Goal: Task Accomplishment & Management: Complete application form

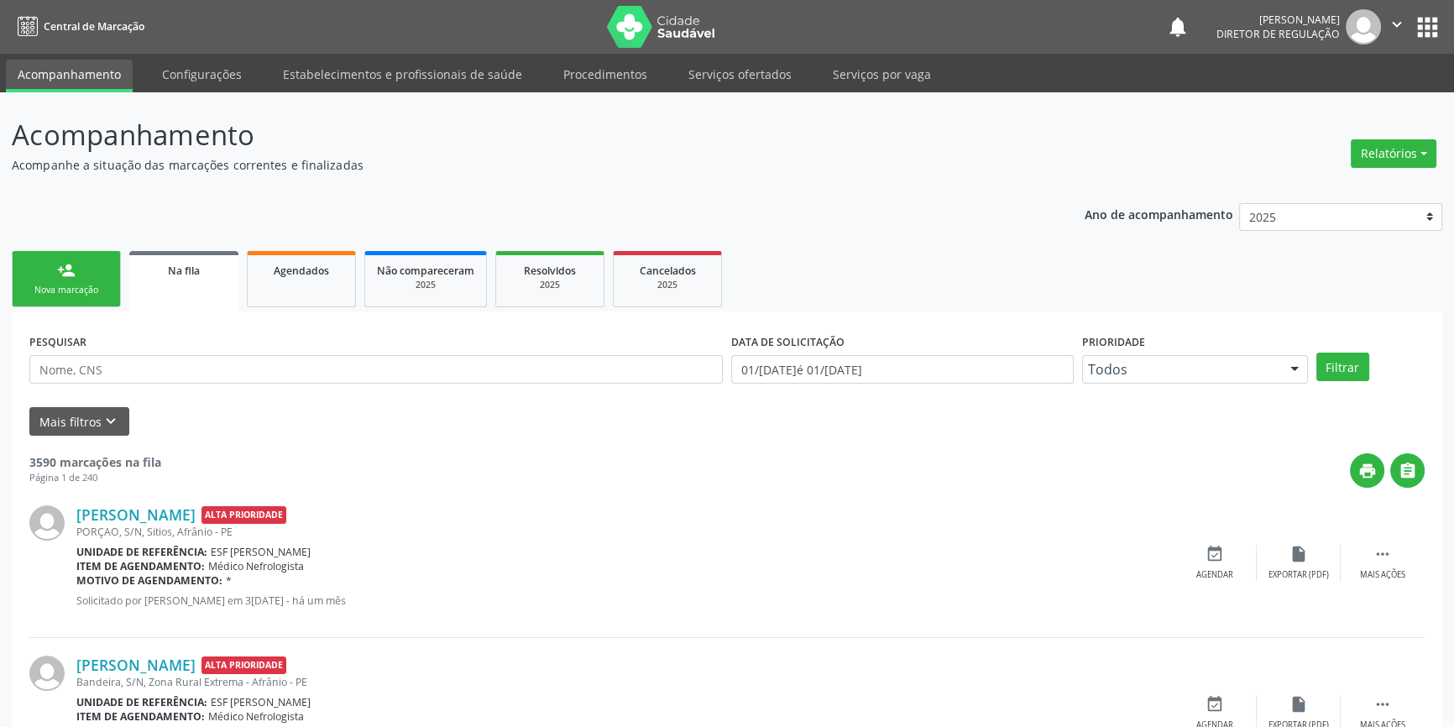
click at [77, 305] on link "person_add Nova marcação" at bounding box center [66, 279] width 109 height 56
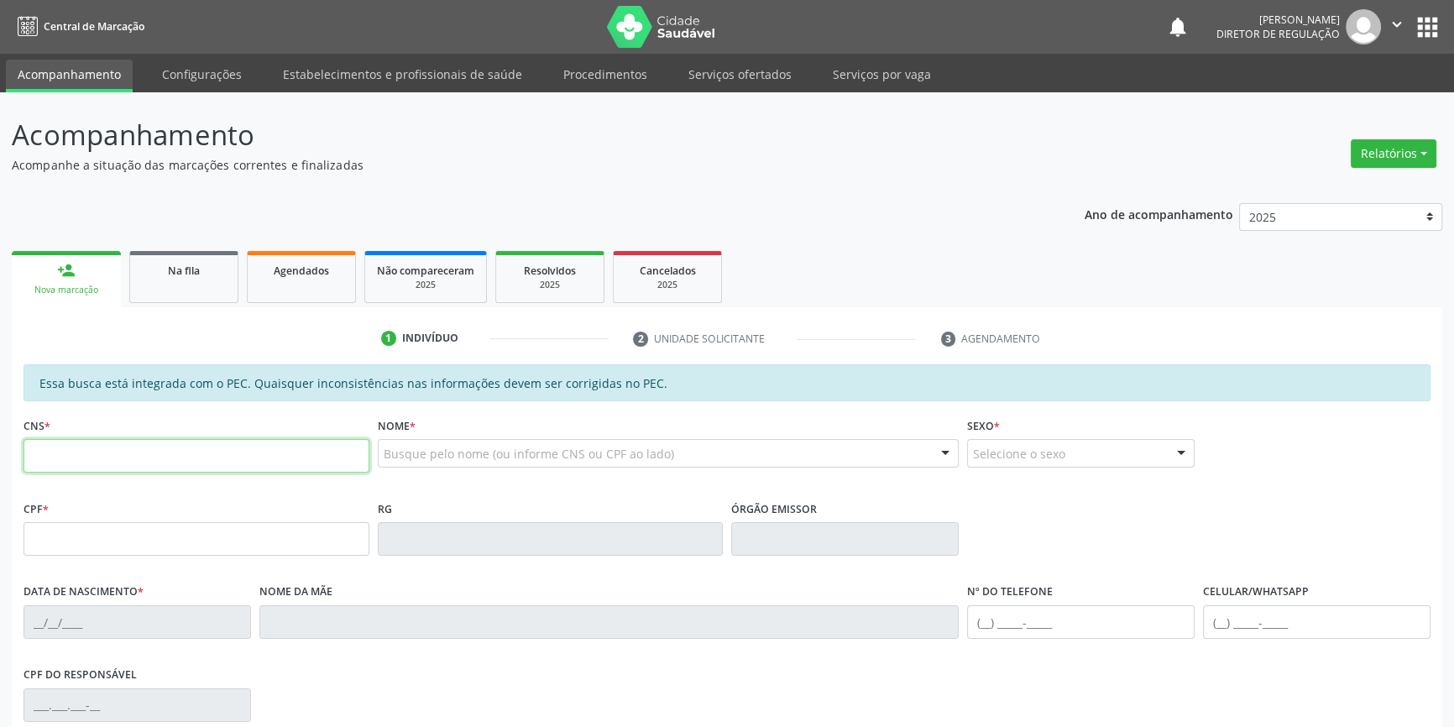
click at [137, 457] on input "text" at bounding box center [197, 456] width 346 height 34
type input "706 3077 1016 4677"
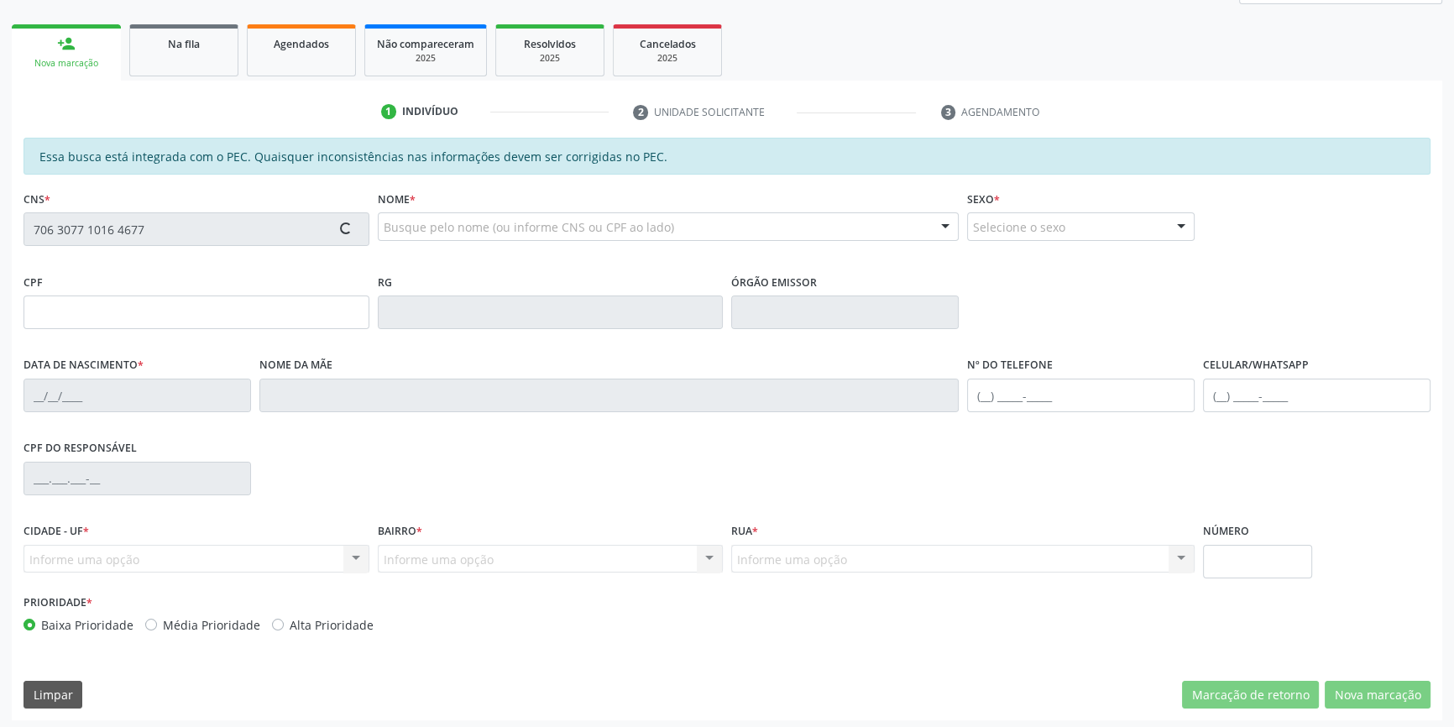
scroll to position [228, 0]
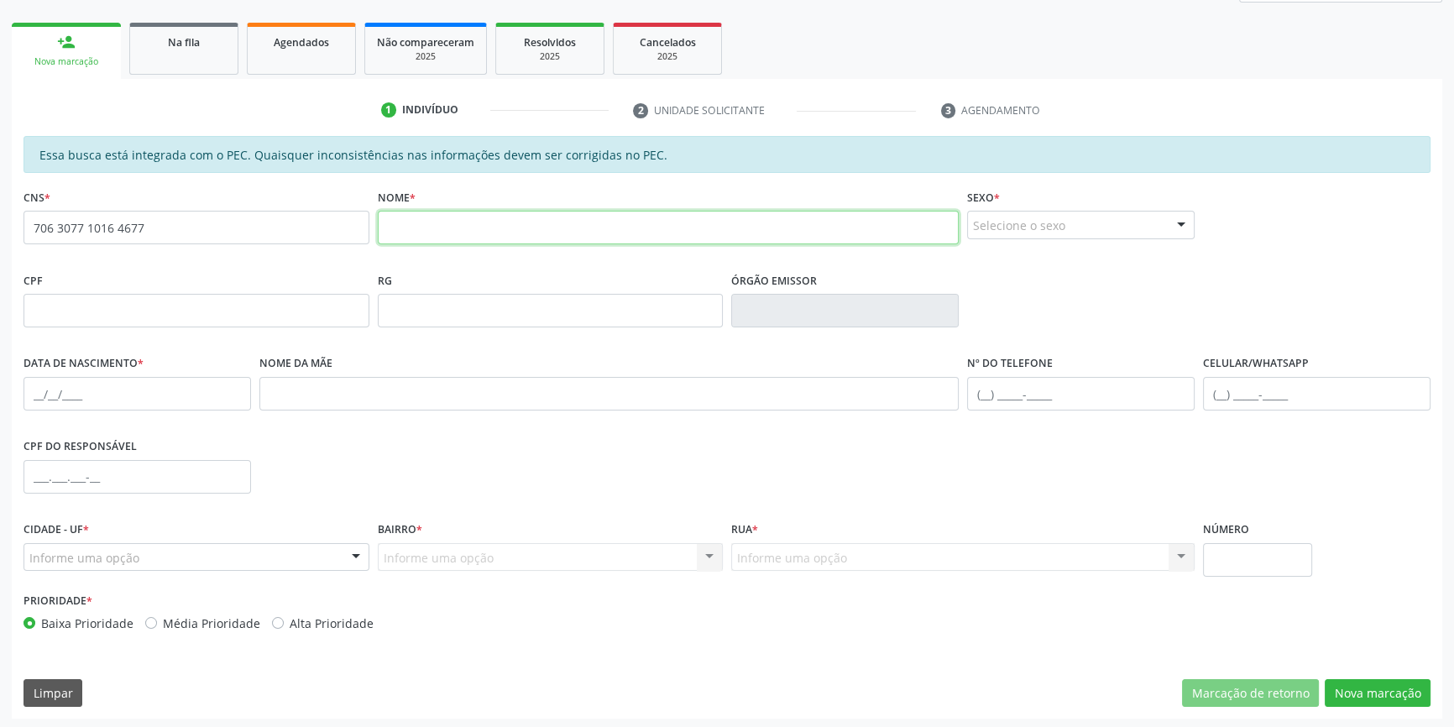
click at [477, 239] on input "text" at bounding box center [669, 228] width 582 height 34
drag, startPoint x: 226, startPoint y: 225, endPoint x: 0, endPoint y: 227, distance: 225.9
click at [0, 227] on div "Acompanhamento Acompanhe a situação das marcações correntes e finalizadas Relat…" at bounding box center [727, 297] width 1454 height 867
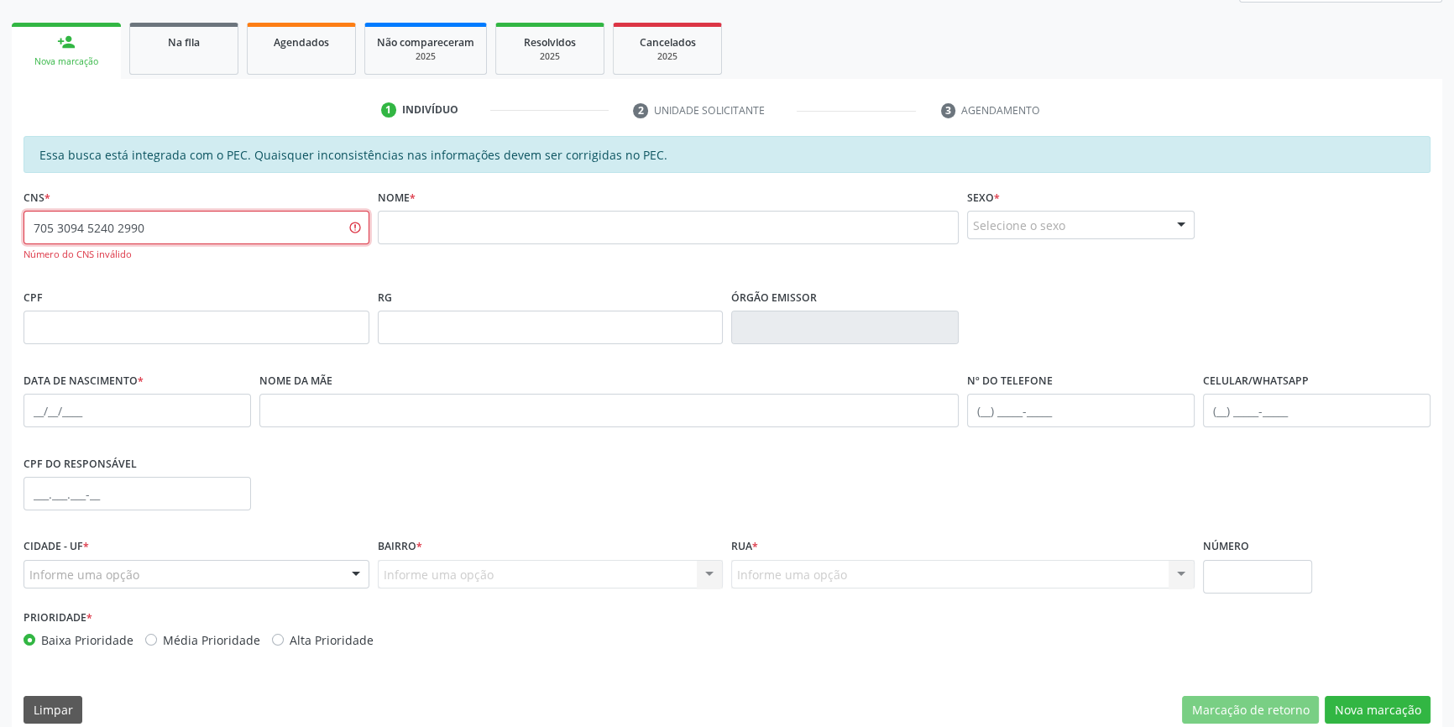
drag, startPoint x: 186, startPoint y: 237, endPoint x: 0, endPoint y: 234, distance: 186.4
click at [0, 234] on div "Acompanhamento Acompanhe a situação das marcações correntes e finalizadas Relat…" at bounding box center [727, 305] width 1454 height 883
click at [270, 219] on input "705 3094 5240 2990" at bounding box center [197, 228] width 346 height 34
type input "705 3094 5240 2590"
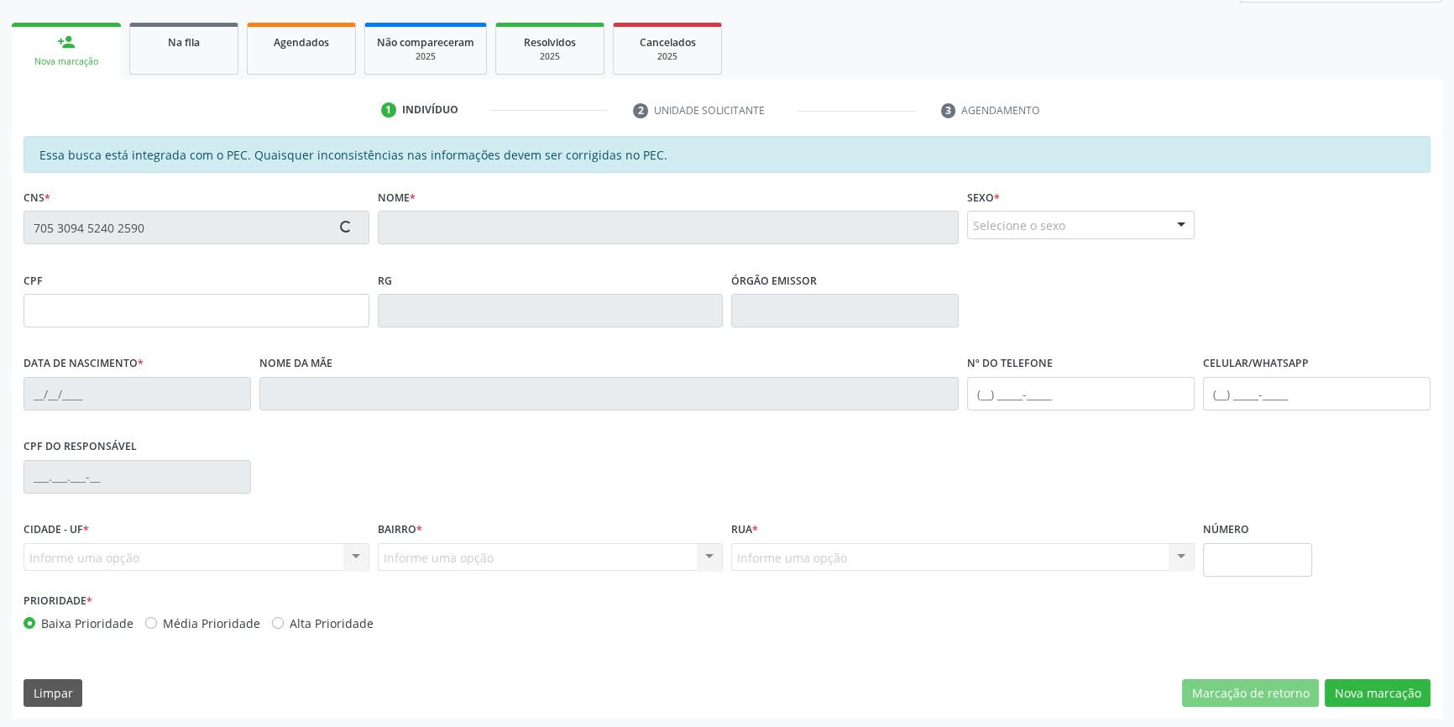
type input "135.443.234-78"
type input "26/09/2015"
type input "Ausilandia Ribeiro Rodrigues"
type input "(87) 98162-4259"
type input "S/N"
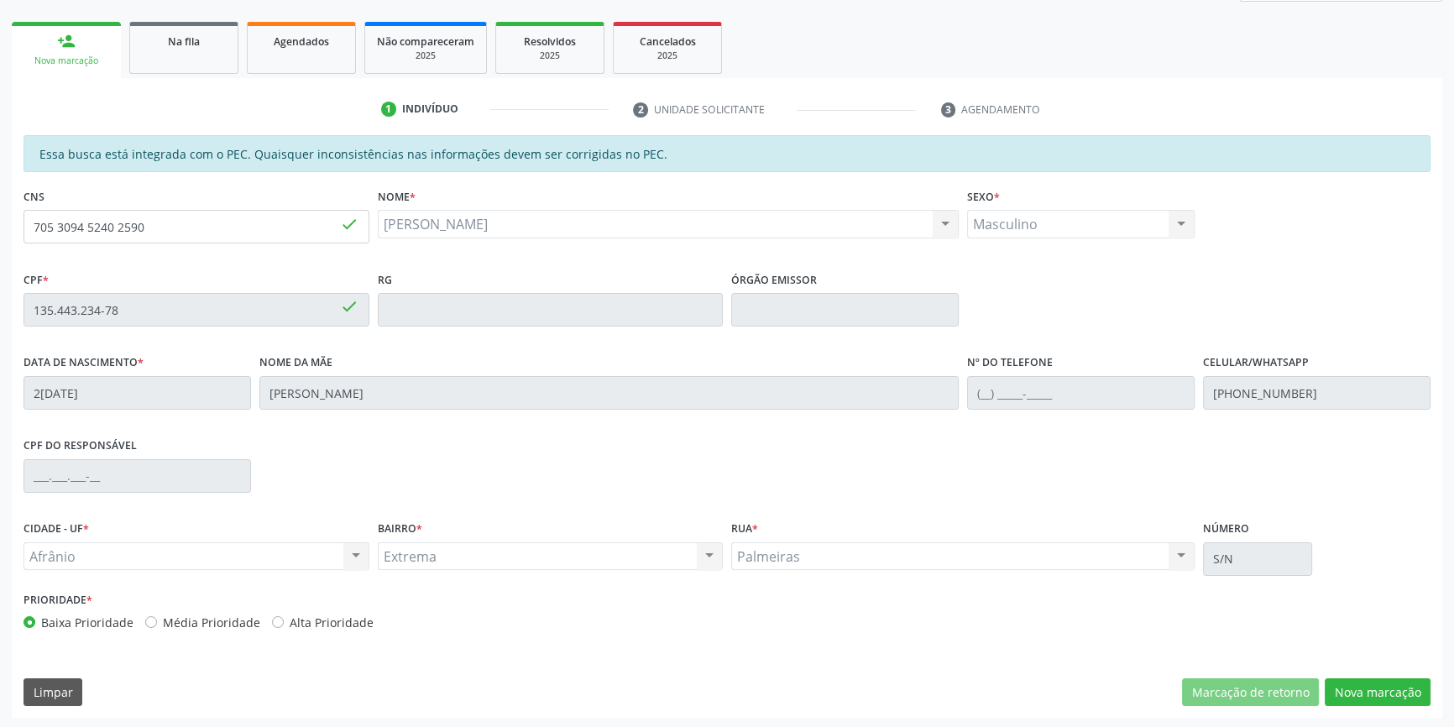
scroll to position [230, 0]
click at [1369, 702] on button "Nova marcação" at bounding box center [1378, 692] width 106 height 29
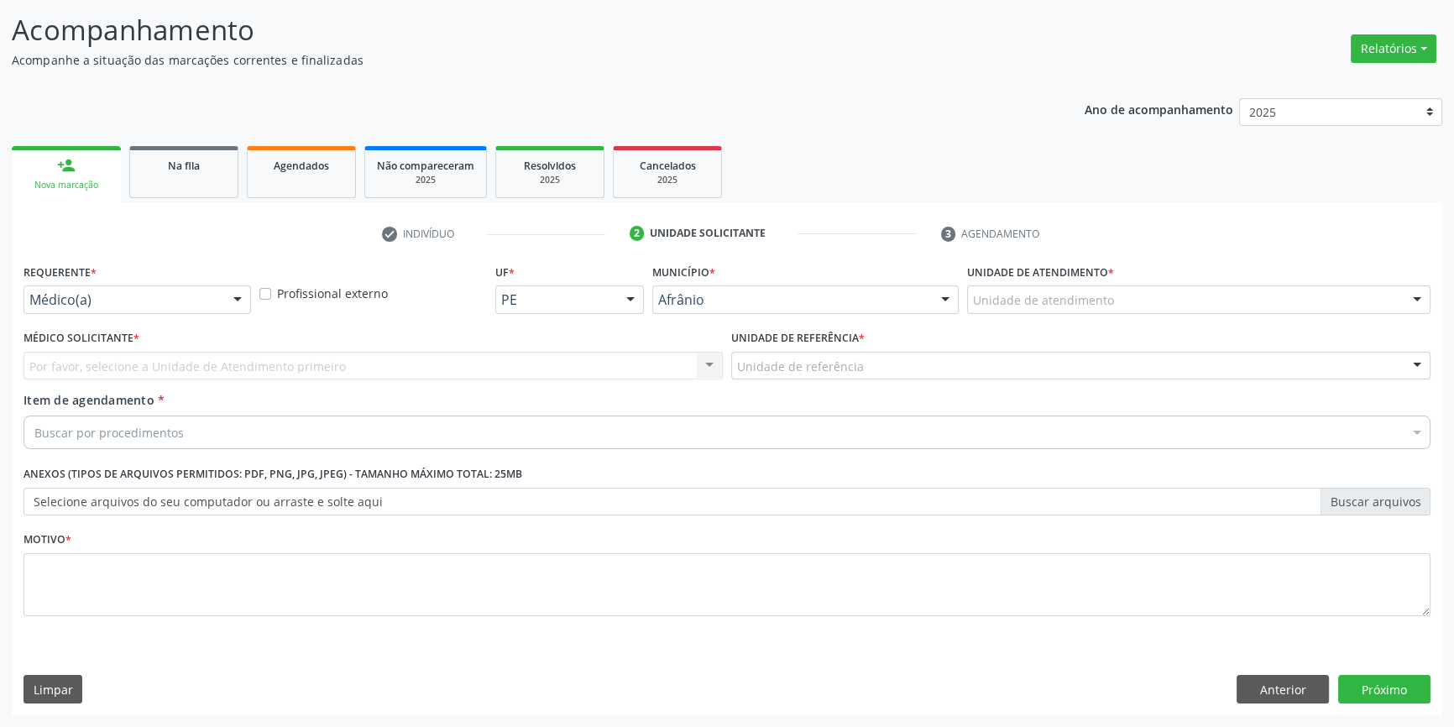
scroll to position [103, 0]
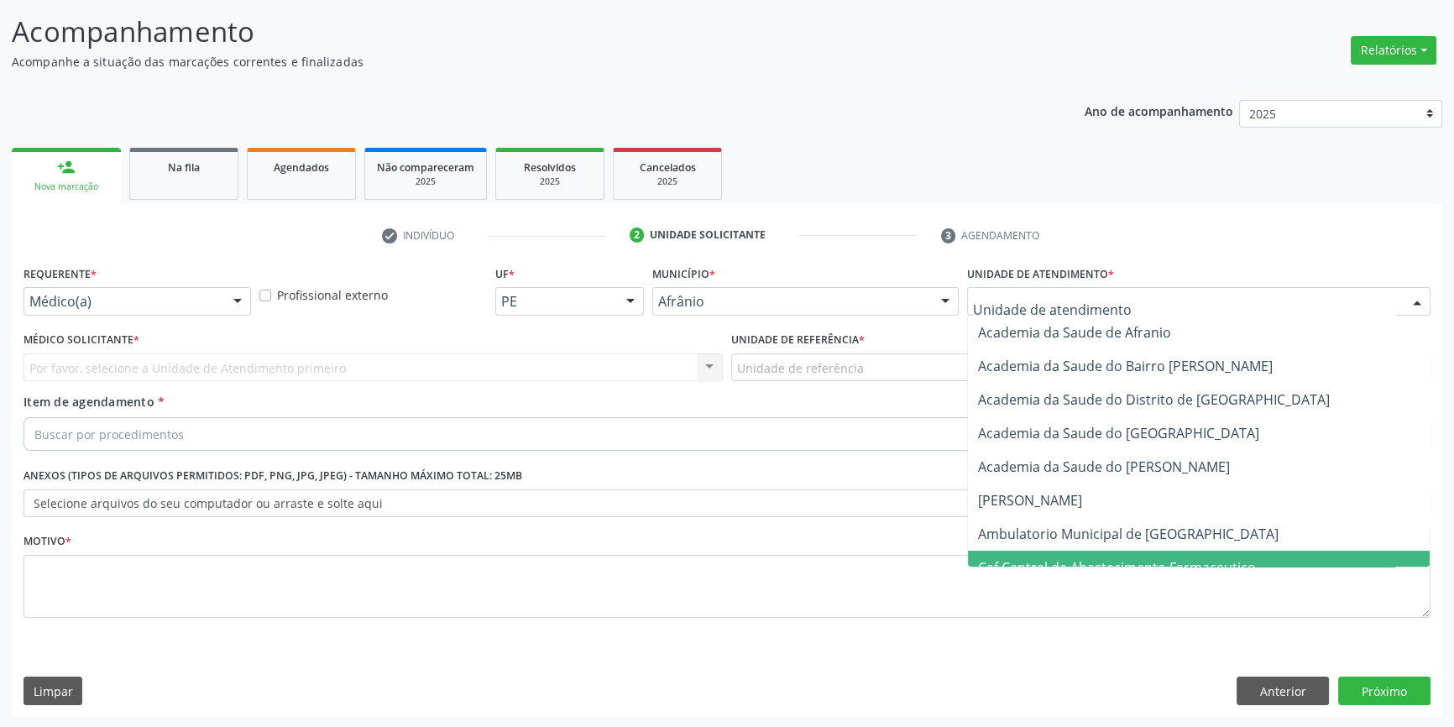
click at [1082, 551] on span "Caf Central de Abastecimento Farmaceutico" at bounding box center [1199, 568] width 462 height 34
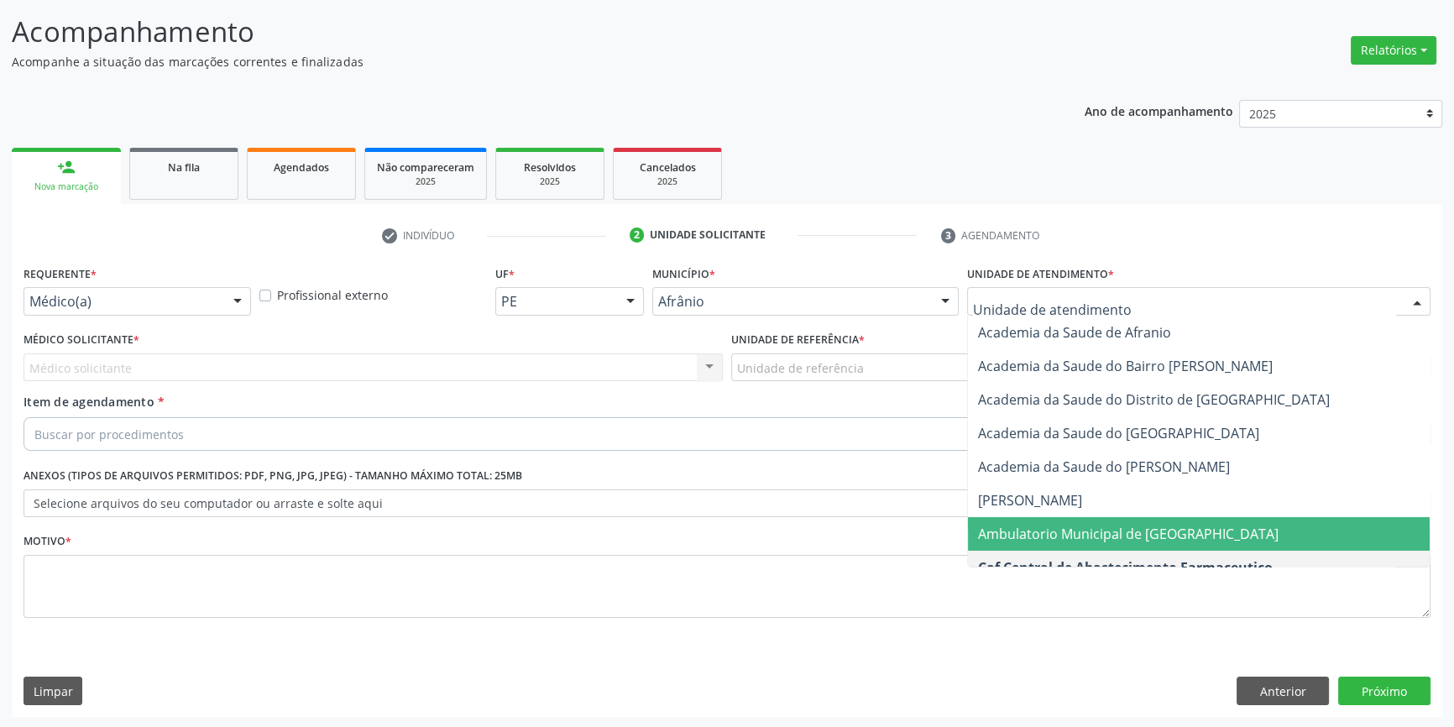
click at [1056, 529] on span "Ambulatorio Municipal de [GEOGRAPHIC_DATA]" at bounding box center [1128, 534] width 301 height 18
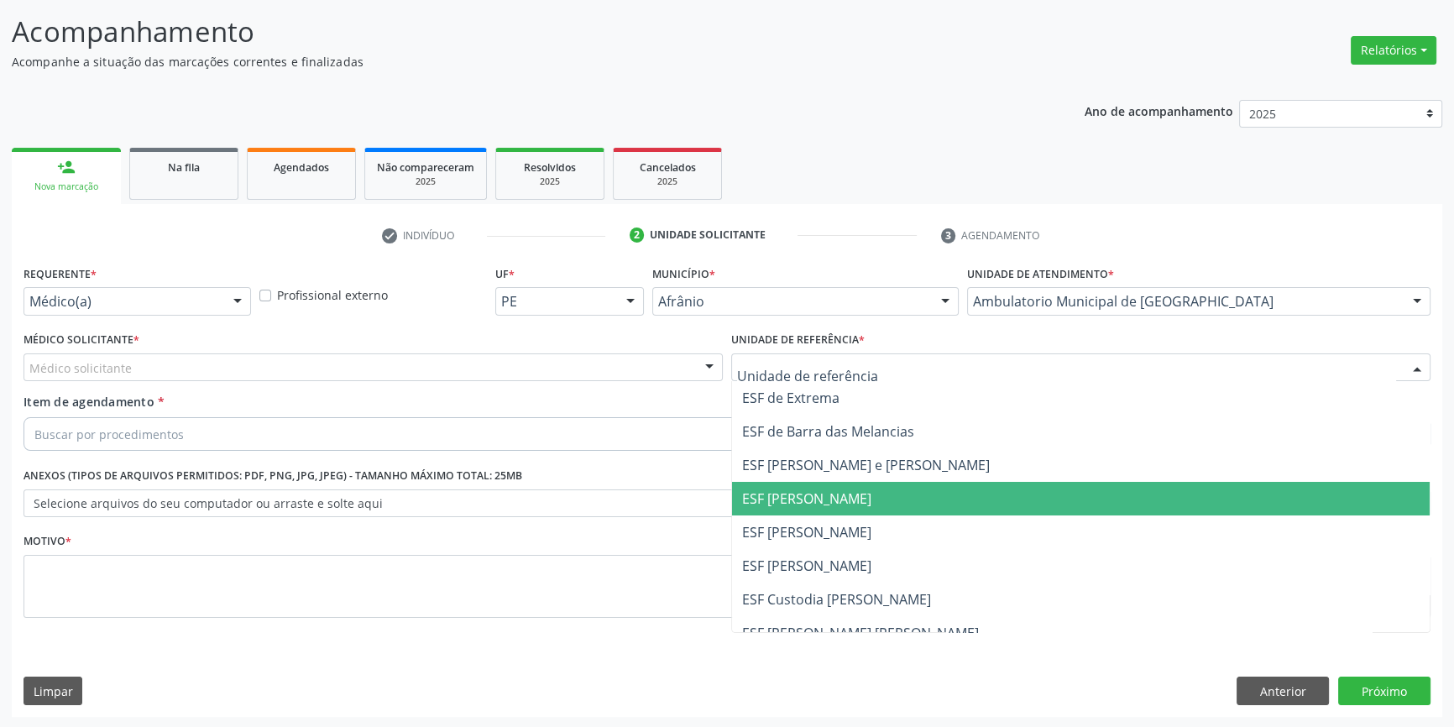
click at [836, 528] on span "ESF [PERSON_NAME]" at bounding box center [806, 532] width 129 height 18
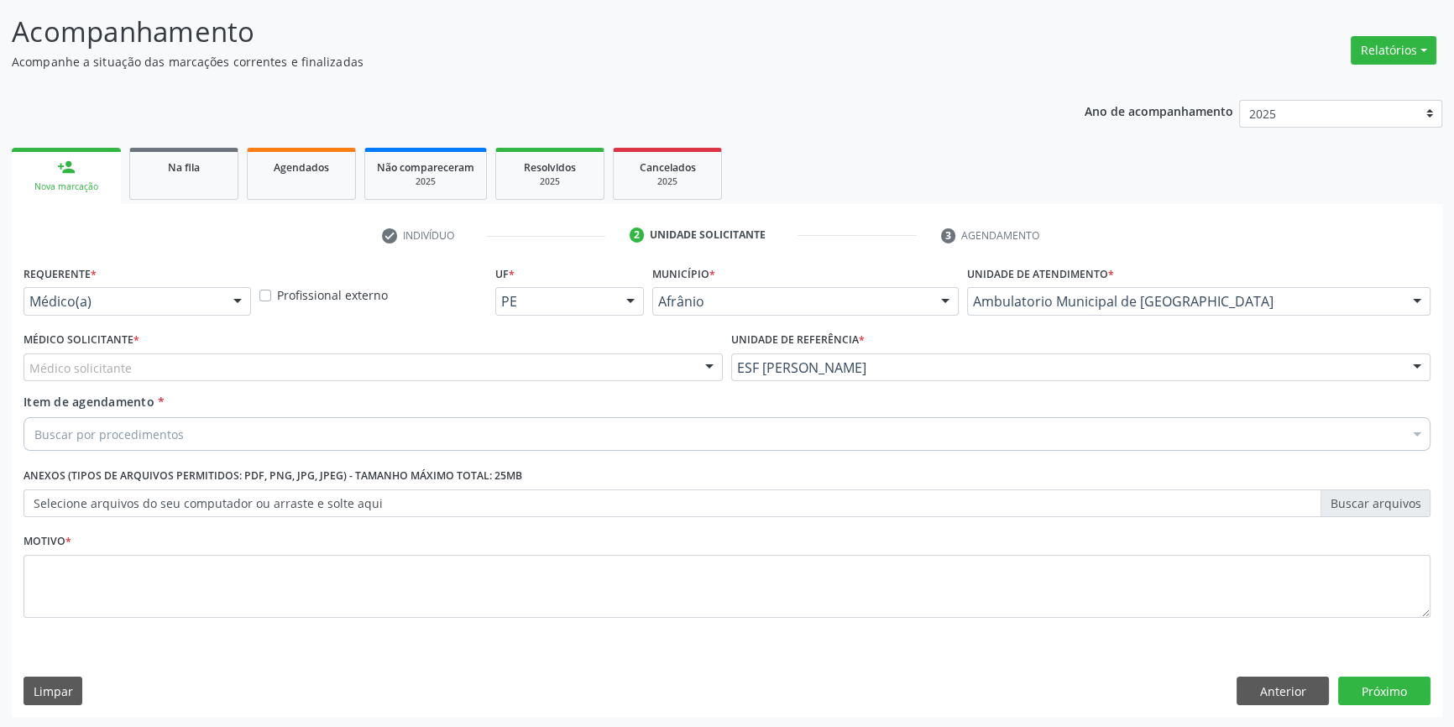
drag, startPoint x: 494, startPoint y: 348, endPoint x: 462, endPoint y: 351, distance: 32.1
click at [491, 348] on div "Médico Solicitante * Médico solicitante Alysson Rodrigo Ferreira Cavalcanti Bru…" at bounding box center [373, 354] width 699 height 54
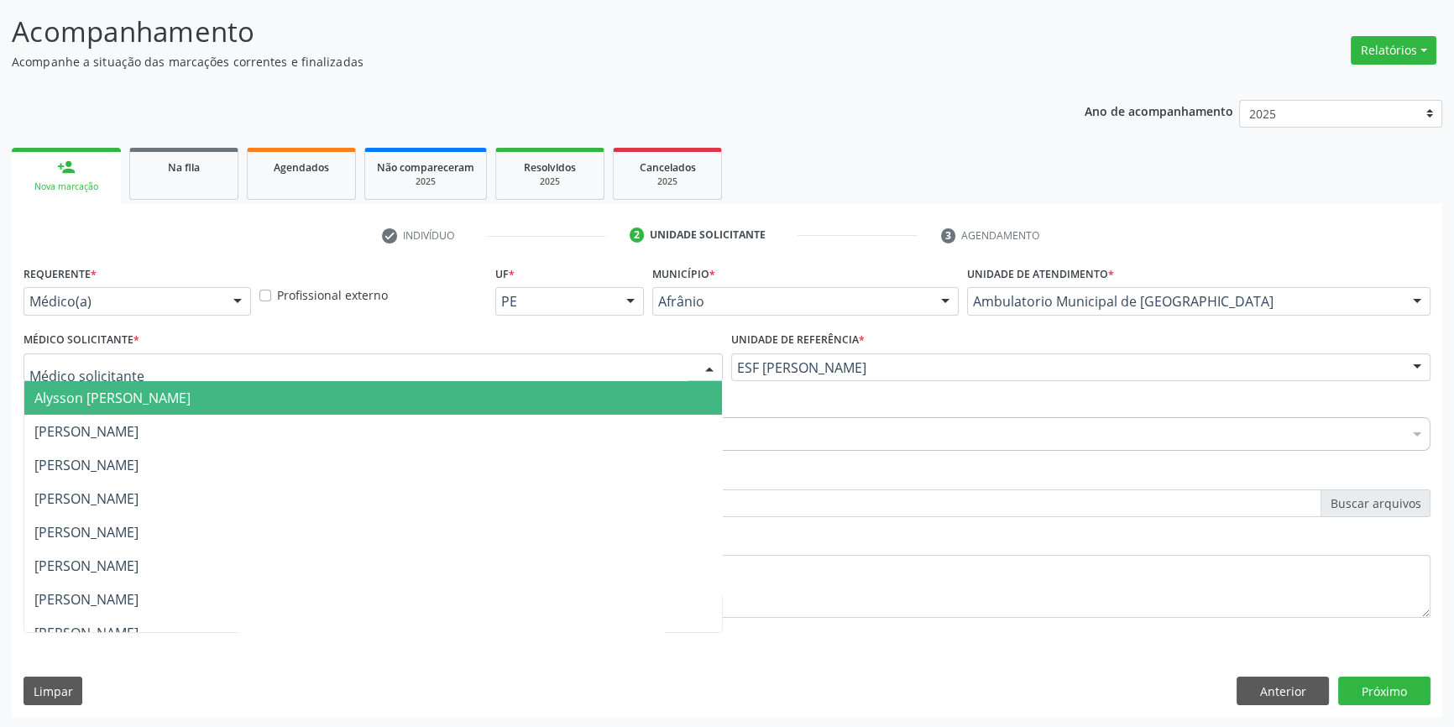
drag, startPoint x: 234, startPoint y: 353, endPoint x: 101, endPoint y: 381, distance: 136.5
click at [189, 359] on div at bounding box center [373, 367] width 699 height 29
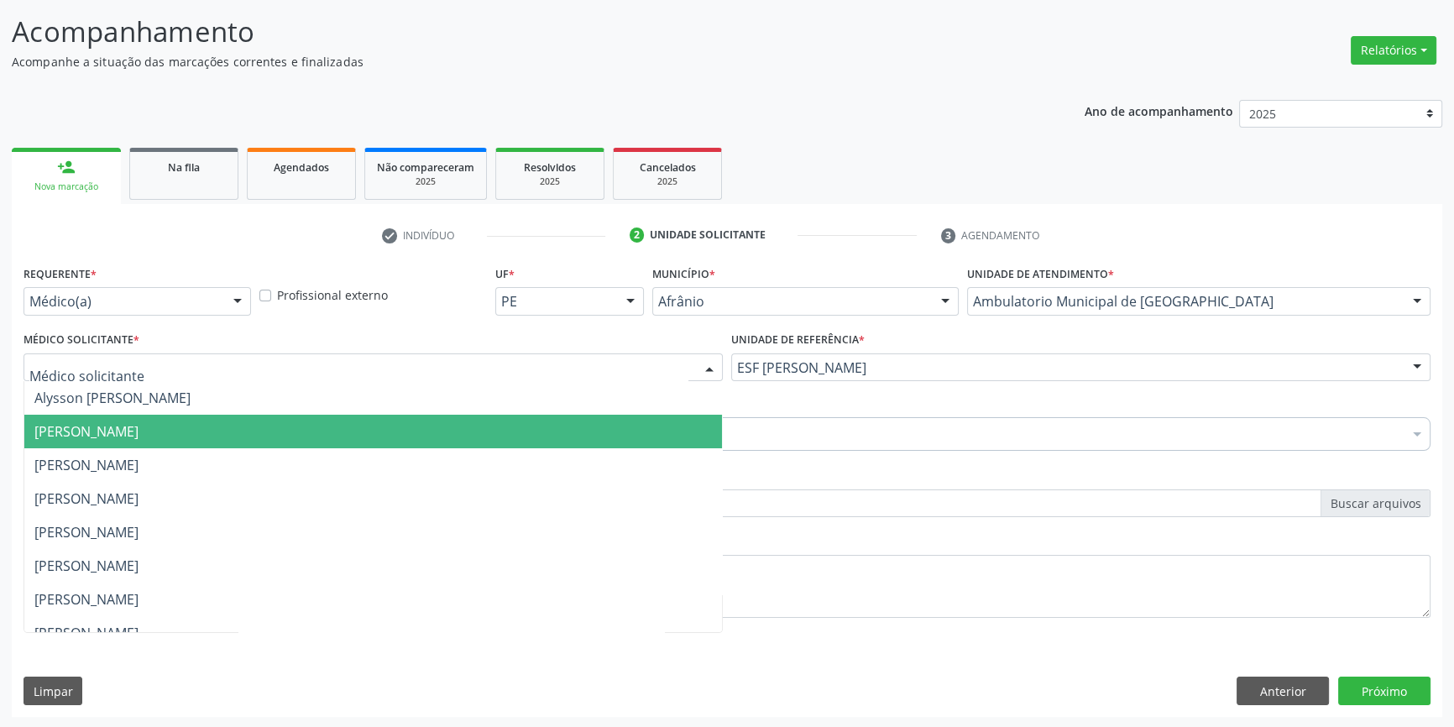
click at [81, 427] on span "[PERSON_NAME]" at bounding box center [86, 431] width 104 height 18
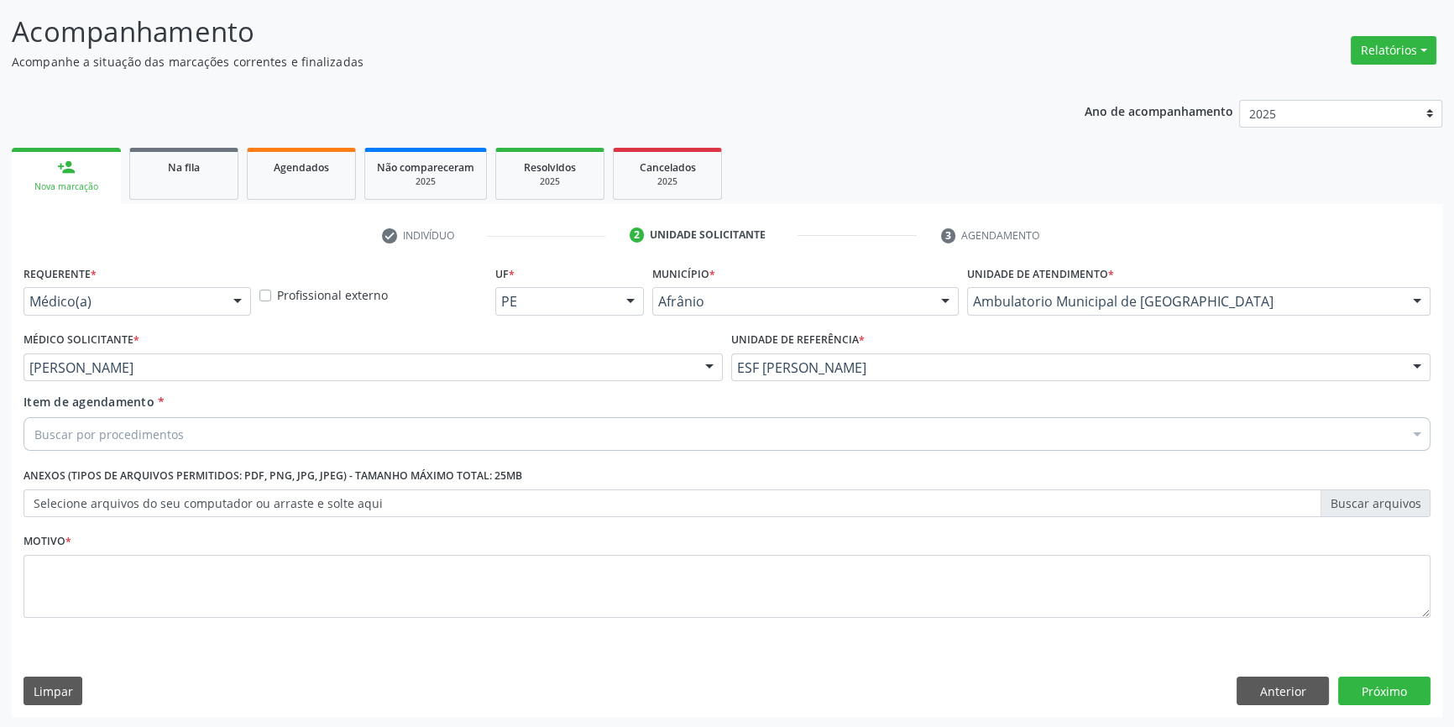
click at [81, 427] on div "Requerente * Médico(a) Médico(a) Enfermeiro(a) Paciente Nenhum resultado encont…" at bounding box center [727, 451] width 1407 height 380
click at [1272, 703] on button "Anterior" at bounding box center [1283, 691] width 92 height 29
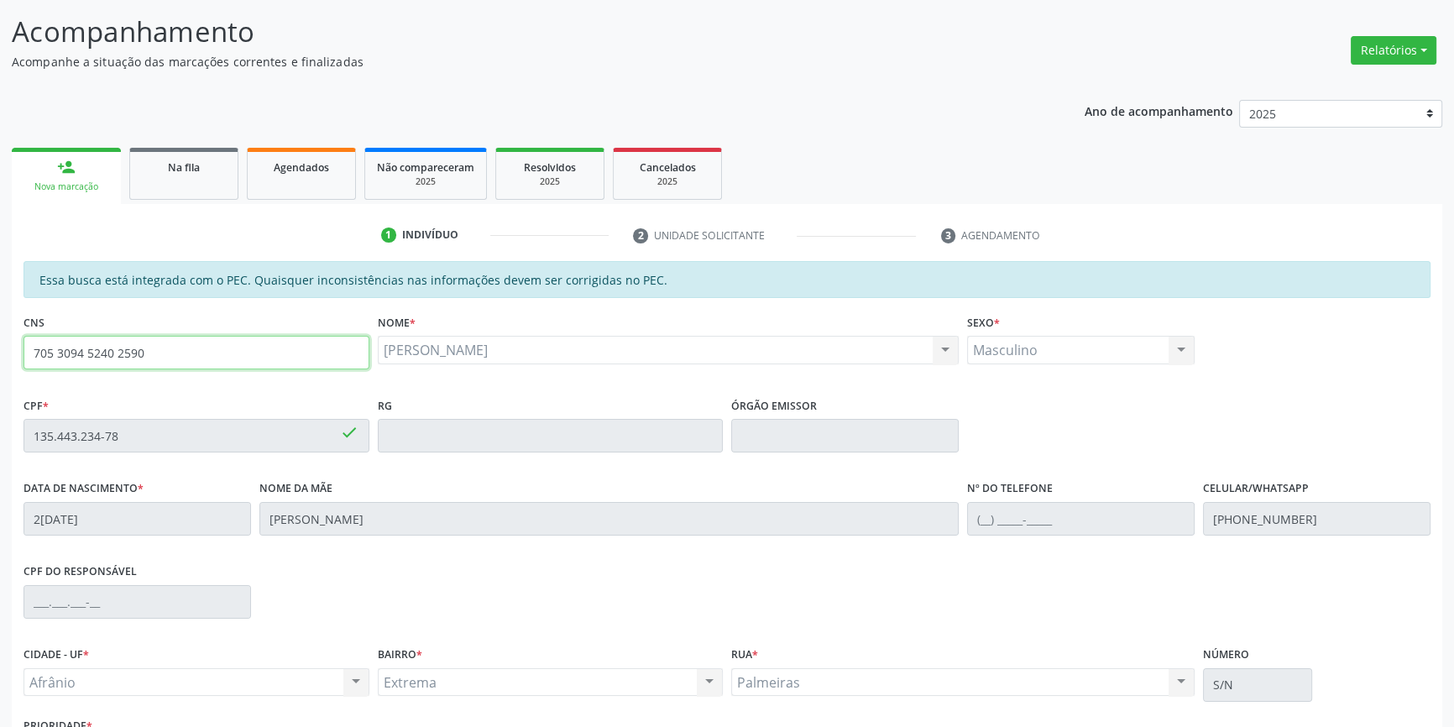
drag, startPoint x: 191, startPoint y: 359, endPoint x: 107, endPoint y: 348, distance: 85.5
click at [0, 359] on div "Acompanhamento Acompanhe a situação das marcações correntes e finalizadas Relat…" at bounding box center [727, 422] width 1454 height 867
type input "702 9015 1188 7179"
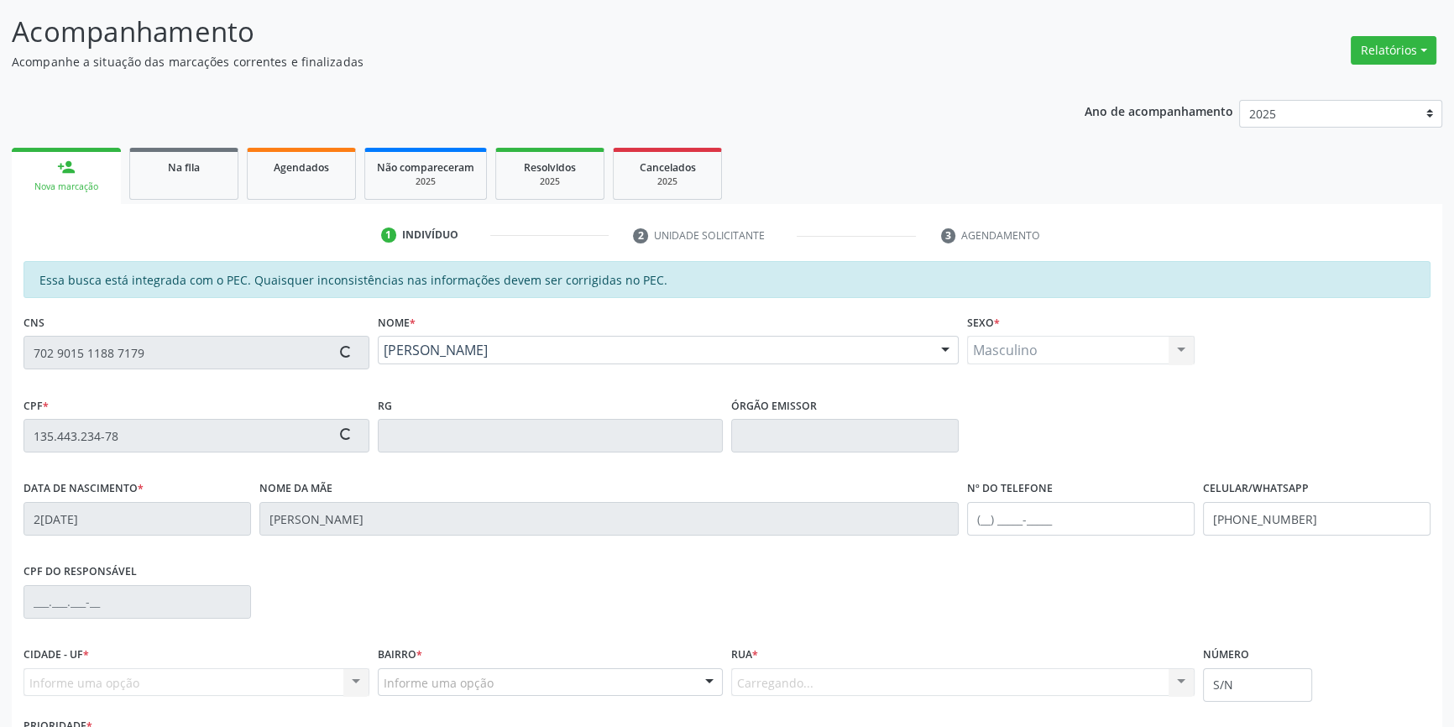
type input "122.770.114-44"
type input "03/12/1996"
type input "Maria Aparecida de Jesus da Luz"
type input "(87) 98811-8626"
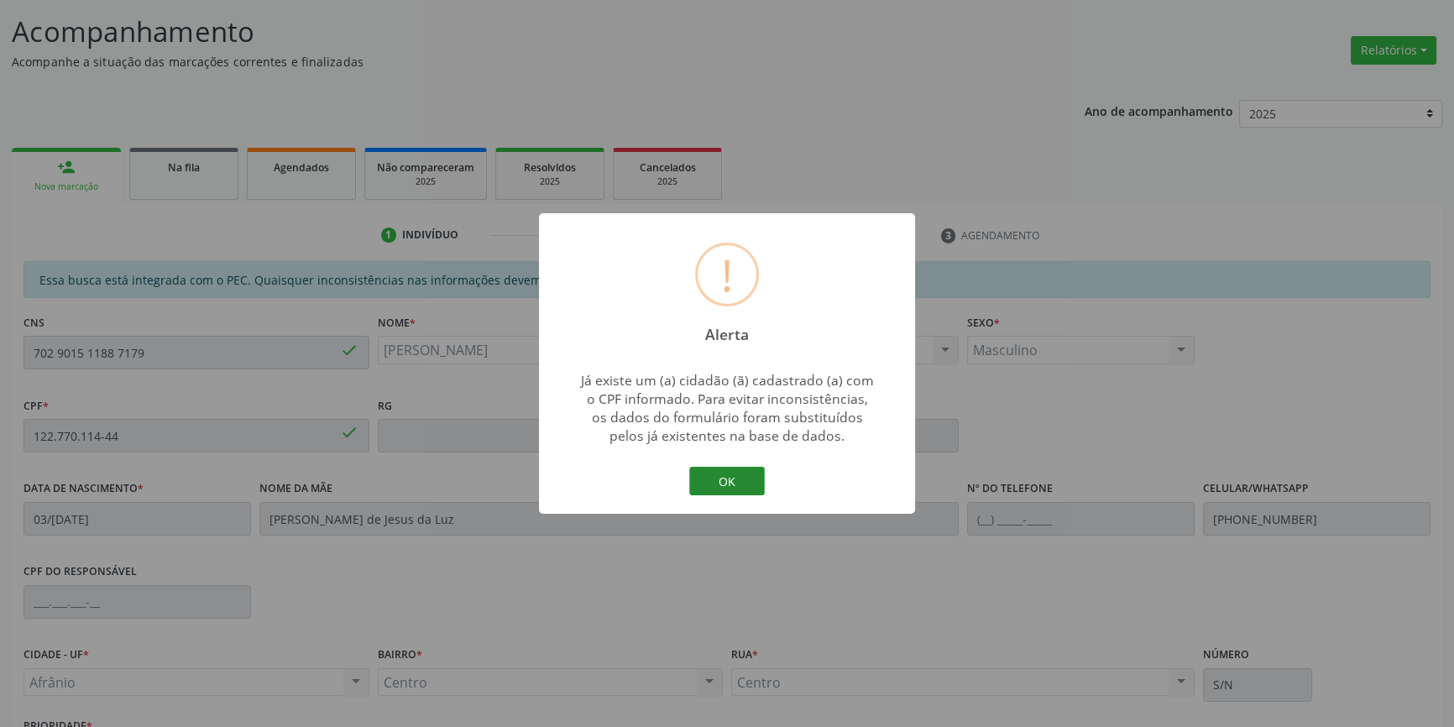
click at [714, 494] on button "OK" at bounding box center [727, 481] width 76 height 29
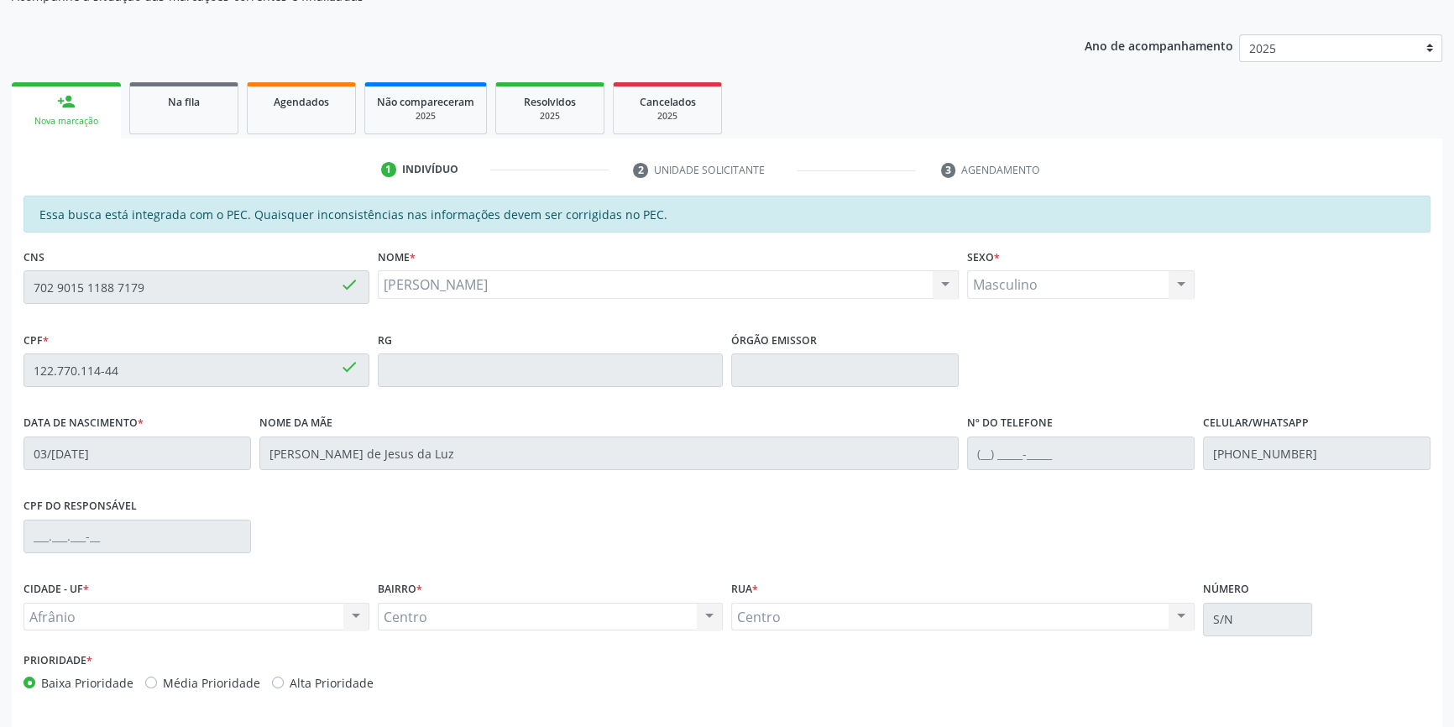
scroll to position [230, 0]
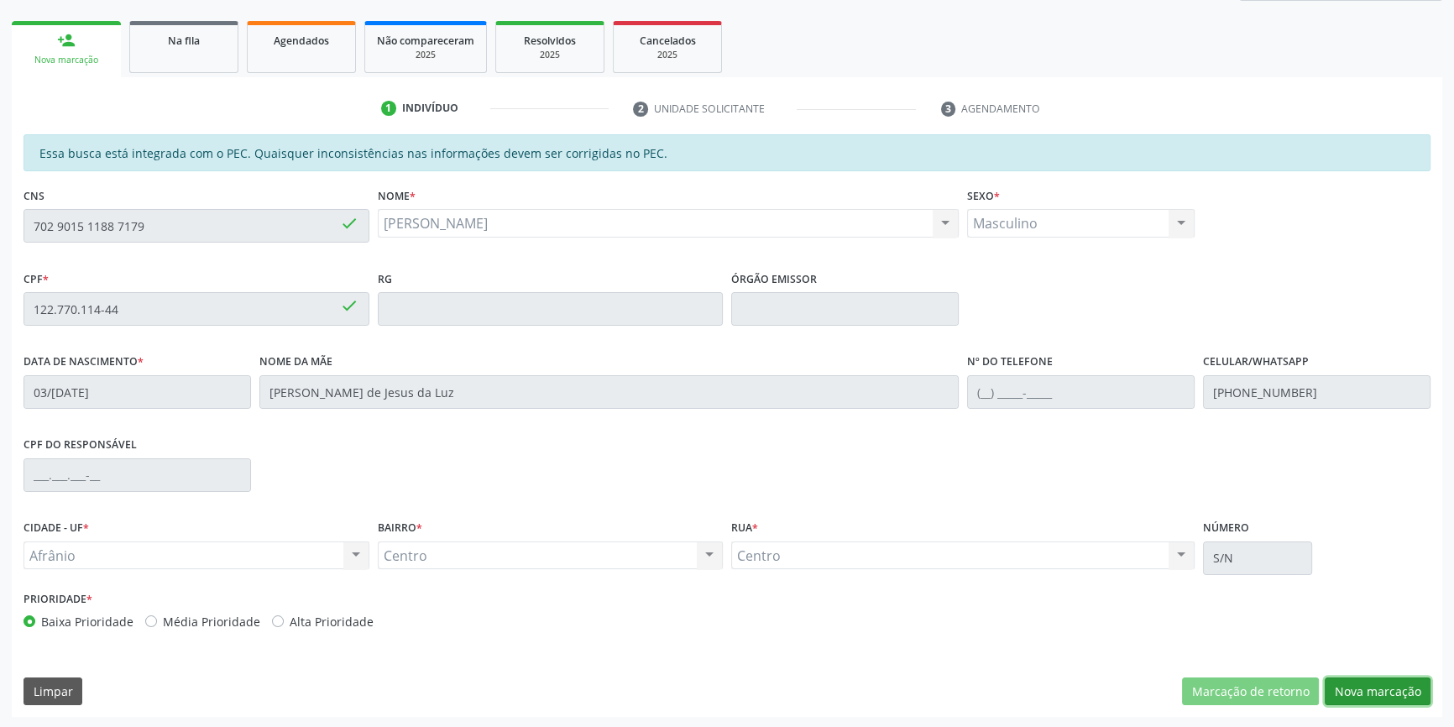
click at [1362, 687] on button "Nova marcação" at bounding box center [1378, 692] width 106 height 29
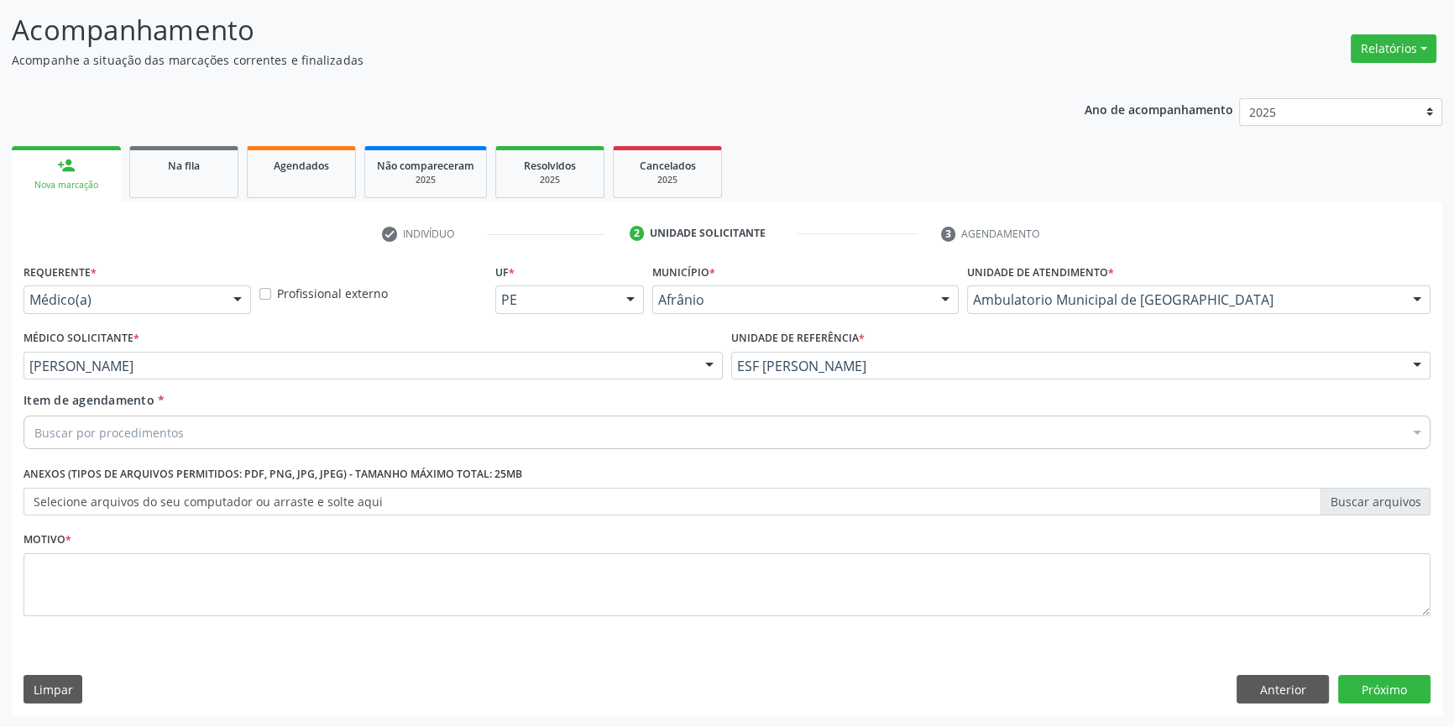
scroll to position [103, 0]
click at [277, 447] on div "Buscar por procedimentos" at bounding box center [727, 434] width 1407 height 34
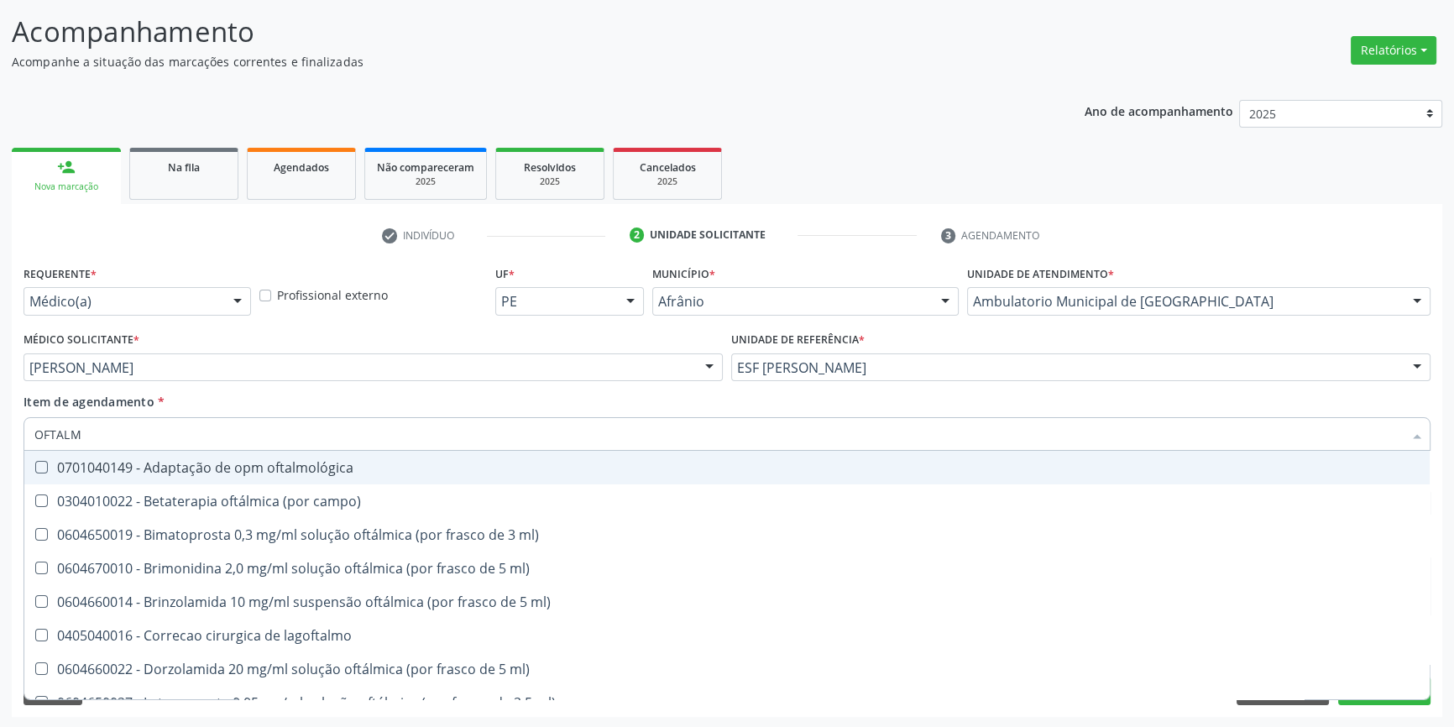
type input "OFTALMO"
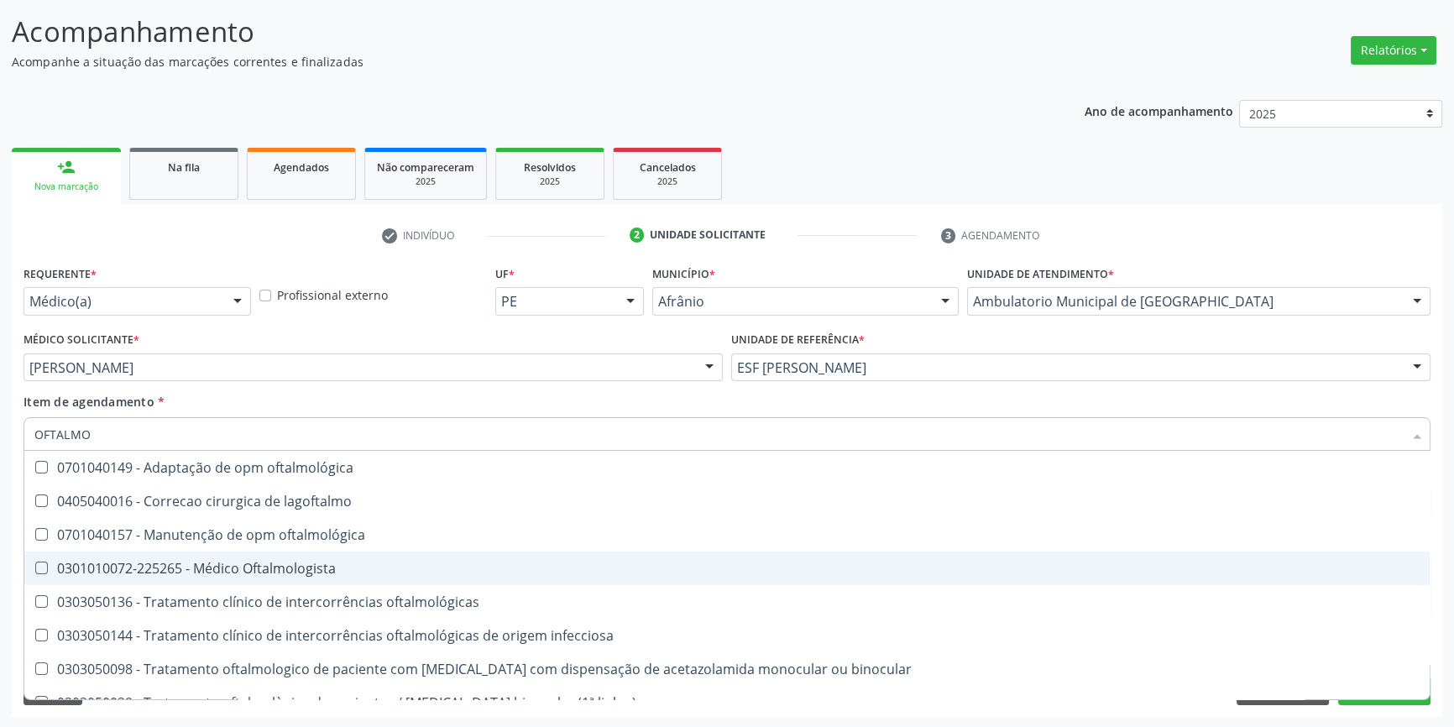
click at [275, 563] on div "0301010072-225265 - Médico Oftalmologista" at bounding box center [726, 568] width 1385 height 13
checkbox Oftalmologista "true"
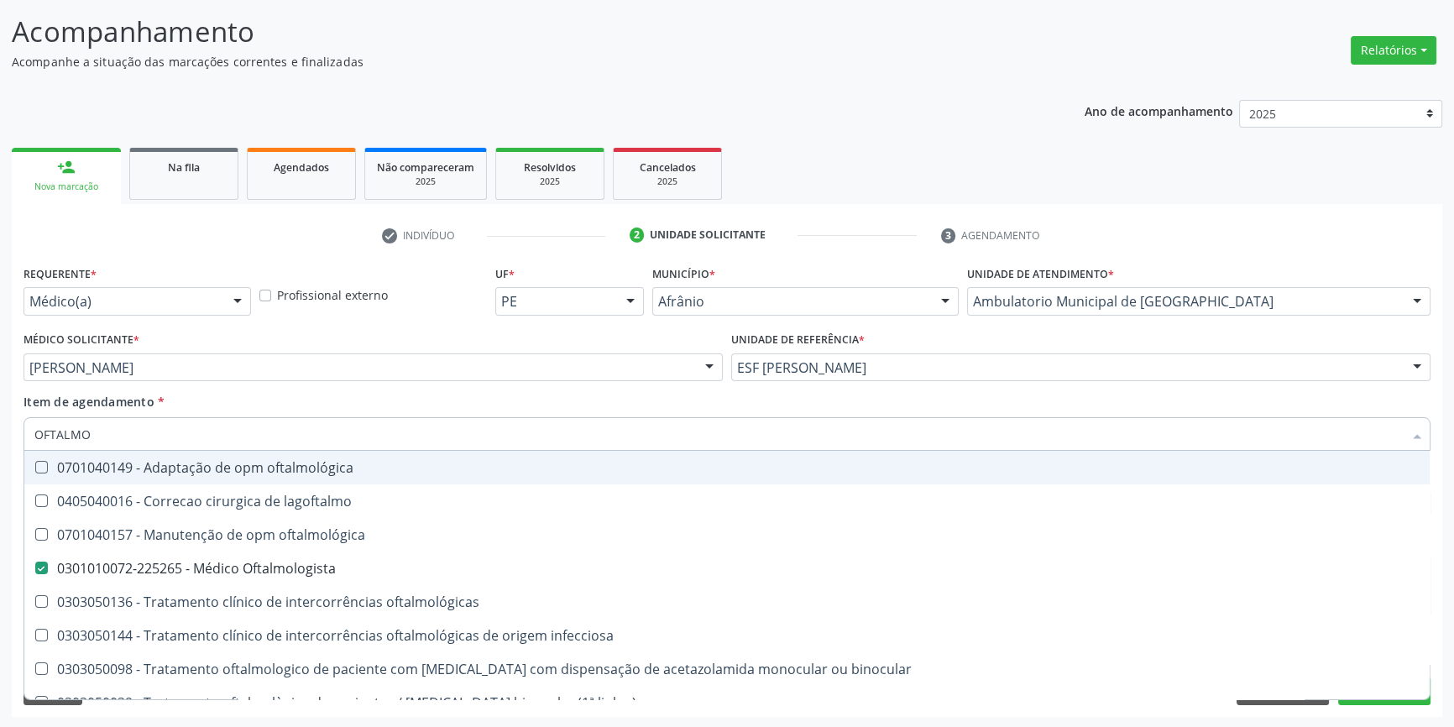
click at [248, 390] on div "Médico Solicitante * [PERSON_NAME] [PERSON_NAME] [PERSON_NAME] [PERSON_NAME] Re…" at bounding box center [373, 359] width 708 height 65
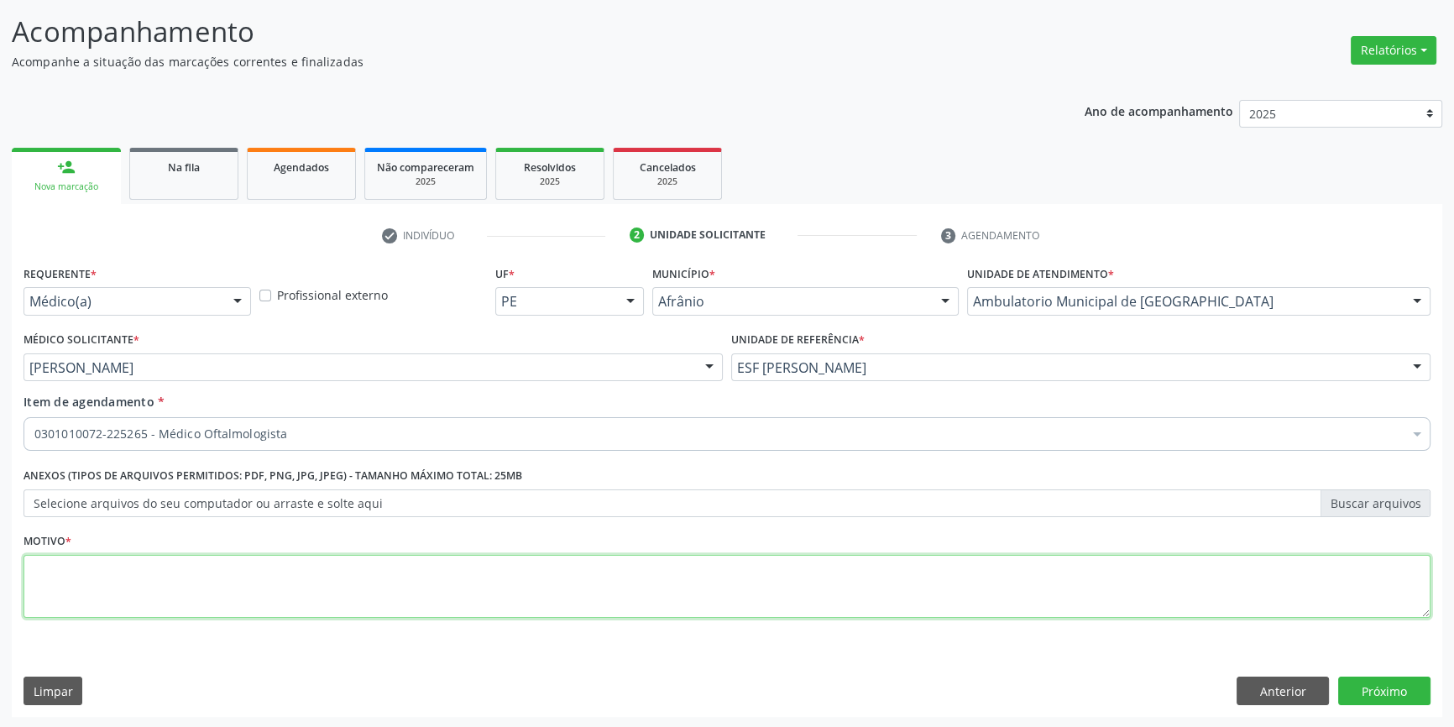
click at [168, 563] on textarea at bounding box center [727, 587] width 1407 height 64
type textarea "'"
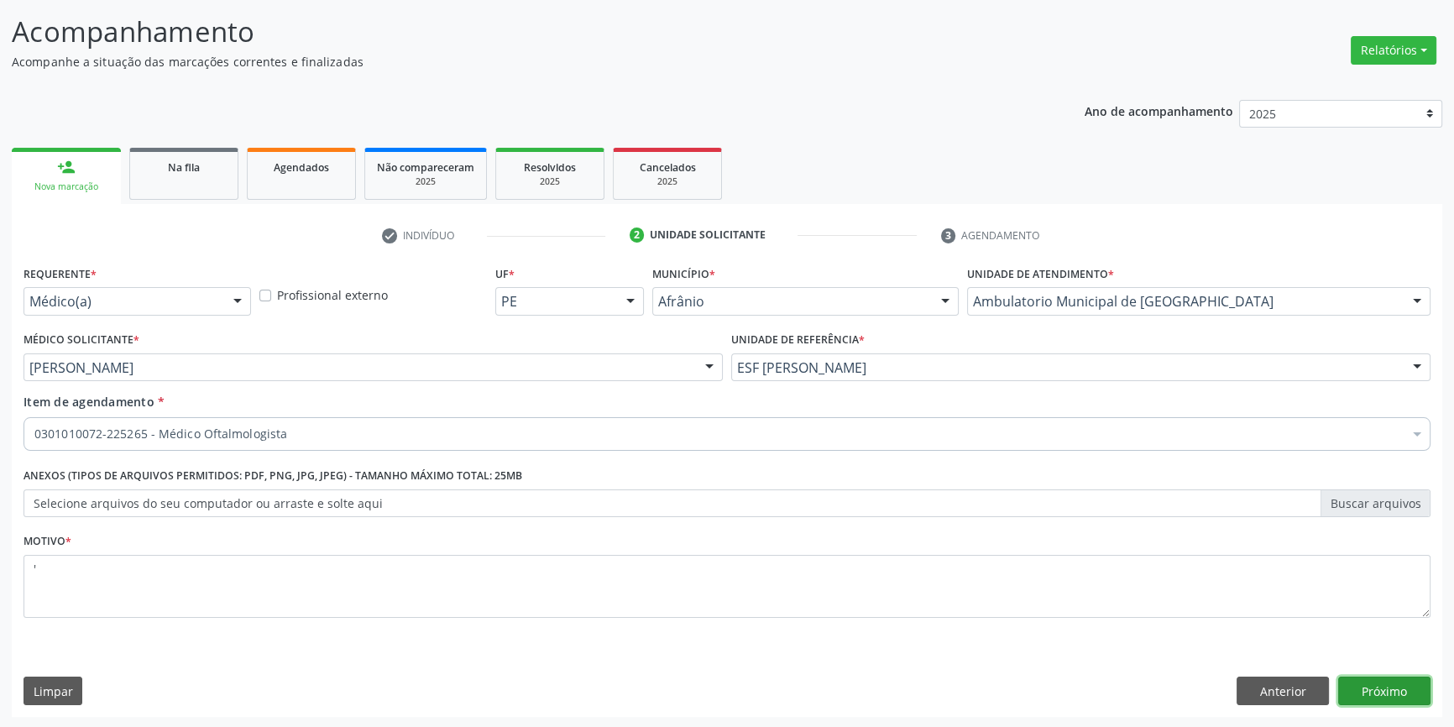
click at [1394, 681] on button "Próximo" at bounding box center [1384, 691] width 92 height 29
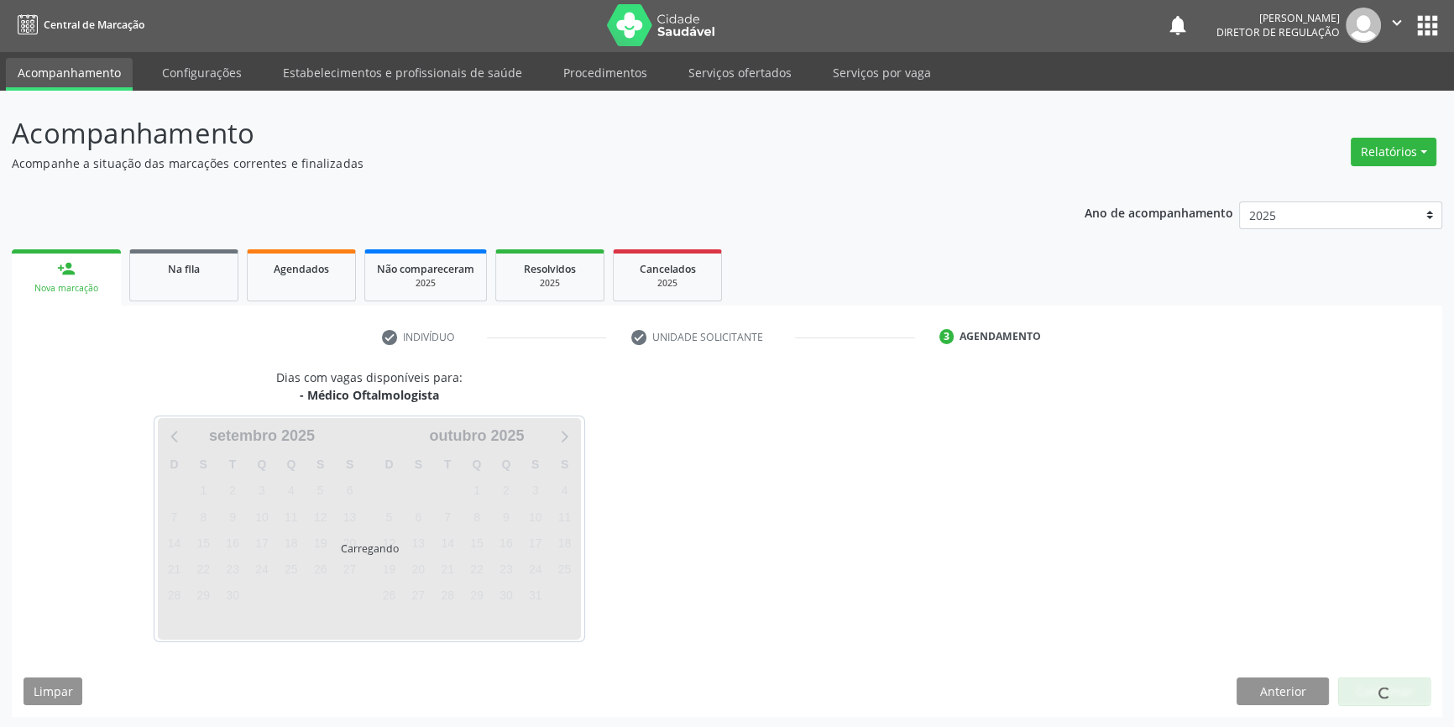
scroll to position [51, 0]
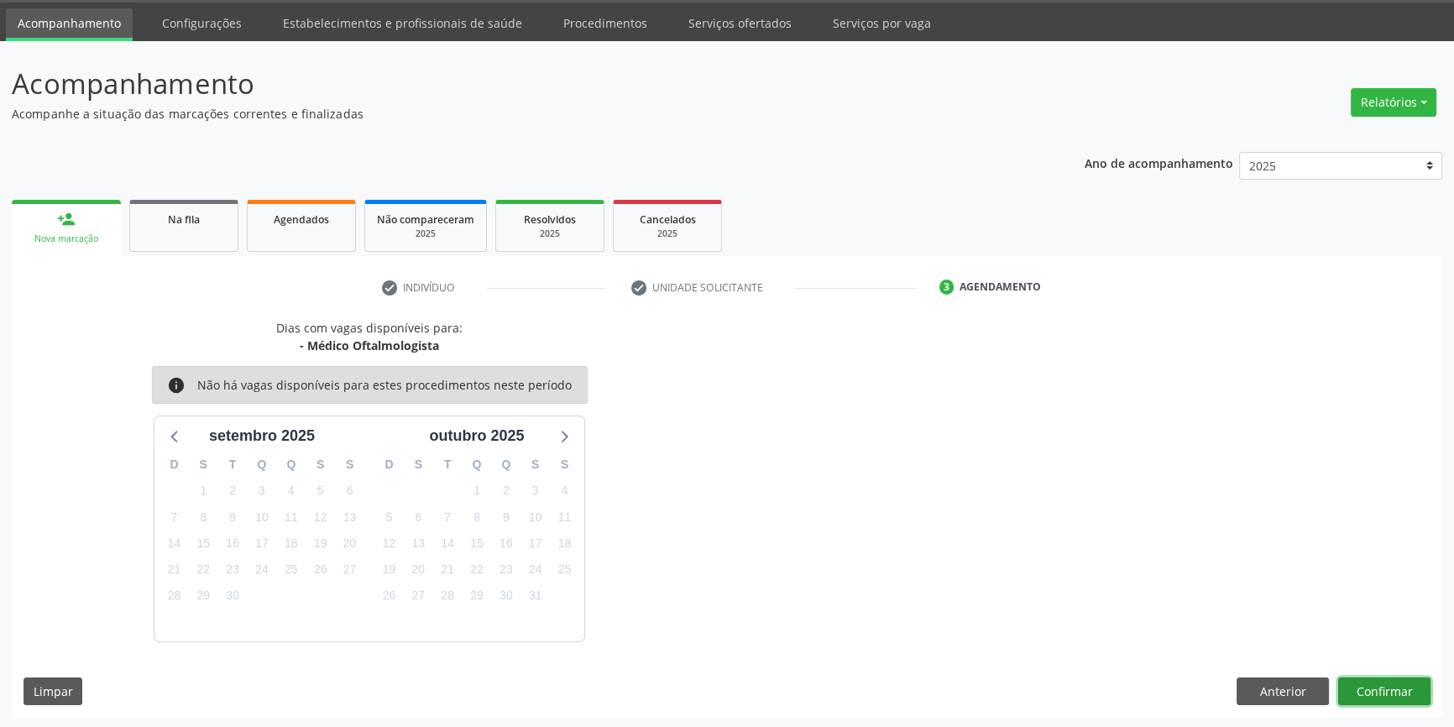
click at [1383, 689] on button "Confirmar" at bounding box center [1384, 692] width 92 height 29
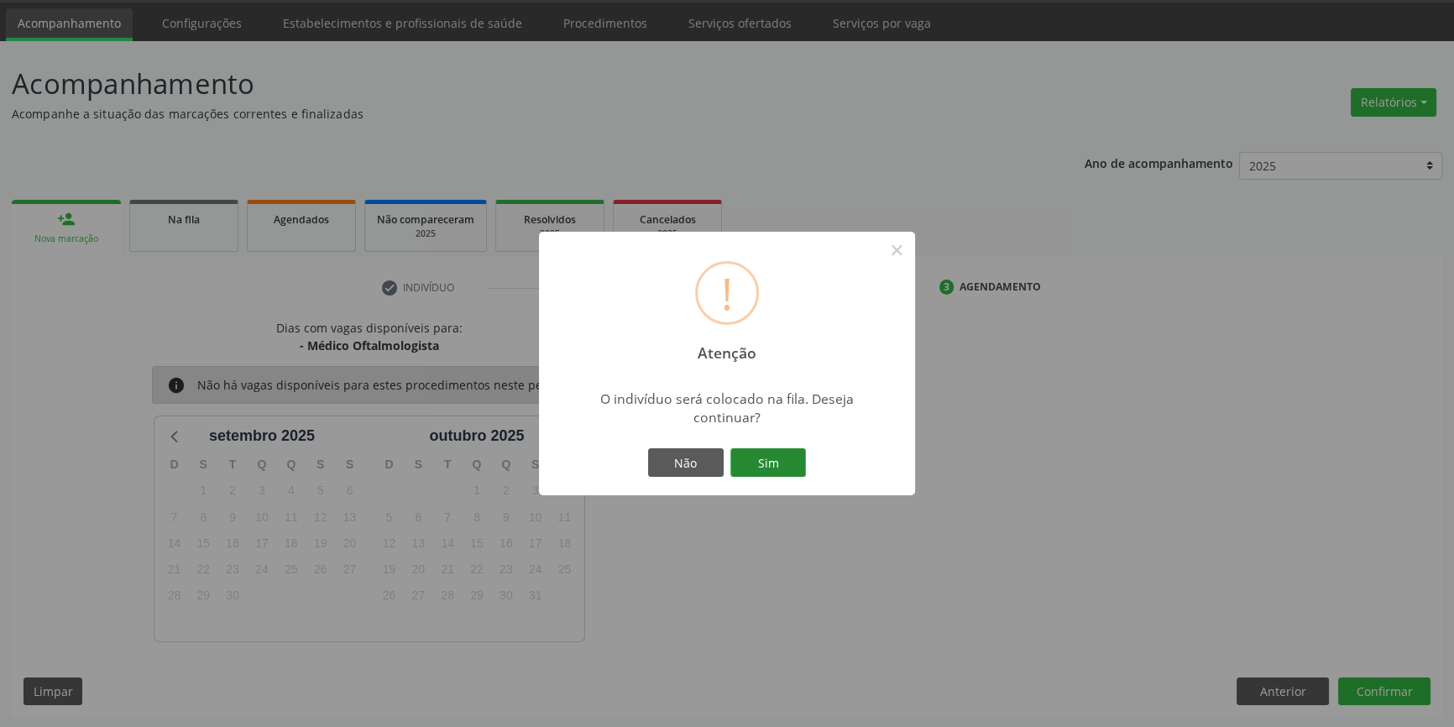
click at [782, 460] on button "Sim" at bounding box center [768, 462] width 76 height 29
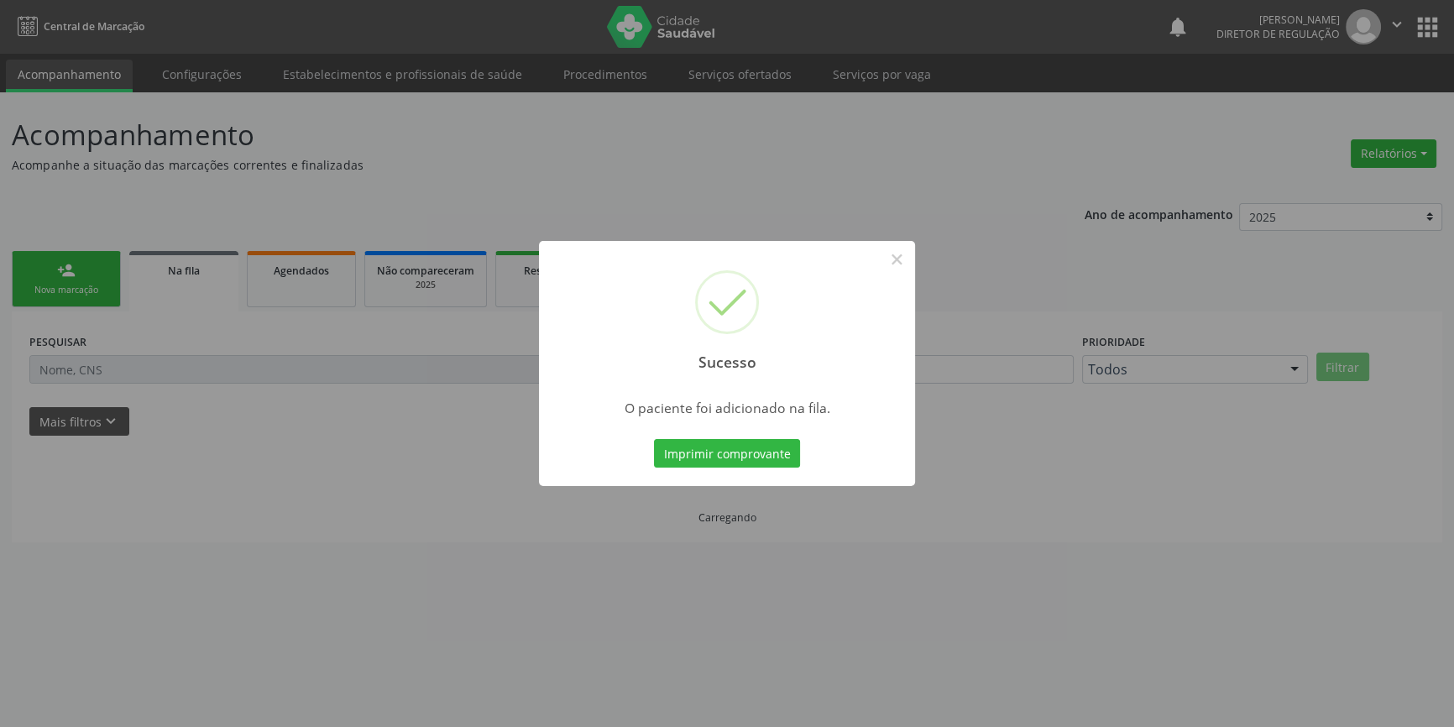
scroll to position [0, 0]
click at [896, 263] on button "×" at bounding box center [902, 259] width 29 height 29
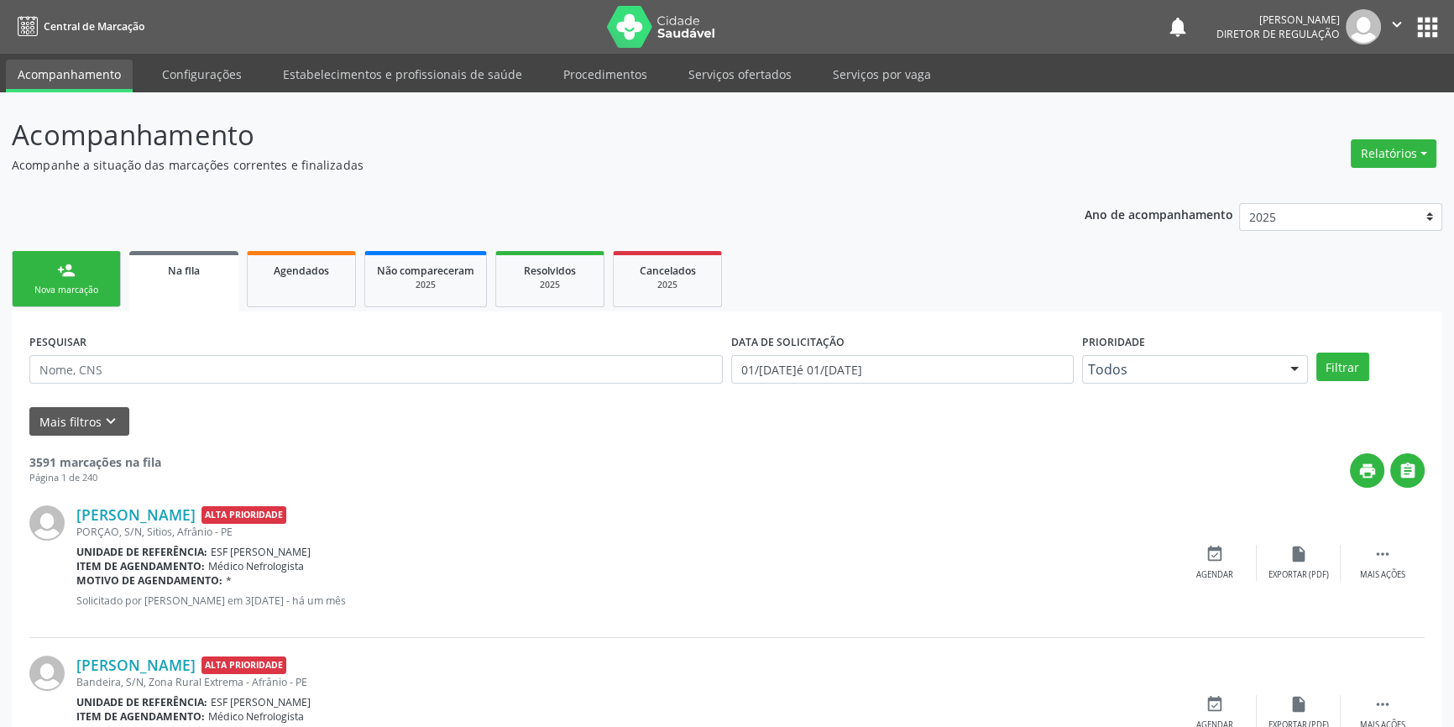
click at [63, 279] on link "person_add Nova marcação" at bounding box center [66, 279] width 109 height 56
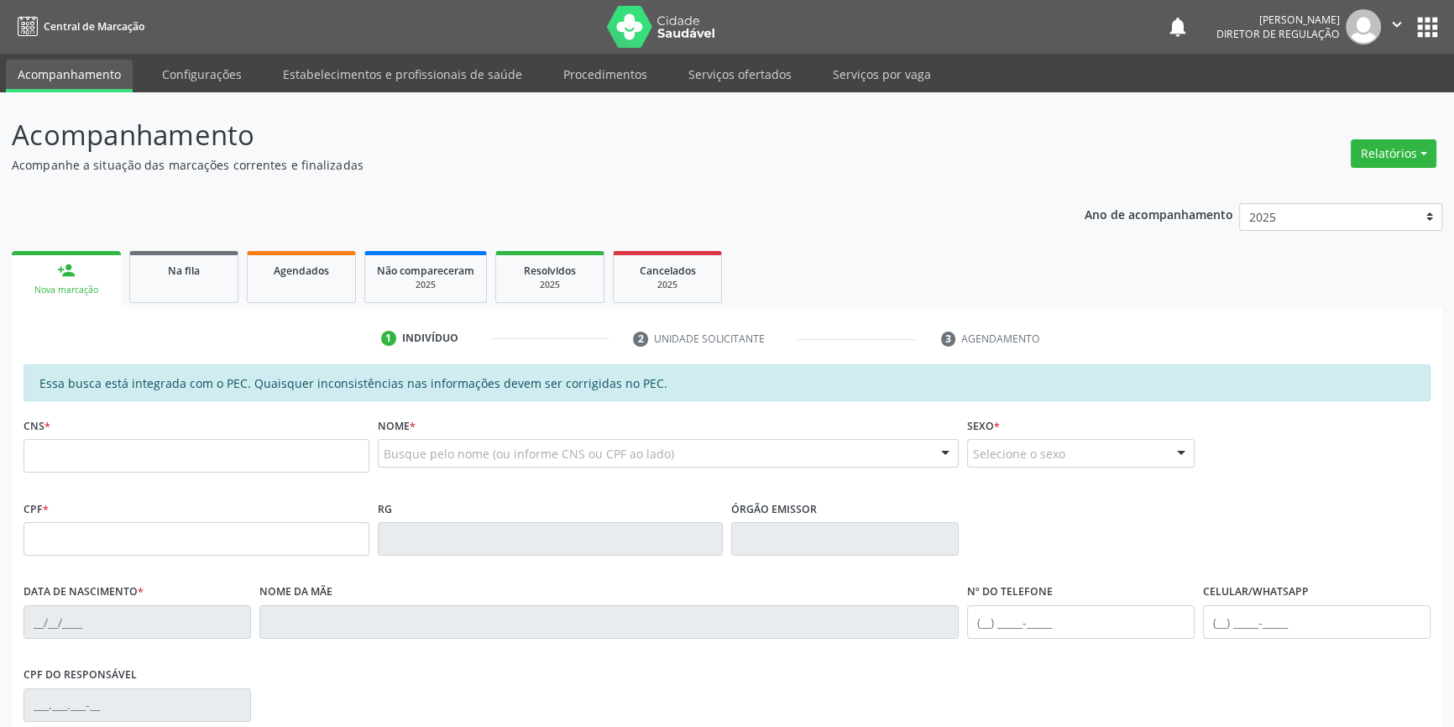
click at [127, 474] on fieldset "CNS *" at bounding box center [197, 448] width 346 height 71
click at [126, 464] on input "text" at bounding box center [197, 456] width 346 height 34
type input "706 4086 0779 2385"
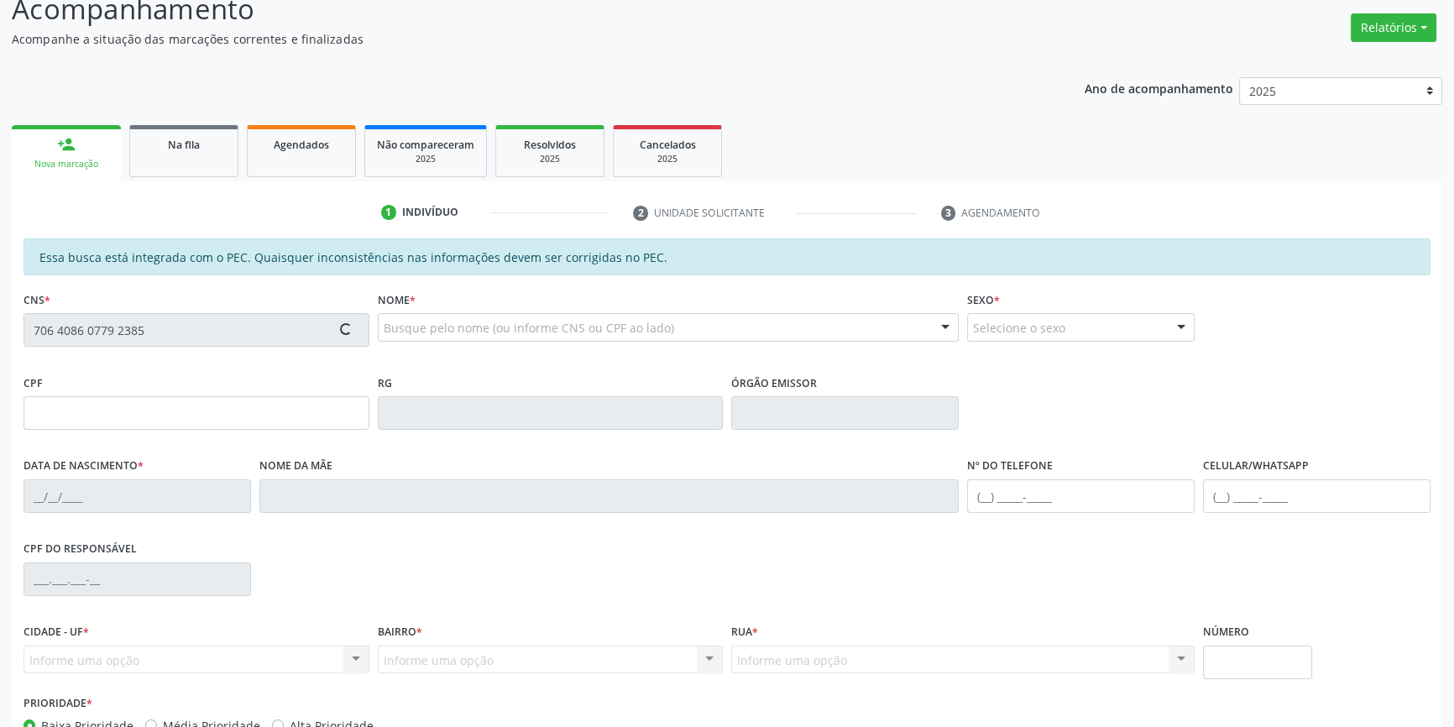
scroll to position [230, 0]
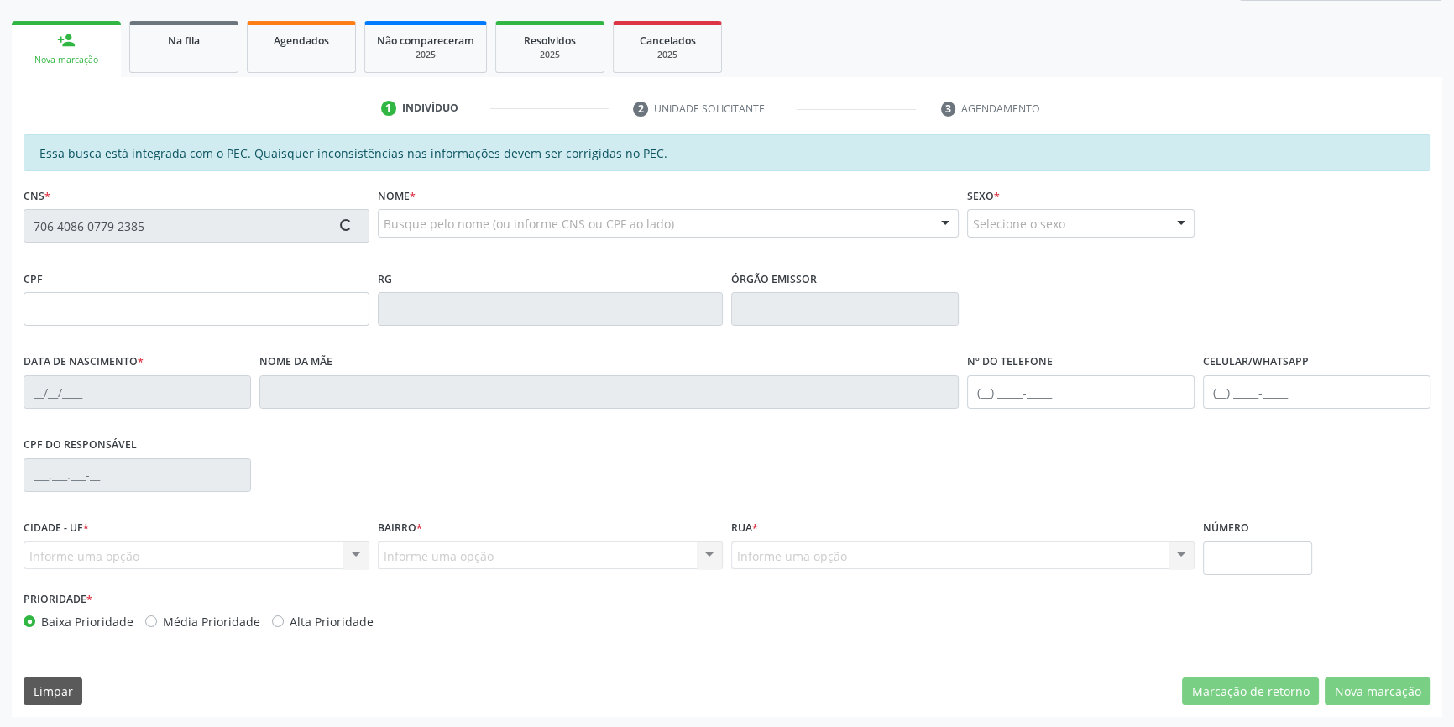
type input "183.769.124-02"
type input "17/12/2022"
type input "Maria Angelina Rodrigues"
type input "(87) 8143-4056"
type input "S/N"
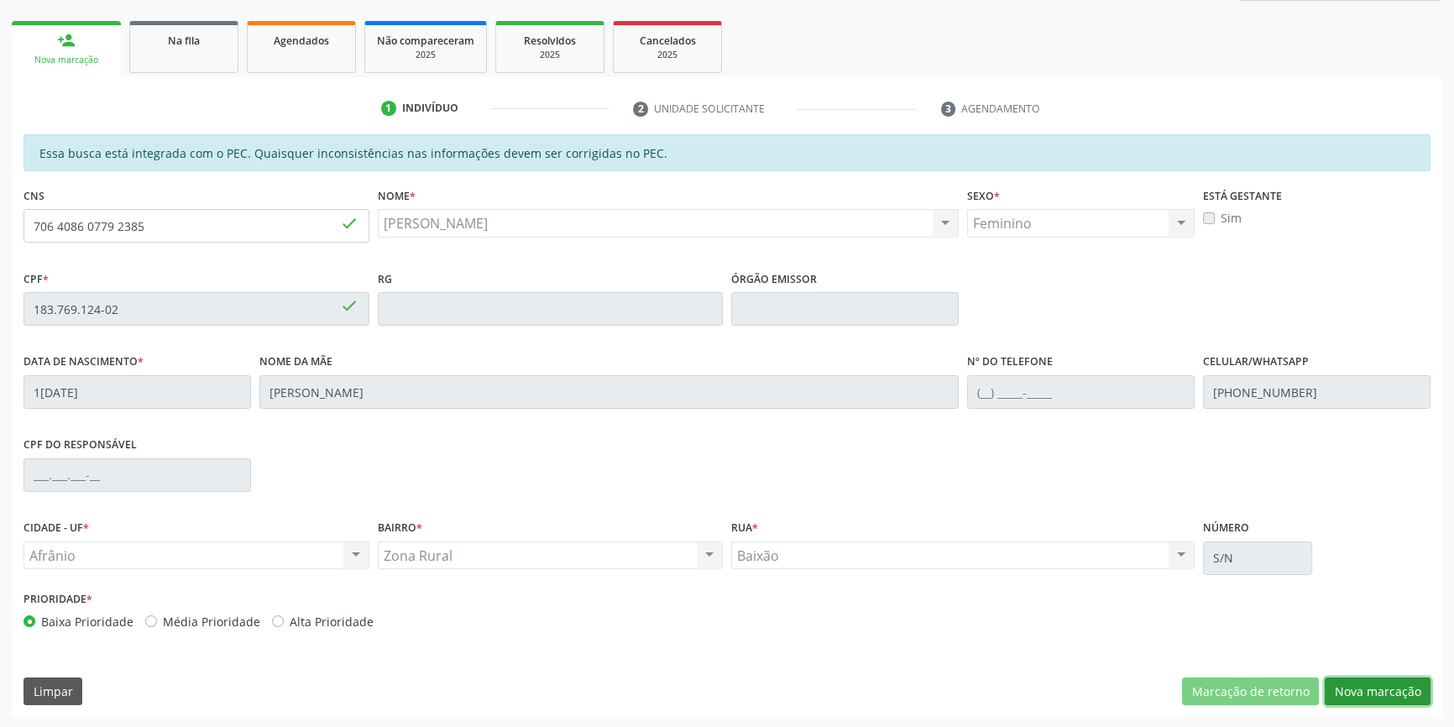
click at [1364, 679] on button "Nova marcação" at bounding box center [1378, 692] width 106 height 29
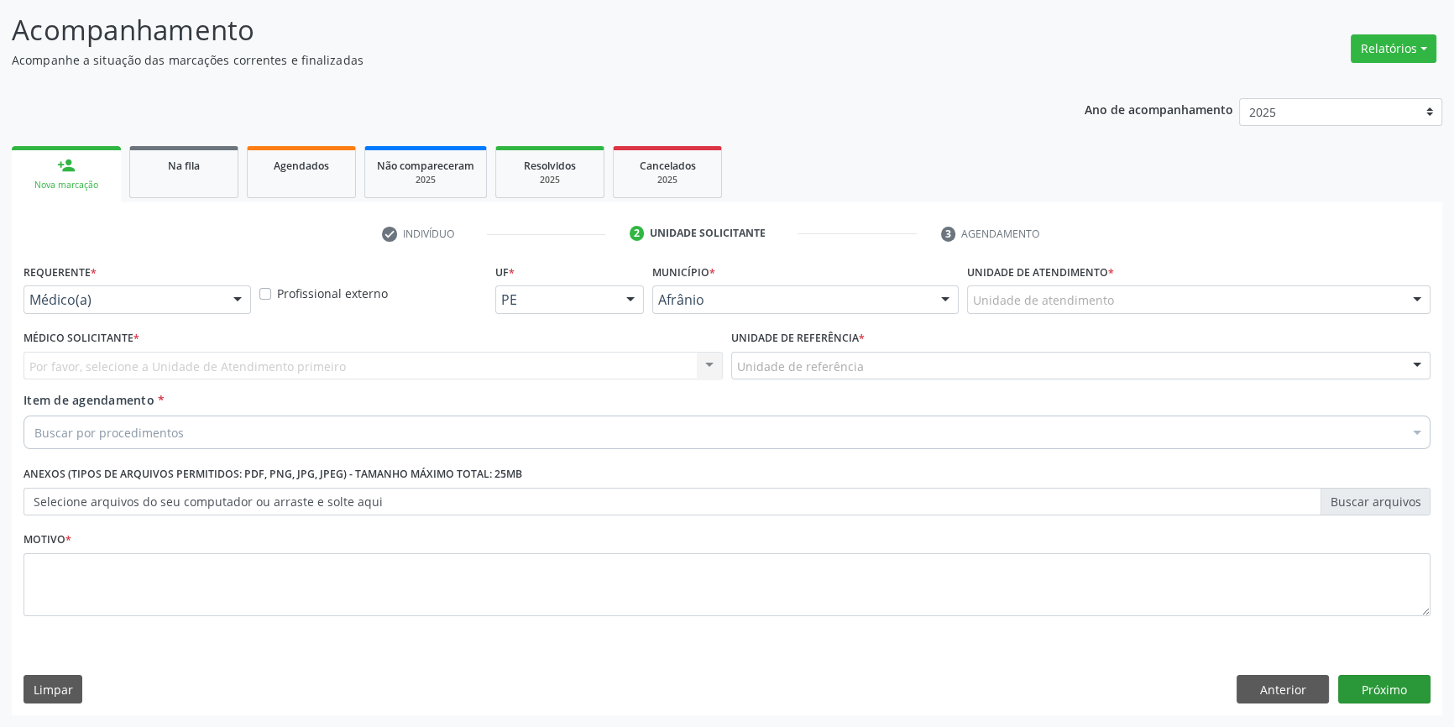
scroll to position [103, 0]
click at [1041, 311] on div "Unidade de atendimento" at bounding box center [1198, 301] width 463 height 29
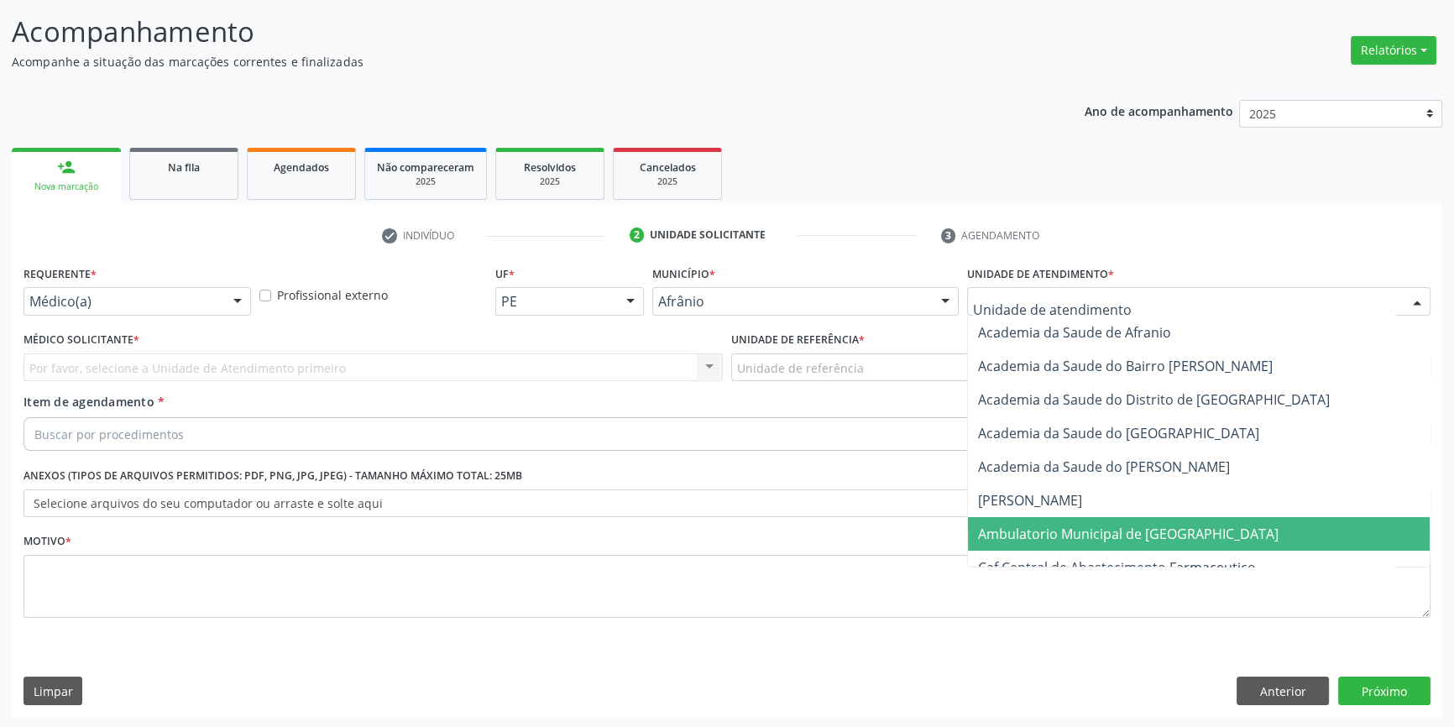
click at [1092, 526] on span "Ambulatorio Municipal de [GEOGRAPHIC_DATA]" at bounding box center [1128, 534] width 301 height 18
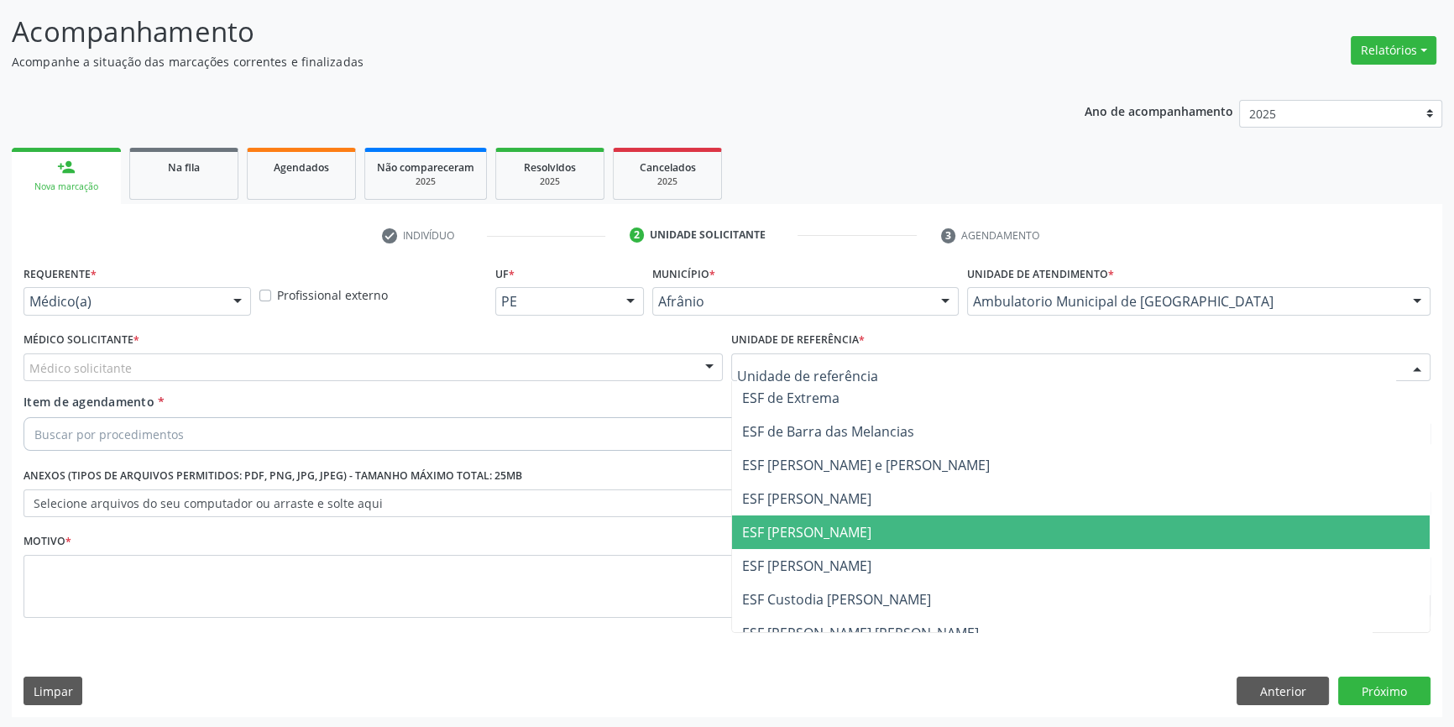
drag, startPoint x: 896, startPoint y: 533, endPoint x: 607, endPoint y: 448, distance: 301.3
click at [892, 533] on span "ESF [PERSON_NAME]" at bounding box center [1081, 533] width 698 height 34
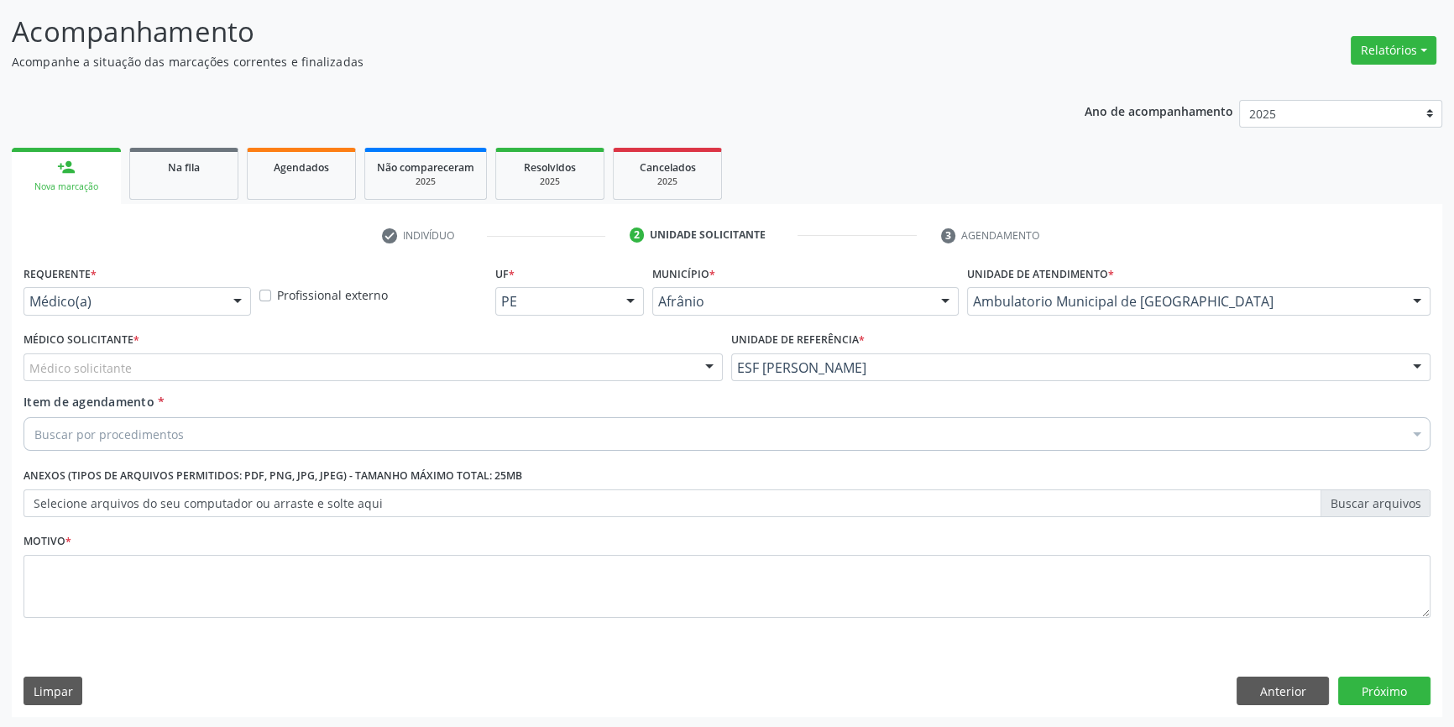
click at [483, 361] on div "Médico solicitante" at bounding box center [373, 367] width 699 height 29
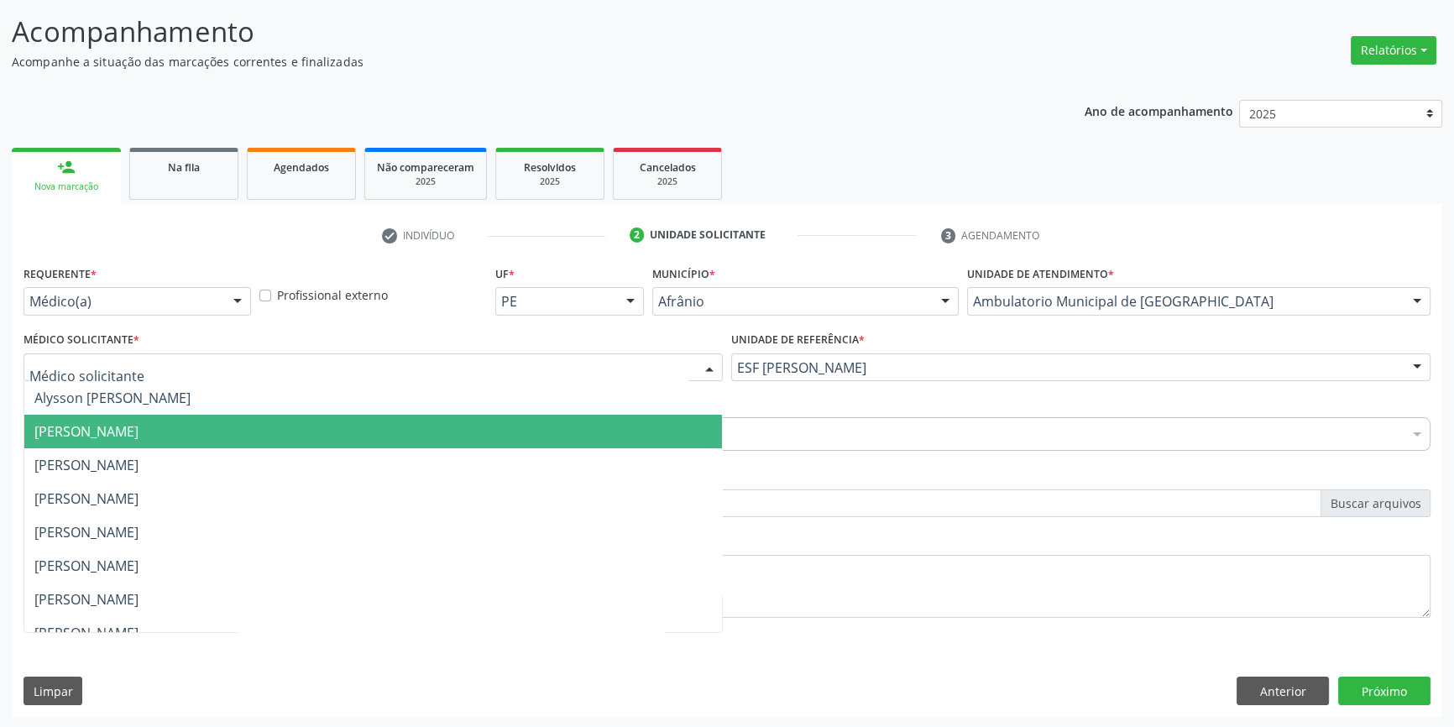
click at [139, 425] on span "[PERSON_NAME]" at bounding box center [86, 431] width 104 height 18
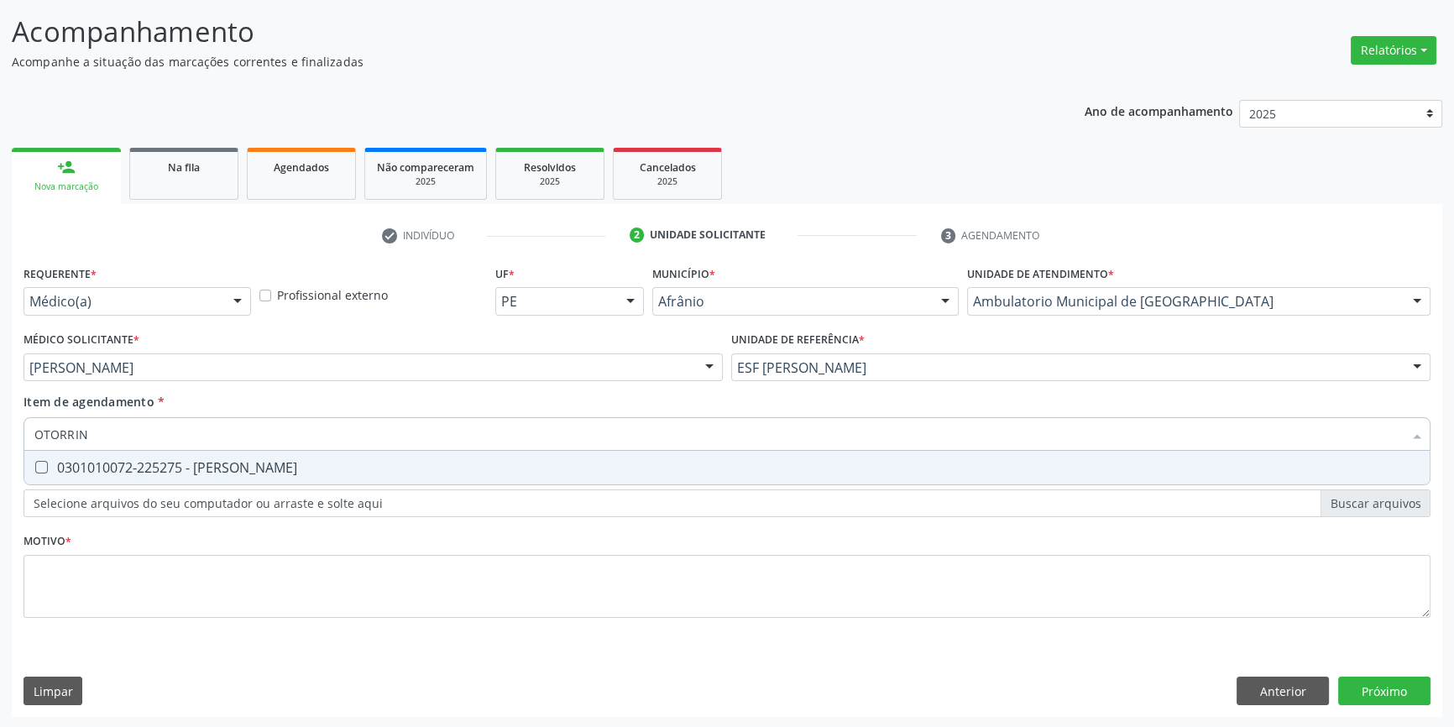
type input "OTORRINO"
click at [151, 461] on div "0301010072-225275 - Médico Otorrinolaringologista" at bounding box center [726, 467] width 1385 height 13
checkbox Otorrinolaringologista "true"
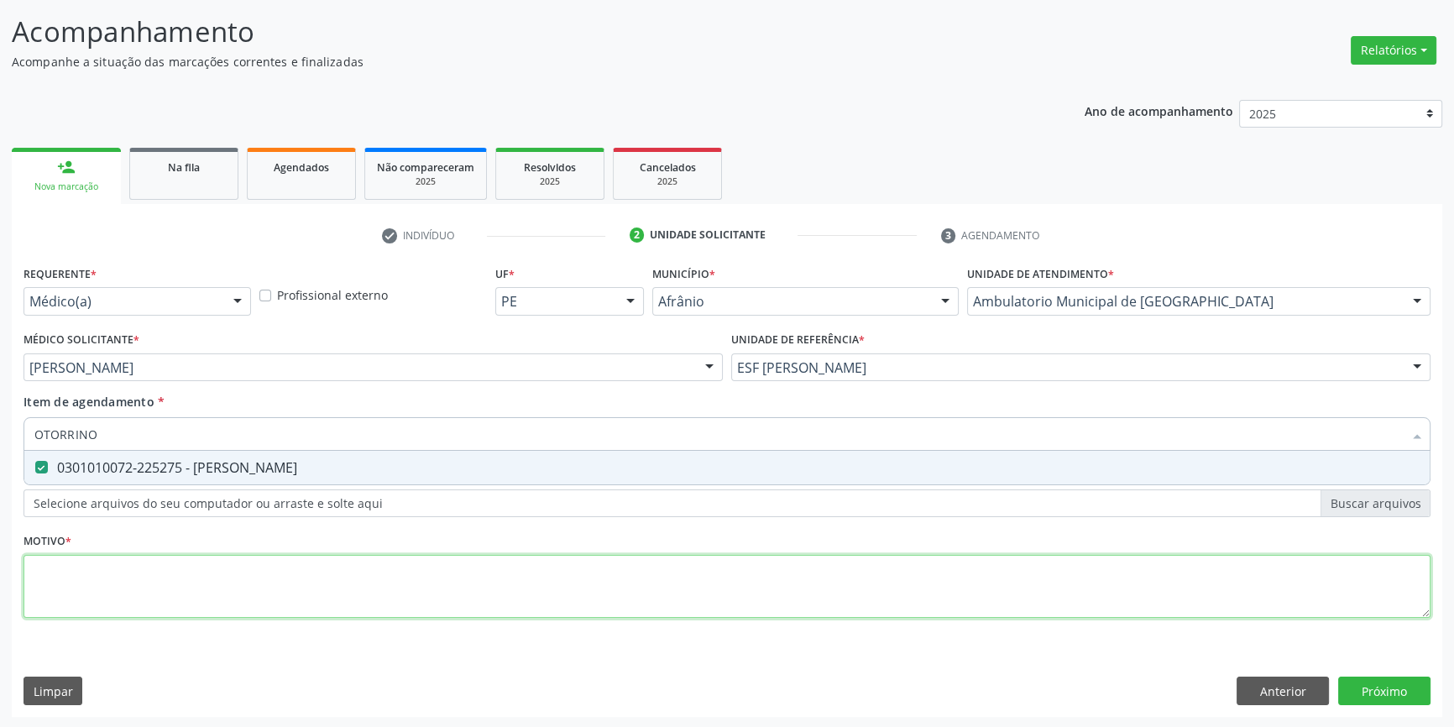
click at [148, 560] on div "Requerente * Médico(a) Médico(a) Enfermeiro(a) Paciente Nenhum resultado encont…" at bounding box center [727, 451] width 1407 height 380
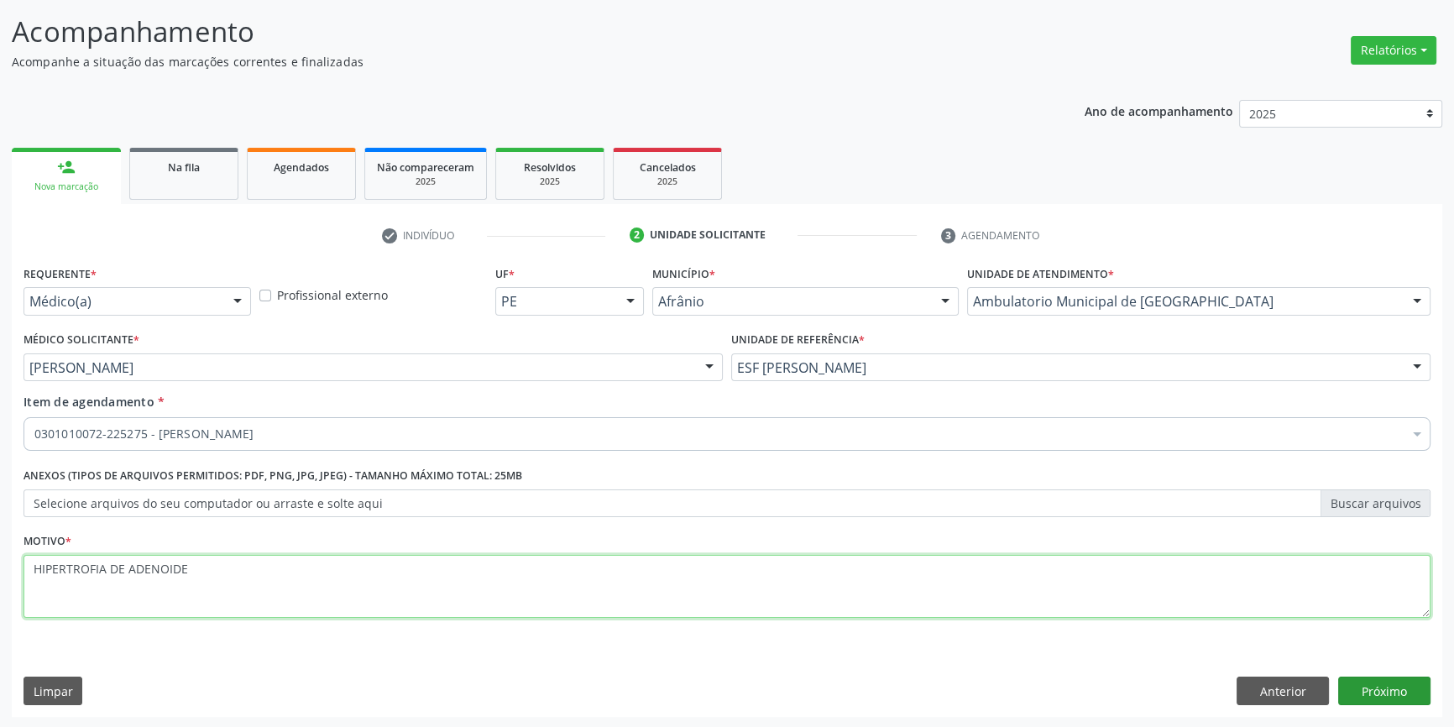
type textarea "HIPERTROFIA DE ADENOIDE"
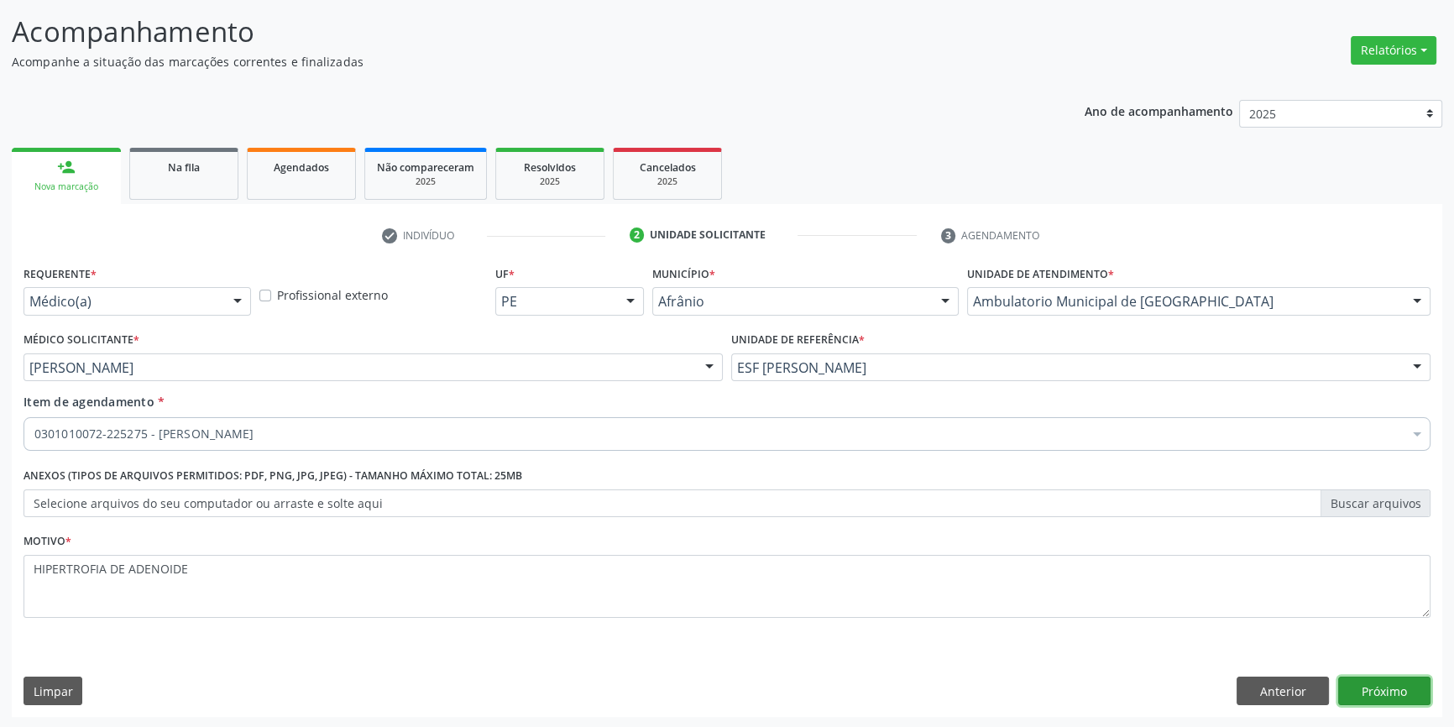
click at [1409, 688] on button "Próximo" at bounding box center [1384, 691] width 92 height 29
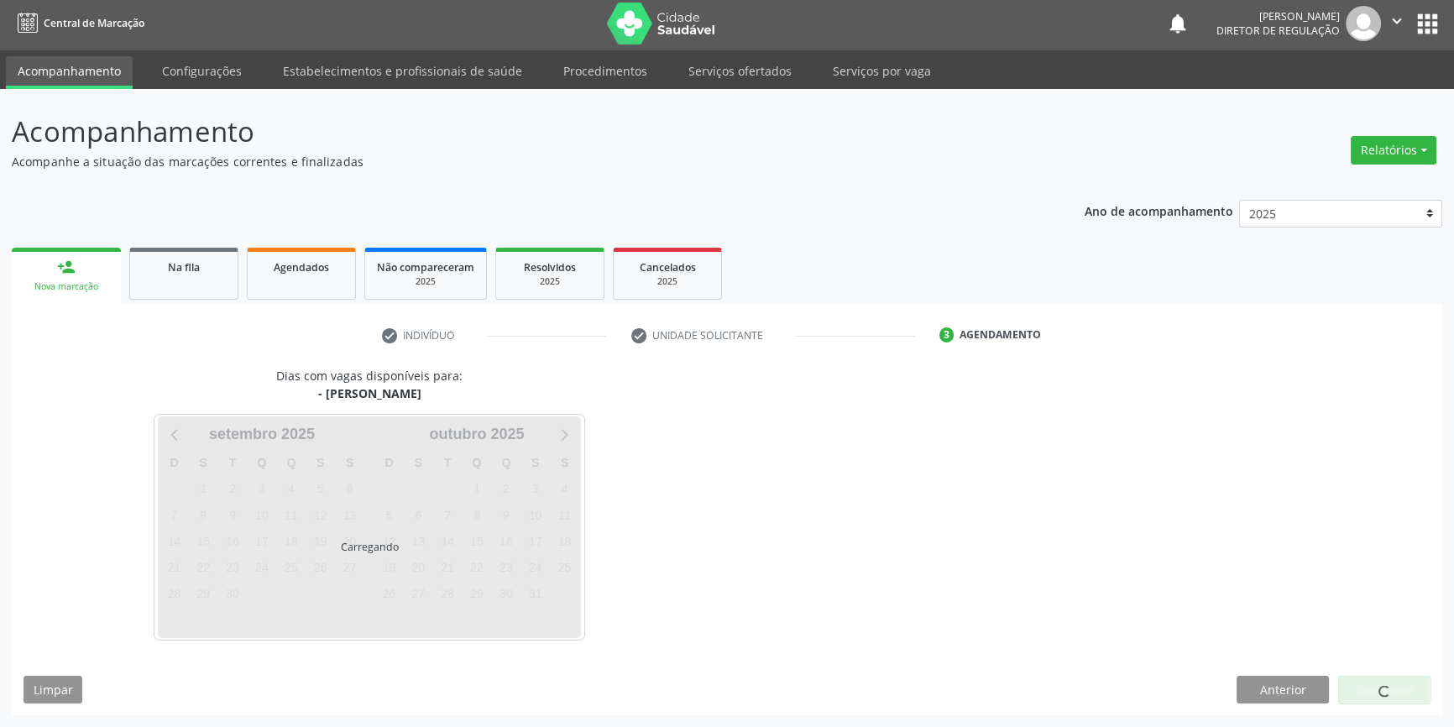
scroll to position [2, 0]
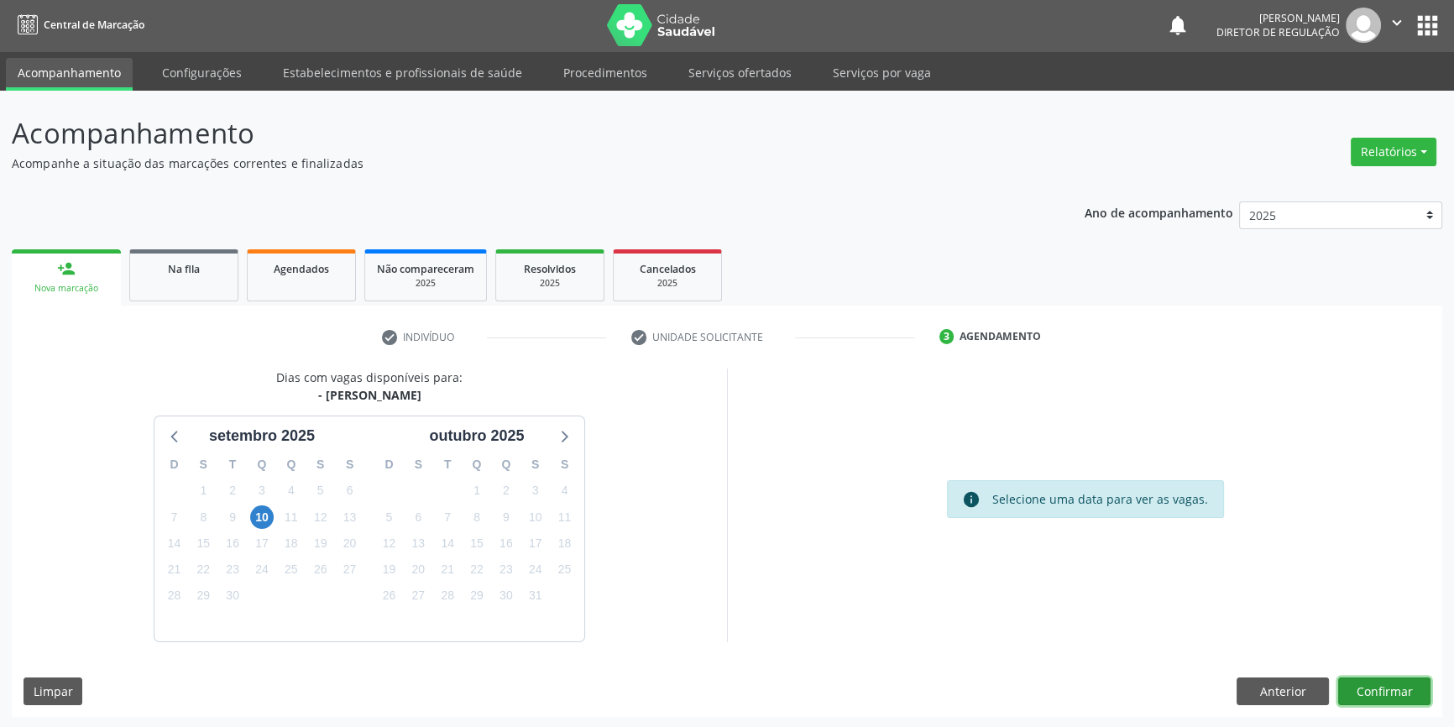
click at [1409, 688] on button "Confirmar" at bounding box center [1384, 692] width 92 height 29
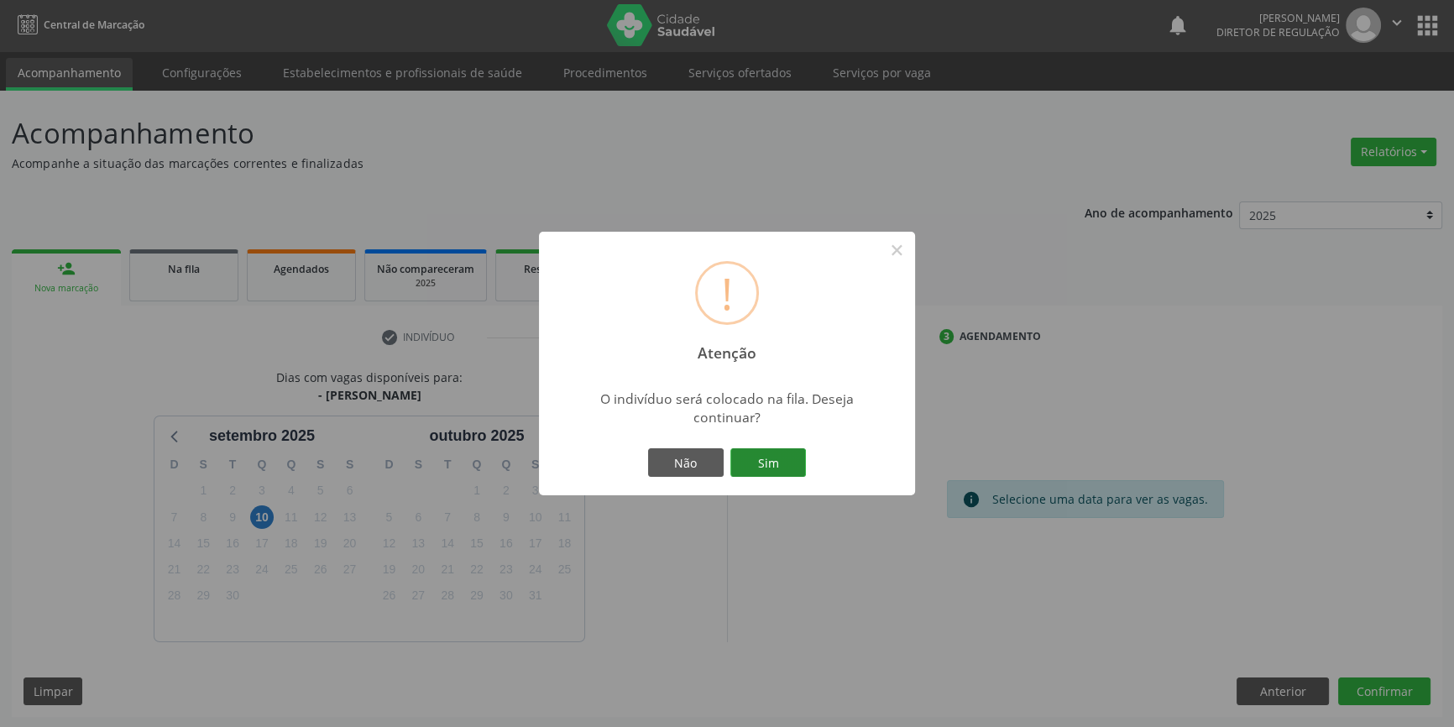
click at [735, 460] on button "Sim" at bounding box center [768, 462] width 76 height 29
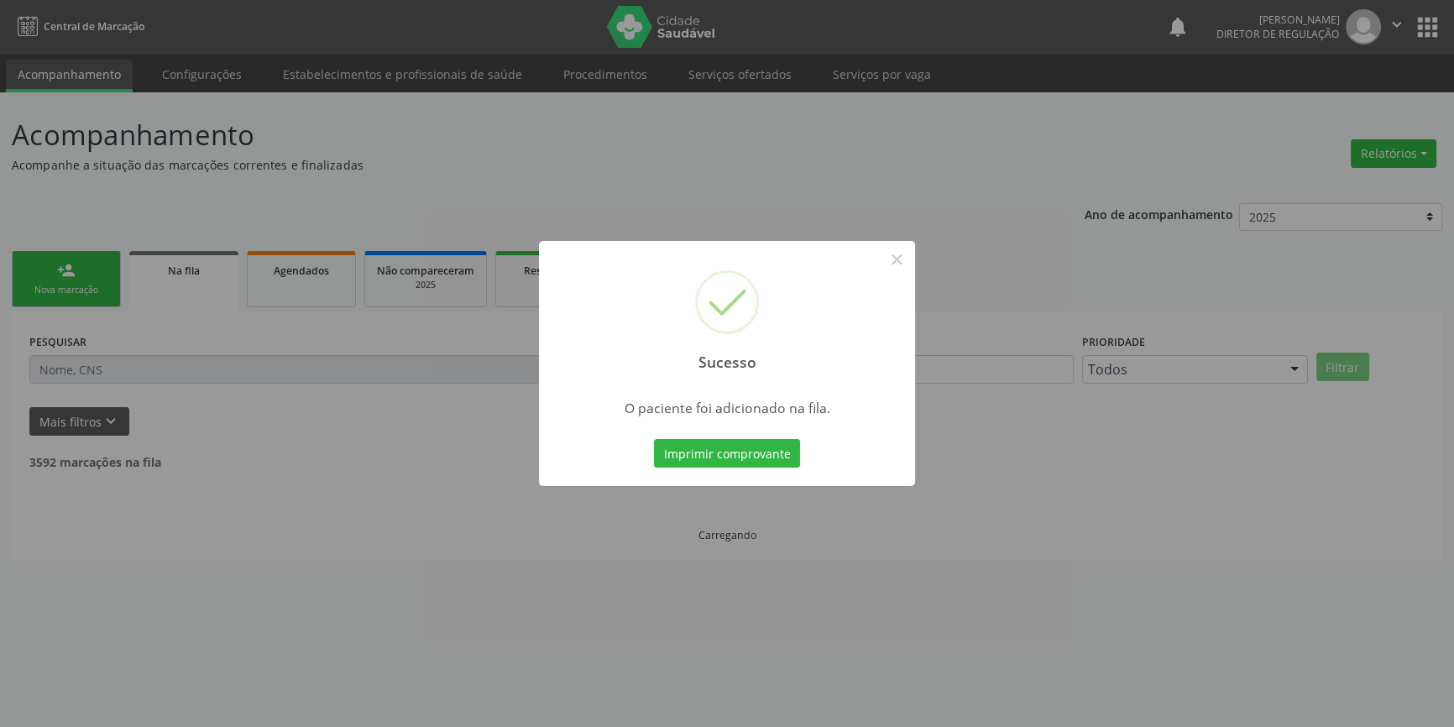
click at [60, 287] on div "Sucesso × O paciente foi adicionado na fila. Imprimir comprovante Cancel" at bounding box center [727, 363] width 1454 height 727
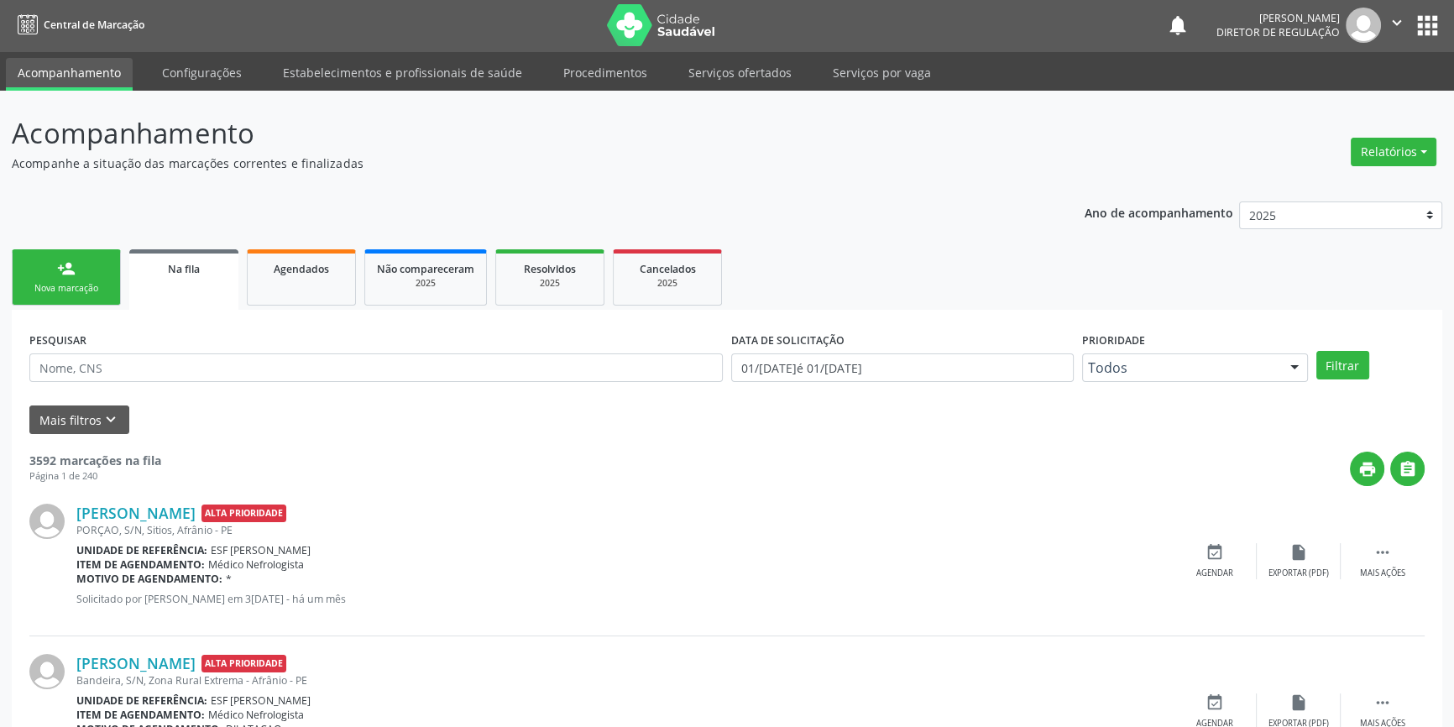
scroll to position [0, 0]
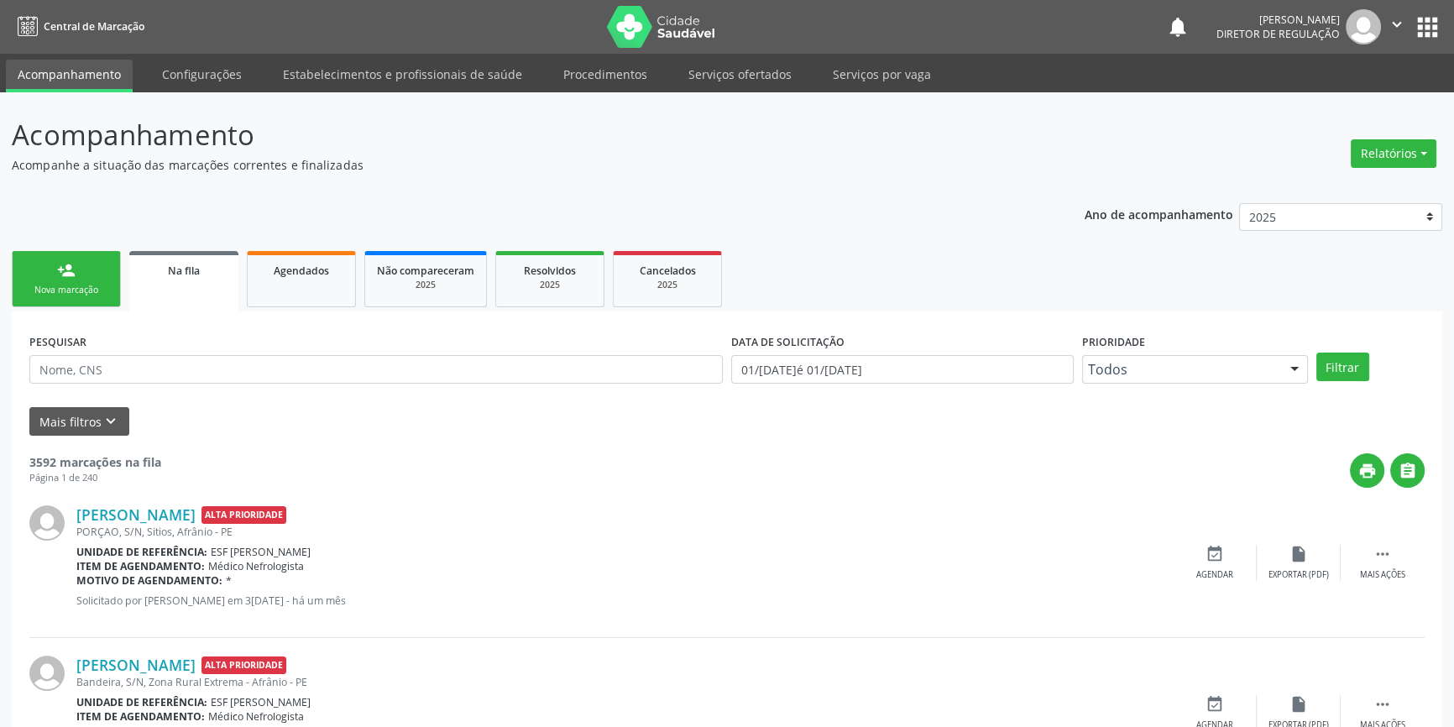
drag, startPoint x: 132, startPoint y: 295, endPoint x: 60, endPoint y: 287, distance: 72.6
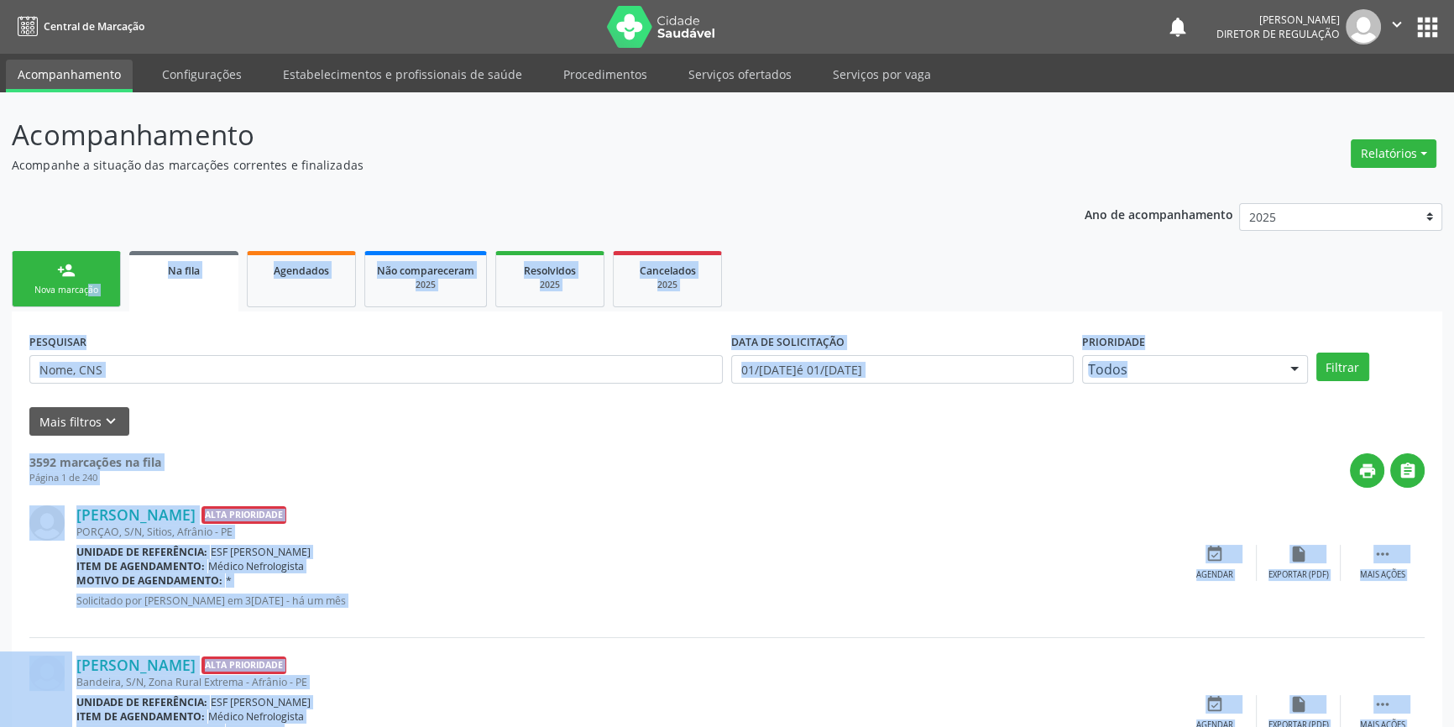
click at [60, 287] on div "Nova marcação" at bounding box center [66, 290] width 84 height 13
click at [80, 252] on link "person_add Nova marcação" at bounding box center [66, 279] width 109 height 56
click at [81, 260] on link "person_add Nova marcação" at bounding box center [66, 279] width 109 height 56
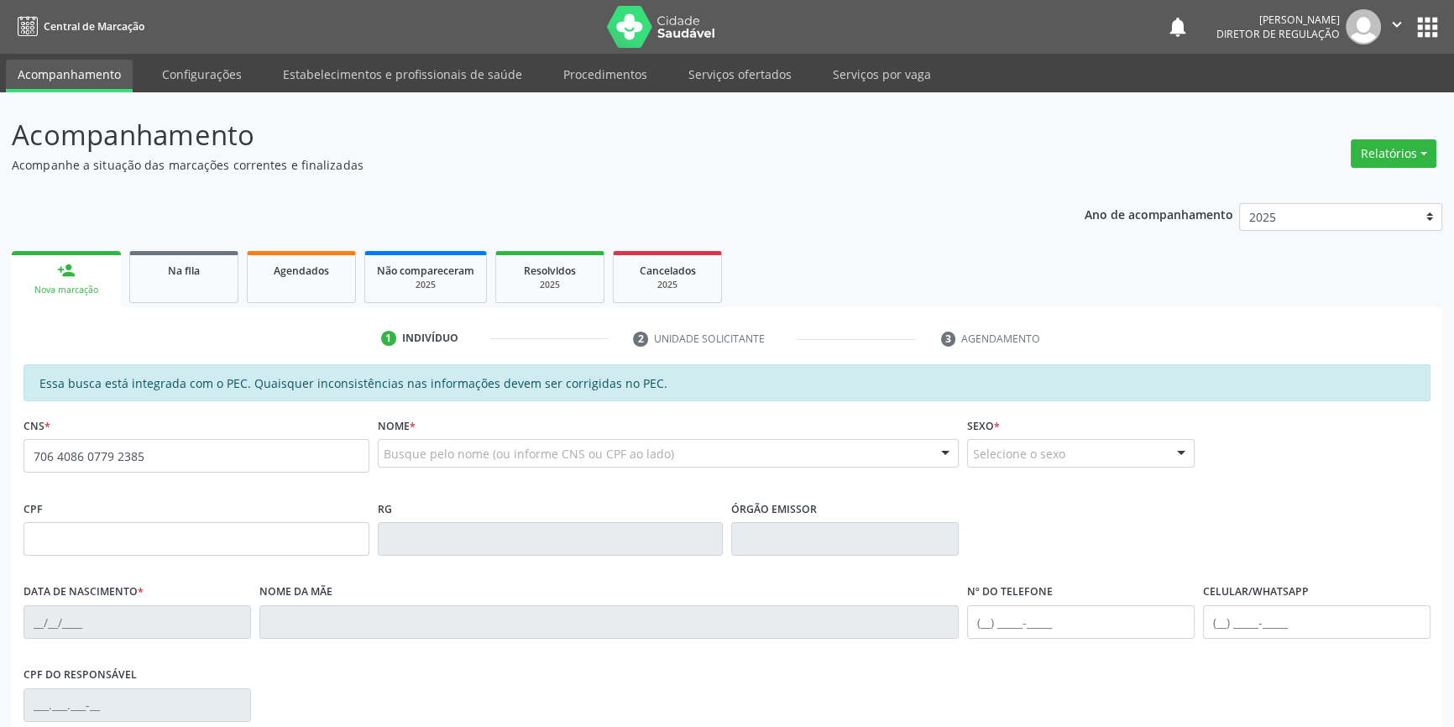
type input "706 4086 0779 2385"
type input "183.769.124-02"
type input "17/12/2022"
type input "Maria Angelina Rodrigues"
type input "(87) 98143-4056"
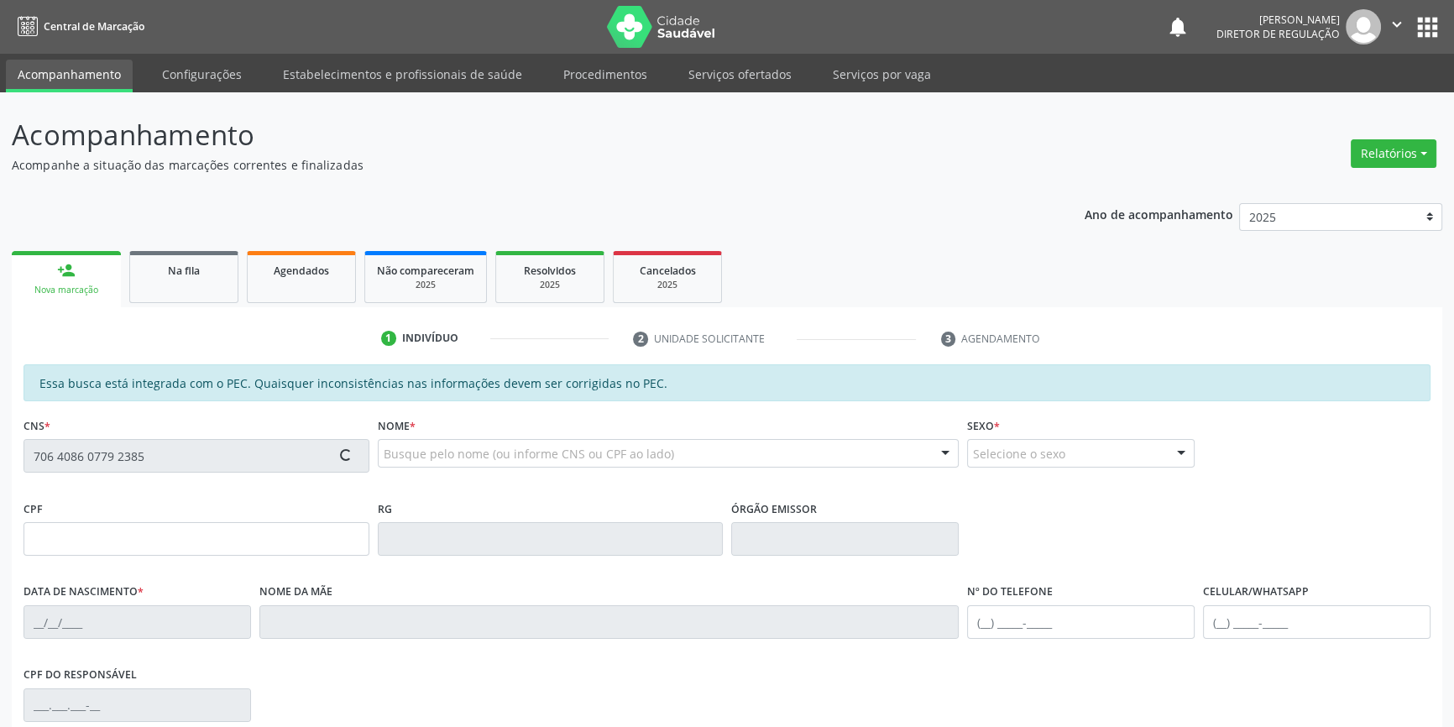
type input "(87) 8143-4056"
type input "S/N"
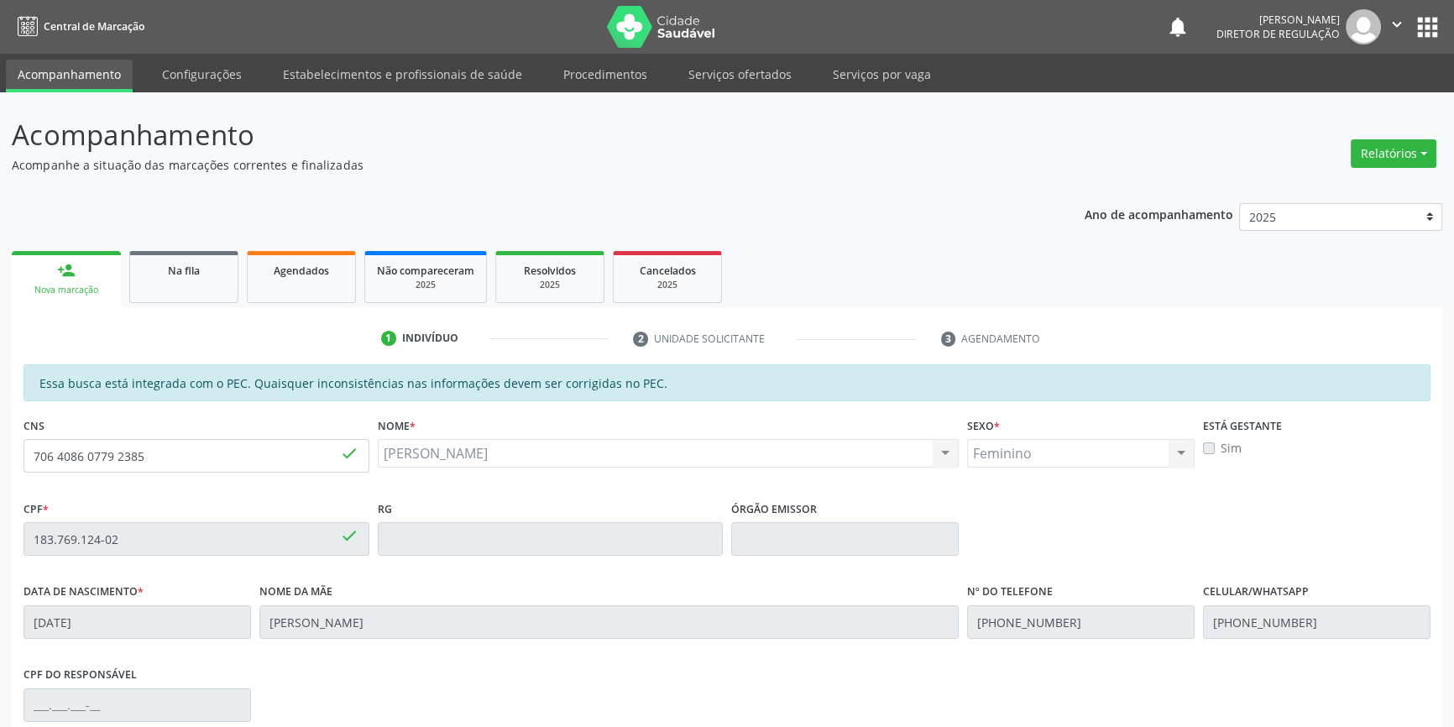
scroll to position [230, 0]
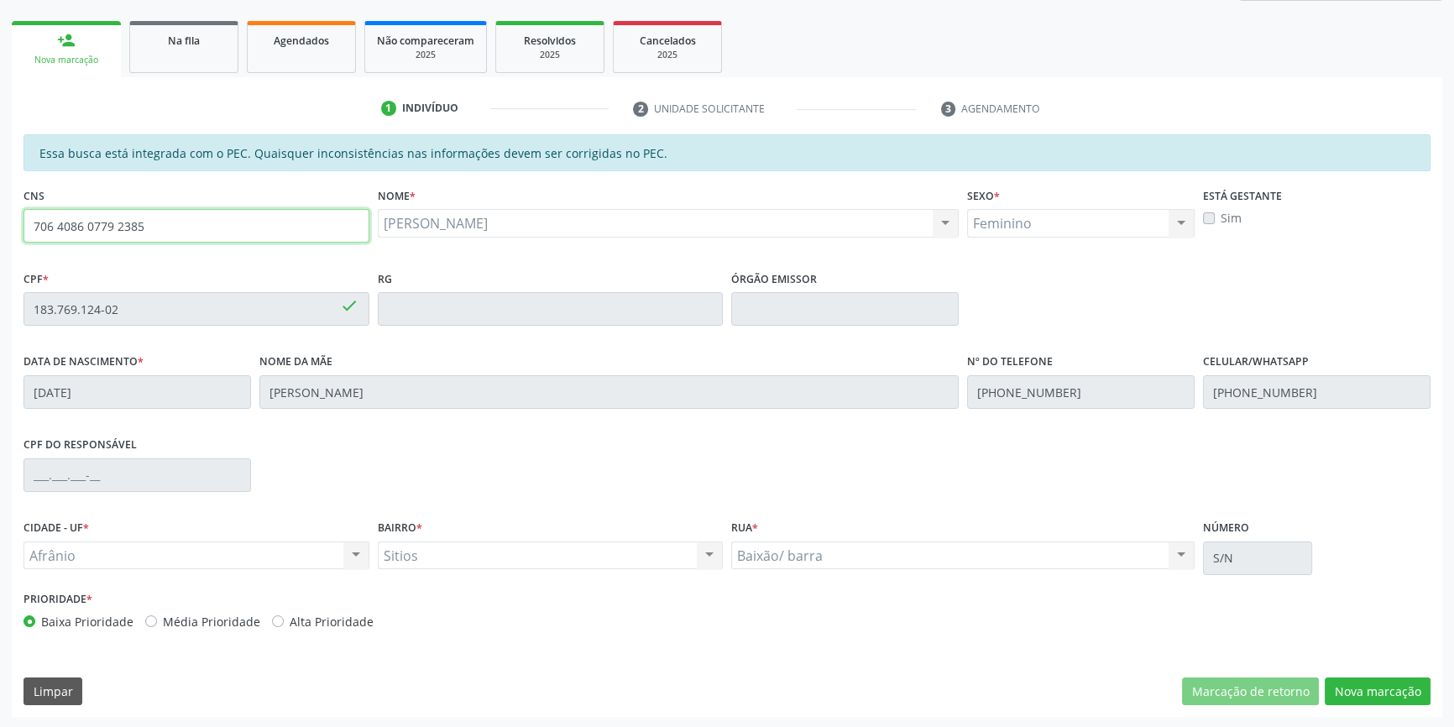
drag, startPoint x: 181, startPoint y: 224, endPoint x: 0, endPoint y: 217, distance: 180.6
click at [0, 219] on div "Acompanhamento Acompanhe a situação das marcações correntes e finalizadas Relat…" at bounding box center [727, 295] width 1454 height 867
type input "700 4024 7521 5349"
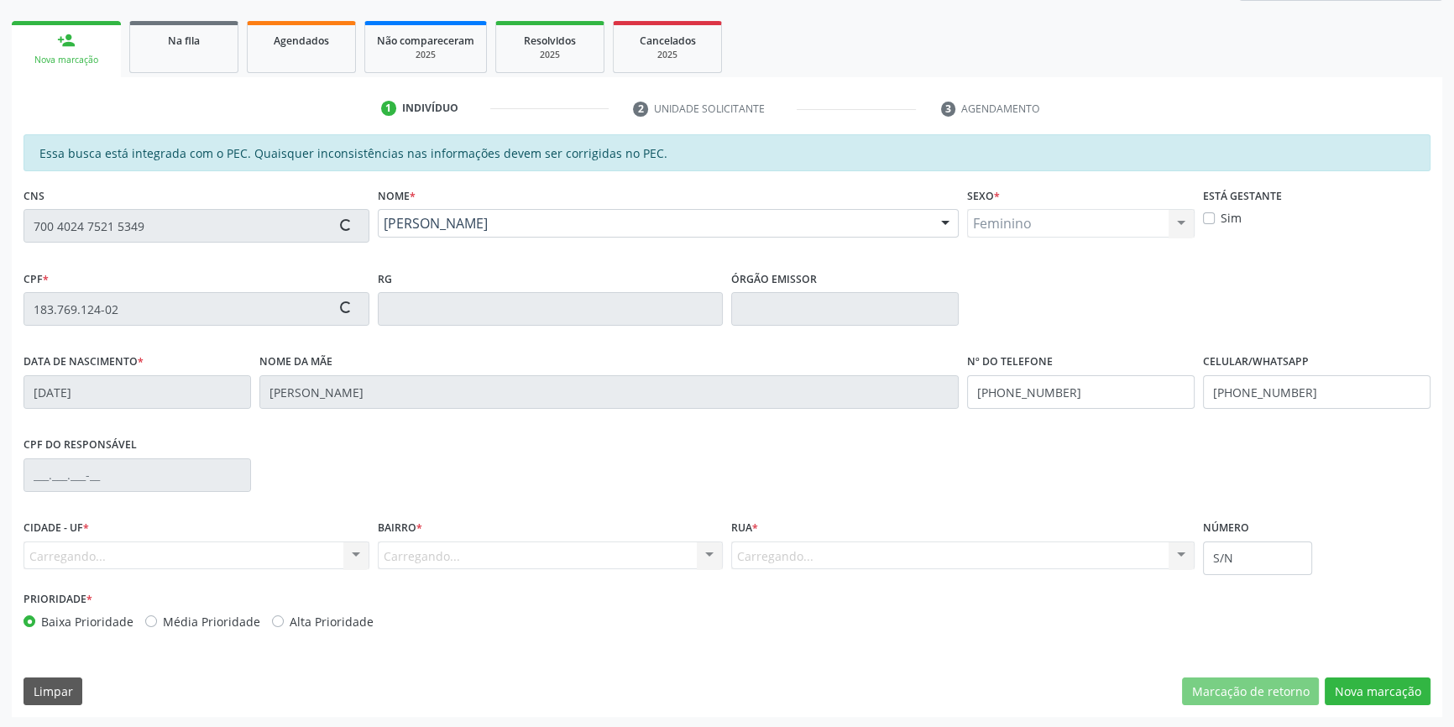
type input "029.392.134-29"
type input "15/11/1953"
type input "Elisa Maria Rodrigues"
type input "(87) 8125-5732"
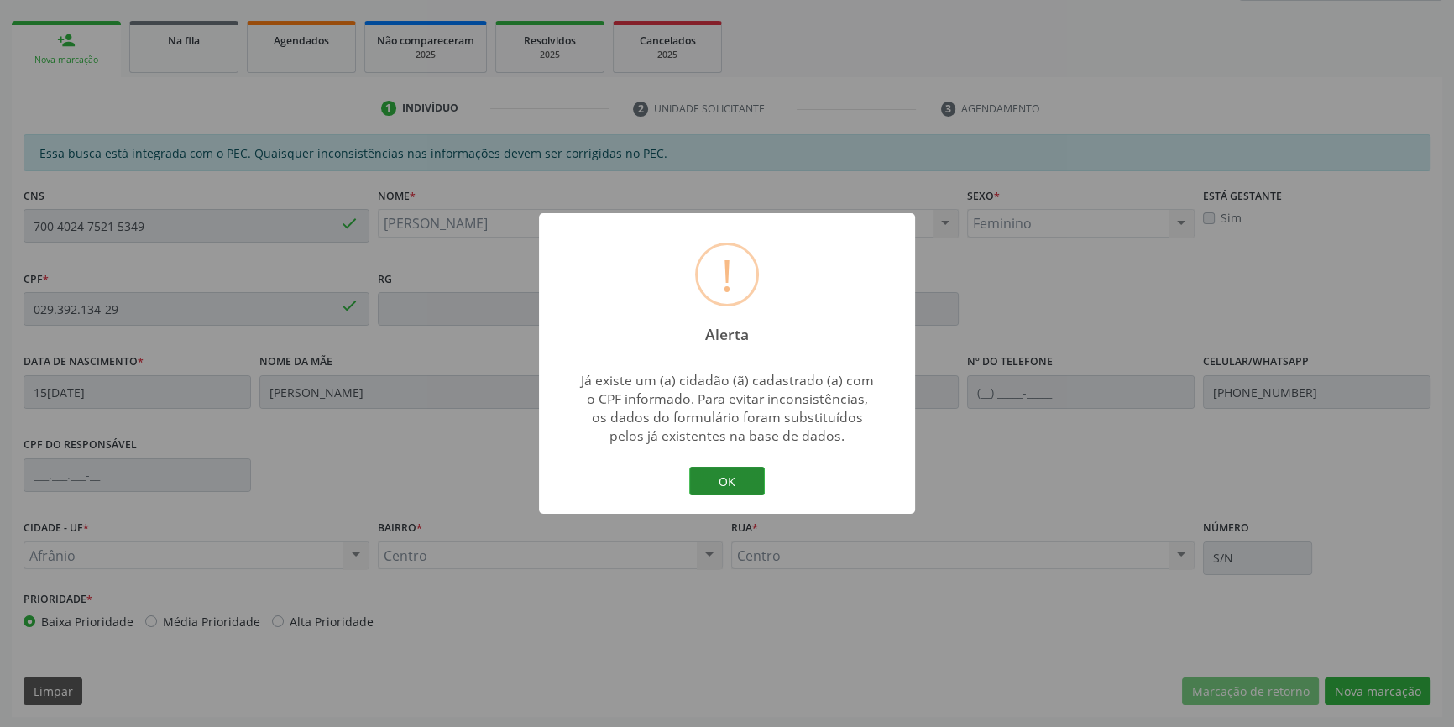
click at [732, 487] on button "OK" at bounding box center [727, 481] width 76 height 29
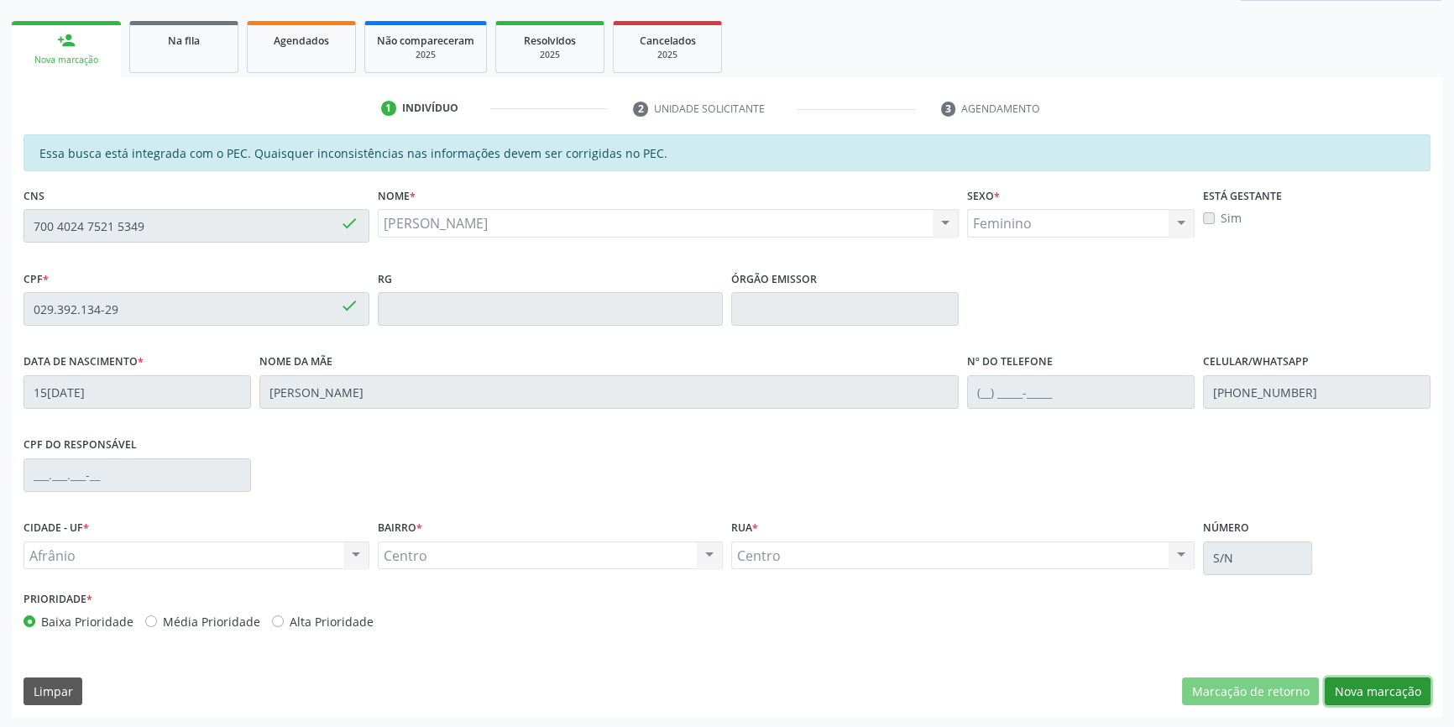
click at [1374, 689] on button "Nova marcação" at bounding box center [1378, 692] width 106 height 29
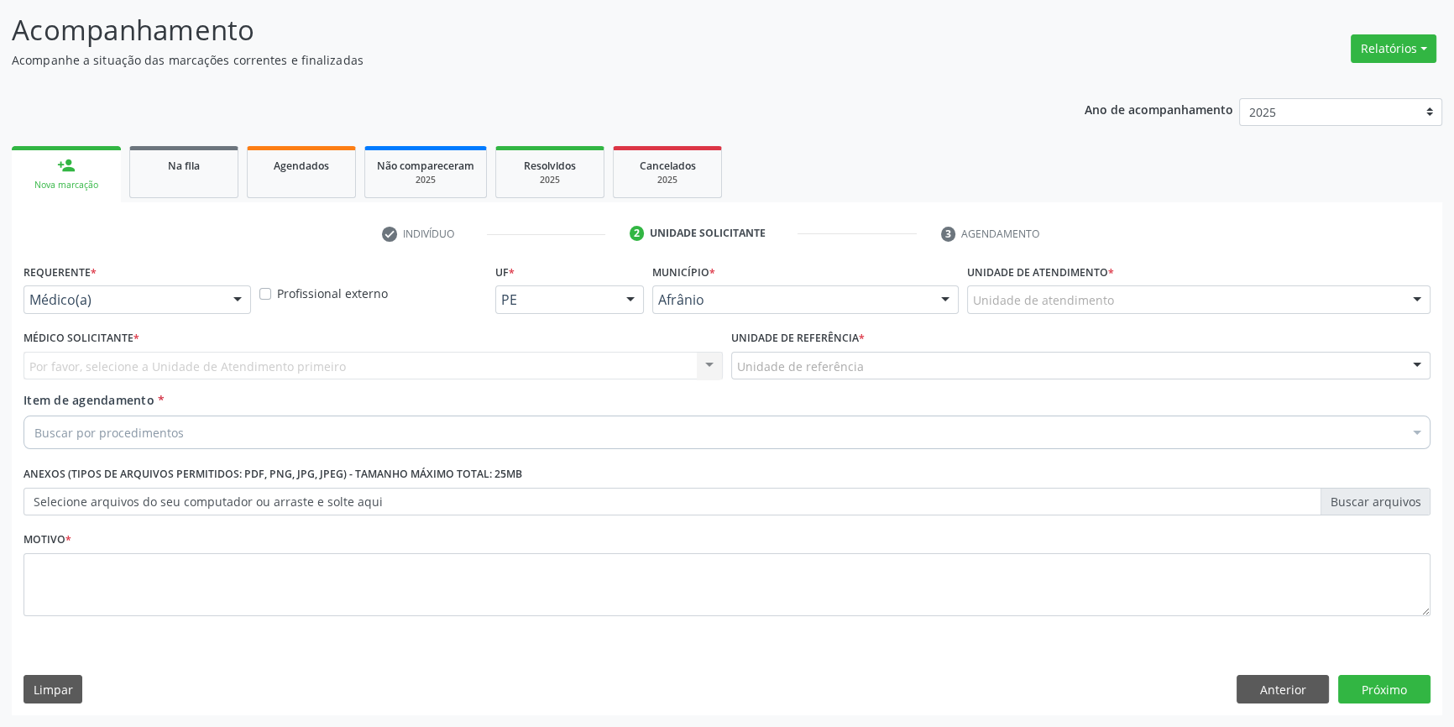
scroll to position [103, 0]
click at [1100, 310] on div "Unidade de atendimento" at bounding box center [1198, 301] width 463 height 29
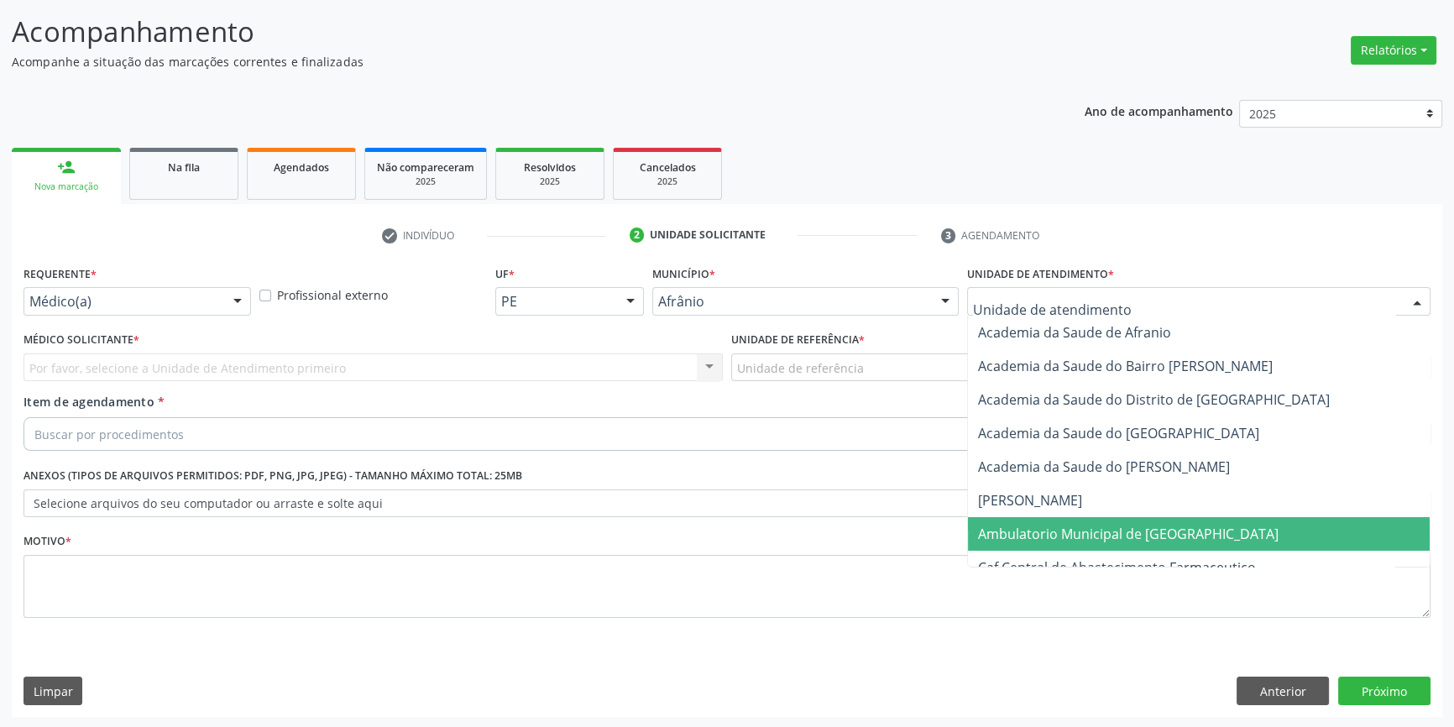
click at [1118, 531] on span "Ambulatorio Municipal de [GEOGRAPHIC_DATA]" at bounding box center [1128, 534] width 301 height 18
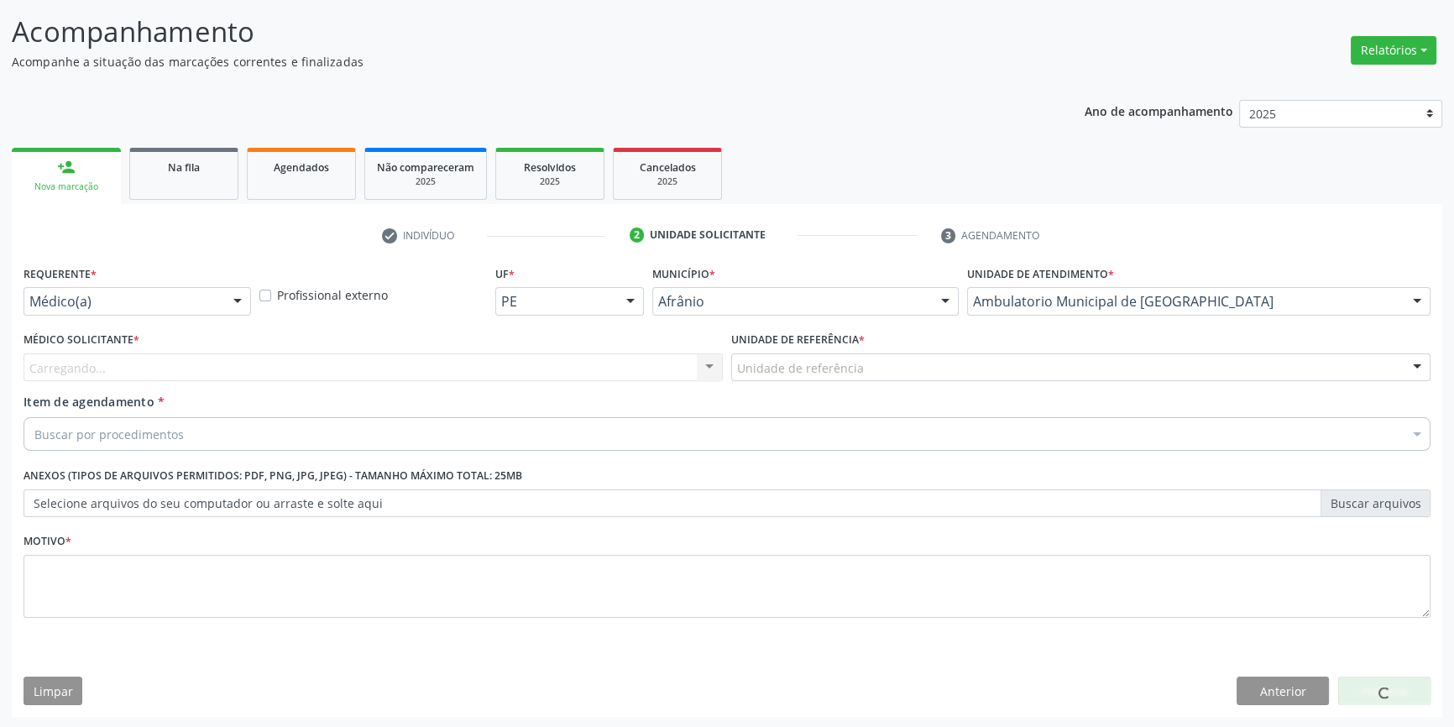
click at [859, 367] on div "Unidade de referência" at bounding box center [1080, 367] width 699 height 29
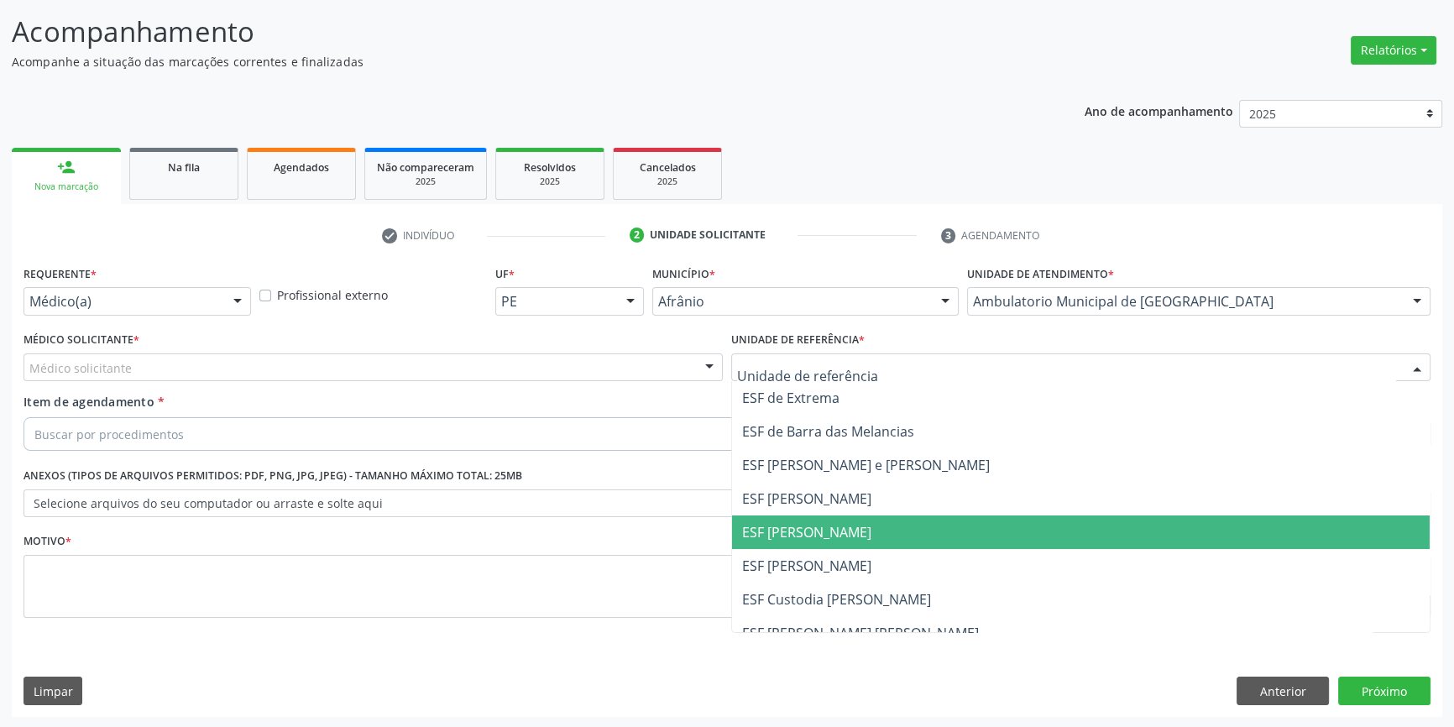
click at [837, 542] on span "ESF [PERSON_NAME]" at bounding box center [1081, 533] width 698 height 34
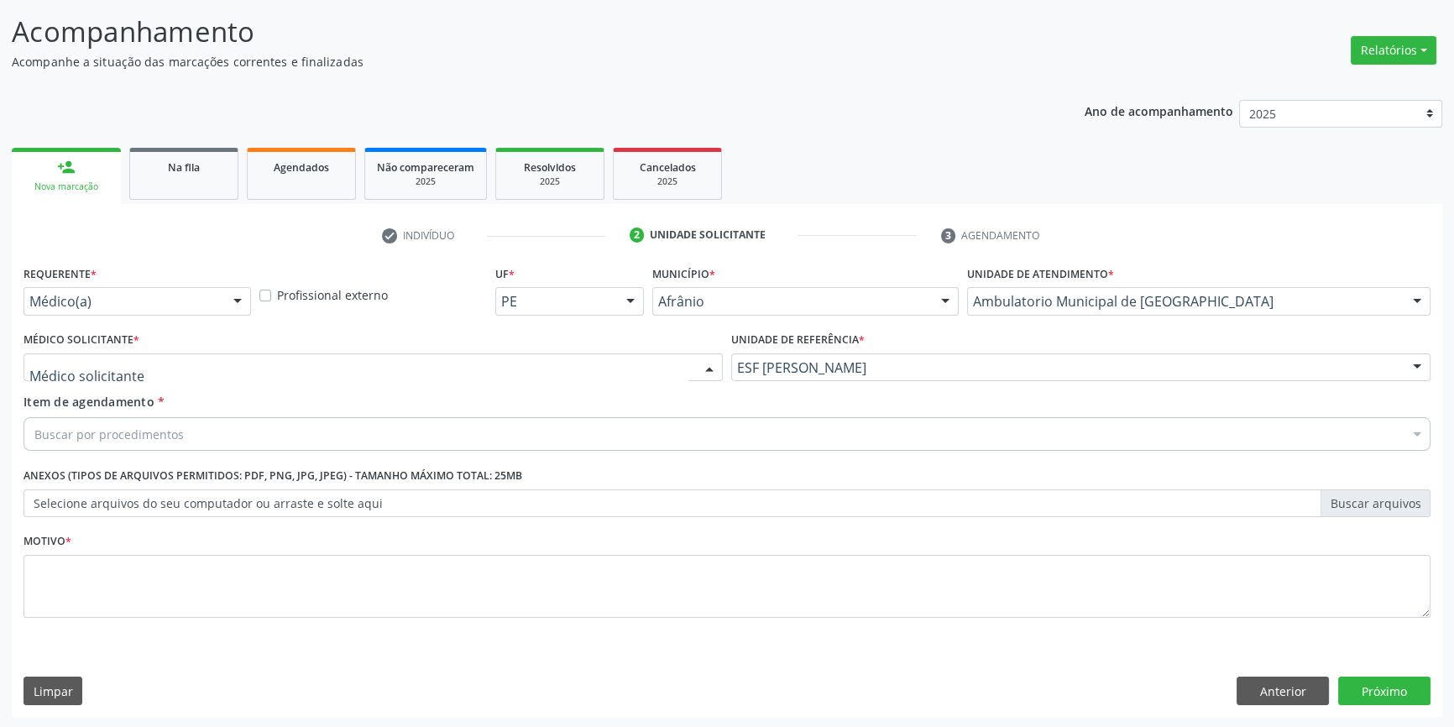
drag, startPoint x: 474, startPoint y: 374, endPoint x: 387, endPoint y: 406, distance: 92.7
click at [471, 374] on div at bounding box center [373, 367] width 699 height 29
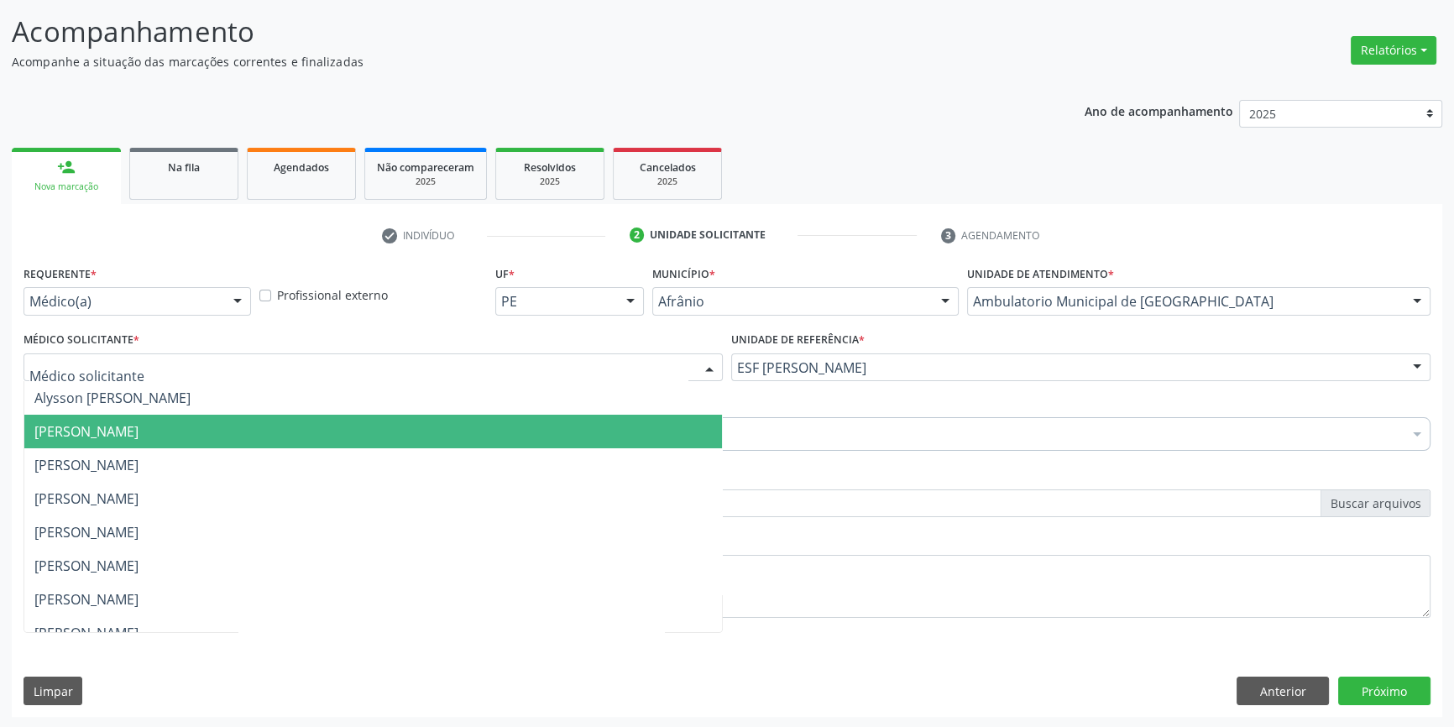
click at [237, 427] on span "[PERSON_NAME]" at bounding box center [373, 432] width 698 height 34
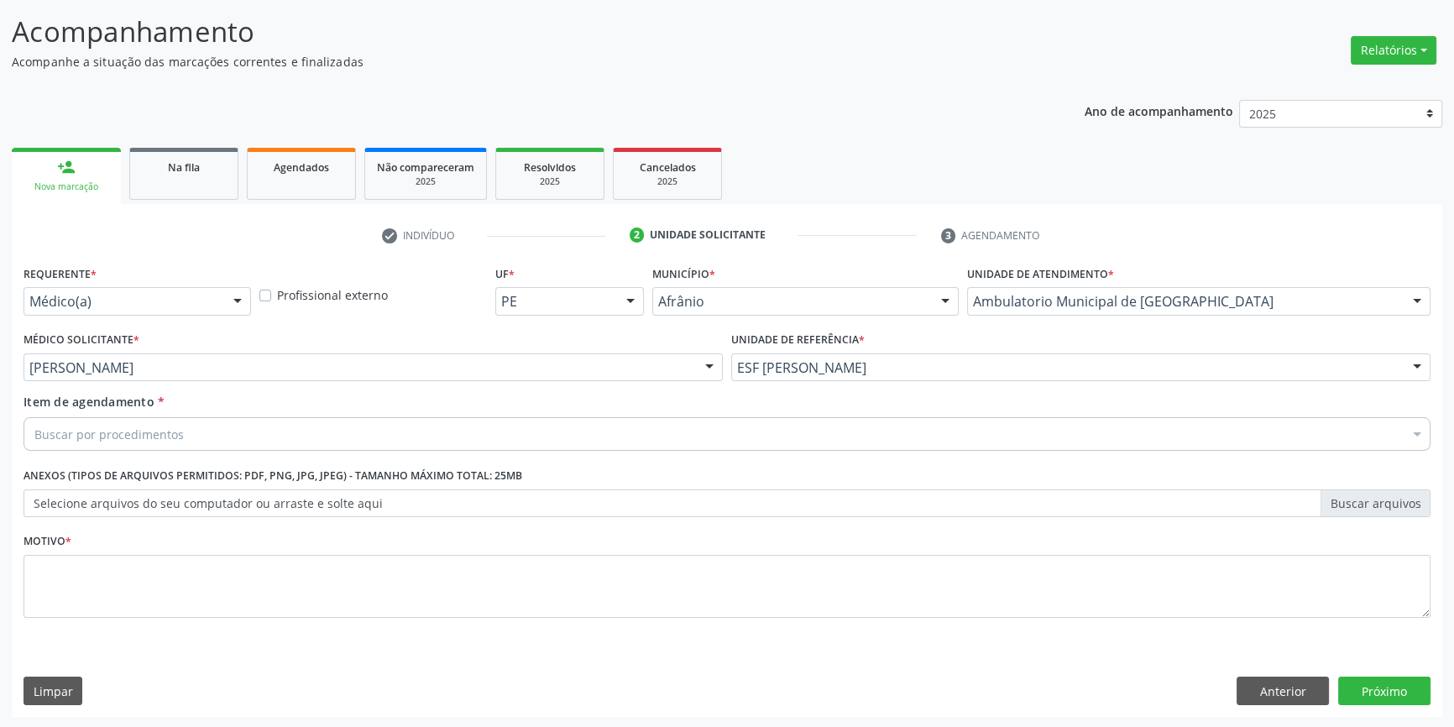
click at [177, 427] on div "Requerente * Médico(a) Médico(a) Enfermeiro(a) Paciente Nenhum resultado encont…" at bounding box center [727, 451] width 1407 height 380
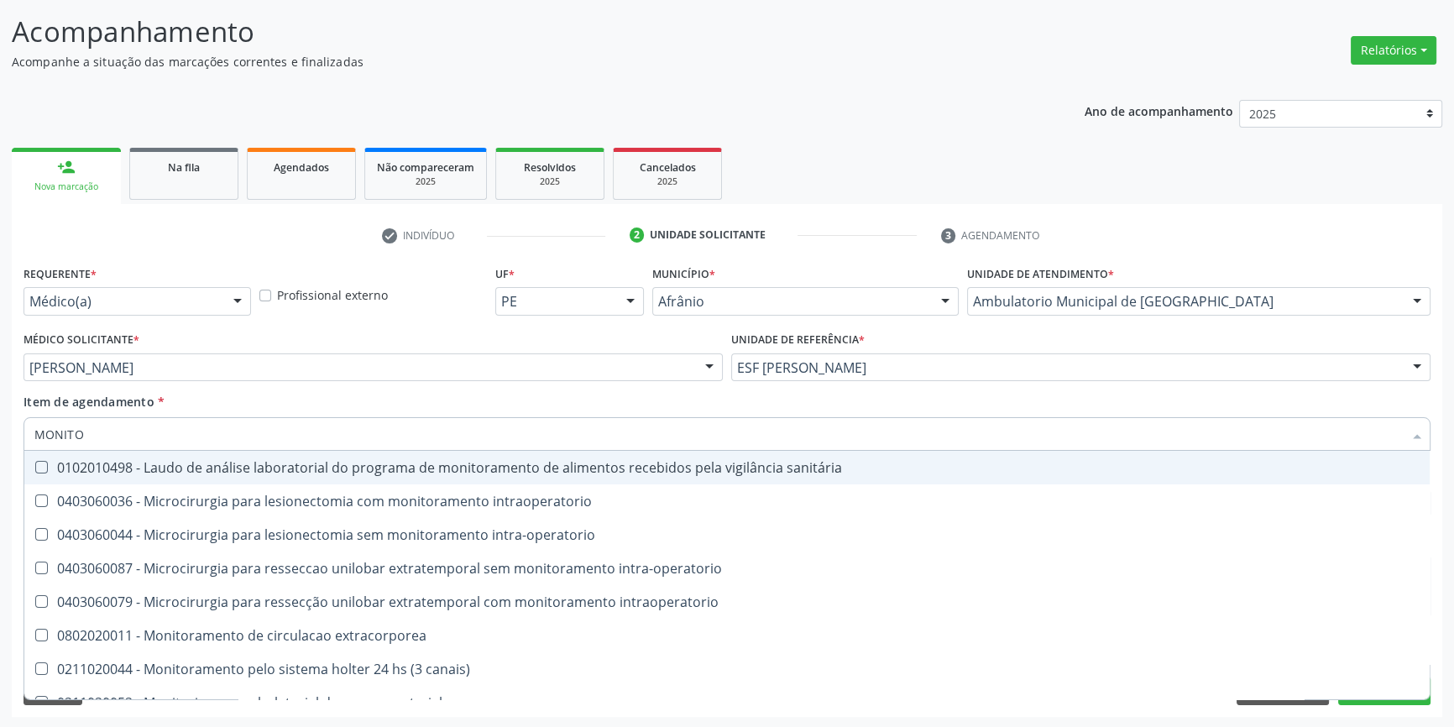
type input "MONITOR"
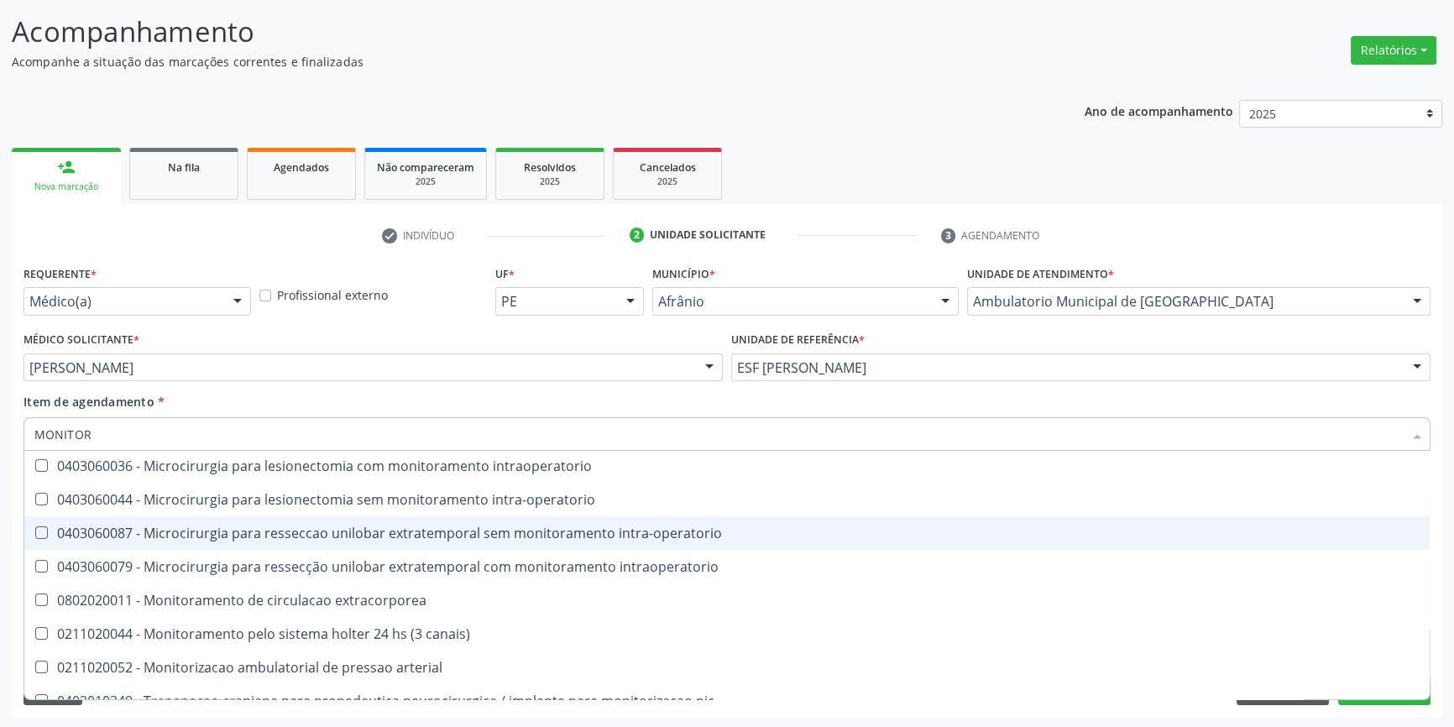
scroll to position [53, 0]
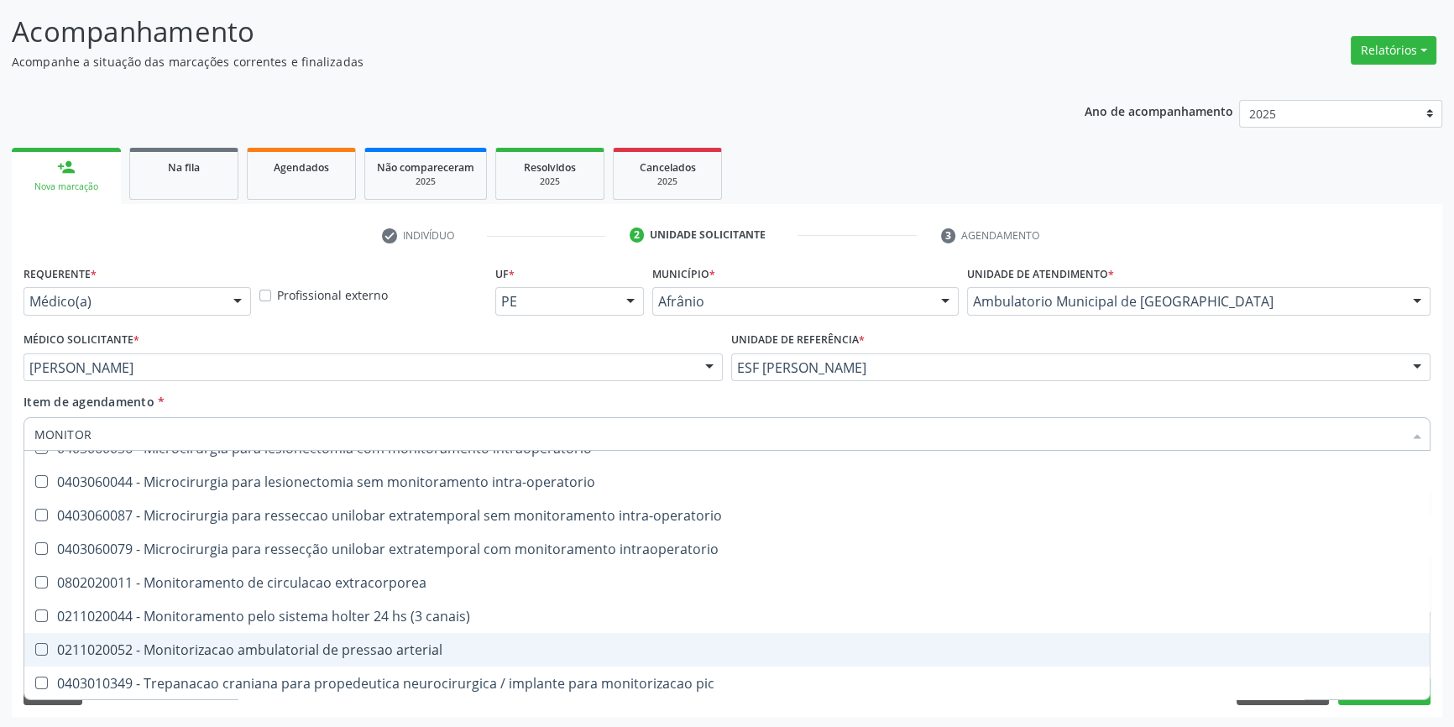
click at [331, 634] on span "0211020052 - Monitorizacao ambulatorial de pressao arterial" at bounding box center [727, 650] width 1406 height 34
checkbox arterial "true"
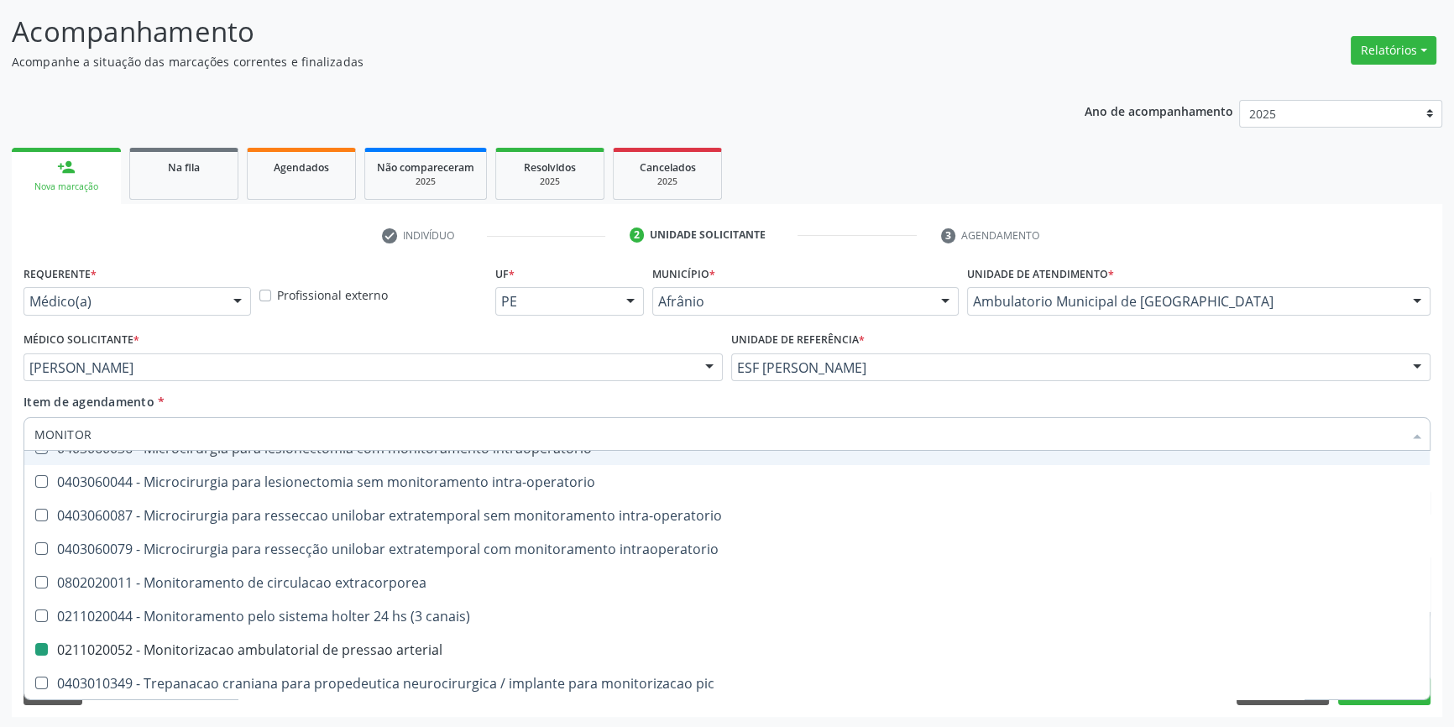
click at [417, 394] on div "Item de agendamento * MONITOR Desfazer seleção 0102010498 - Laudo de análise la…" at bounding box center [727, 419] width 1407 height 53
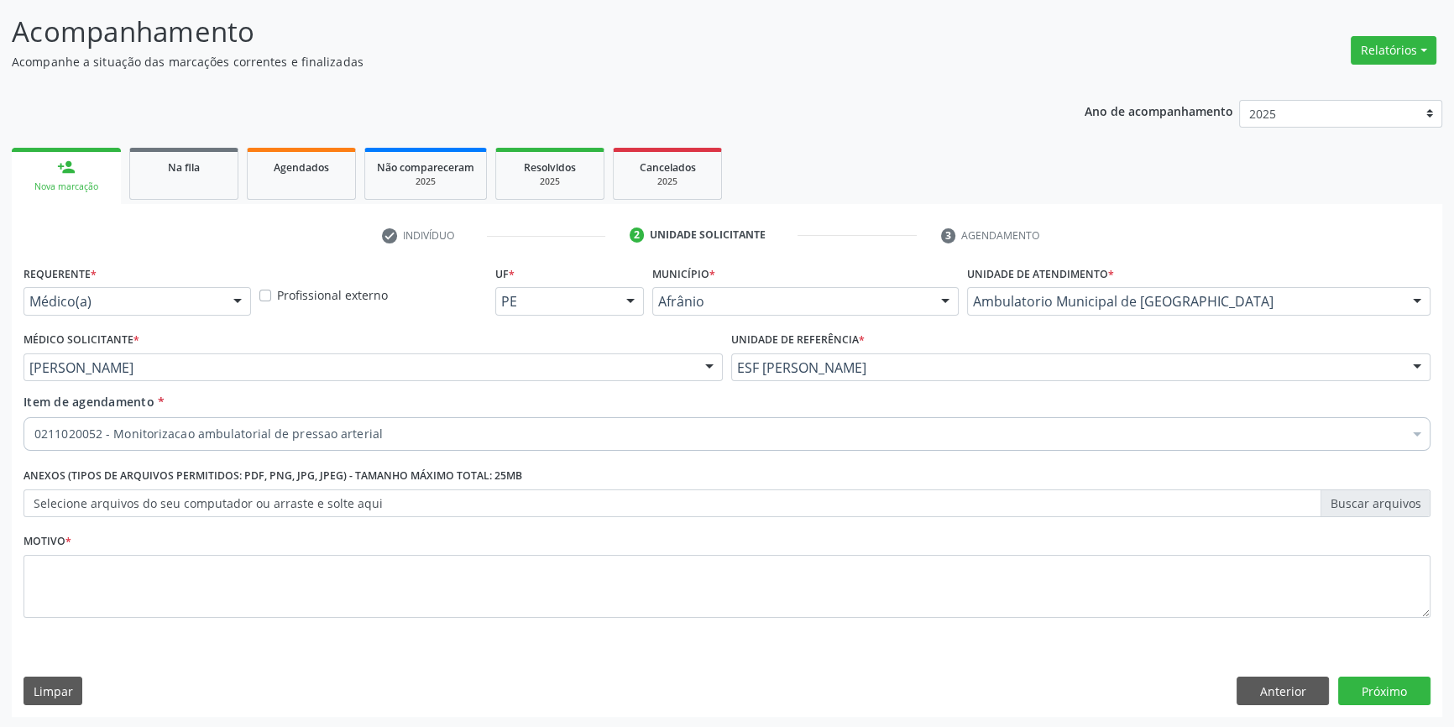
scroll to position [0, 0]
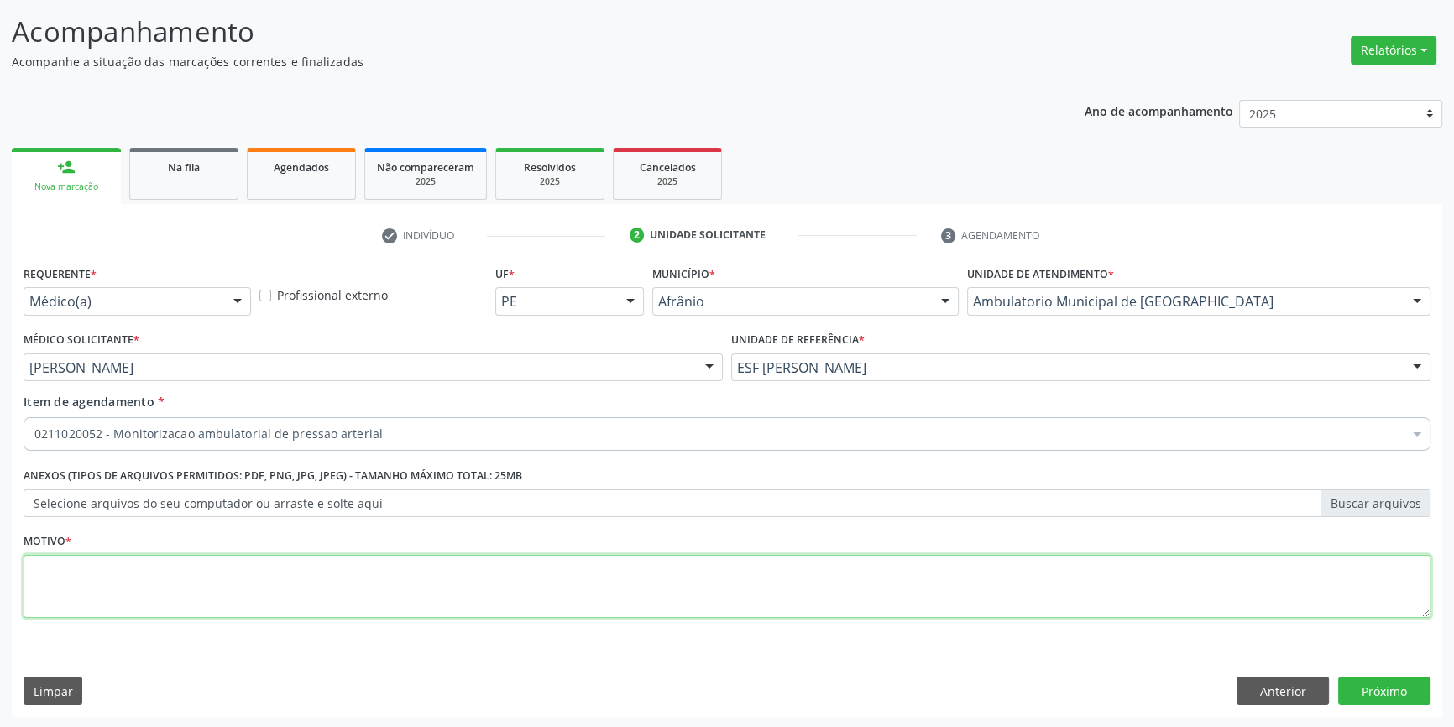
click at [199, 570] on textarea at bounding box center [727, 587] width 1407 height 64
type textarea "HIPERTENSÃO"
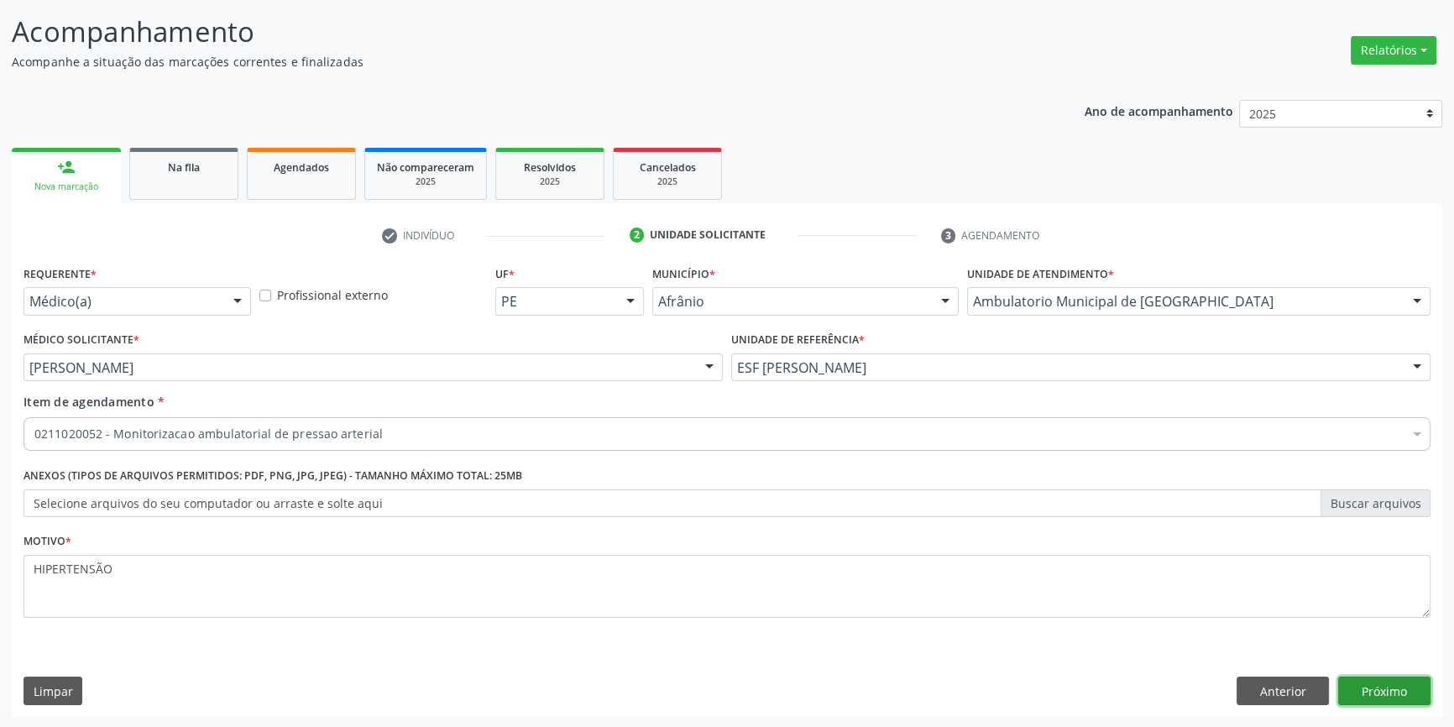
click at [1401, 697] on button "Próximo" at bounding box center [1384, 691] width 92 height 29
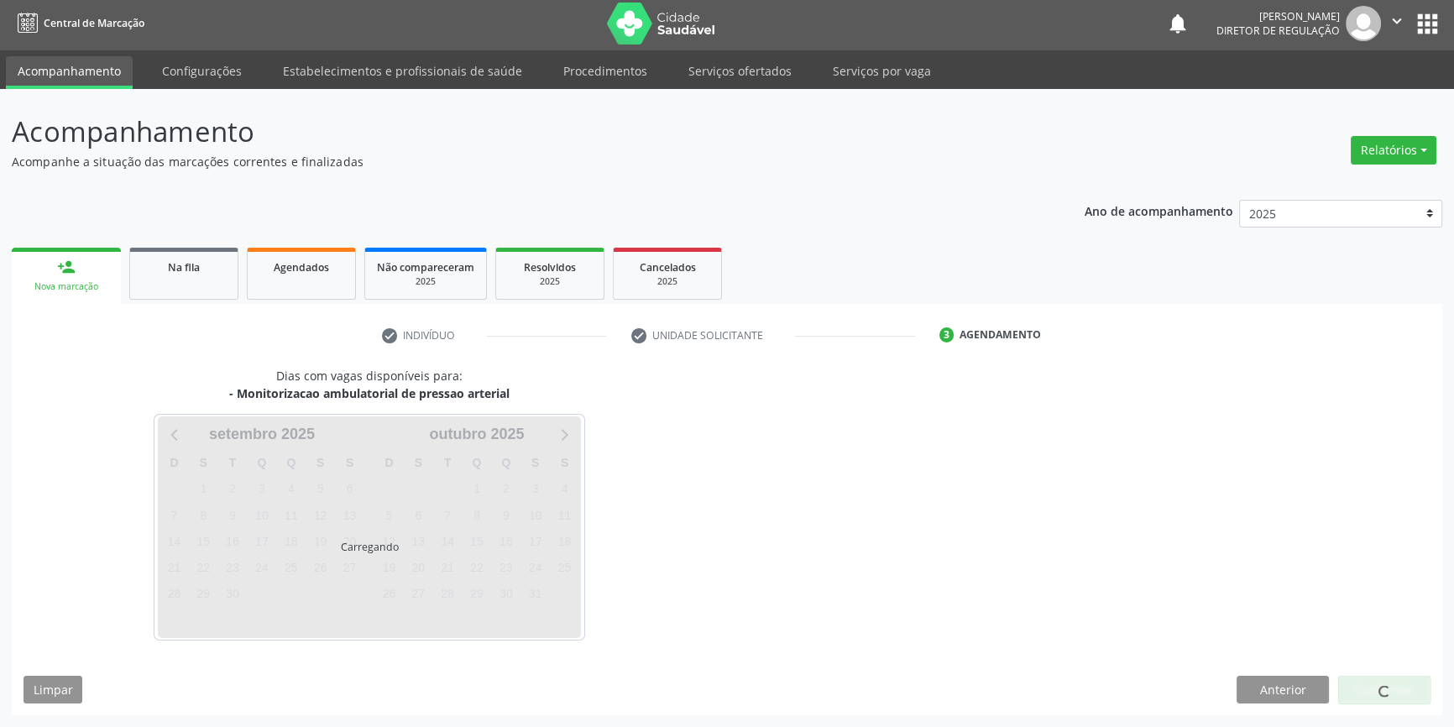
scroll to position [2, 0]
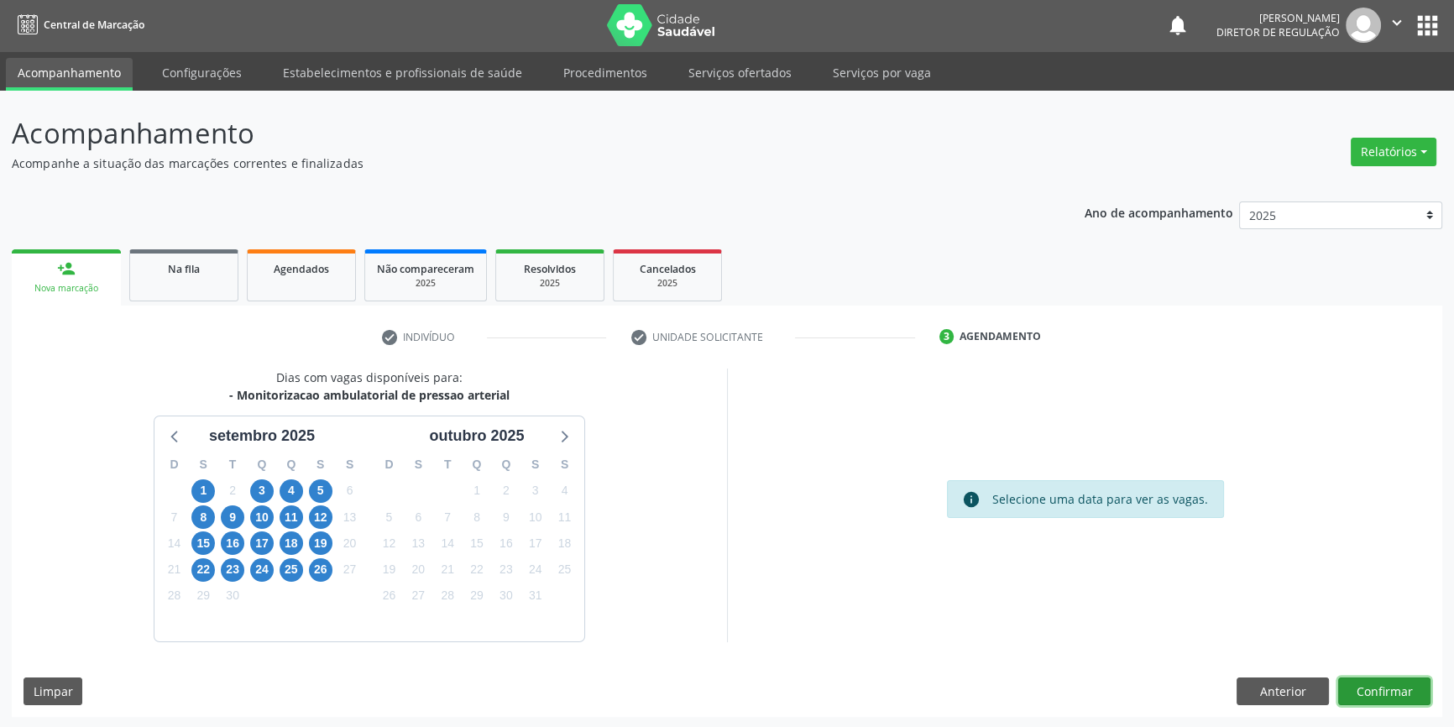
click at [1401, 697] on button "Confirmar" at bounding box center [1384, 692] width 92 height 29
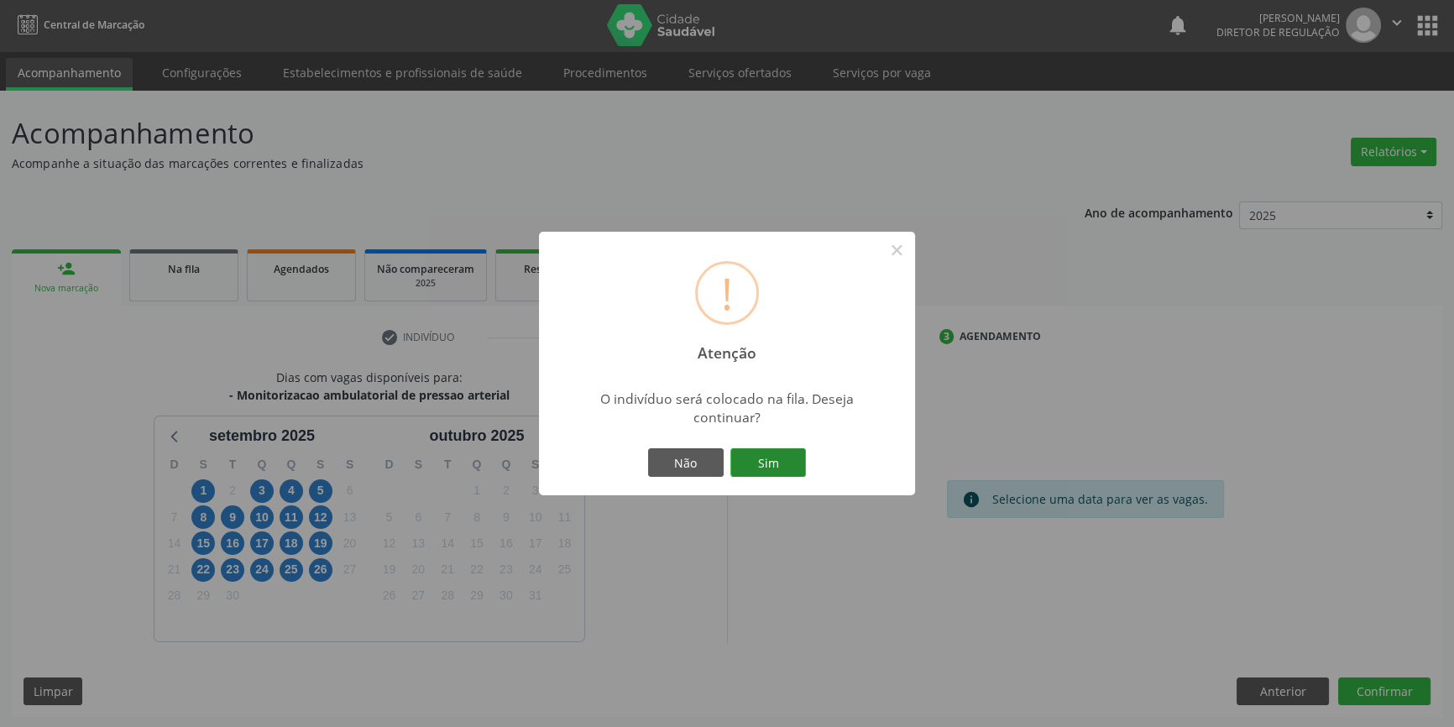
click at [798, 472] on button "Sim" at bounding box center [768, 462] width 76 height 29
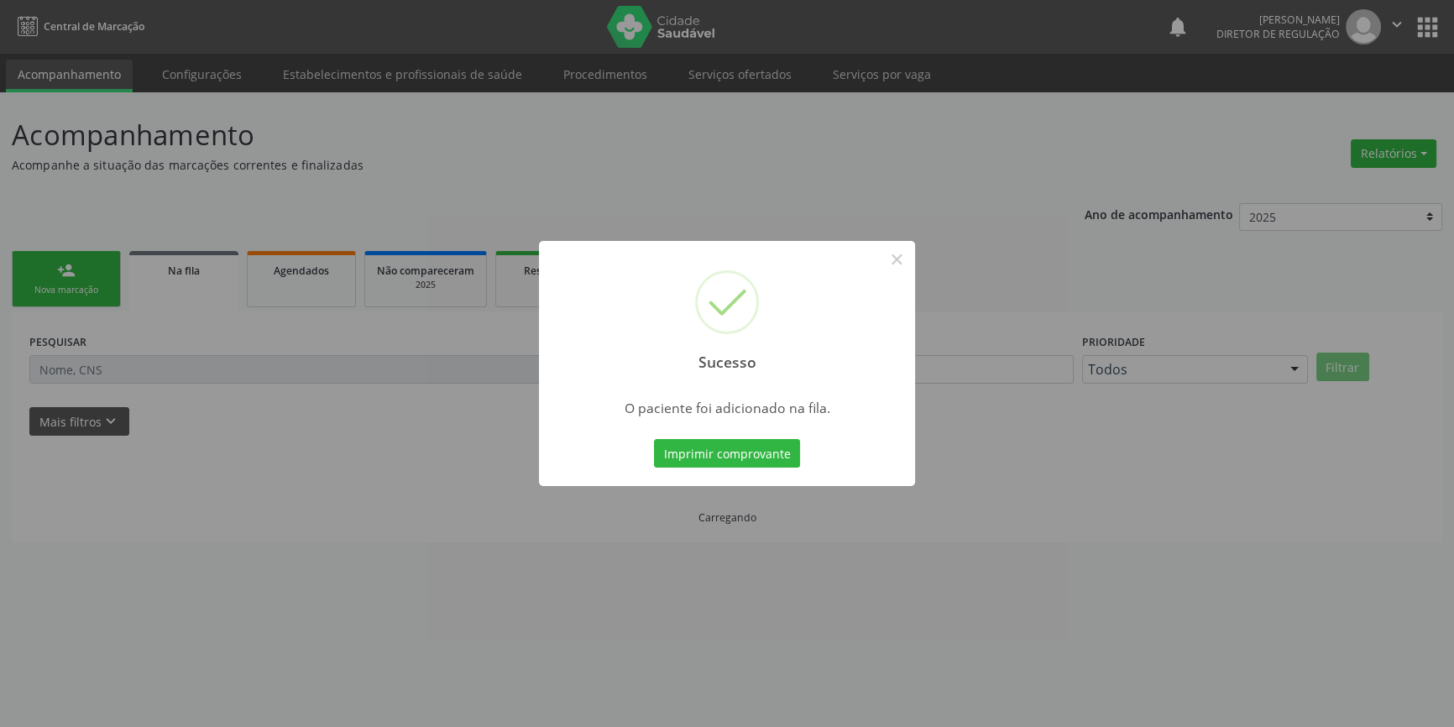
scroll to position [0, 0]
click at [903, 258] on button "×" at bounding box center [896, 259] width 29 height 29
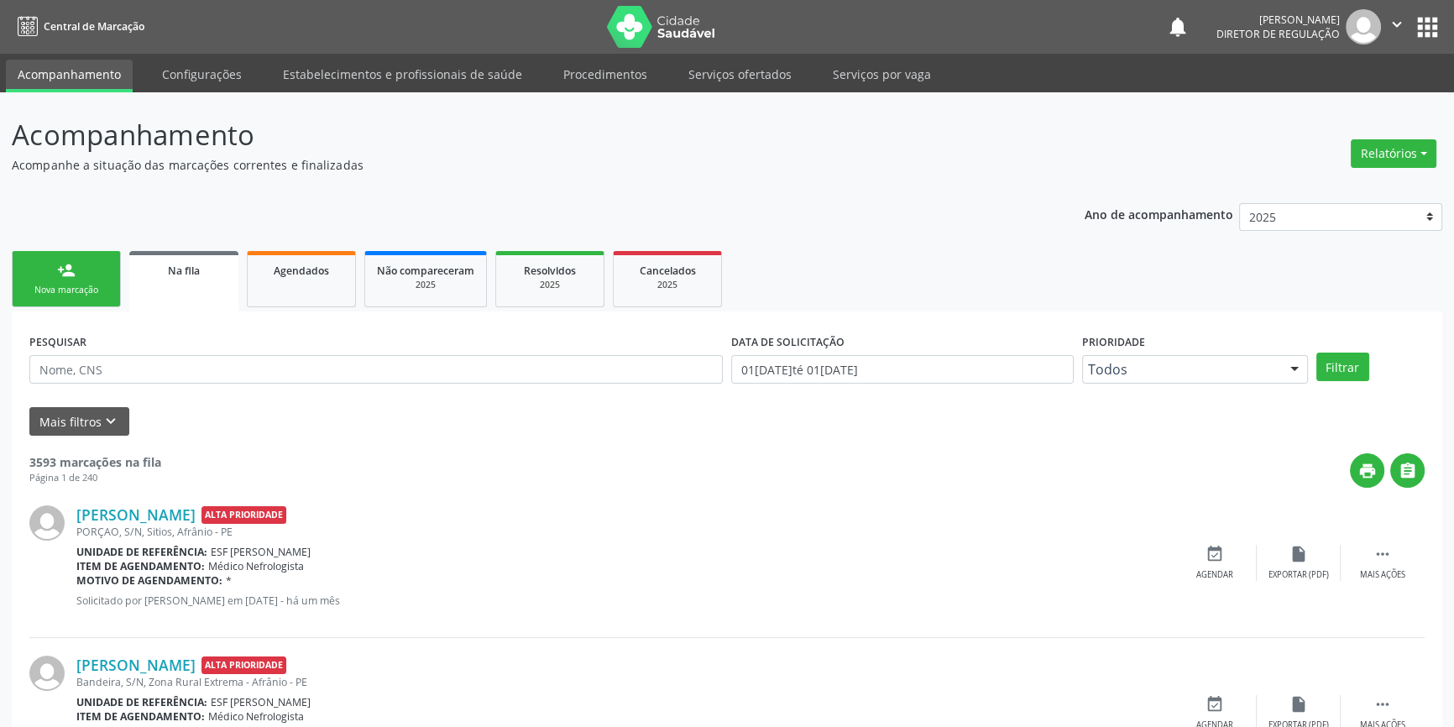
click at [98, 280] on link "person_add Nova marcação" at bounding box center [66, 279] width 109 height 56
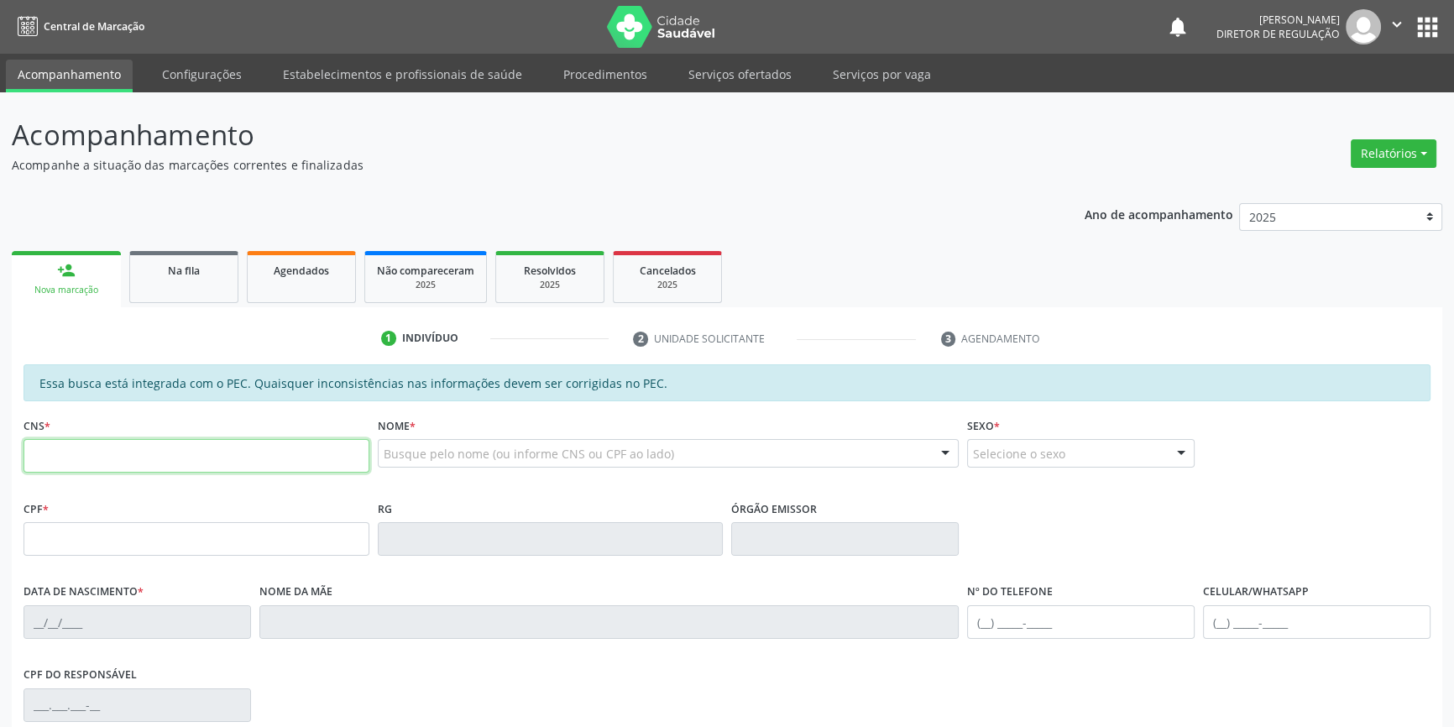
click at [103, 456] on input "text" at bounding box center [197, 456] width 346 height 34
type input "702 8051 8154 8664"
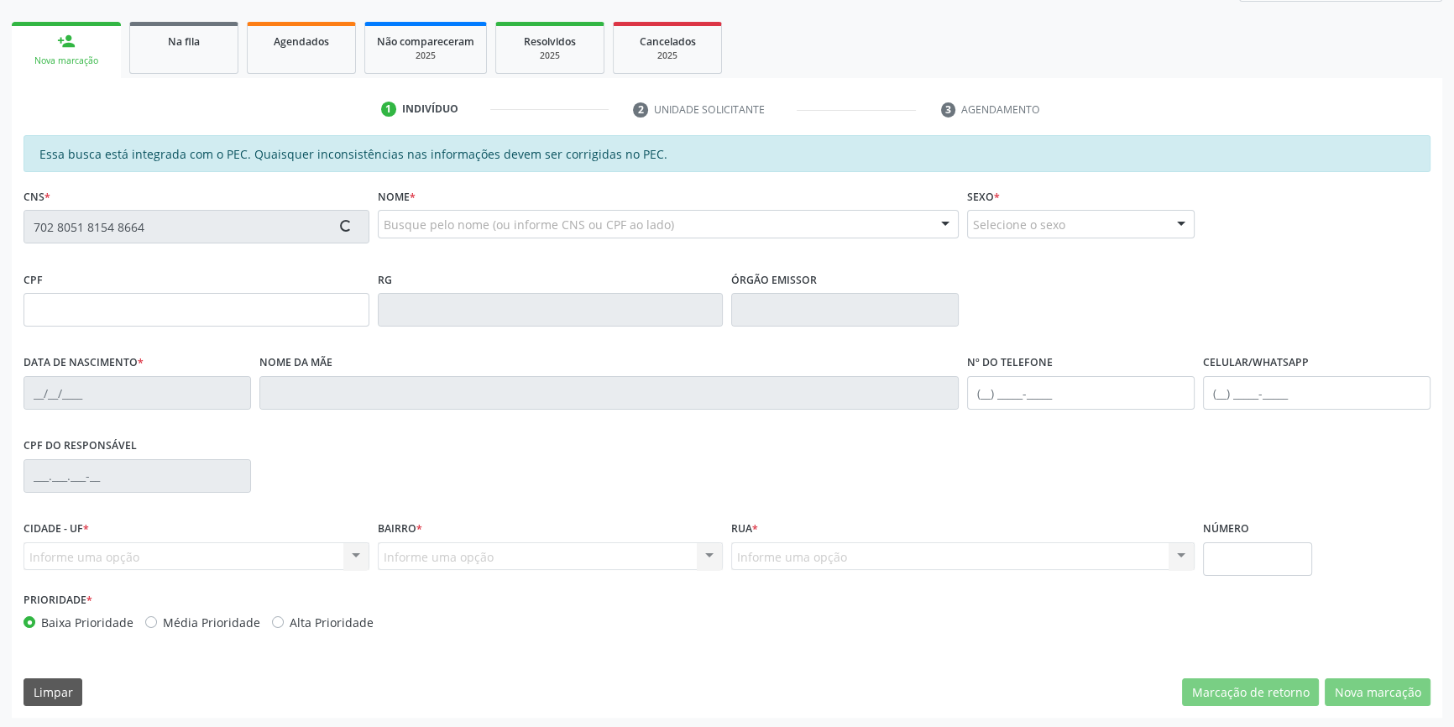
scroll to position [230, 0]
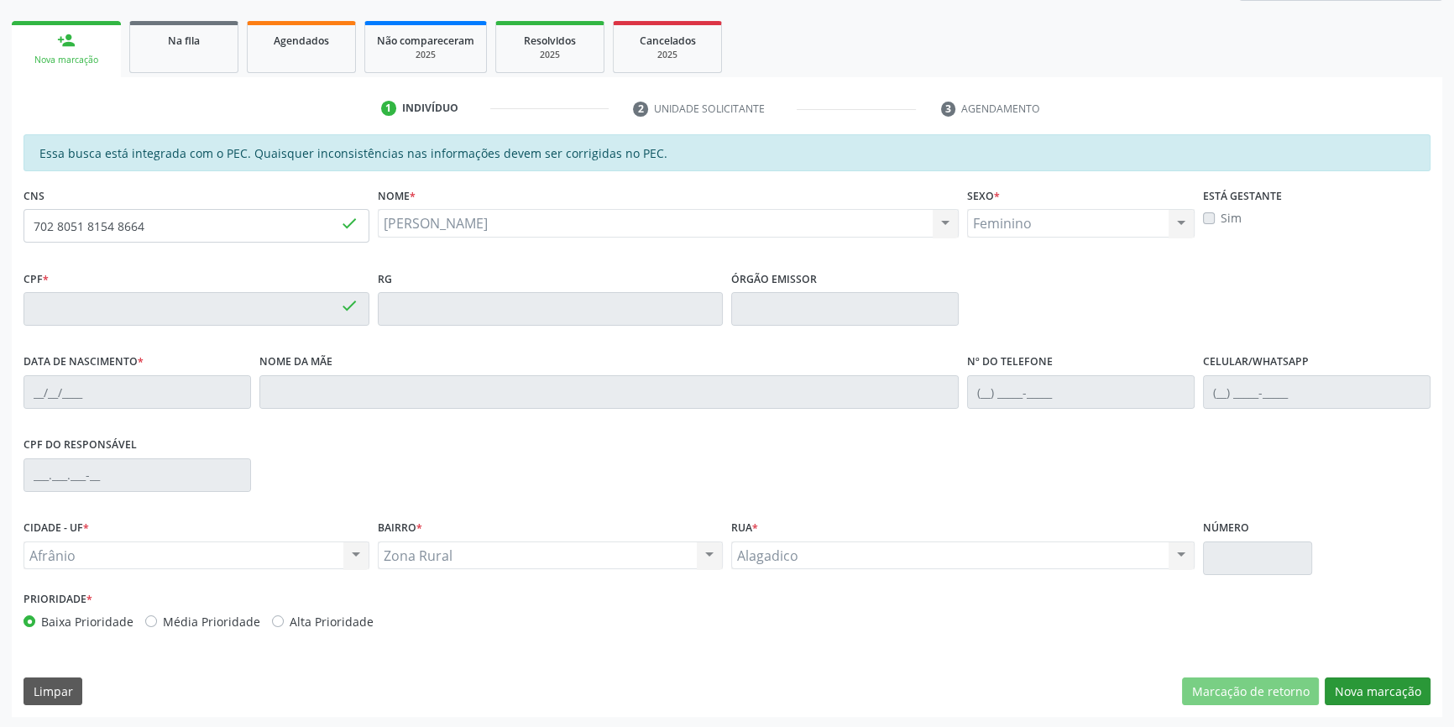
type input "117.794.084-12"
type input "08/07/2001"
type input "Zumira Antonia Rodrigues"
type input "(87) 9133-9282"
type input "S/N"
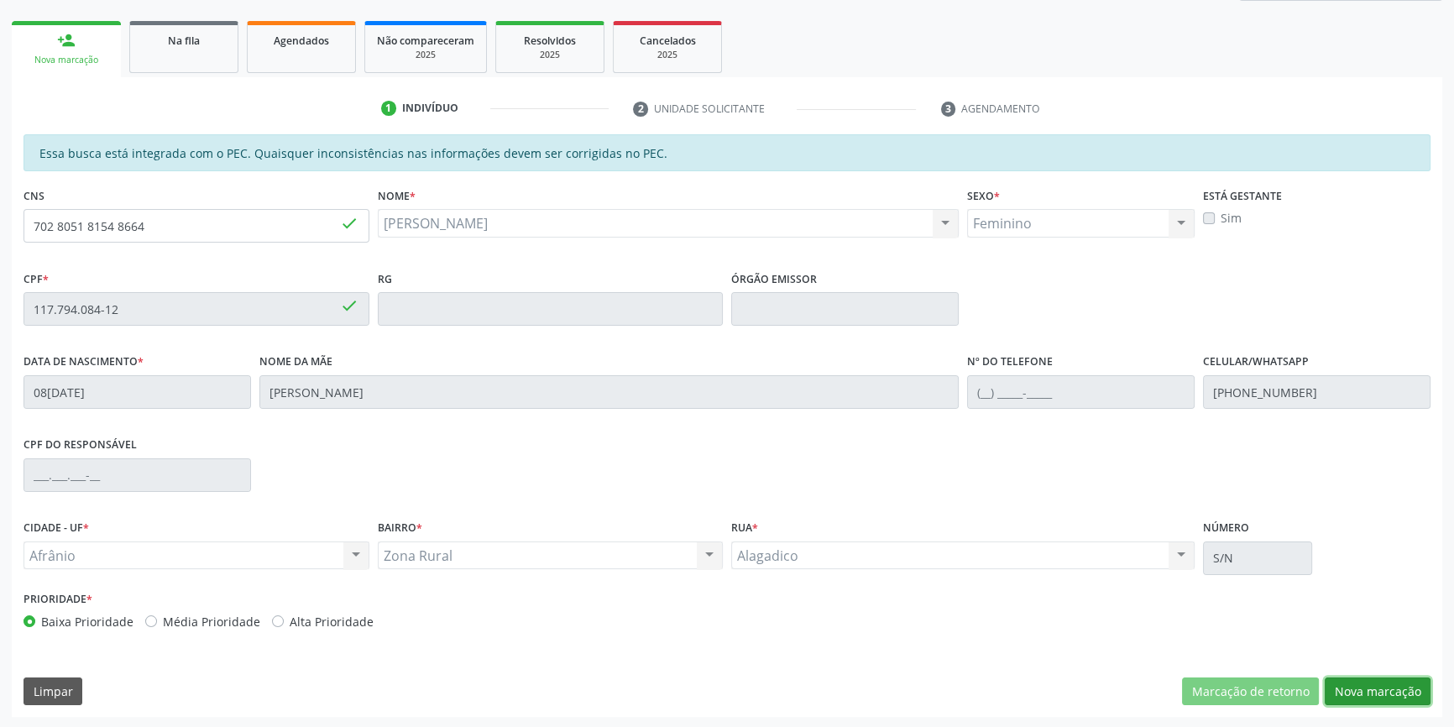
click at [1375, 694] on button "Nova marcação" at bounding box center [1378, 692] width 106 height 29
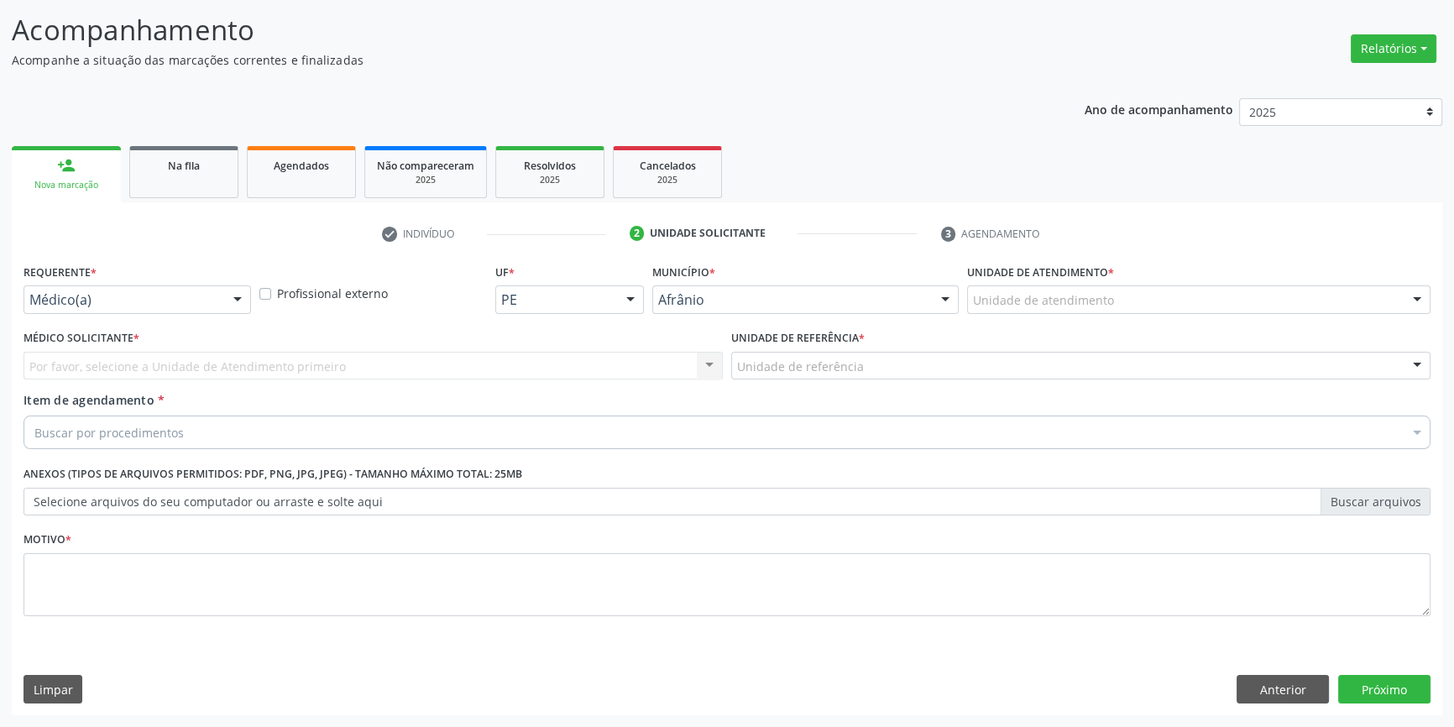
scroll to position [103, 0]
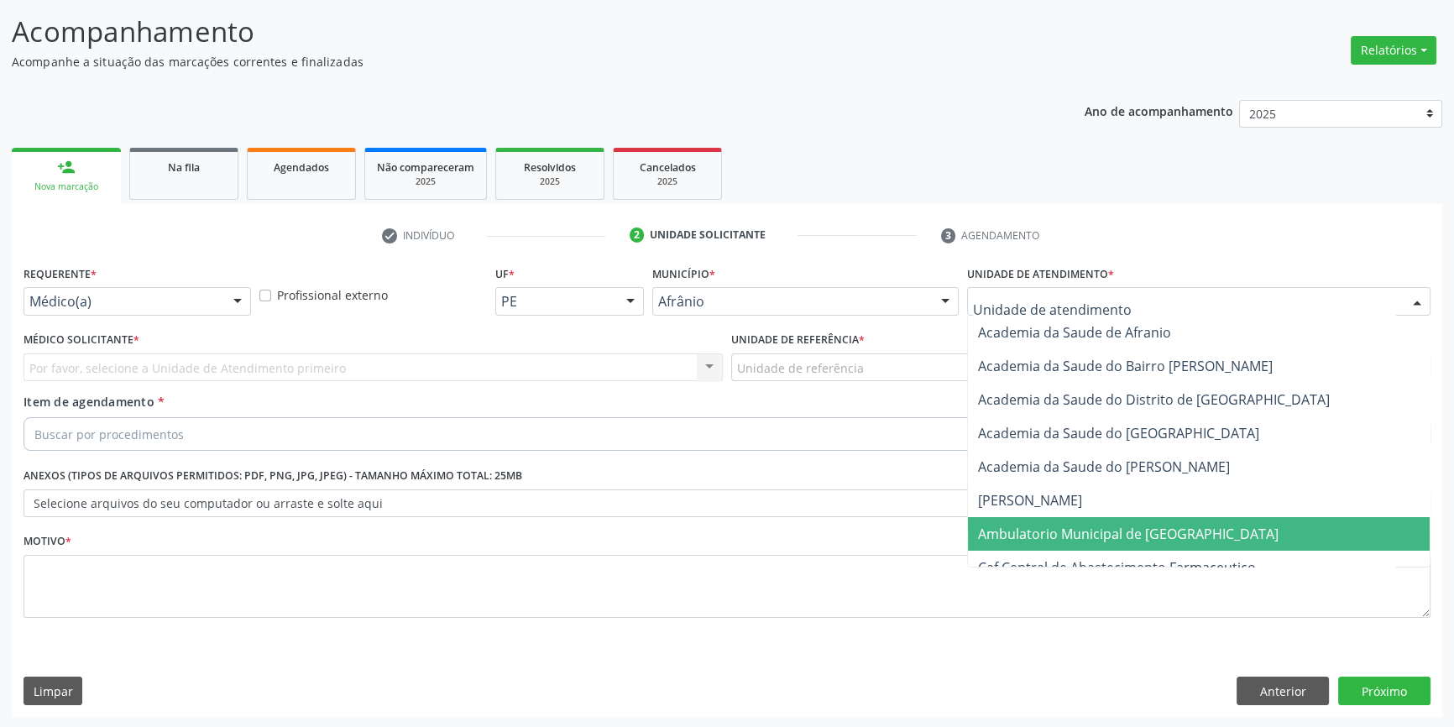
click at [1079, 534] on span "Ambulatorio Municipal de [GEOGRAPHIC_DATA]" at bounding box center [1128, 534] width 301 height 18
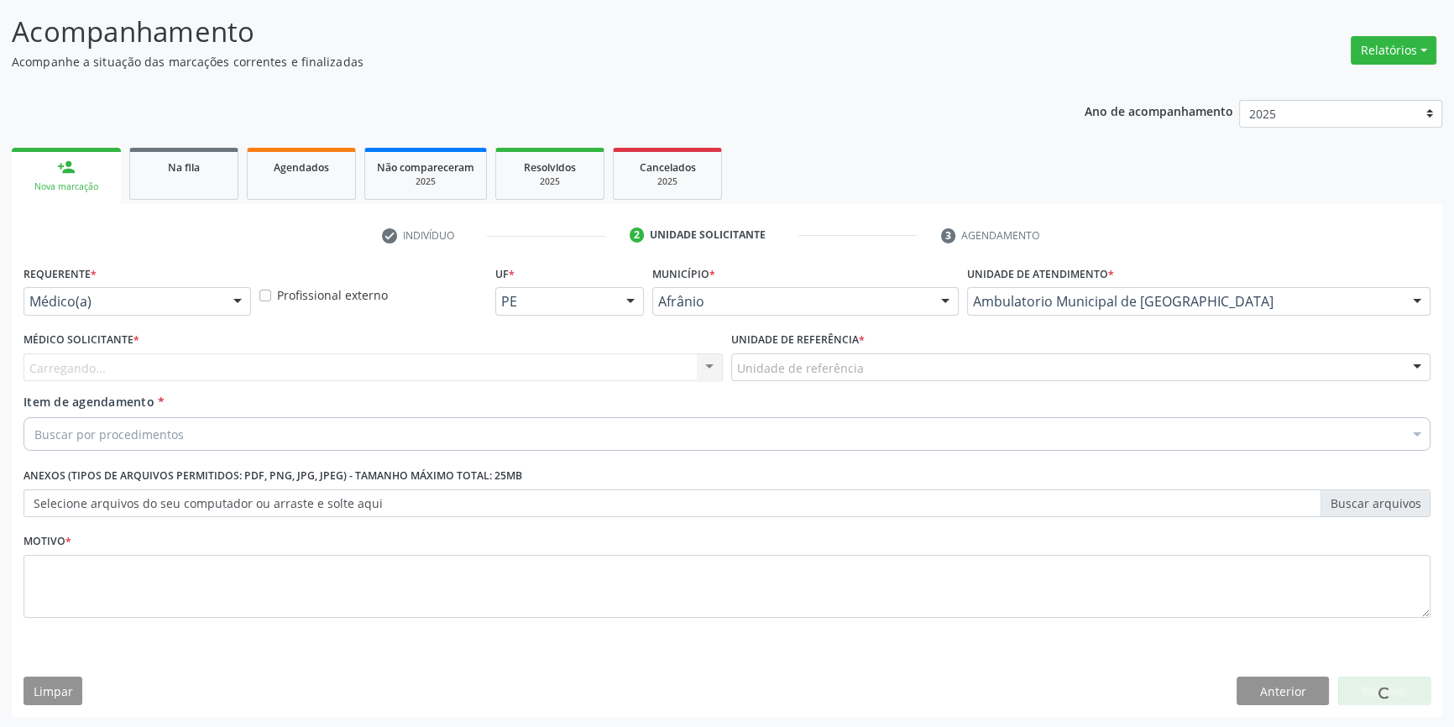
click at [890, 364] on div "Unidade de referência" at bounding box center [1080, 367] width 699 height 29
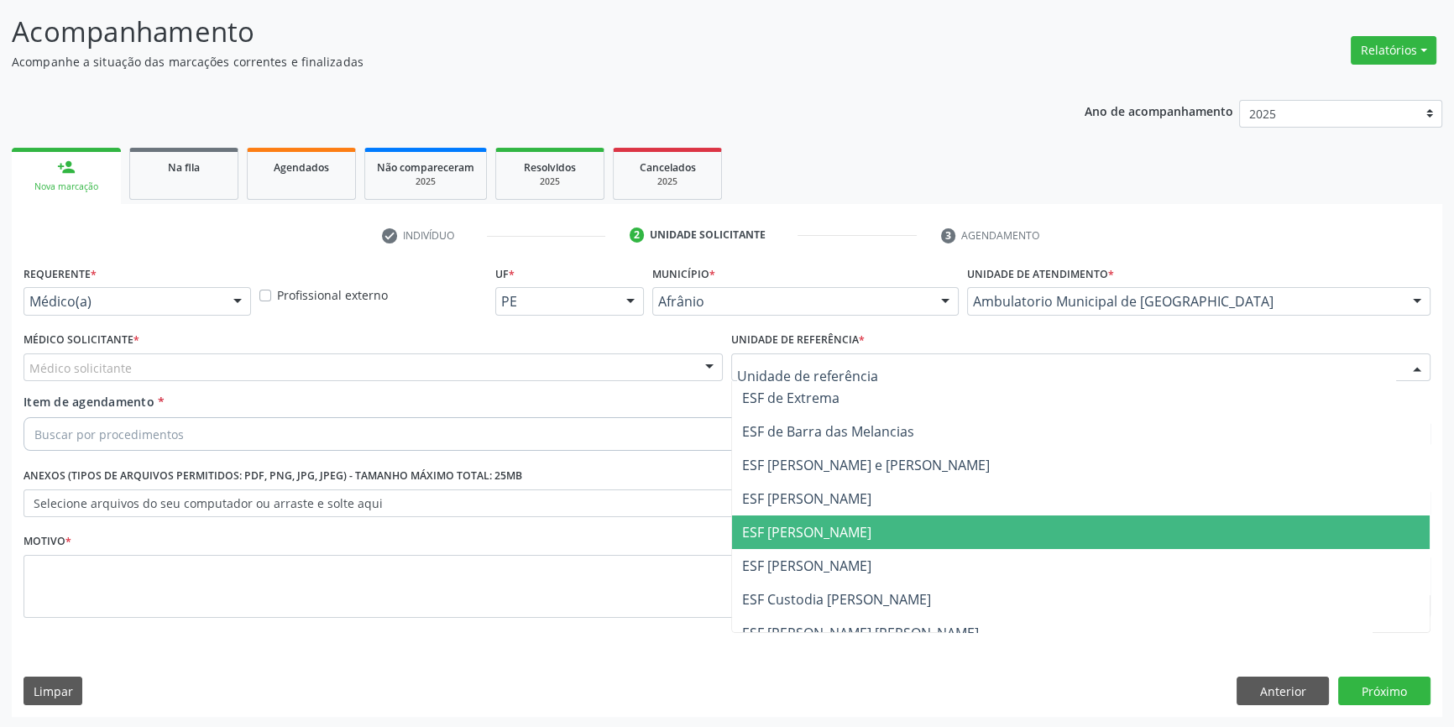
drag, startPoint x: 833, startPoint y: 529, endPoint x: 801, endPoint y: 517, distance: 34.0
click at [826, 527] on span "ESF [PERSON_NAME]" at bounding box center [806, 532] width 129 height 18
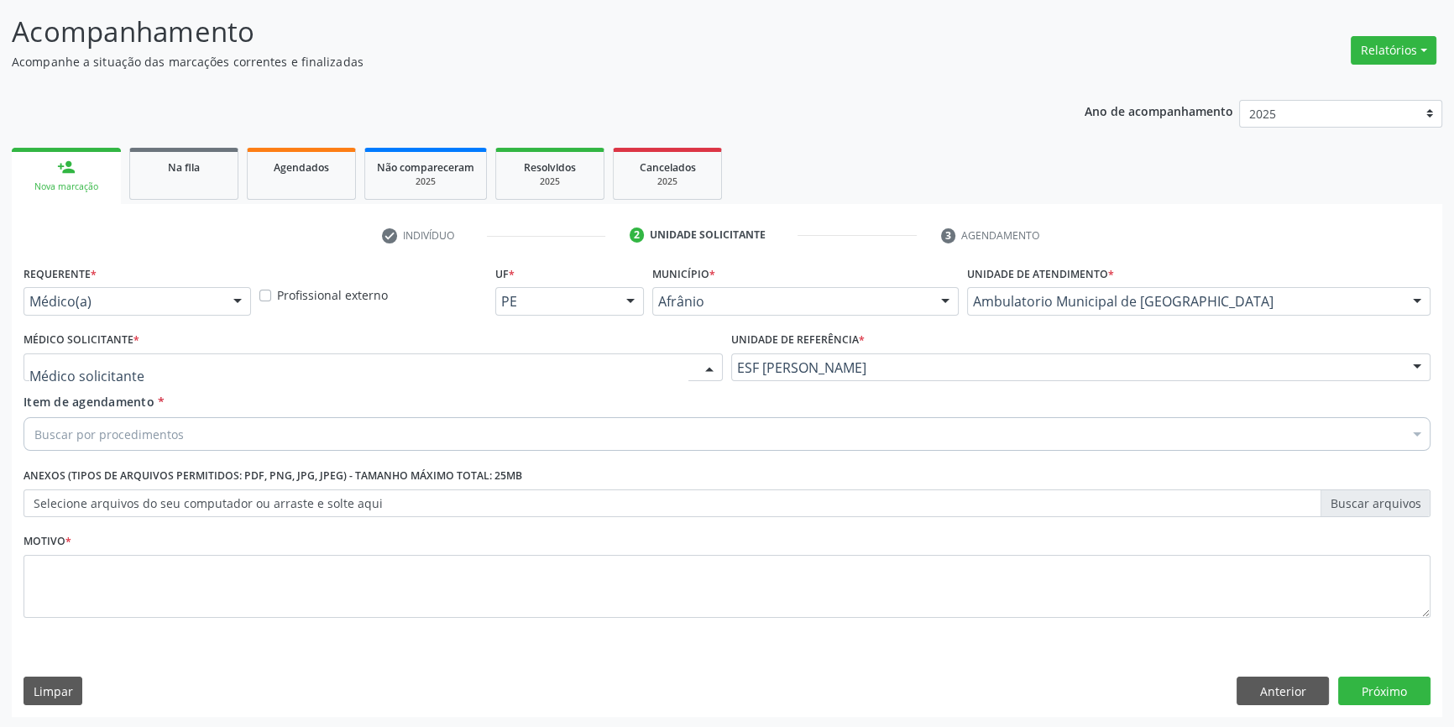
drag, startPoint x: 535, startPoint y: 372, endPoint x: 404, endPoint y: 383, distance: 131.4
click at [528, 369] on div at bounding box center [373, 367] width 699 height 29
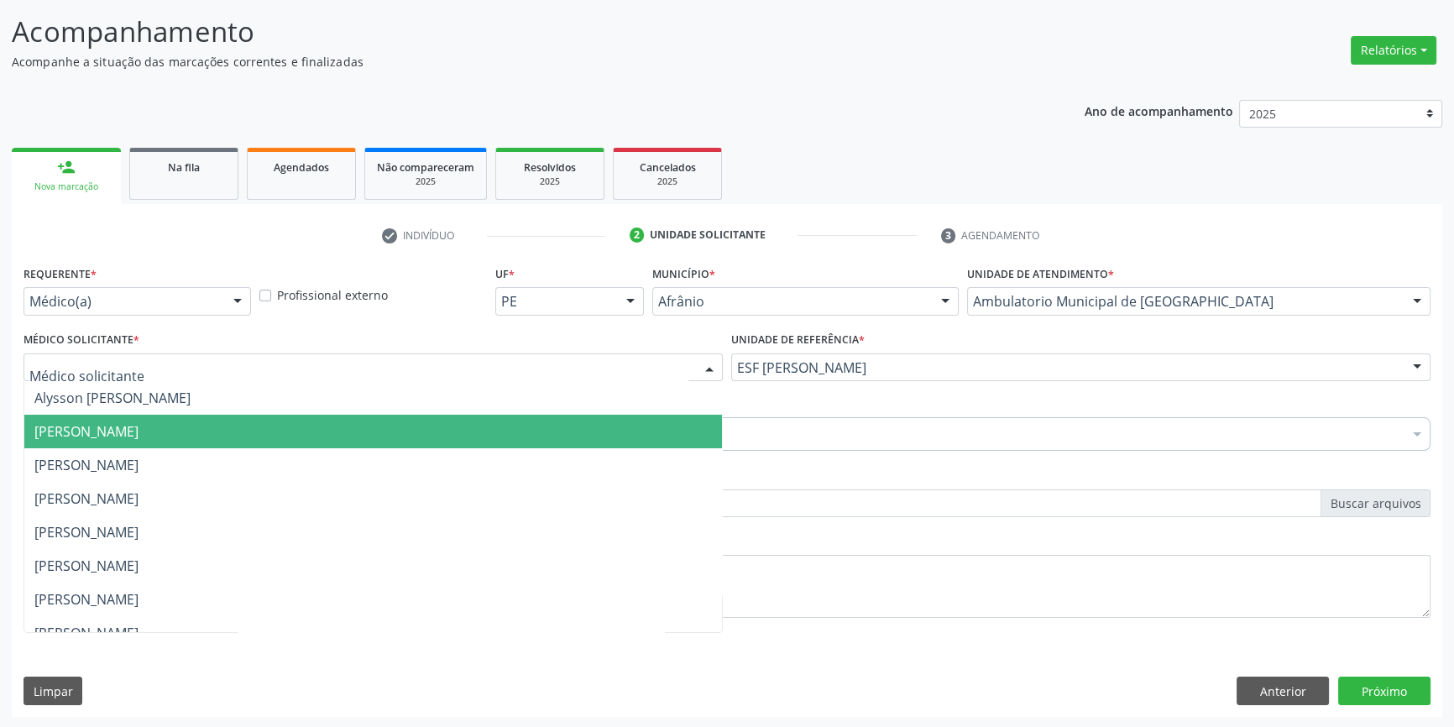
click at [139, 426] on span "[PERSON_NAME]" at bounding box center [86, 431] width 104 height 18
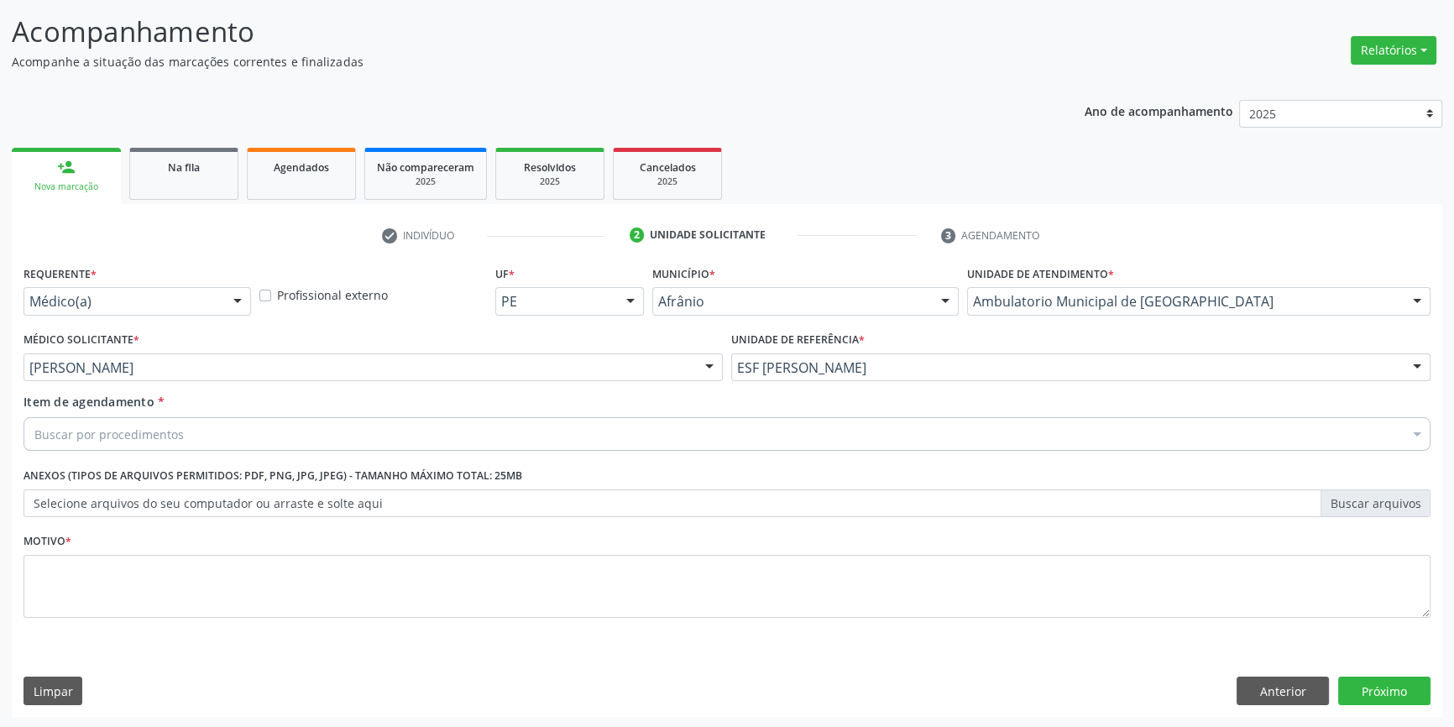
click at [189, 431] on div "Buscar por procedimentos" at bounding box center [727, 434] width 1407 height 34
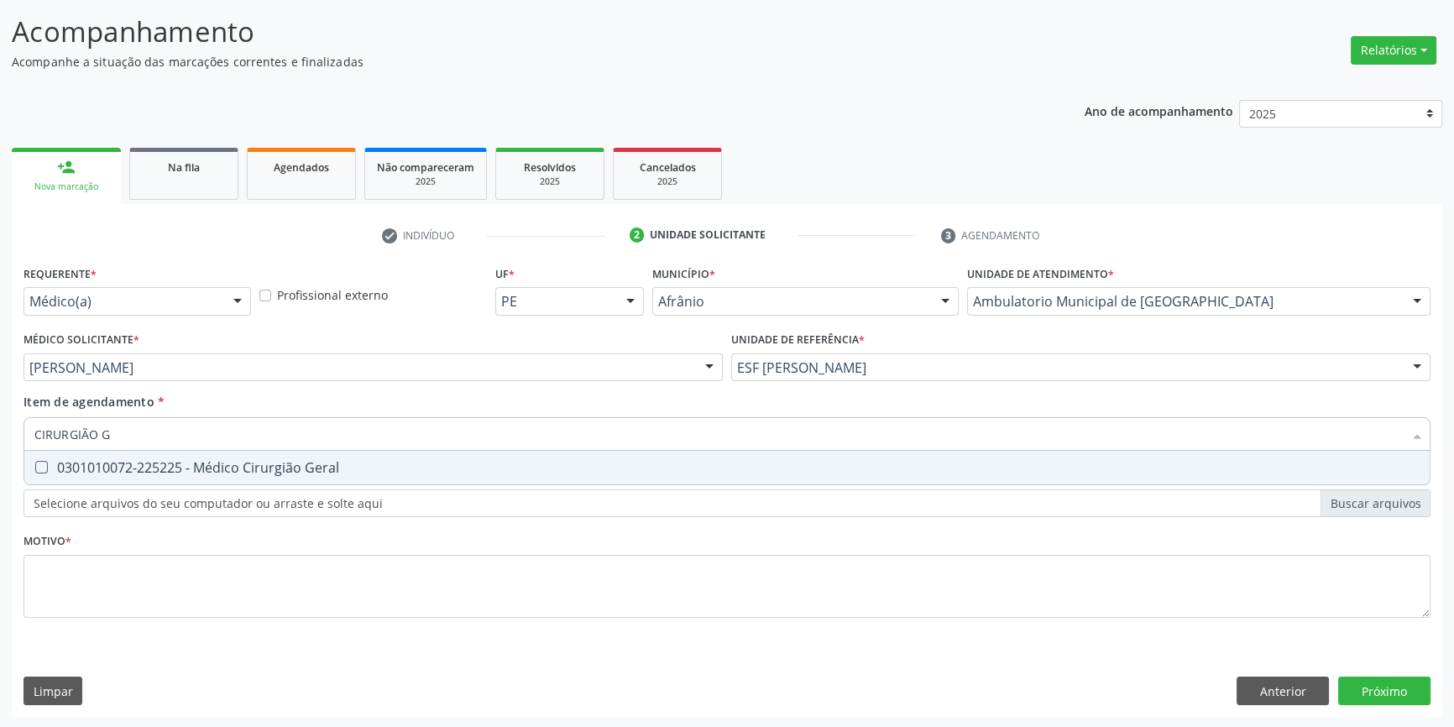
type input "CIRURGIÃO GE"
click at [223, 467] on div "0301010072-225225 - Médico Cirurgião Geral" at bounding box center [726, 467] width 1385 height 13
checkbox Geral "true"
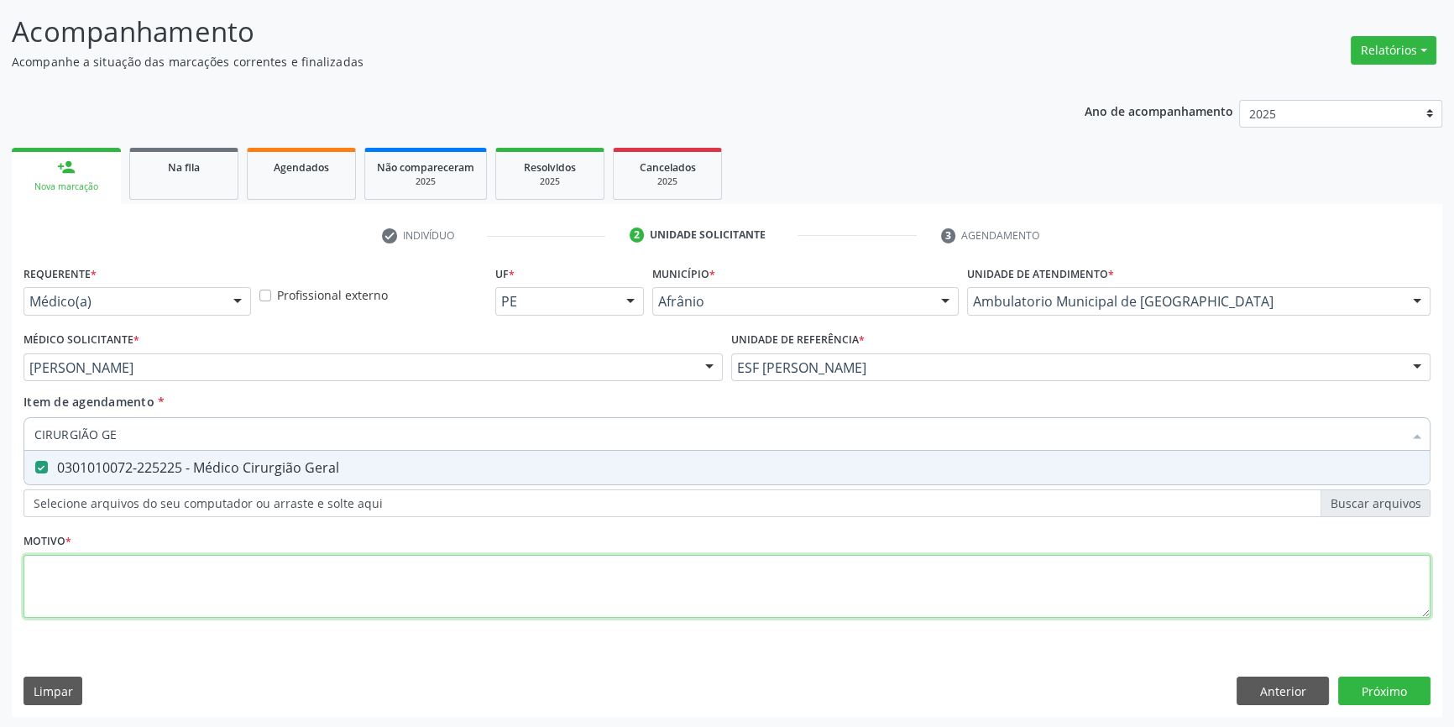
click at [150, 601] on div "Requerente * Médico(a) Médico(a) Enfermeiro(a) Paciente Nenhum resultado encont…" at bounding box center [727, 451] width 1407 height 380
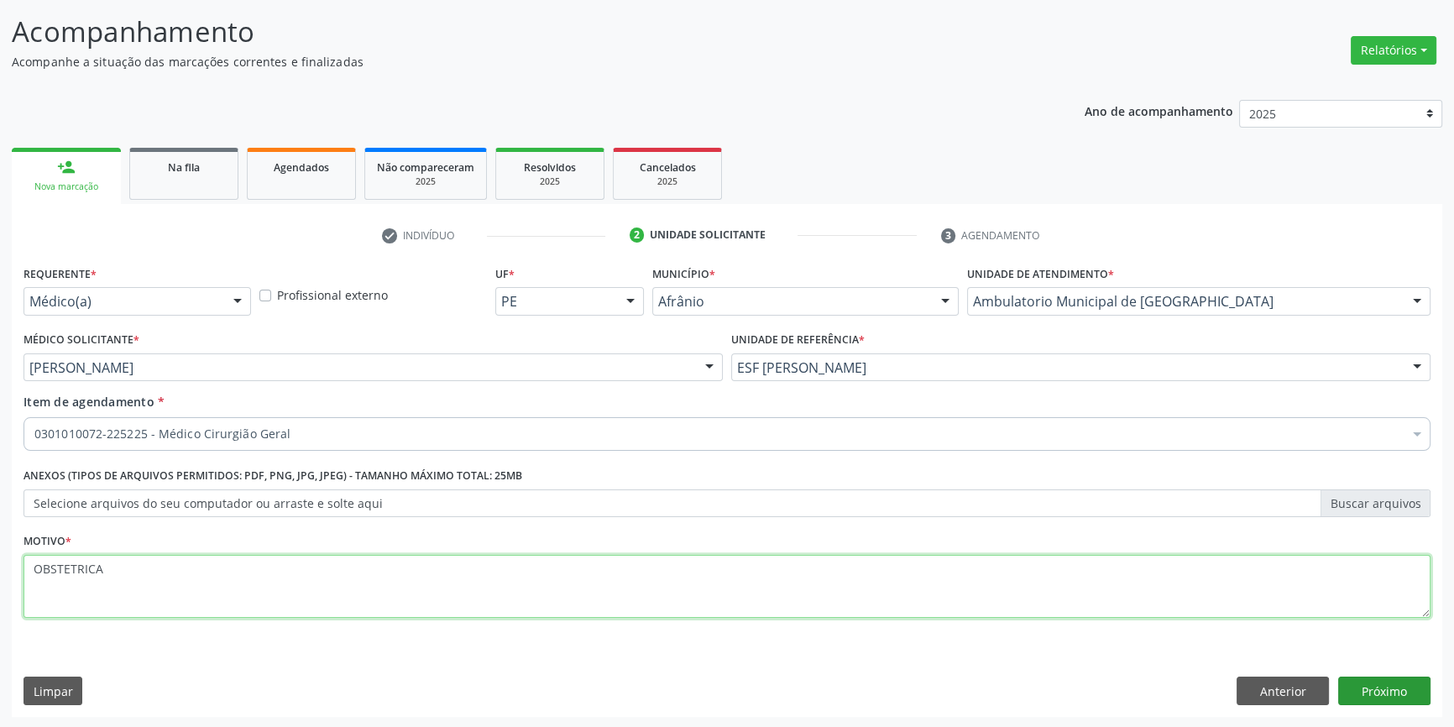
type textarea "OBSTETRICA"
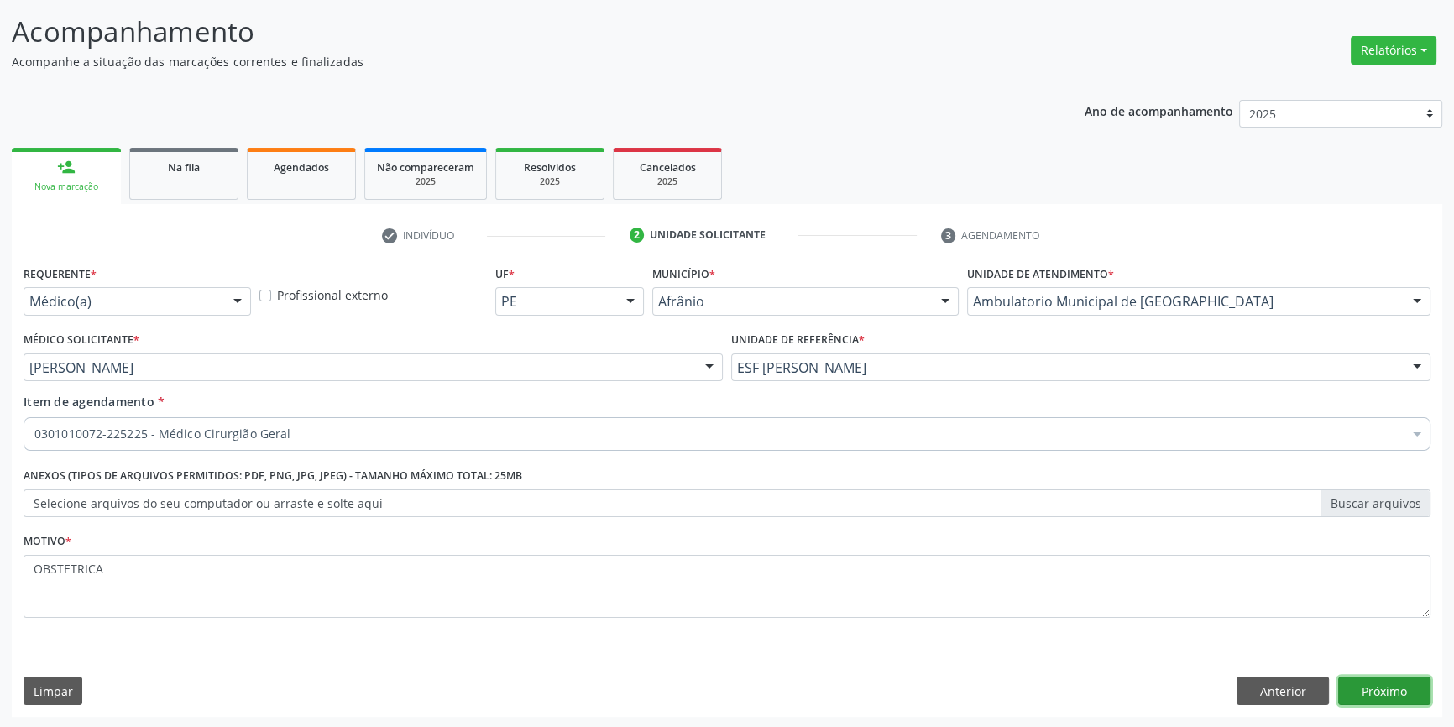
click at [1416, 693] on button "Próximo" at bounding box center [1384, 691] width 92 height 29
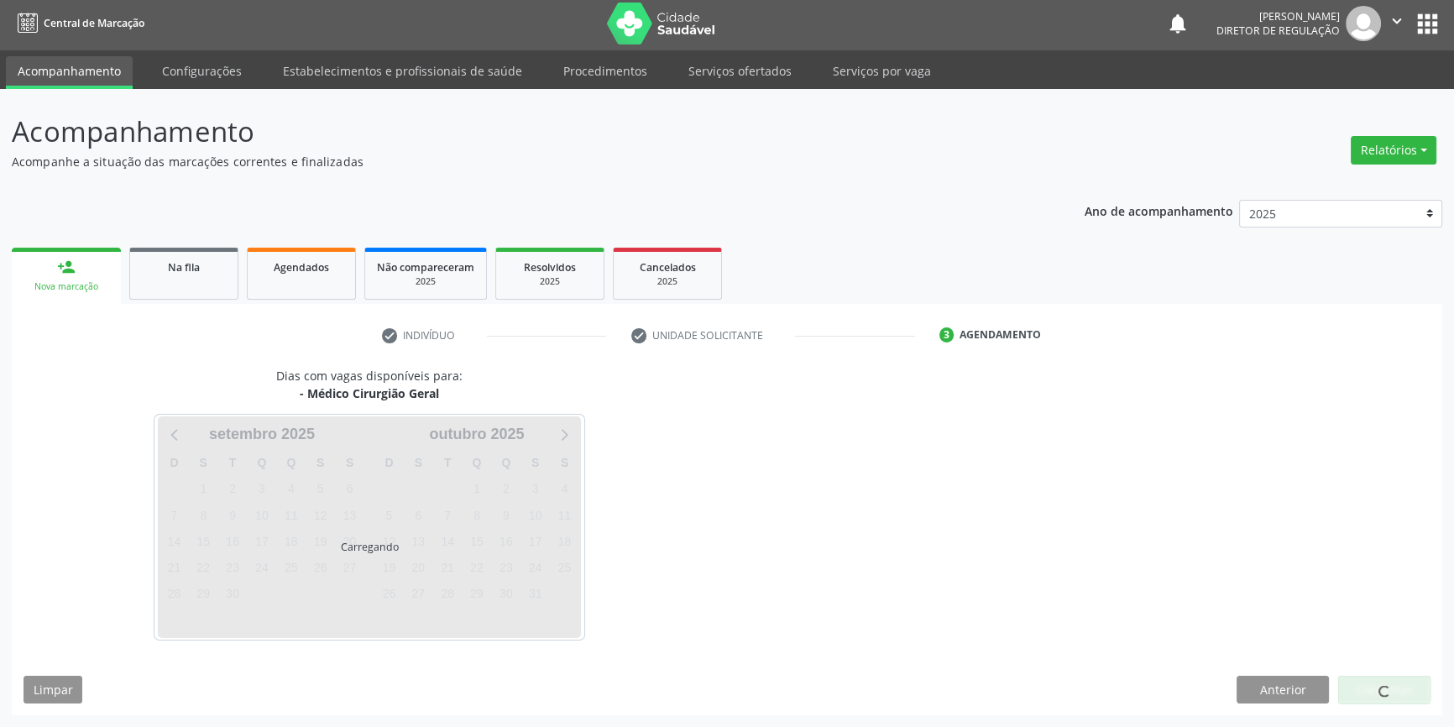
scroll to position [2, 0]
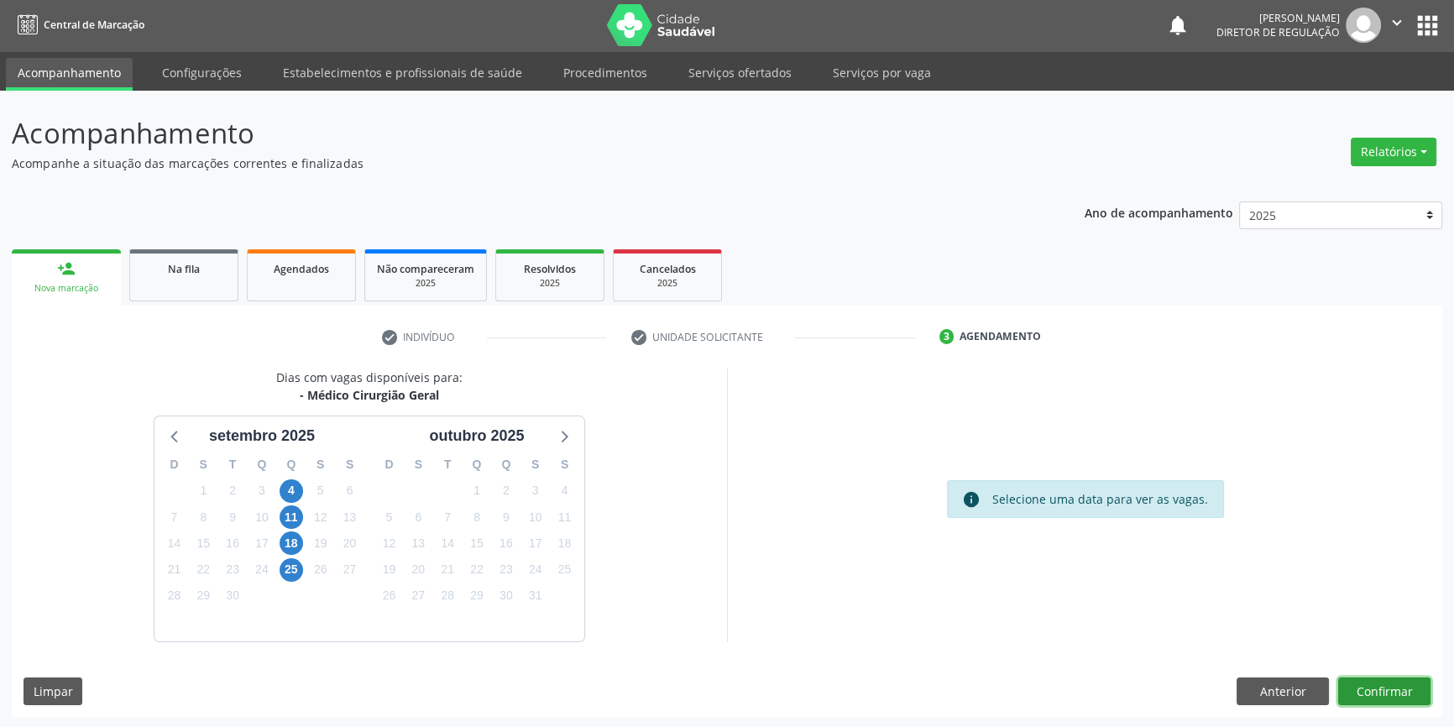
click at [1395, 689] on button "Confirmar" at bounding box center [1384, 692] width 92 height 29
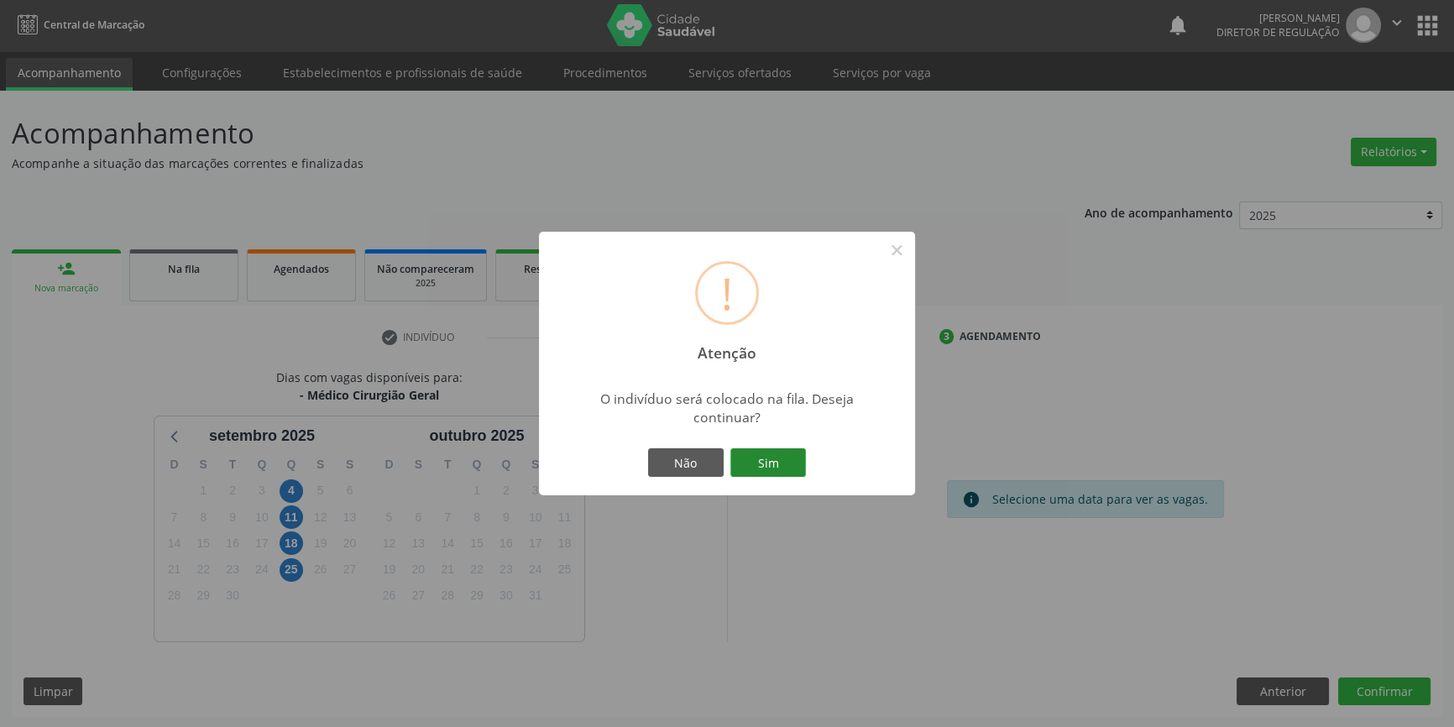
click at [779, 469] on button "Sim" at bounding box center [768, 462] width 76 height 29
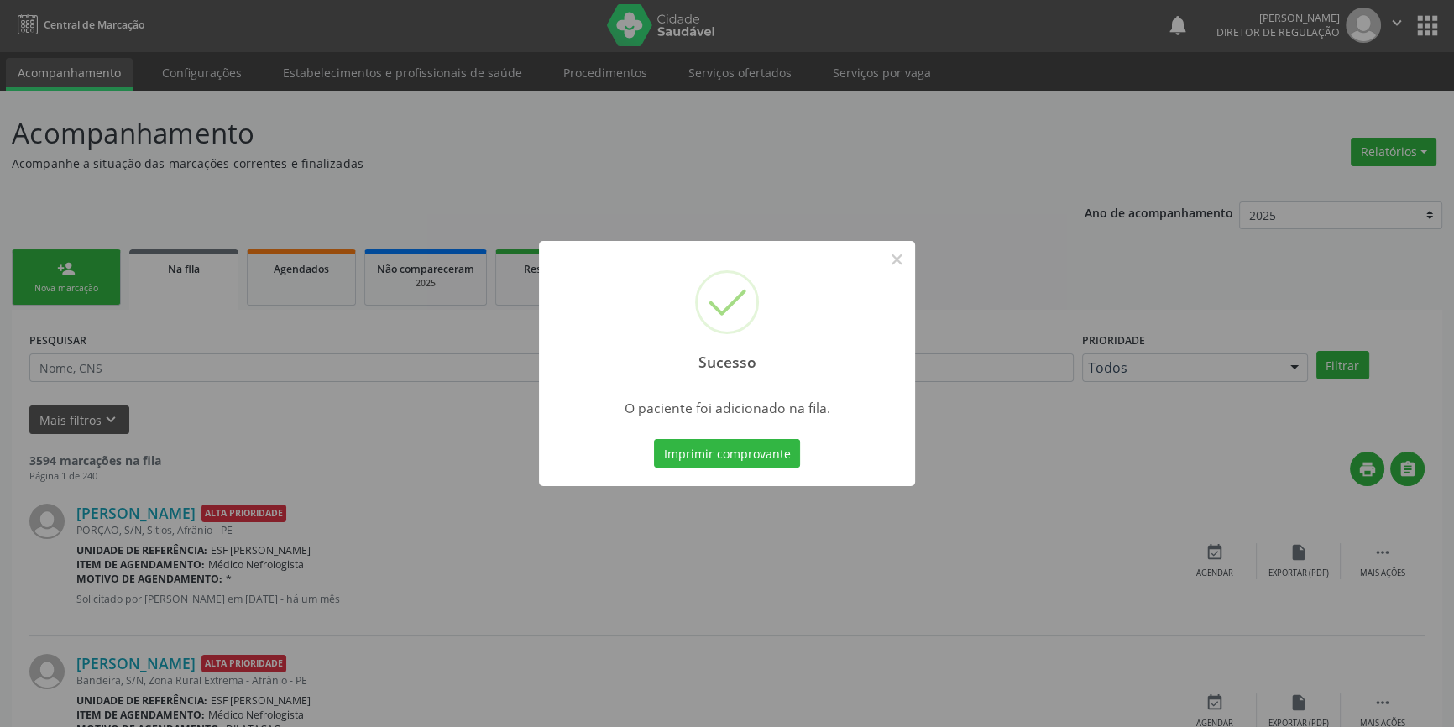
scroll to position [0, 0]
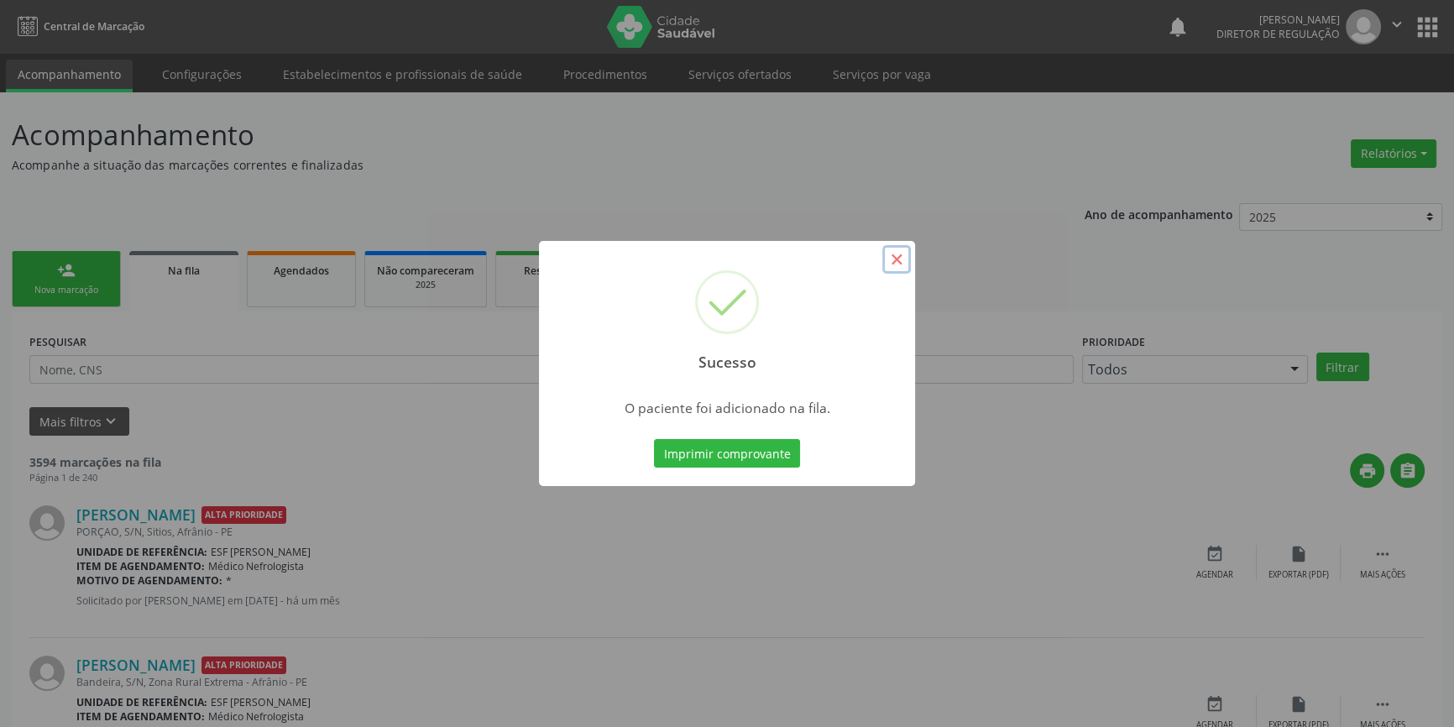
click at [901, 267] on button "×" at bounding box center [896, 259] width 29 height 29
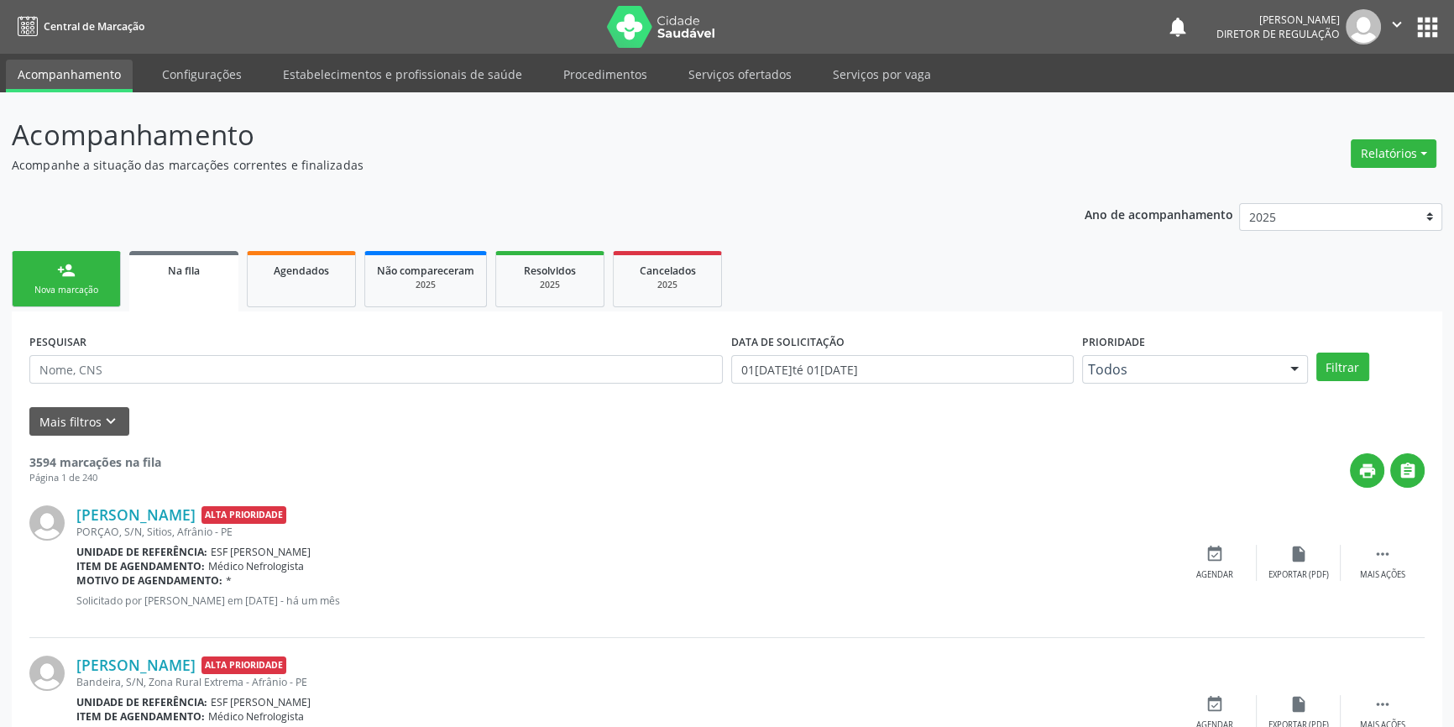
click at [73, 261] on div "person_add" at bounding box center [66, 270] width 18 height 18
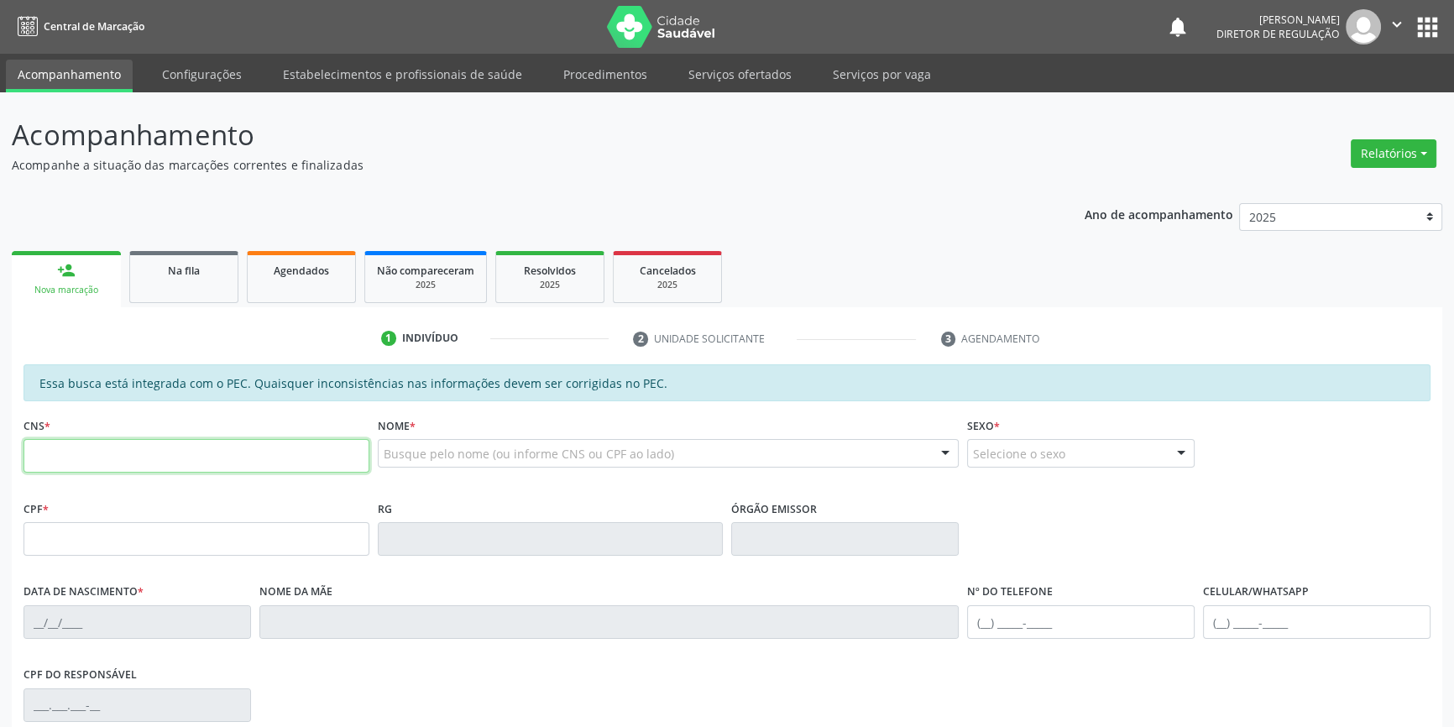
click at [118, 449] on input "text" at bounding box center [197, 456] width 346 height 34
type input "706 8062 4661 7723"
type input "068.257.214-45"
type input "12/01/1965"
type input "Francisca Petronila Rodrigues"
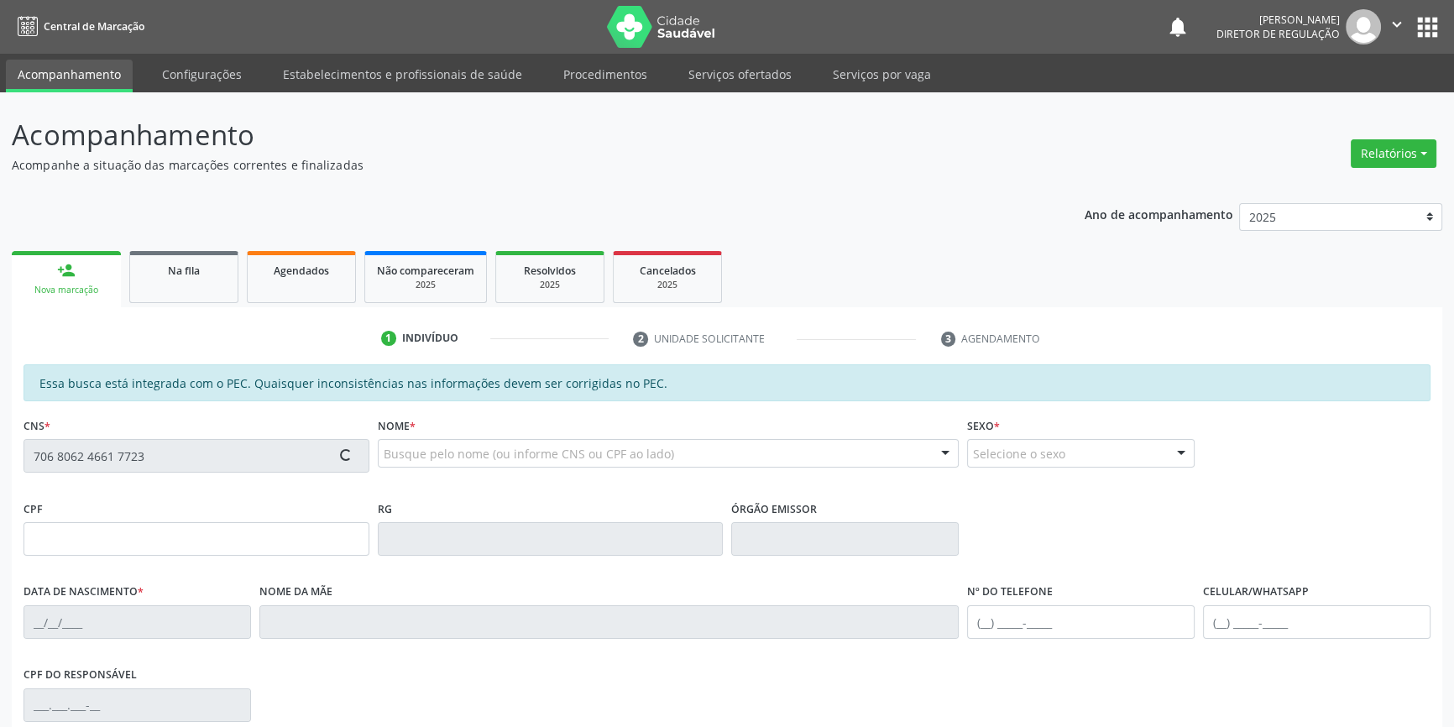
type input "(87) 98178-6017"
type input "S/N"
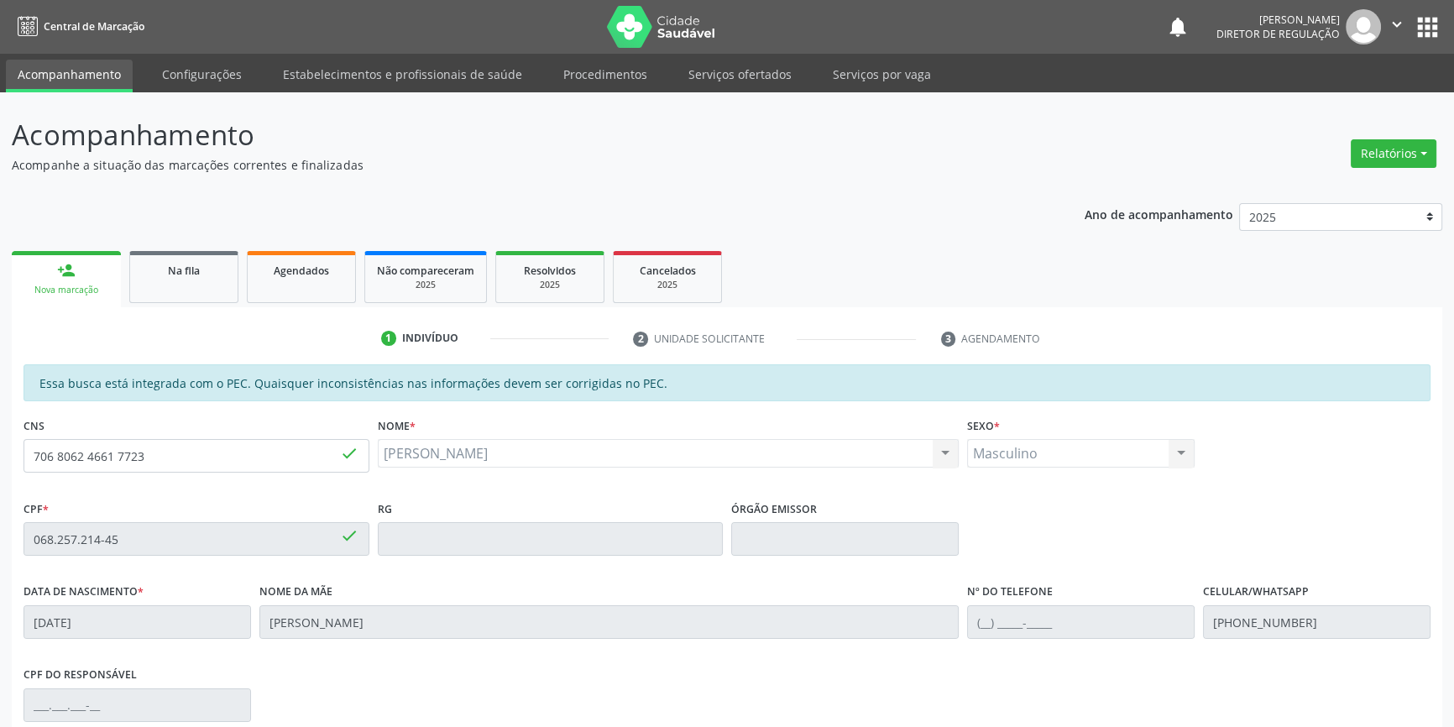
scroll to position [230, 0]
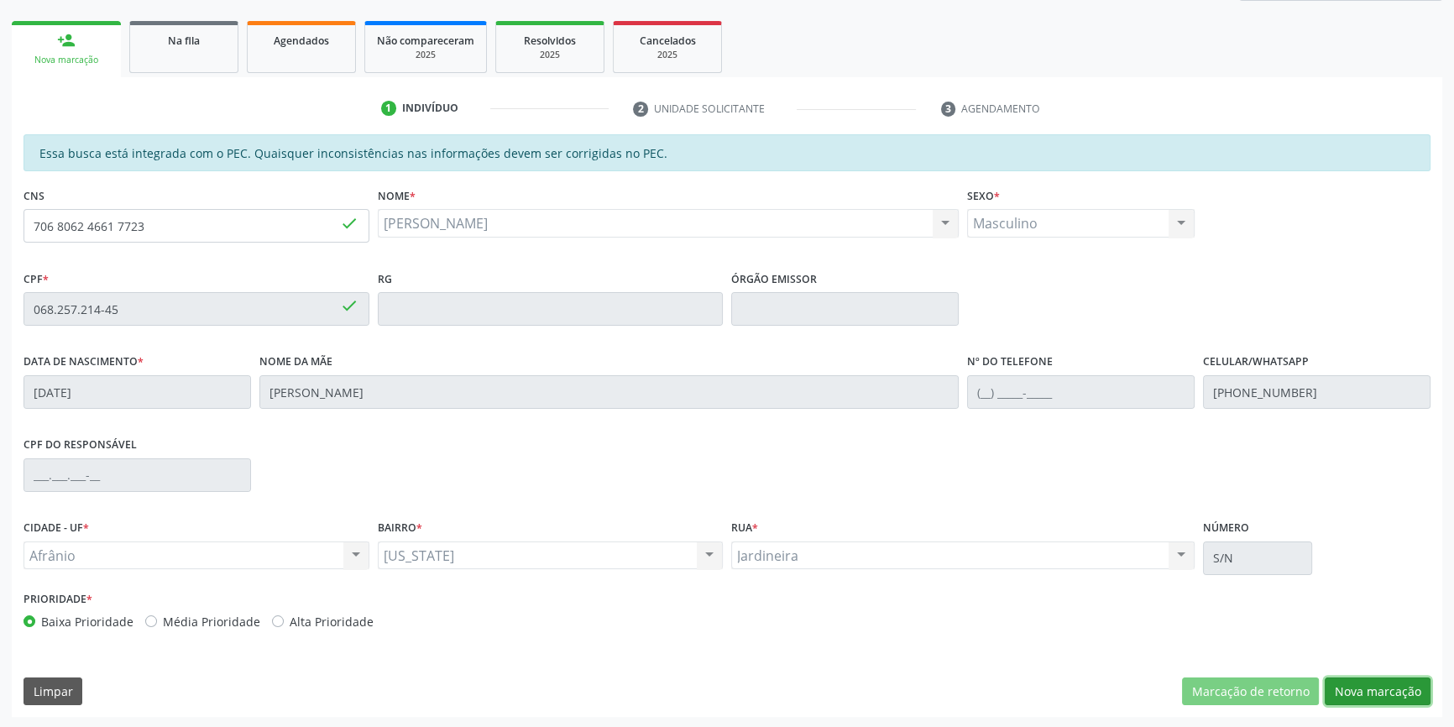
click at [1350, 682] on button "Nova marcação" at bounding box center [1378, 692] width 106 height 29
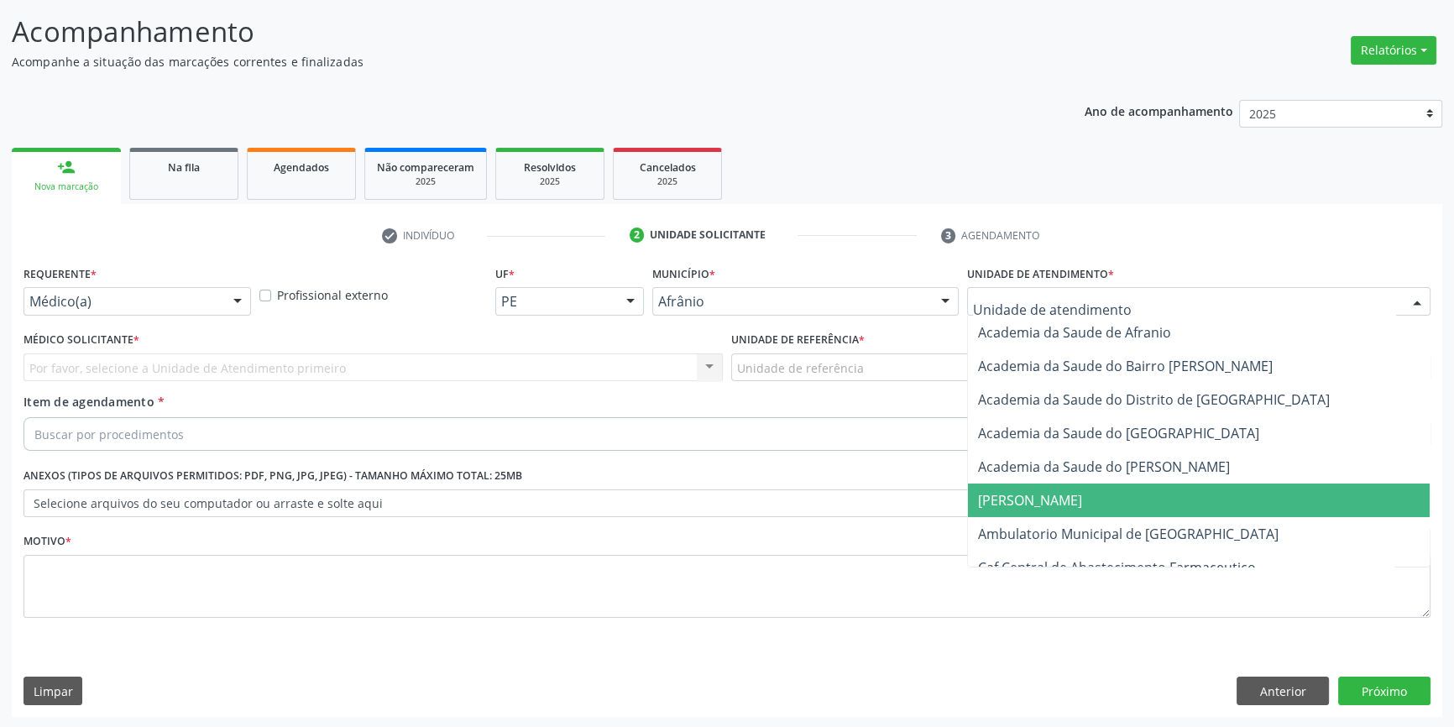
click at [1064, 531] on span "Ambulatorio Municipal de [GEOGRAPHIC_DATA]" at bounding box center [1128, 534] width 301 height 18
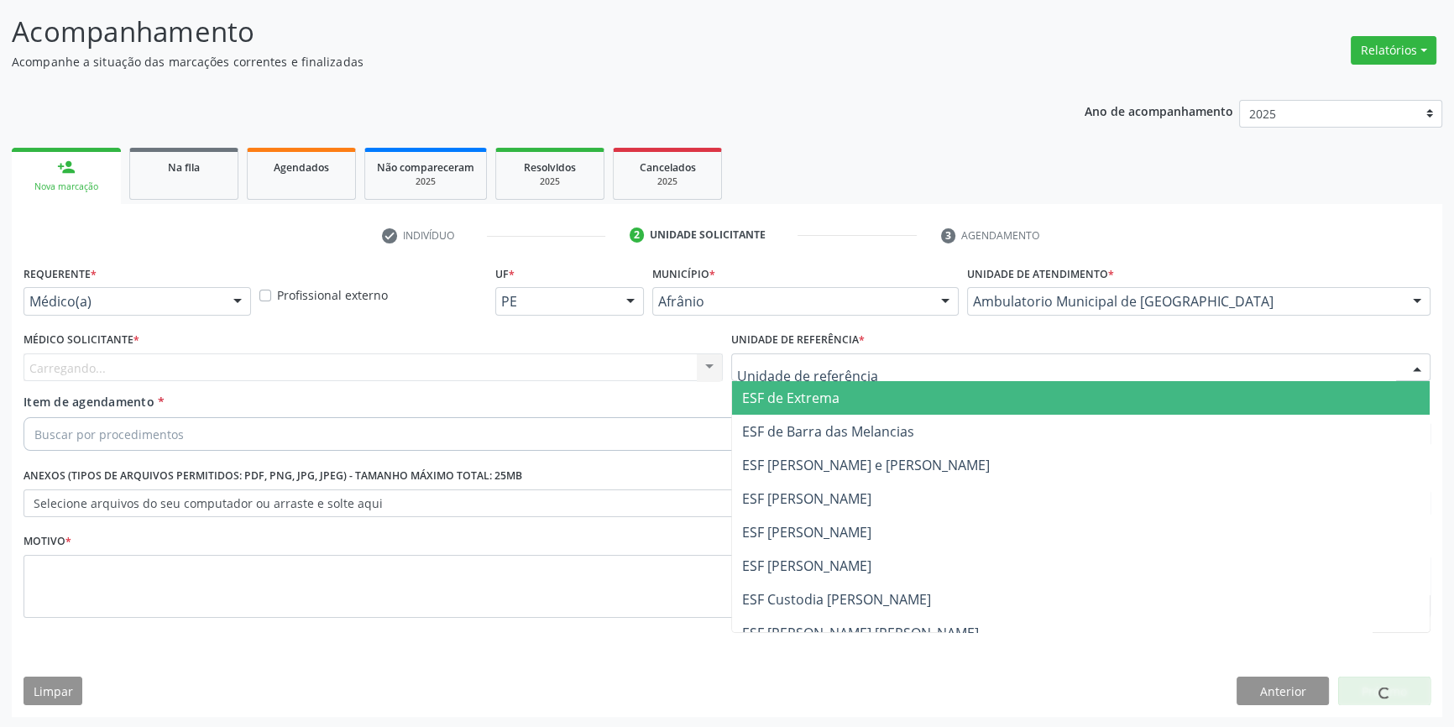
click at [861, 378] on div at bounding box center [1080, 367] width 699 height 29
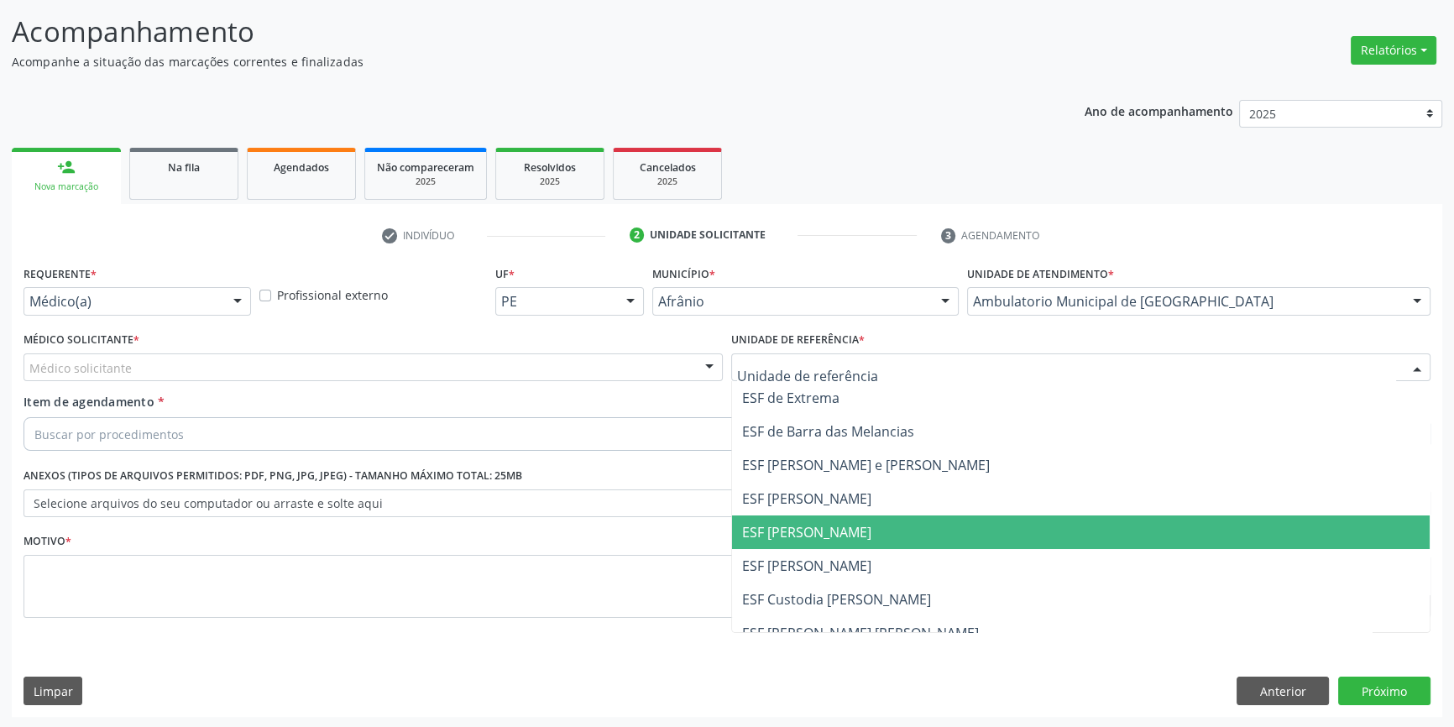
click at [814, 540] on span "ESF [PERSON_NAME]" at bounding box center [1081, 533] width 698 height 34
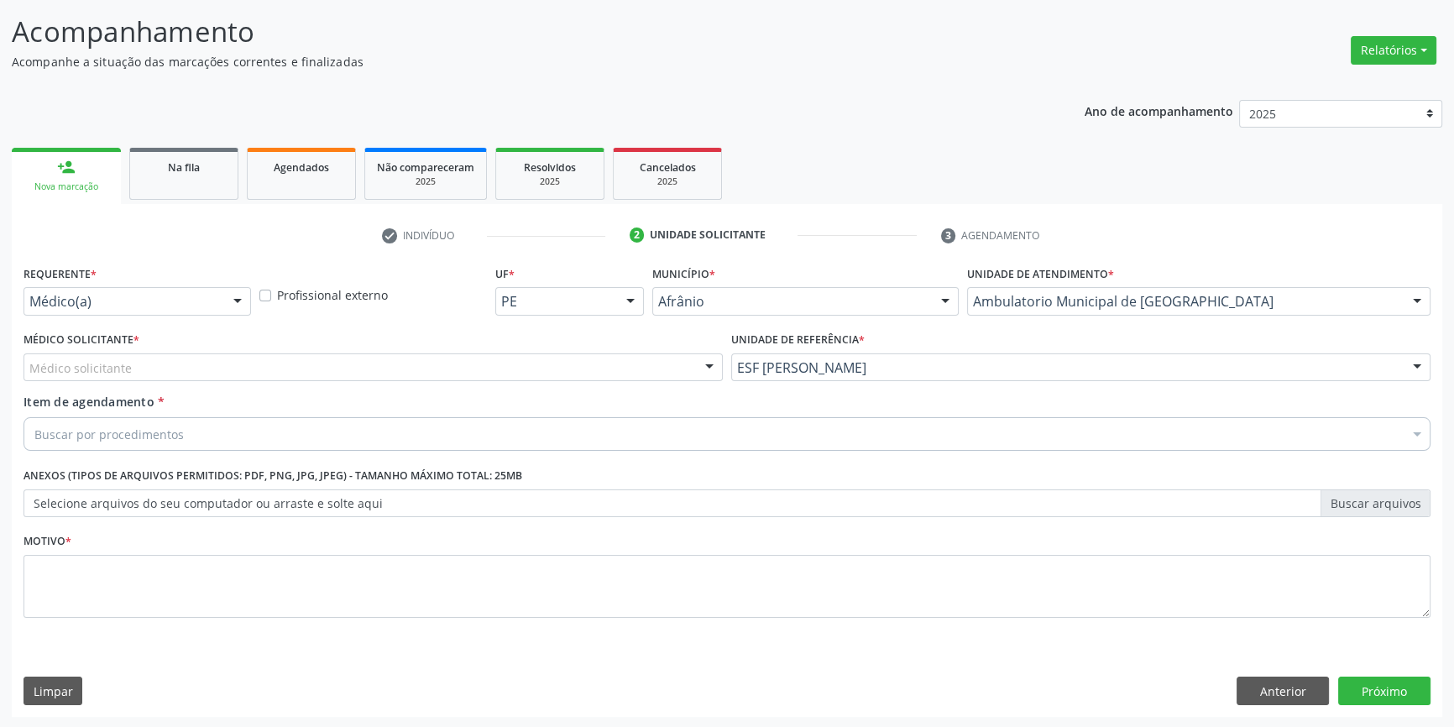
click at [373, 369] on div "Médico solicitante" at bounding box center [373, 367] width 699 height 29
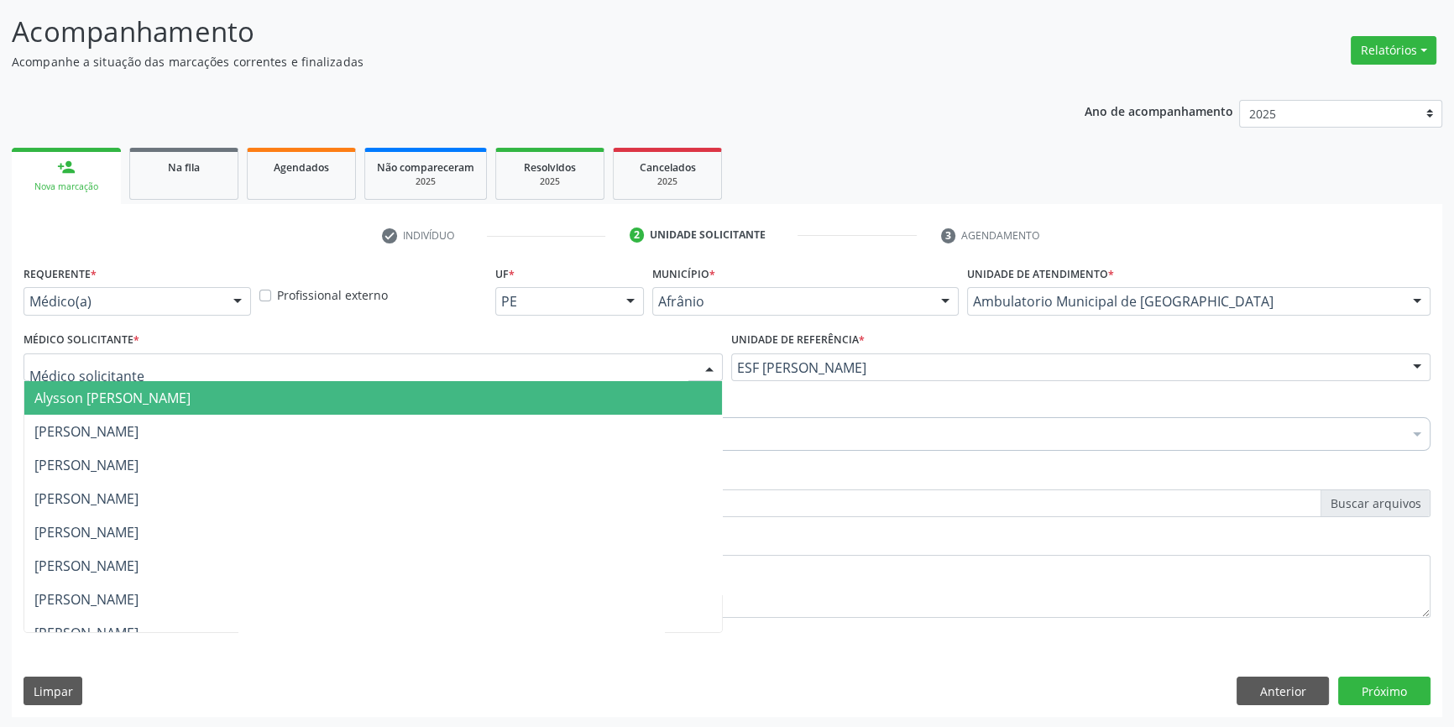
drag, startPoint x: 252, startPoint y: 406, endPoint x: 184, endPoint y: 437, distance: 74.4
click at [228, 417] on ul "Alysson Rodrigo Ferreira Cavalcanti Bruno Saraiva Bezerra Medrado Carlos Gustav…" at bounding box center [373, 649] width 698 height 537
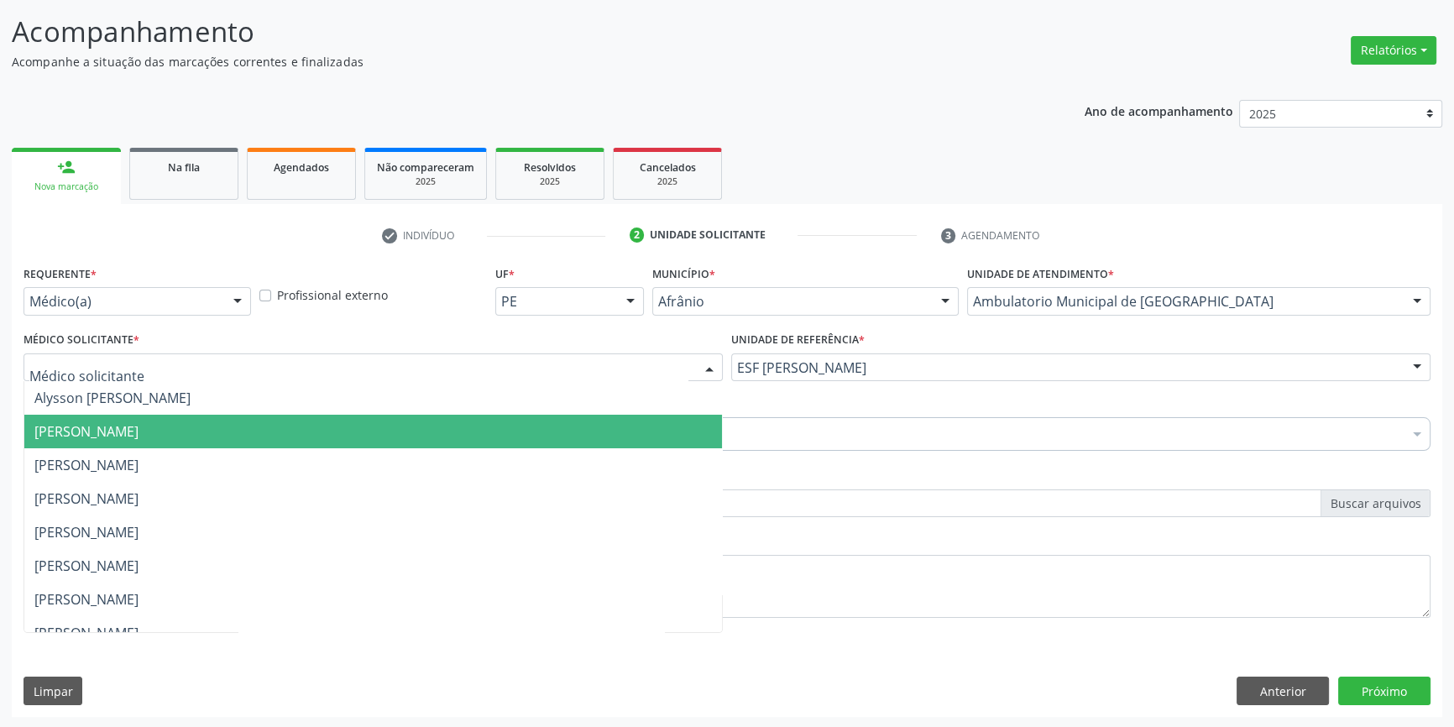
click at [139, 436] on span "[PERSON_NAME]" at bounding box center [86, 431] width 104 height 18
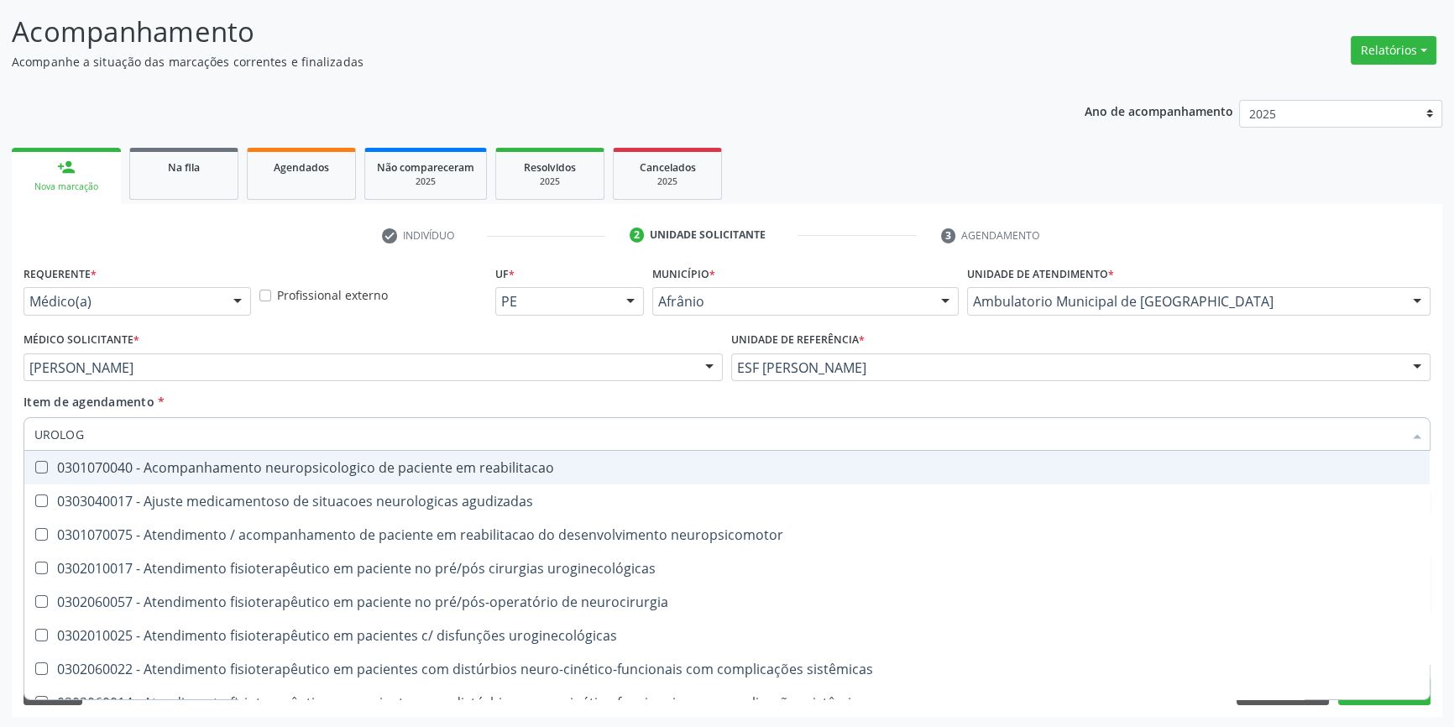
type input "UROLOGI"
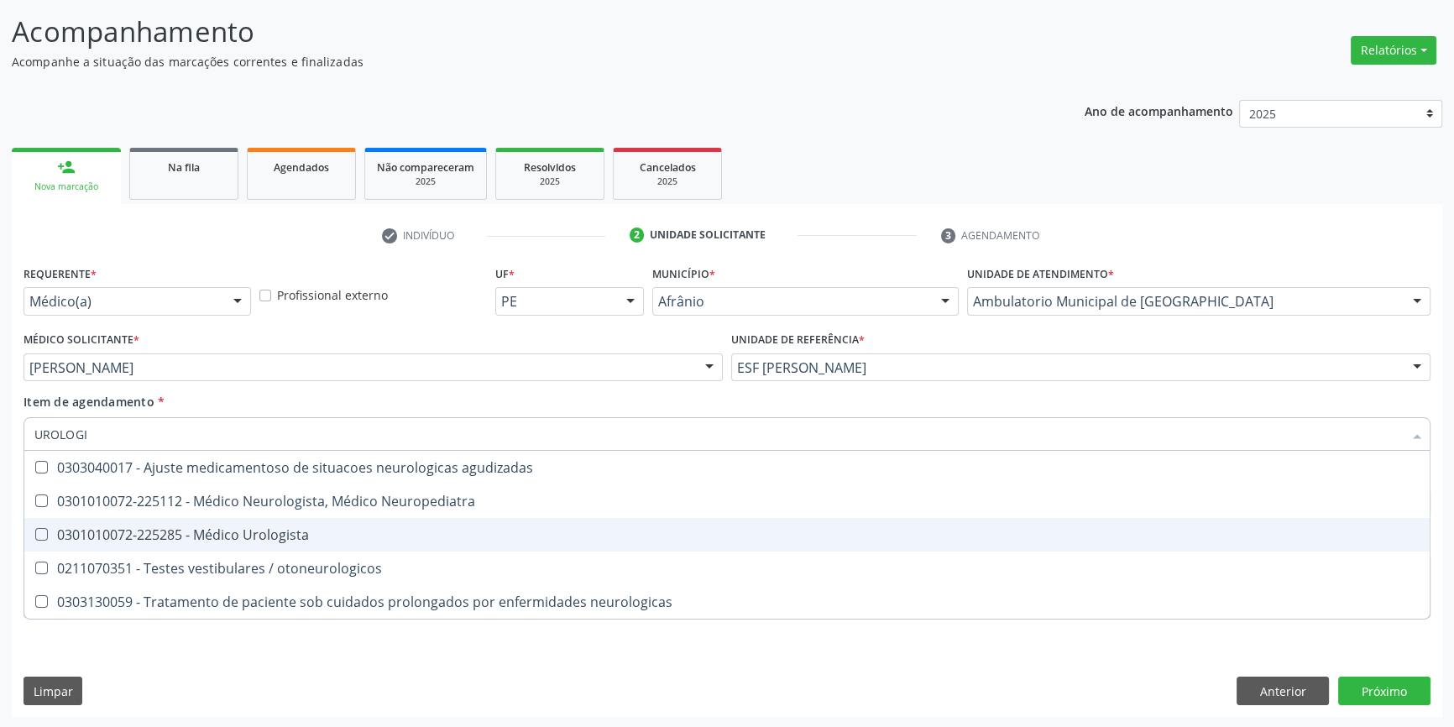
click at [278, 528] on div "0301010072-225285 - Médico Urologista" at bounding box center [726, 534] width 1385 height 13
checkbox Urologista "true"
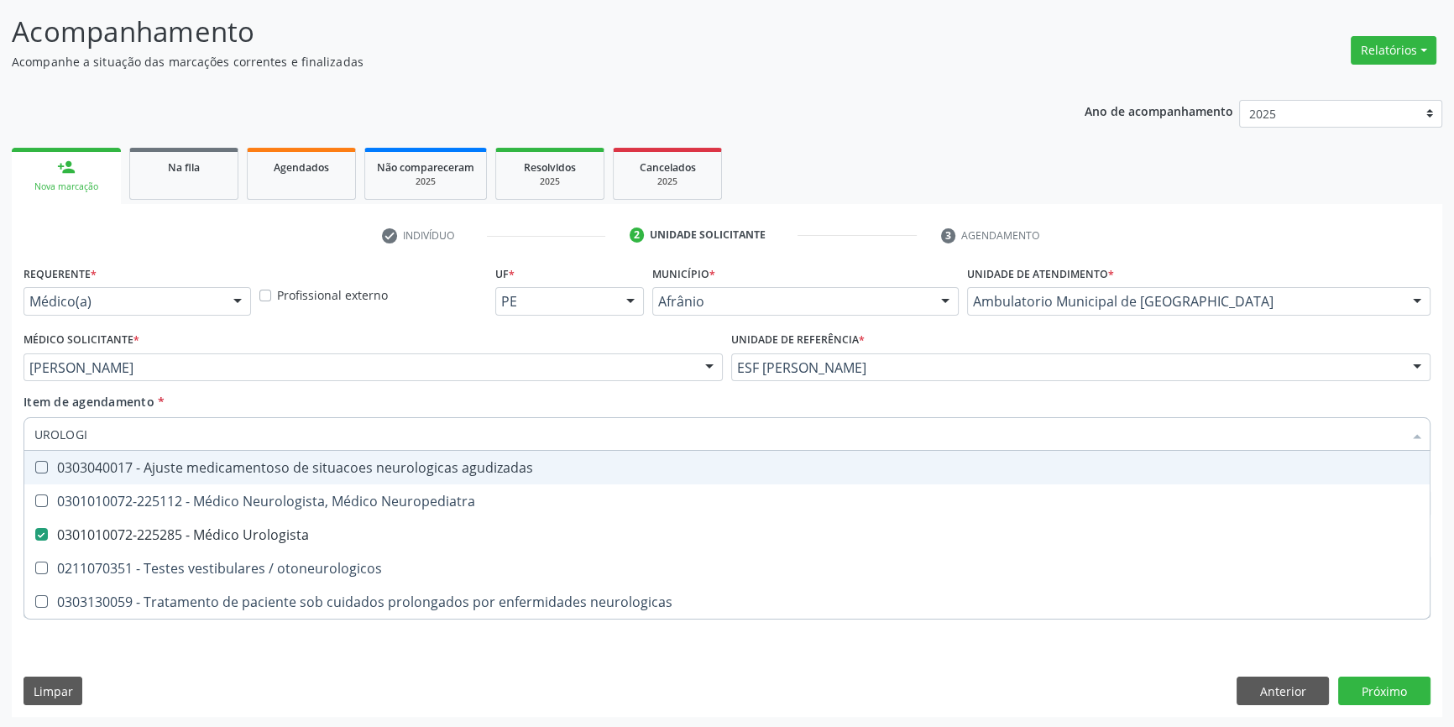
click at [304, 407] on div "Item de agendamento * UROLOGI Desfazer seleção 0303040017 - Ajuste medicamentos…" at bounding box center [727, 419] width 1407 height 53
checkbox Neuropediatra "true"
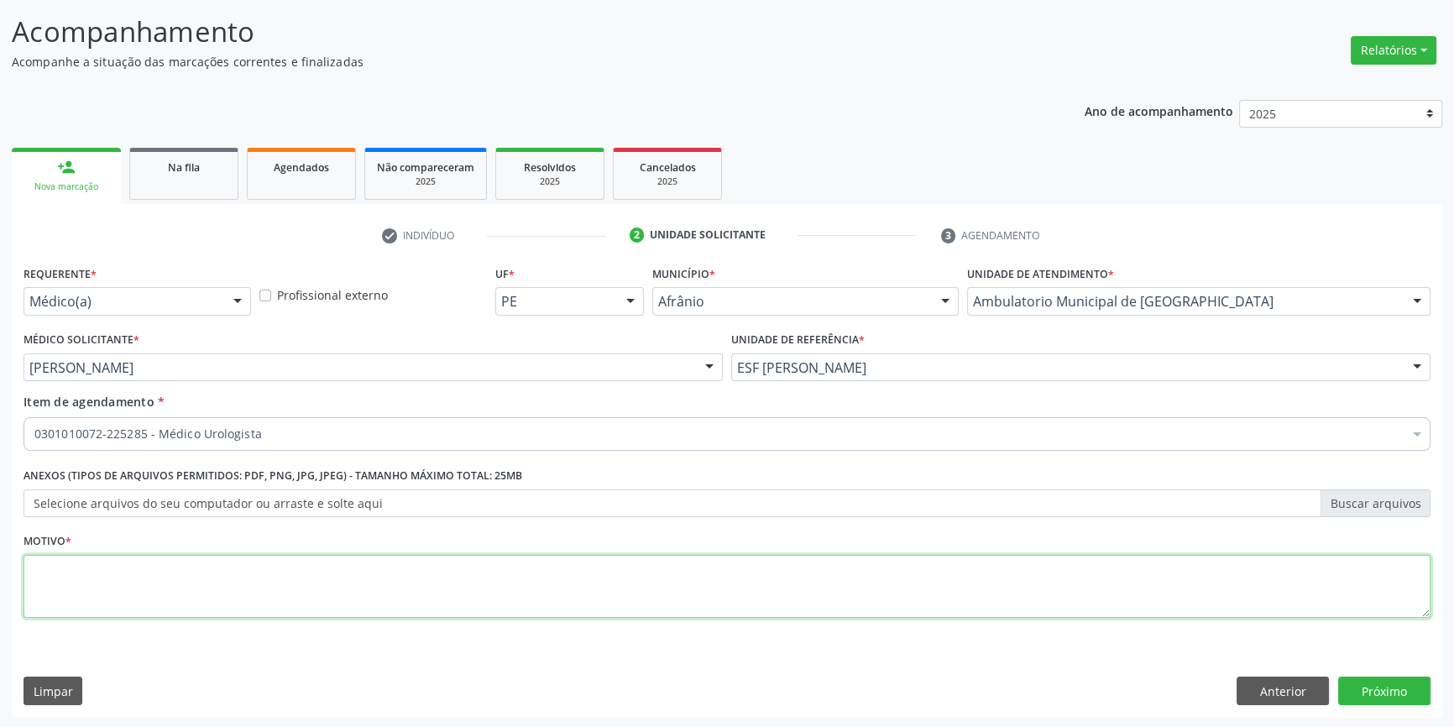
click at [206, 565] on textarea at bounding box center [727, 587] width 1407 height 64
type textarea "SINTOMAS VESICULA"
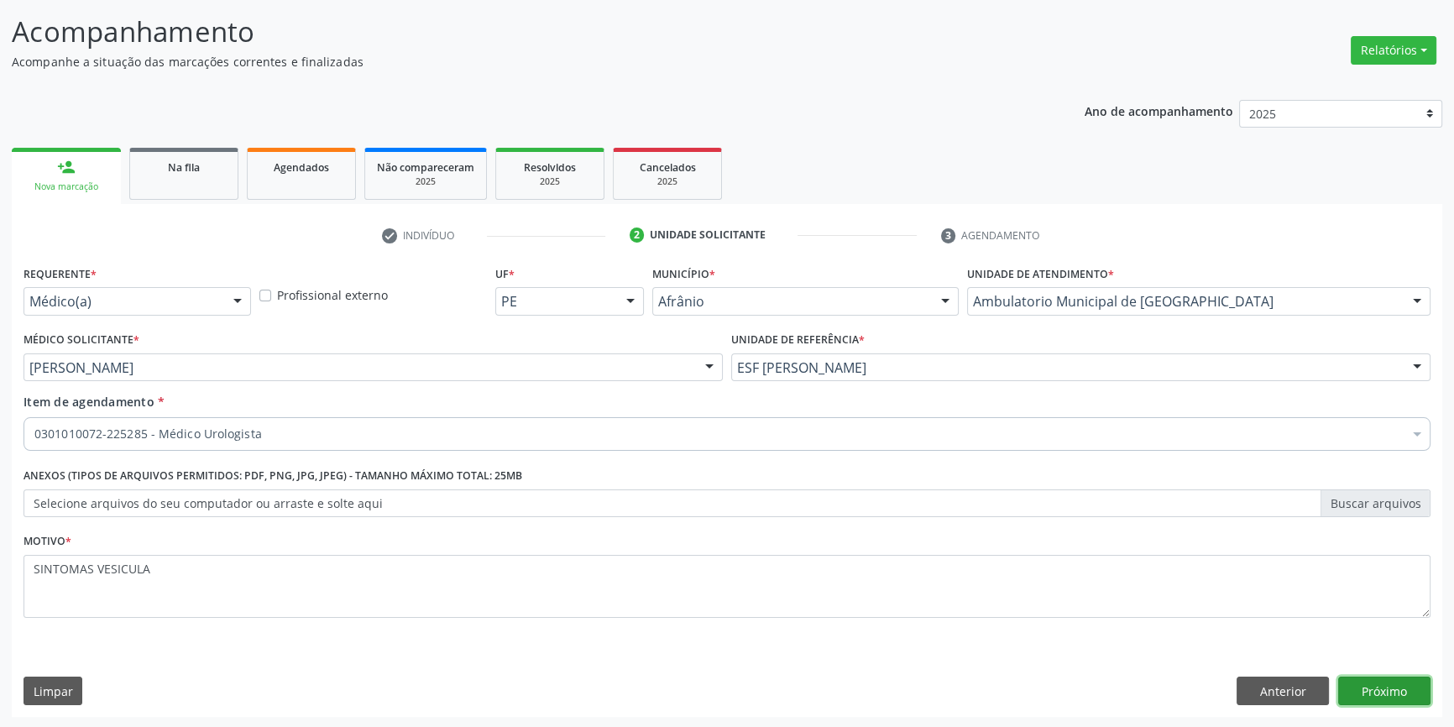
click at [1382, 677] on button "Próximo" at bounding box center [1384, 691] width 92 height 29
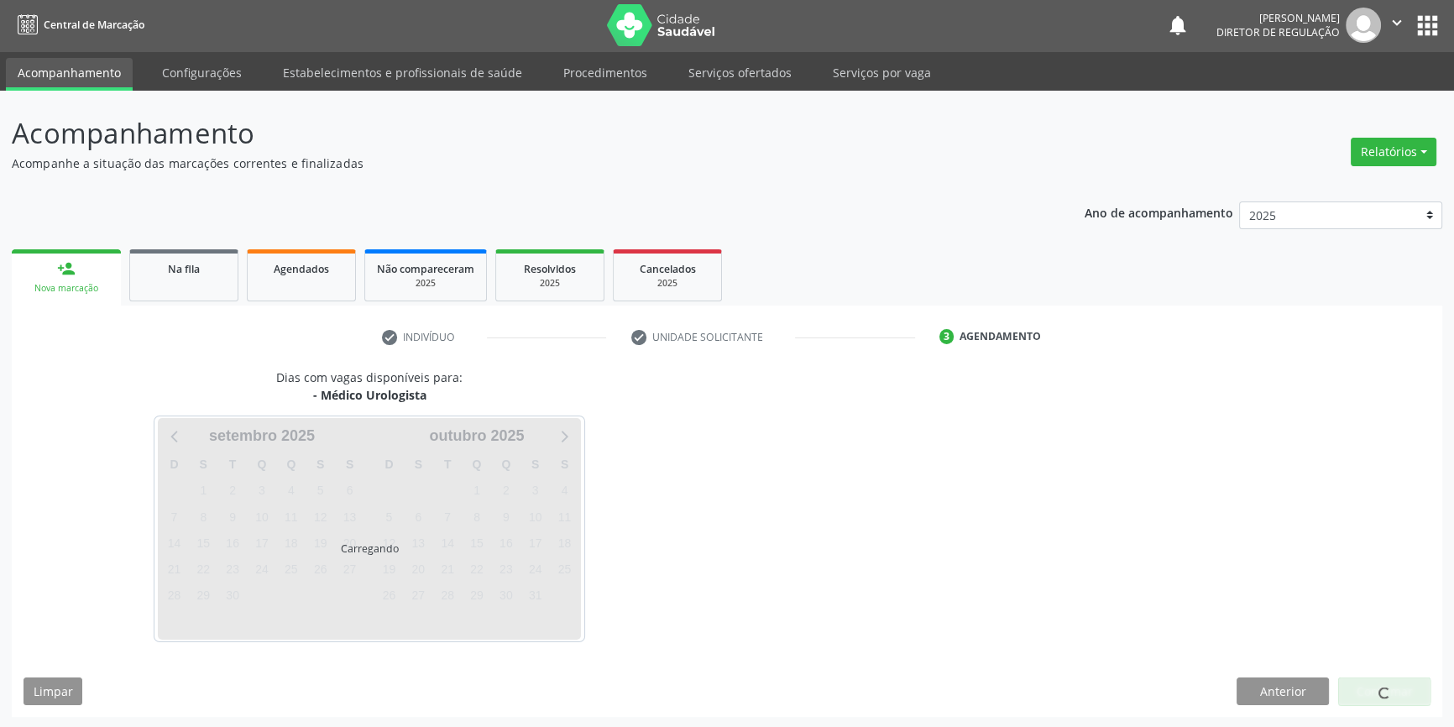
scroll to position [51, 0]
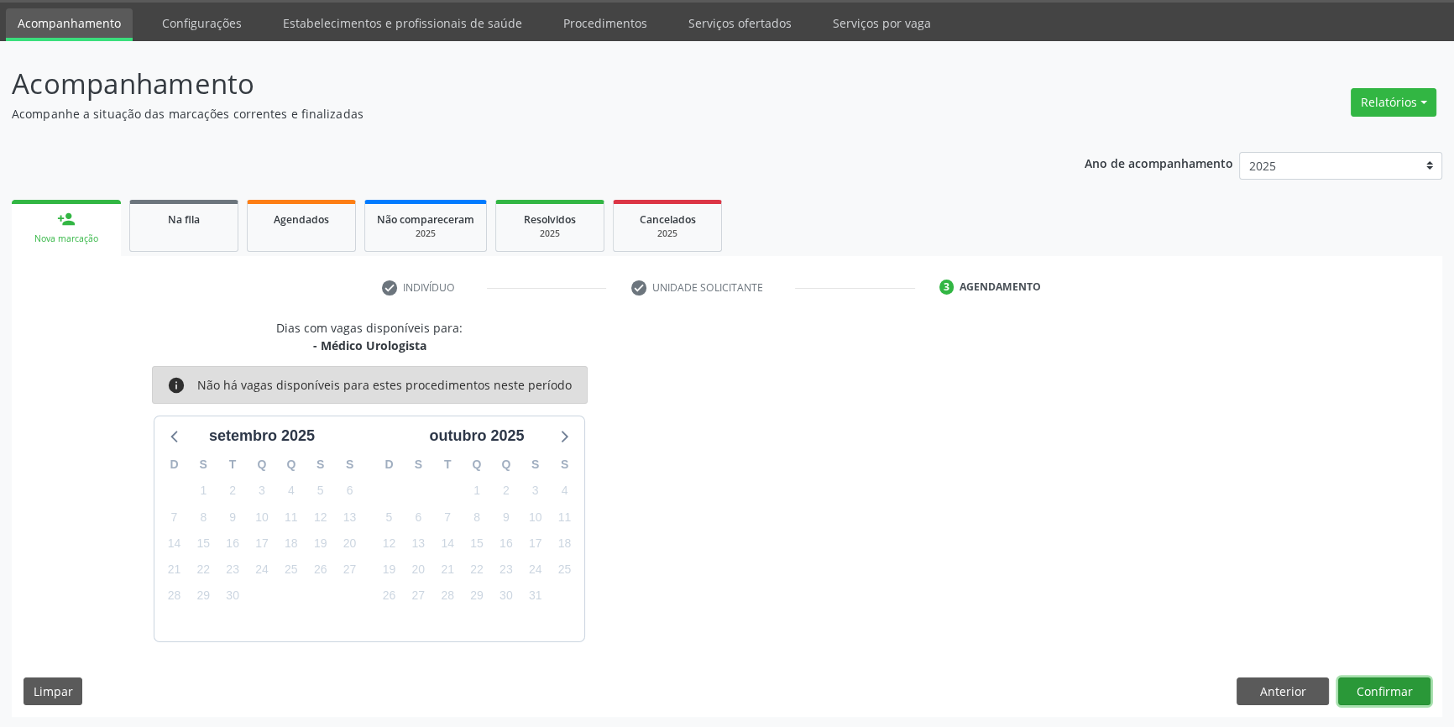
click at [1378, 693] on button "Confirmar" at bounding box center [1384, 692] width 92 height 29
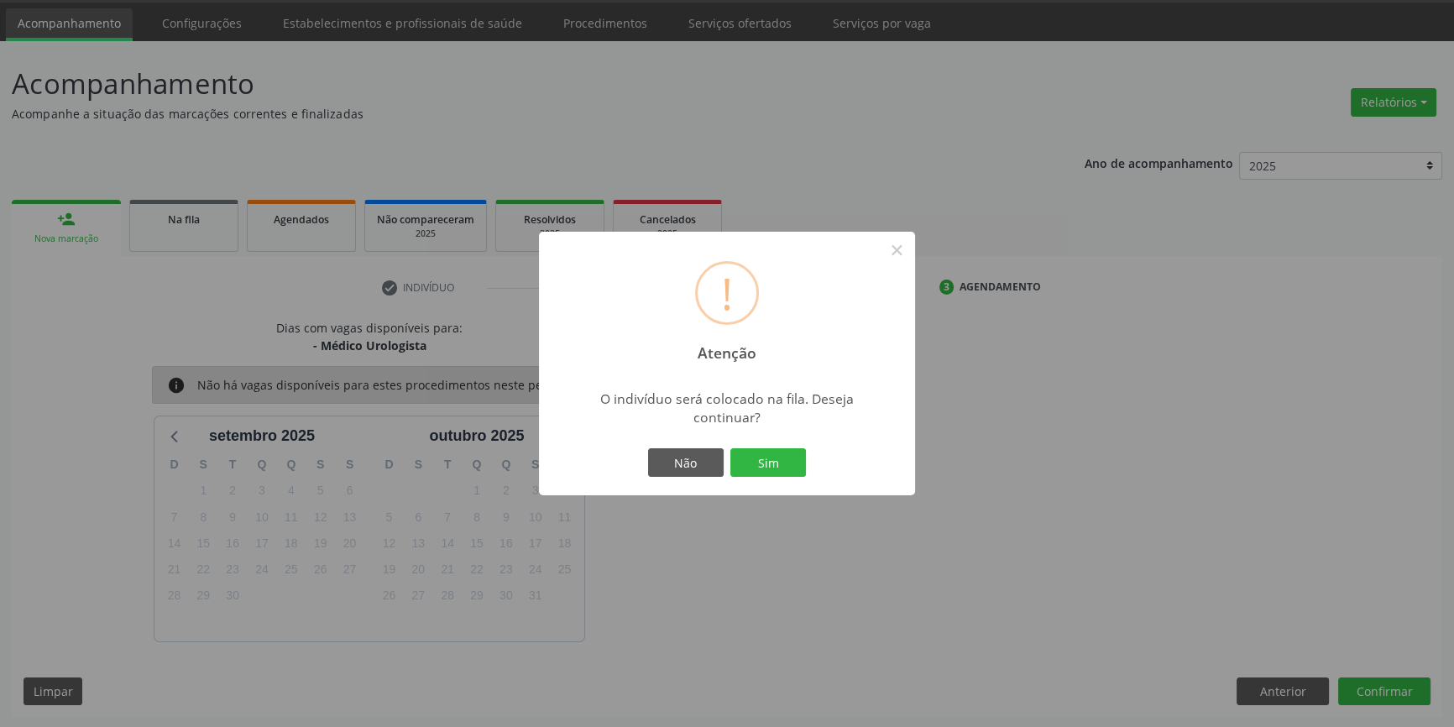
click at [792, 489] on div "! Atenção × O indivíduo será colocado na fila. Deseja continuar? Não Sim" at bounding box center [727, 364] width 376 height 264
click at [782, 453] on button "Sim" at bounding box center [768, 462] width 76 height 29
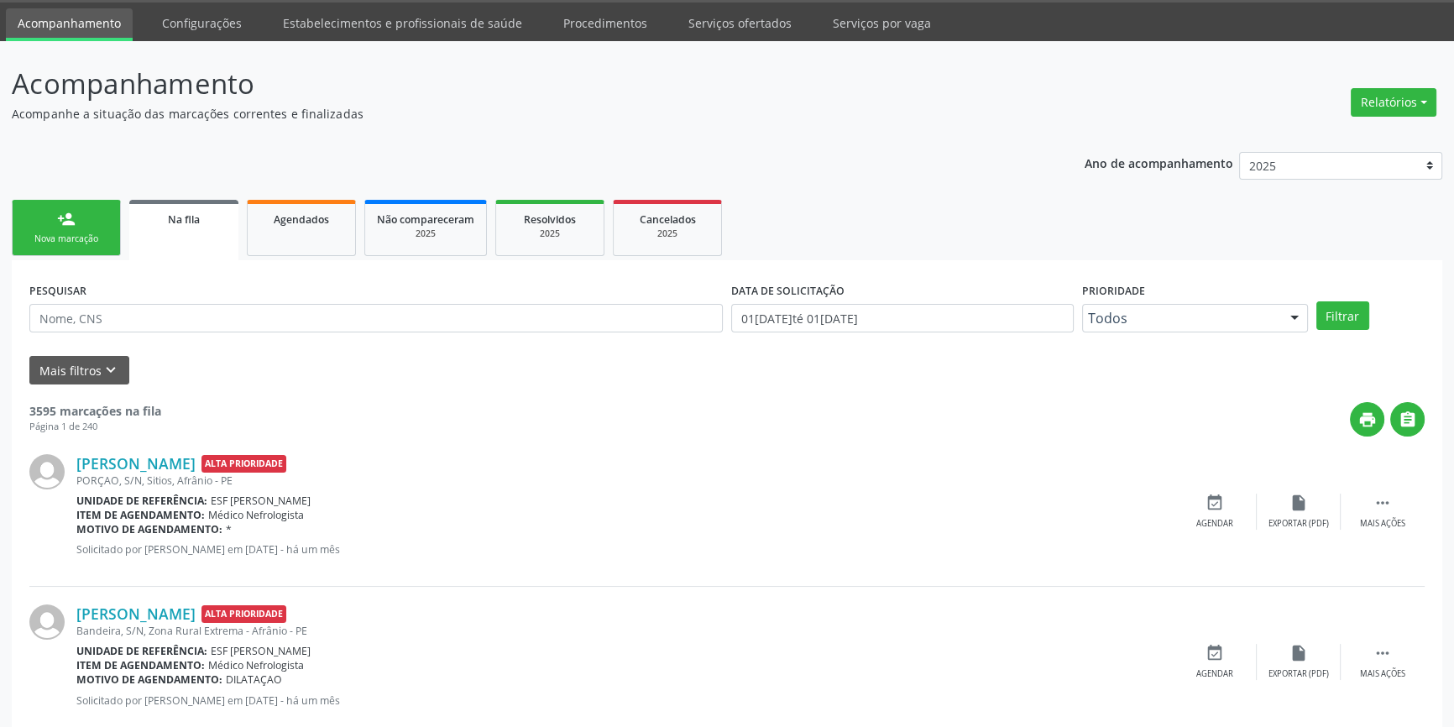
scroll to position [0, 0]
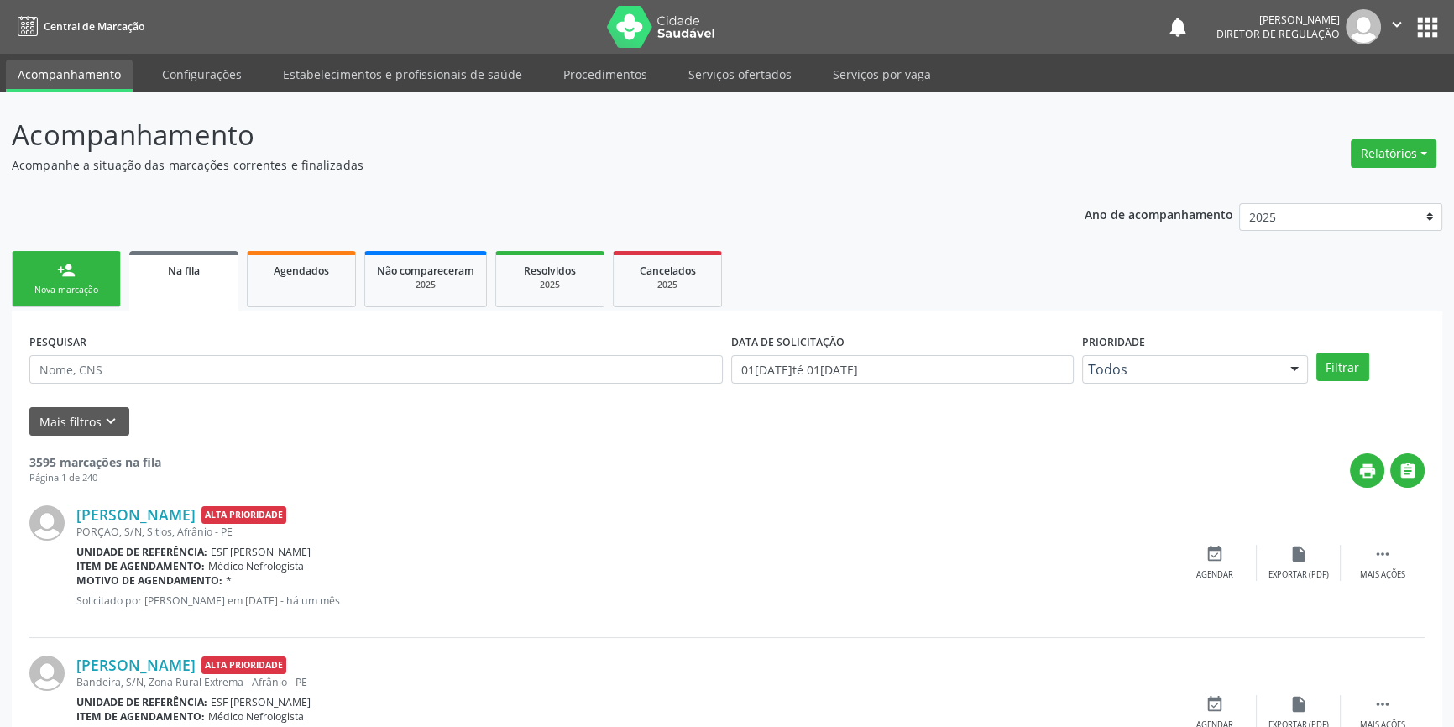
click at [39, 280] on link "person_add Nova marcação" at bounding box center [66, 279] width 109 height 56
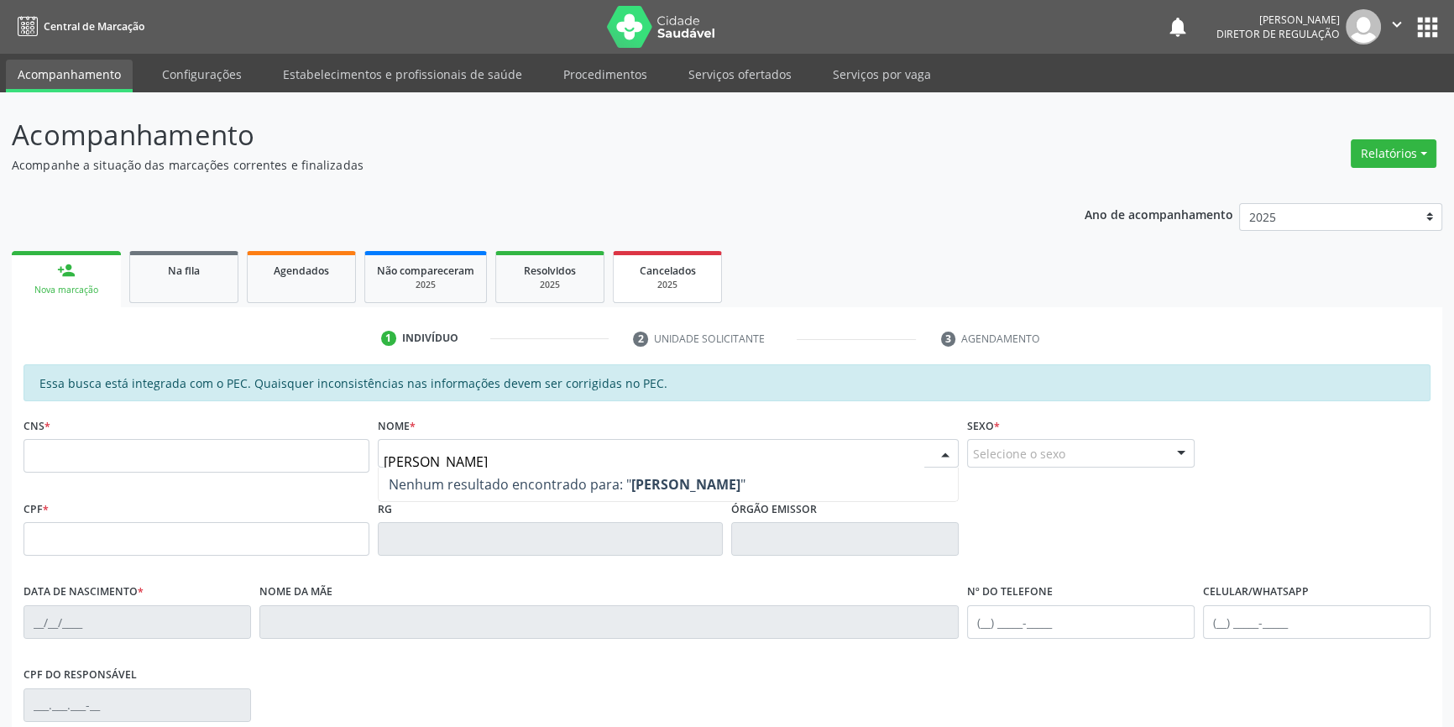
type input "IGOR GUSTAVO A"
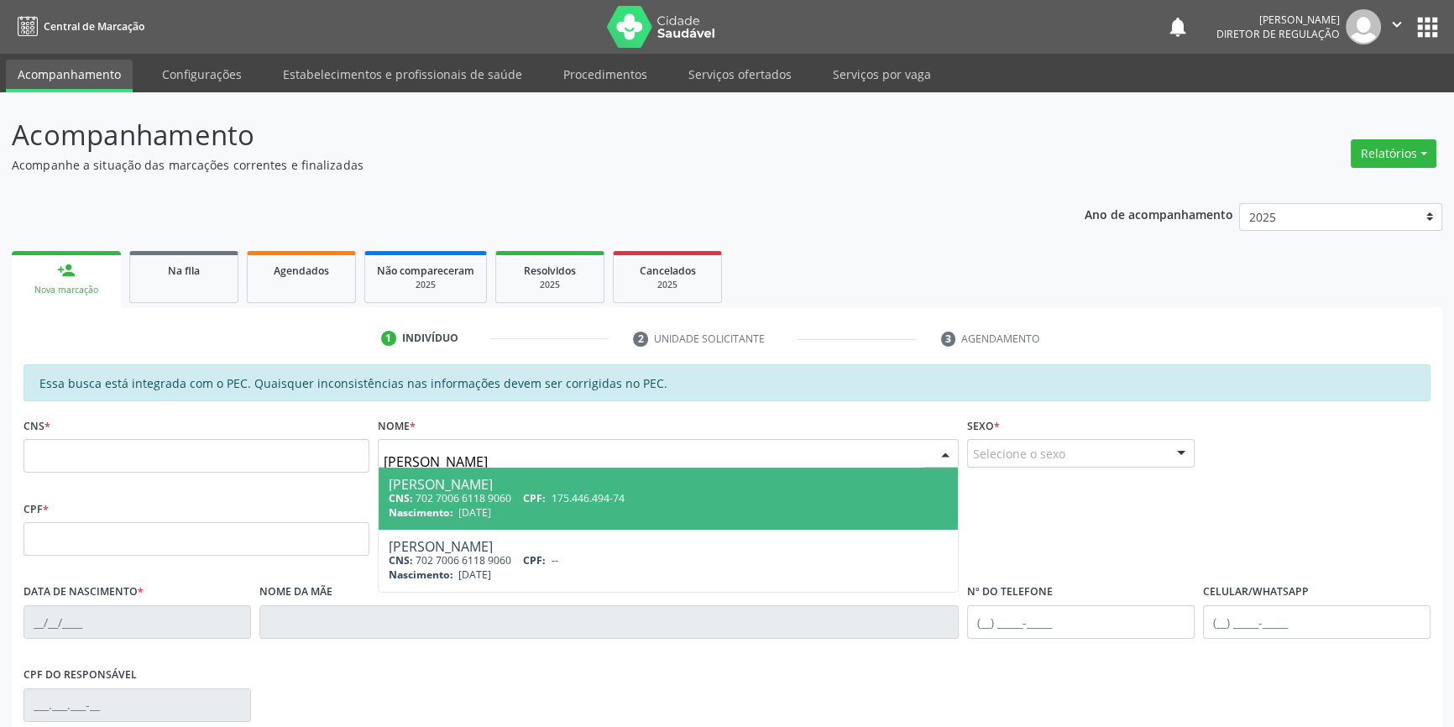
click at [568, 495] on span "175.446.494-74" at bounding box center [588, 498] width 73 height 14
type input "702 7006 6118 9060"
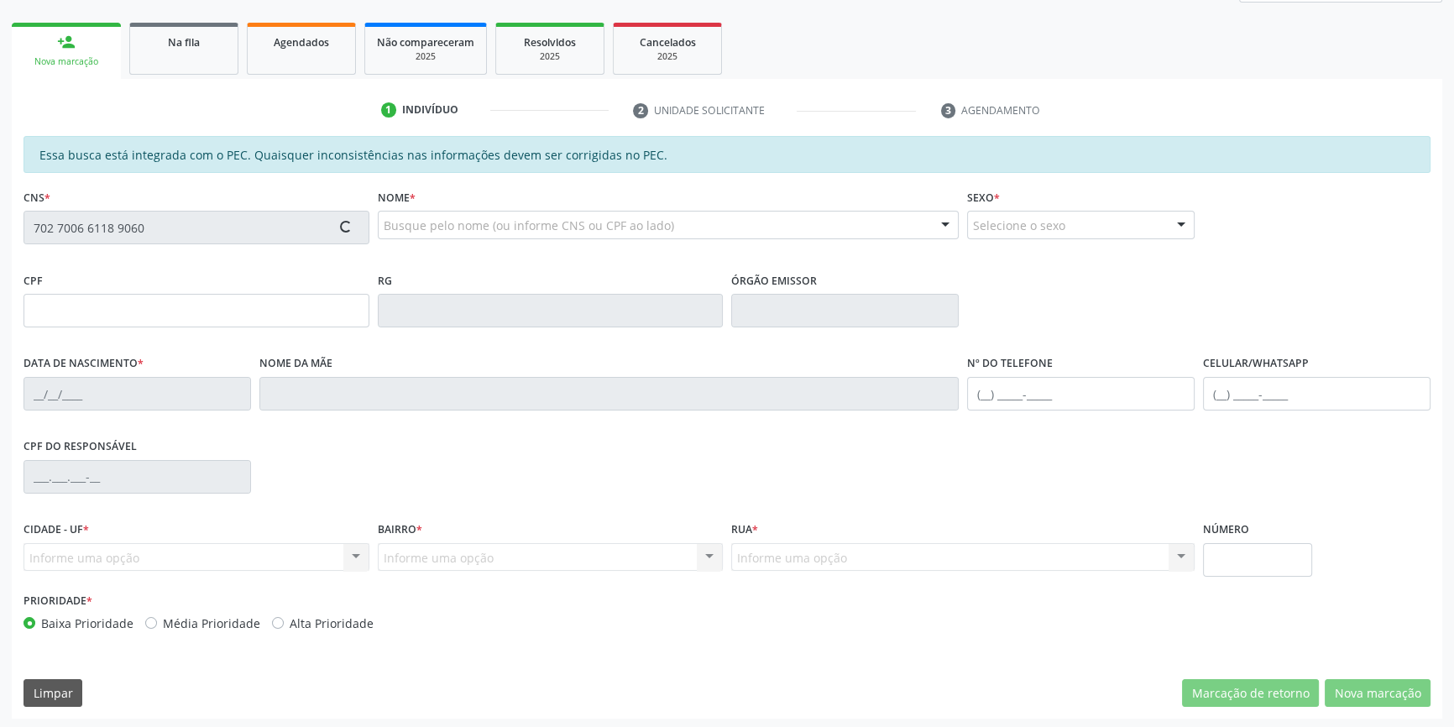
scroll to position [230, 0]
type input "175.446.494-74"
type input "06/02/2013"
type input "Expedita Maria Alves Coelho"
type input "(87) 98839-5519"
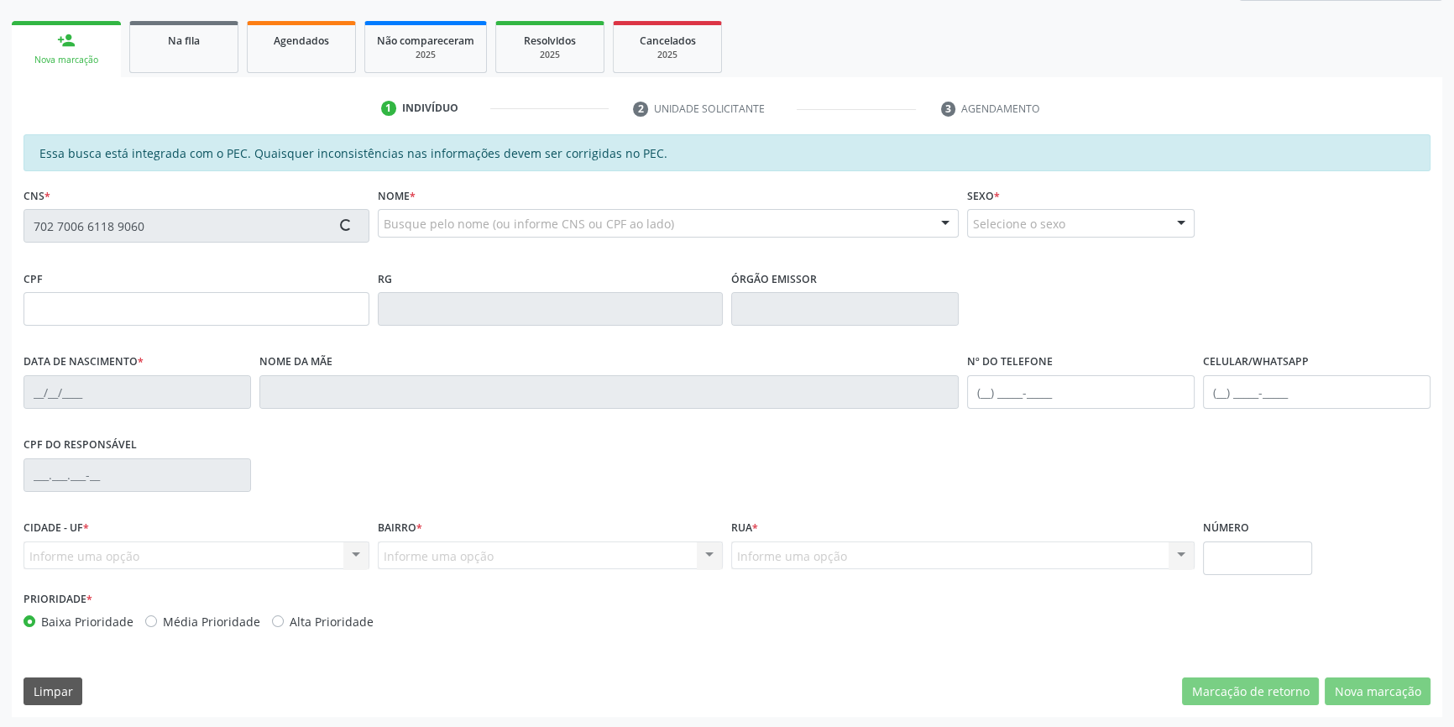
type input "(87) 98839-5519"
type input "036.586.494-37"
type input "250"
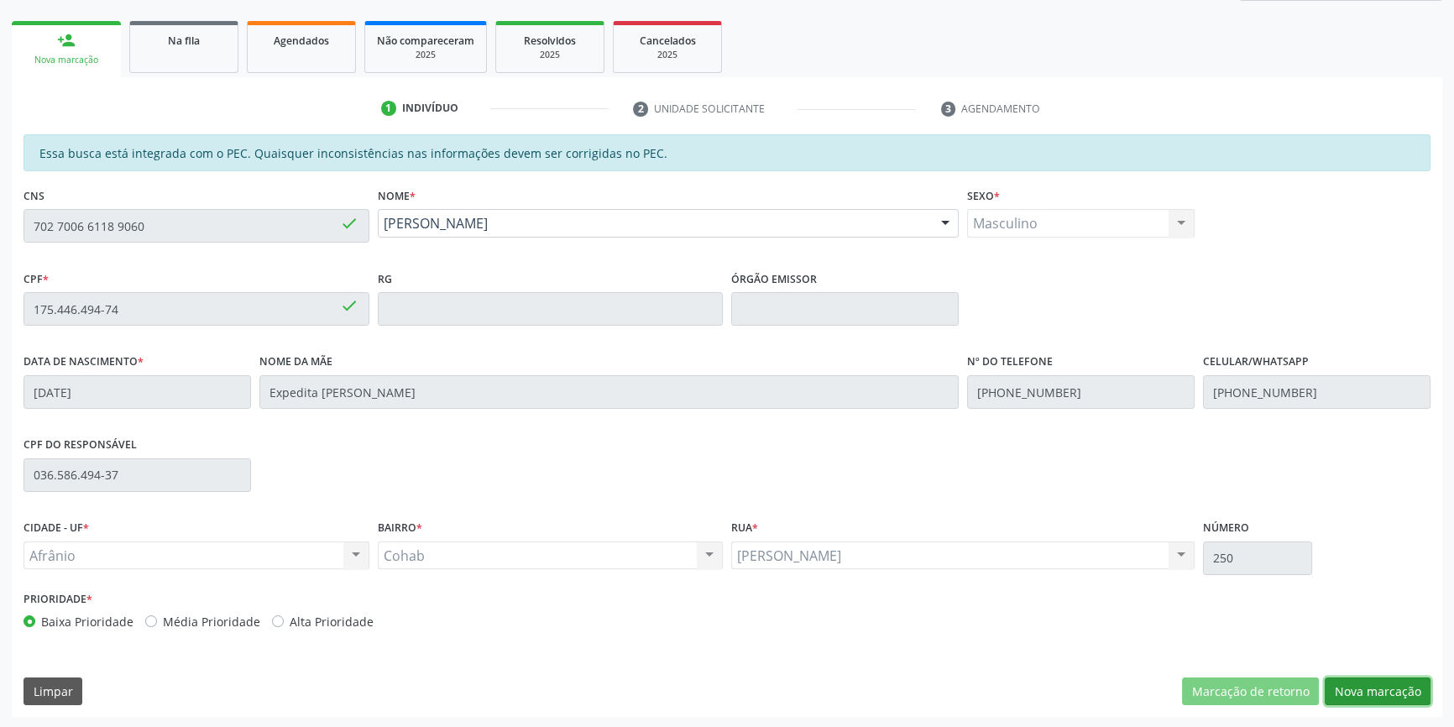
click at [1379, 695] on button "Nova marcação" at bounding box center [1378, 692] width 106 height 29
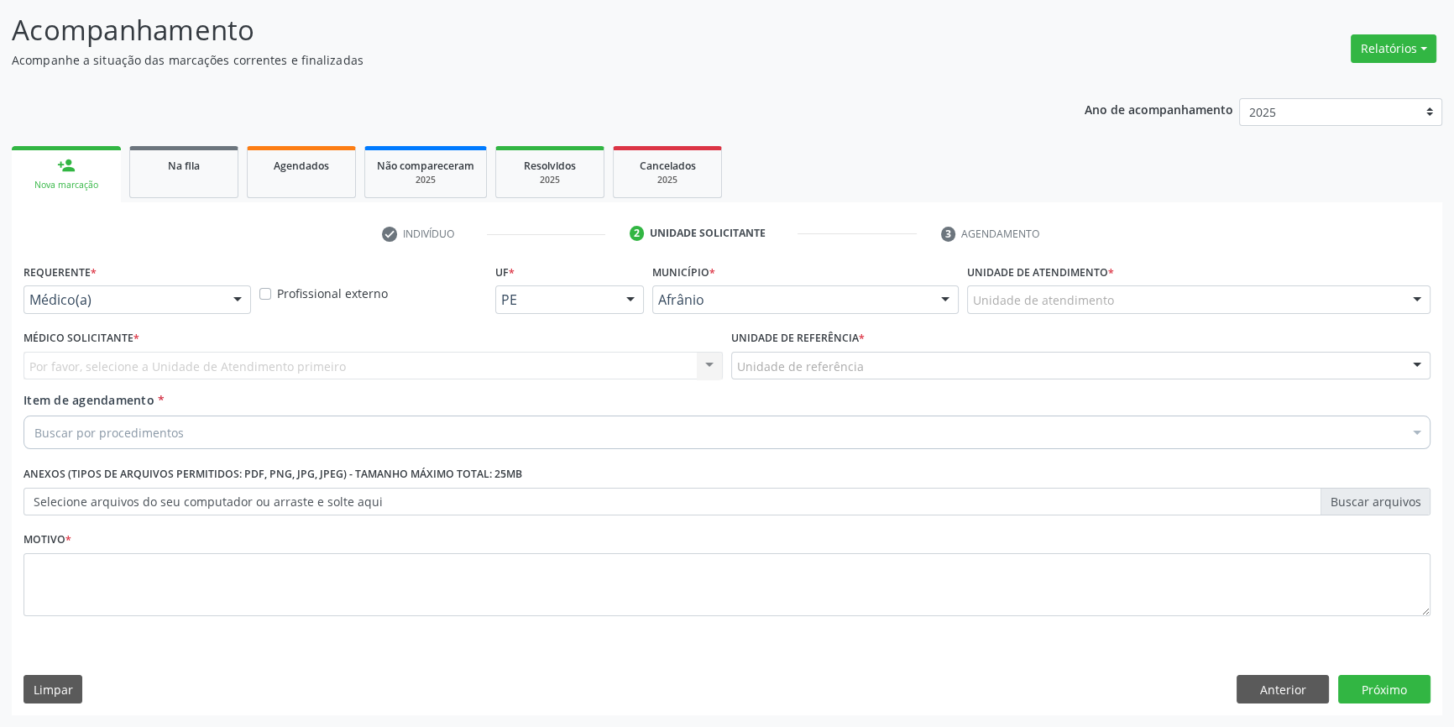
scroll to position [103, 0]
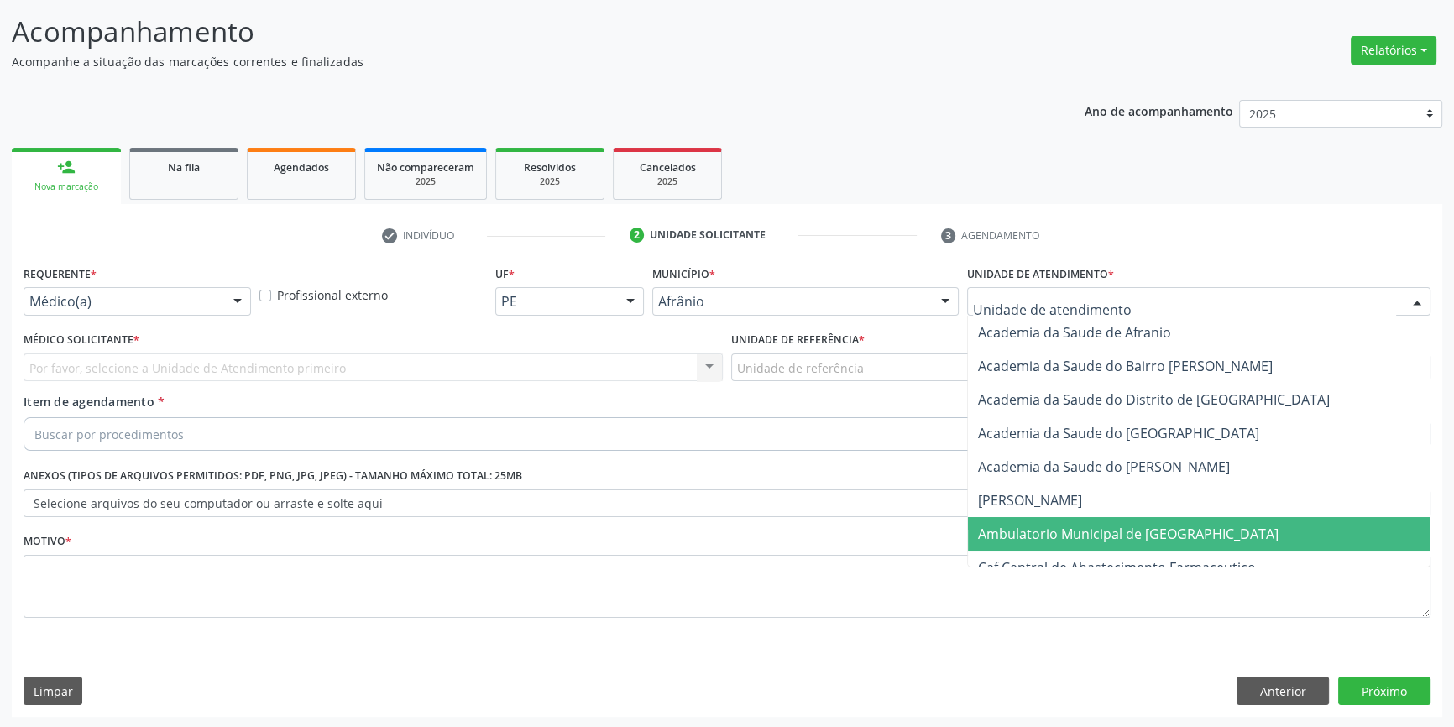
click at [1056, 527] on span "Ambulatorio Municipal de [GEOGRAPHIC_DATA]" at bounding box center [1128, 534] width 301 height 18
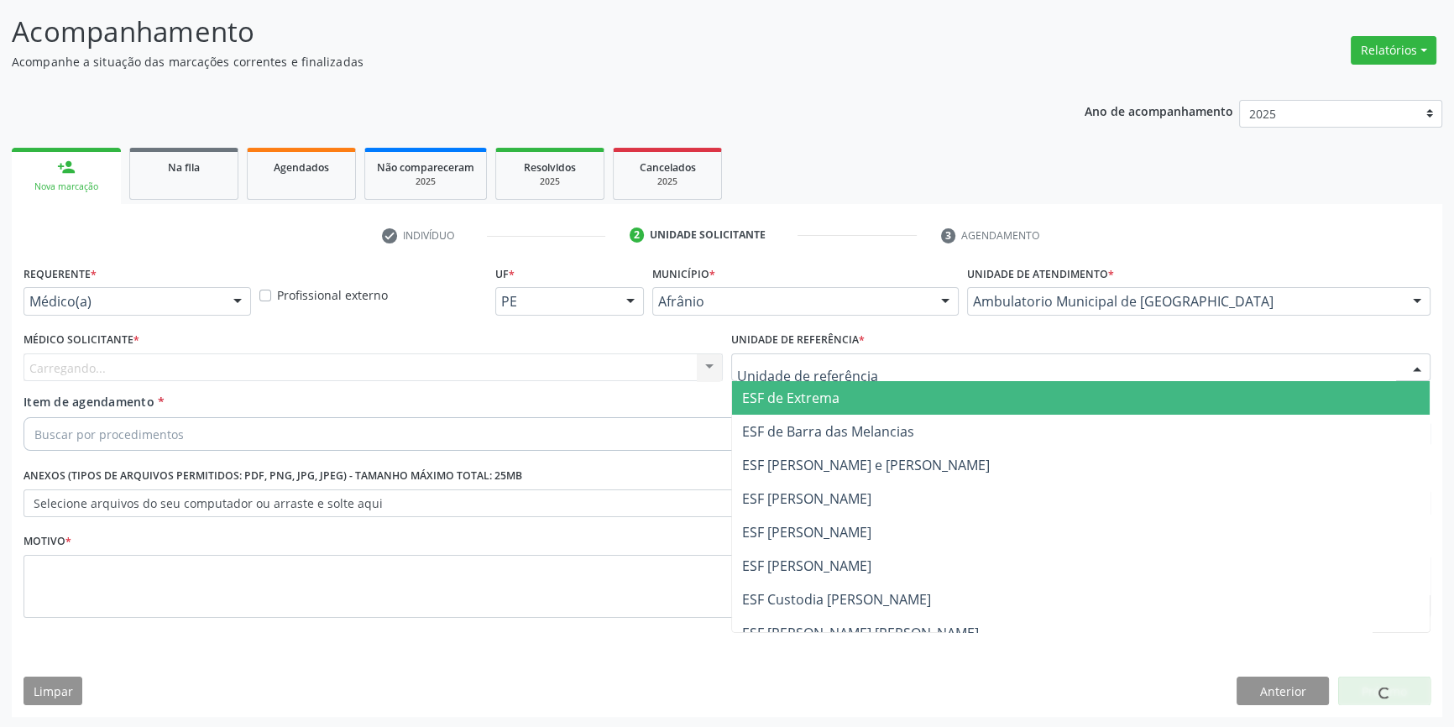
click at [865, 367] on div at bounding box center [1080, 367] width 699 height 29
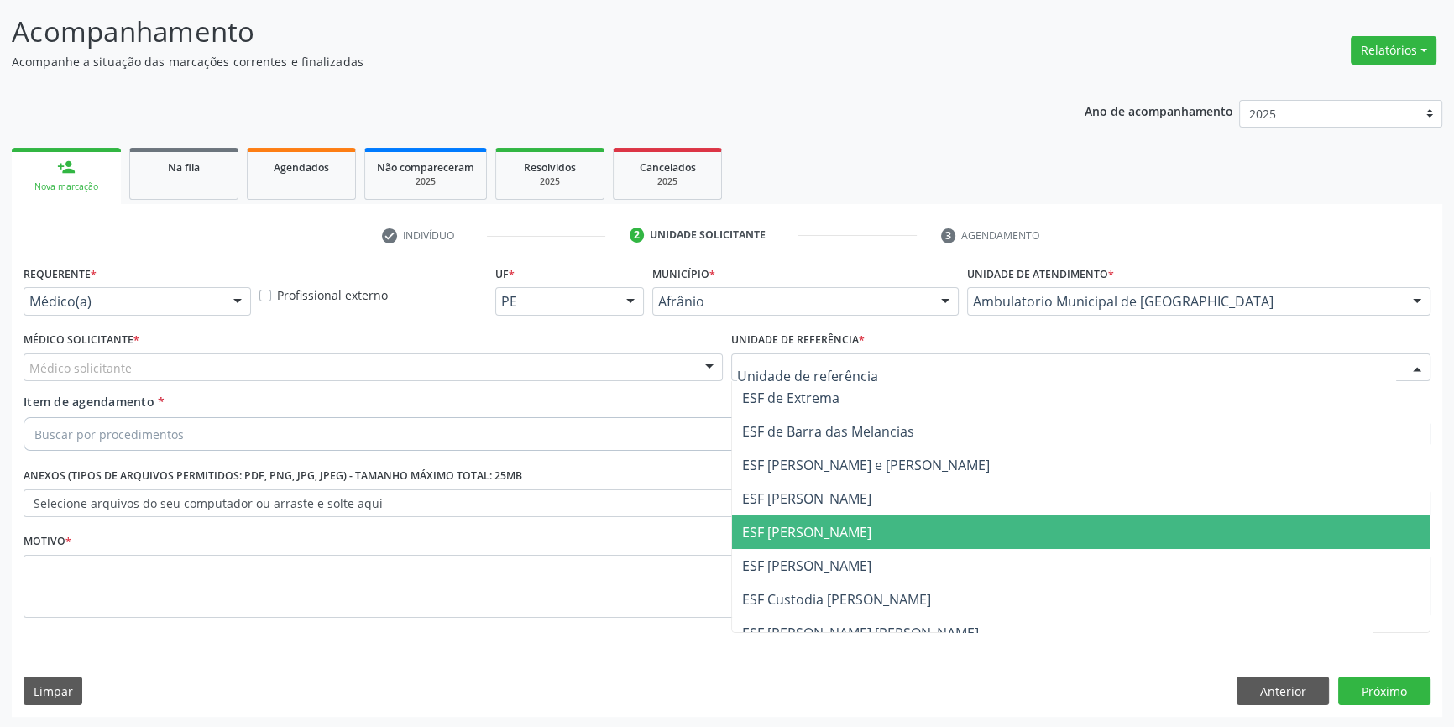
click at [871, 544] on span "ESF [PERSON_NAME]" at bounding box center [1081, 533] width 698 height 34
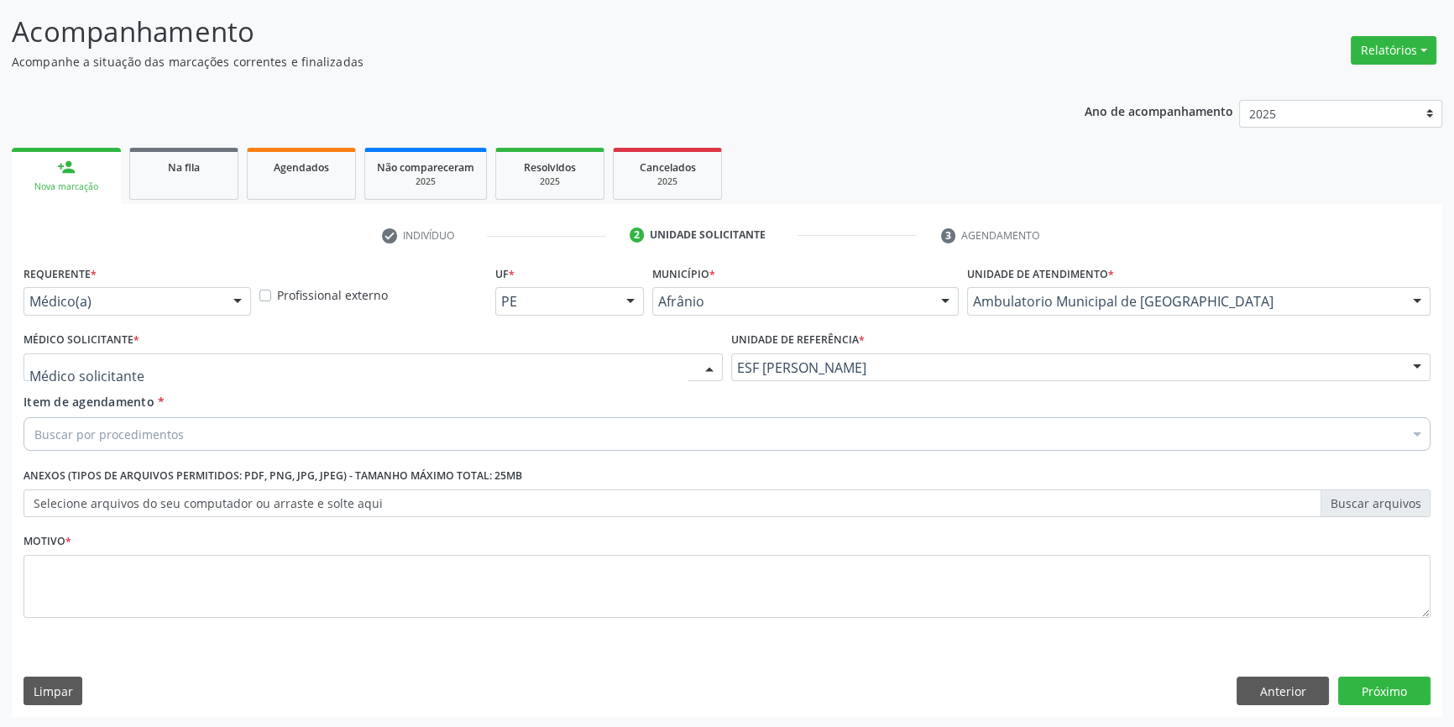
click at [479, 355] on div at bounding box center [373, 367] width 699 height 29
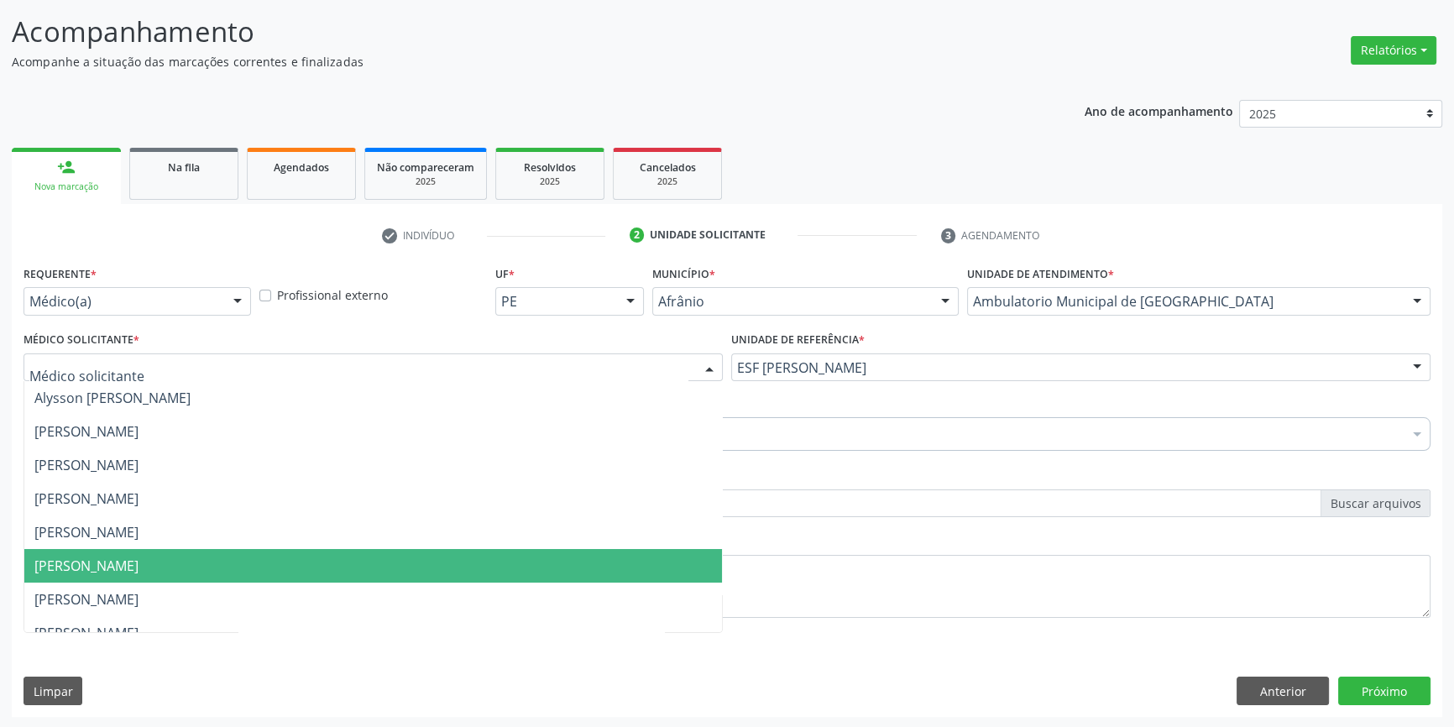
click at [222, 558] on span "[PERSON_NAME]" at bounding box center [373, 566] width 698 height 34
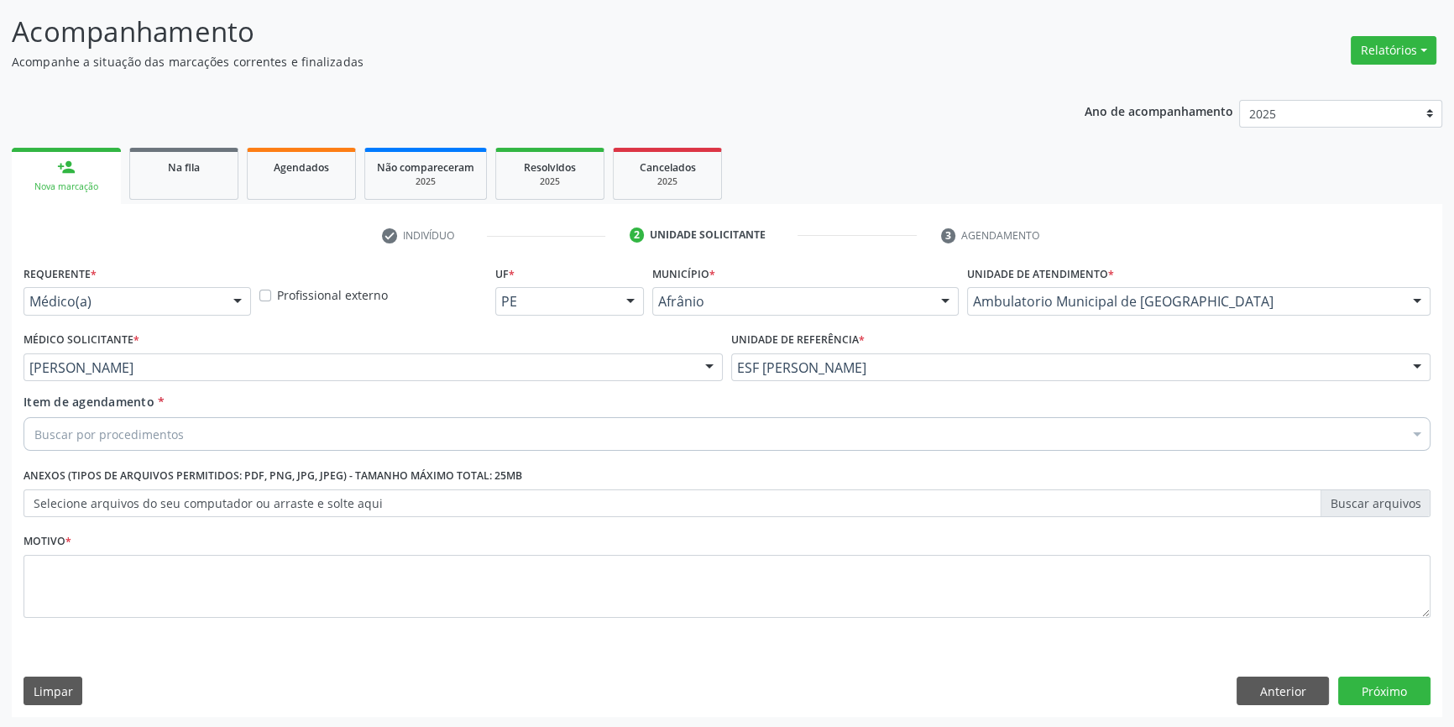
click at [264, 435] on div "Buscar por procedimentos" at bounding box center [727, 434] width 1407 height 34
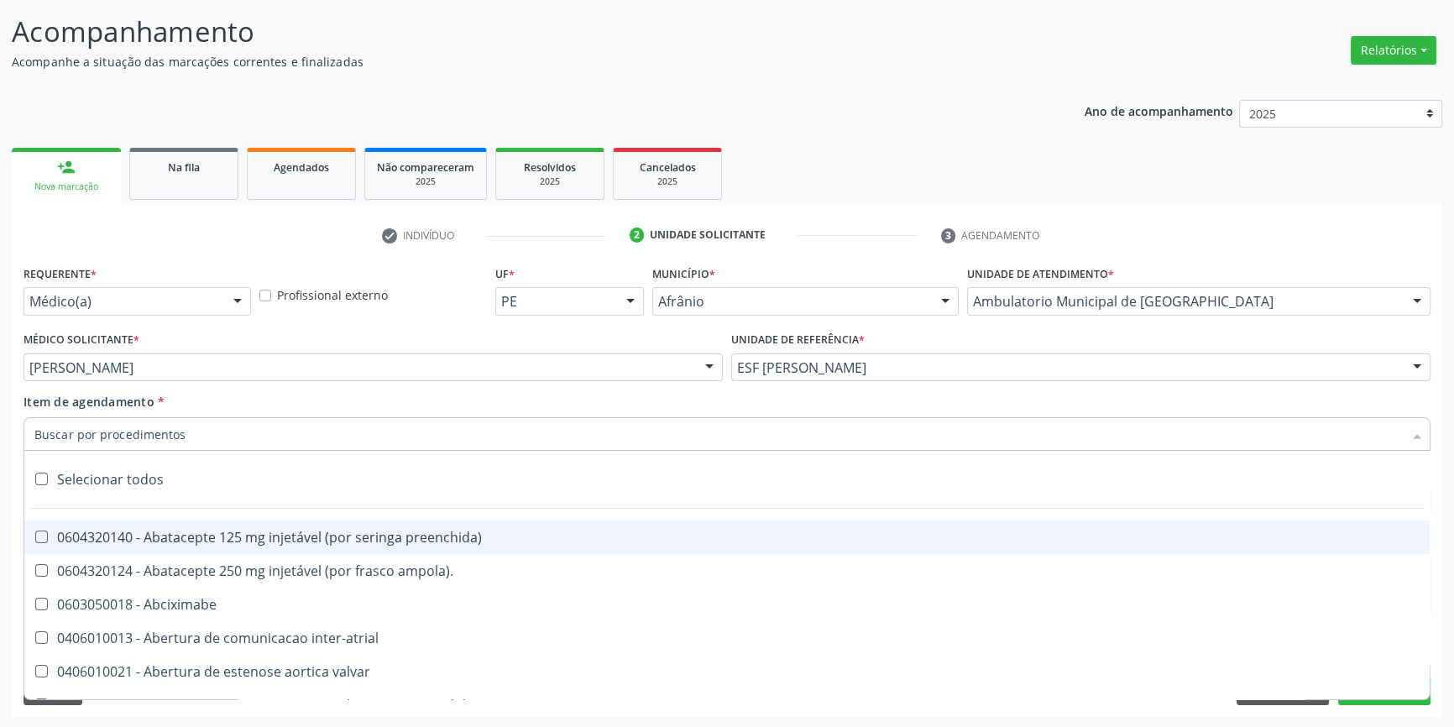
type input "R"
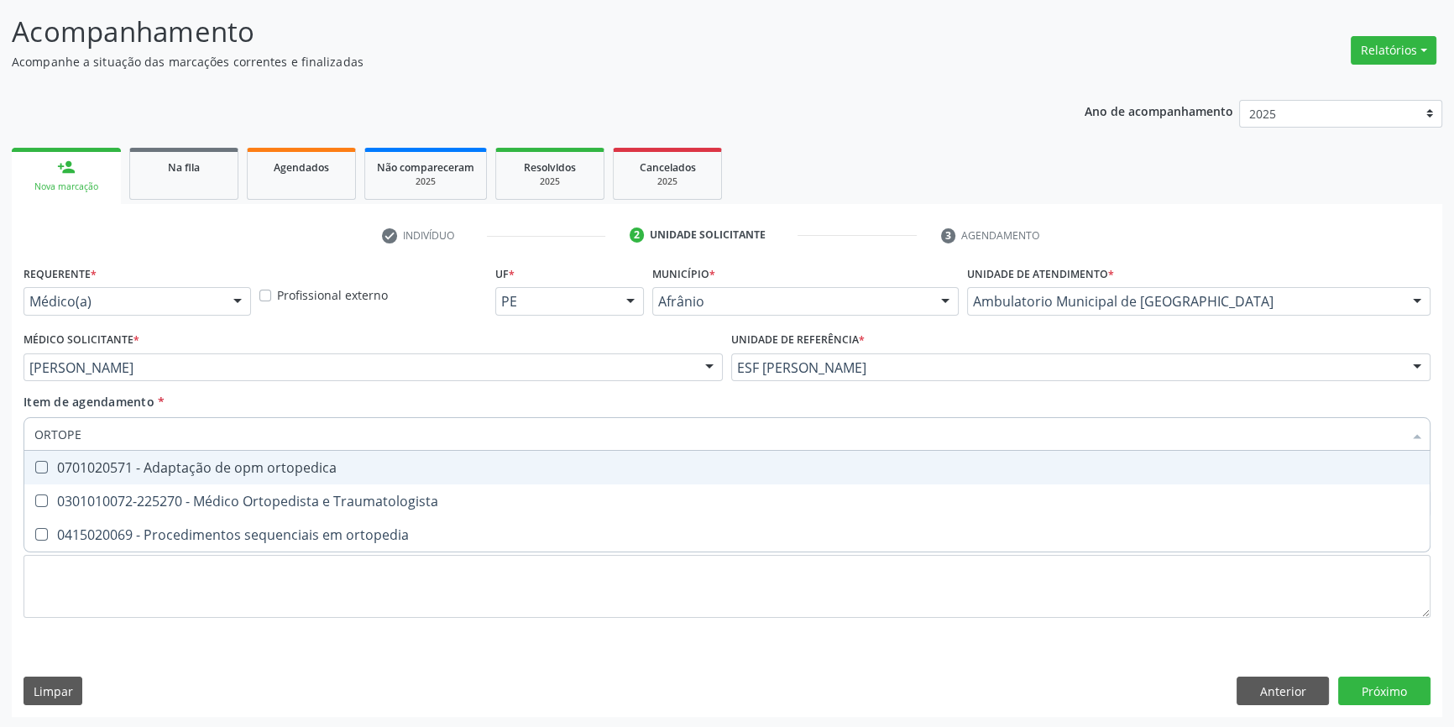
type input "ORTOPED"
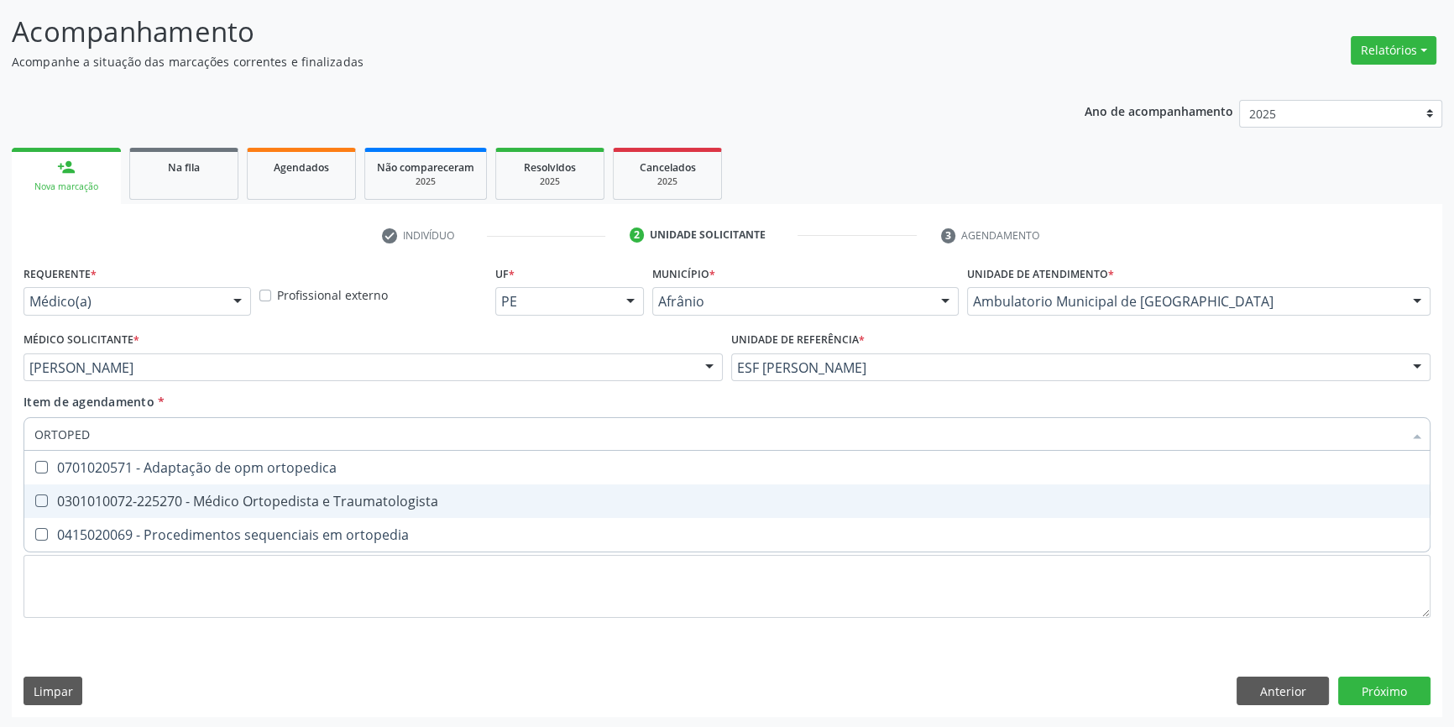
click at [352, 511] on span "0301010072-225270 - Médico Ortopedista e Traumatologista" at bounding box center [727, 501] width 1406 height 34
checkbox Traumatologista "true"
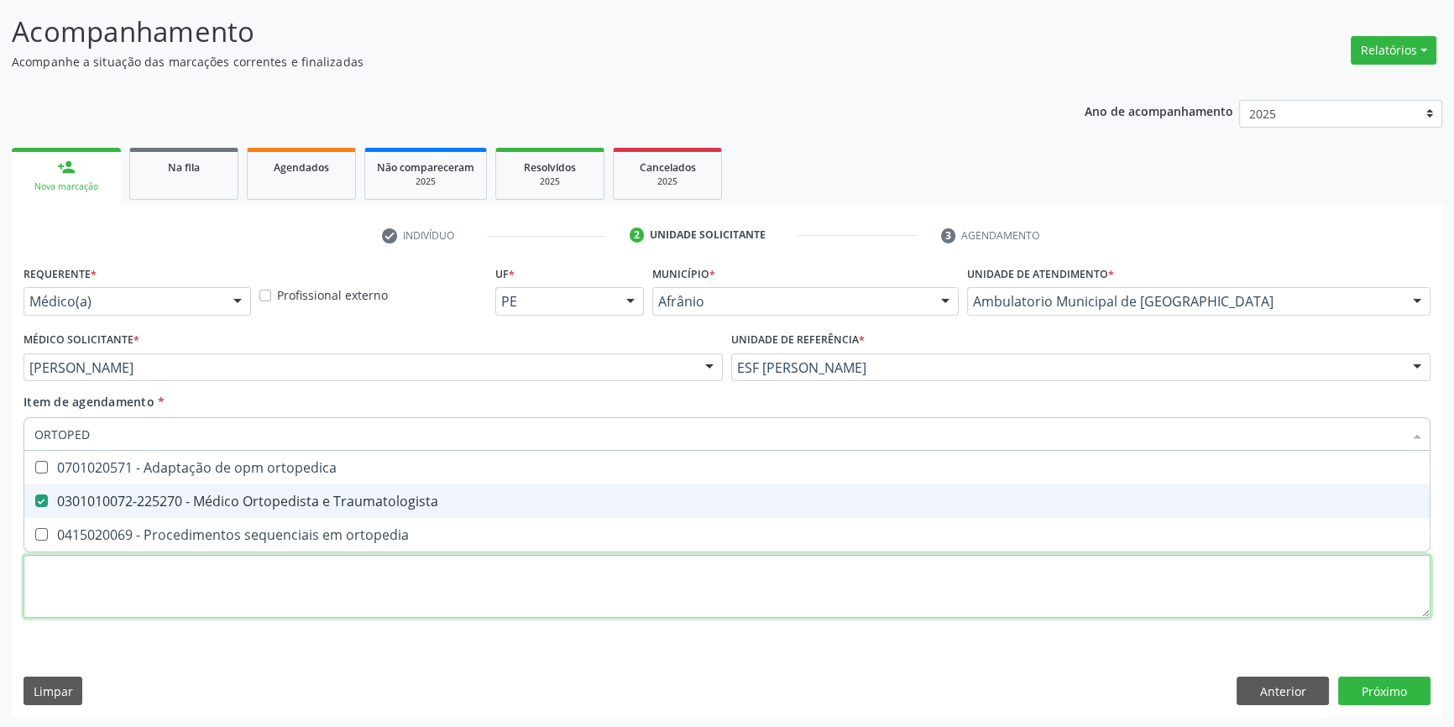
click at [285, 597] on div "Requerente * Médico(a) Médico(a) Enfermeiro(a) Paciente Nenhum resultado encont…" at bounding box center [727, 451] width 1407 height 380
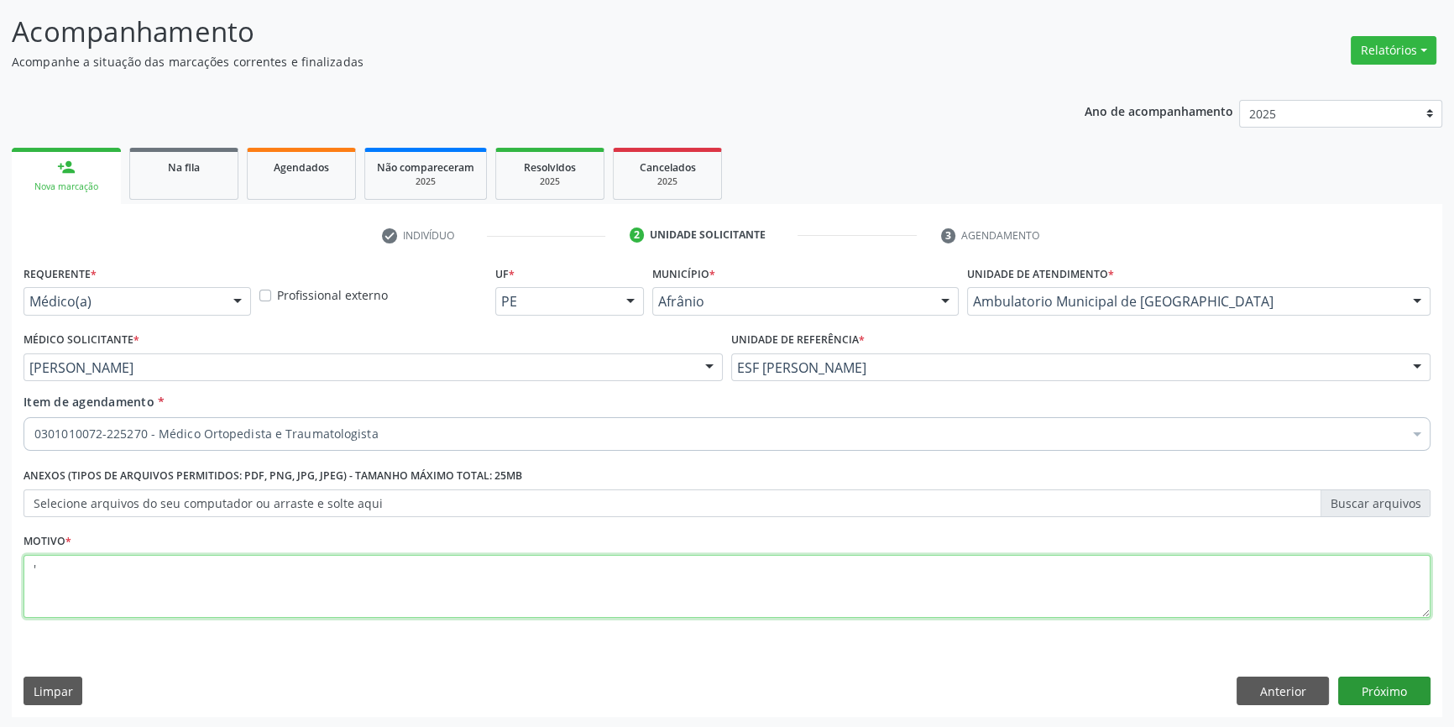
type textarea "'"
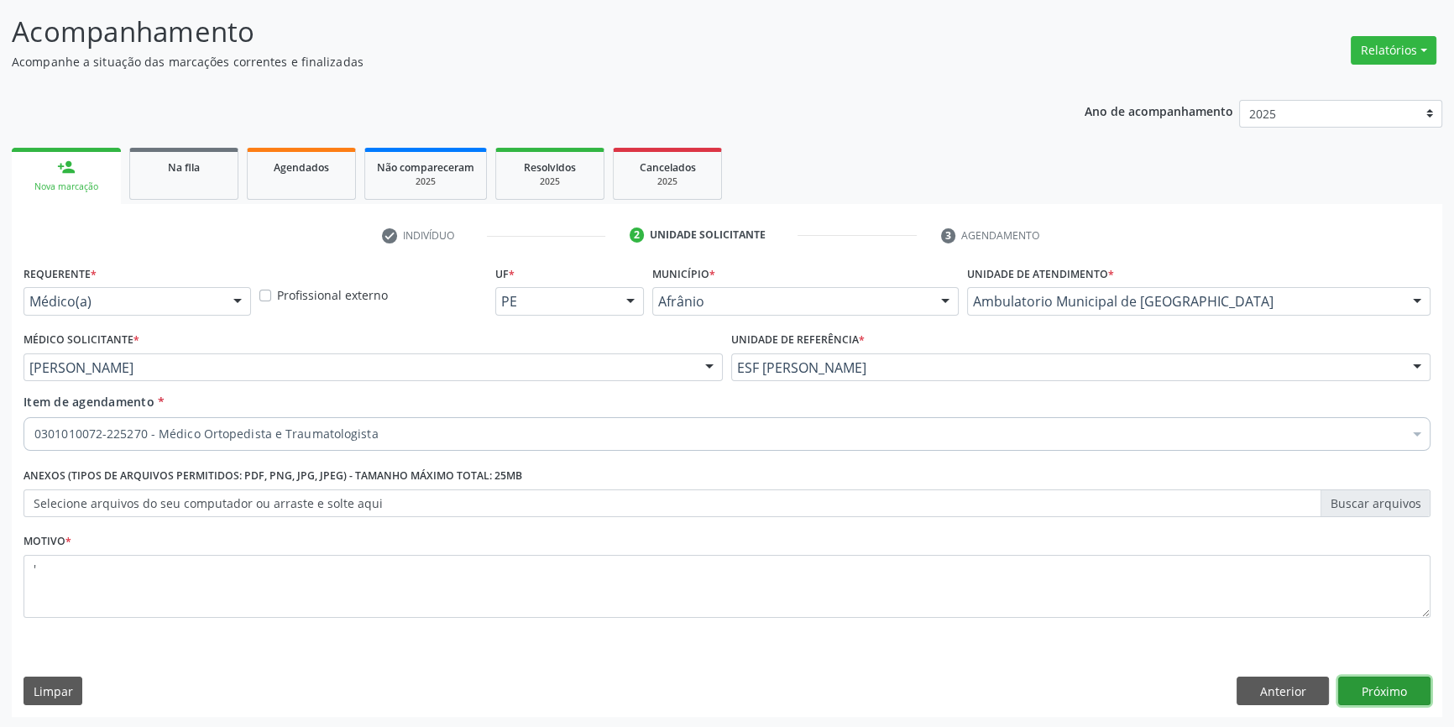
click at [1399, 689] on button "Próximo" at bounding box center [1384, 691] width 92 height 29
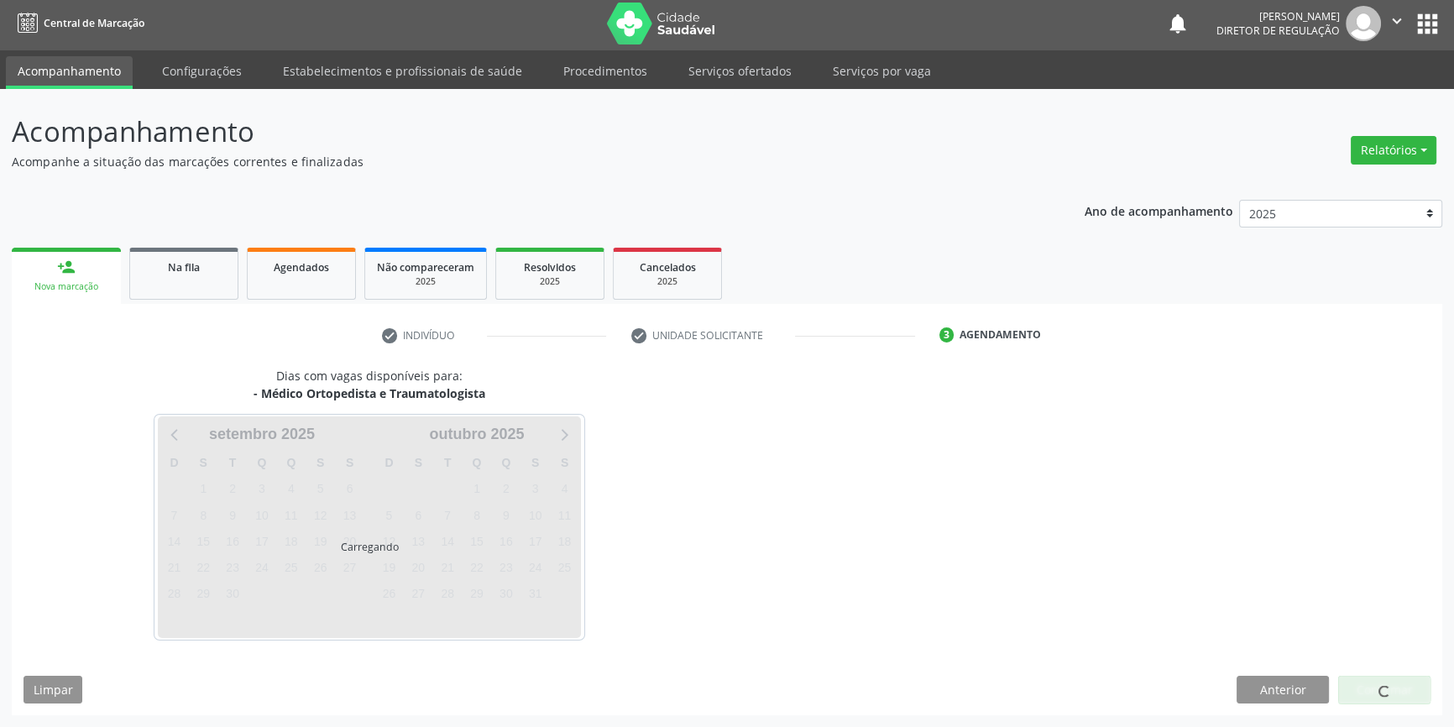
scroll to position [2, 0]
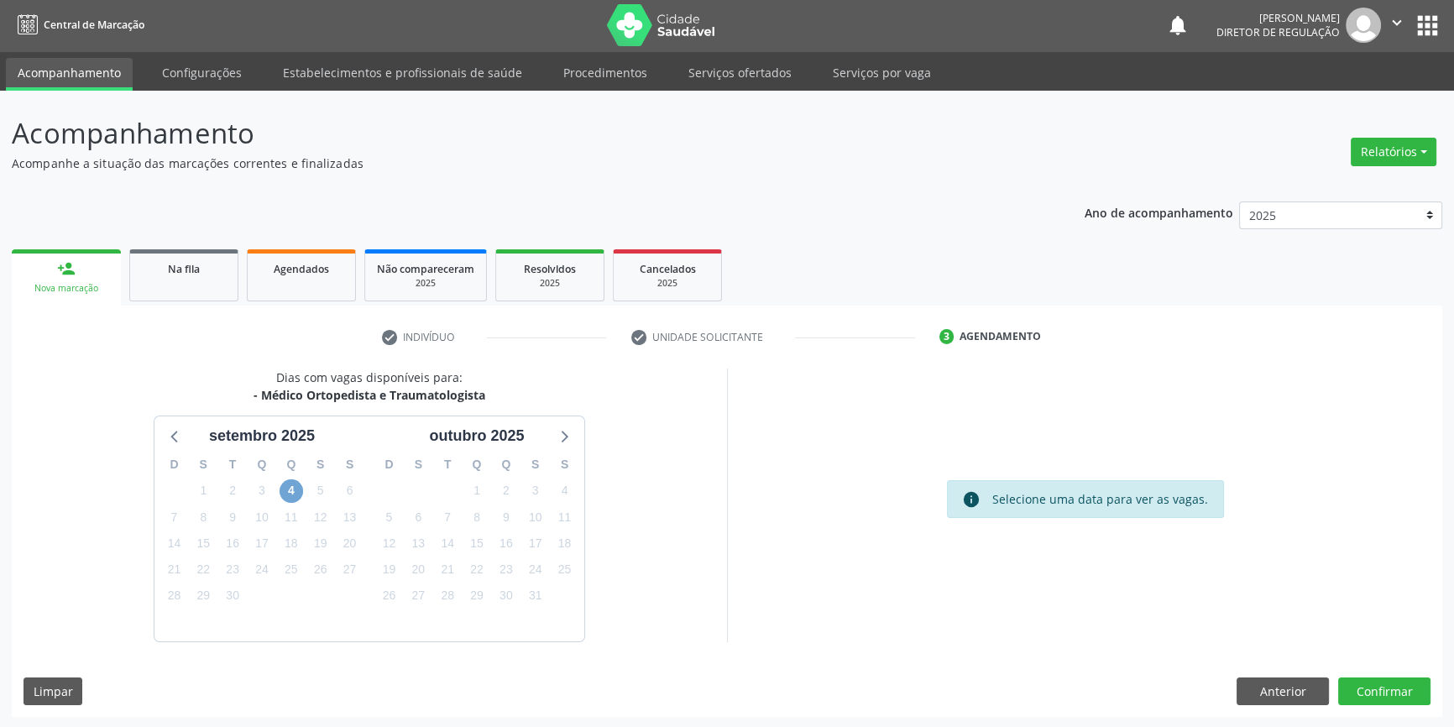
click at [295, 484] on span "4" at bounding box center [292, 491] width 24 height 24
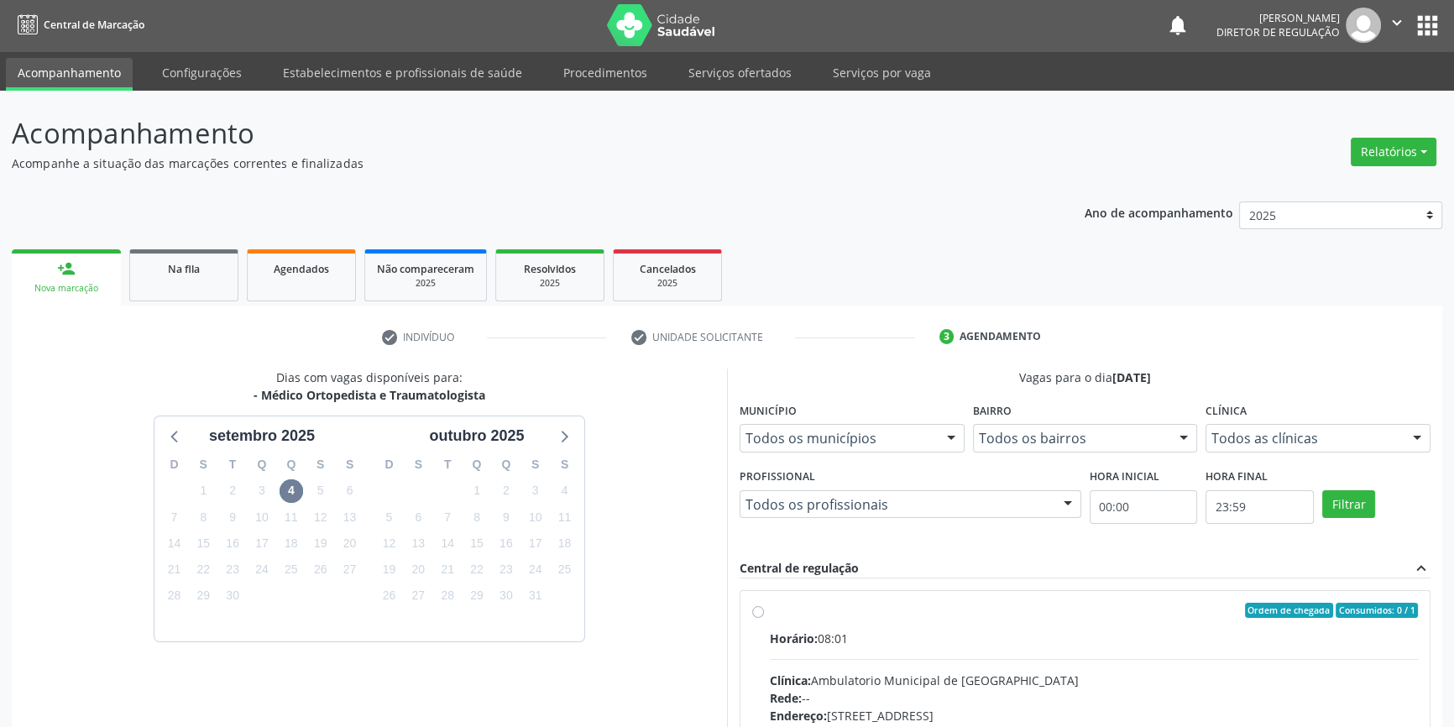
click at [802, 641] on span "Horário:" at bounding box center [794, 639] width 48 height 16
click at [764, 618] on input "Ordem de chegada Consumidos: 0 / 1 Horário: 08:01 Clínica: Ambulatorio Municipa…" at bounding box center [758, 610] width 12 height 15
radio input "true"
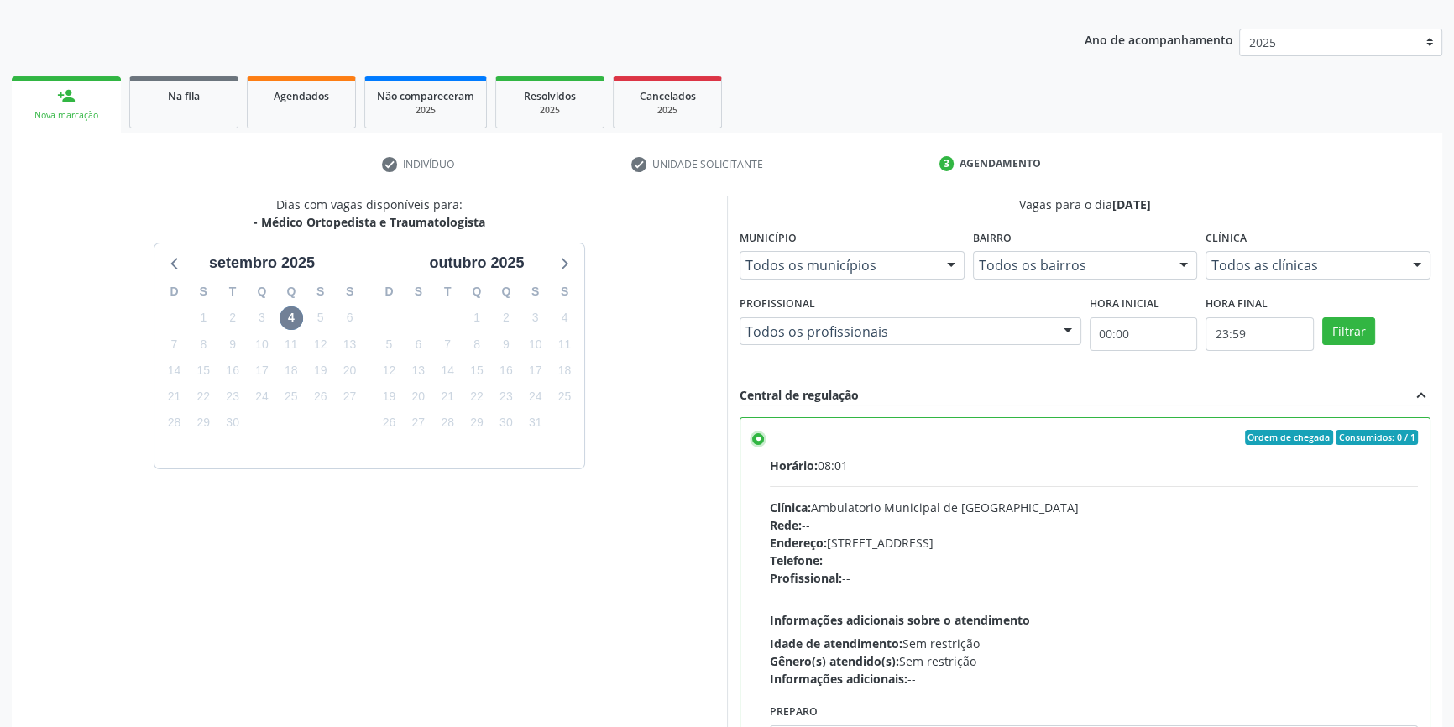
scroll to position [275, 0]
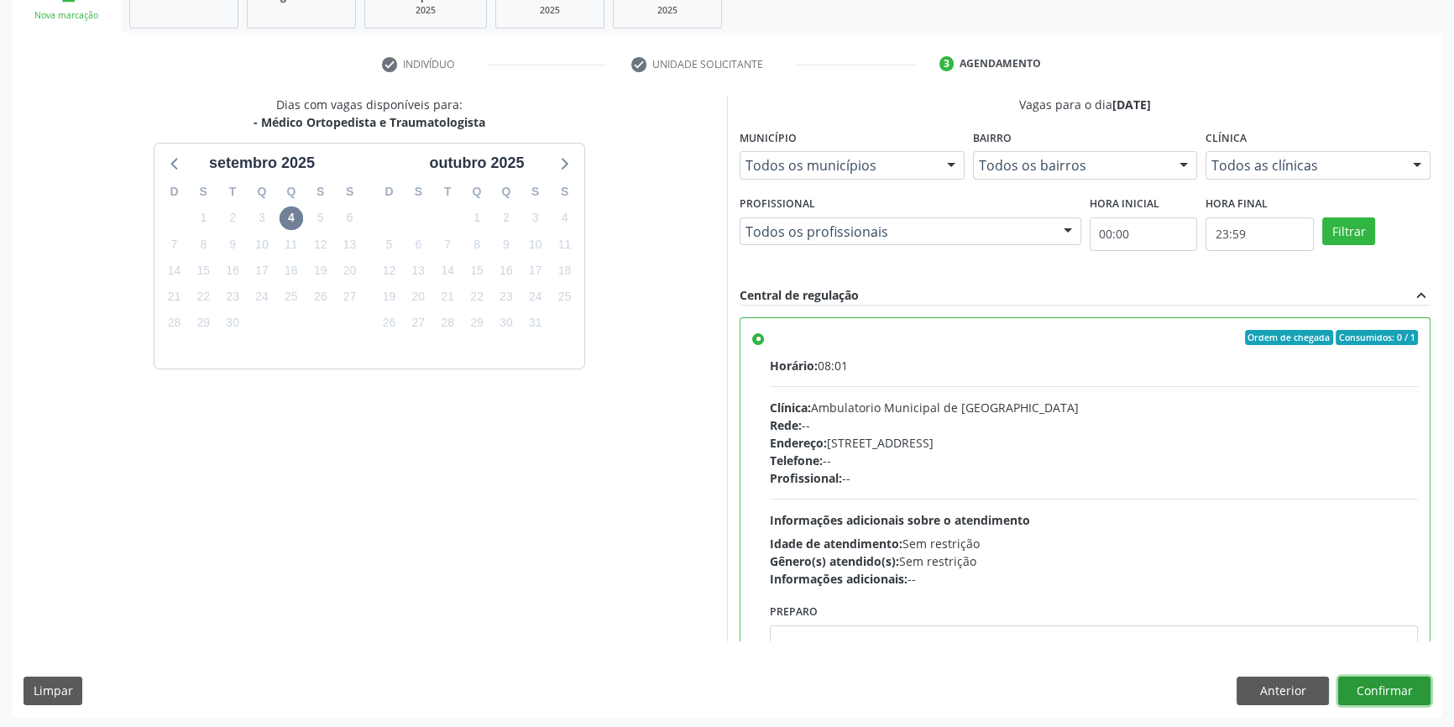
click at [1377, 694] on button "Confirmar" at bounding box center [1384, 691] width 92 height 29
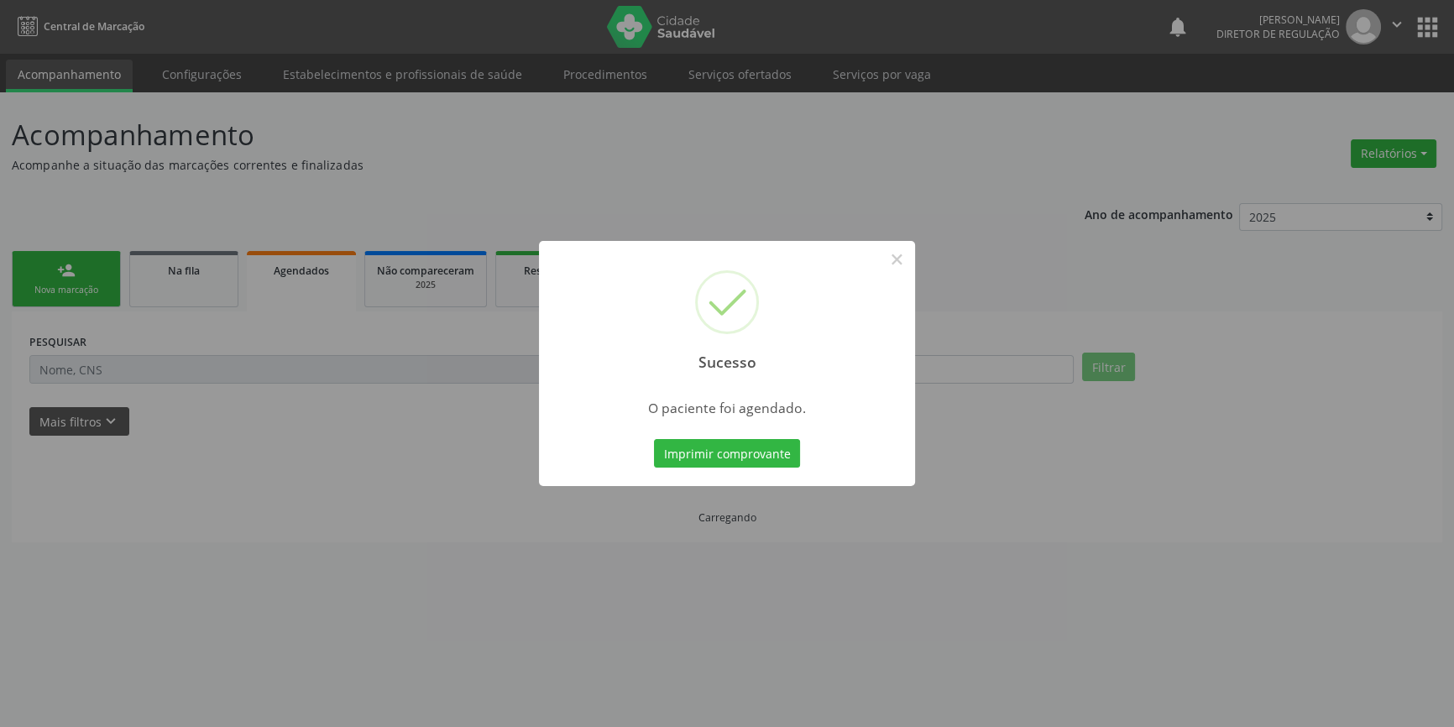
scroll to position [0, 0]
click at [780, 453] on button "Imprimir comprovante" at bounding box center [733, 453] width 146 height 29
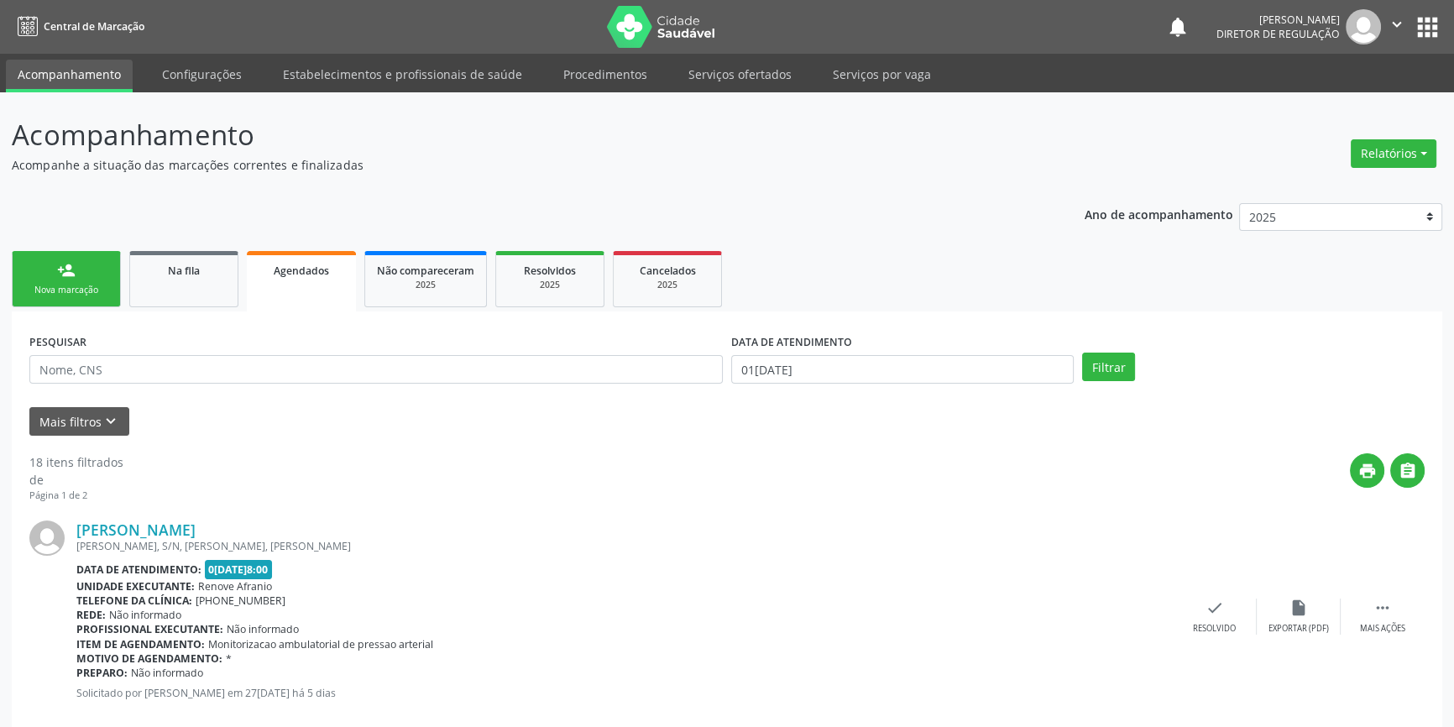
click at [78, 284] on div "Nova marcação" at bounding box center [66, 290] width 84 height 13
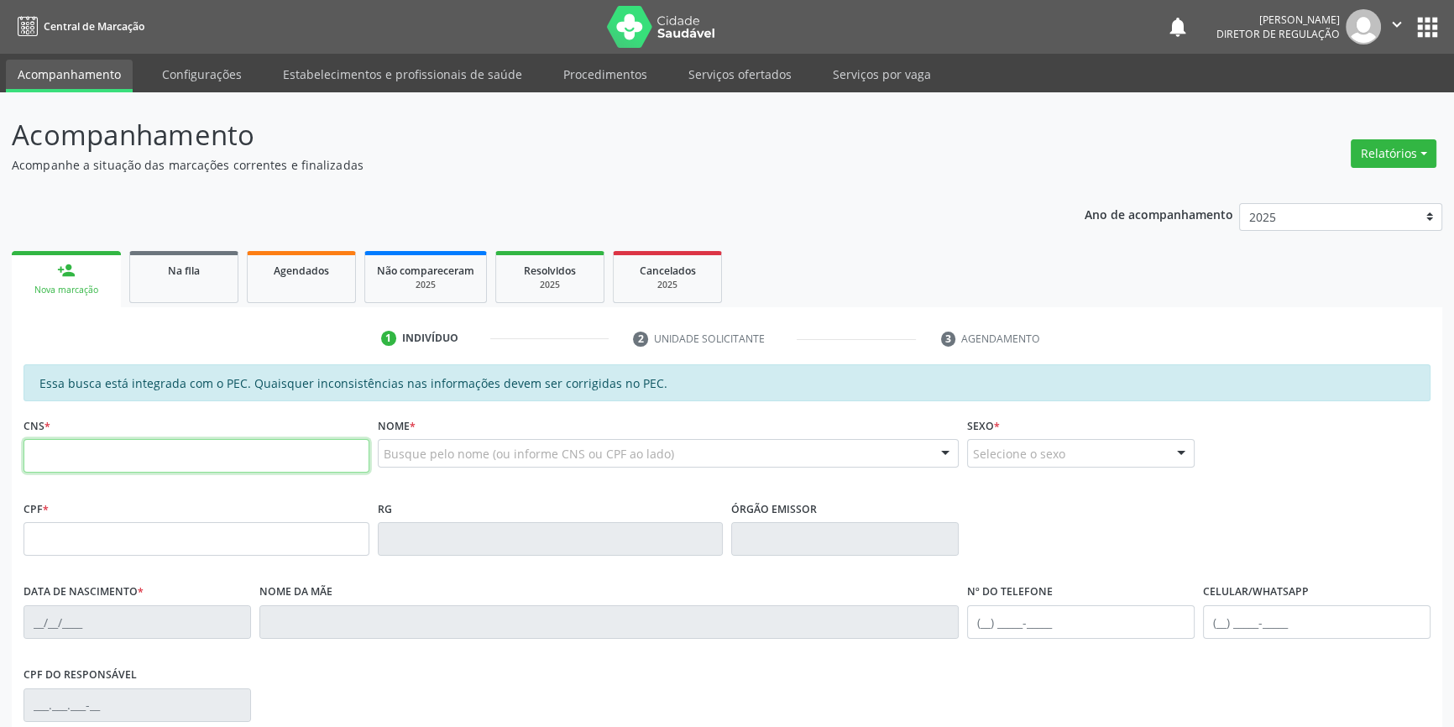
click at [160, 451] on input "text" at bounding box center [197, 456] width 346 height 34
type input "700 9049 2913 0499"
type input "020.127.334-92"
type input "06/08/1963"
type input "Francisca de Macêdo Gomes"
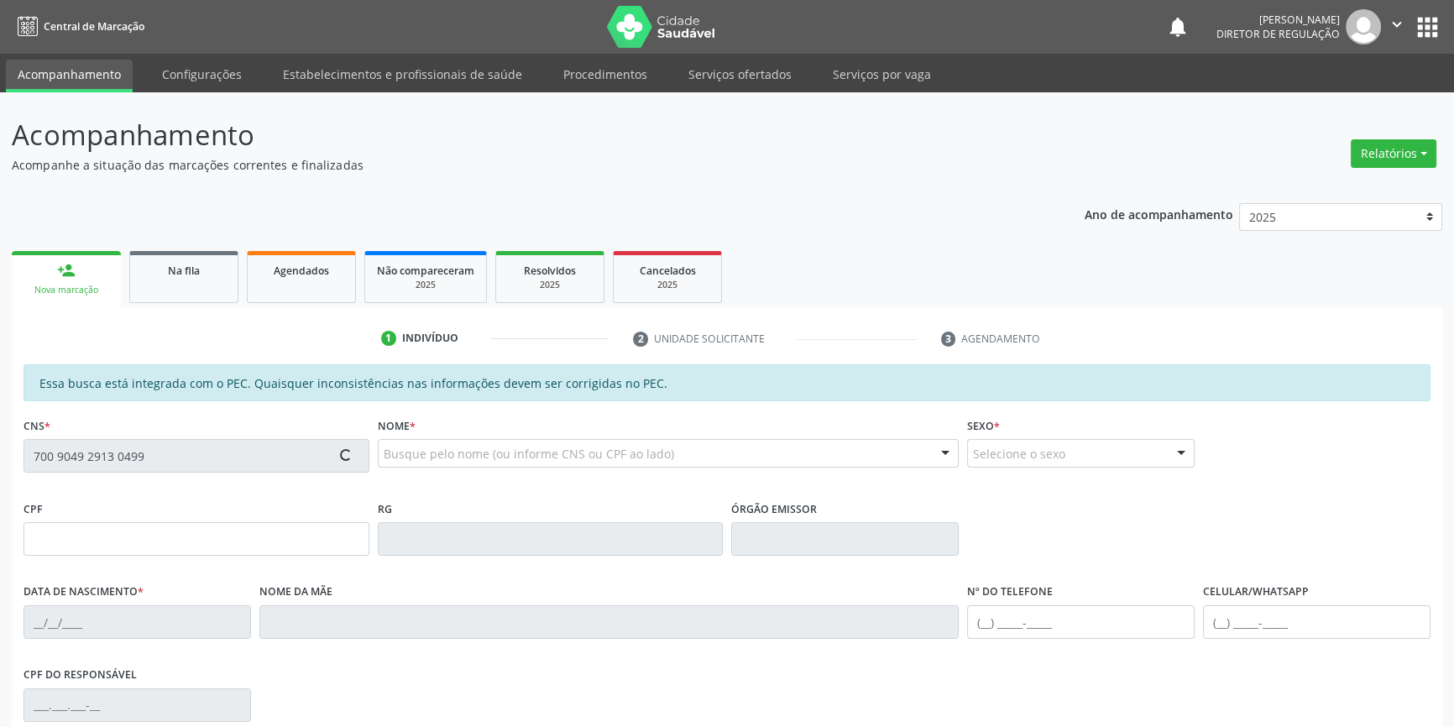
type input "(87) 98805-6723"
type input "S/N"
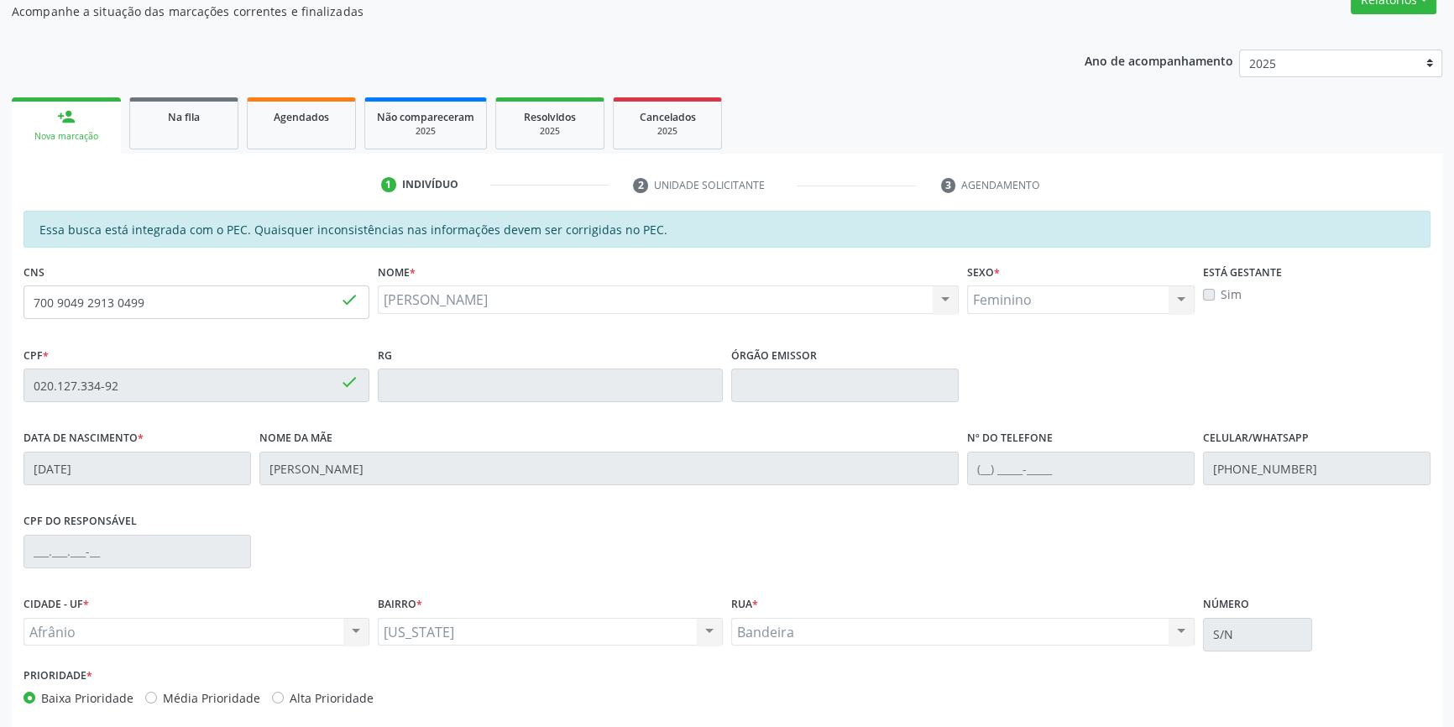
scroll to position [230, 0]
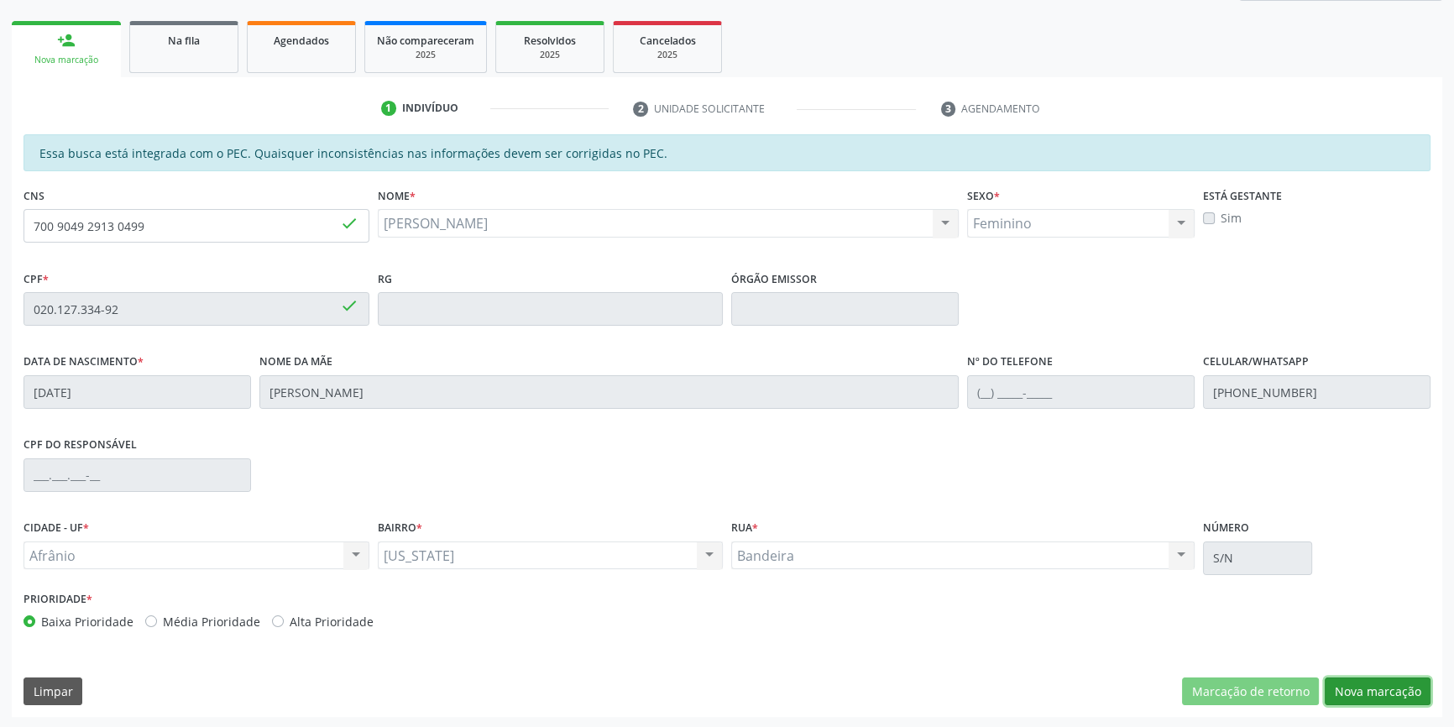
click at [1366, 699] on button "Nova marcação" at bounding box center [1378, 692] width 106 height 29
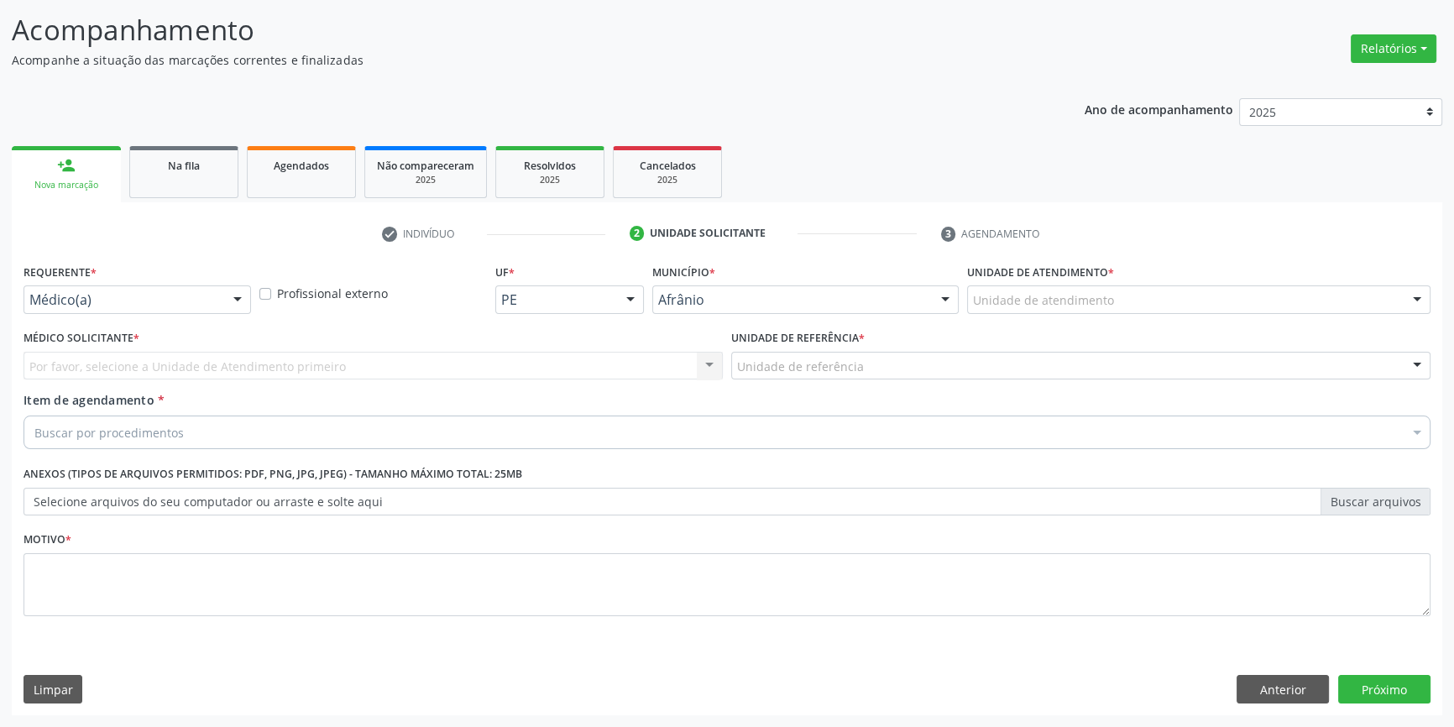
scroll to position [103, 0]
drag, startPoint x: 1064, startPoint y: 324, endPoint x: 1063, endPoint y: 312, distance: 12.6
click at [1063, 324] on div "Unidade de atendimento * Unidade de atendimento Academia da Saude de Afranio Ac…" at bounding box center [1199, 293] width 472 height 65
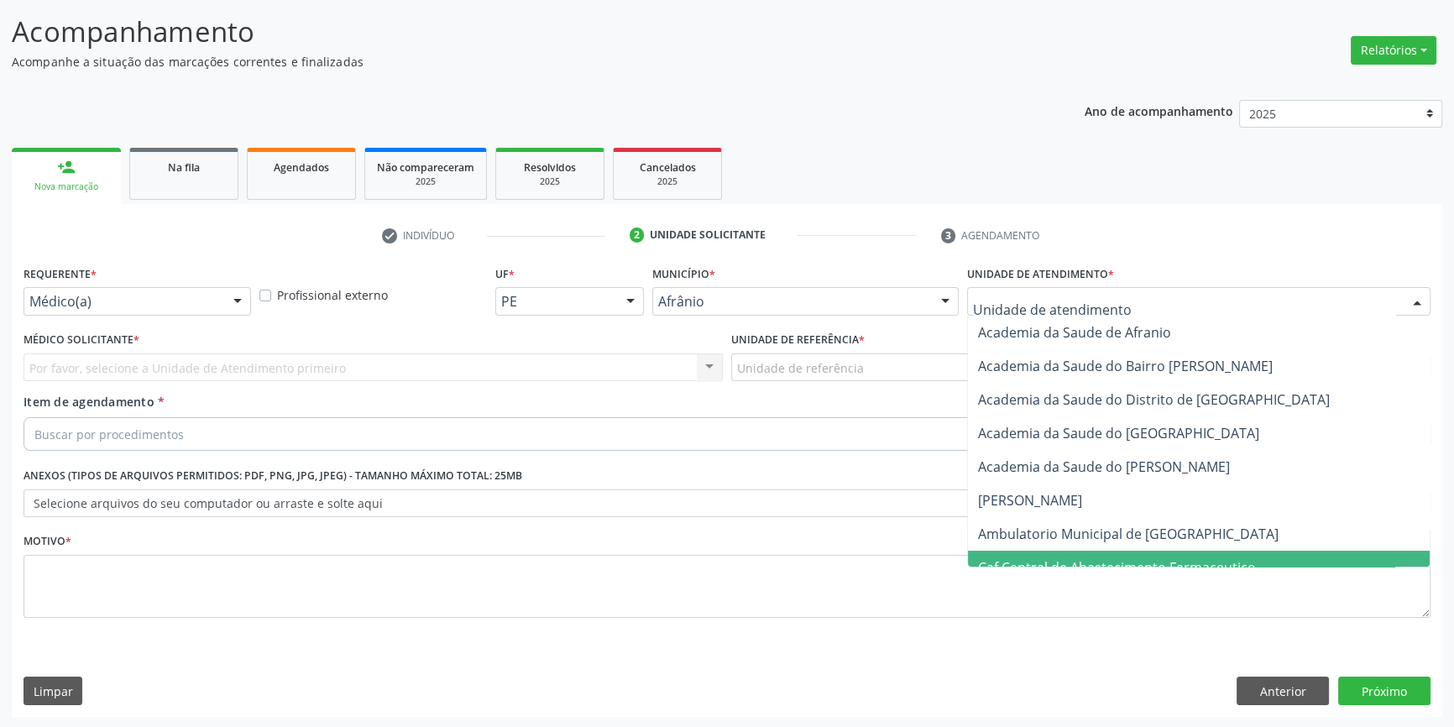
click at [1086, 543] on span "Ambulatorio Municipal de [GEOGRAPHIC_DATA]" at bounding box center [1199, 534] width 462 height 34
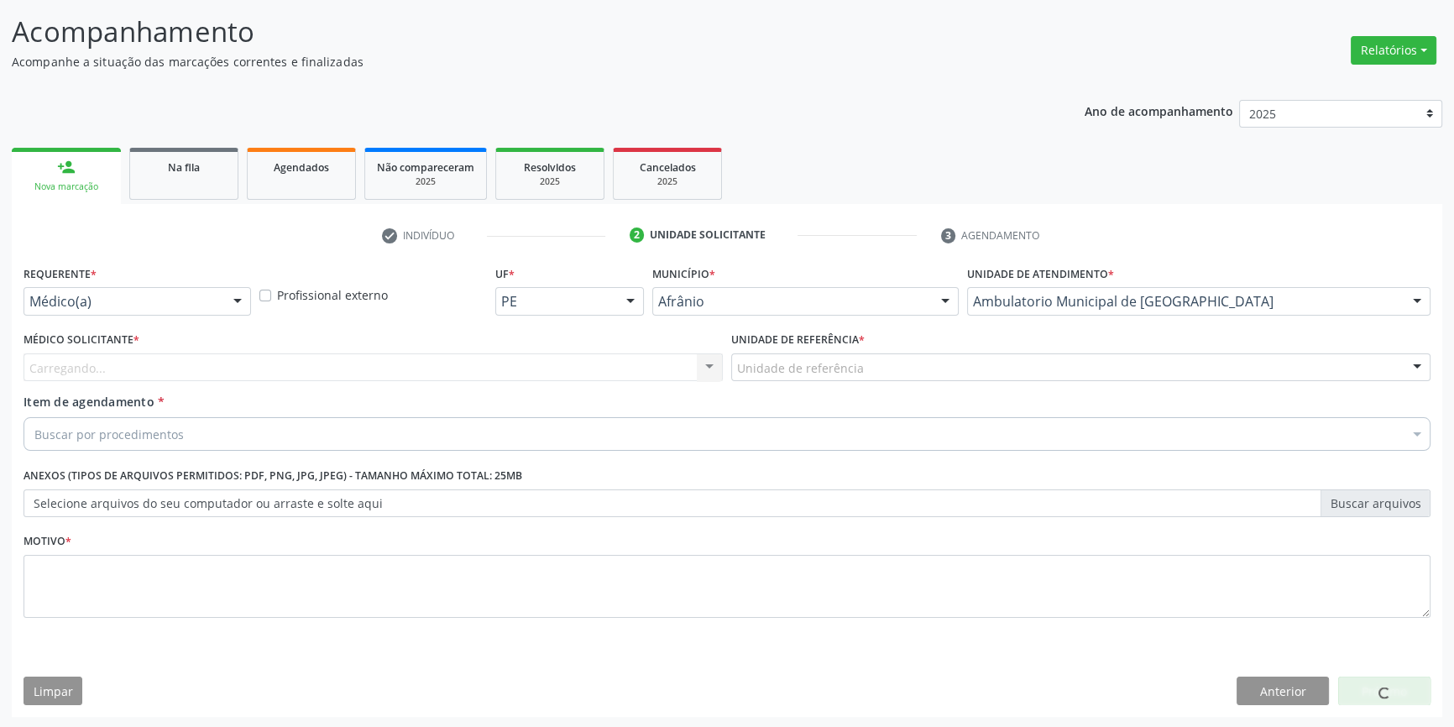
click at [837, 349] on label "Unidade de referência *" at bounding box center [798, 340] width 134 height 26
click at [857, 381] on div "Unidade de referência * Unidade de referência ESF de Extrema ESF de Barra das M…" at bounding box center [1081, 359] width 708 height 65
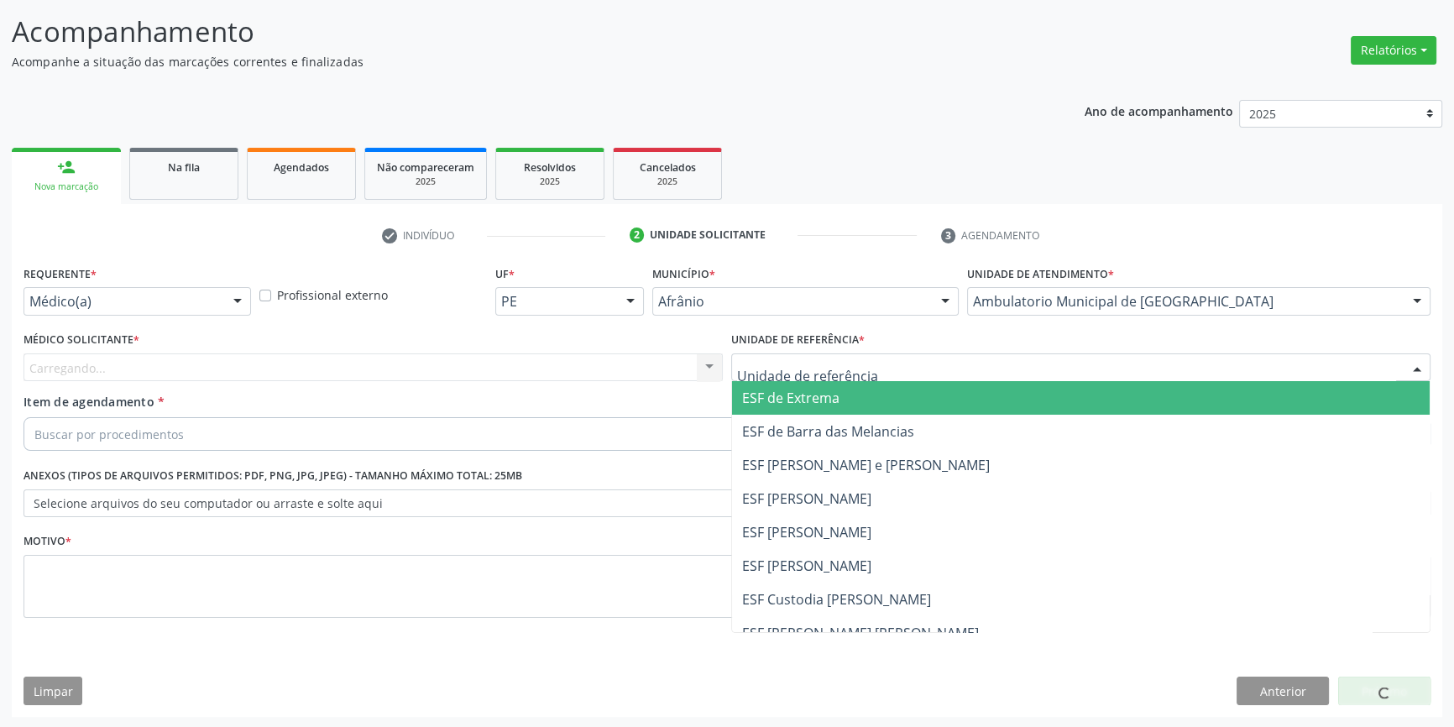
click at [865, 365] on div at bounding box center [1080, 367] width 699 height 29
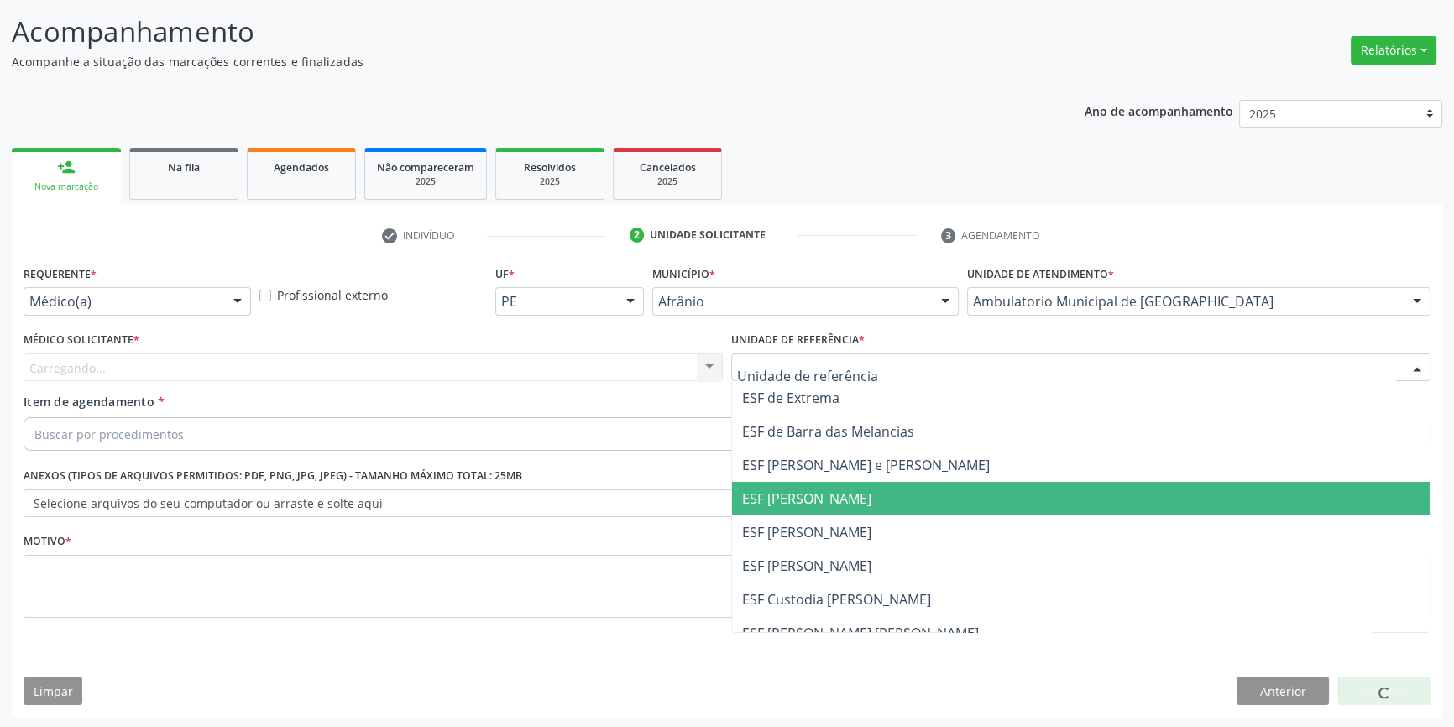
click at [844, 511] on span "ESF [PERSON_NAME]" at bounding box center [1081, 499] width 698 height 34
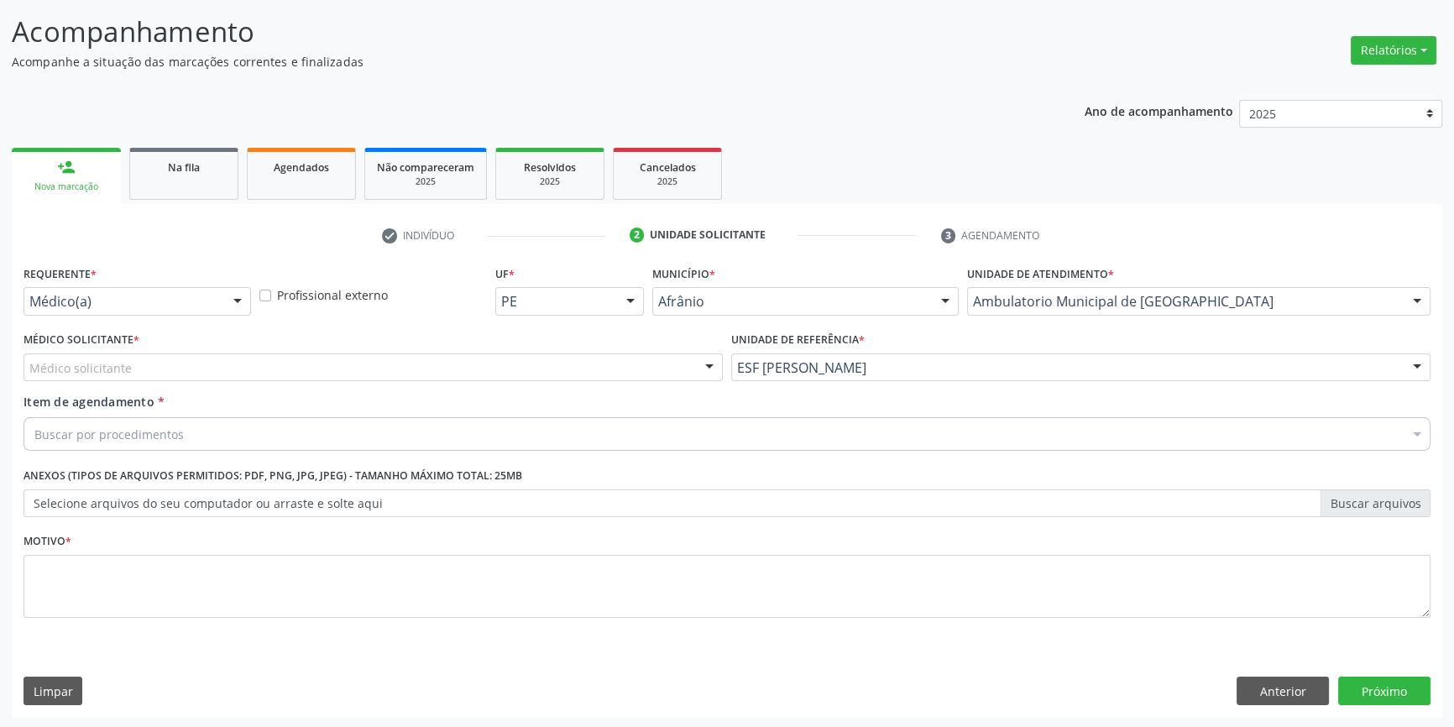
click at [544, 372] on div "Médico solicitante" at bounding box center [373, 367] width 699 height 29
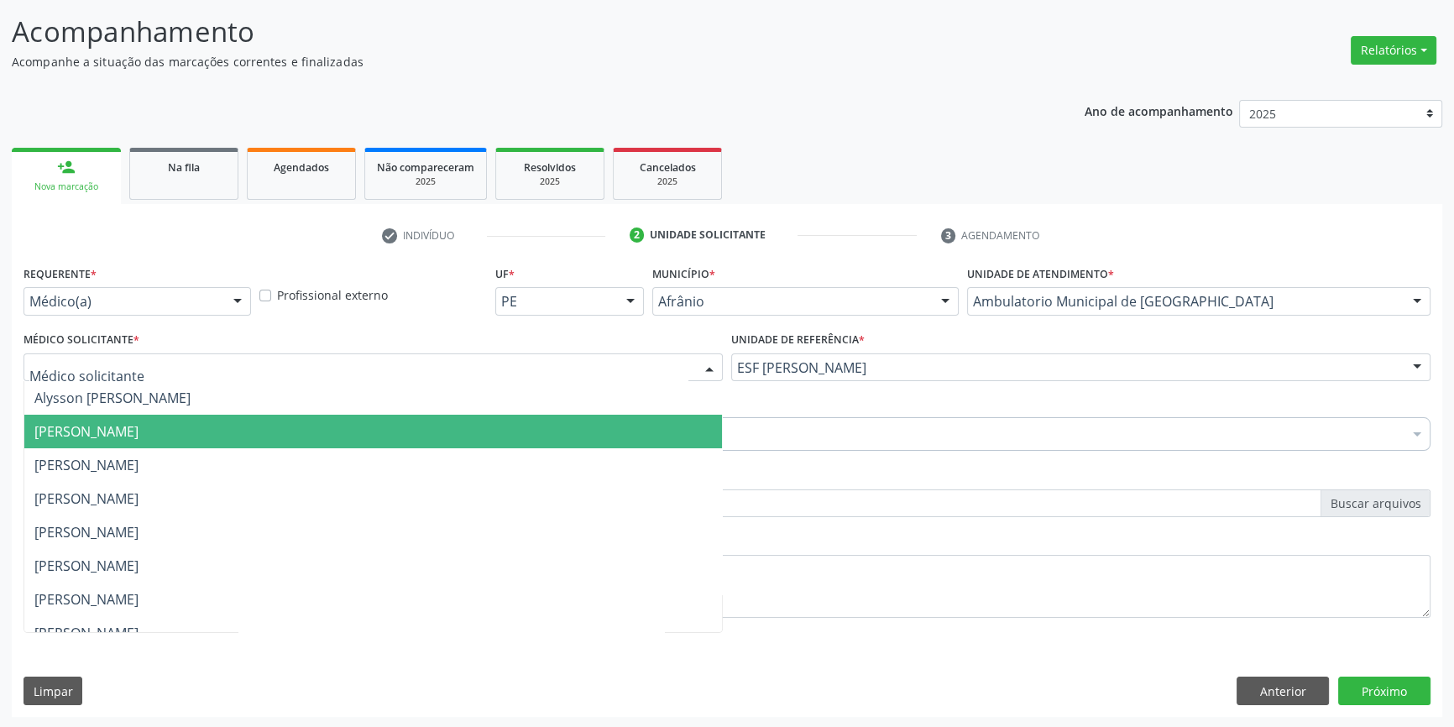
click at [139, 422] on span "[PERSON_NAME]" at bounding box center [86, 431] width 104 height 18
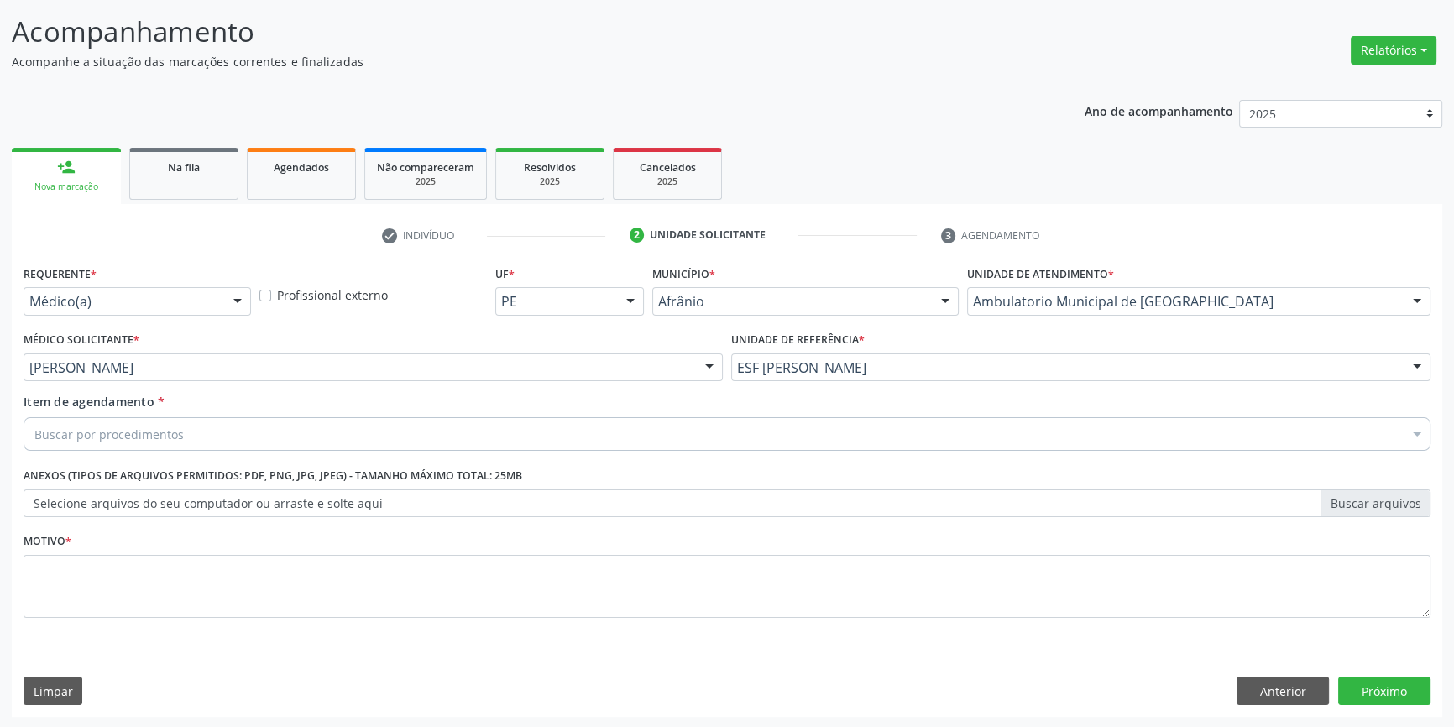
click at [197, 428] on div "Buscar por procedimentos" at bounding box center [727, 434] width 1407 height 34
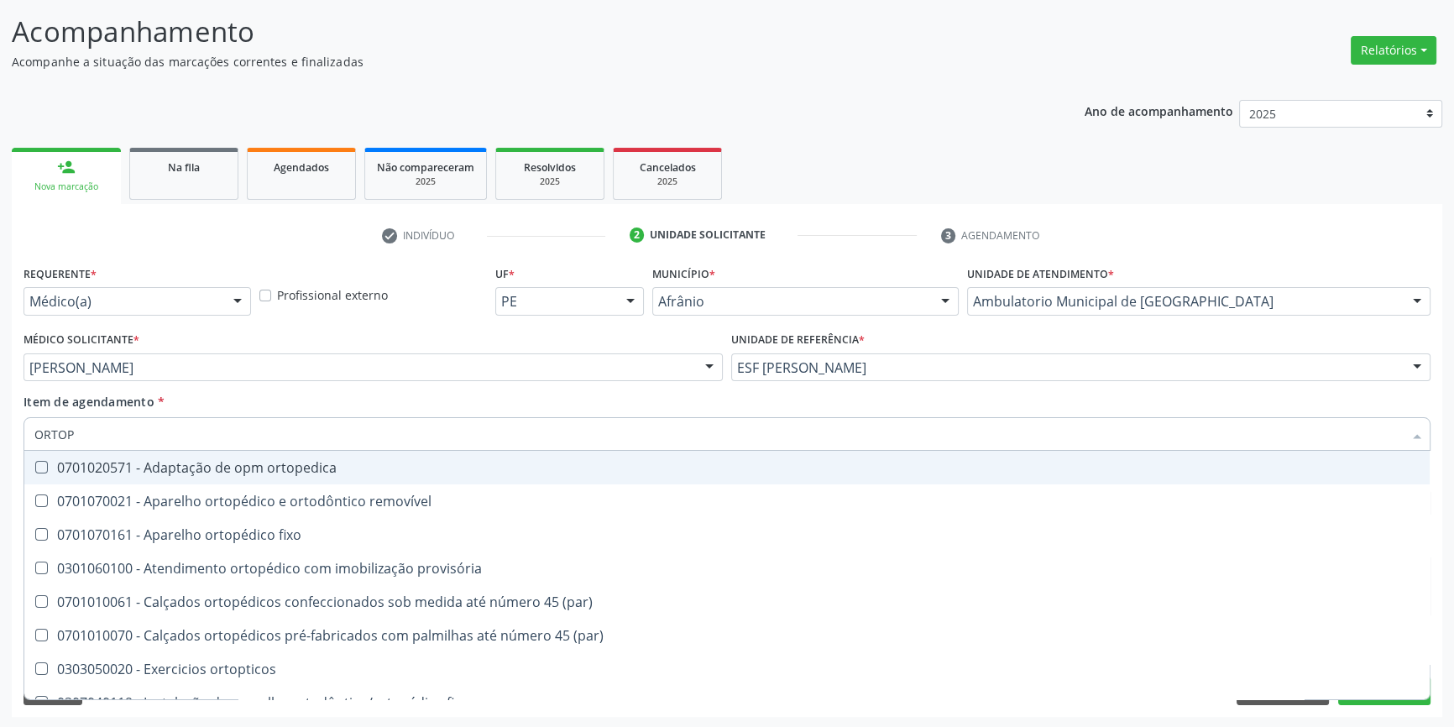
type input "ORTOPE"
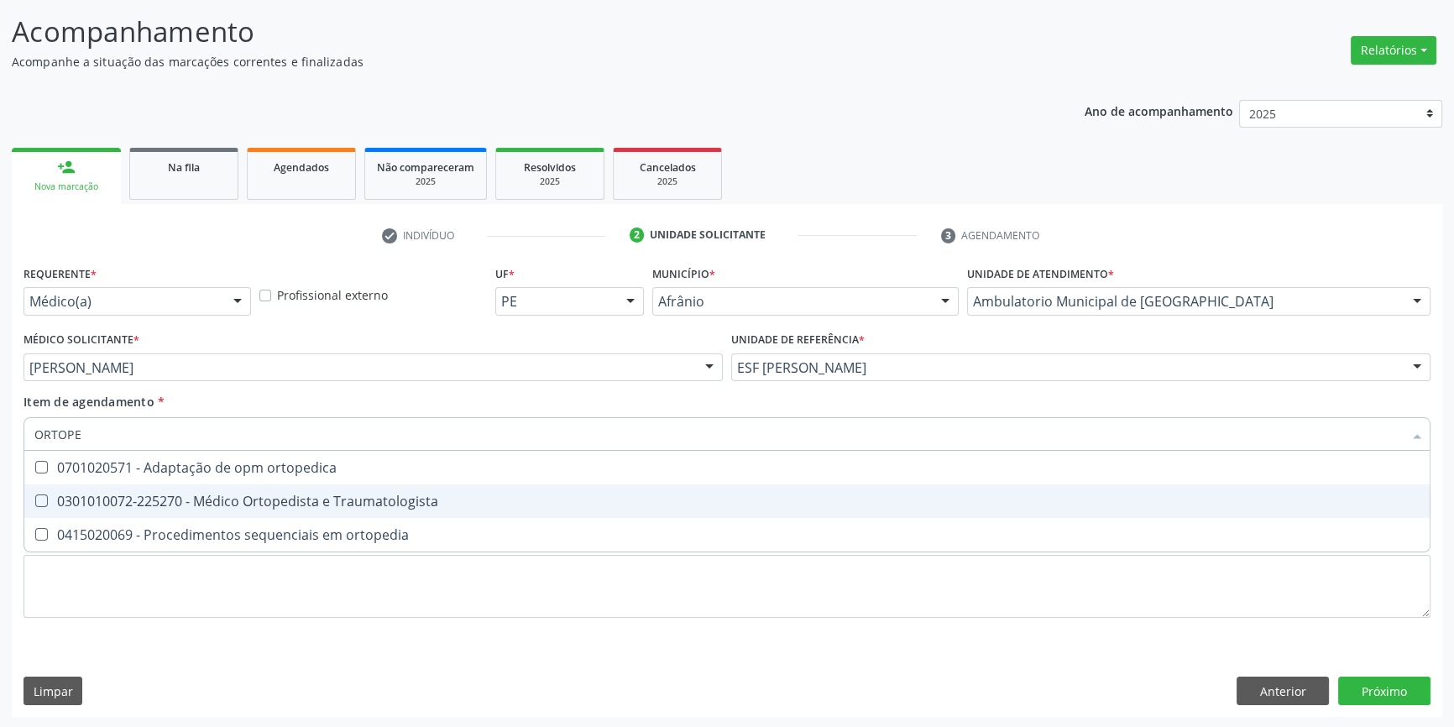
click at [257, 495] on div "0301010072-225270 - Médico Ortopedista e Traumatologista" at bounding box center [726, 501] width 1385 height 13
checkbox Traumatologista "true"
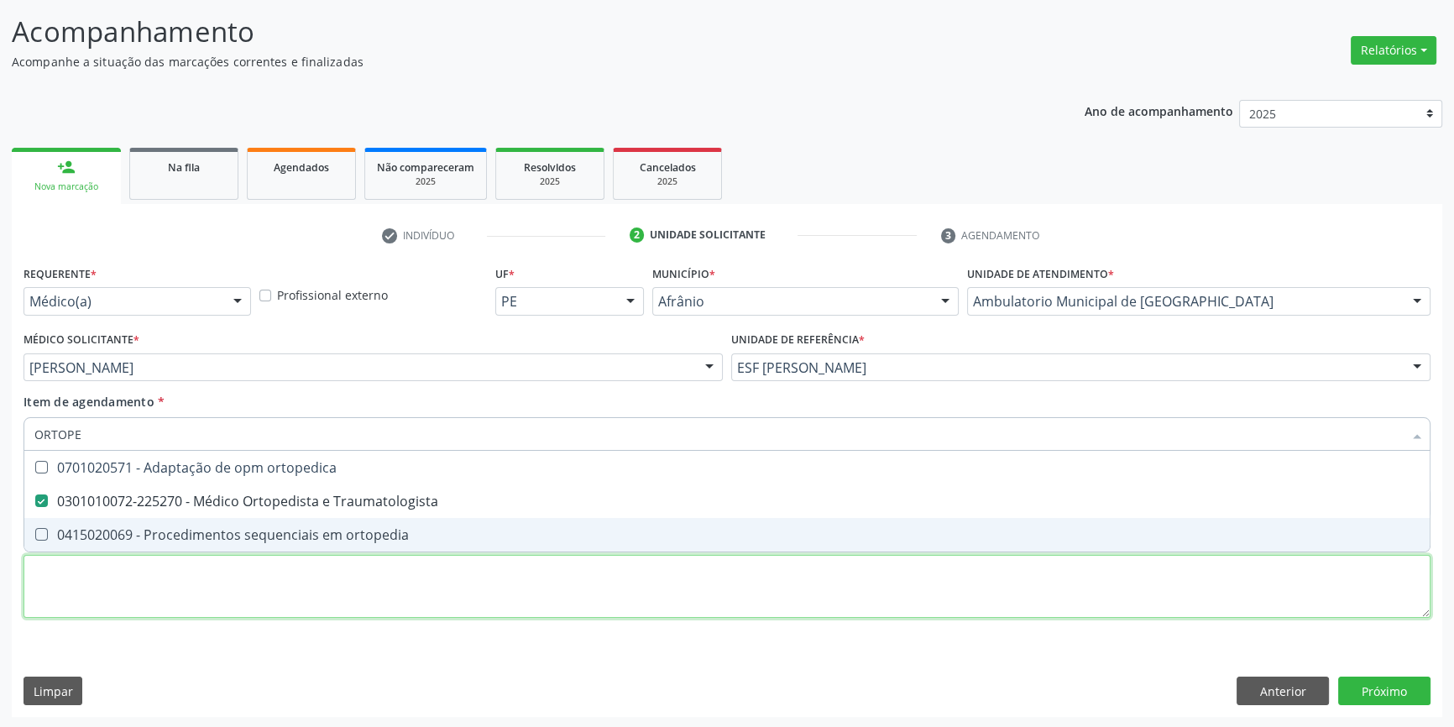
click at [240, 610] on div "Requerente * Médico(a) Médico(a) Enfermeiro(a) Paciente Nenhum resultado encont…" at bounding box center [727, 451] width 1407 height 380
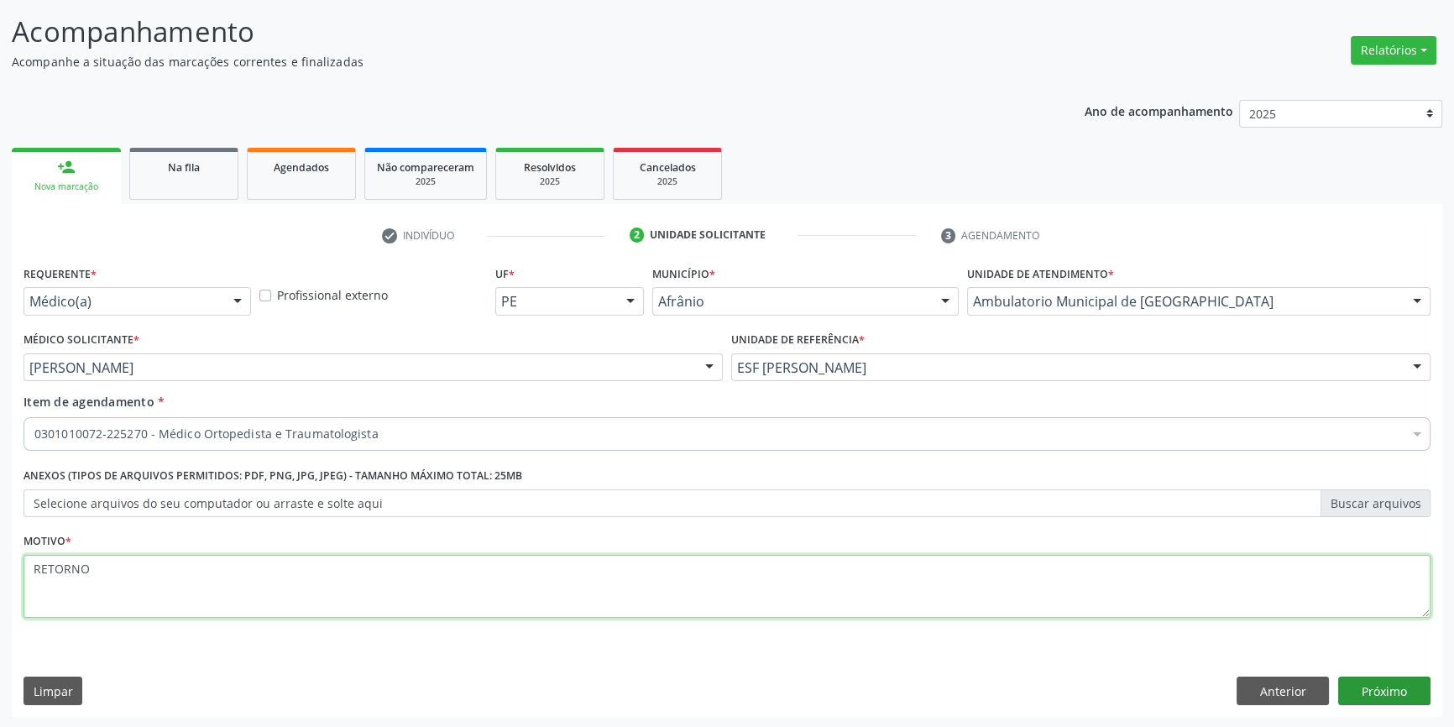
type textarea "RETORNO"
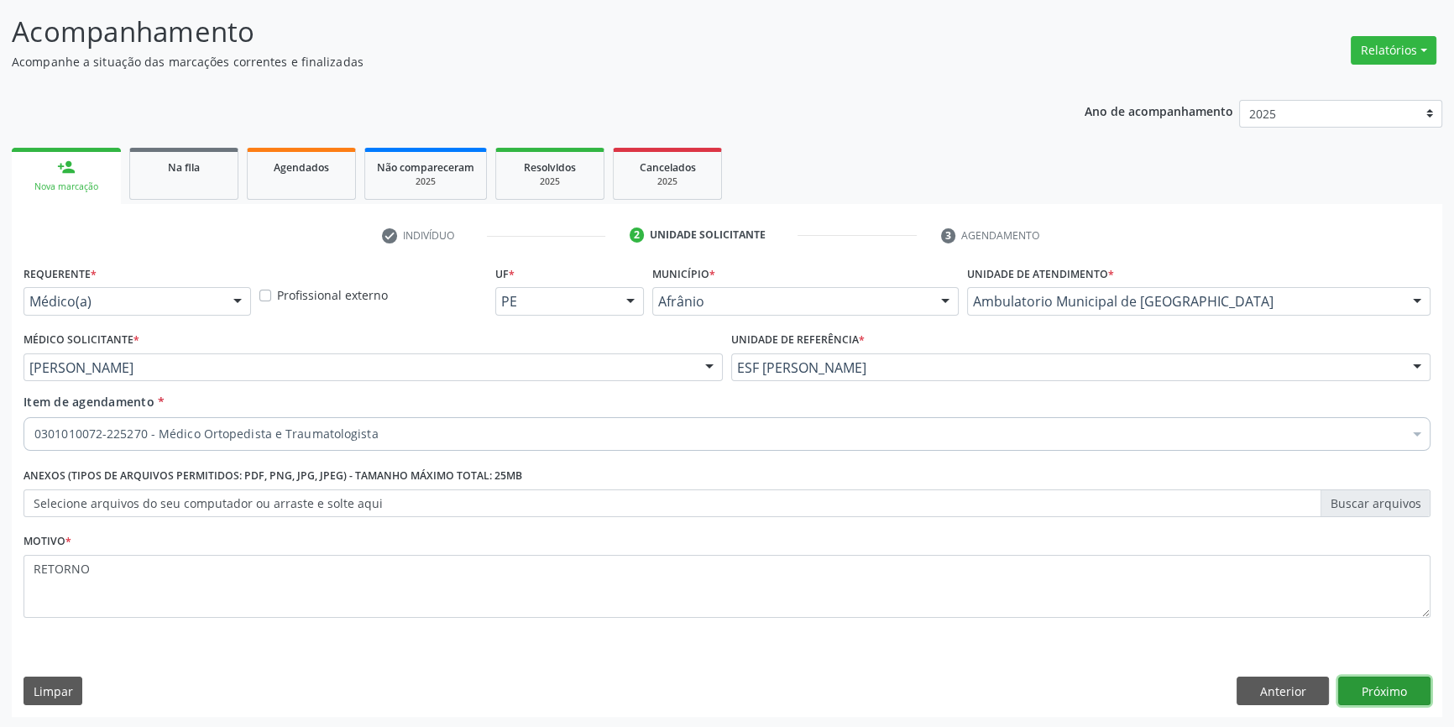
click at [1385, 689] on button "Próximo" at bounding box center [1384, 691] width 92 height 29
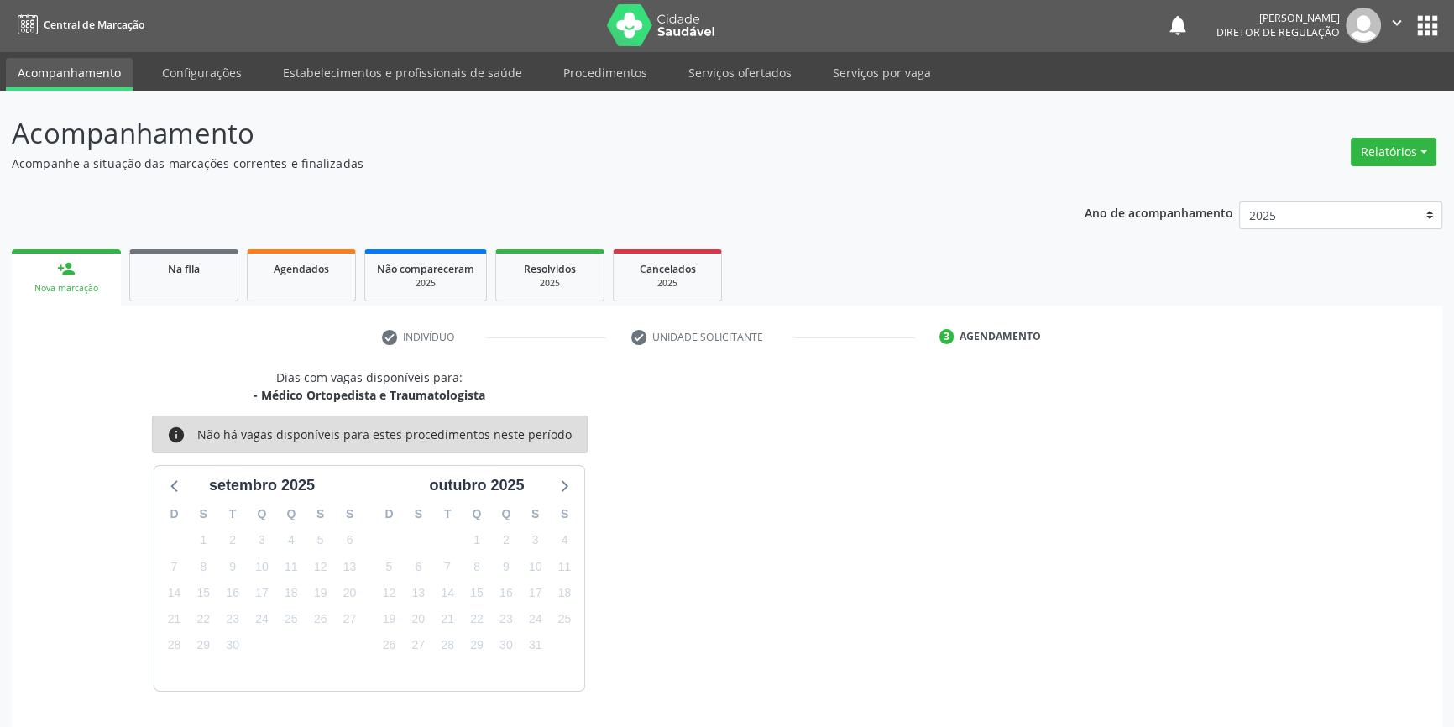
scroll to position [51, 0]
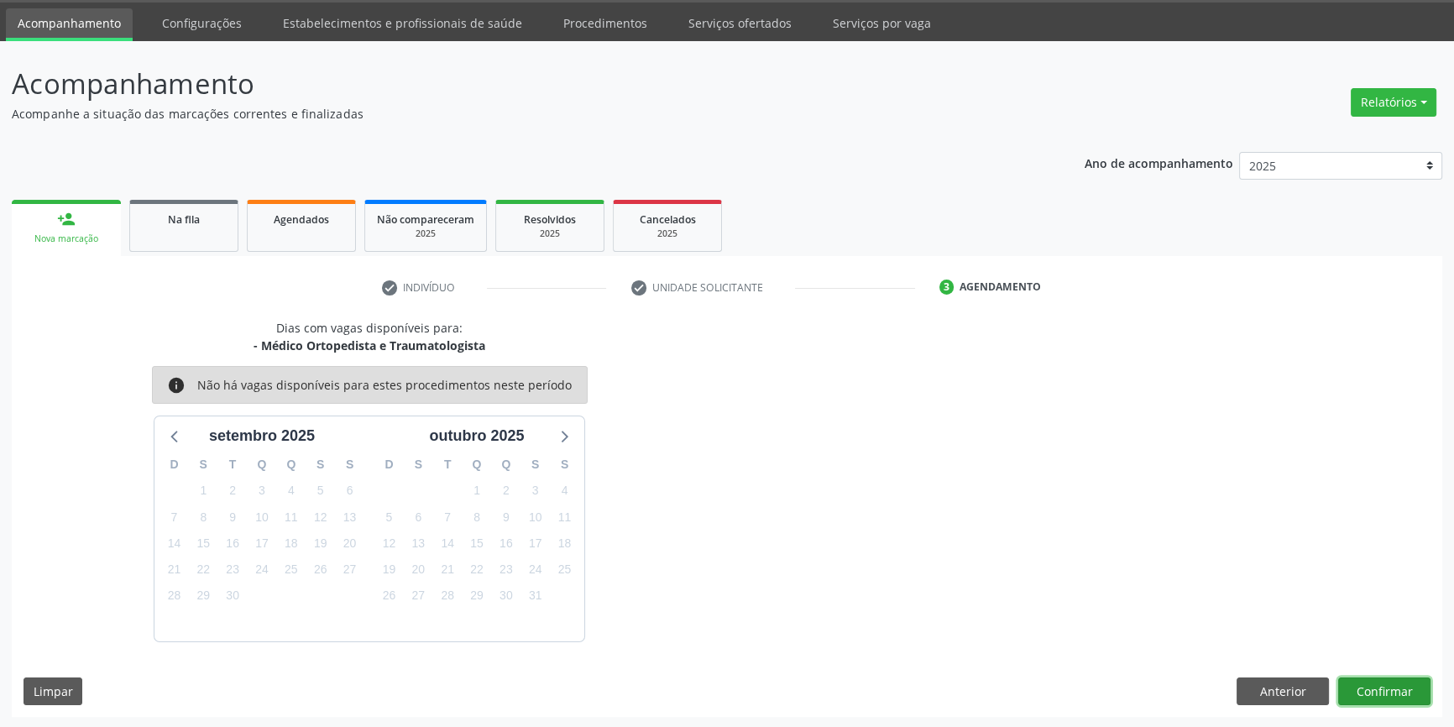
click at [1383, 687] on button "Confirmar" at bounding box center [1384, 692] width 92 height 29
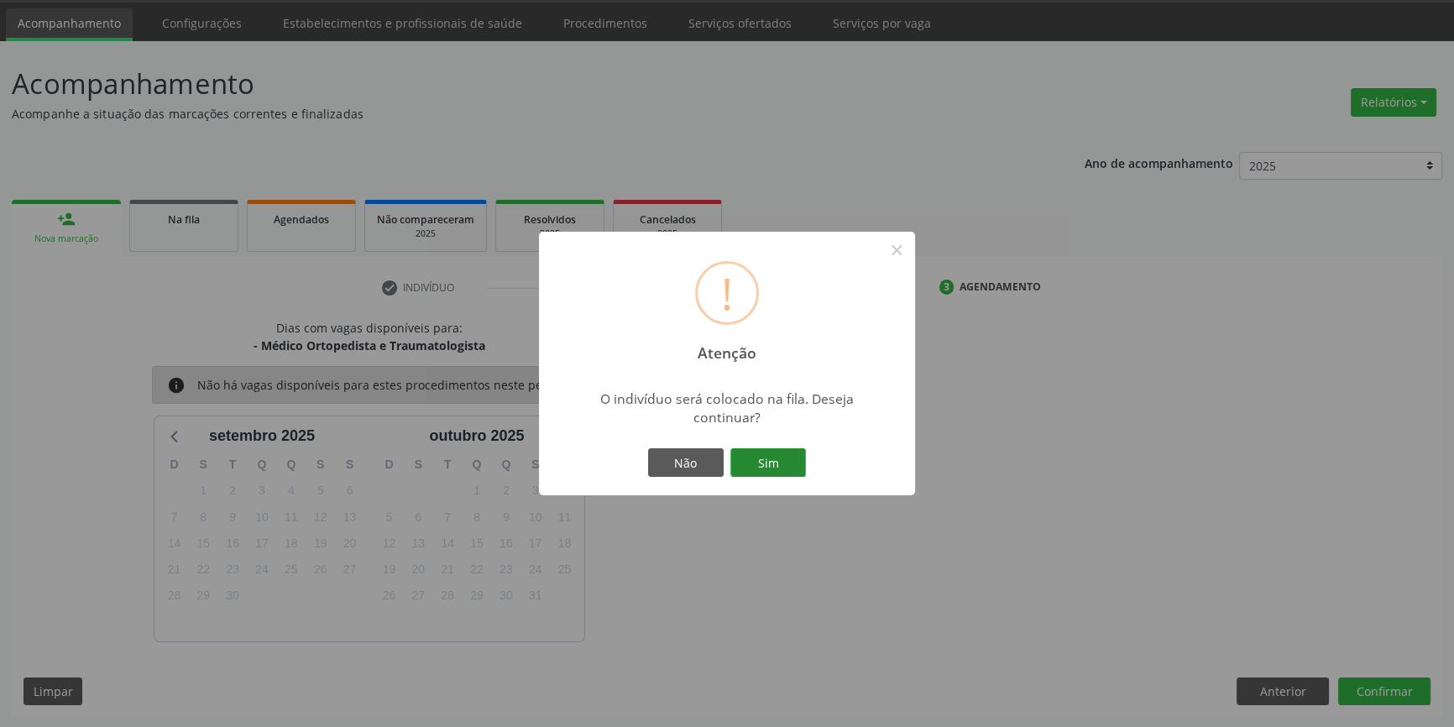
click at [794, 460] on button "Sim" at bounding box center [768, 462] width 76 height 29
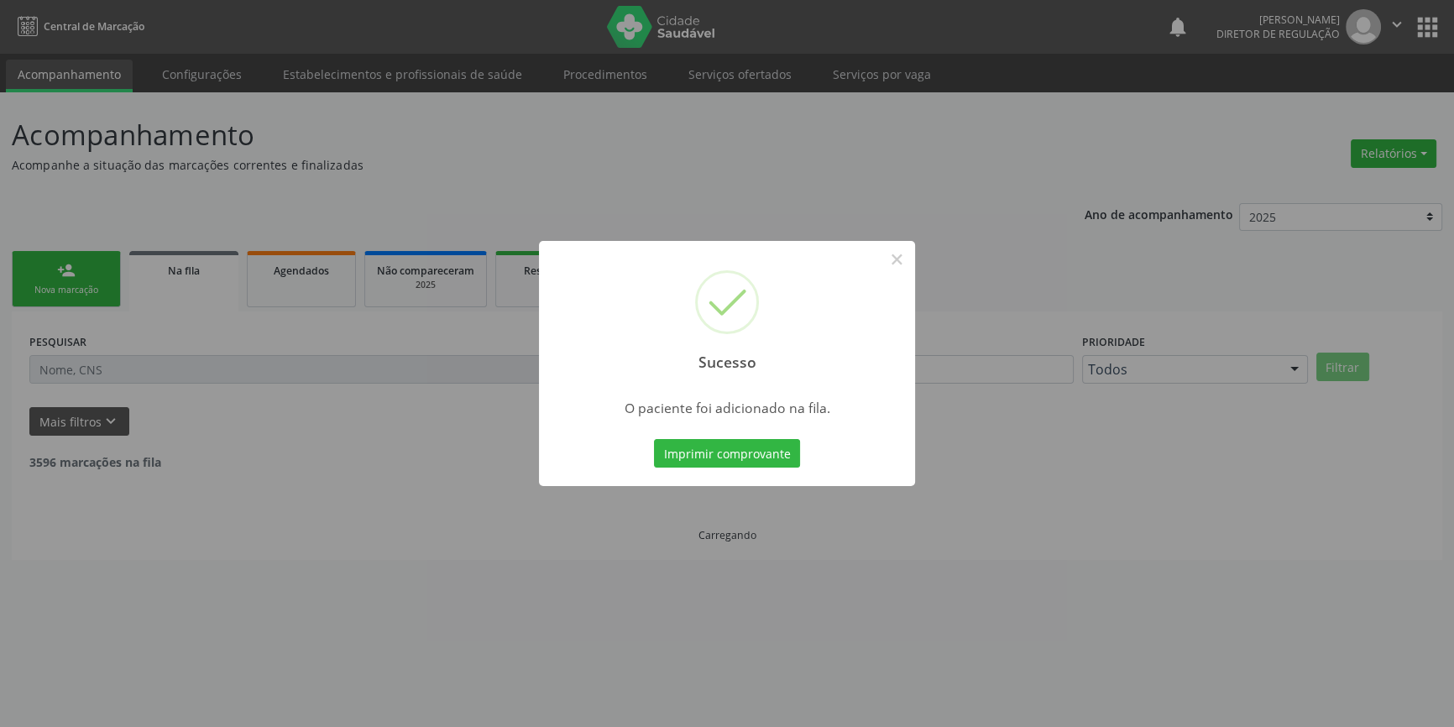
scroll to position [0, 0]
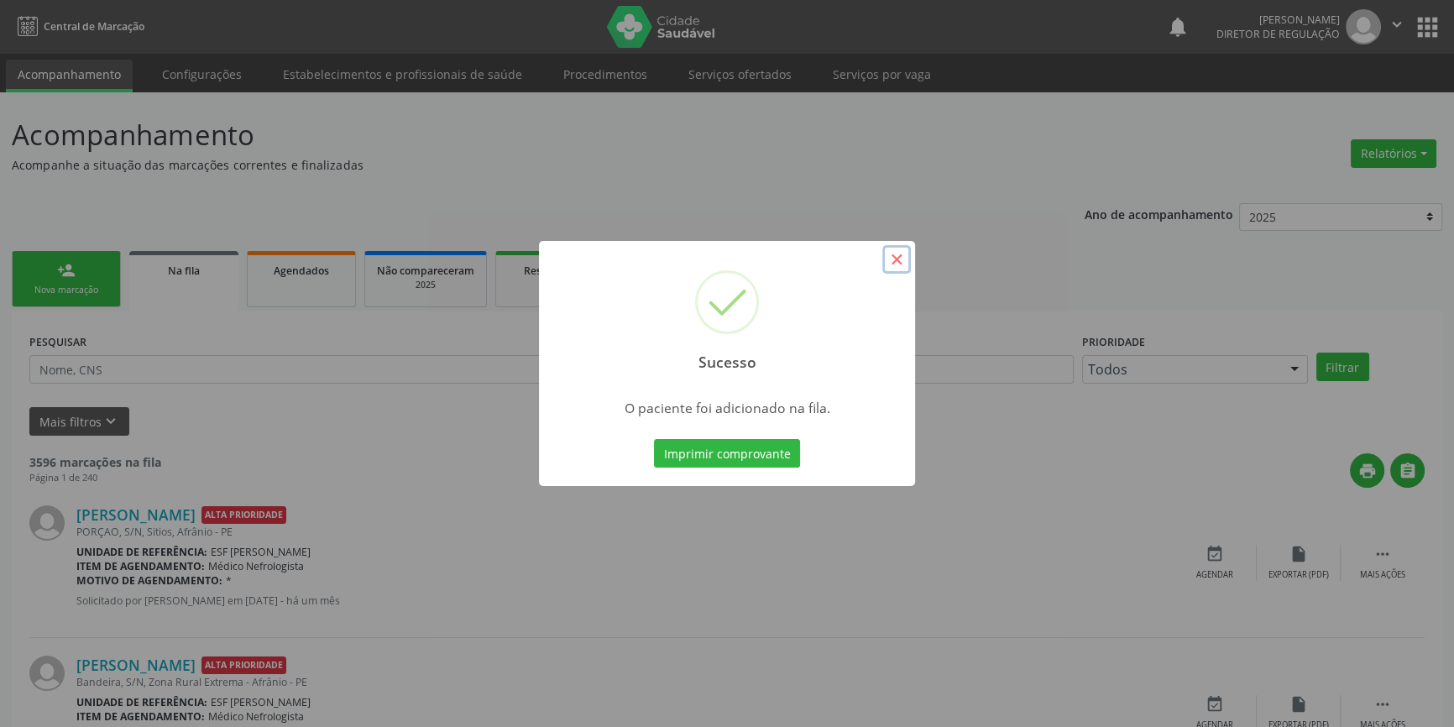
click at [898, 252] on button "×" at bounding box center [896, 259] width 29 height 29
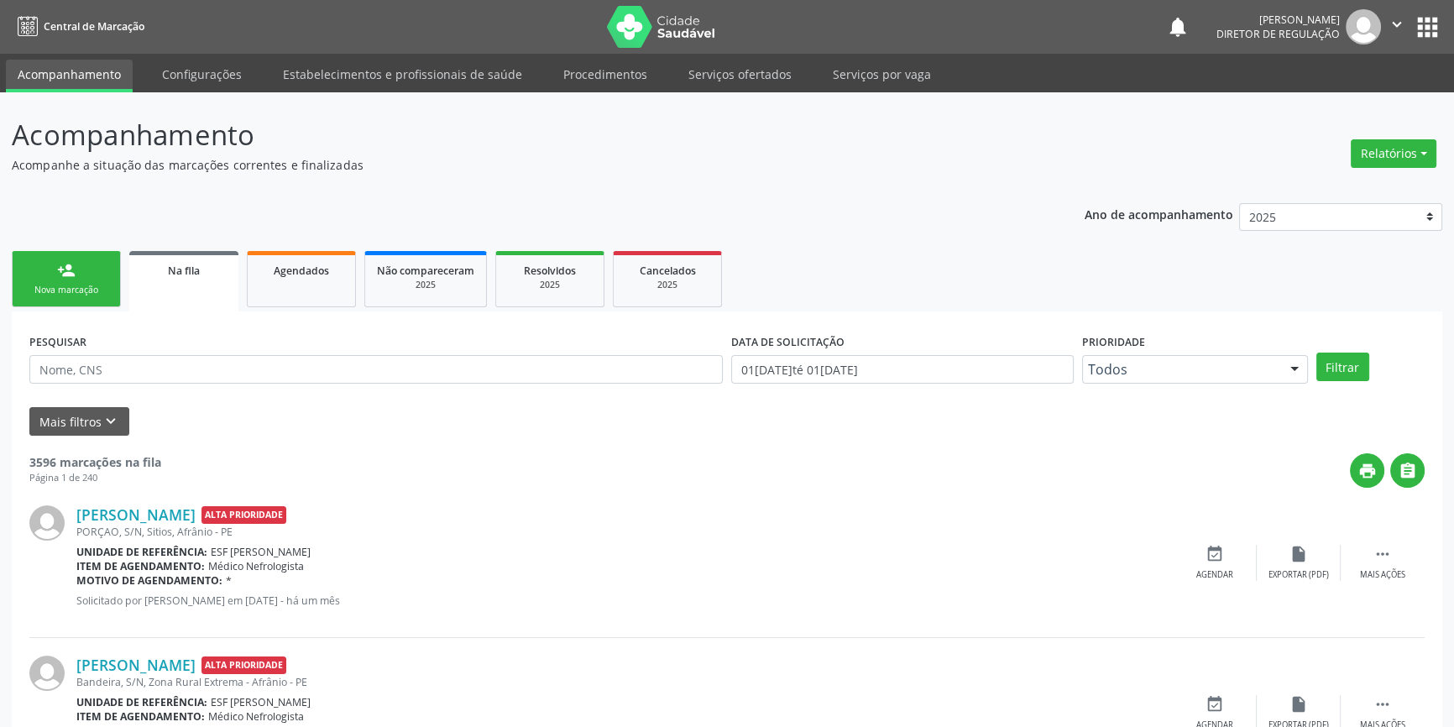
click at [27, 291] on div "Nova marcação" at bounding box center [66, 290] width 84 height 13
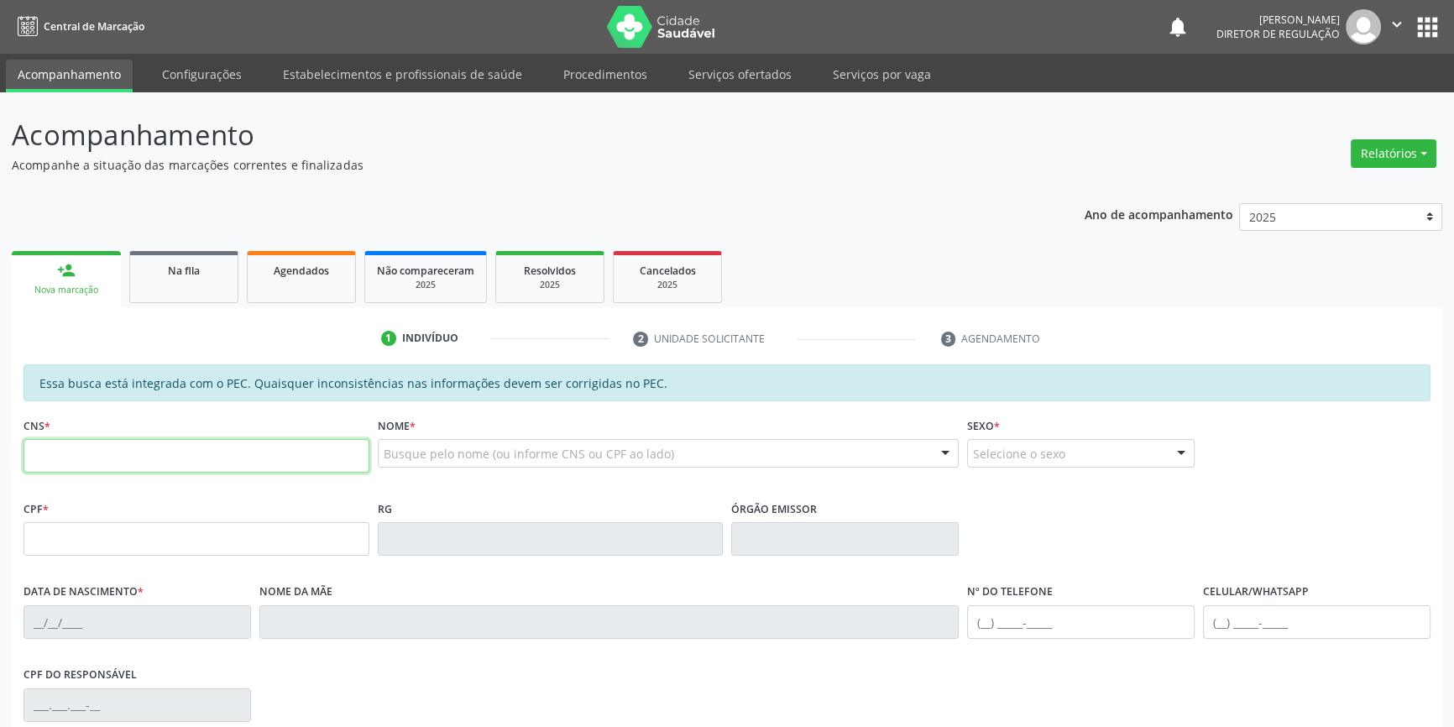
drag, startPoint x: 96, startPoint y: 442, endPoint x: 120, endPoint y: 447, distance: 24.9
click at [114, 448] on input "text" at bounding box center [197, 456] width 346 height 34
type input "704 3095 7402 7893"
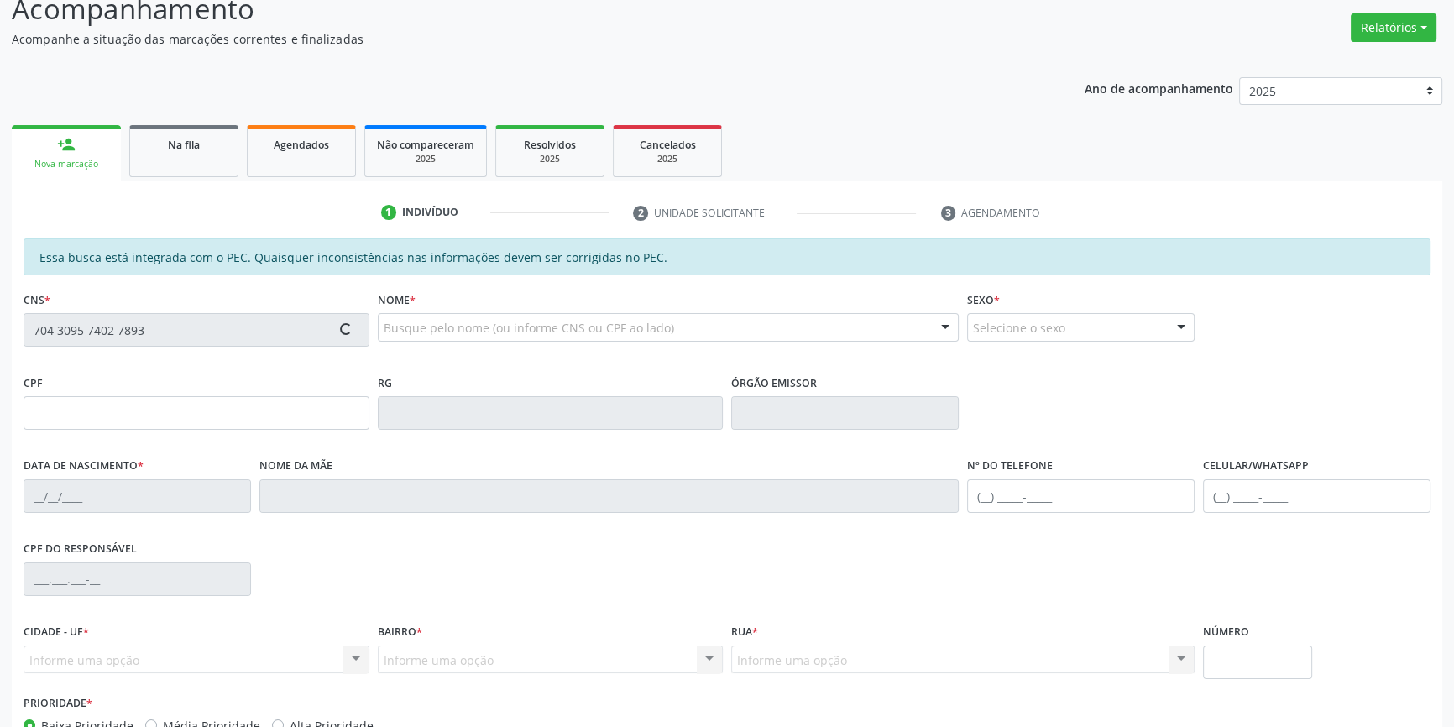
scroll to position [230, 0]
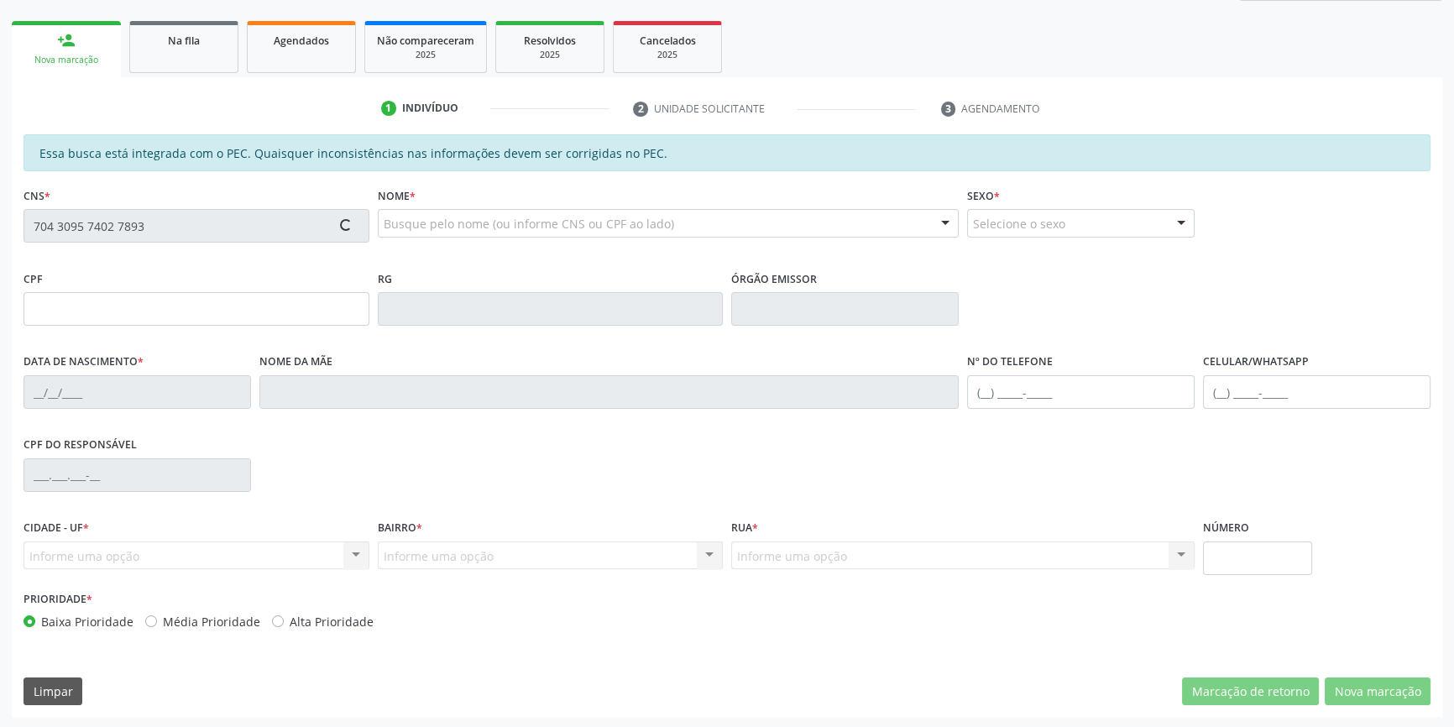
type input "058.558.034-06"
type input "17/07/1980"
type input "Luzia Leandra Rodrigues da Silva"
type input "(87) 98856-5685"
type input "(87) 98178-1739"
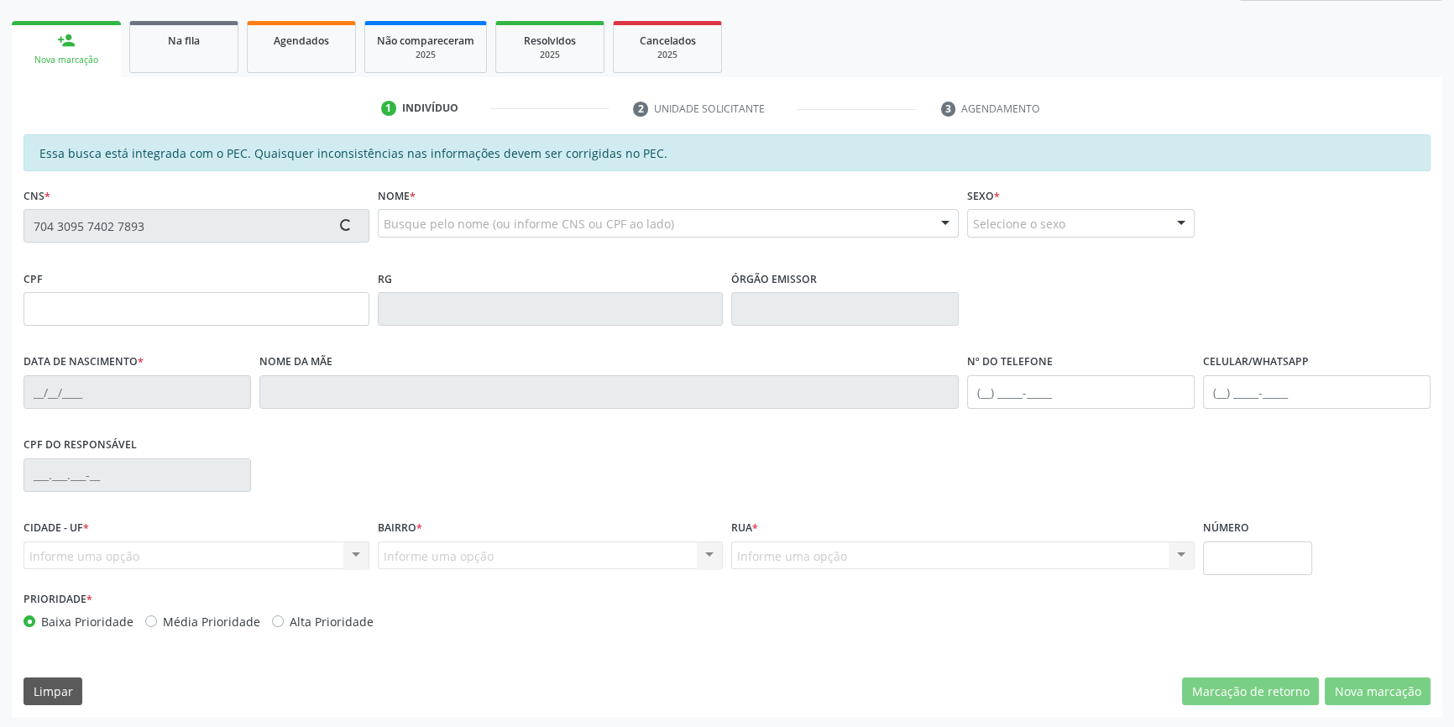
type input "S/N"
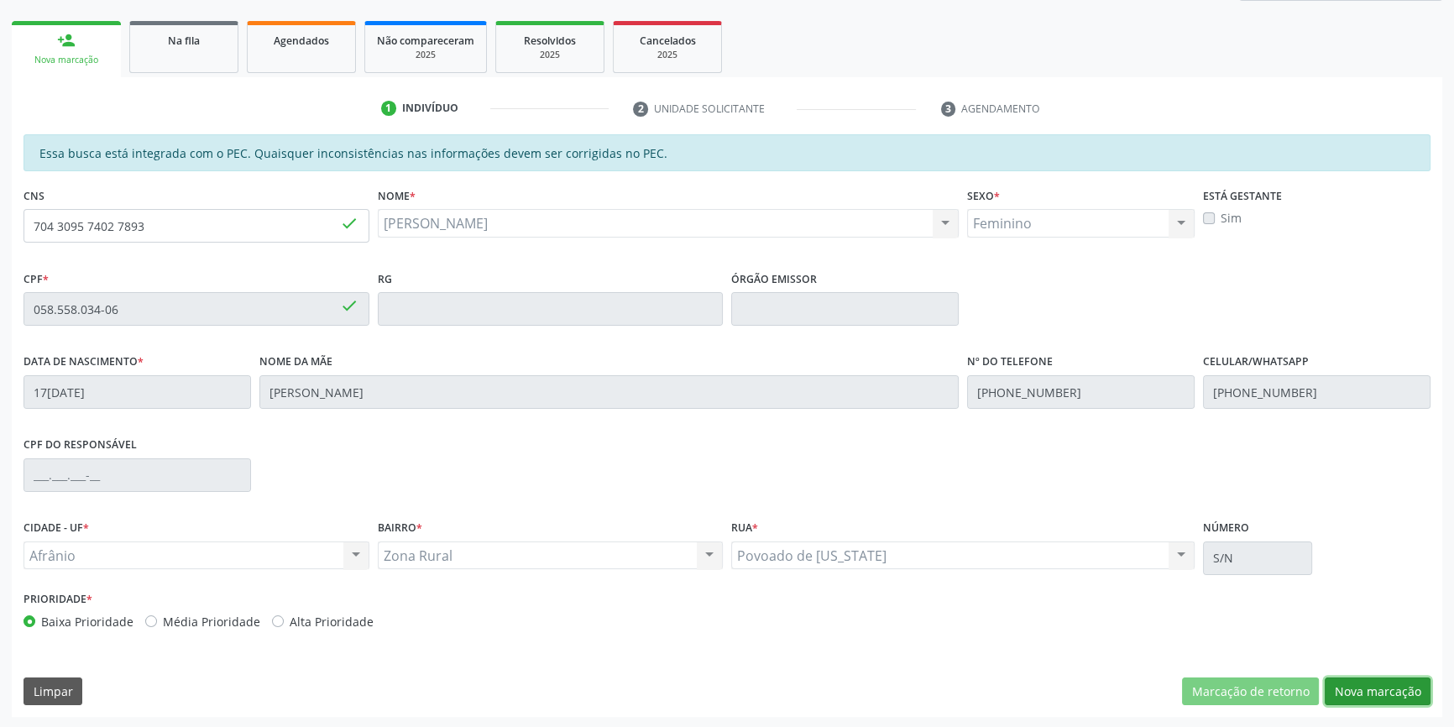
click at [1361, 690] on button "Nova marcação" at bounding box center [1378, 692] width 106 height 29
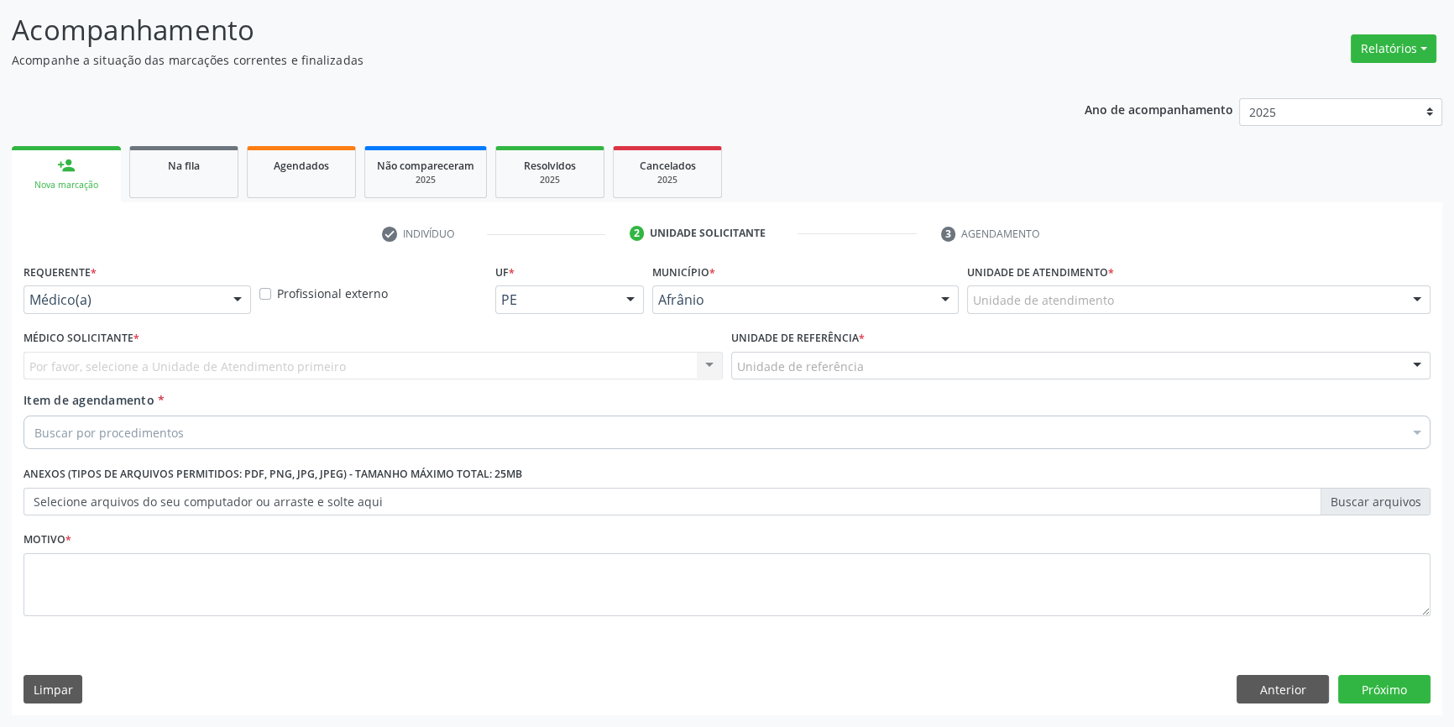
scroll to position [103, 0]
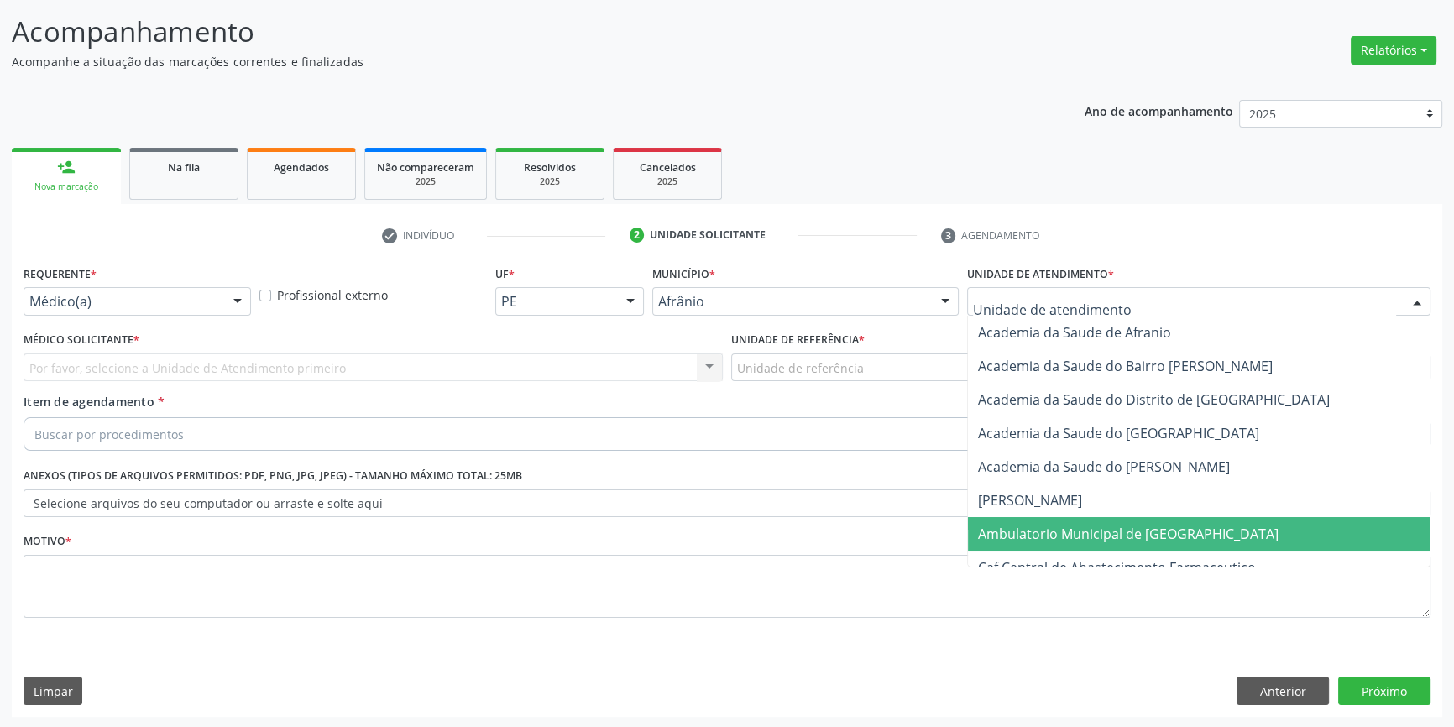
click at [1058, 526] on span "Ambulatorio Municipal de [GEOGRAPHIC_DATA]" at bounding box center [1128, 534] width 301 height 18
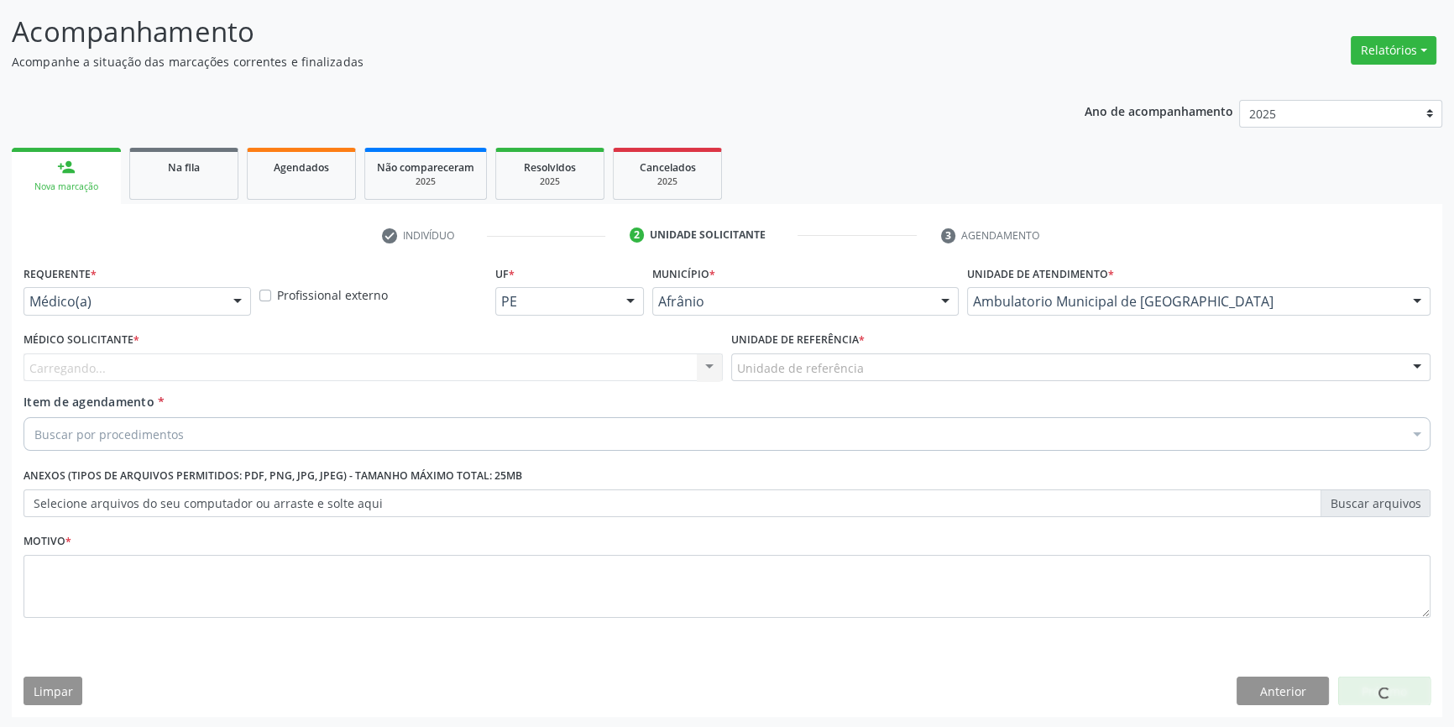
click at [893, 374] on div "Unidade de referência" at bounding box center [1080, 367] width 699 height 29
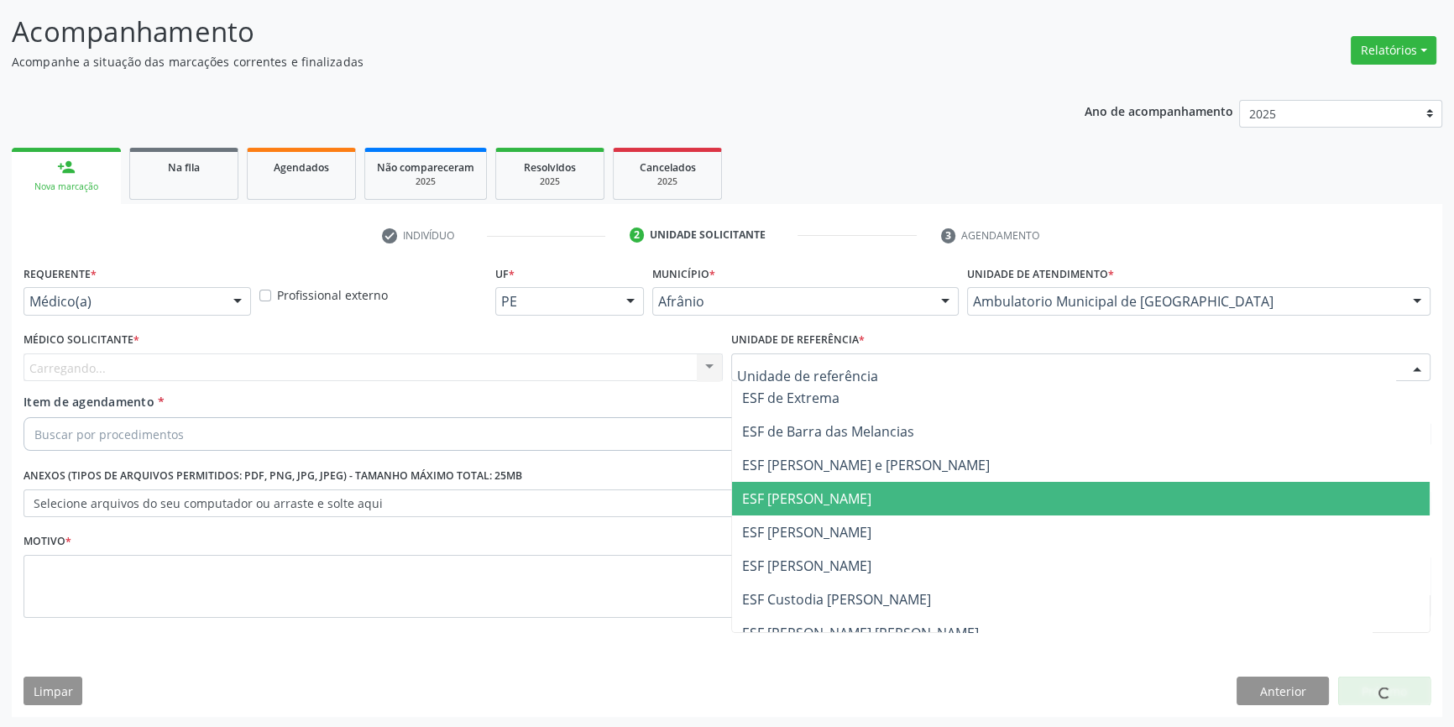
drag, startPoint x: 847, startPoint y: 516, endPoint x: 838, endPoint y: 514, distance: 9.4
click at [846, 516] on span "ESF [PERSON_NAME]" at bounding box center [1081, 533] width 698 height 34
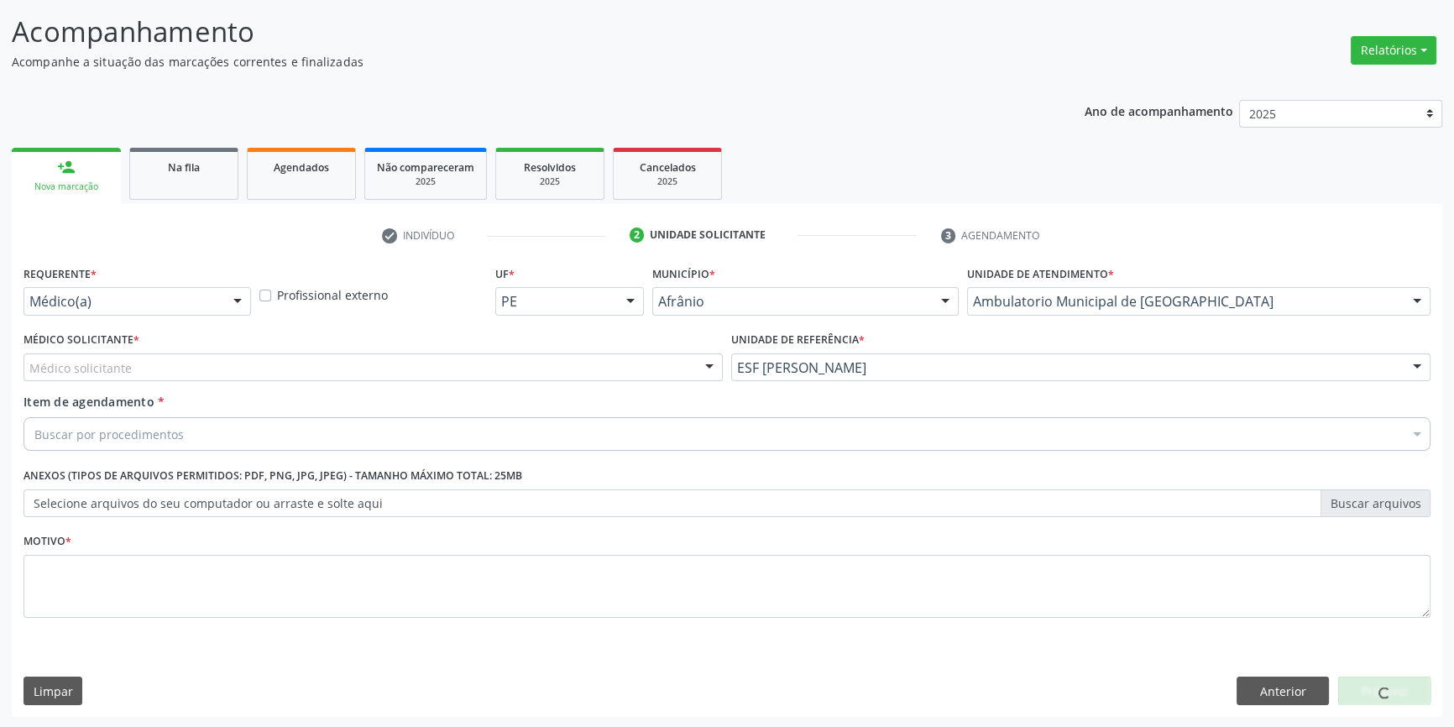
drag, startPoint x: 540, startPoint y: 372, endPoint x: 525, endPoint y: 372, distance: 15.1
click at [531, 372] on div "Médico solicitante [PERSON_NAME] [PERSON_NAME] [PERSON_NAME] Reis [PERSON_NAME]…" at bounding box center [373, 367] width 699 height 29
click at [179, 373] on div "Médico solicitante" at bounding box center [373, 367] width 699 height 29
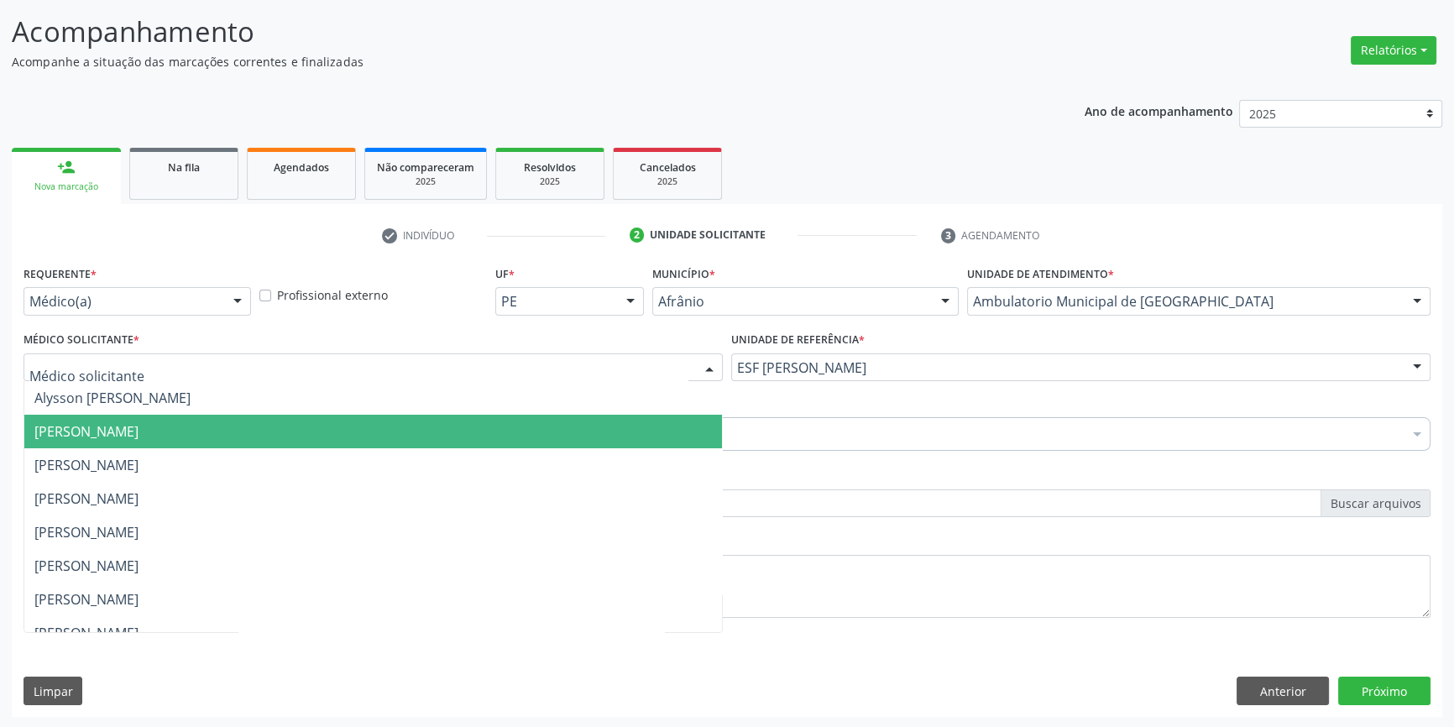
click at [118, 422] on span "[PERSON_NAME]" at bounding box center [86, 431] width 104 height 18
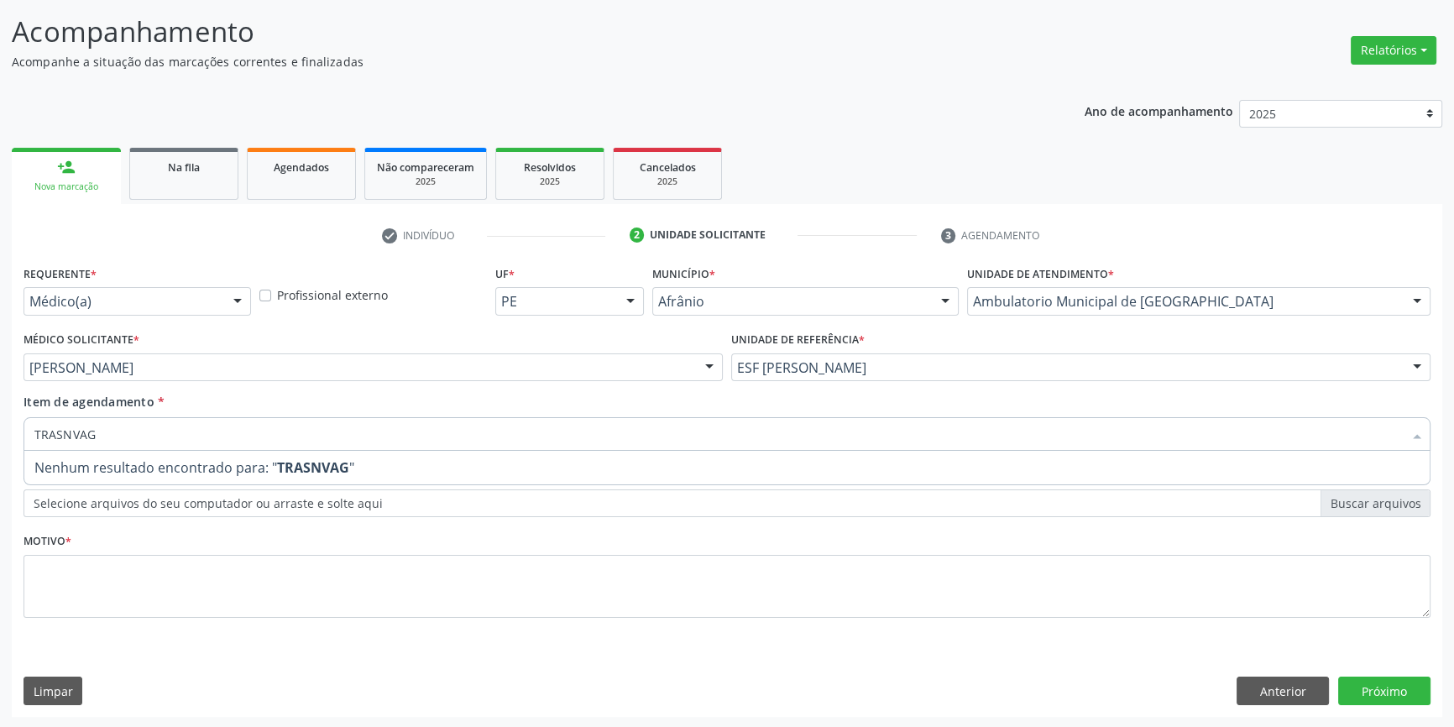
drag, startPoint x: 110, startPoint y: 432, endPoint x: 0, endPoint y: 421, distance: 110.6
click at [0, 421] on div "Acompanhamento Acompanhe a situação das marcações correntes e finalizadas Relat…" at bounding box center [727, 359] width 1454 height 740
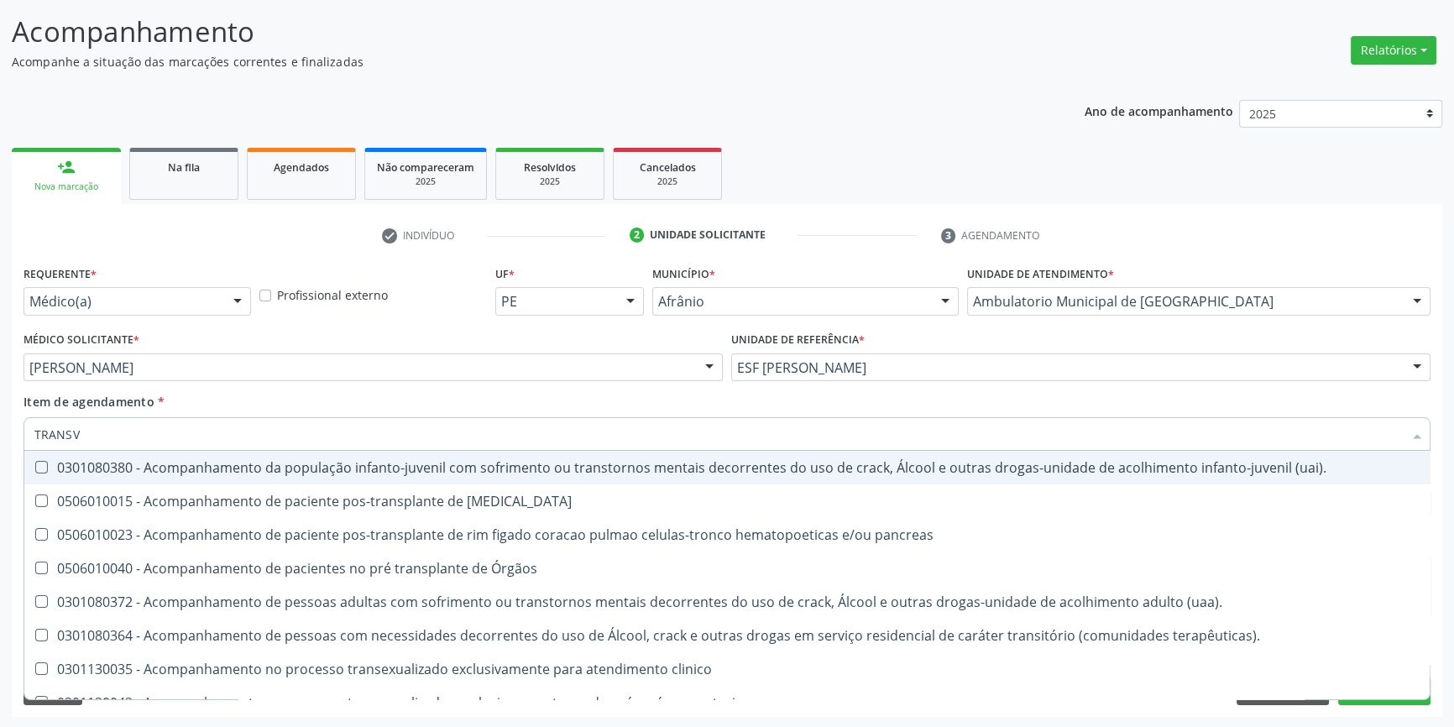
type input "TRANSVA"
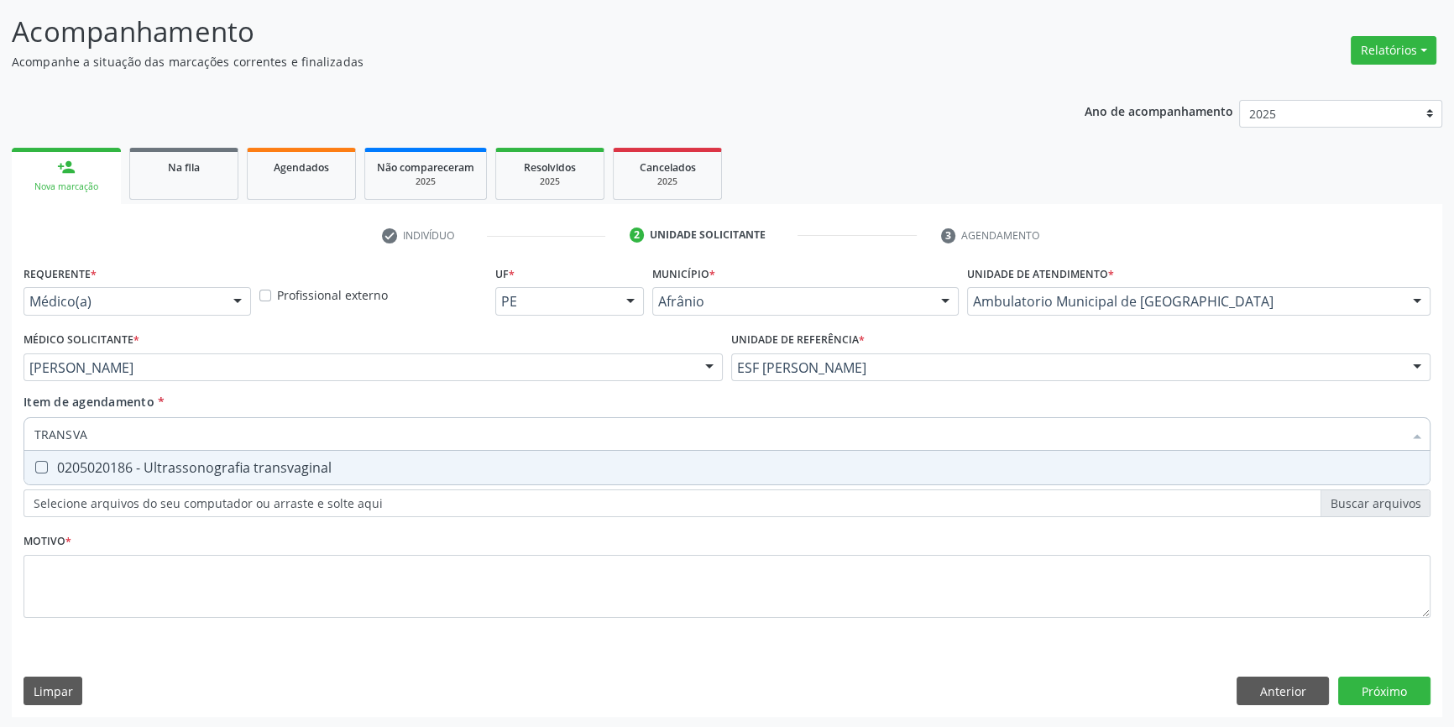
click at [120, 461] on div "0205020186 - Ultrassonografia transvaginal" at bounding box center [726, 467] width 1385 height 13
checkbox transvaginal "true"
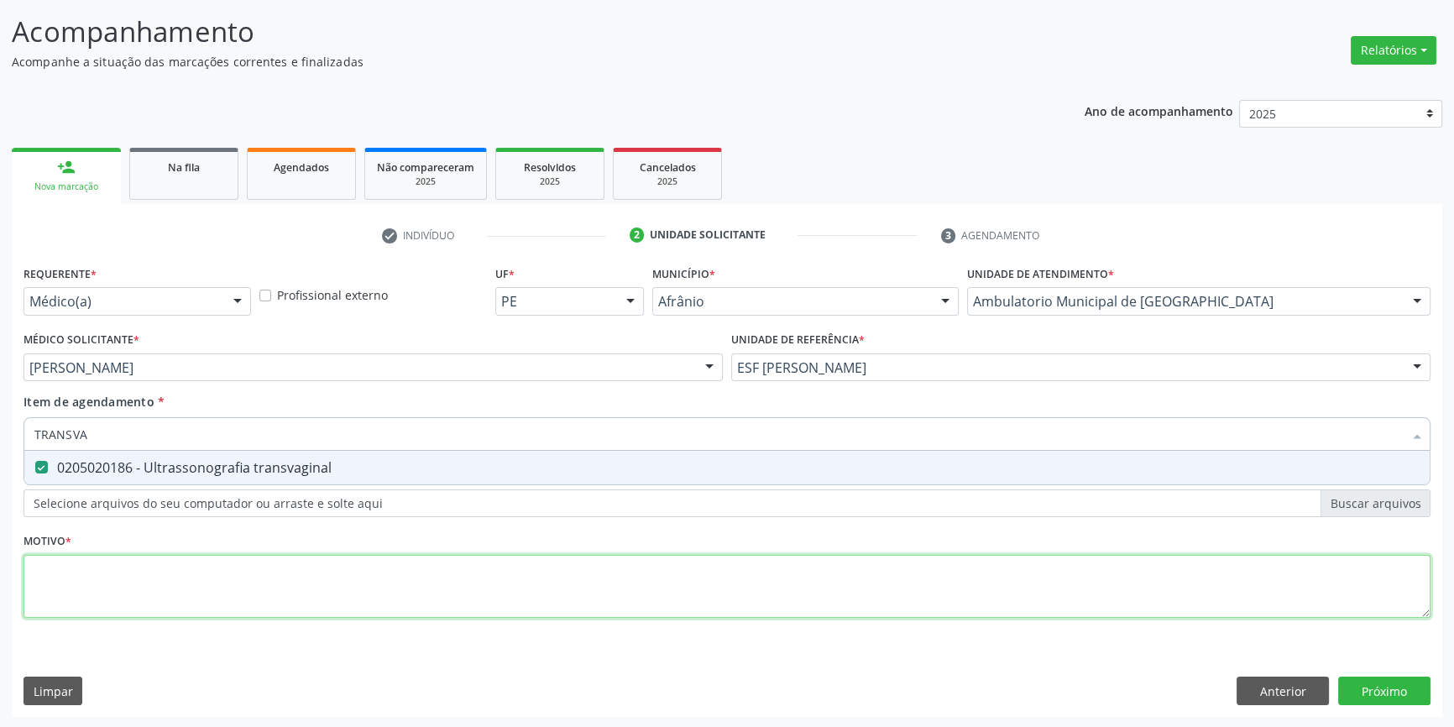
click at [160, 587] on div "Requerente * Médico(a) Médico(a) Enfermeiro(a) Paciente Nenhum resultado encont…" at bounding box center [727, 451] width 1407 height 380
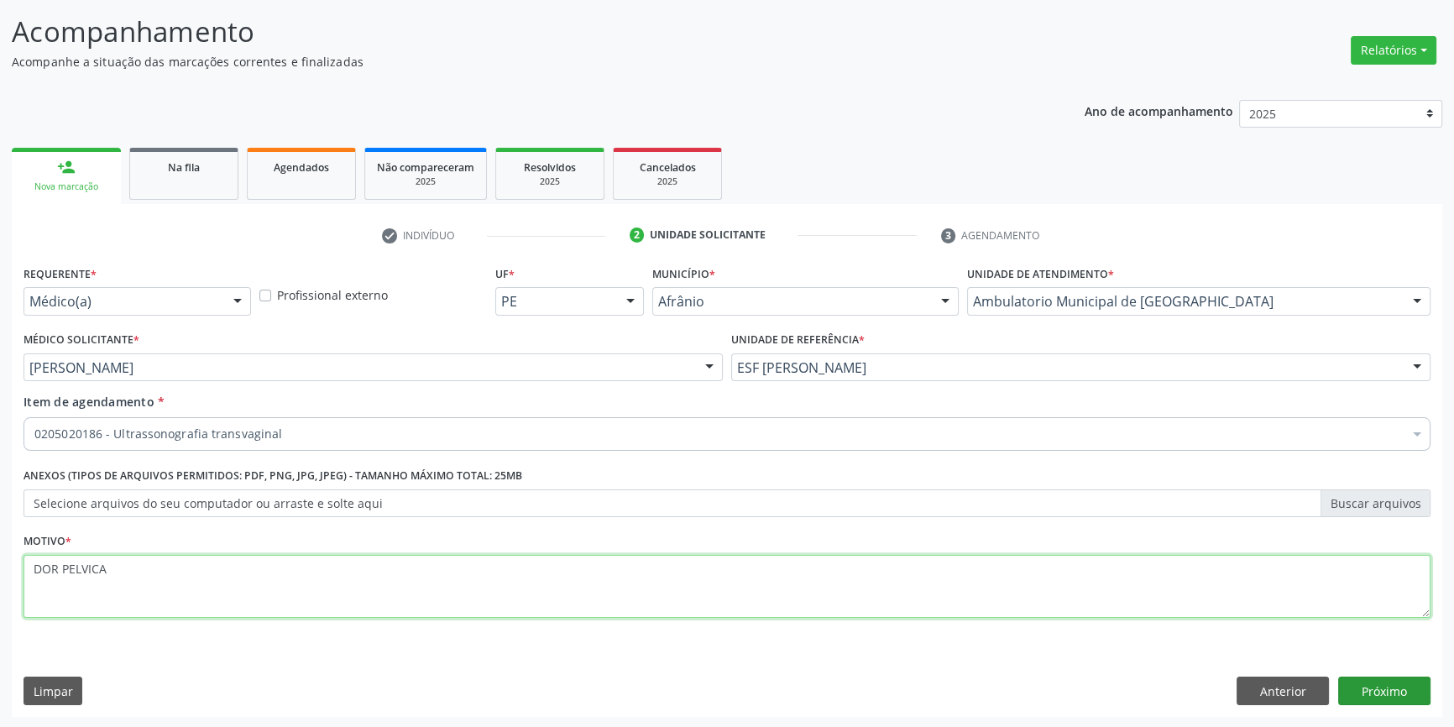
type textarea "DOR PELVICA"
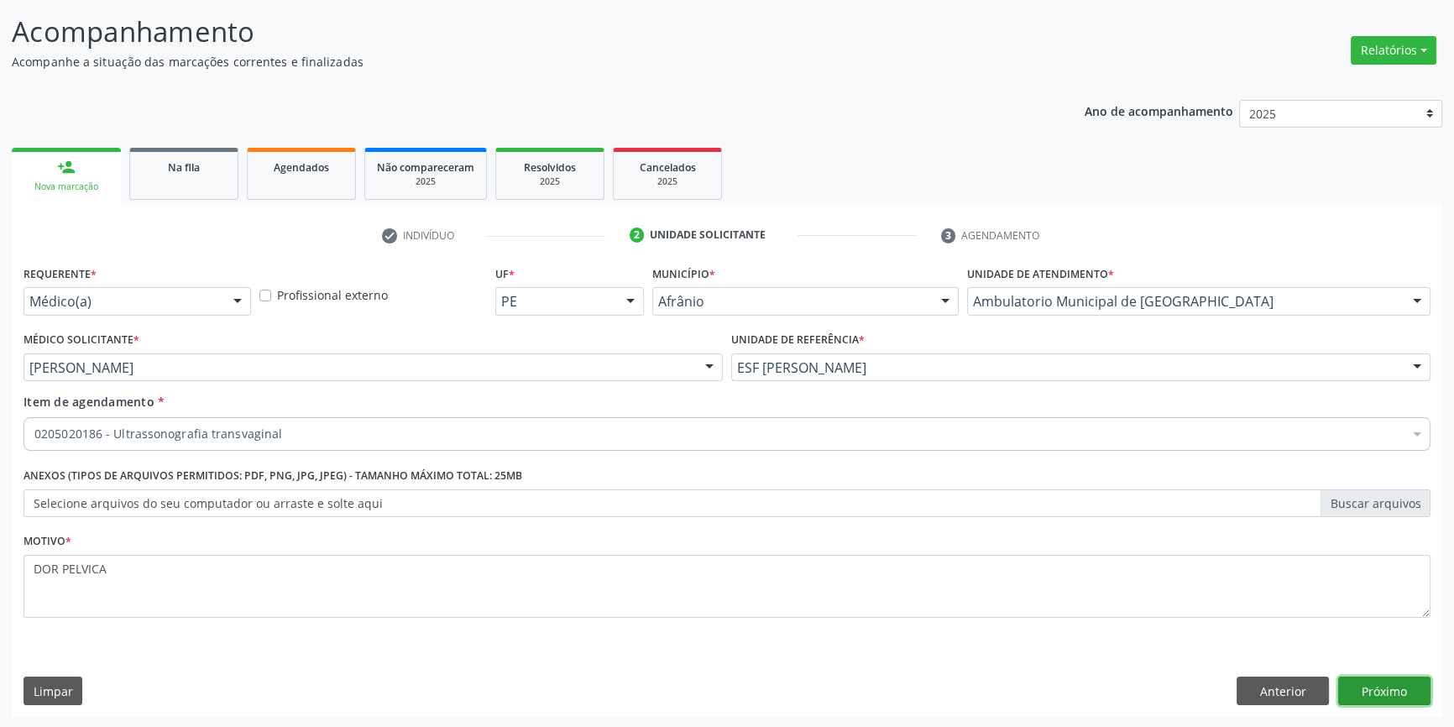
click at [1403, 701] on button "Próximo" at bounding box center [1384, 691] width 92 height 29
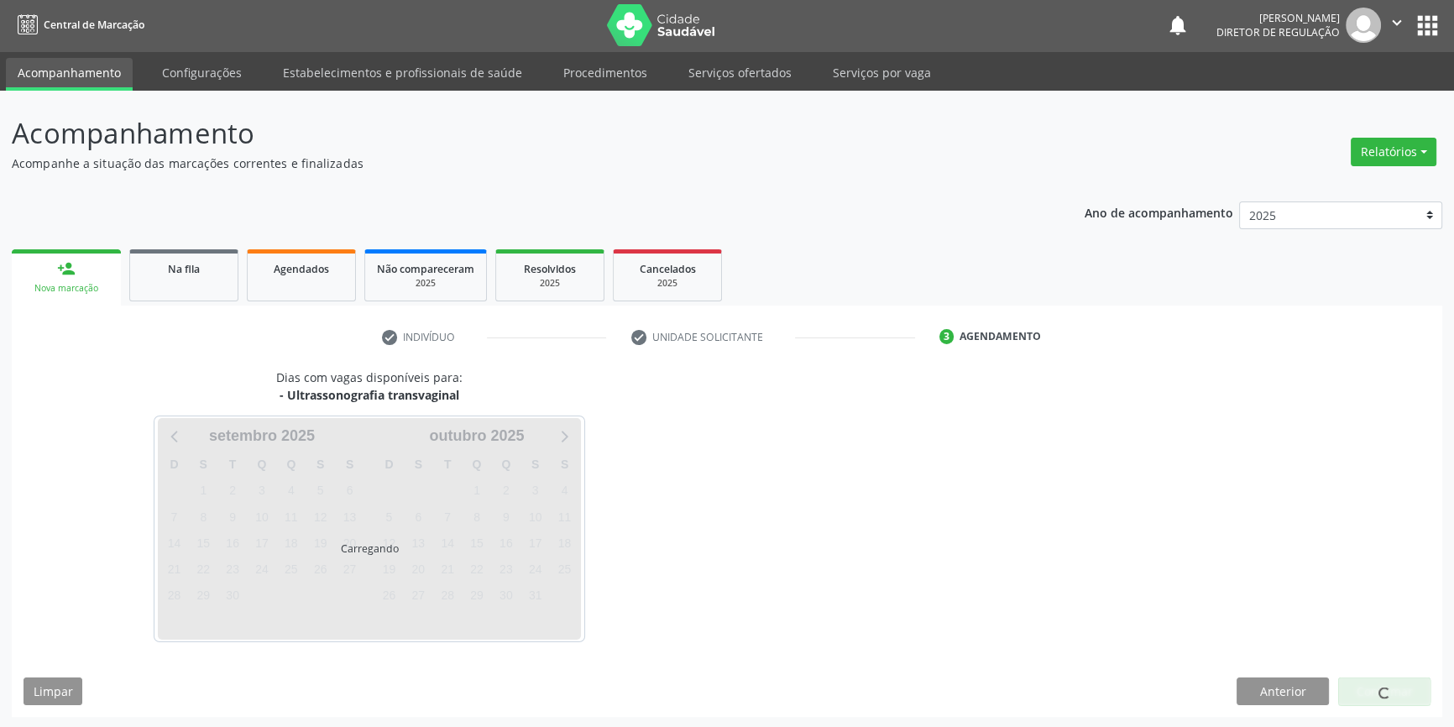
scroll to position [51, 0]
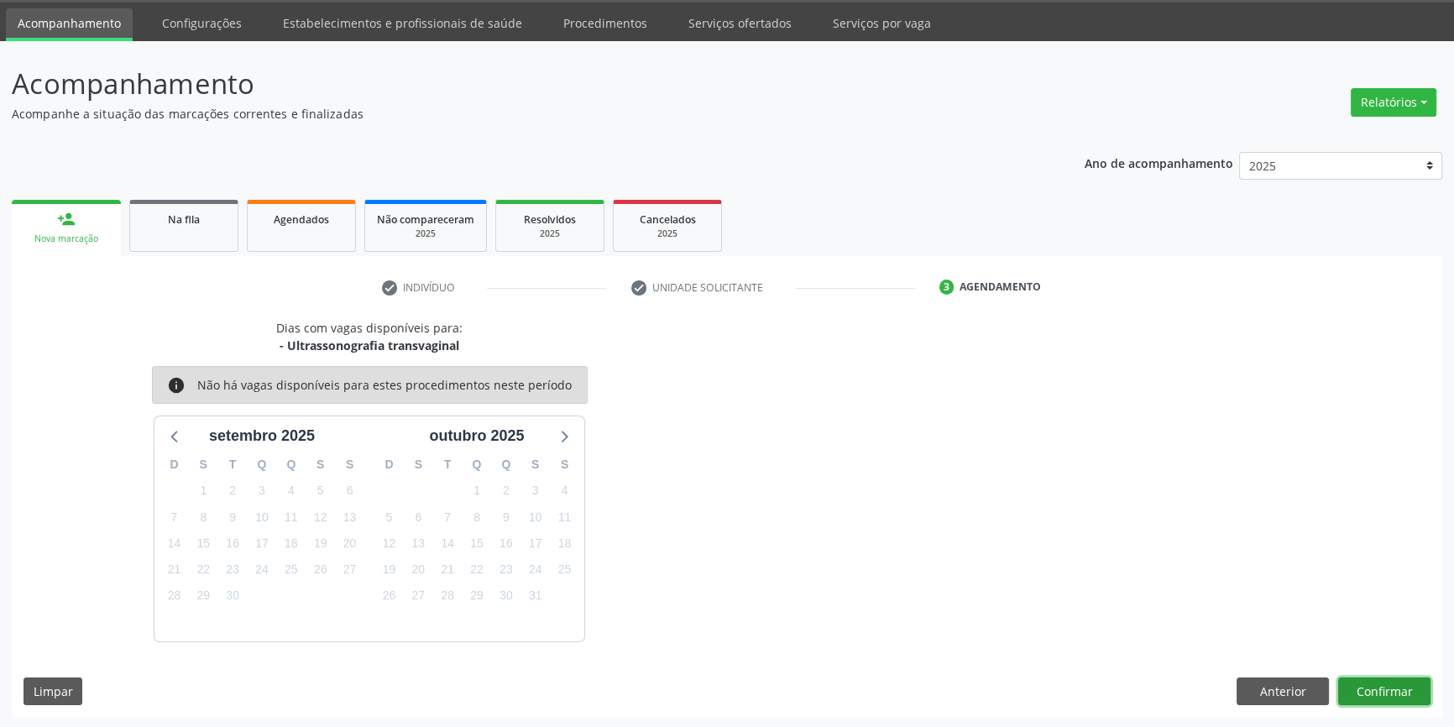
click at [1384, 692] on button "Confirmar" at bounding box center [1384, 692] width 92 height 29
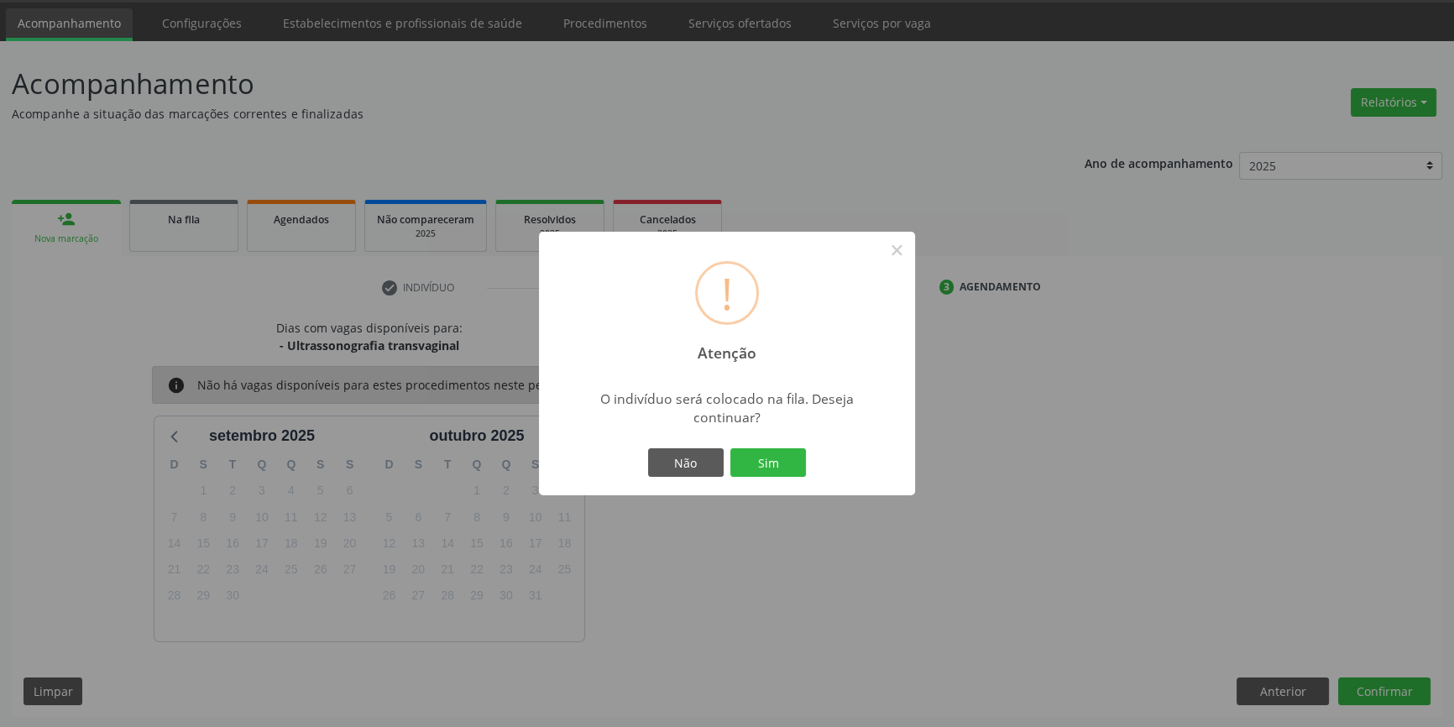
click at [784, 479] on div "Não Sim" at bounding box center [727, 462] width 166 height 35
click at [780, 469] on button "Sim" at bounding box center [768, 462] width 76 height 29
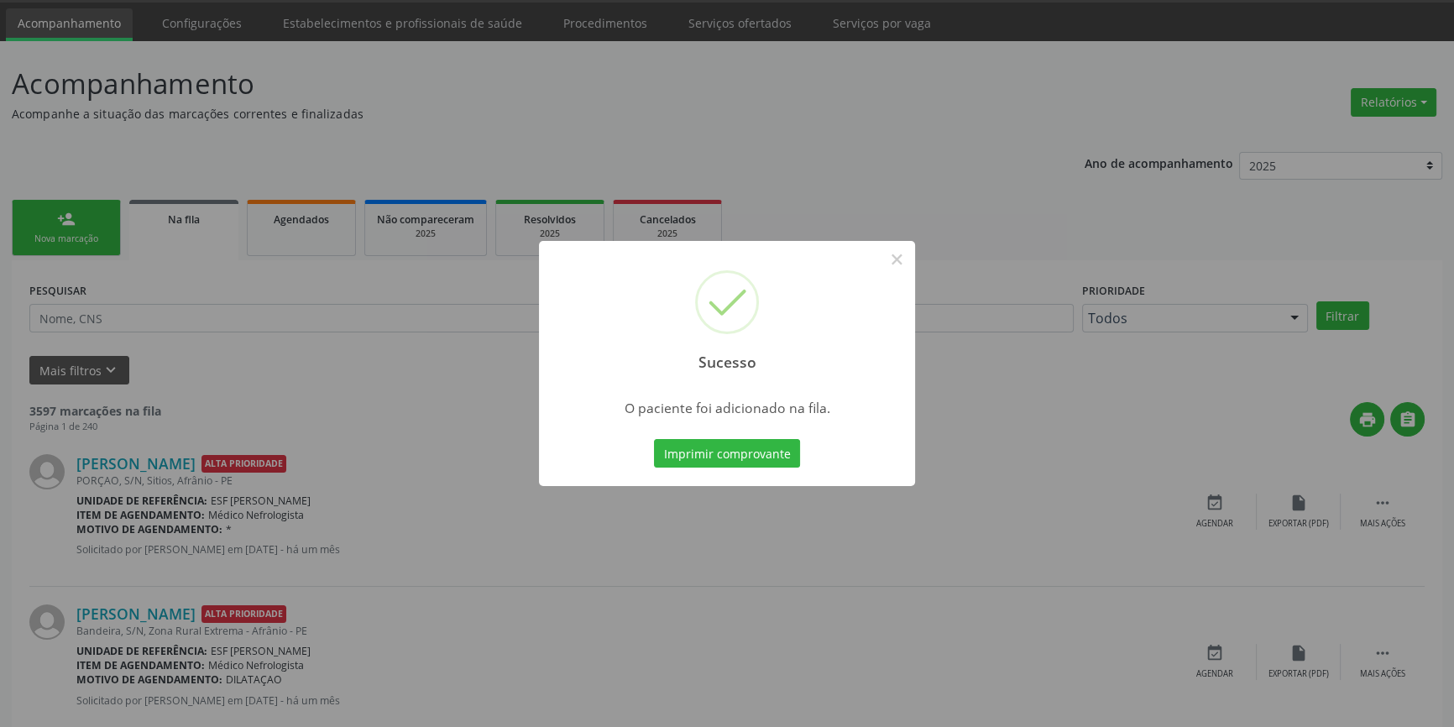
scroll to position [0, 0]
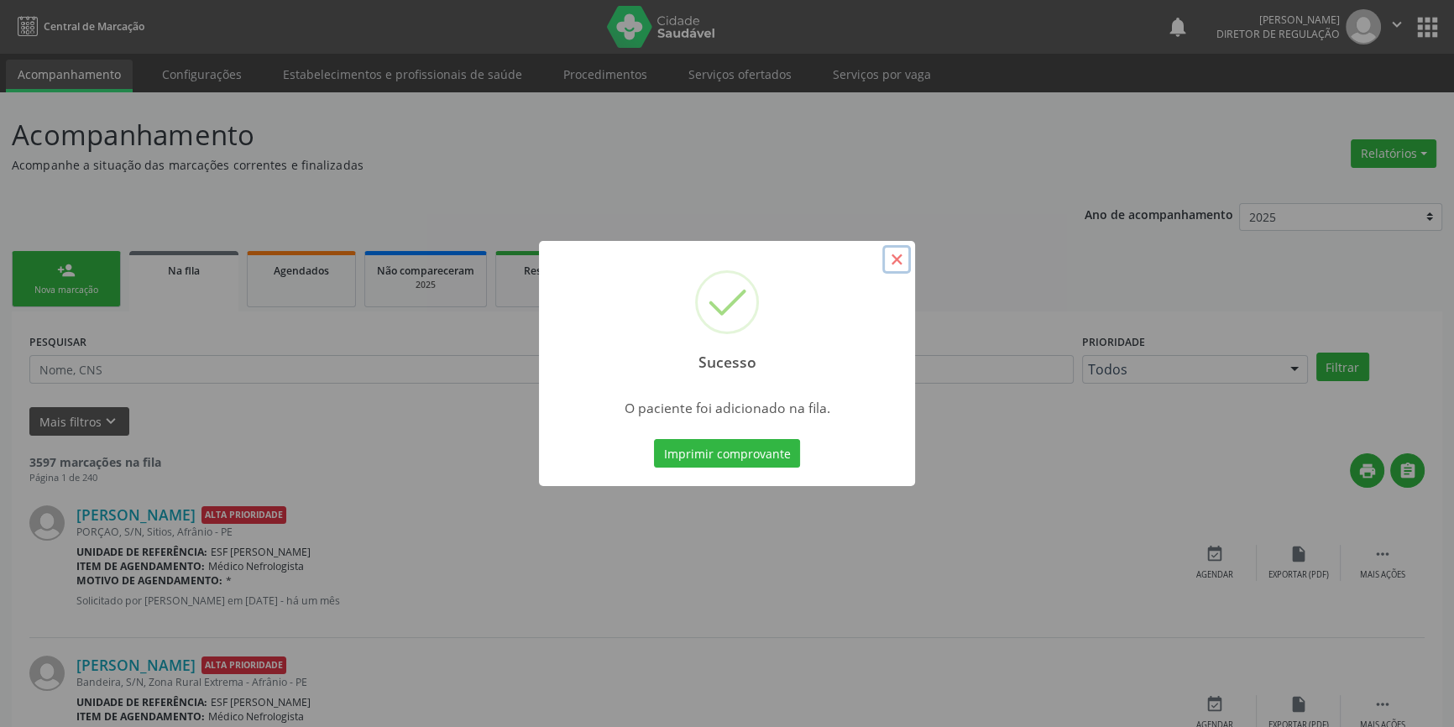
click at [893, 262] on button "×" at bounding box center [896, 259] width 29 height 29
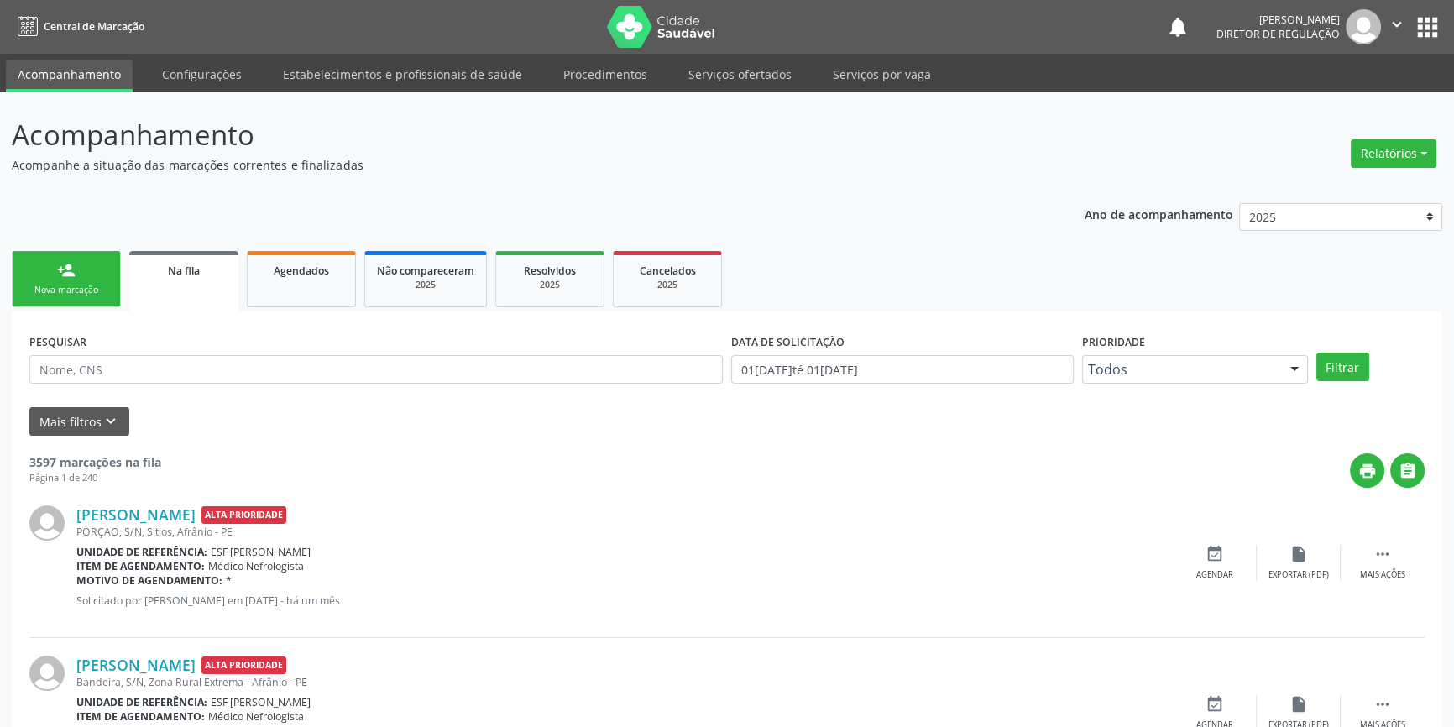
click at [102, 275] on link "person_add Nova marcação" at bounding box center [66, 279] width 109 height 56
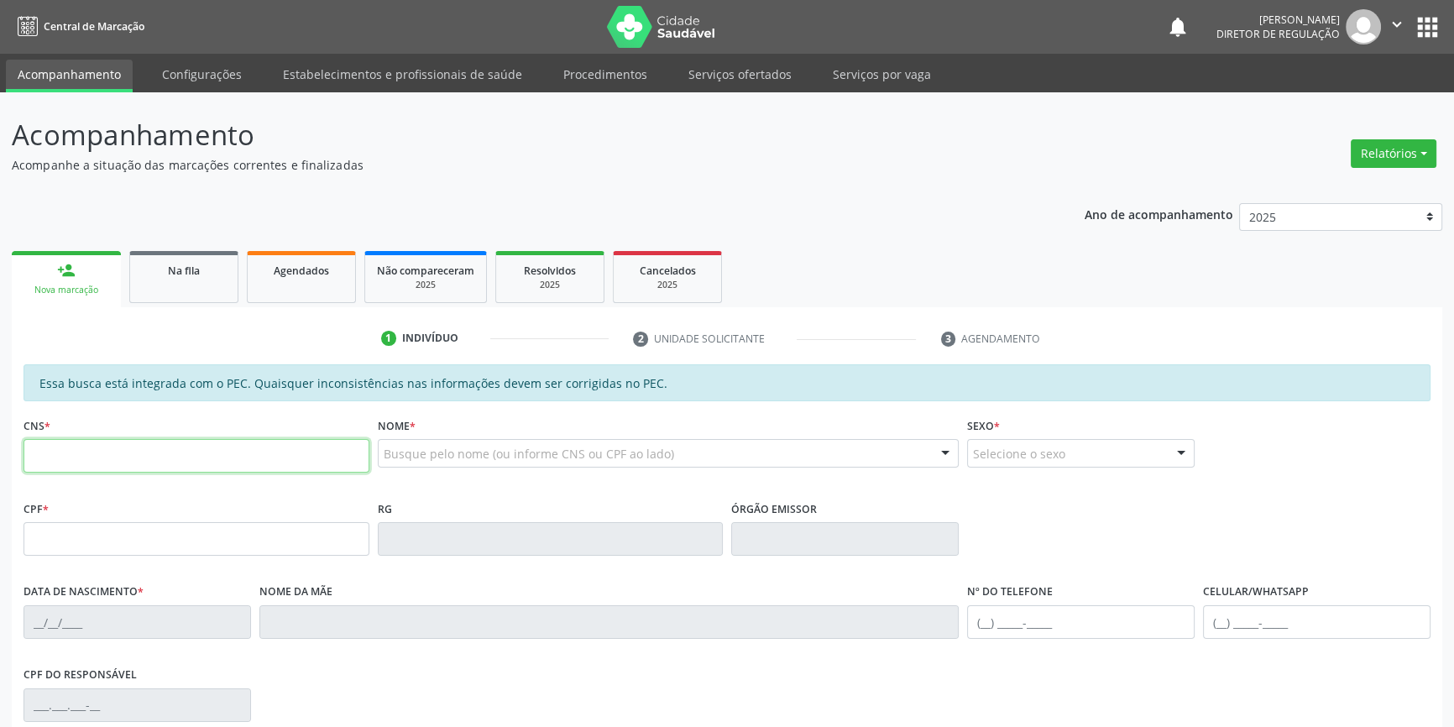
click at [119, 470] on input "text" at bounding box center [197, 456] width 346 height 34
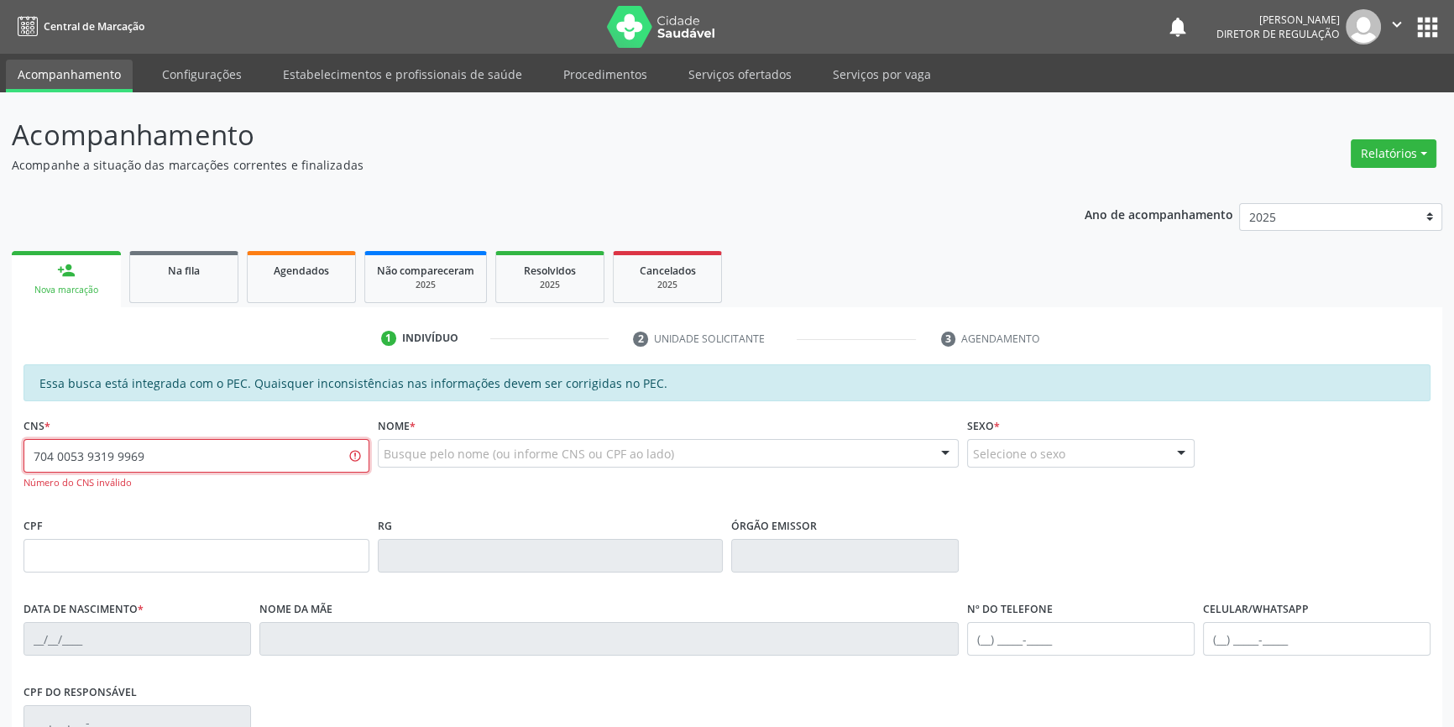
type input "704 0053 9319 9969"
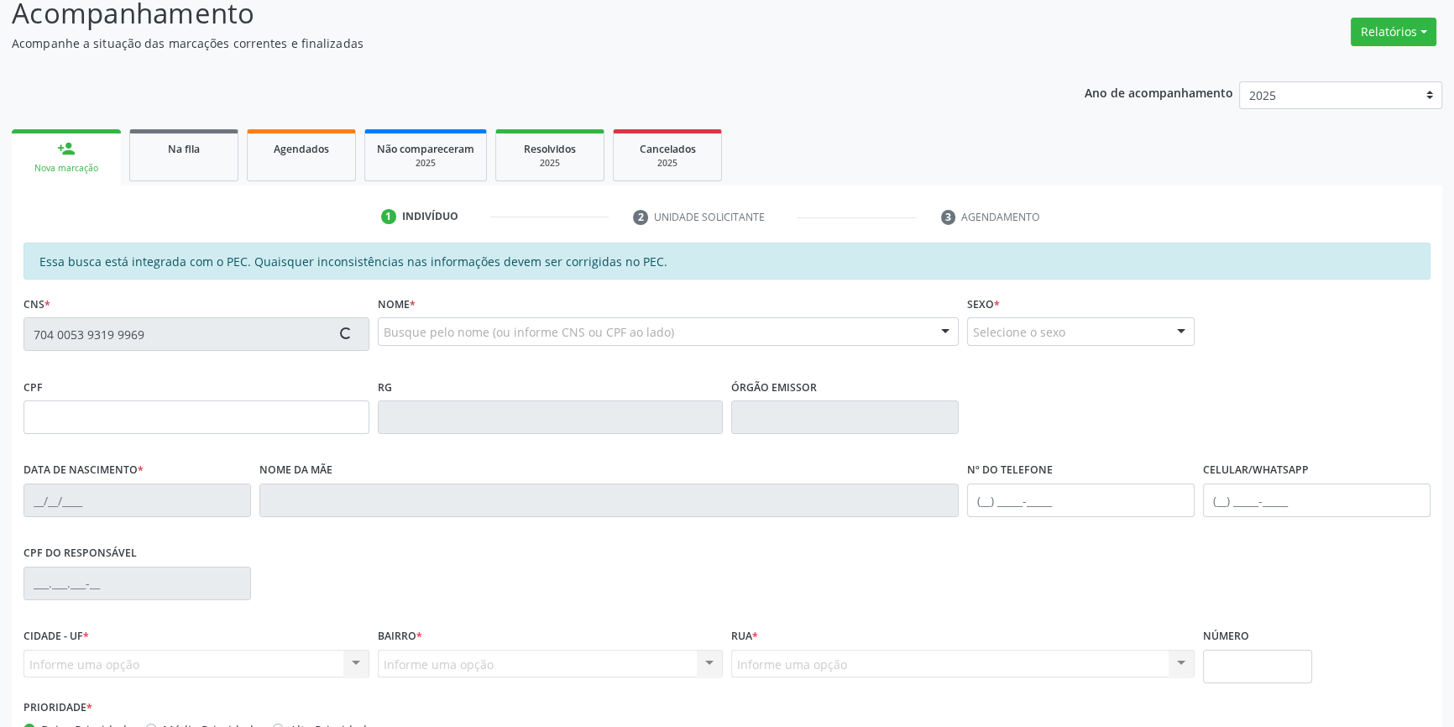
scroll to position [230, 0]
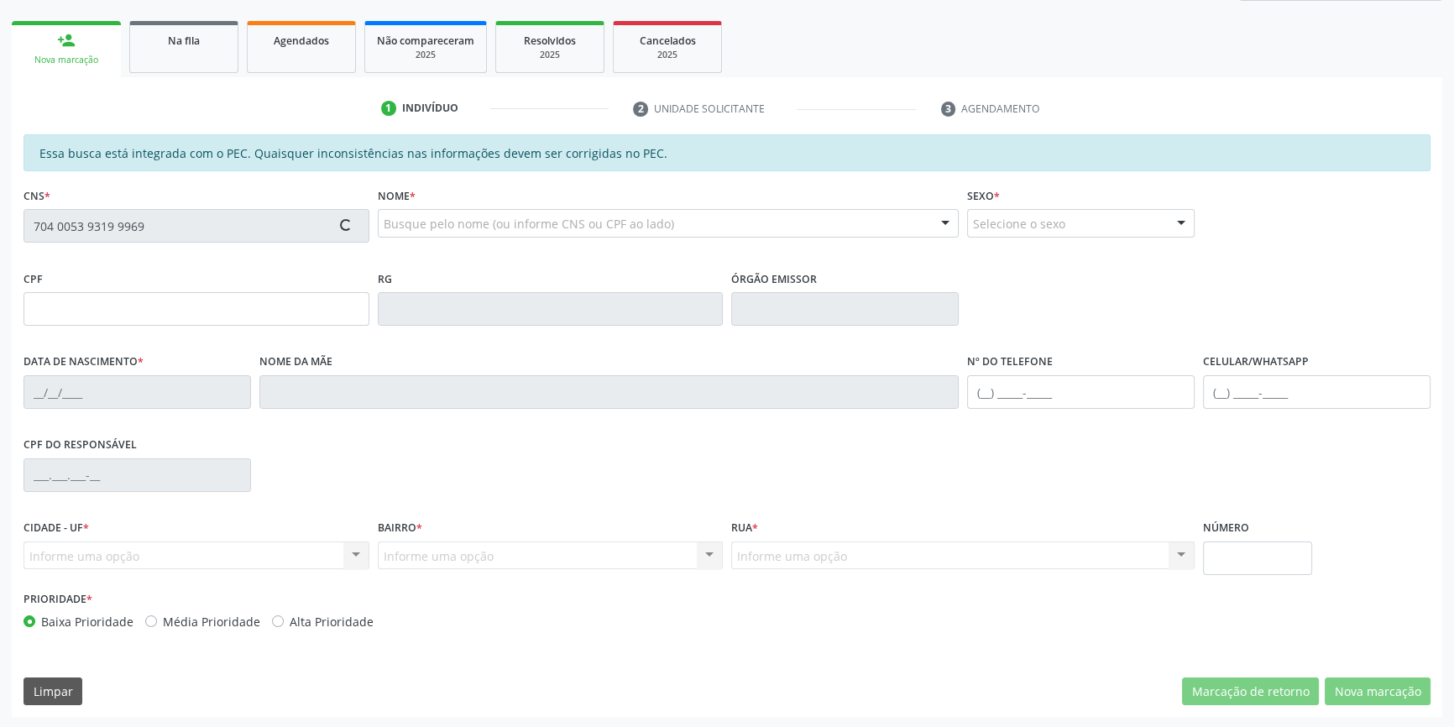
type input "086.769.524-26"
type input "1[DATE]"
type input "[PERSON_NAME]"
type input "[PHONE_NUMBER]"
type input "S/N"
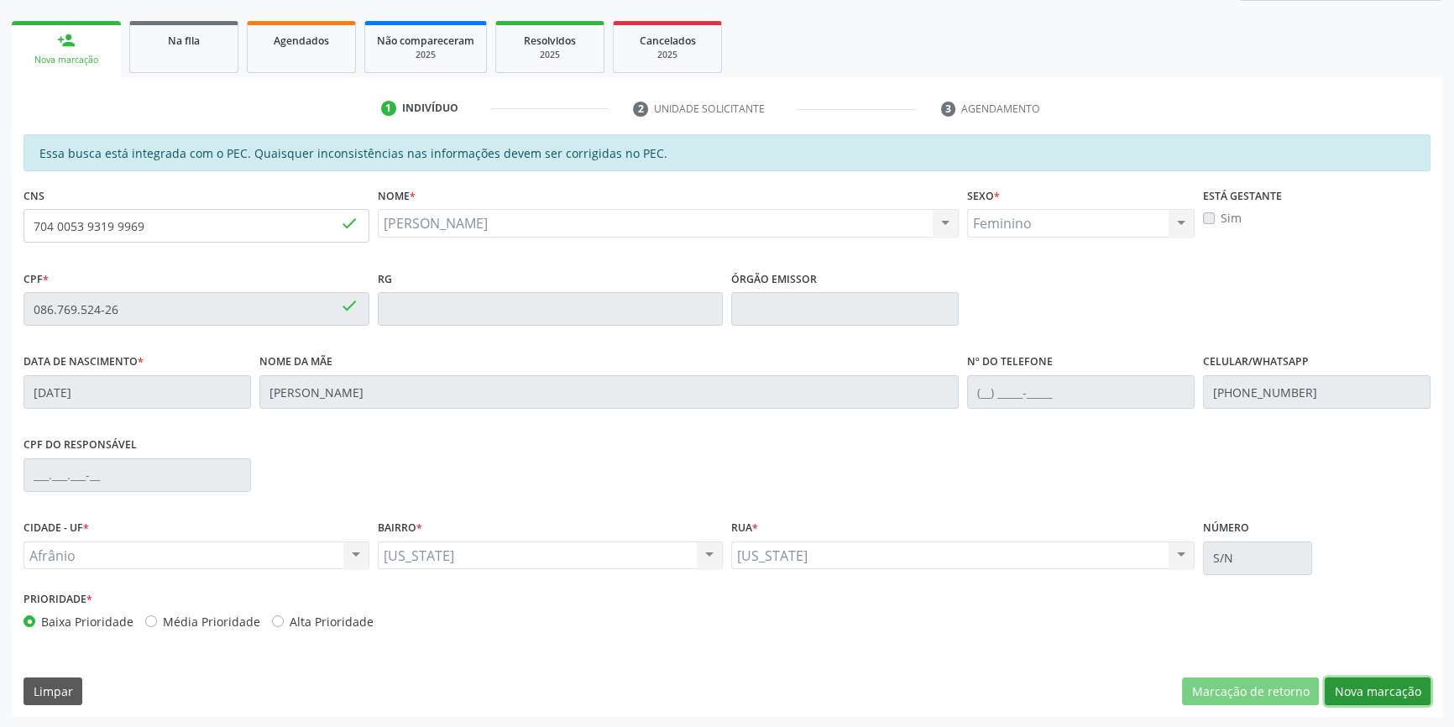
click at [1372, 699] on button "Nova marcação" at bounding box center [1378, 692] width 106 height 29
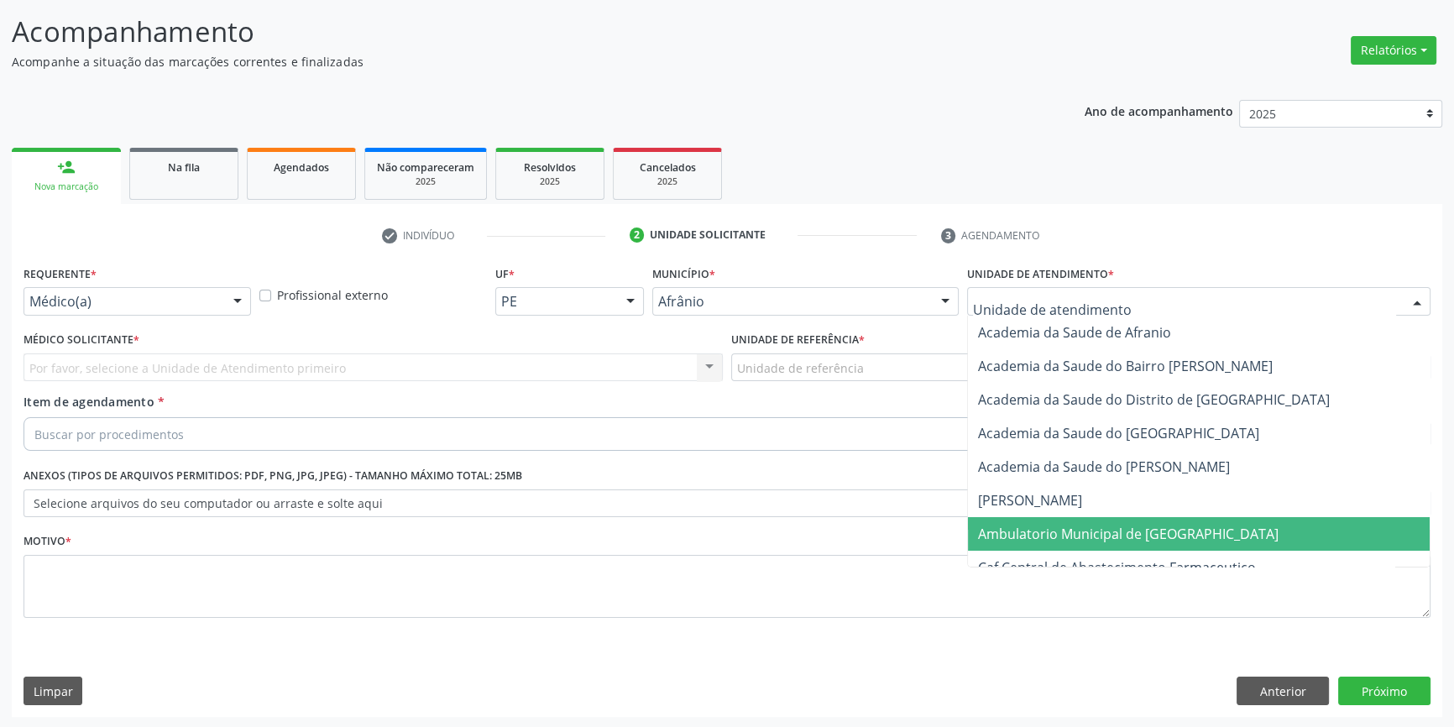
click at [1104, 532] on span "Ambulatorio Municipal de [GEOGRAPHIC_DATA]" at bounding box center [1128, 534] width 301 height 18
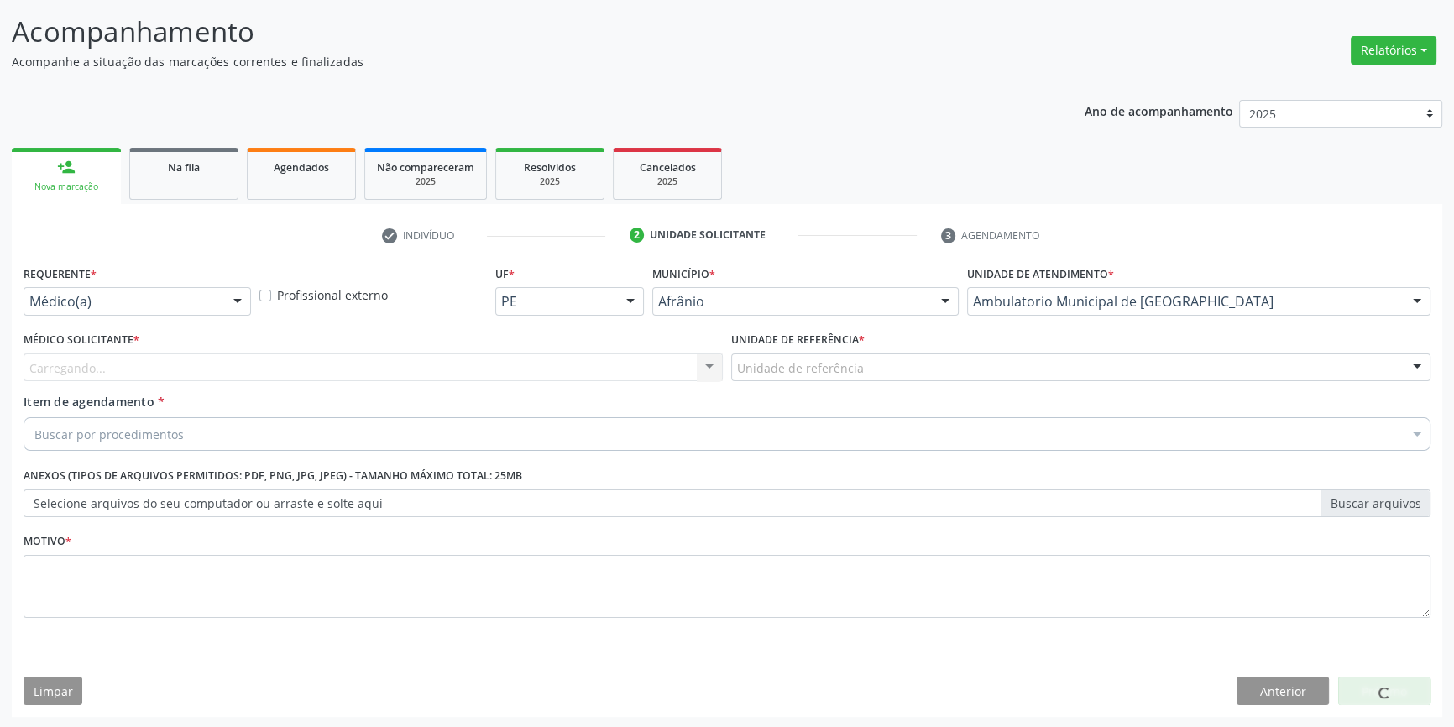
click at [814, 332] on label "Unidade de referência *" at bounding box center [798, 340] width 134 height 26
click at [814, 349] on label "Unidade de referência *" at bounding box center [798, 340] width 134 height 26
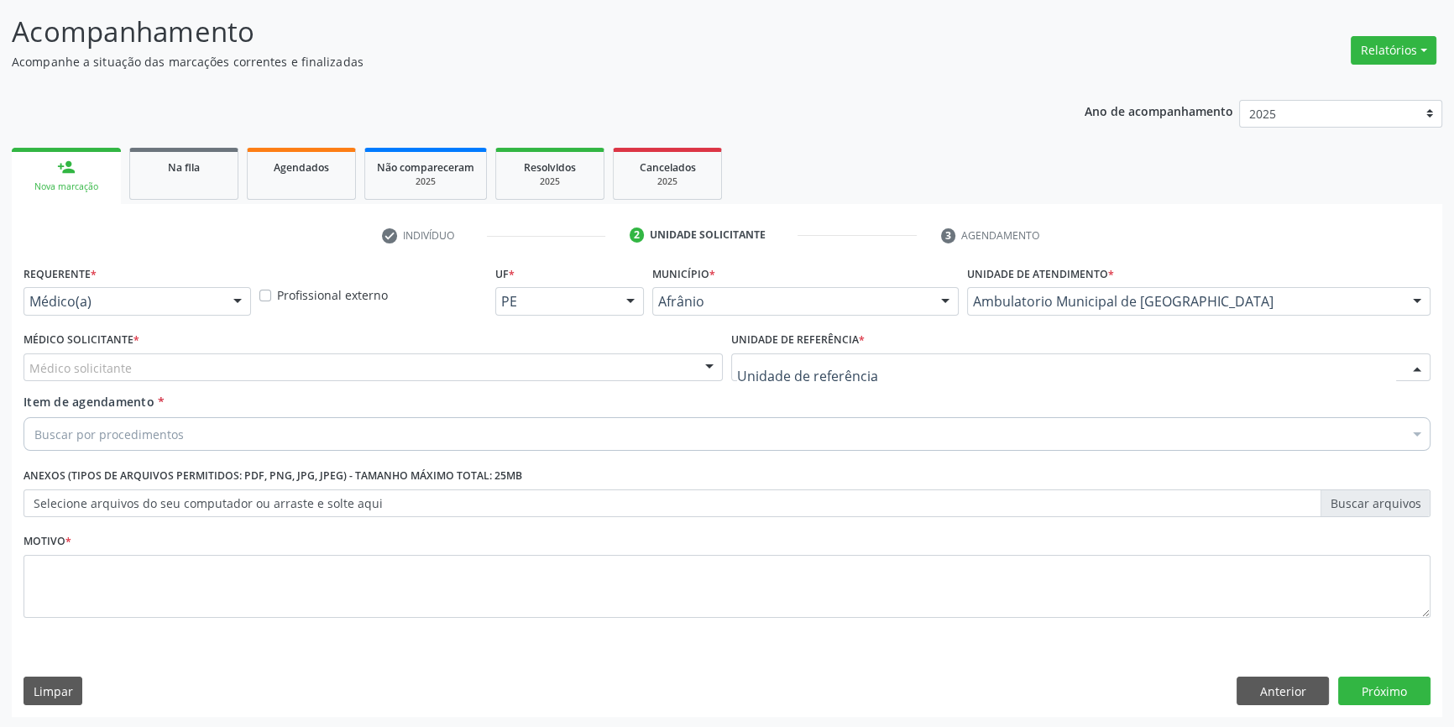
click at [814, 355] on div at bounding box center [1080, 367] width 699 height 29
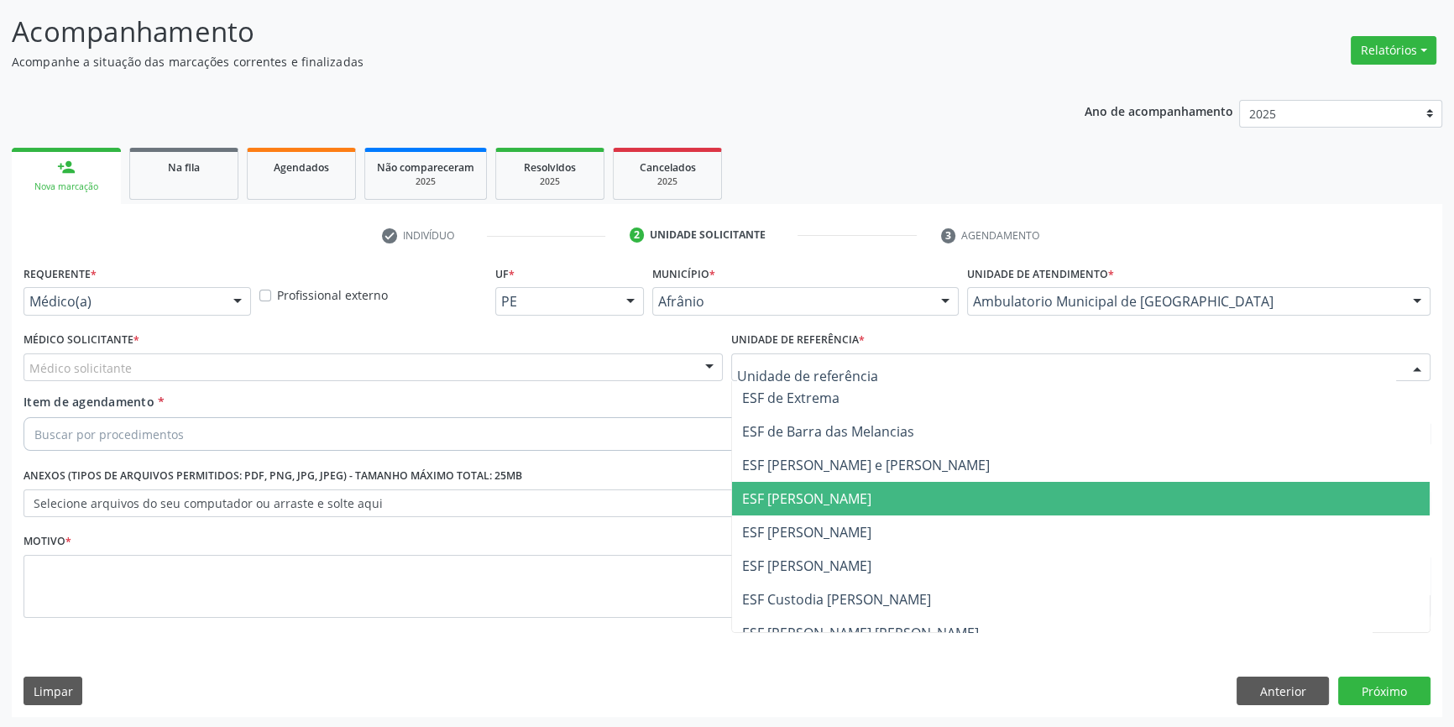
drag, startPoint x: 819, startPoint y: 528, endPoint x: 655, endPoint y: 462, distance: 177.4
click at [814, 529] on span "ESF [PERSON_NAME]" at bounding box center [806, 532] width 129 height 18
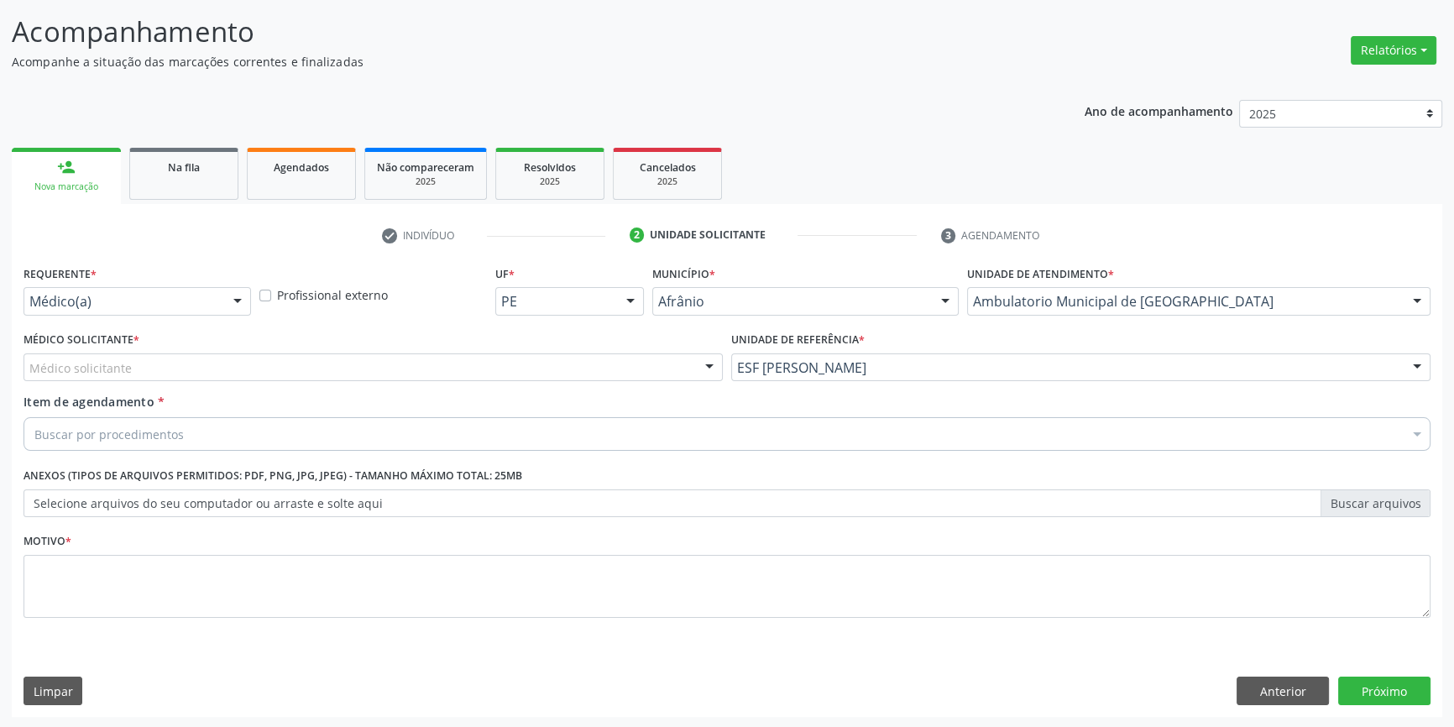
drag, startPoint x: 505, startPoint y: 359, endPoint x: 442, endPoint y: 398, distance: 73.2
click at [503, 360] on div "Médico solicitante" at bounding box center [373, 367] width 699 height 29
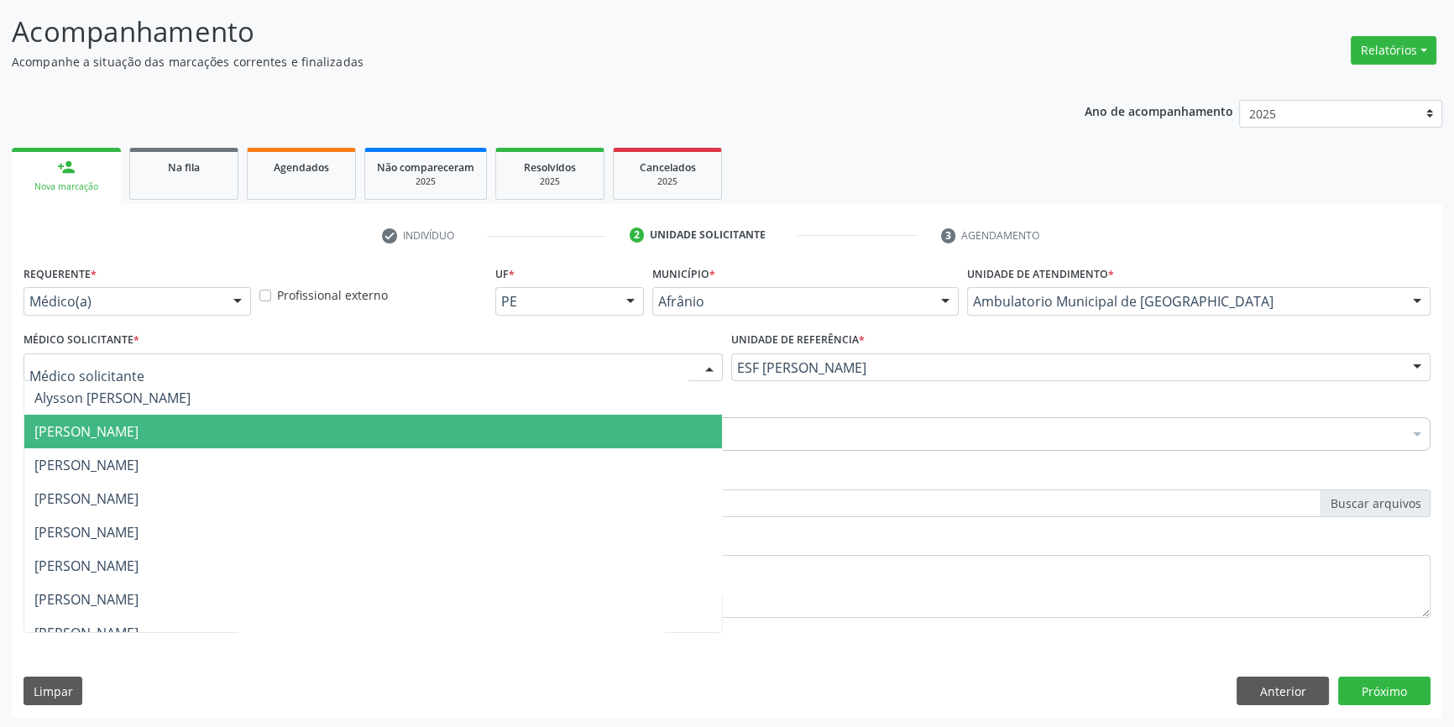
drag, startPoint x: 260, startPoint y: 437, endPoint x: 165, endPoint y: 433, distance: 95.8
click at [229, 437] on span "[PERSON_NAME]" at bounding box center [373, 432] width 698 height 34
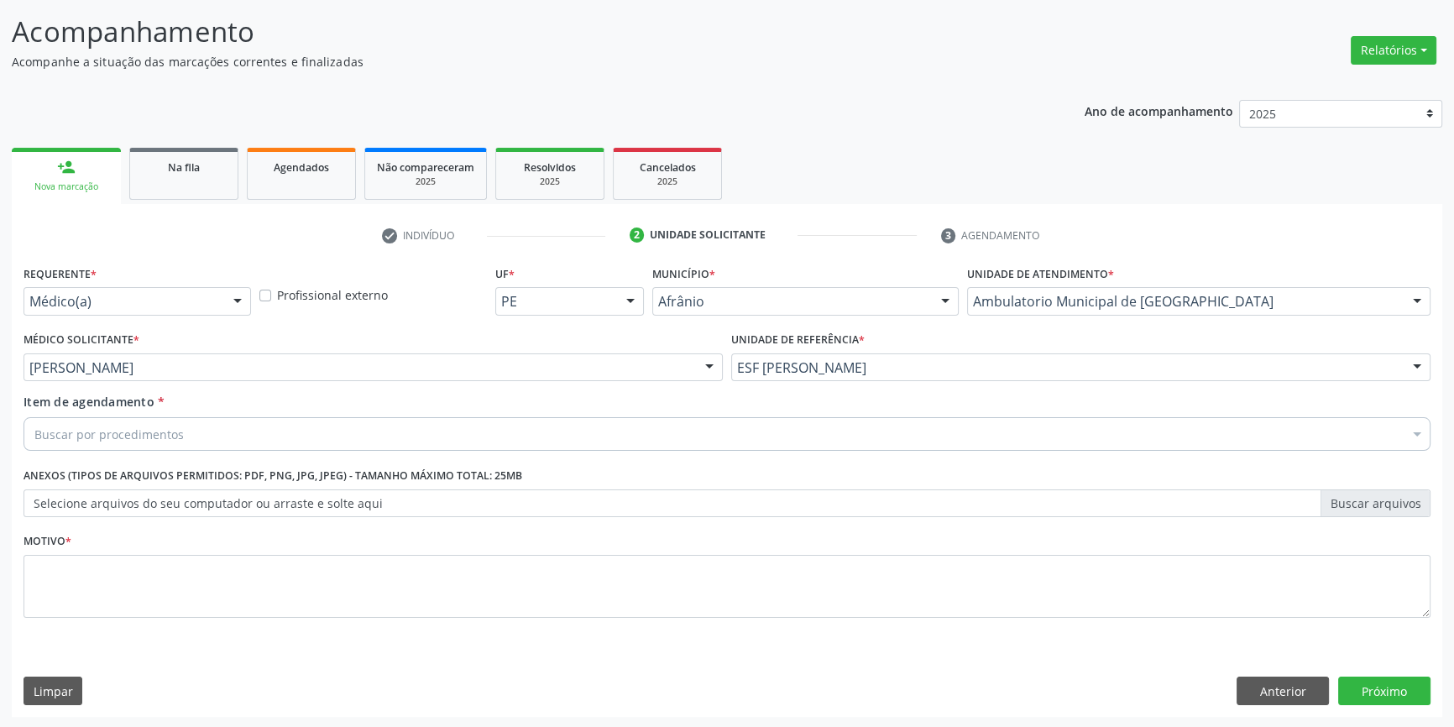
click at [165, 433] on div "Requerente * Médico(a) Médico(a) Enfermeiro(a) Paciente Nenhum resultado encont…" at bounding box center [727, 451] width 1407 height 380
click at [184, 429] on div "Buscar por procedimentos" at bounding box center [727, 434] width 1407 height 34
drag, startPoint x: 193, startPoint y: 432, endPoint x: 0, endPoint y: 434, distance: 193.1
click at [0, 434] on div "Acompanhamento Acompanhe a situação das marcações correntes e finalizadas Relat…" at bounding box center [727, 359] width 1454 height 740
type input "T"
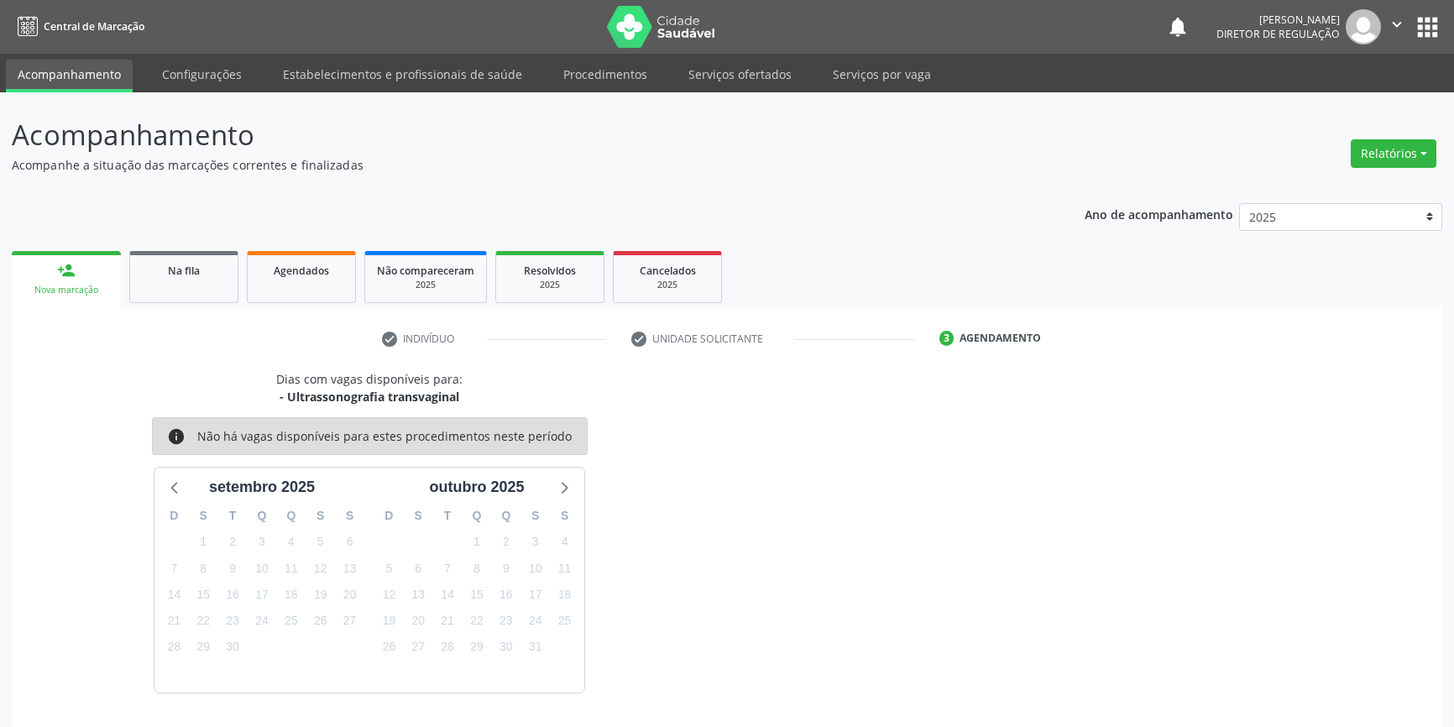
scroll to position [51, 0]
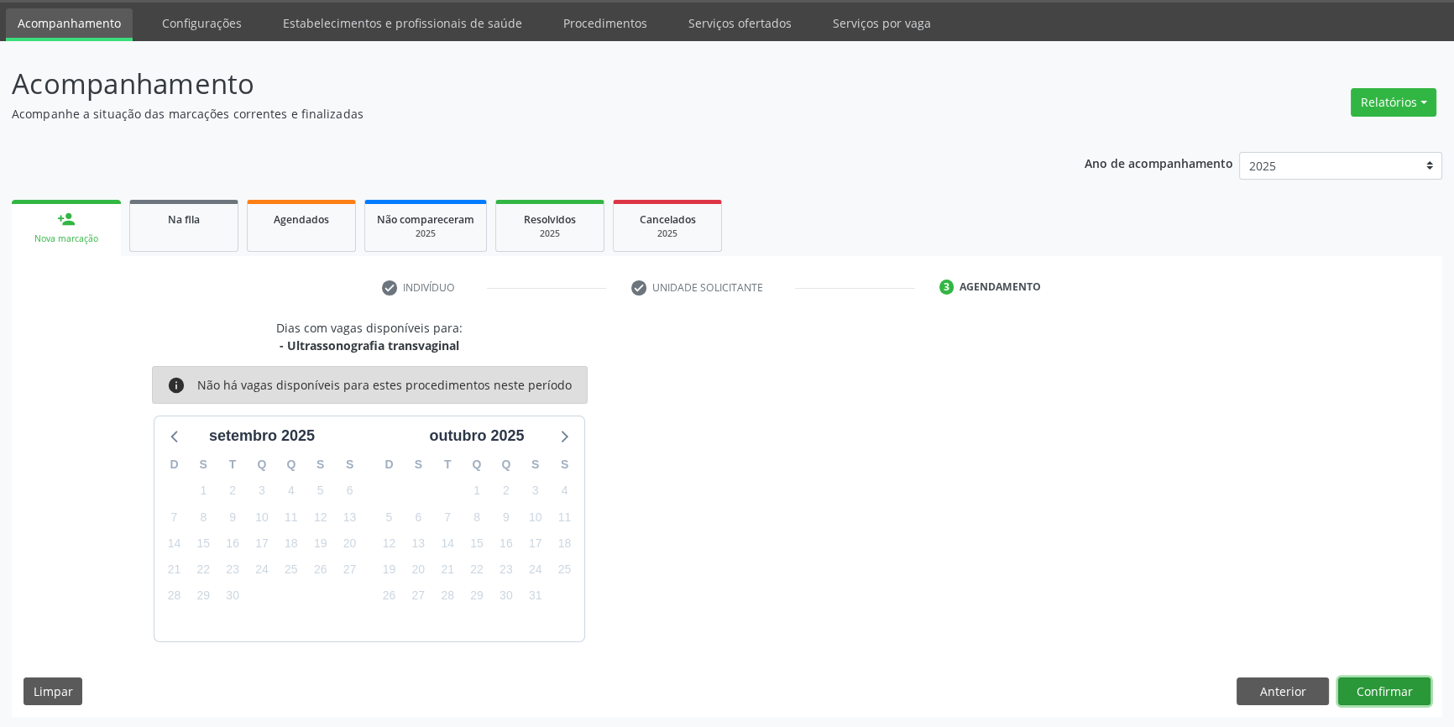
click at [1389, 688] on button "Confirmar" at bounding box center [1384, 692] width 92 height 29
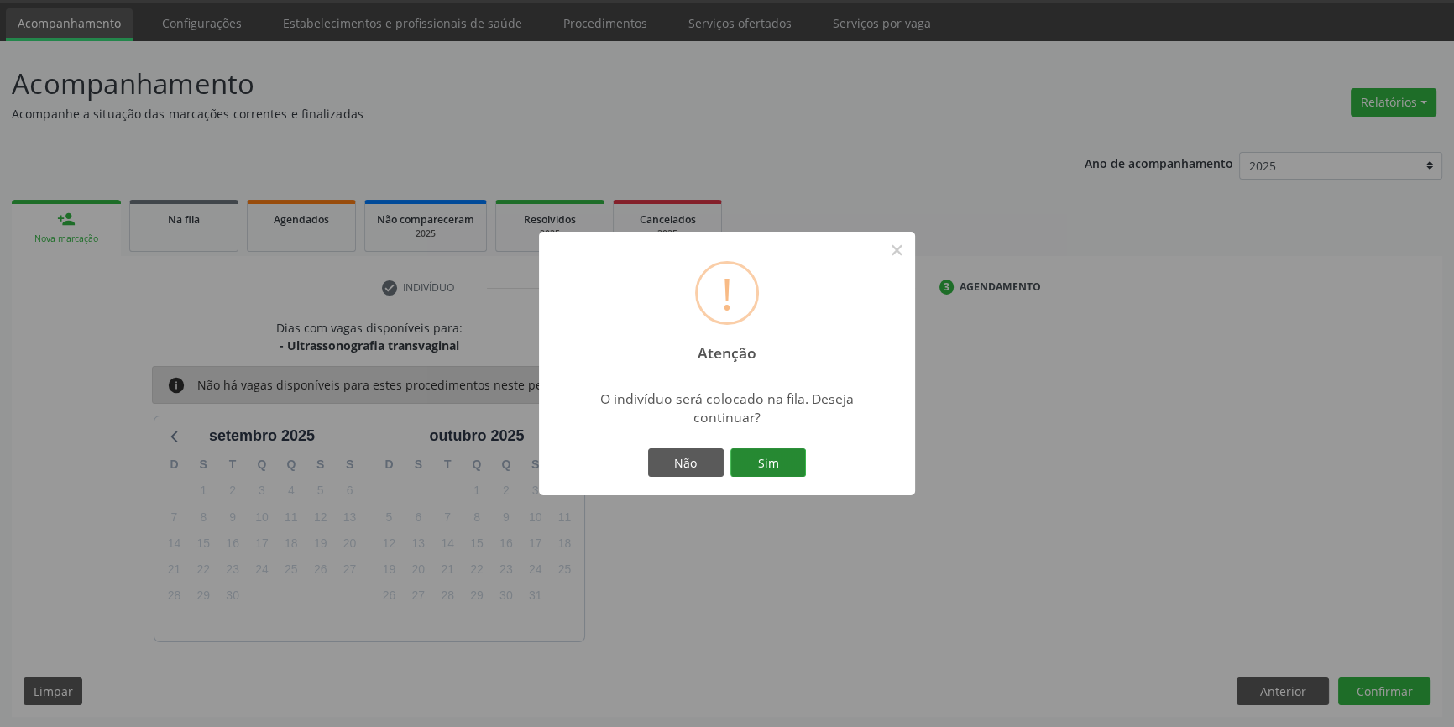
click at [751, 464] on button "Sim" at bounding box center [768, 462] width 76 height 29
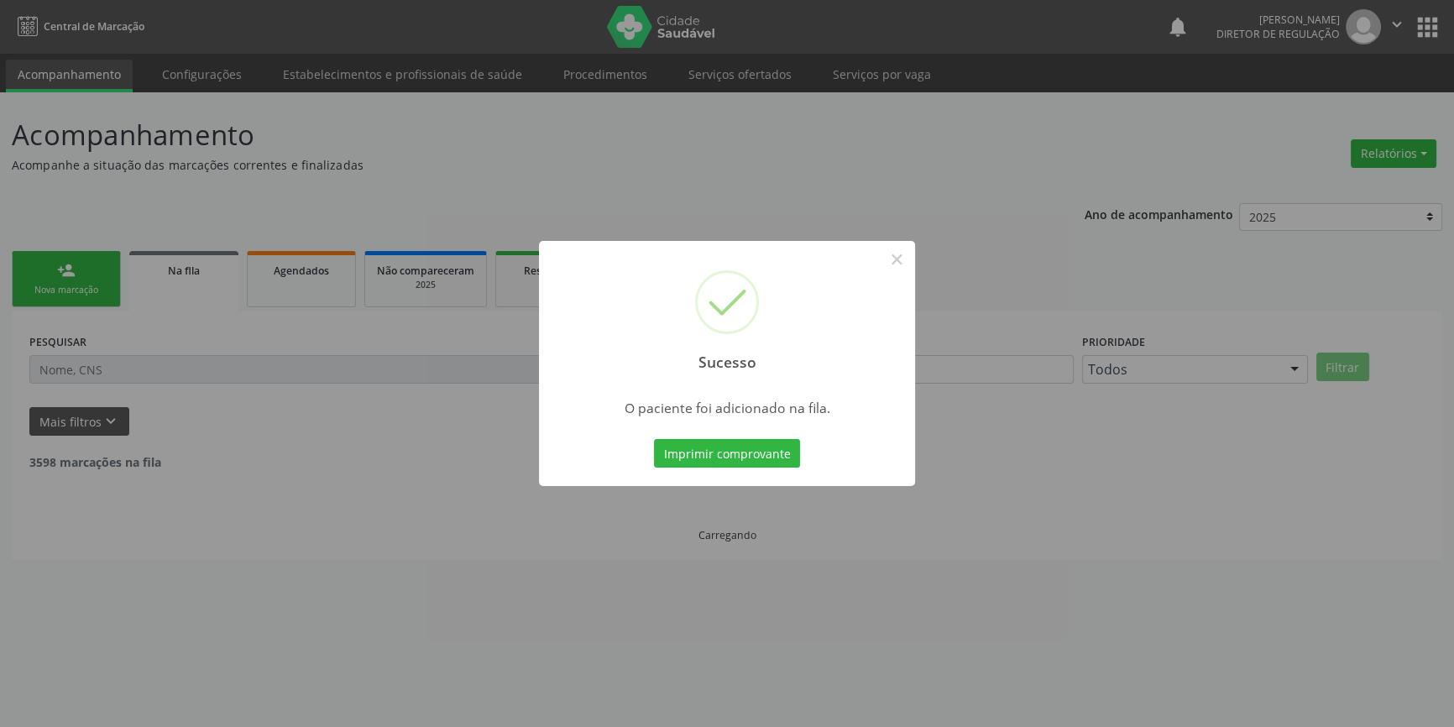
scroll to position [0, 0]
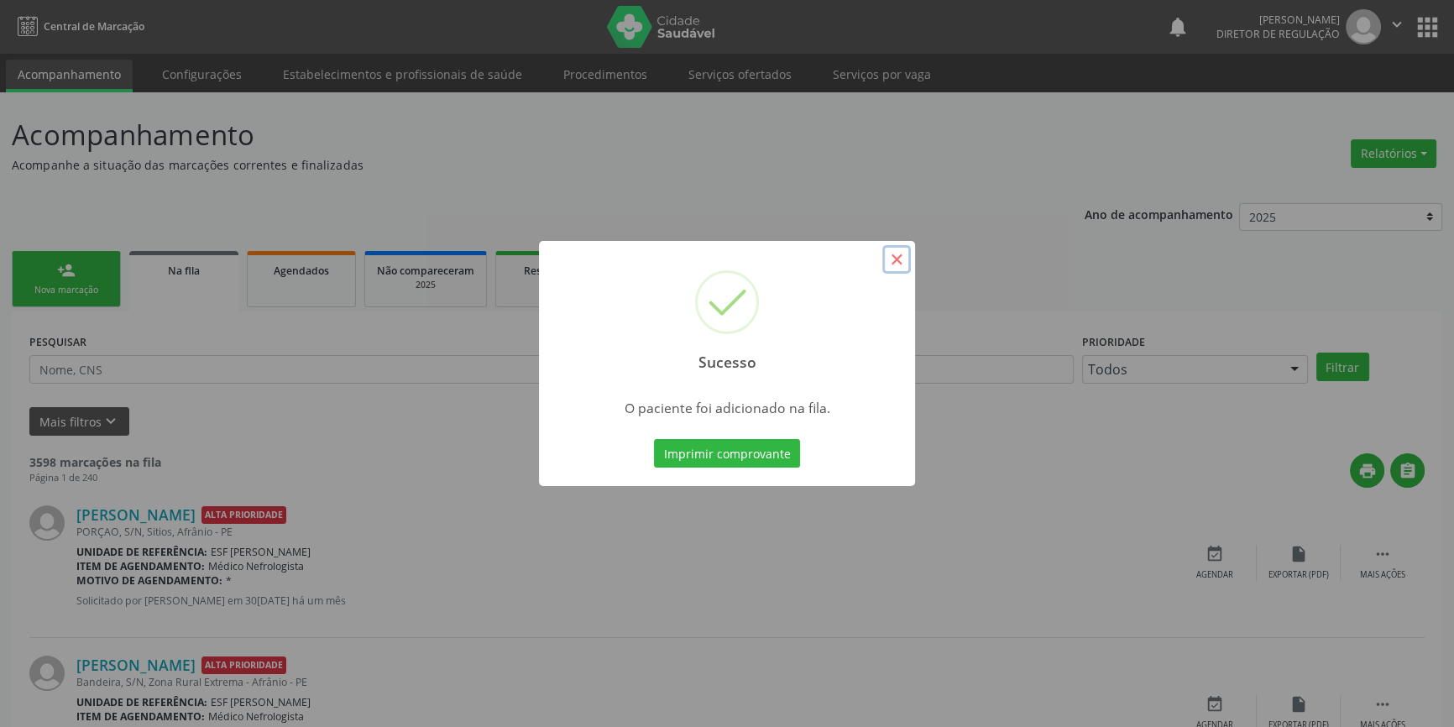
click at [909, 259] on button "×" at bounding box center [896, 259] width 29 height 29
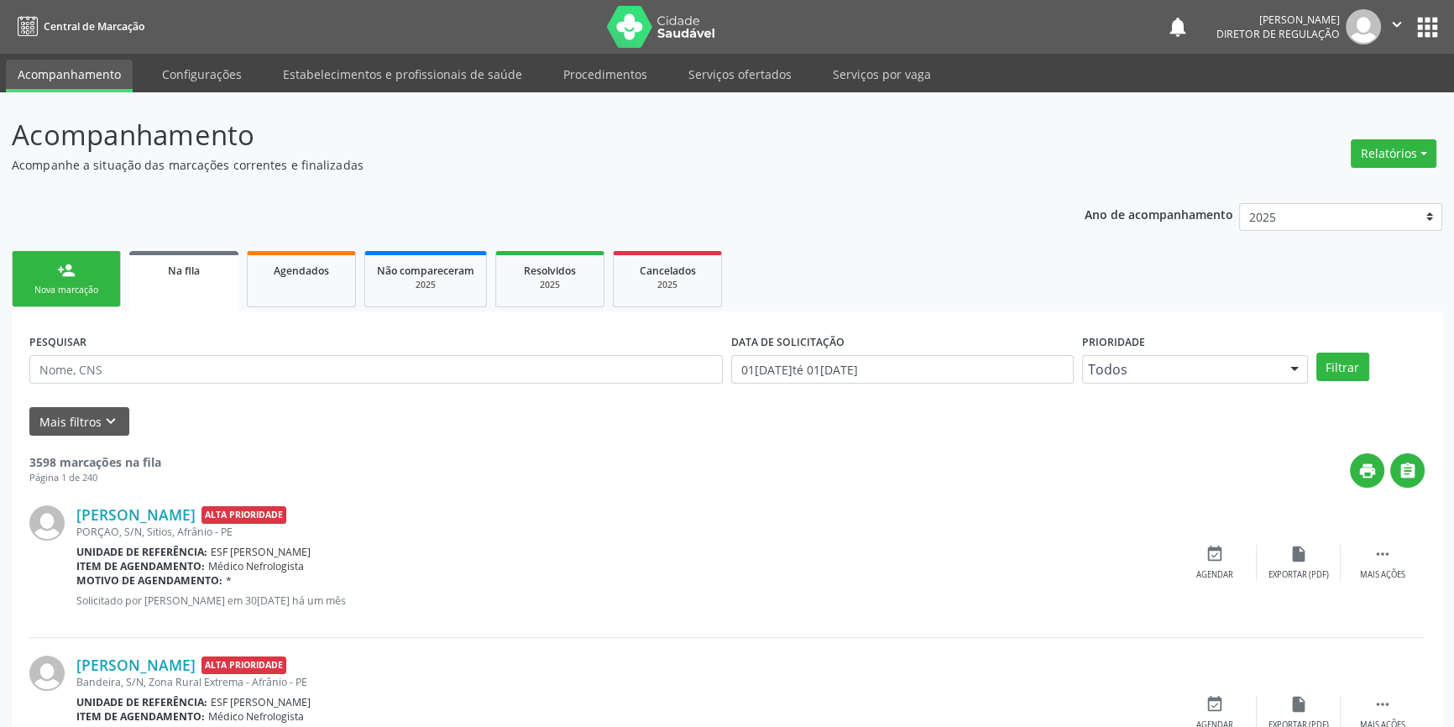
click at [26, 270] on link "person_add Nova marcação" at bounding box center [66, 279] width 109 height 56
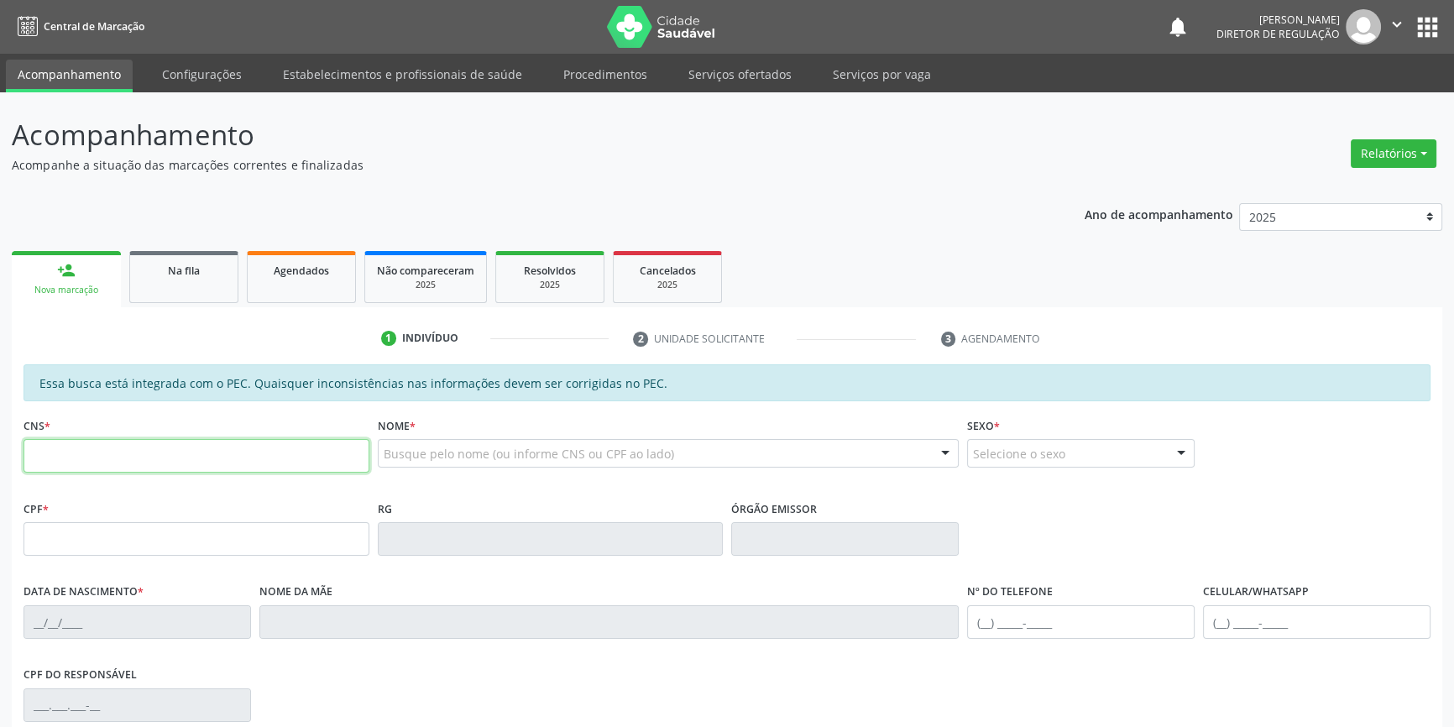
click at [149, 469] on input "text" at bounding box center [197, 456] width 346 height 34
type input "706 0078 7595 1449"
type input "040.117.314-39"
type input "17[DATE]"
type input "[PERSON_NAME]"
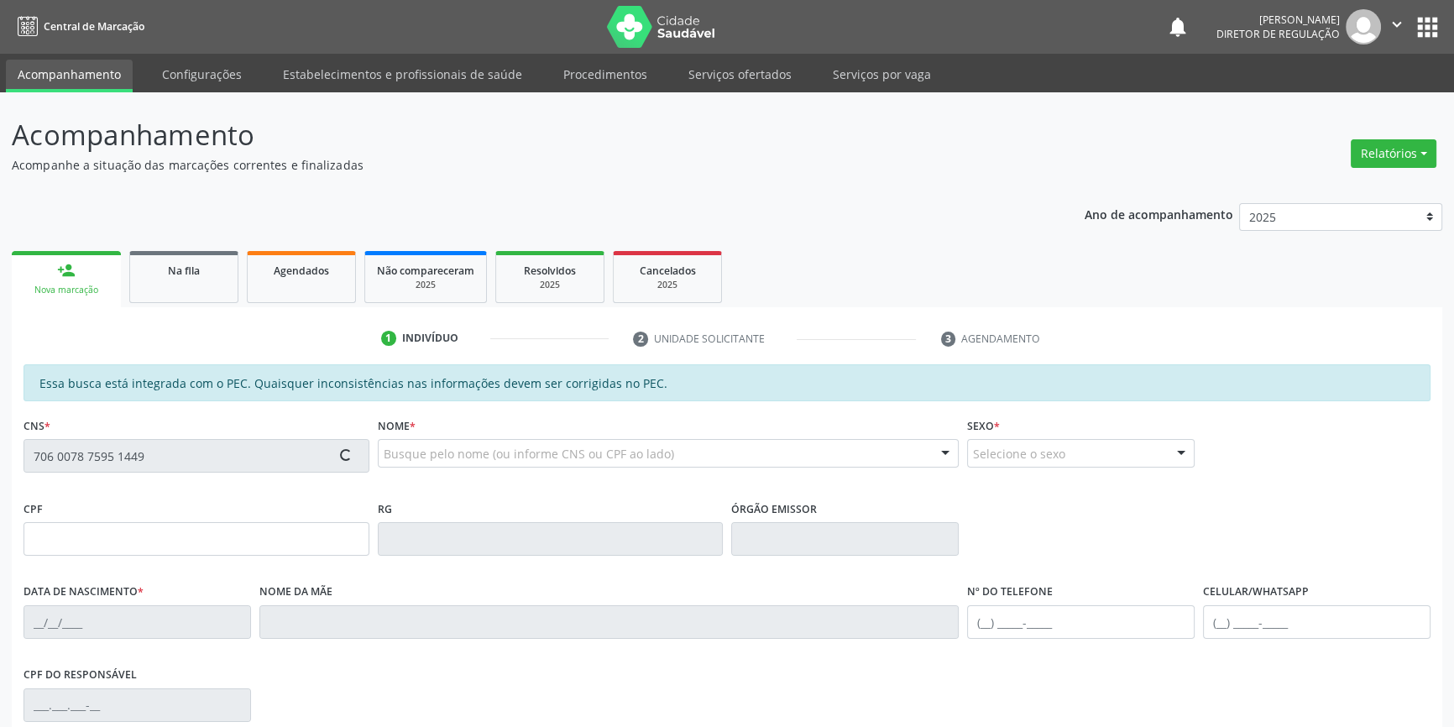
type input "[PHONE_NUMBER]"
type input "S/N"
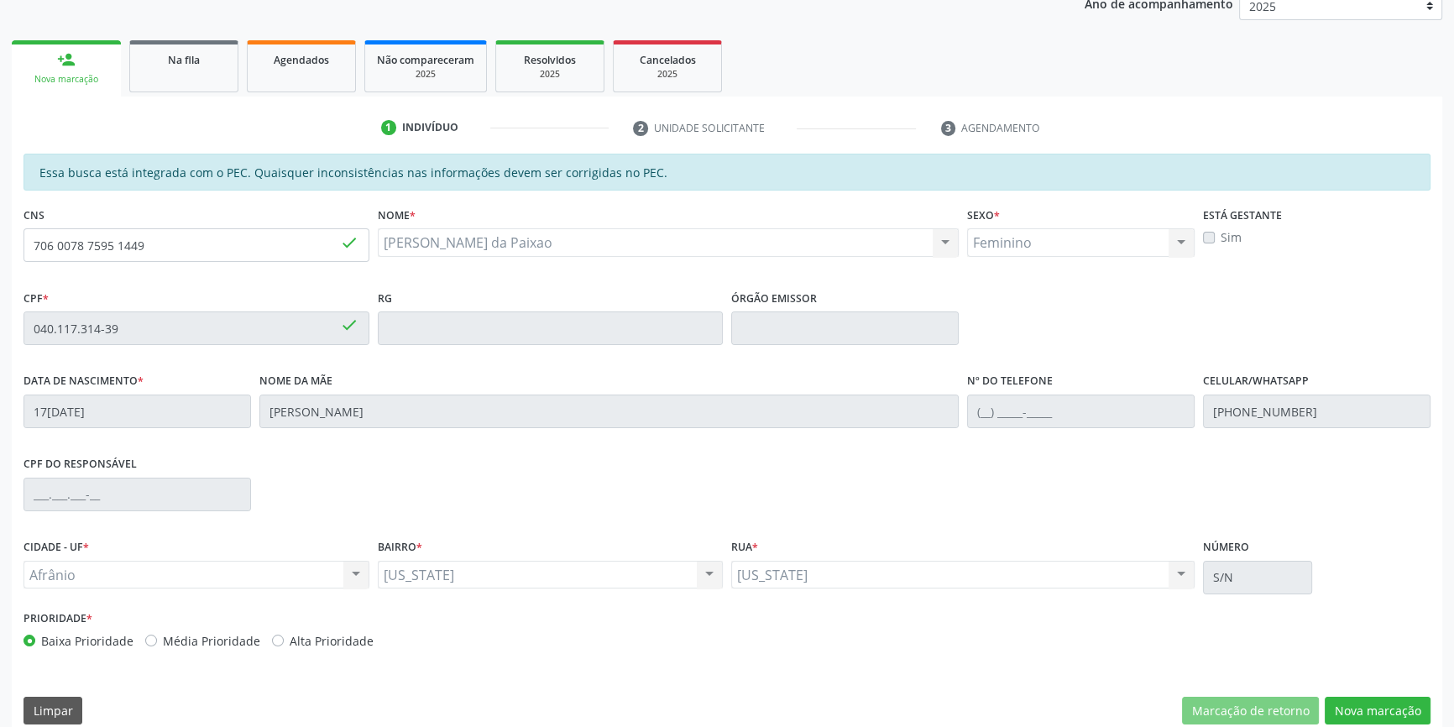
scroll to position [230, 0]
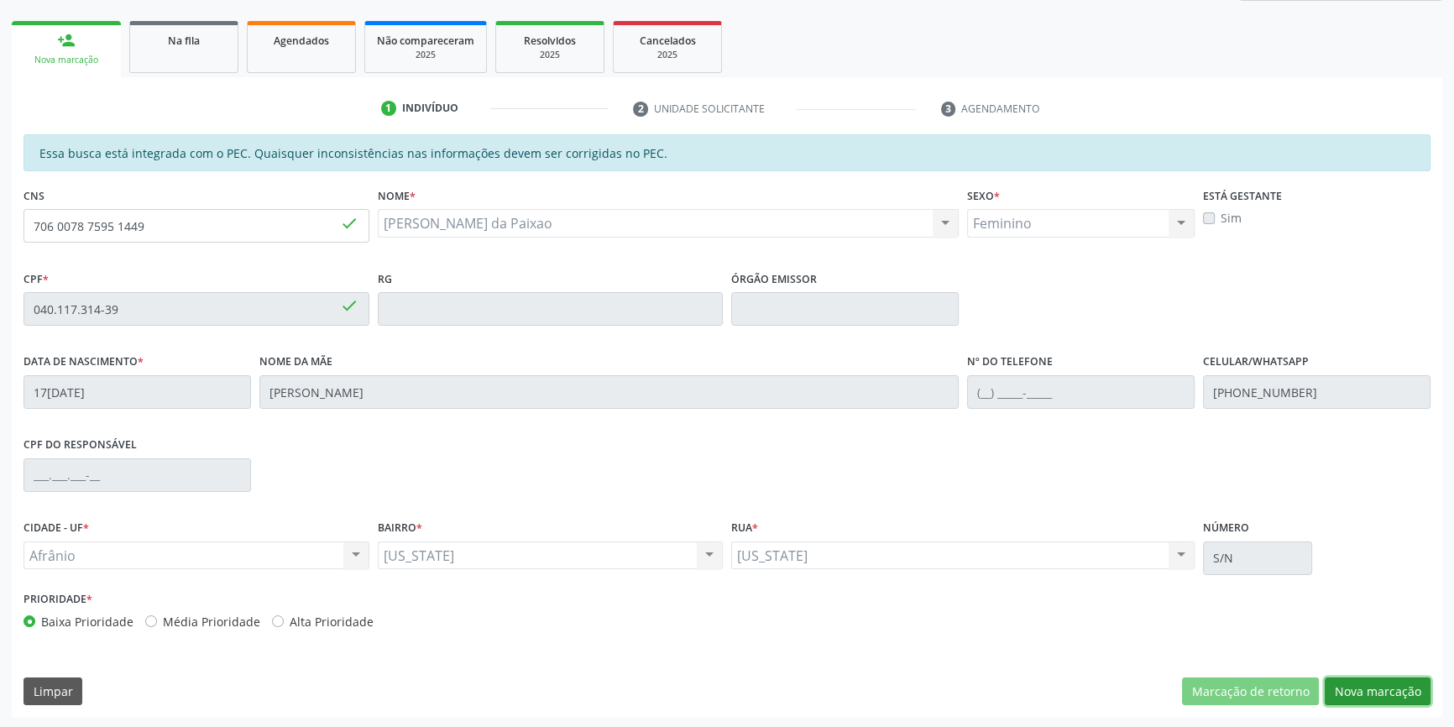
click at [1360, 682] on button "Nova marcação" at bounding box center [1378, 692] width 106 height 29
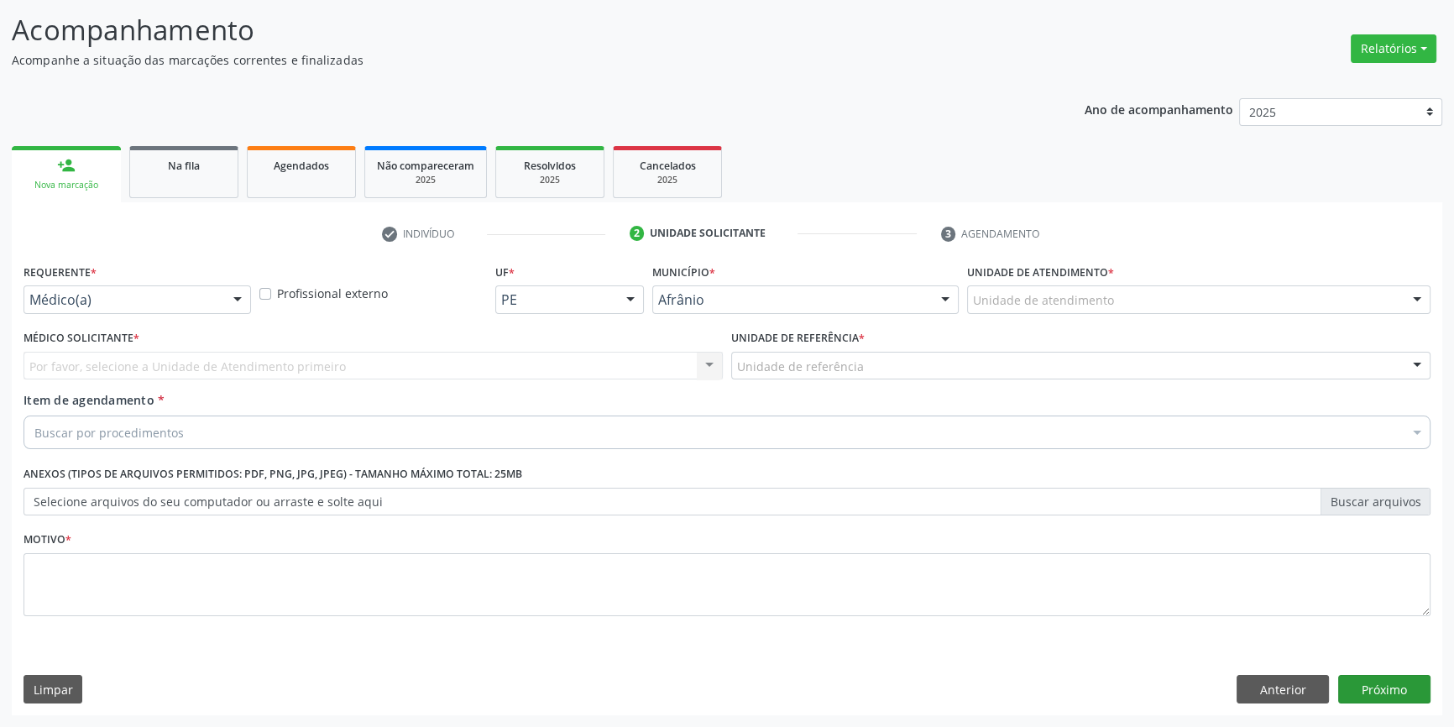
scroll to position [103, 0]
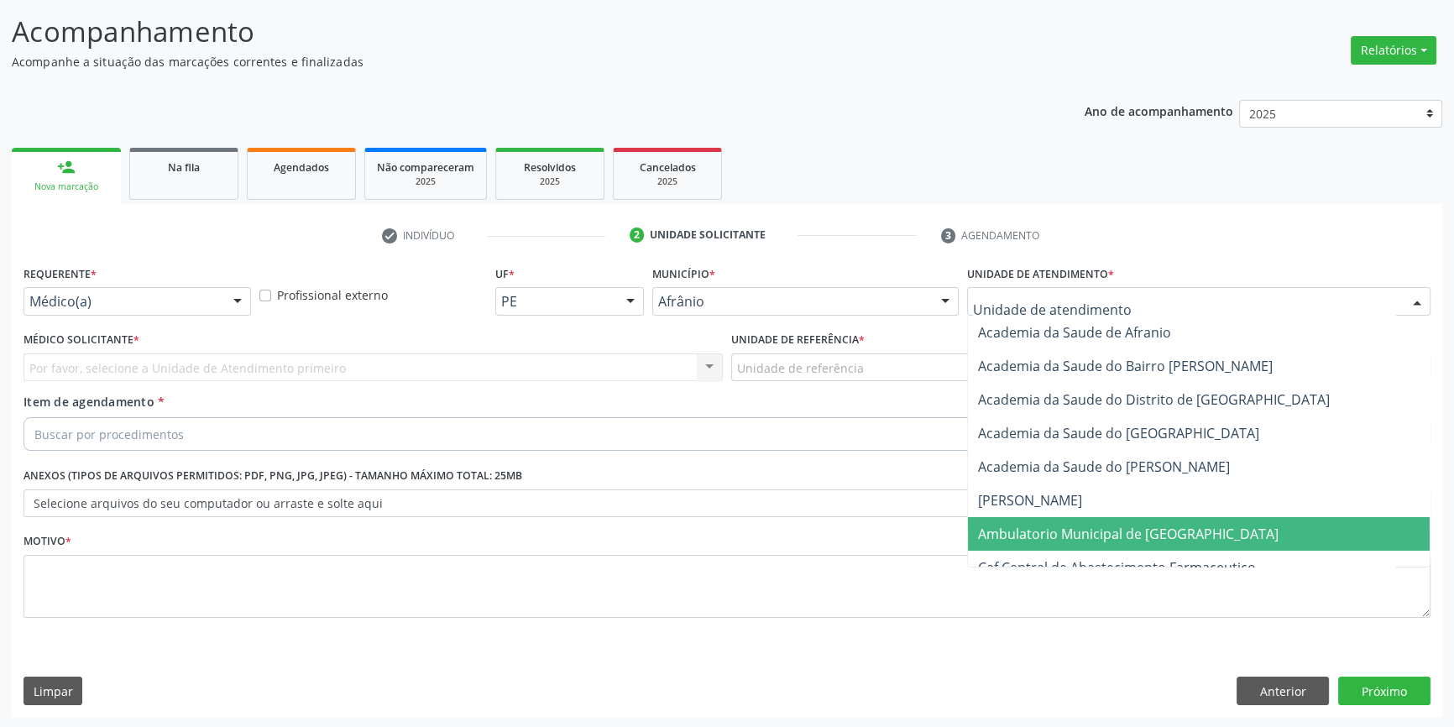
click at [1056, 527] on span "Ambulatorio Municipal de [GEOGRAPHIC_DATA]" at bounding box center [1128, 534] width 301 height 18
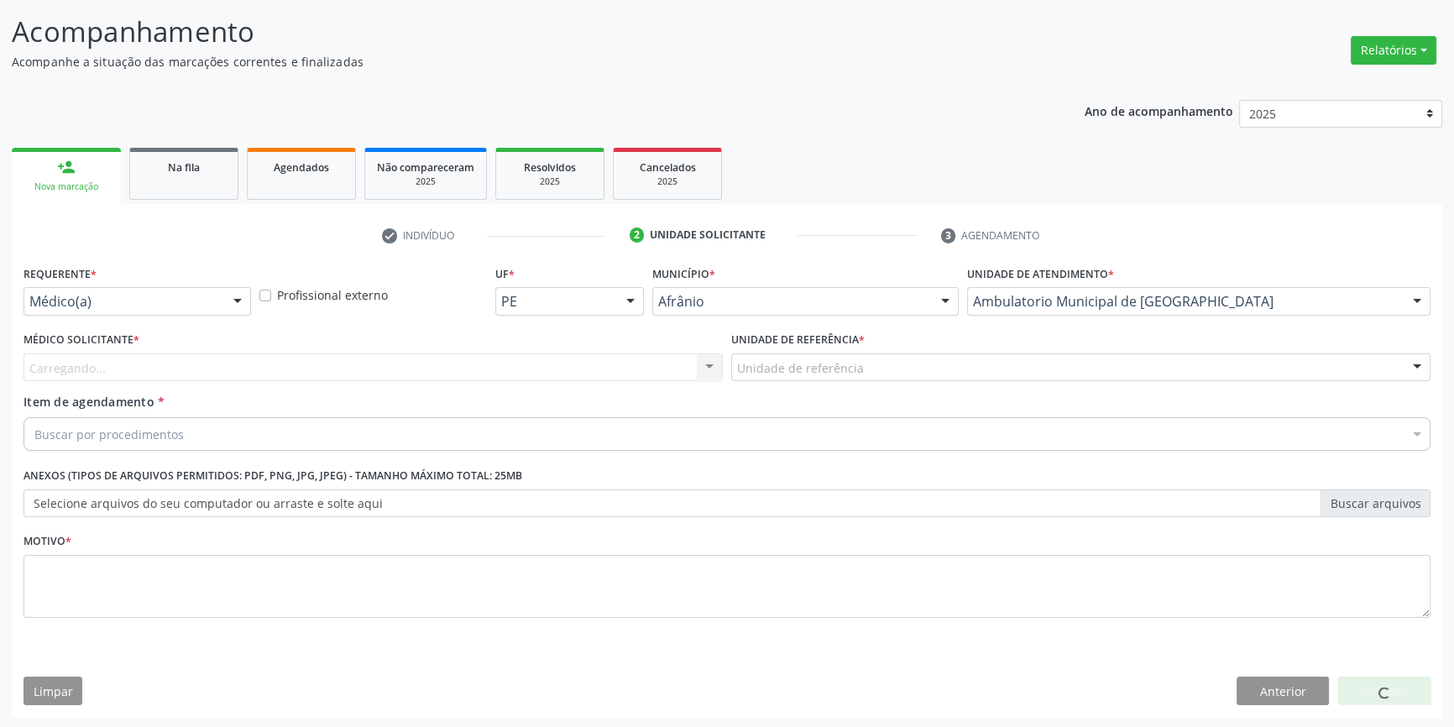
click at [866, 369] on div "Unidade de referência" at bounding box center [1080, 367] width 699 height 29
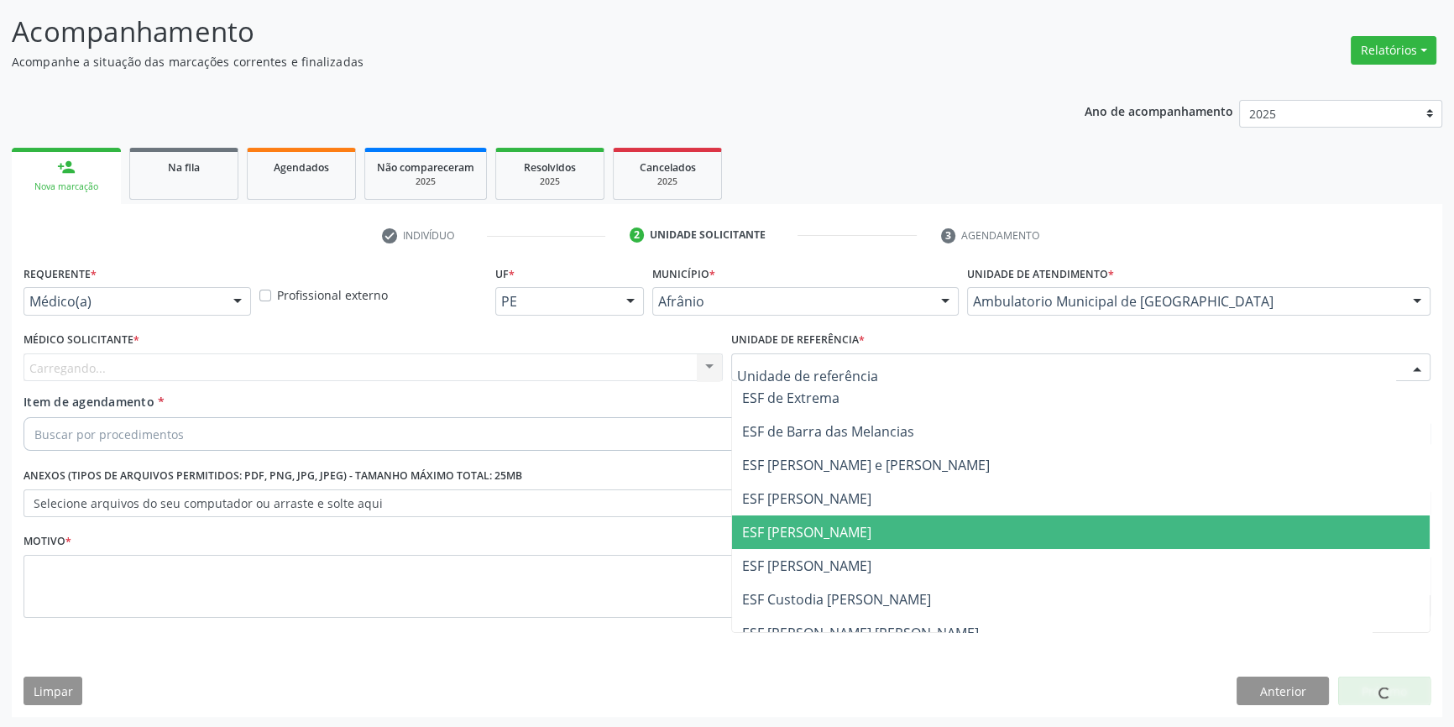
click at [838, 519] on span "ESF [PERSON_NAME]" at bounding box center [1081, 533] width 698 height 34
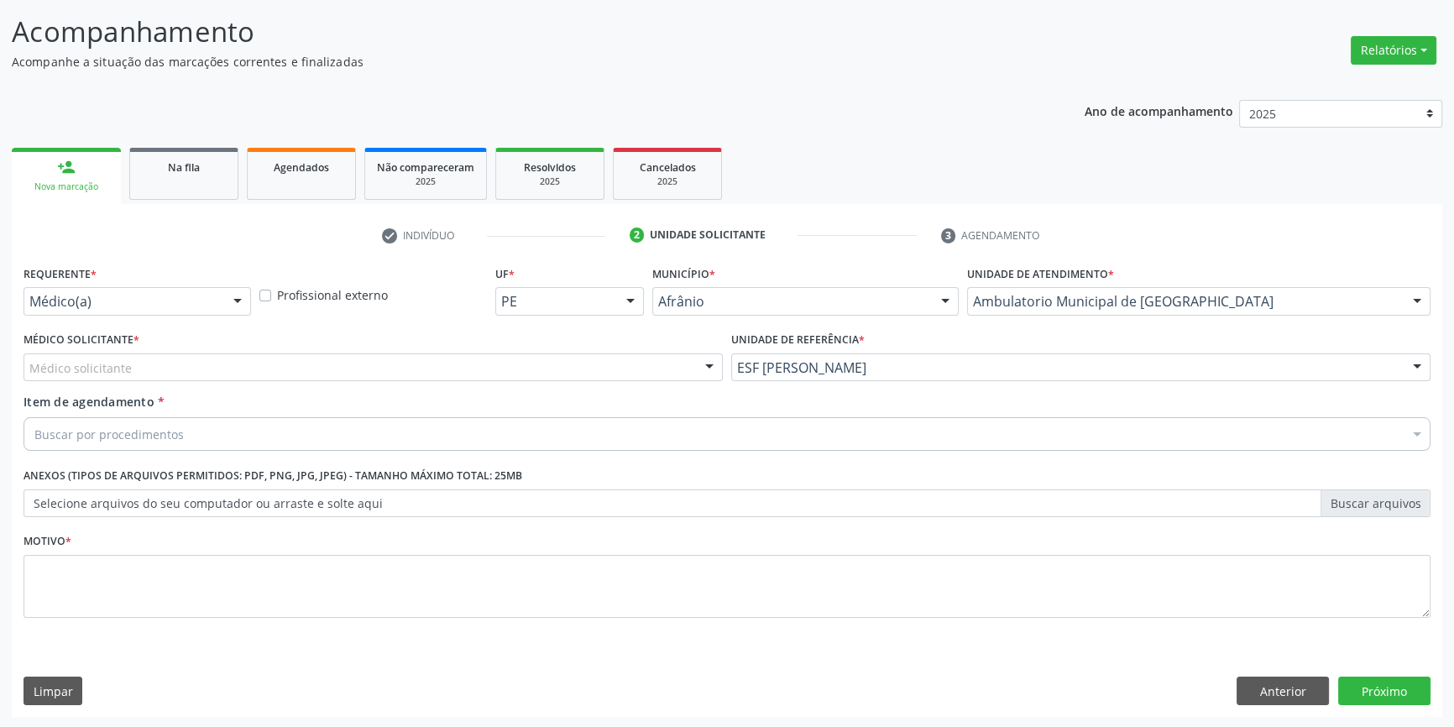
click at [516, 362] on div "Médico solicitante" at bounding box center [373, 367] width 699 height 29
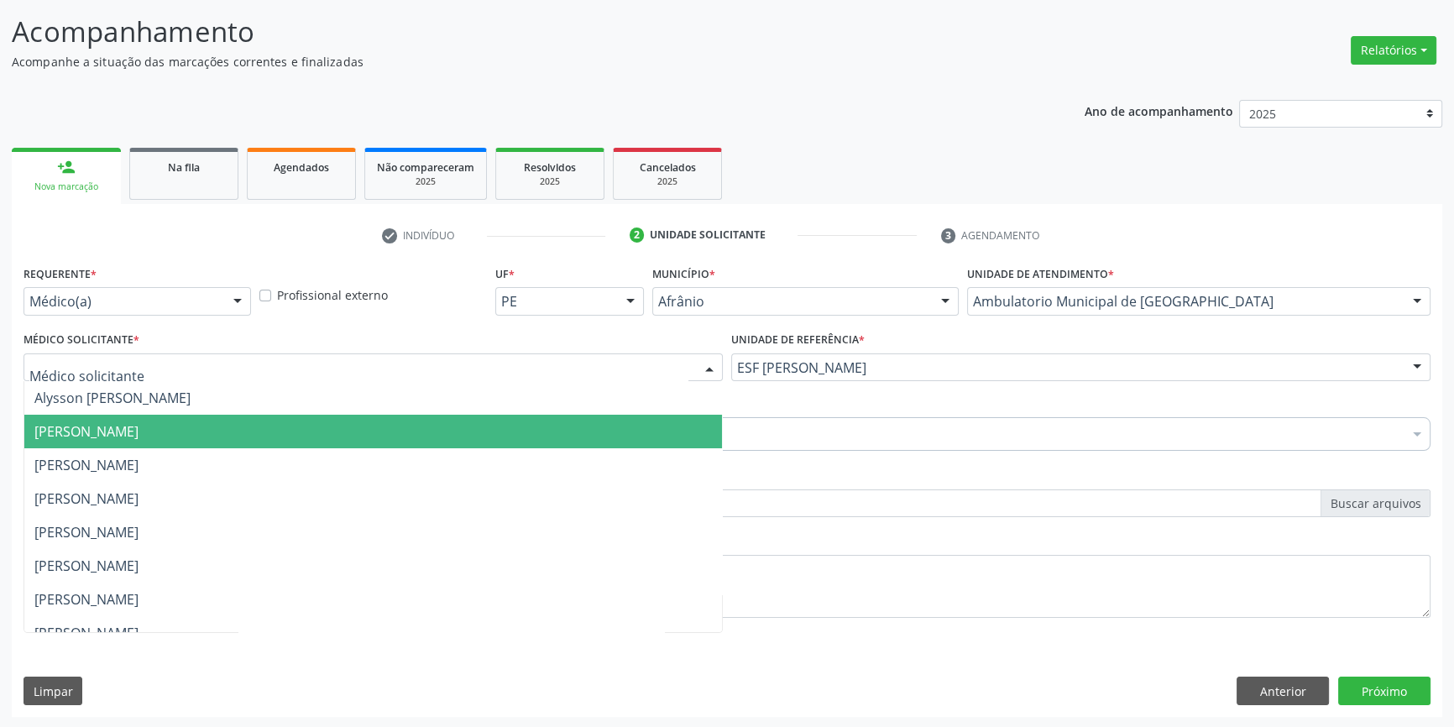
click at [127, 426] on span "[PERSON_NAME]" at bounding box center [86, 431] width 104 height 18
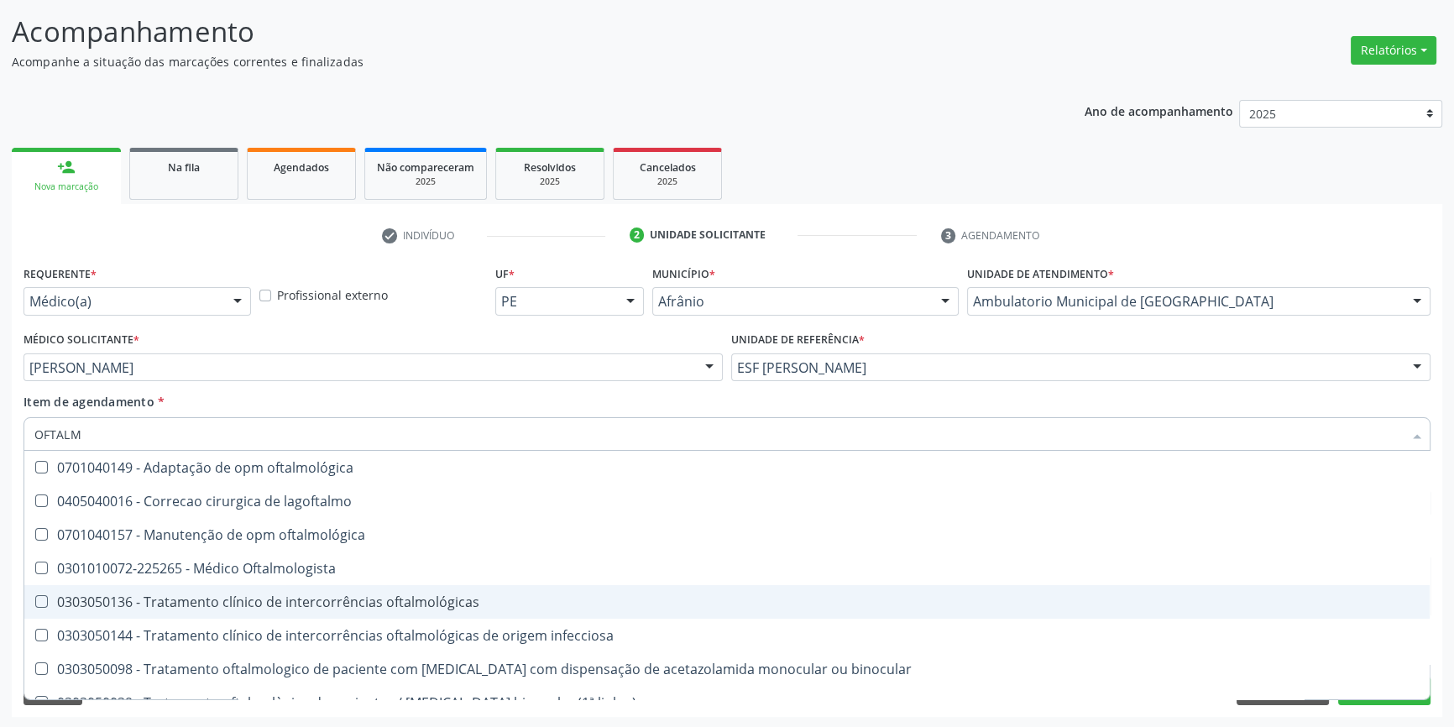
type input "OFTALMO"
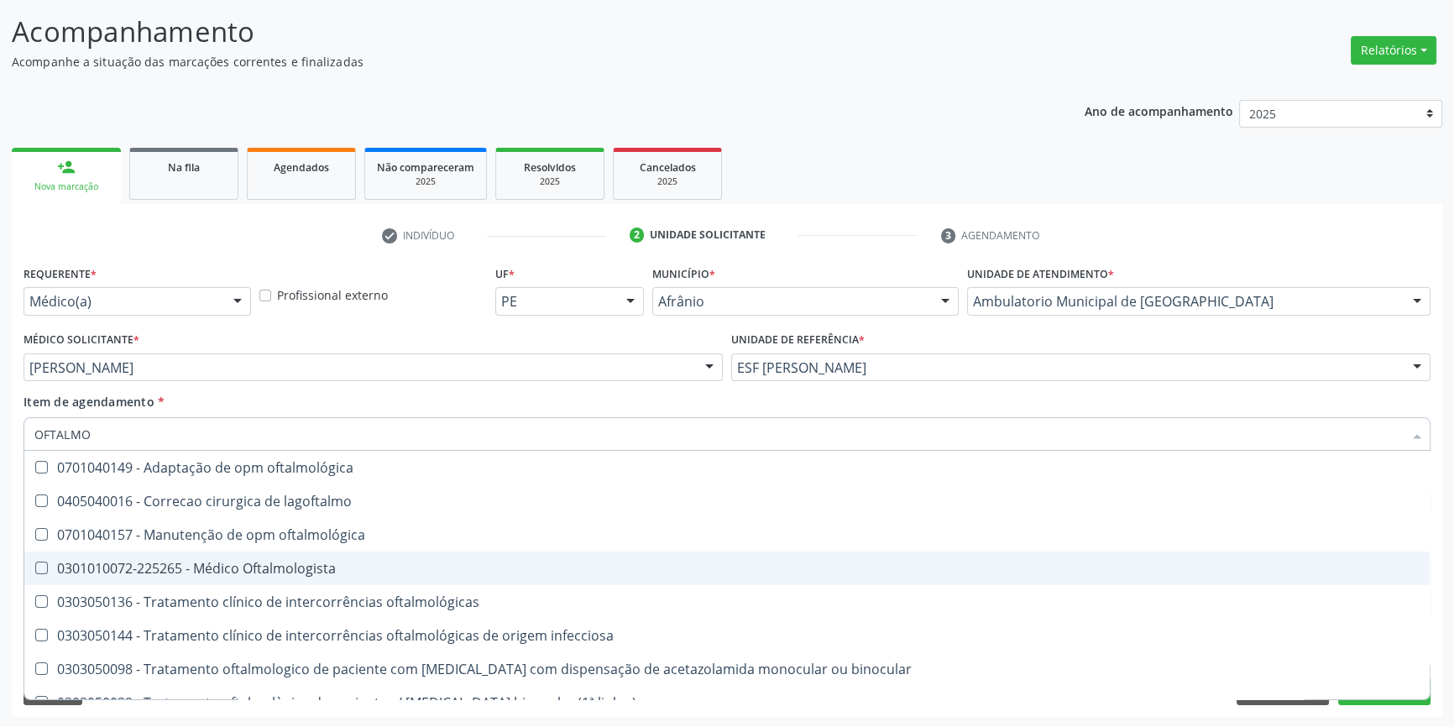
click at [192, 562] on div "0301010072-225265 - Médico Oftalmologista" at bounding box center [726, 568] width 1385 height 13
checkbox Oftalmologista "true"
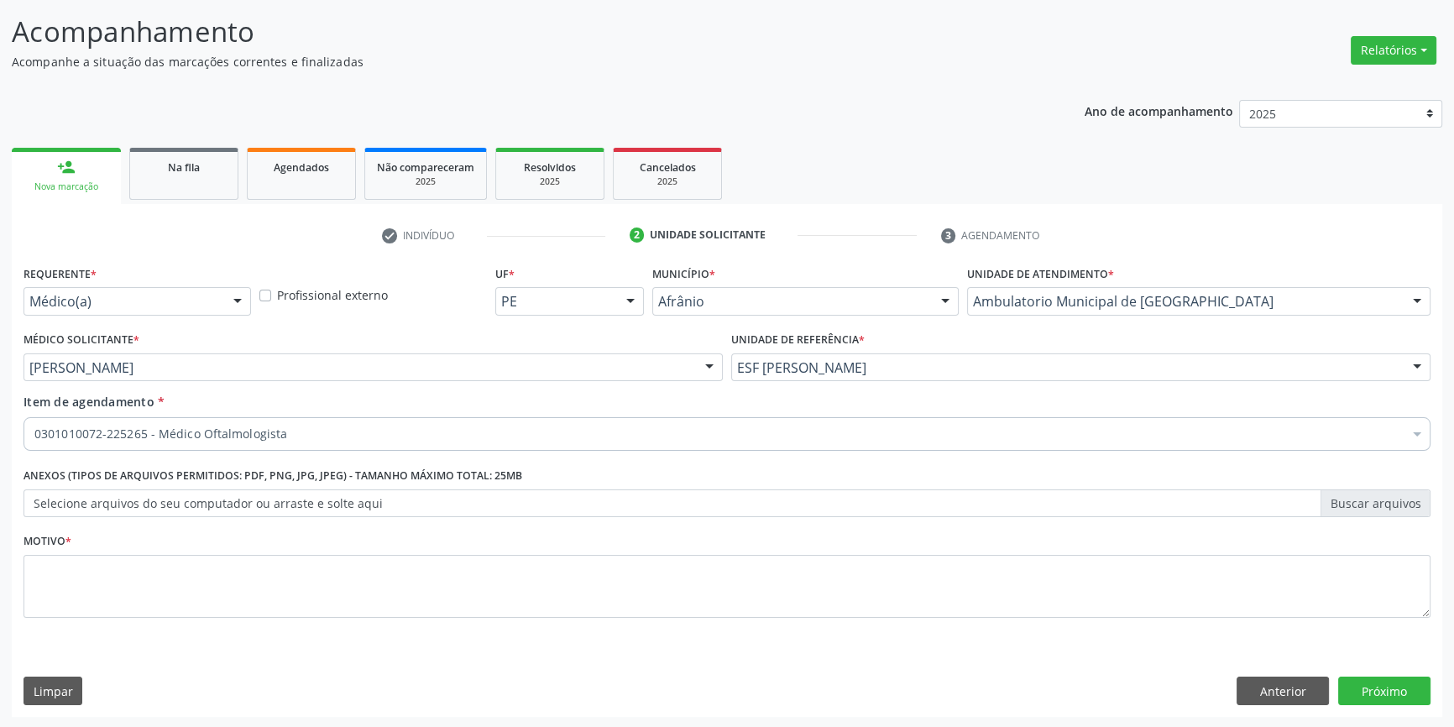
checkbox Oftalmologista "true"
checkbox preenchida\) "false"
click at [1287, 684] on button "Anterior" at bounding box center [1283, 691] width 92 height 29
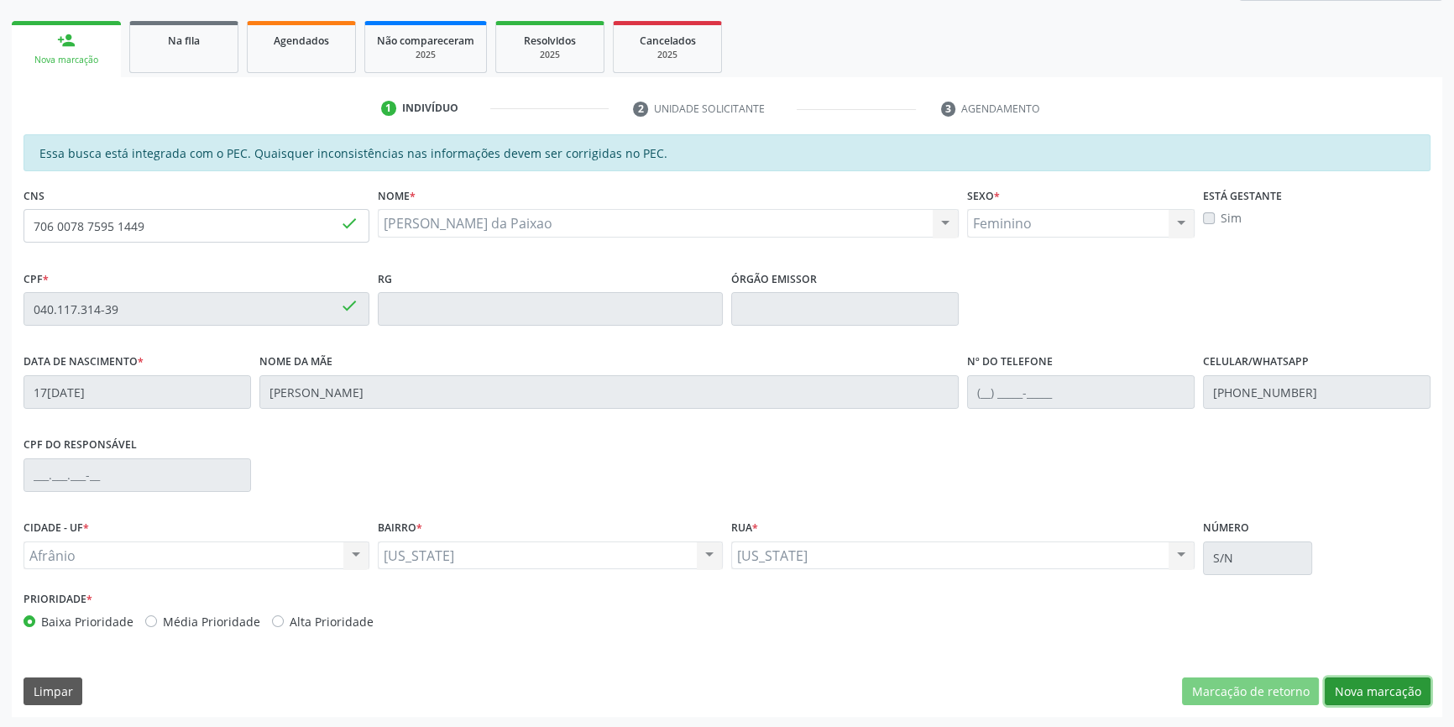
click at [1390, 689] on button "Nova marcação" at bounding box center [1378, 692] width 106 height 29
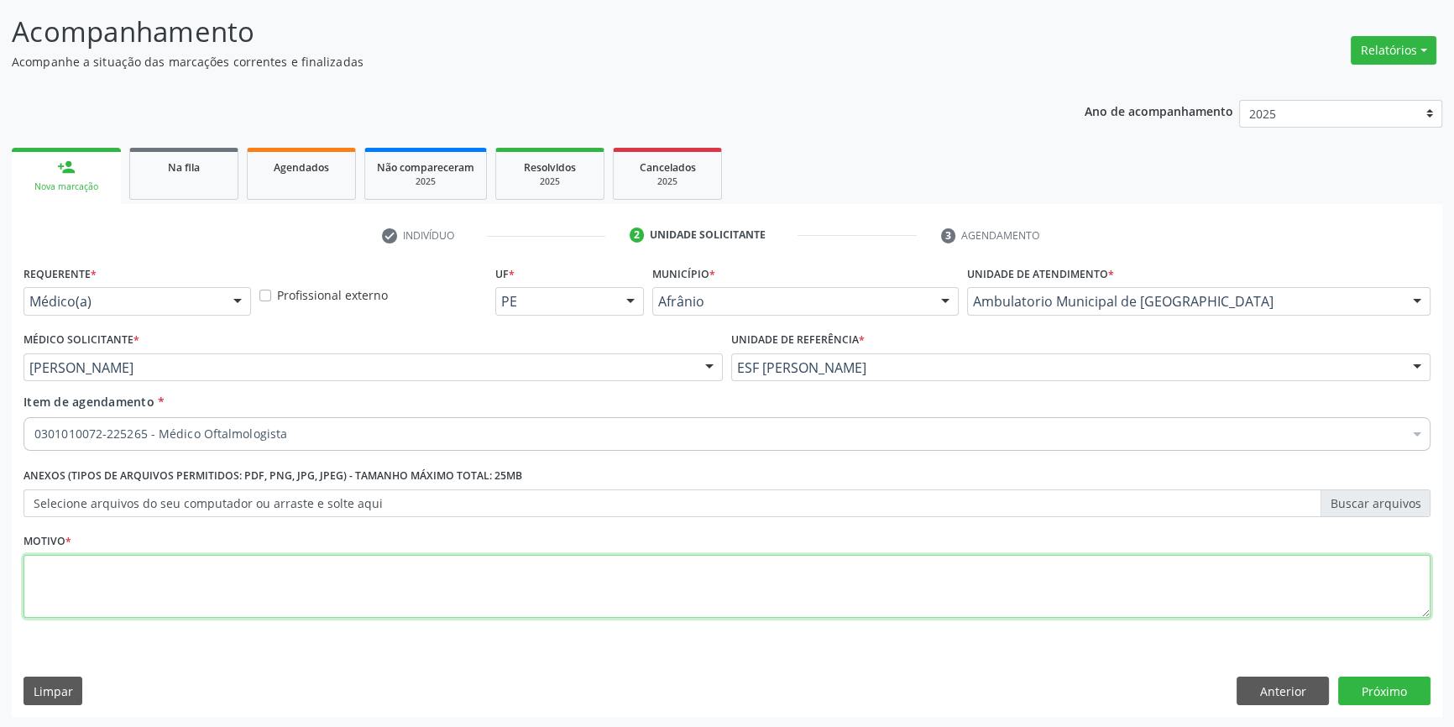
click at [202, 582] on textarea at bounding box center [727, 587] width 1407 height 64
type textarea "acuidade visual"
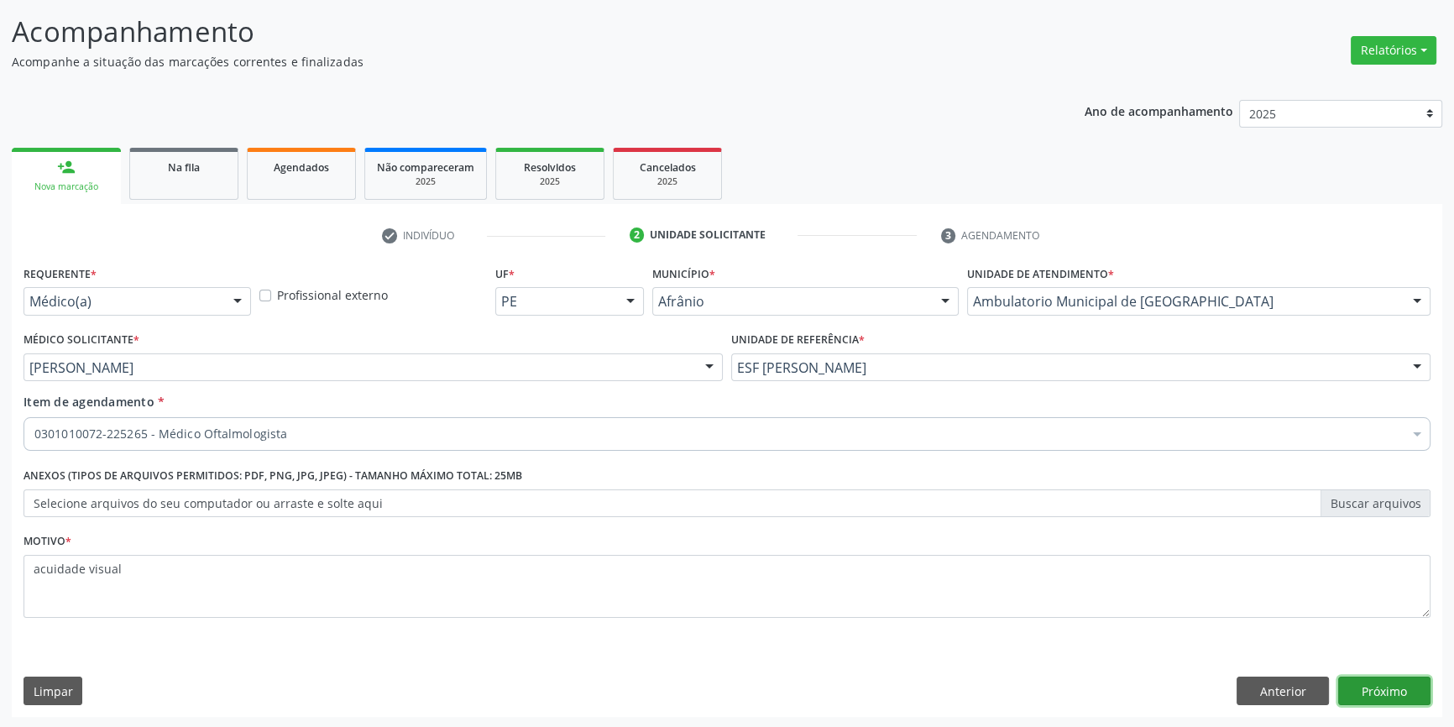
click at [1383, 687] on button "Próximo" at bounding box center [1384, 691] width 92 height 29
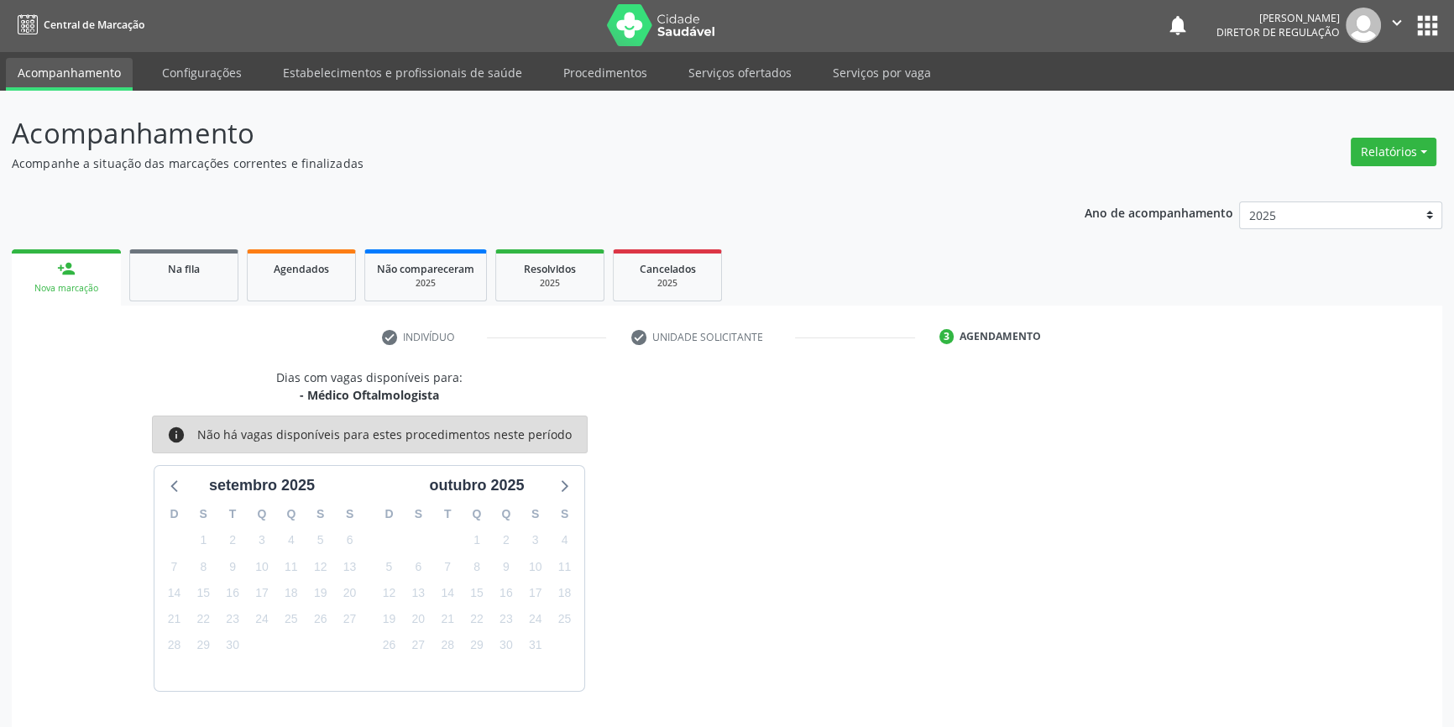
scroll to position [51, 0]
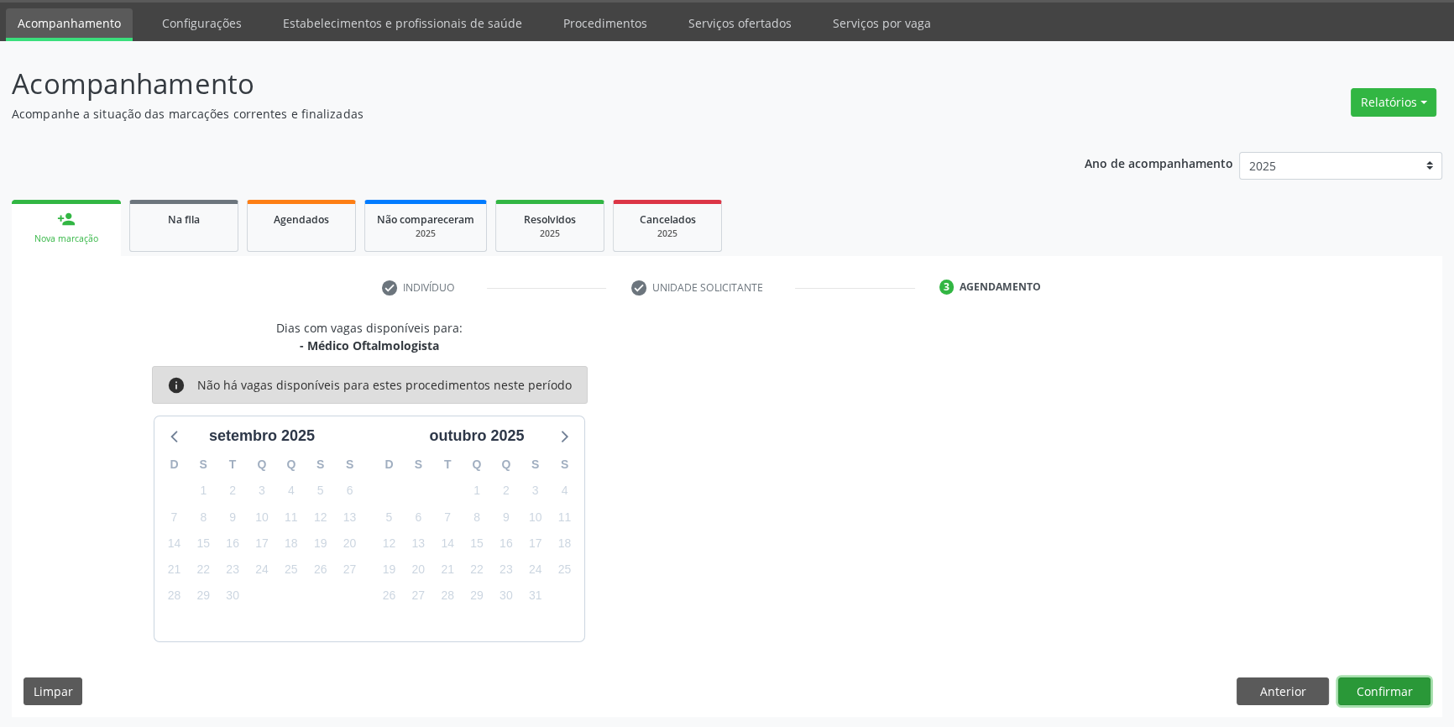
click at [1383, 687] on button "Confirmar" at bounding box center [1384, 692] width 92 height 29
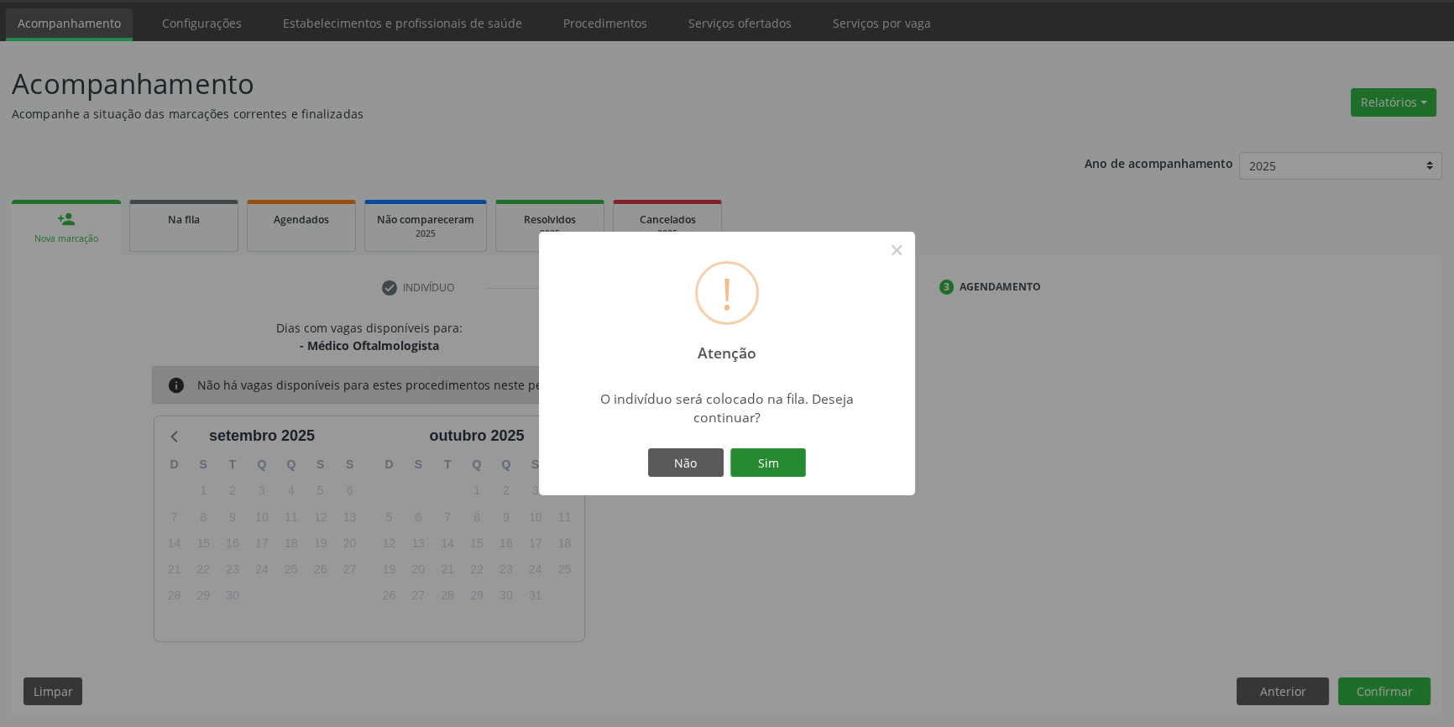
click at [782, 458] on button "Sim" at bounding box center [768, 462] width 76 height 29
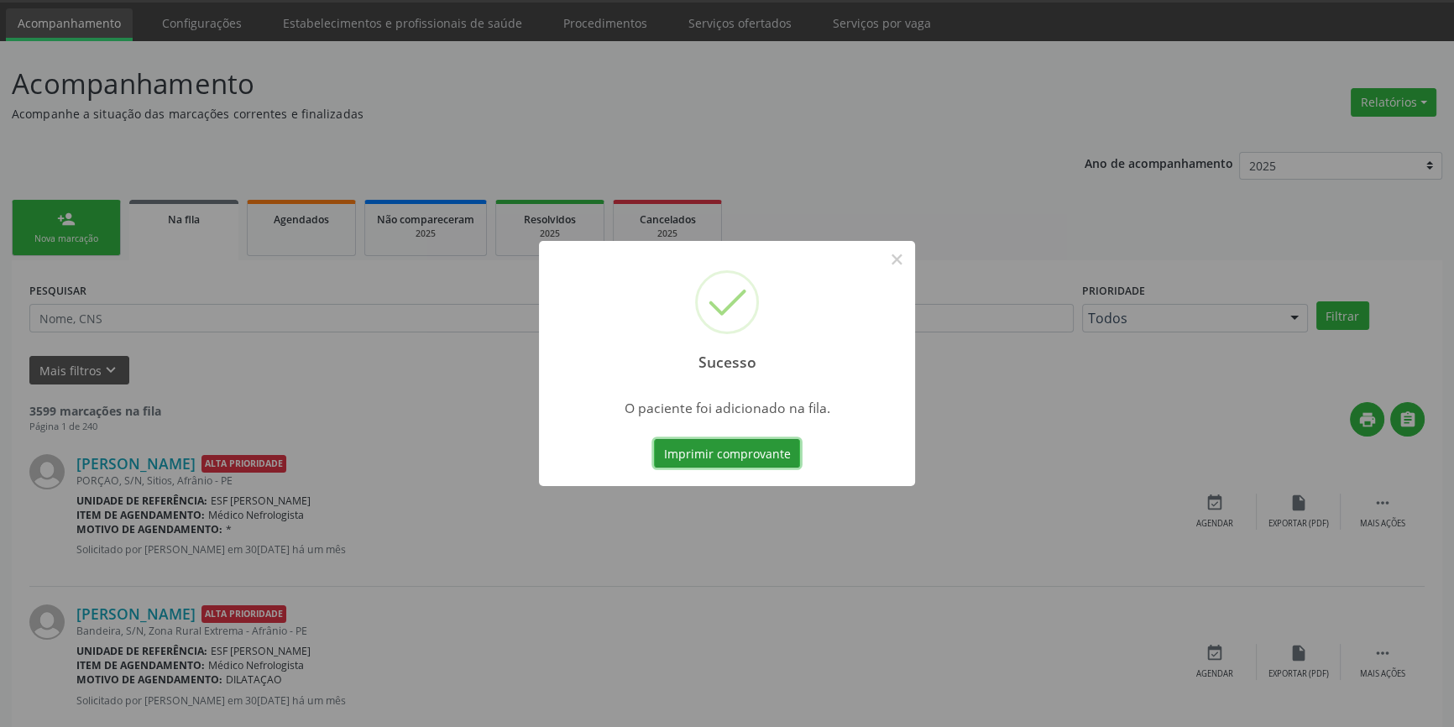
scroll to position [0, 0]
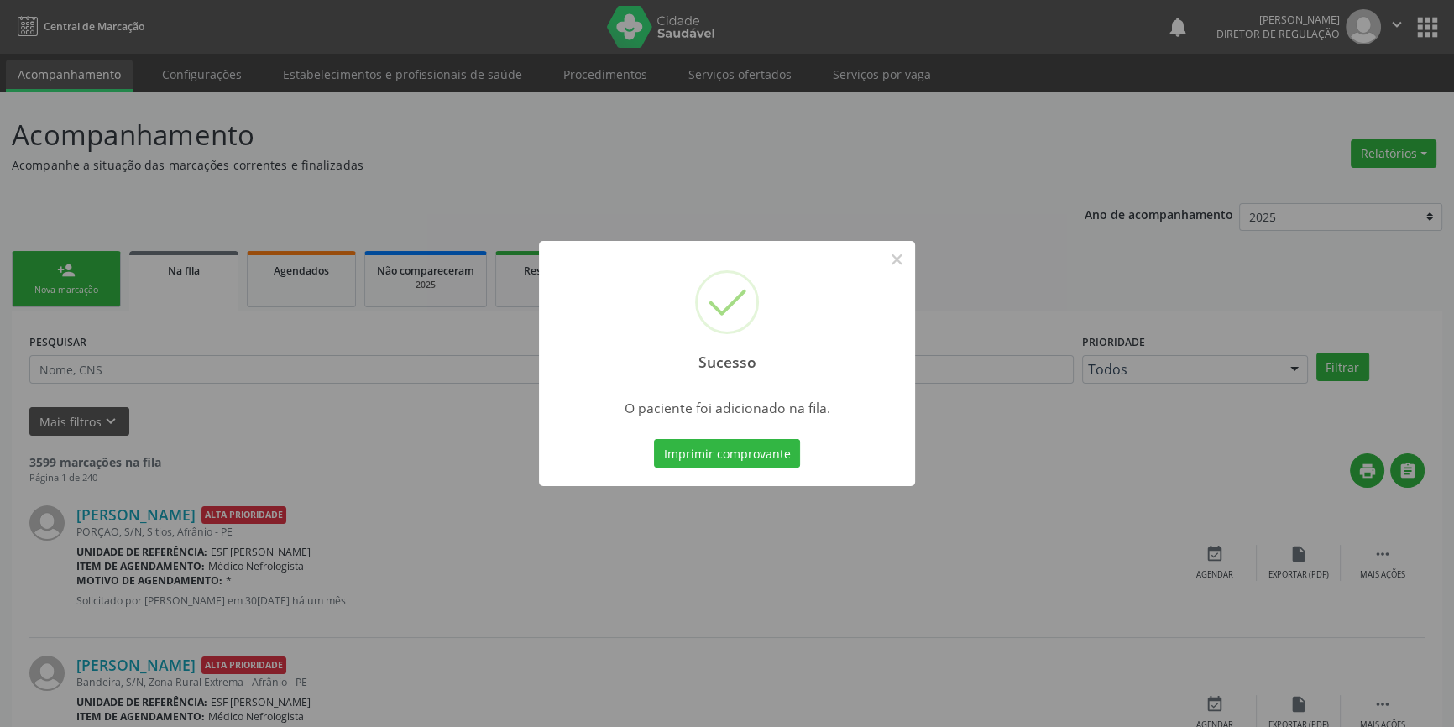
click at [401, 383] on div "Sucesso × O paciente foi adicionado na fila. Imprimir comprovante Cancel" at bounding box center [727, 363] width 1454 height 727
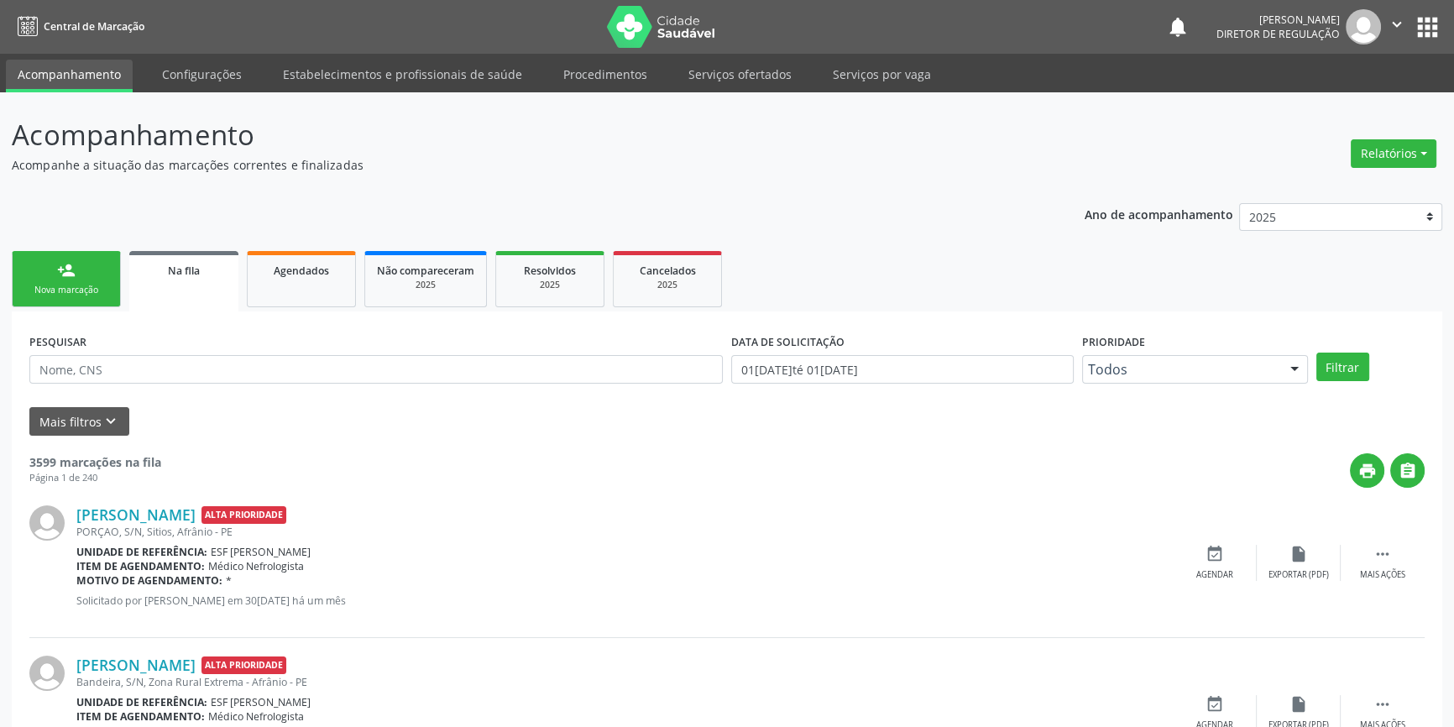
click at [107, 275] on link "person_add Nova marcação" at bounding box center [66, 279] width 109 height 56
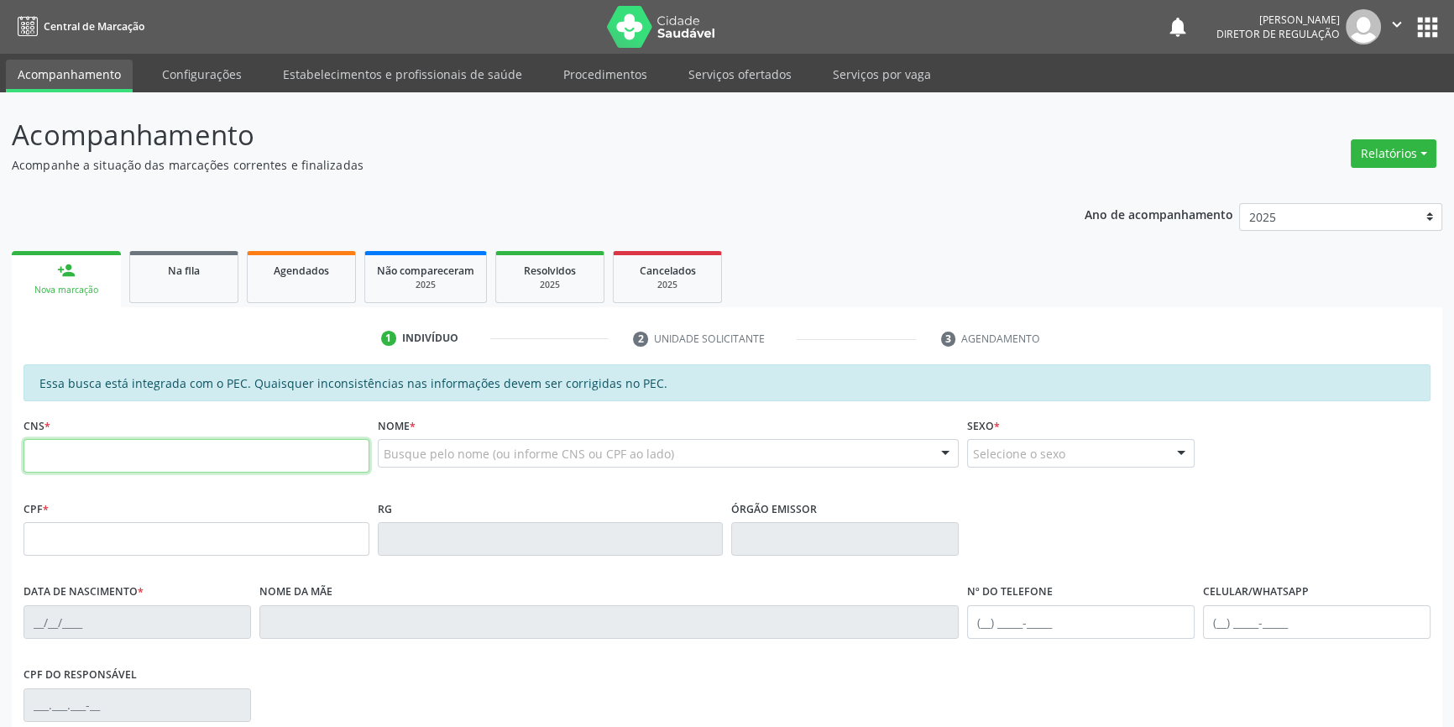
click at [102, 441] on input "text" at bounding box center [197, 456] width 346 height 34
type input "703 2006 9599 9394"
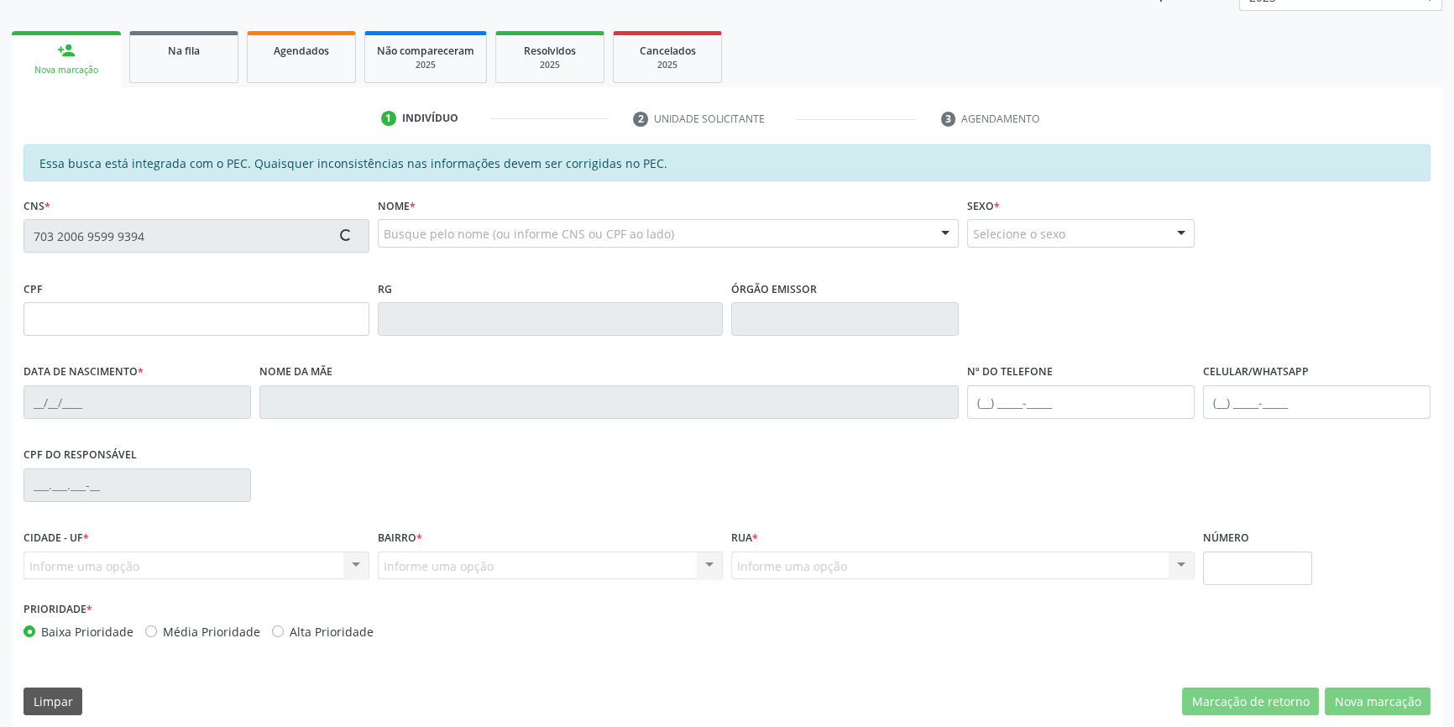
scroll to position [230, 0]
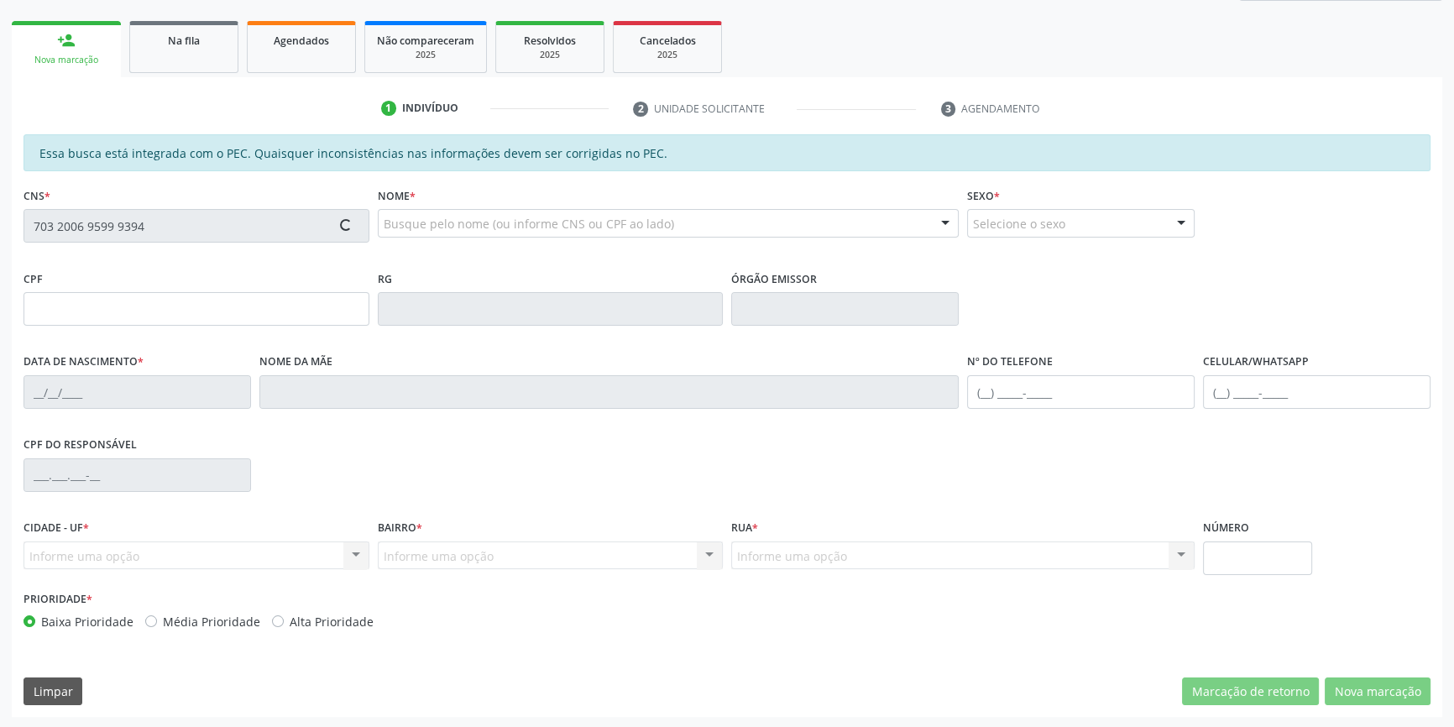
type input "133.908.394-96"
type input "29[DATE]"
type input "[PERSON_NAME]"
type input "[PHONE_NUMBER]"
type input "S/N"
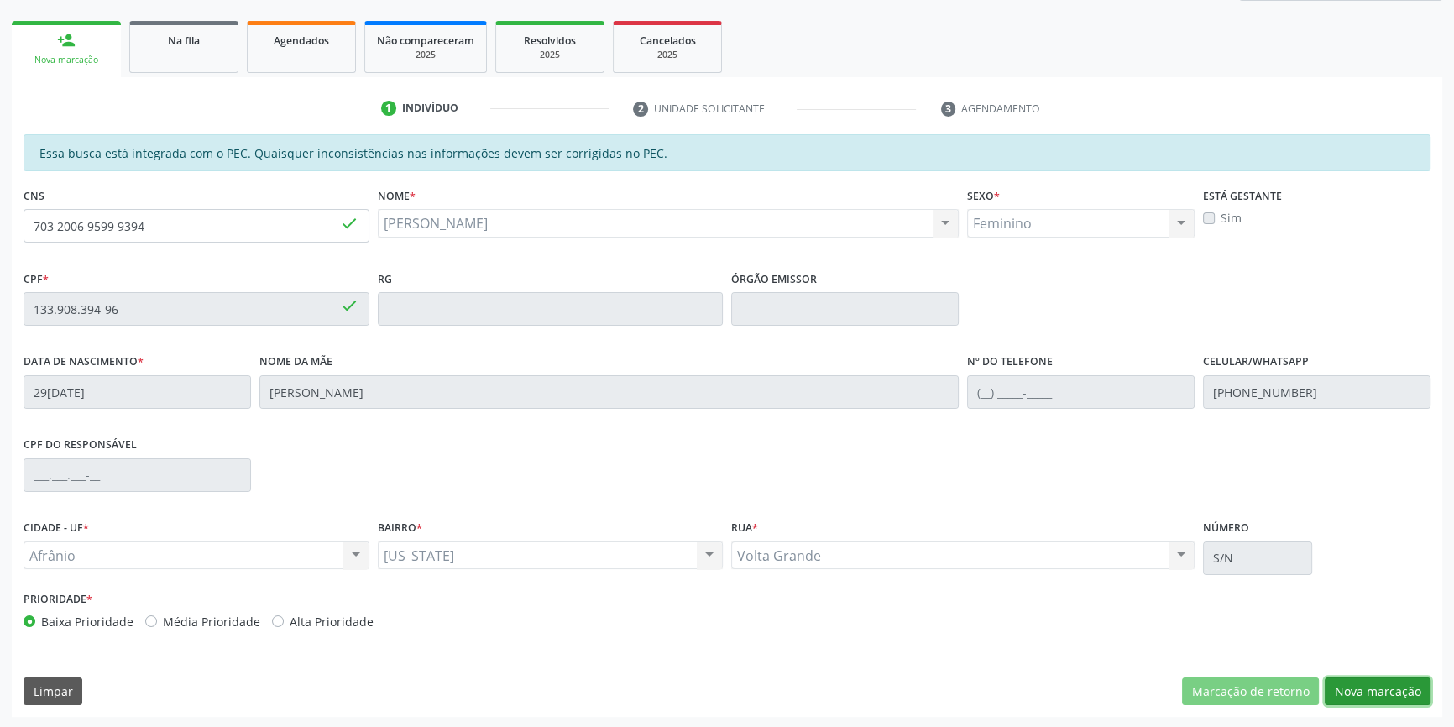
click at [1380, 689] on button "Nova marcação" at bounding box center [1378, 692] width 106 height 29
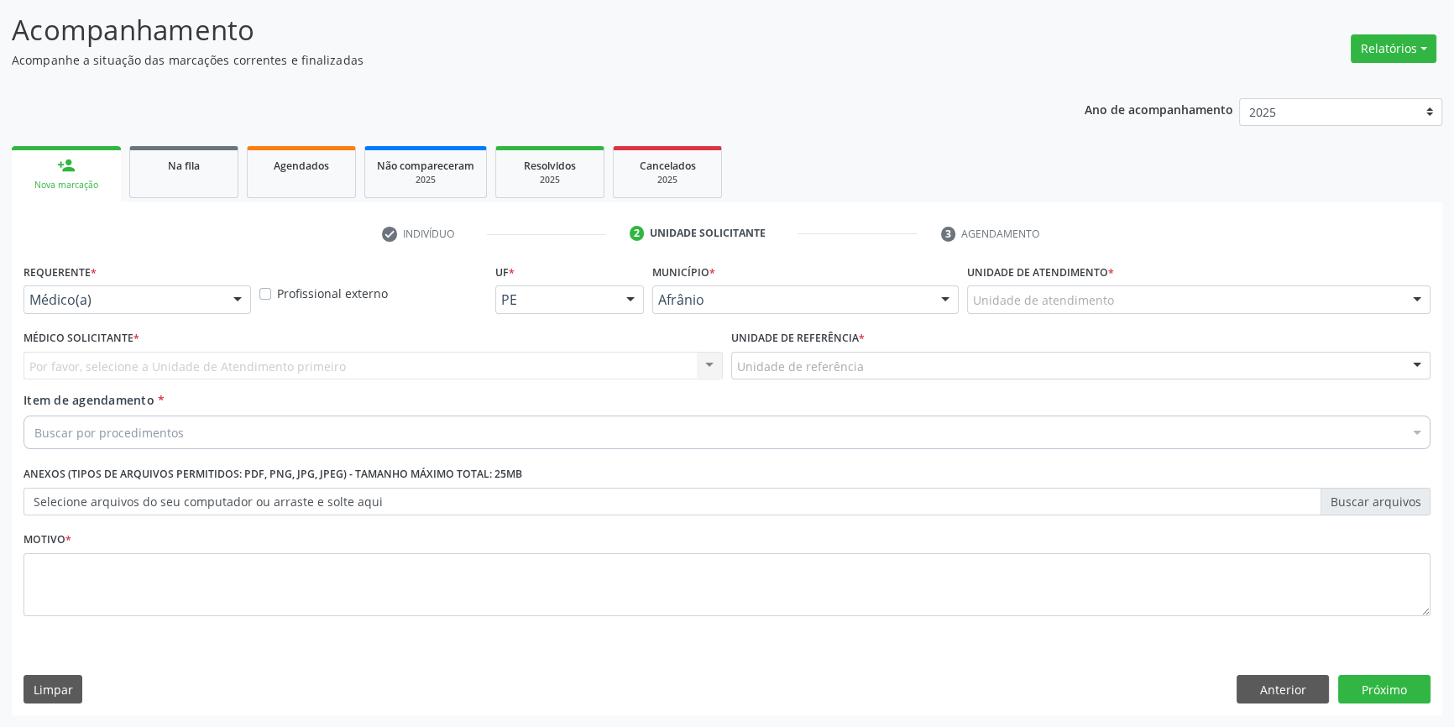
scroll to position [103, 0]
click at [1114, 317] on div "Unidade de atendimento * Unidade de atendimento Academia da Saude de Afranio Ac…" at bounding box center [1199, 293] width 472 height 65
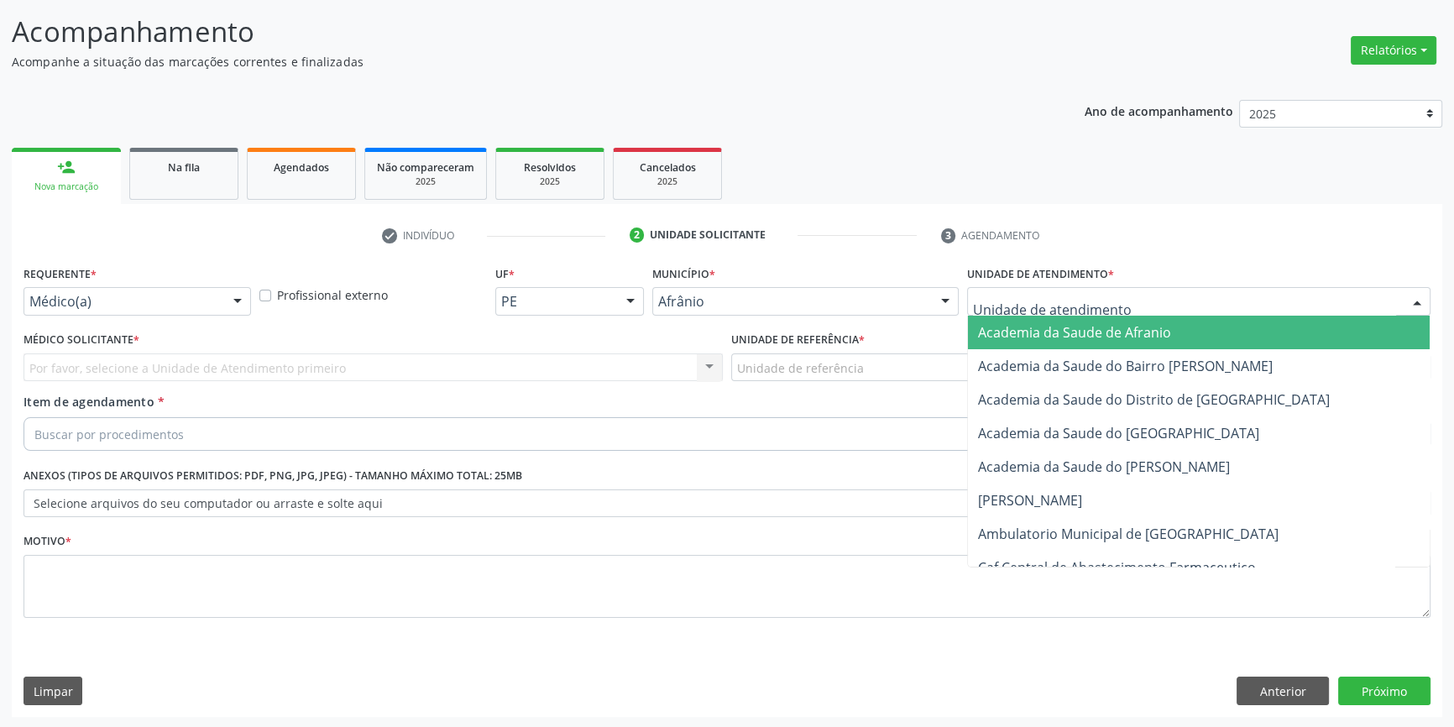
click at [1113, 309] on div at bounding box center [1198, 301] width 463 height 29
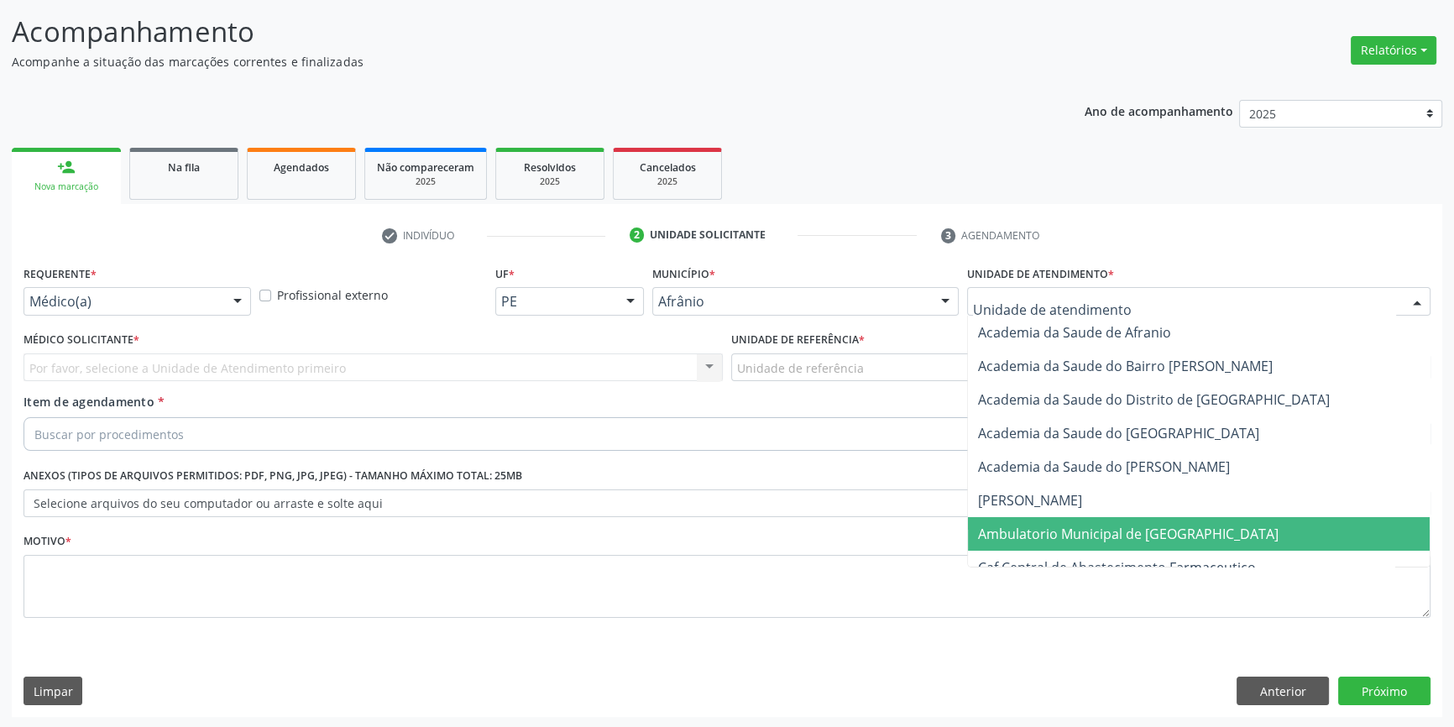
drag, startPoint x: 1128, startPoint y: 529, endPoint x: 892, endPoint y: 407, distance: 266.2
click at [1117, 525] on span "Ambulatorio Municipal de [GEOGRAPHIC_DATA]" at bounding box center [1128, 534] width 301 height 18
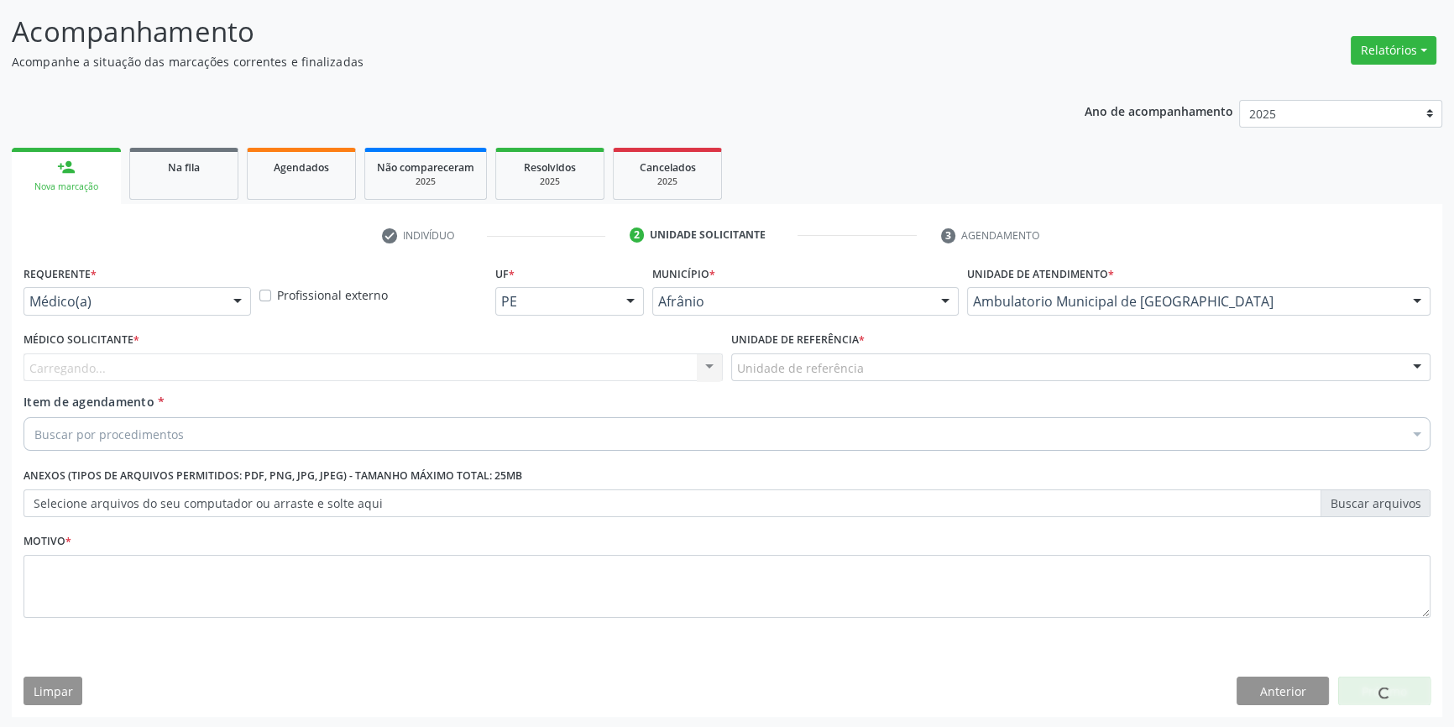
click at [874, 367] on div "Unidade de referência" at bounding box center [1080, 367] width 699 height 29
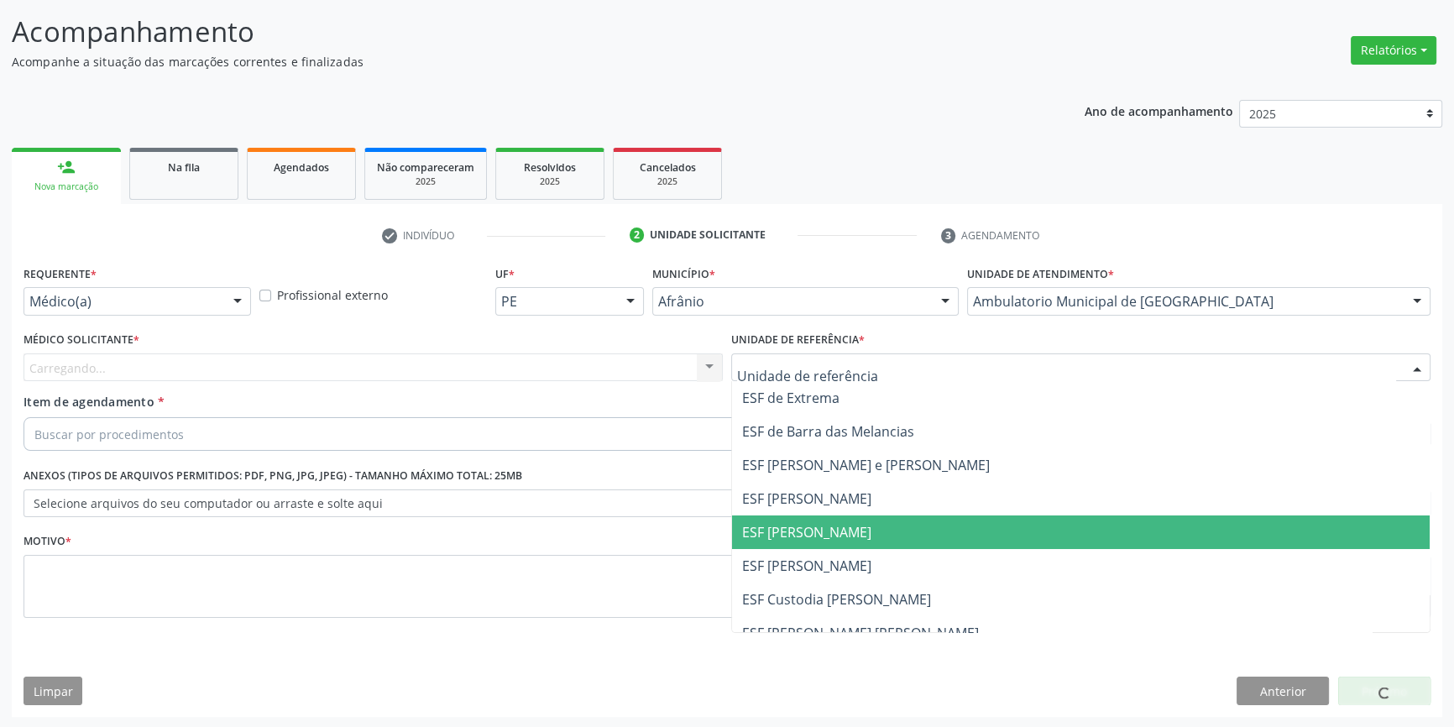
click at [829, 526] on span "ESF [PERSON_NAME]" at bounding box center [1081, 533] width 698 height 34
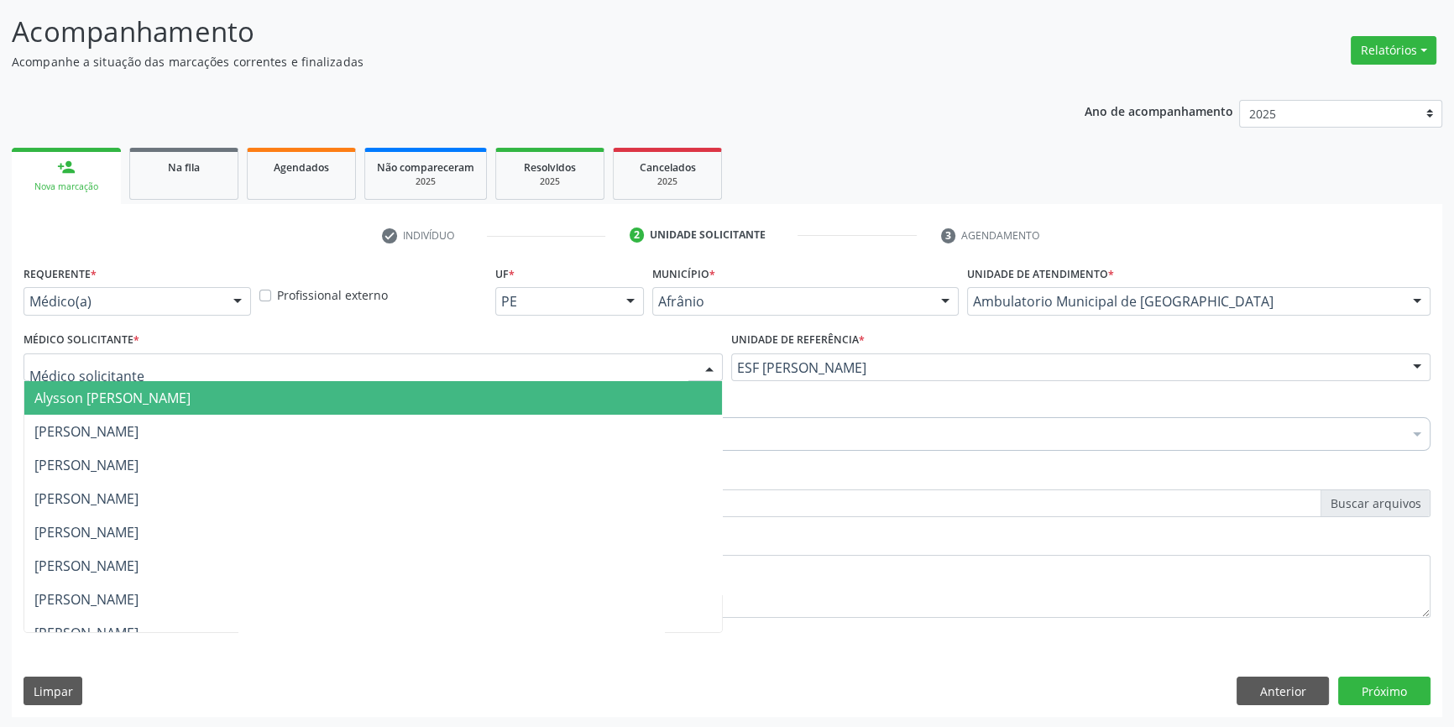
click at [527, 369] on div at bounding box center [373, 367] width 699 height 29
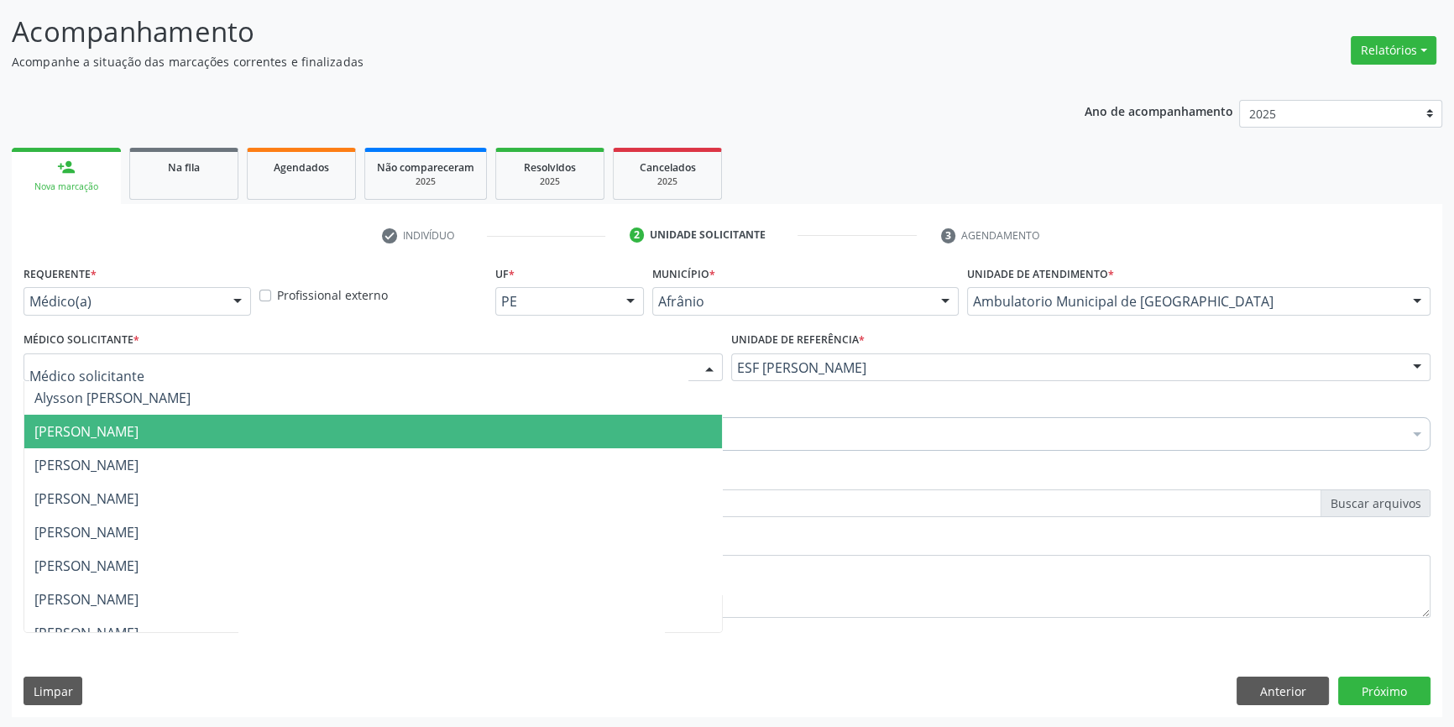
click at [340, 416] on span "[PERSON_NAME]" at bounding box center [373, 432] width 698 height 34
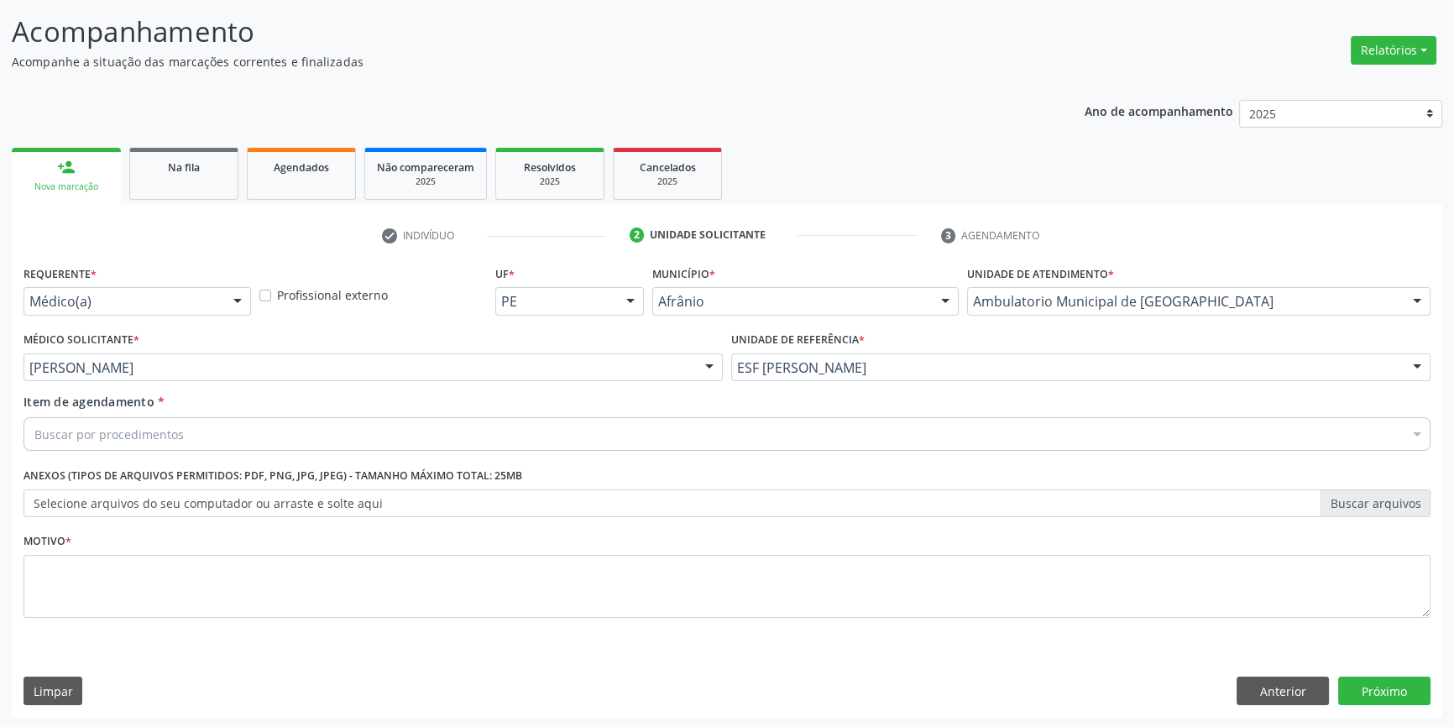
click at [339, 417] on div "Buscar por procedimentos" at bounding box center [727, 434] width 1407 height 34
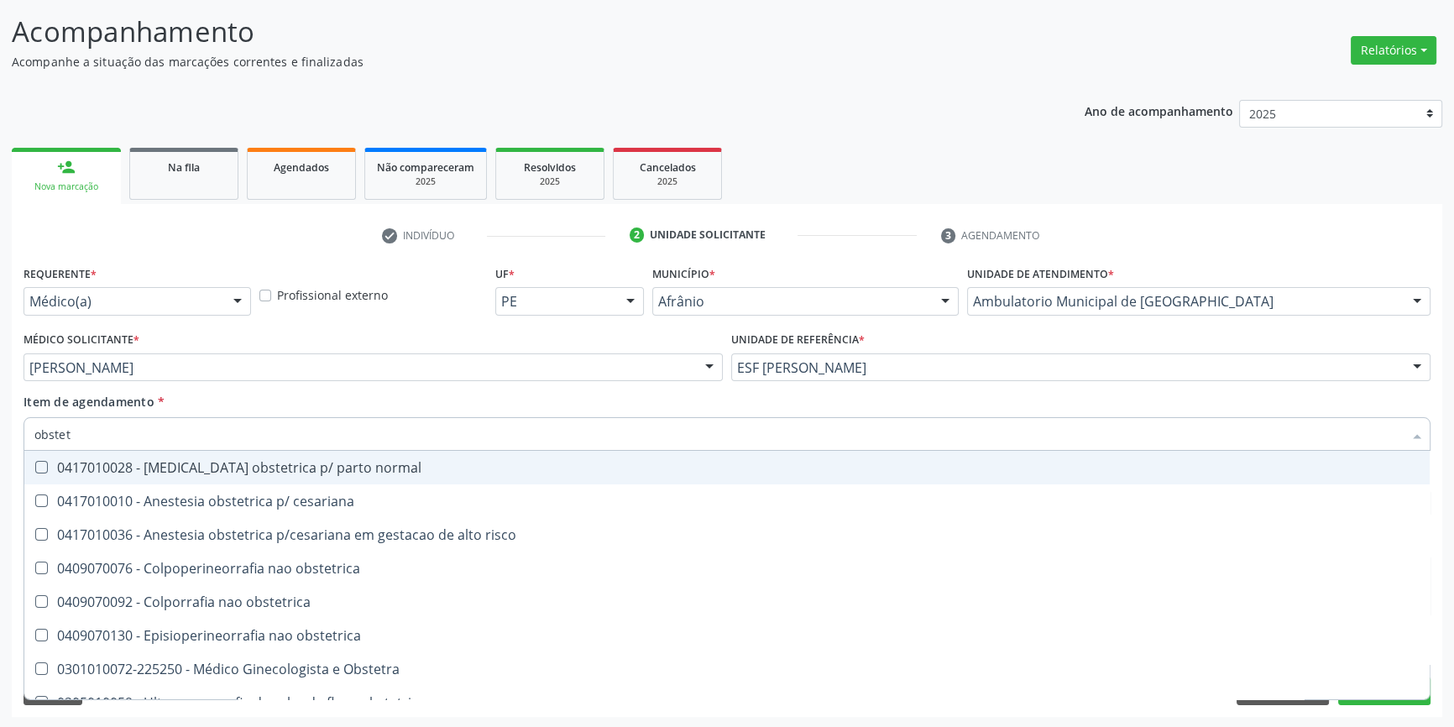
type input "obstetr"
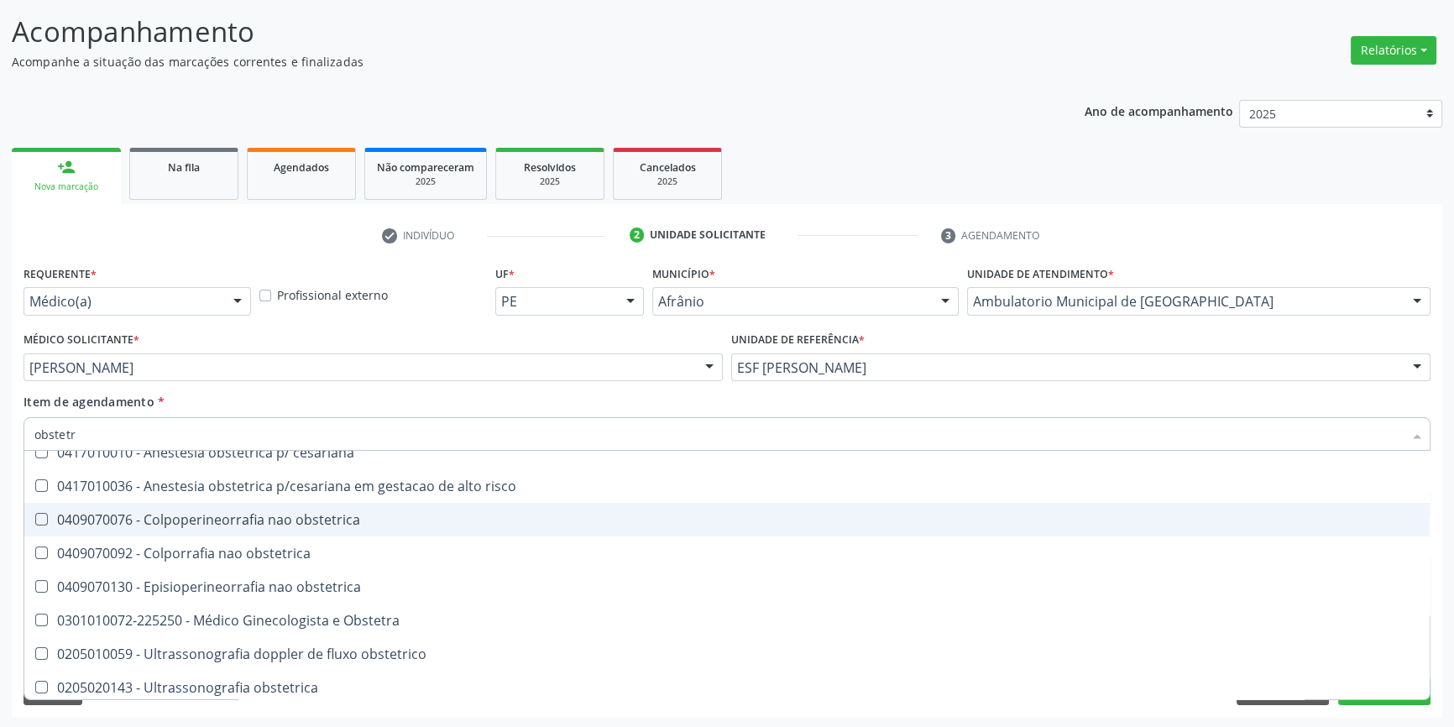
scroll to position [86, 0]
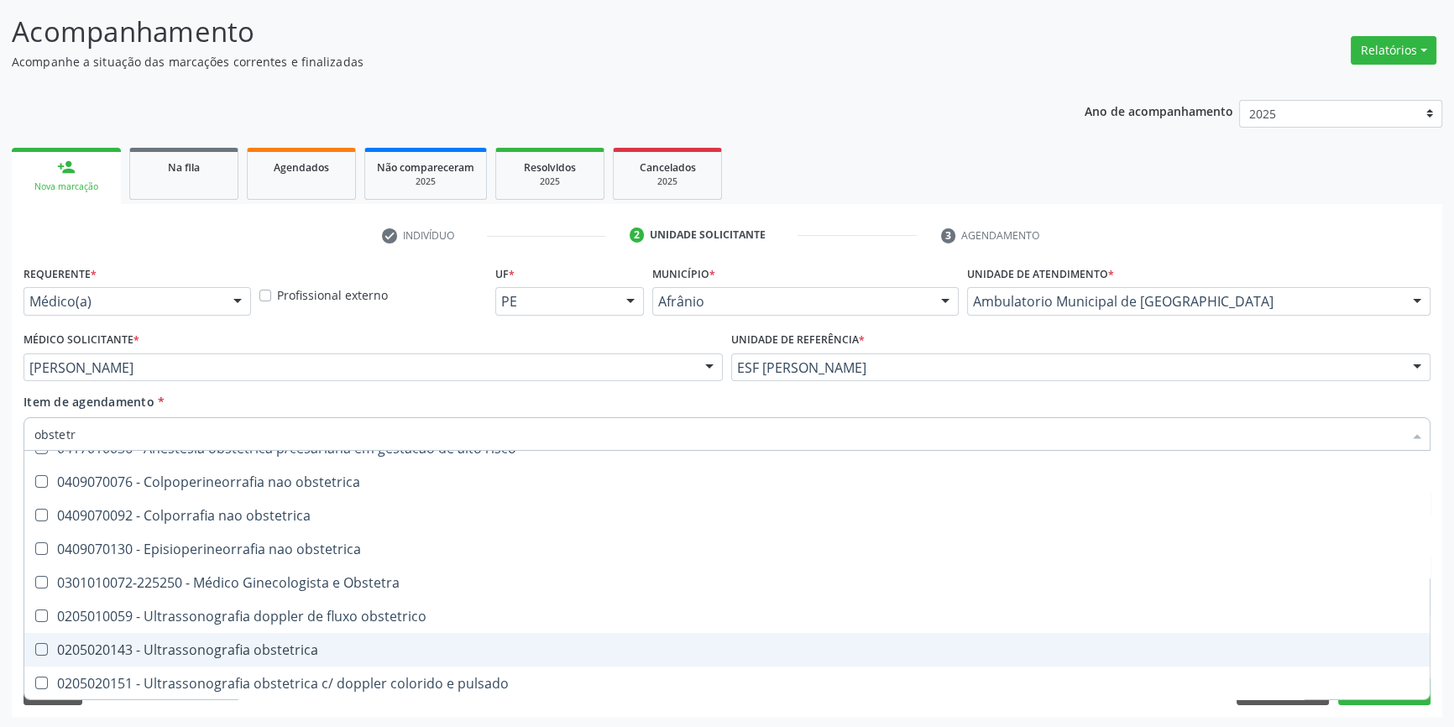
click at [306, 643] on div "0205020143 - Ultrassonografia obstetrica" at bounding box center [726, 649] width 1385 height 13
checkbox obstetrica "true"
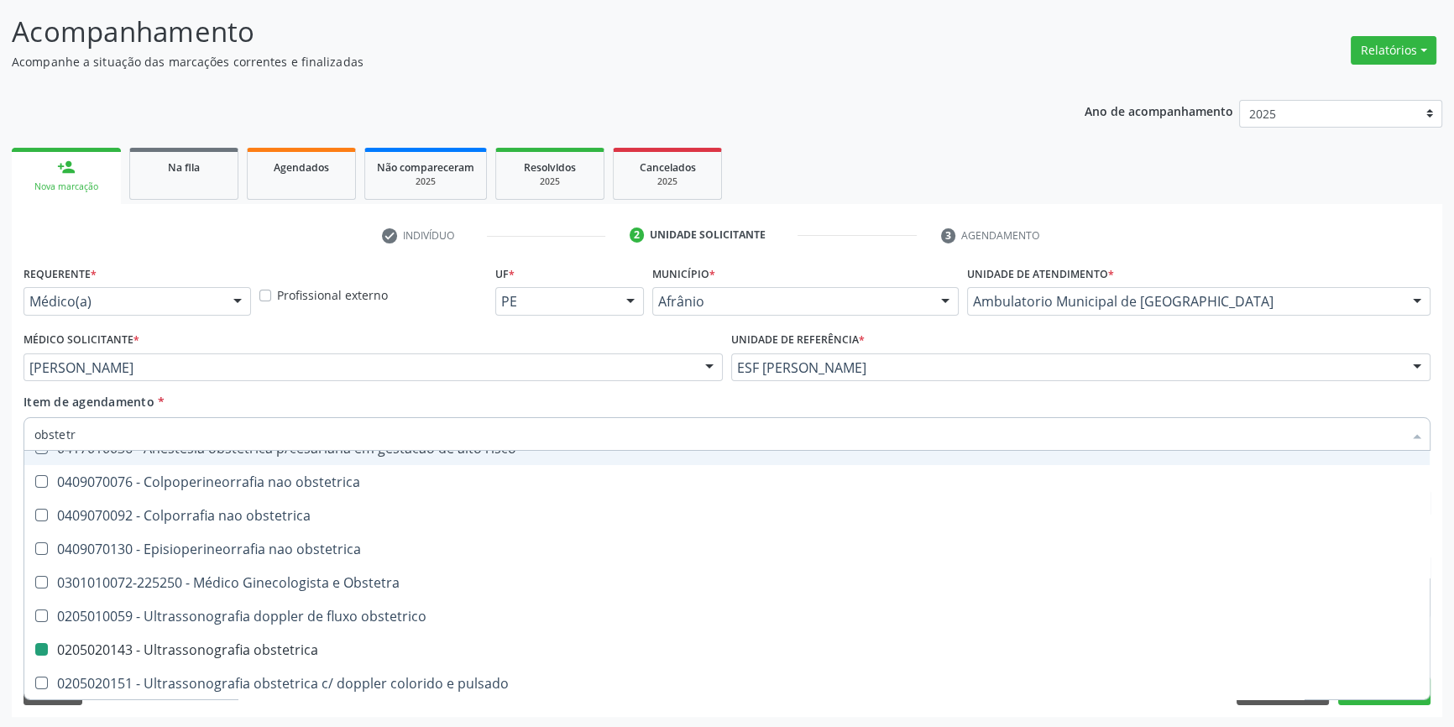
click at [369, 403] on div "Item de agendamento * obstetr Desfazer seleção 0417010028 - [MEDICAL_DATA] obst…" at bounding box center [727, 419] width 1407 height 53
checkbox cesariana "true"
checkbox obstetrica "false"
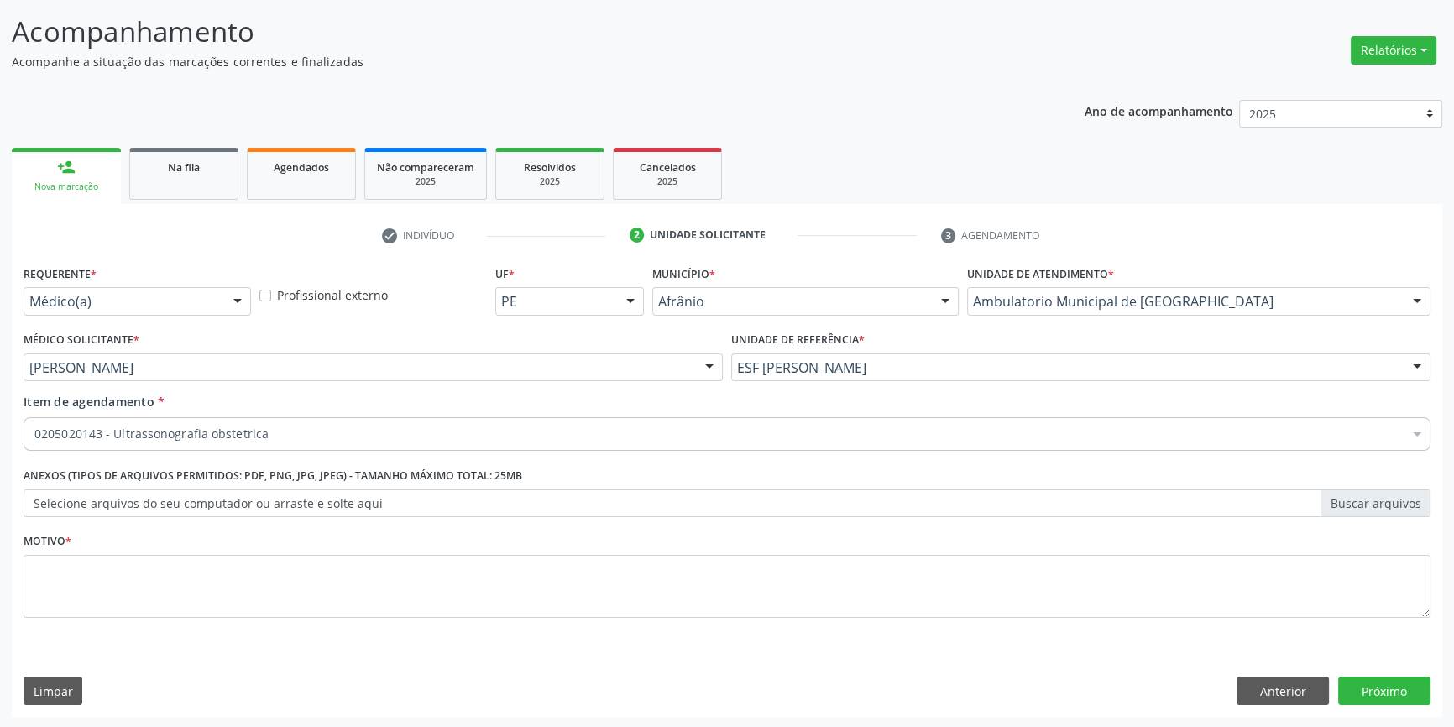
scroll to position [0, 0]
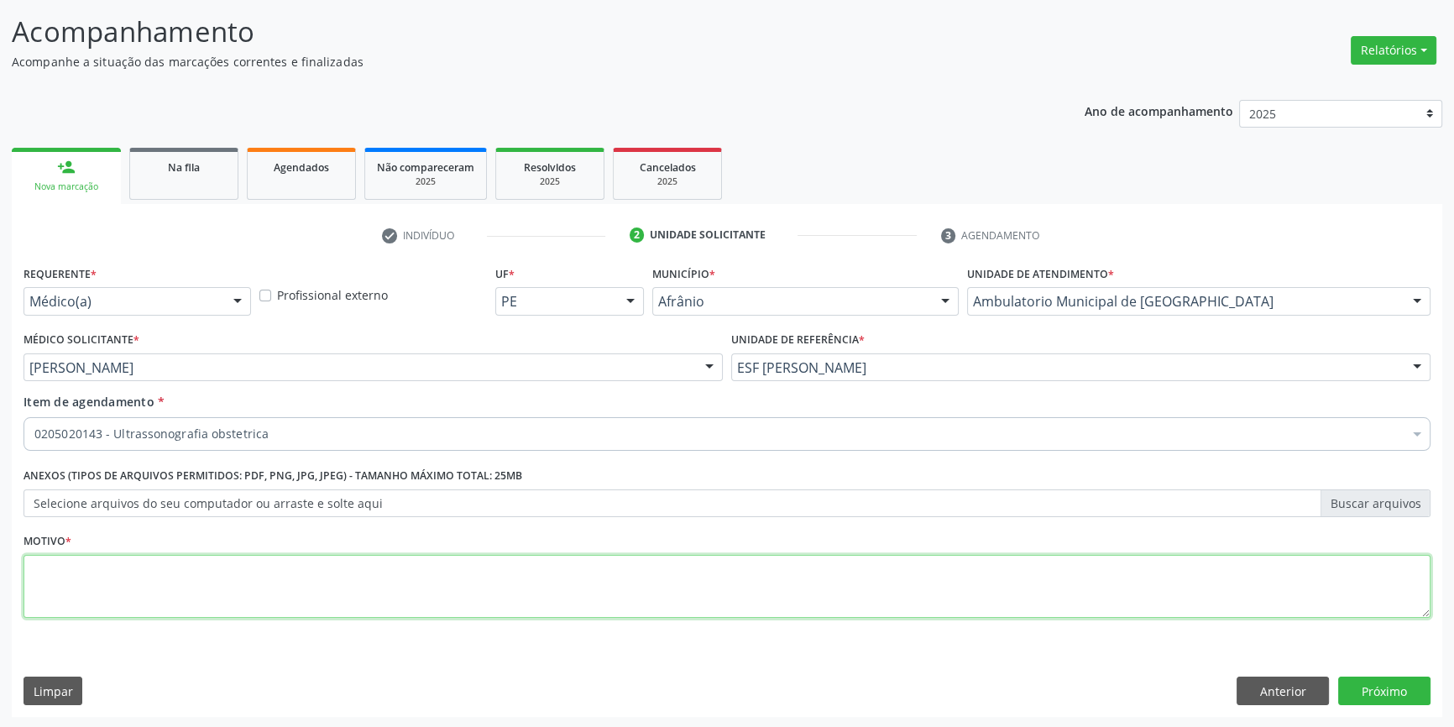
click at [298, 583] on textarea at bounding box center [727, 587] width 1407 height 64
type textarea "gastante"
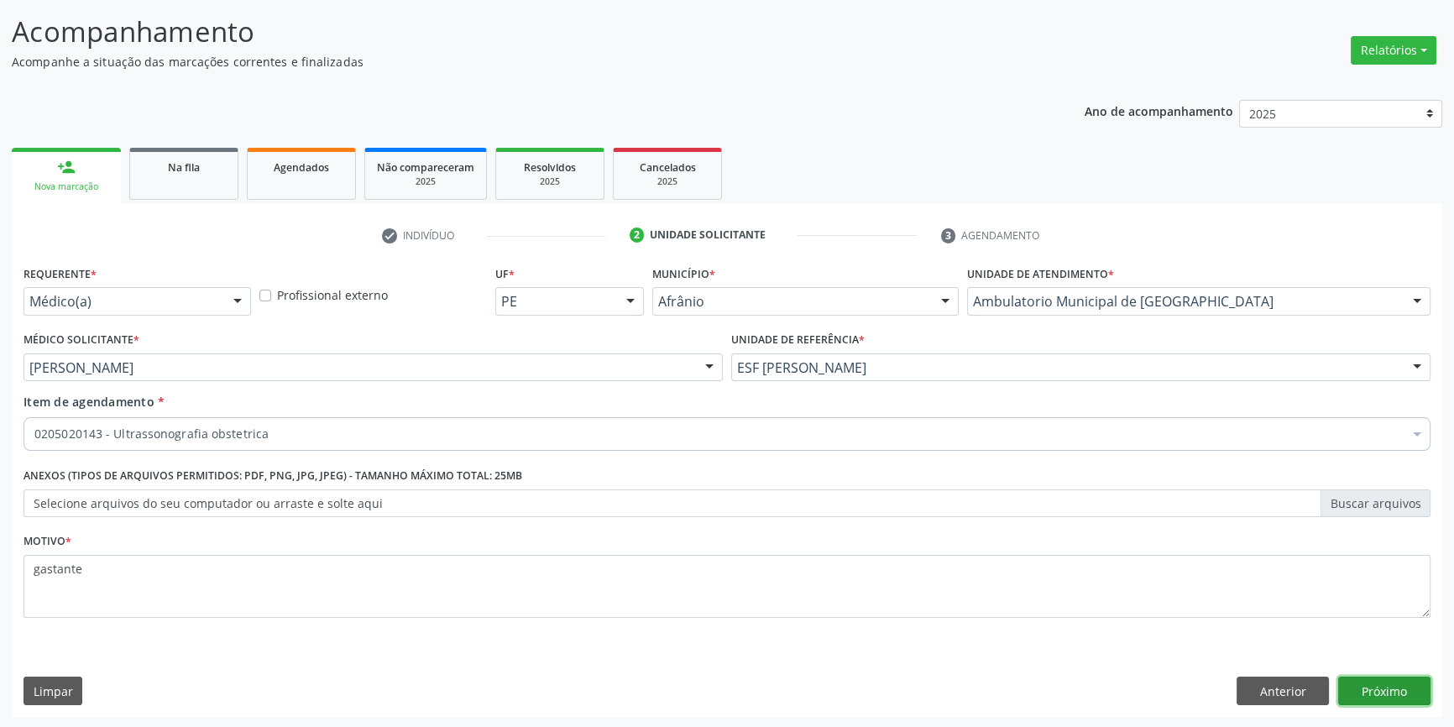
click at [1396, 690] on button "Próximo" at bounding box center [1384, 691] width 92 height 29
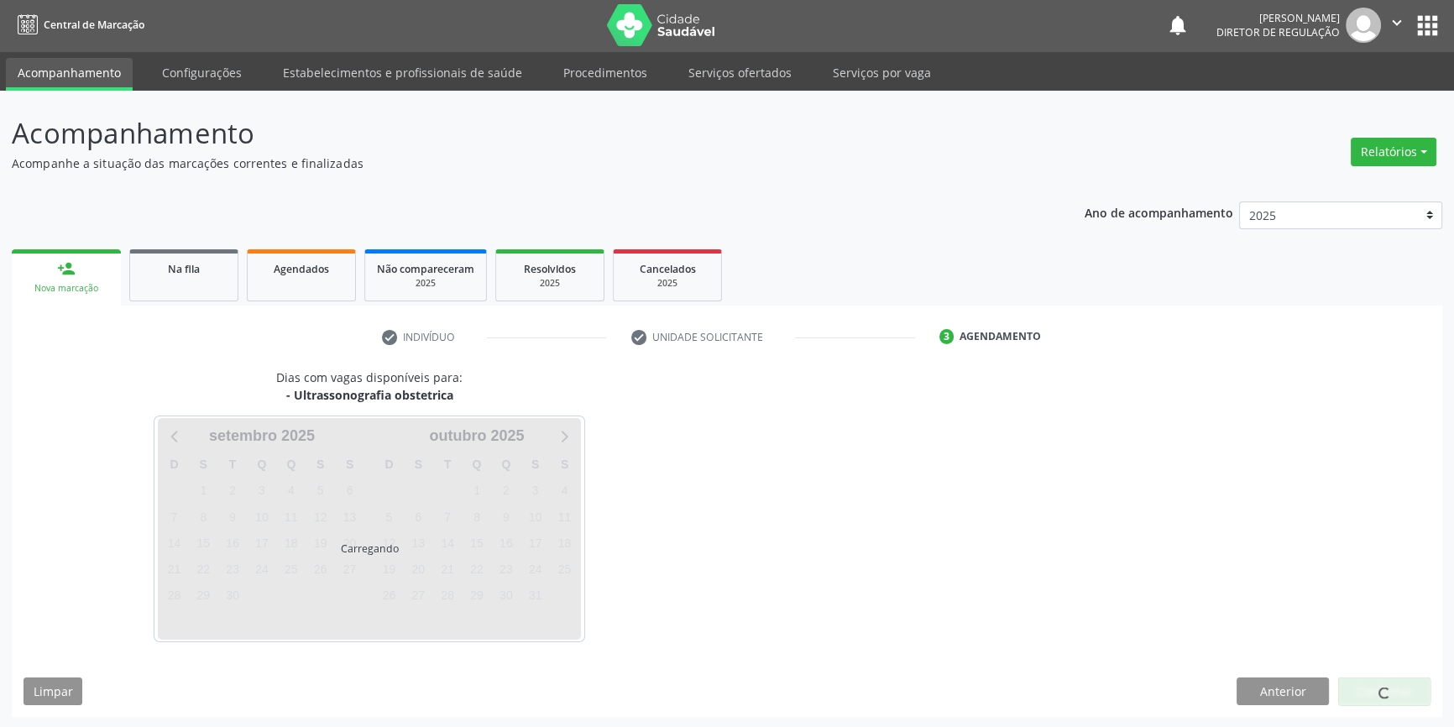
scroll to position [51, 0]
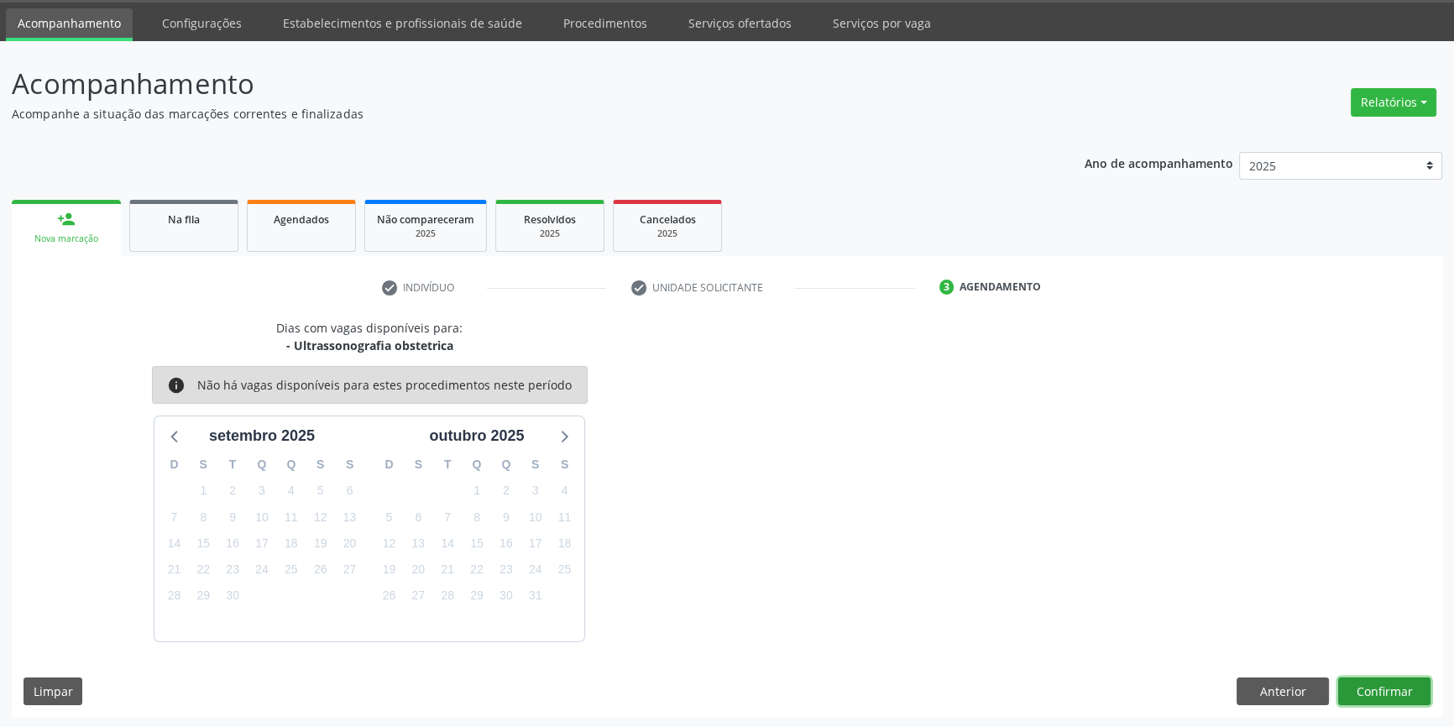
click at [1366, 690] on button "Confirmar" at bounding box center [1384, 692] width 92 height 29
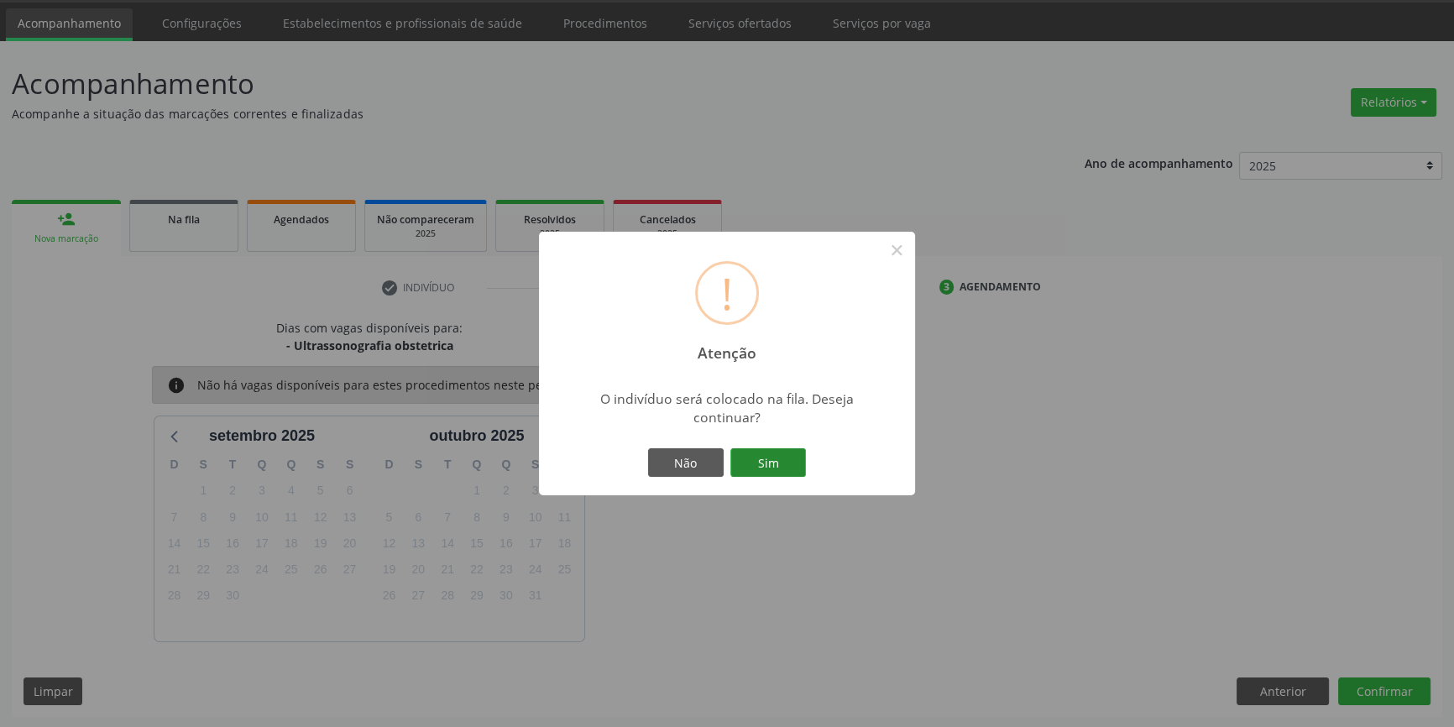
click at [759, 470] on button "Sim" at bounding box center [768, 462] width 76 height 29
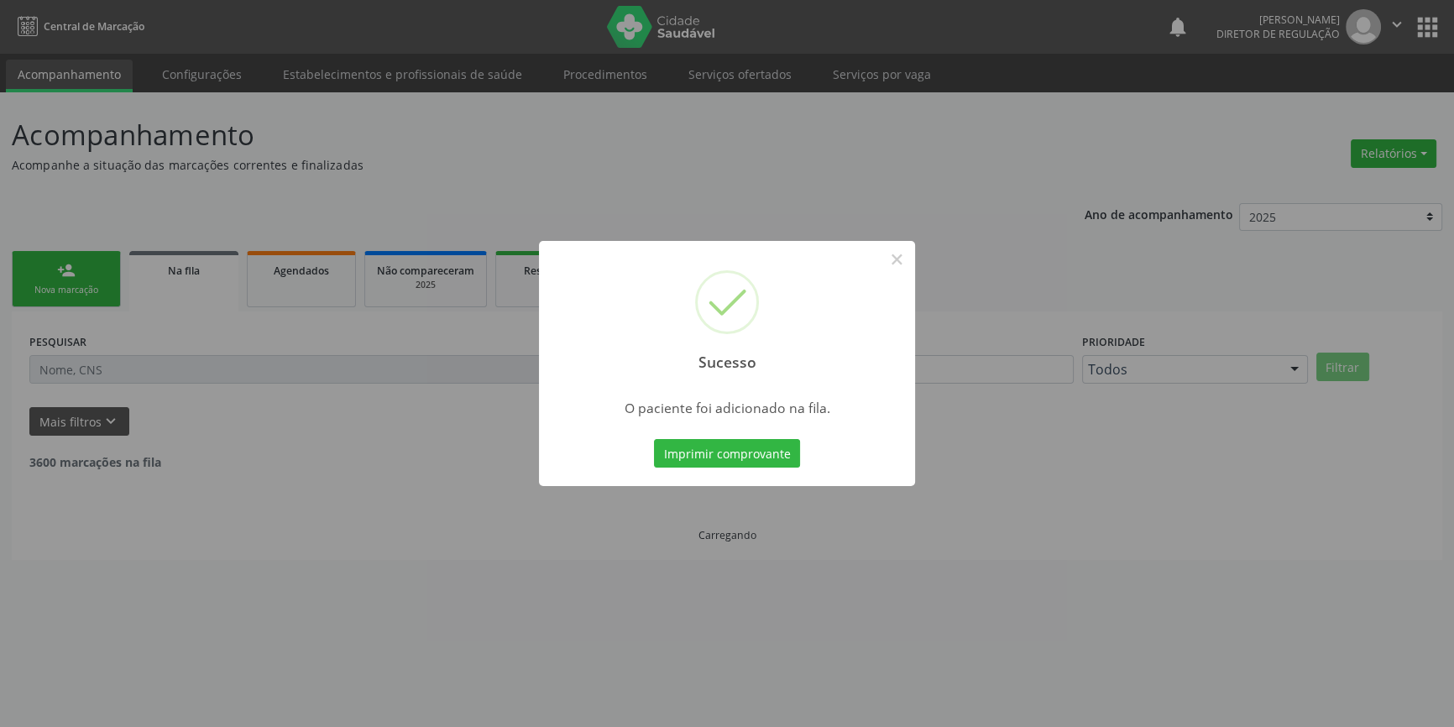
scroll to position [0, 0]
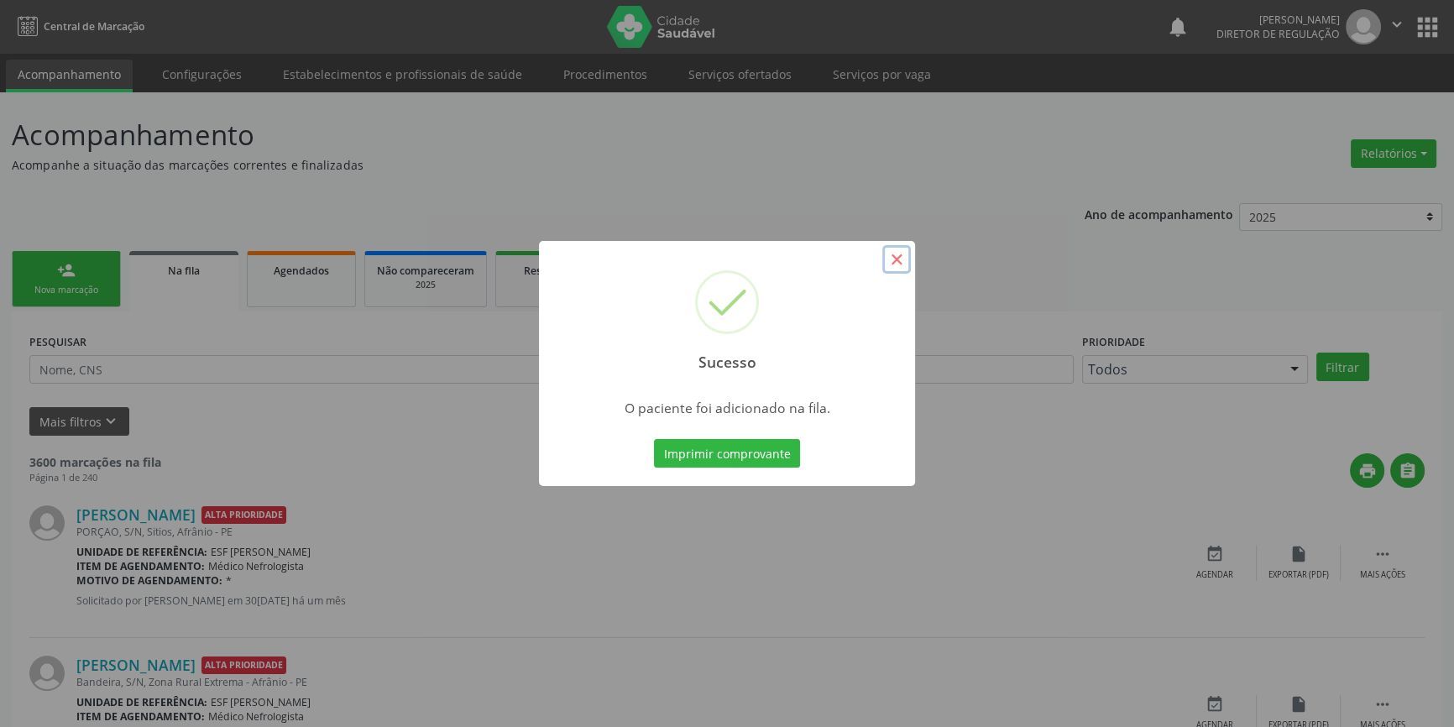
click at [898, 263] on button "×" at bounding box center [896, 259] width 29 height 29
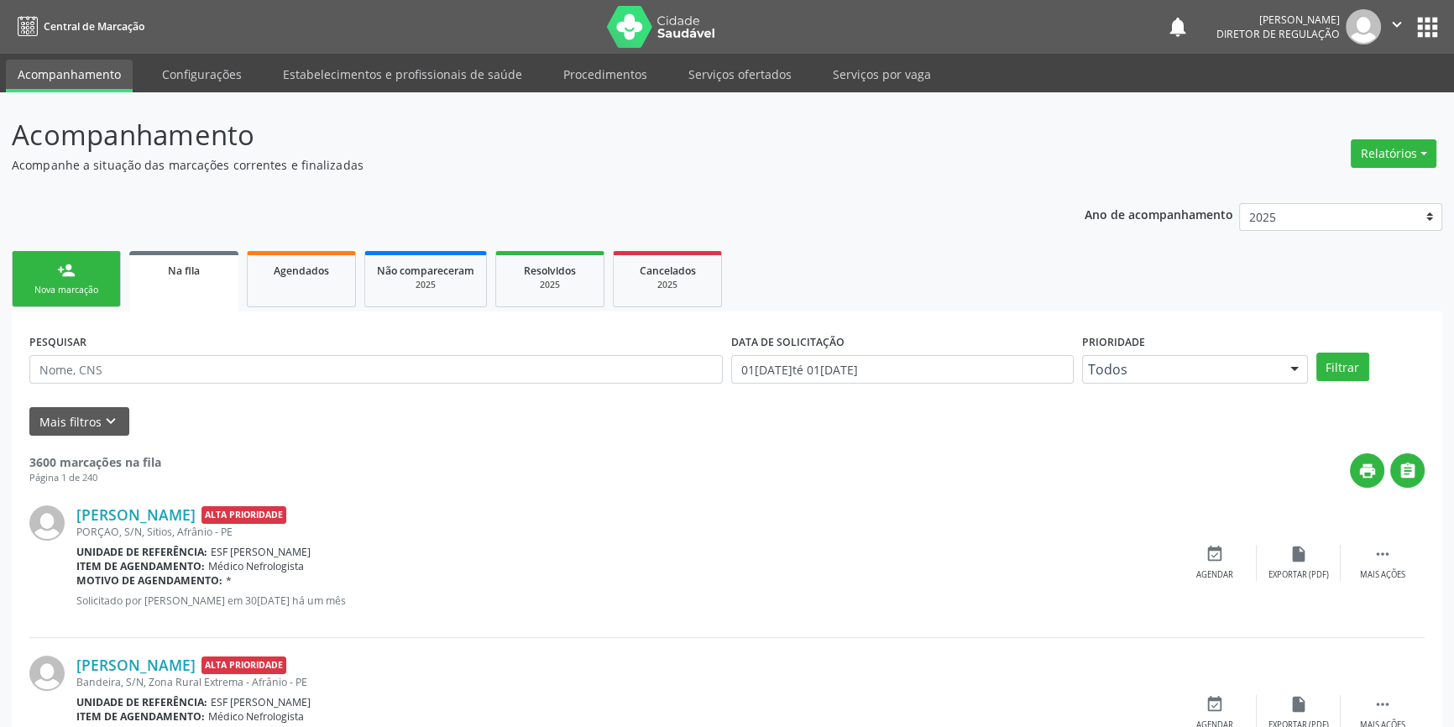
click at [92, 278] on link "person_add Nova marcação" at bounding box center [66, 279] width 109 height 56
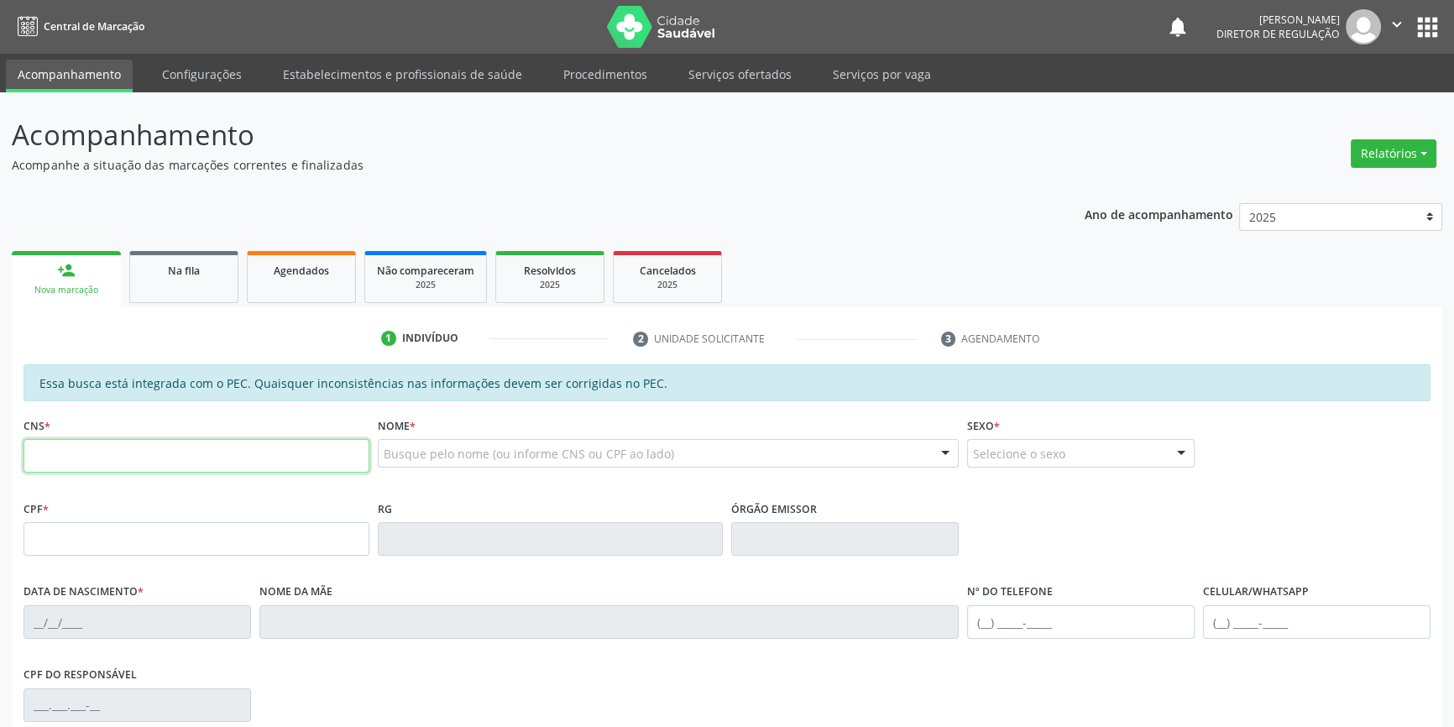
click at [71, 466] on input "text" at bounding box center [197, 456] width 346 height 34
type input "706 3051 2726 0280"
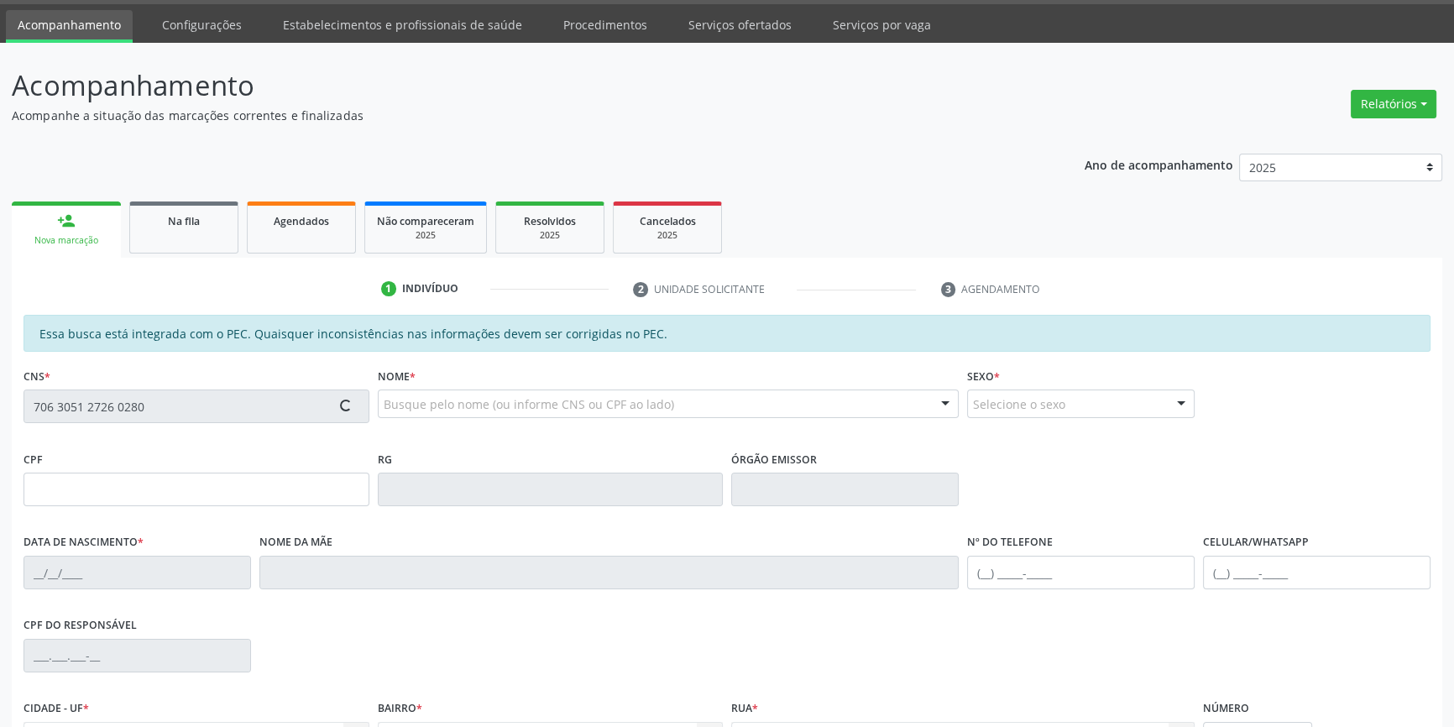
scroll to position [230, 0]
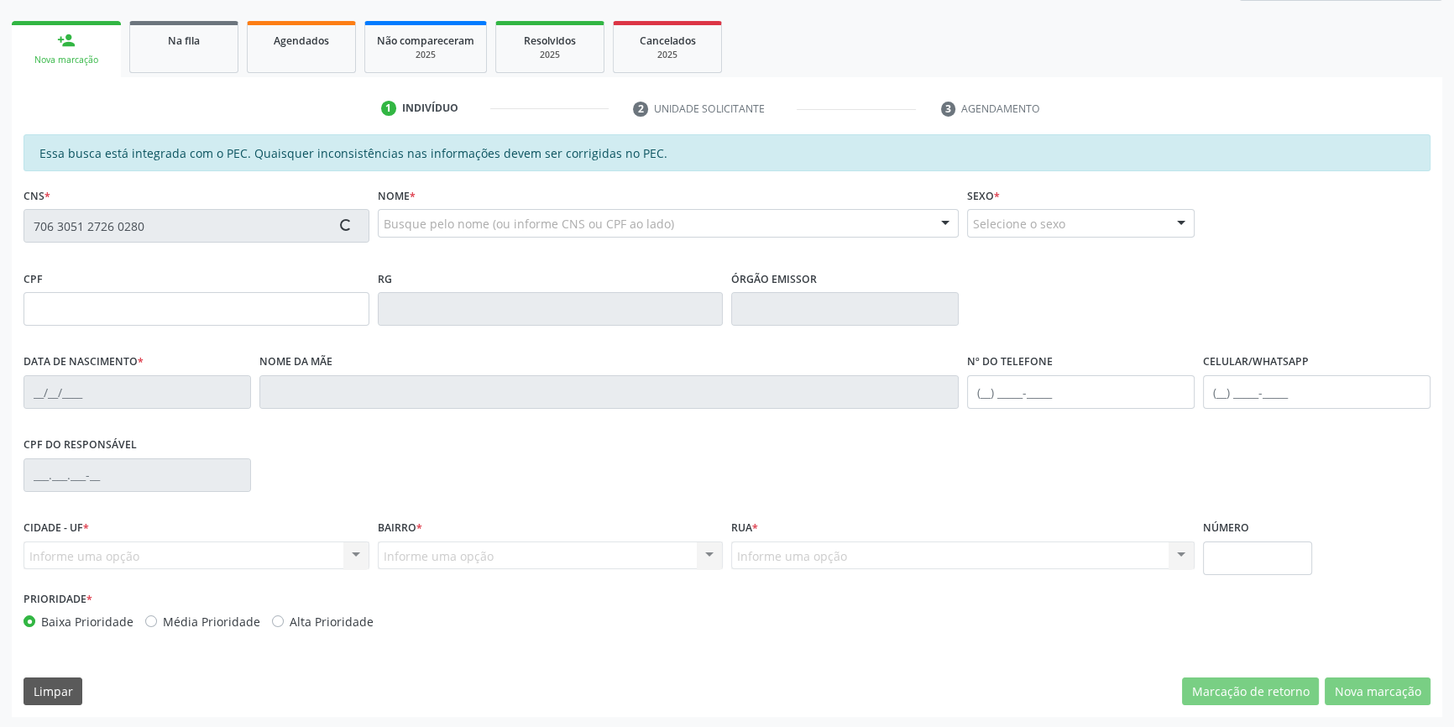
type input "060.717.544-37"
type input "30[DATE]"
type input "[PERSON_NAME]"
type input "[PHONE_NUMBER]"
type input "S/N"
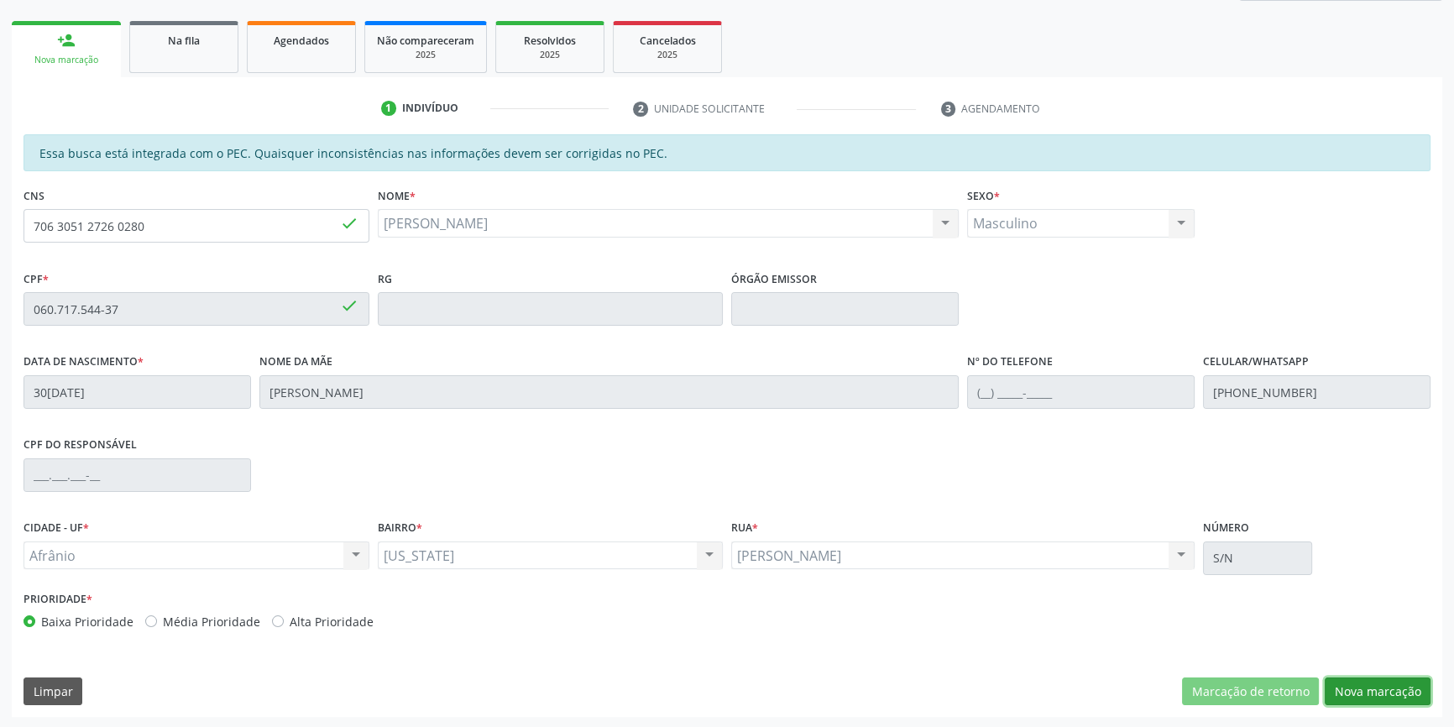
click at [1348, 681] on button "Nova marcação" at bounding box center [1378, 692] width 106 height 29
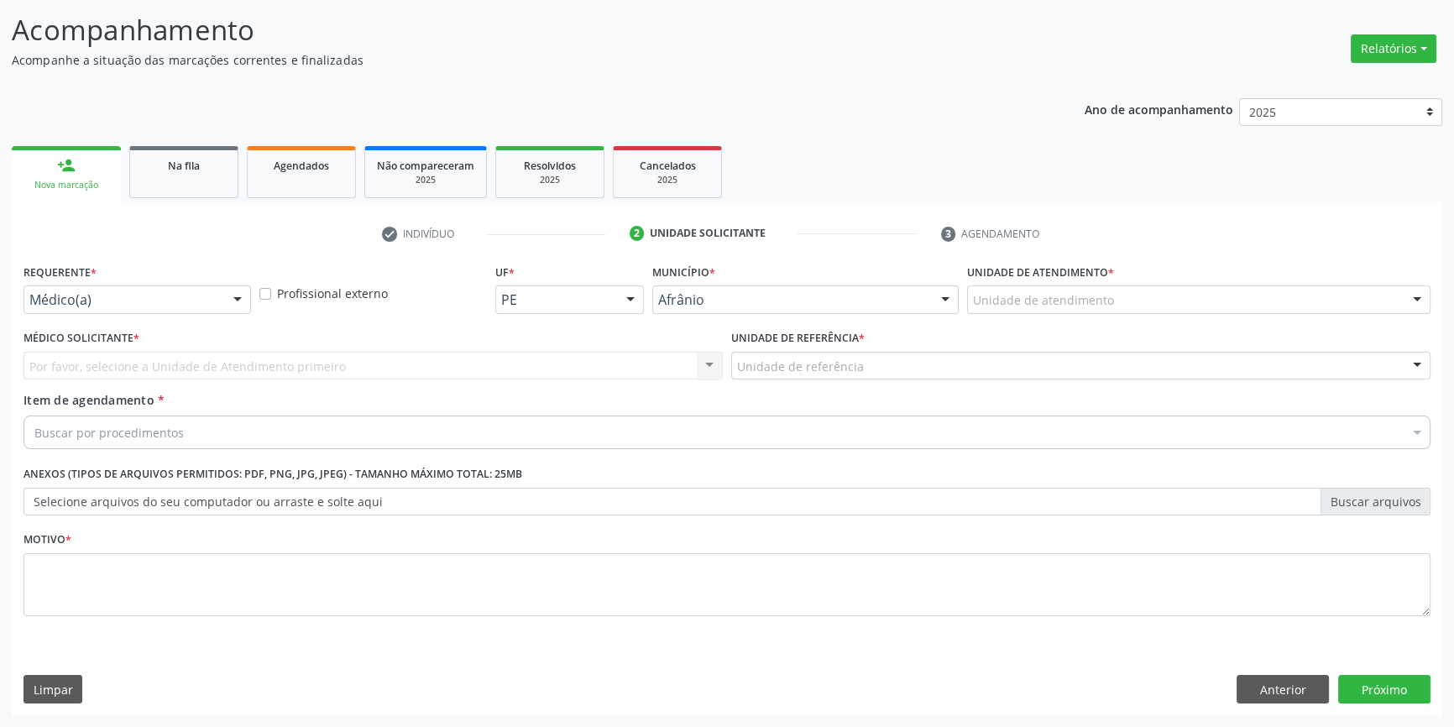
scroll to position [103, 0]
click at [1126, 306] on div at bounding box center [1198, 301] width 463 height 29
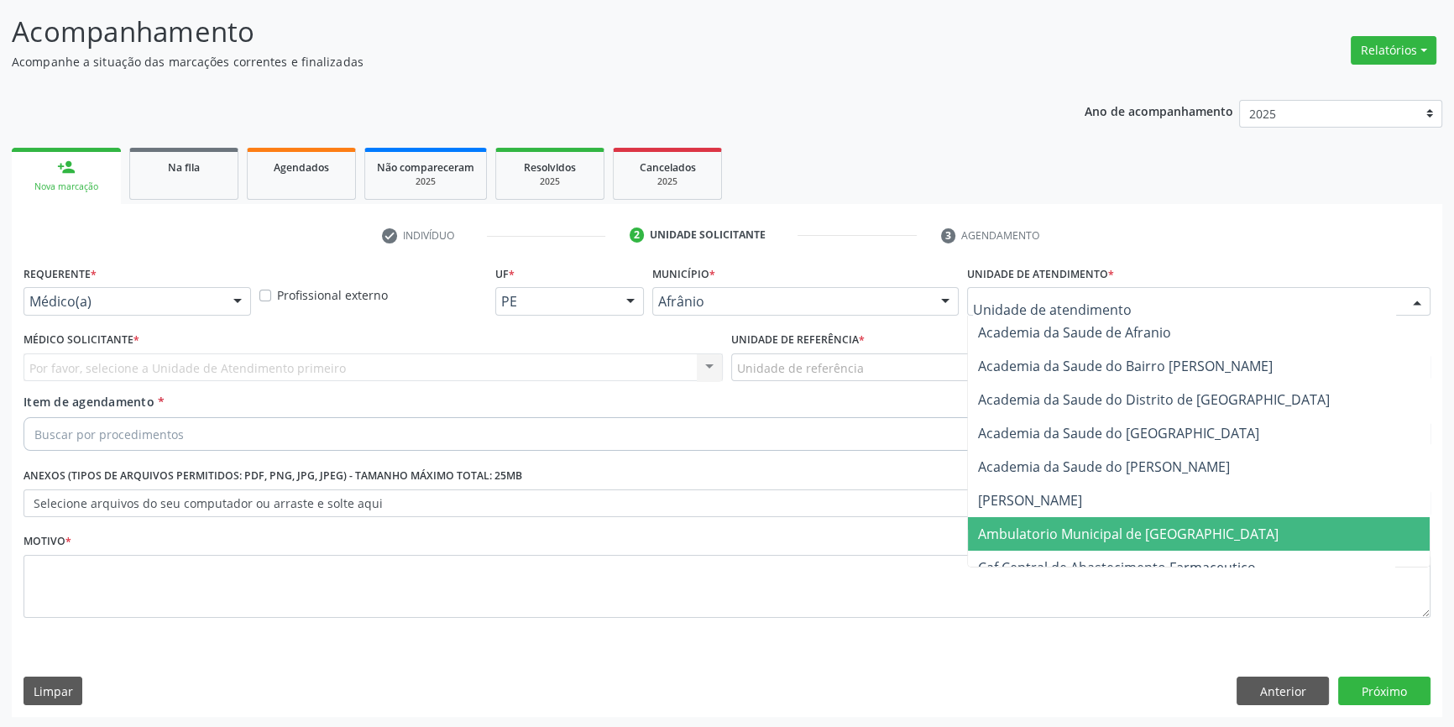
drag, startPoint x: 1113, startPoint y: 535, endPoint x: 958, endPoint y: 470, distance: 168.3
click at [1110, 535] on span "Ambulatorio Municipal de [GEOGRAPHIC_DATA]" at bounding box center [1128, 534] width 301 height 18
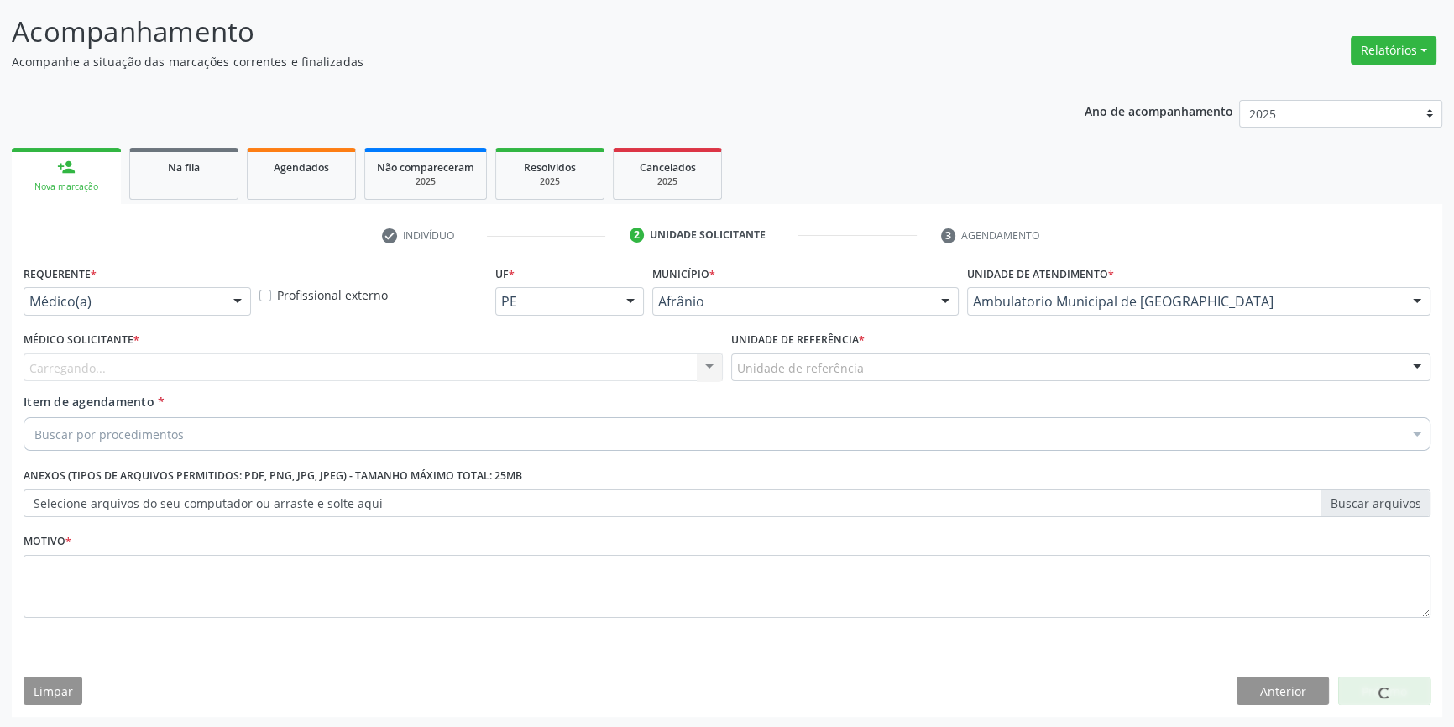
click at [870, 379] on div "Unidade de referência" at bounding box center [1080, 367] width 699 height 29
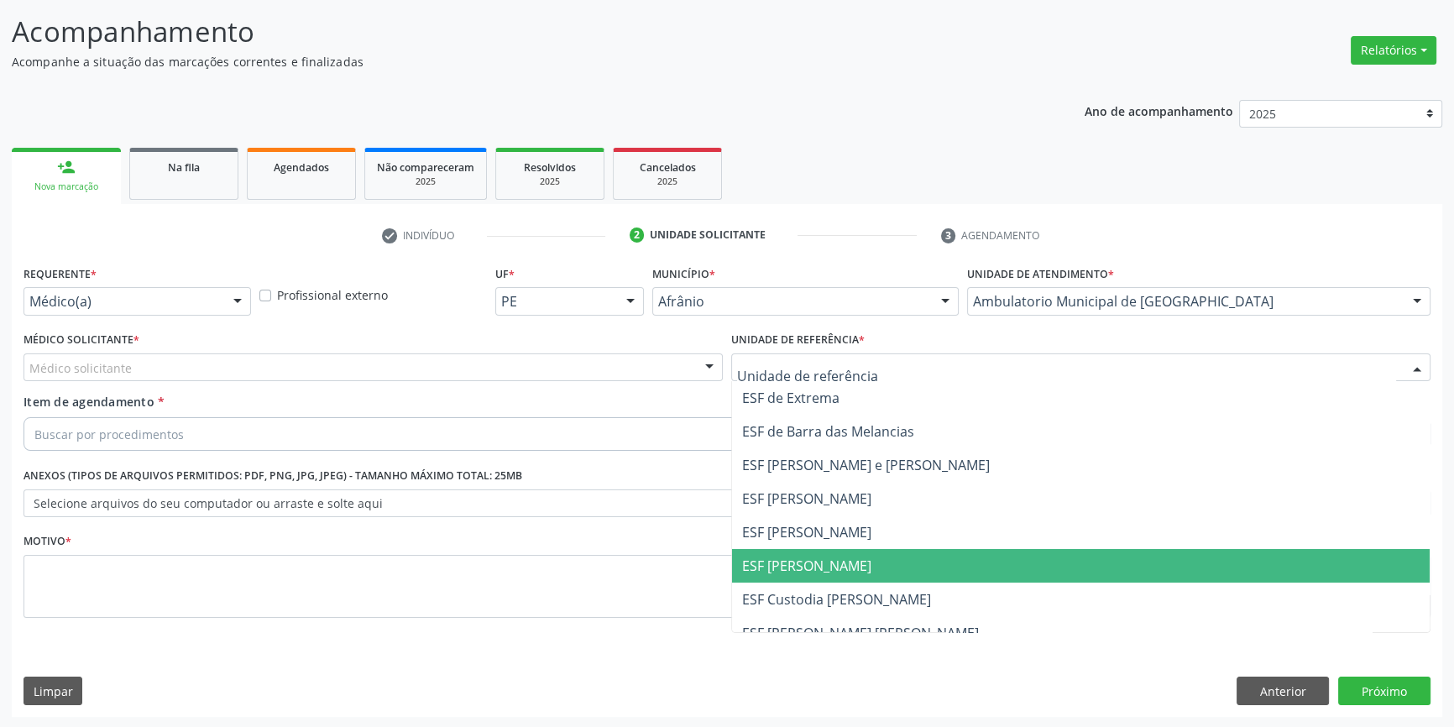
click at [830, 554] on span "ESF [PERSON_NAME]" at bounding box center [1081, 566] width 698 height 34
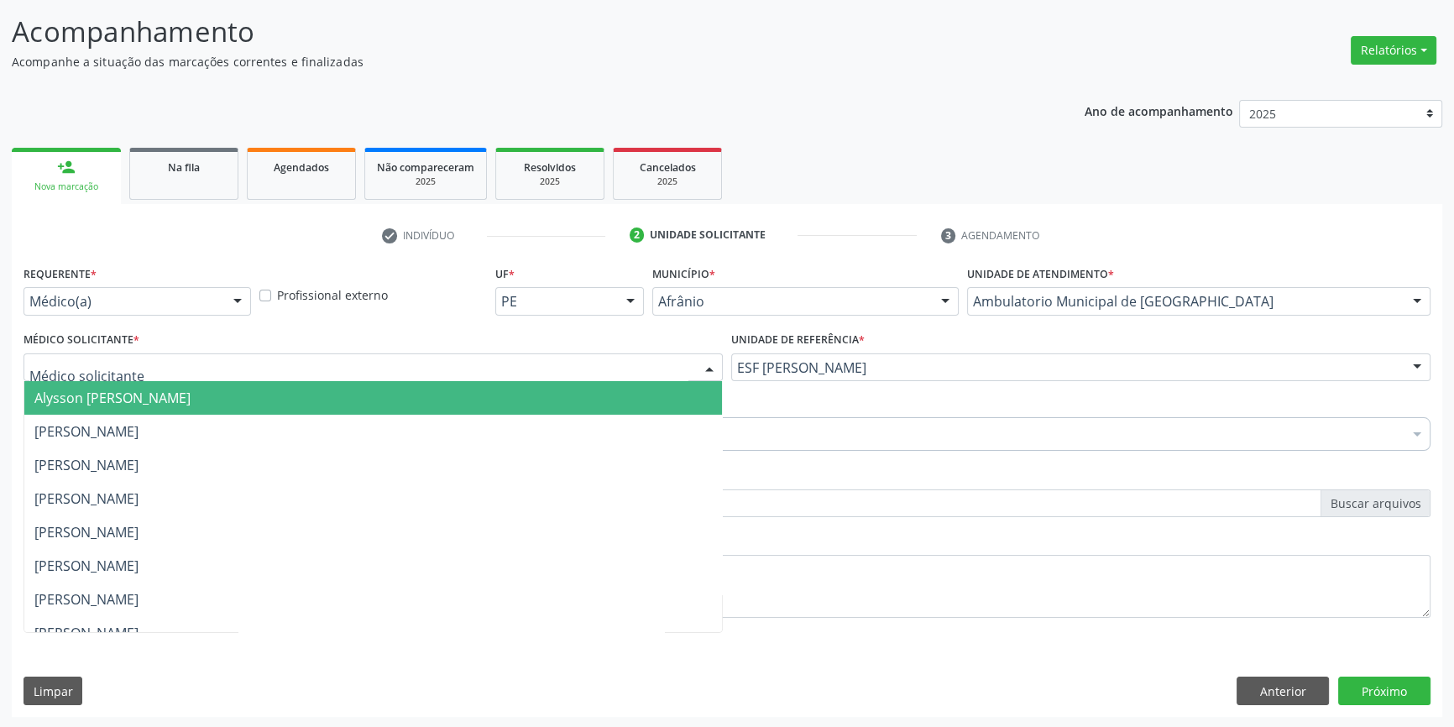
drag, startPoint x: 529, startPoint y: 369, endPoint x: 371, endPoint y: 437, distance: 171.9
click at [517, 373] on div at bounding box center [373, 367] width 699 height 29
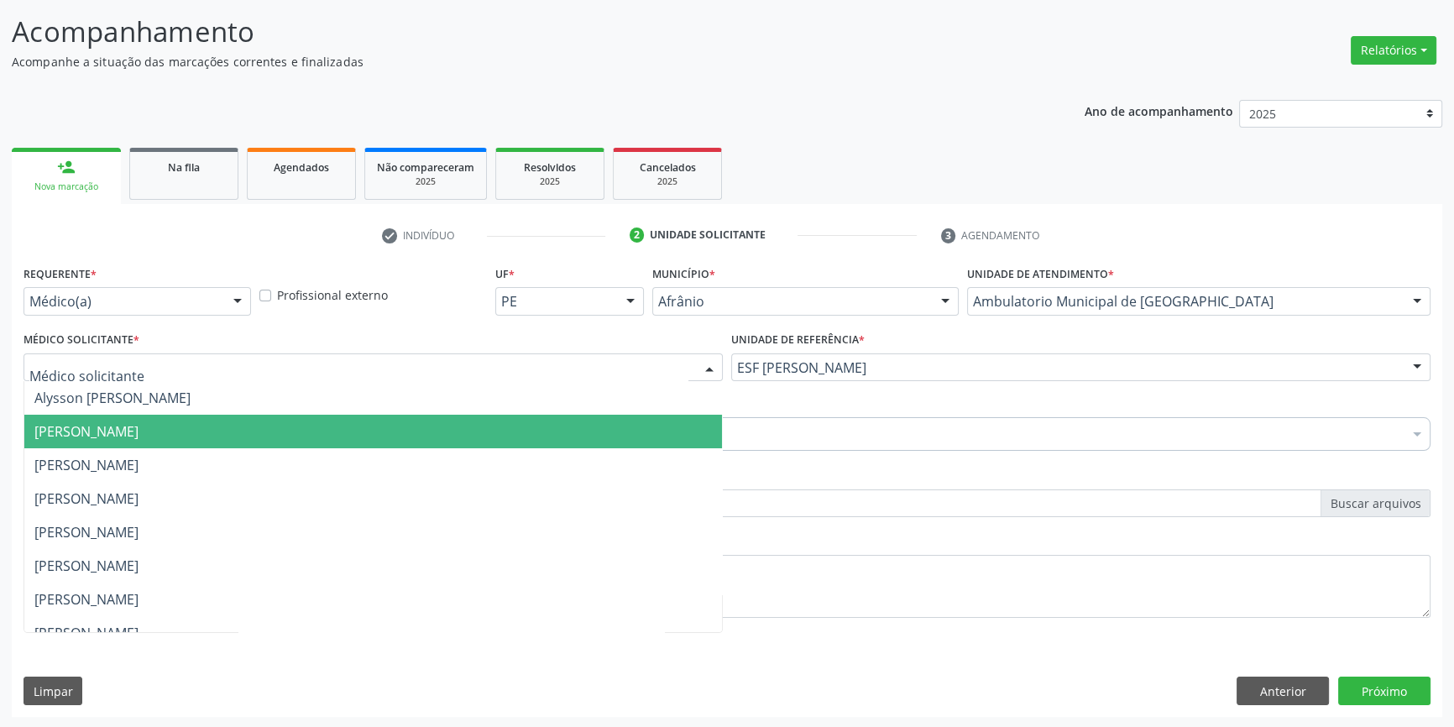
click at [291, 440] on span "[PERSON_NAME]" at bounding box center [373, 432] width 698 height 34
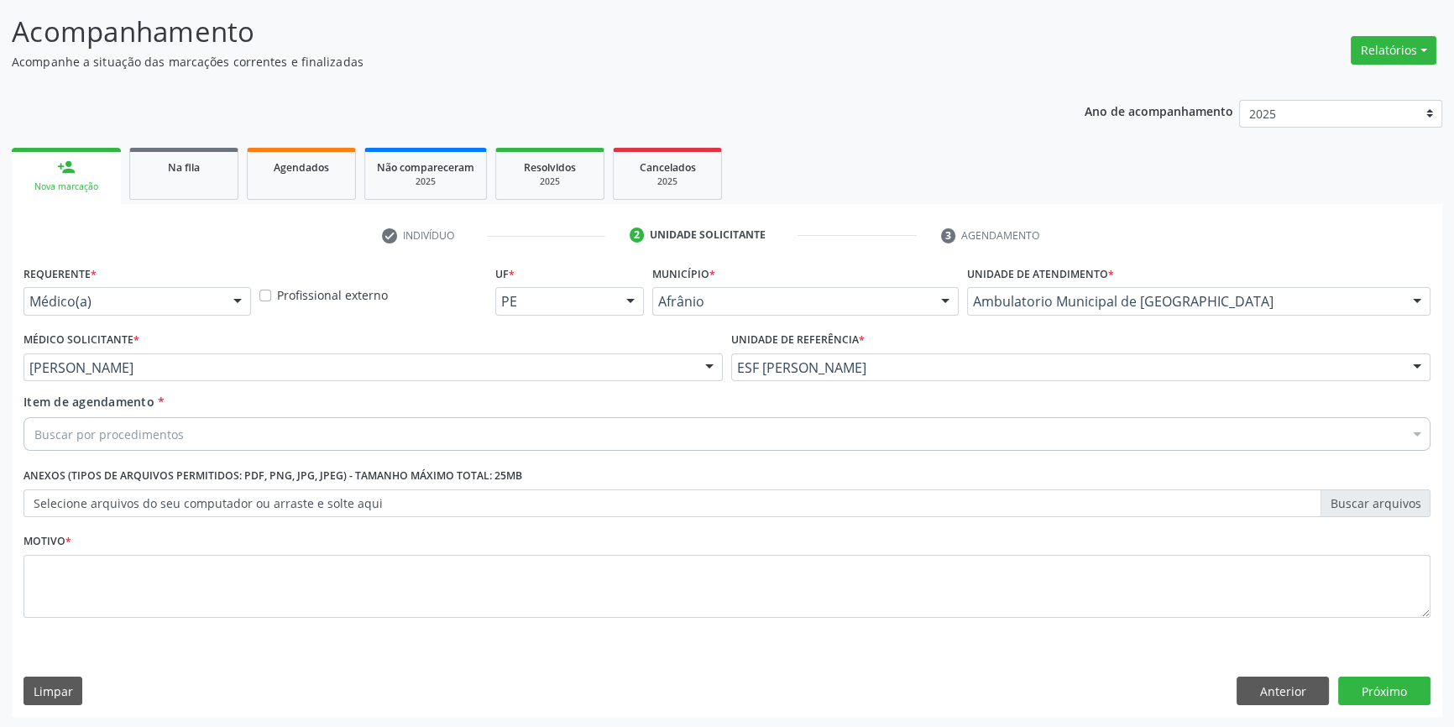
click at [283, 437] on div "Buscar por procedimentos" at bounding box center [727, 434] width 1407 height 34
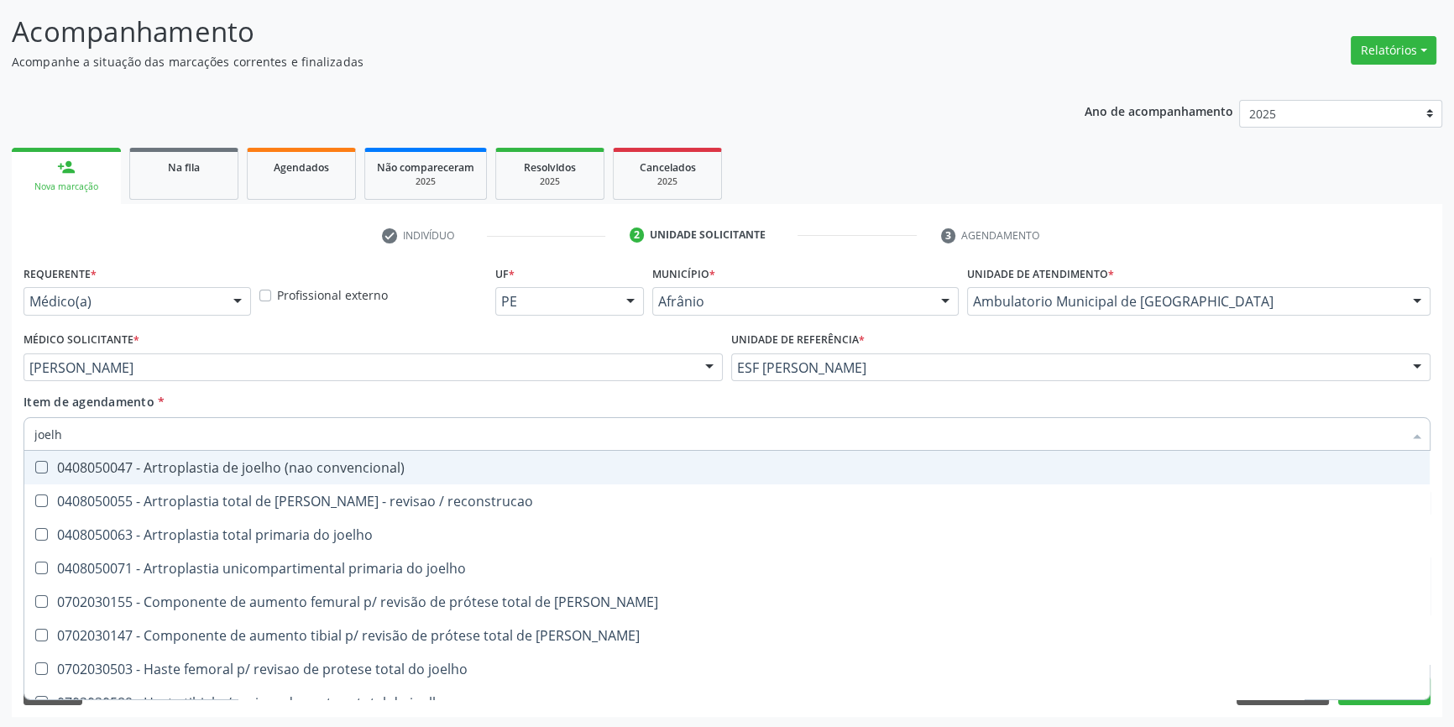
type input "joelho"
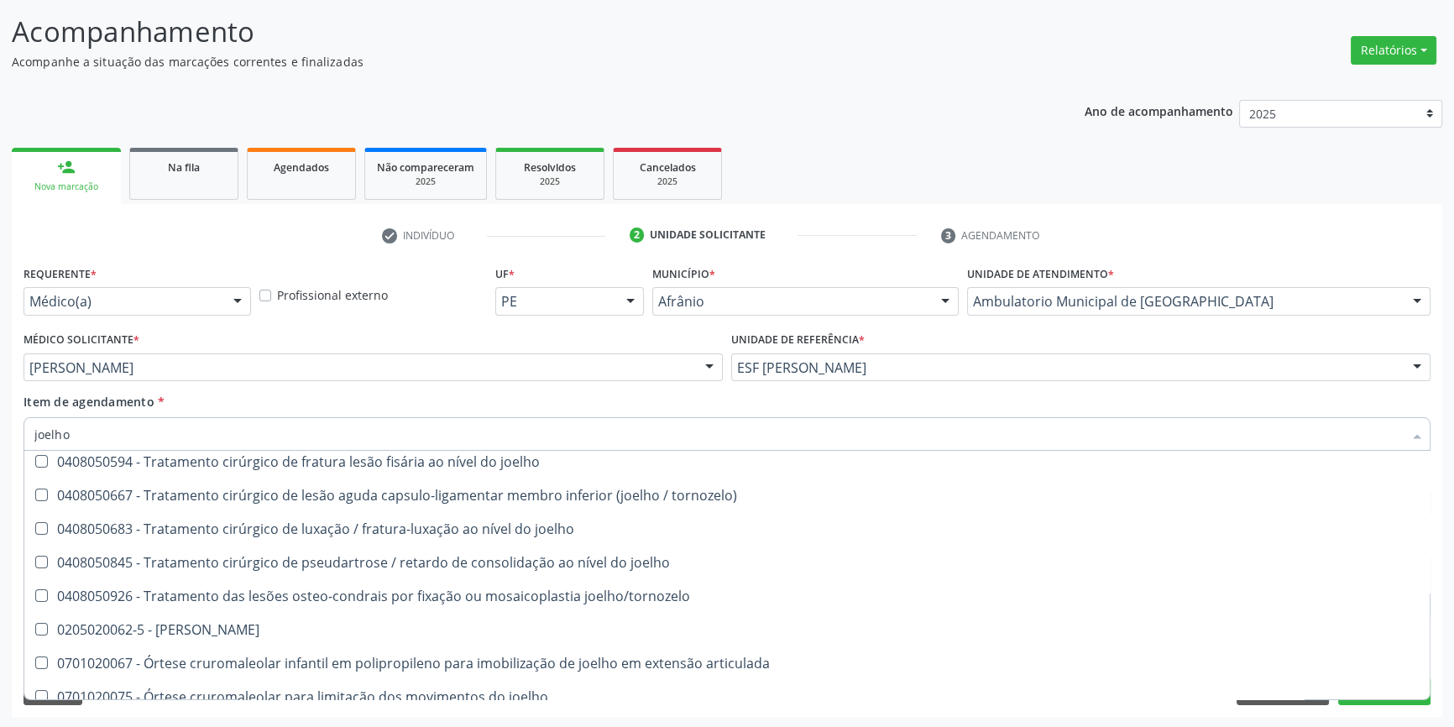
scroll to position [725, 0]
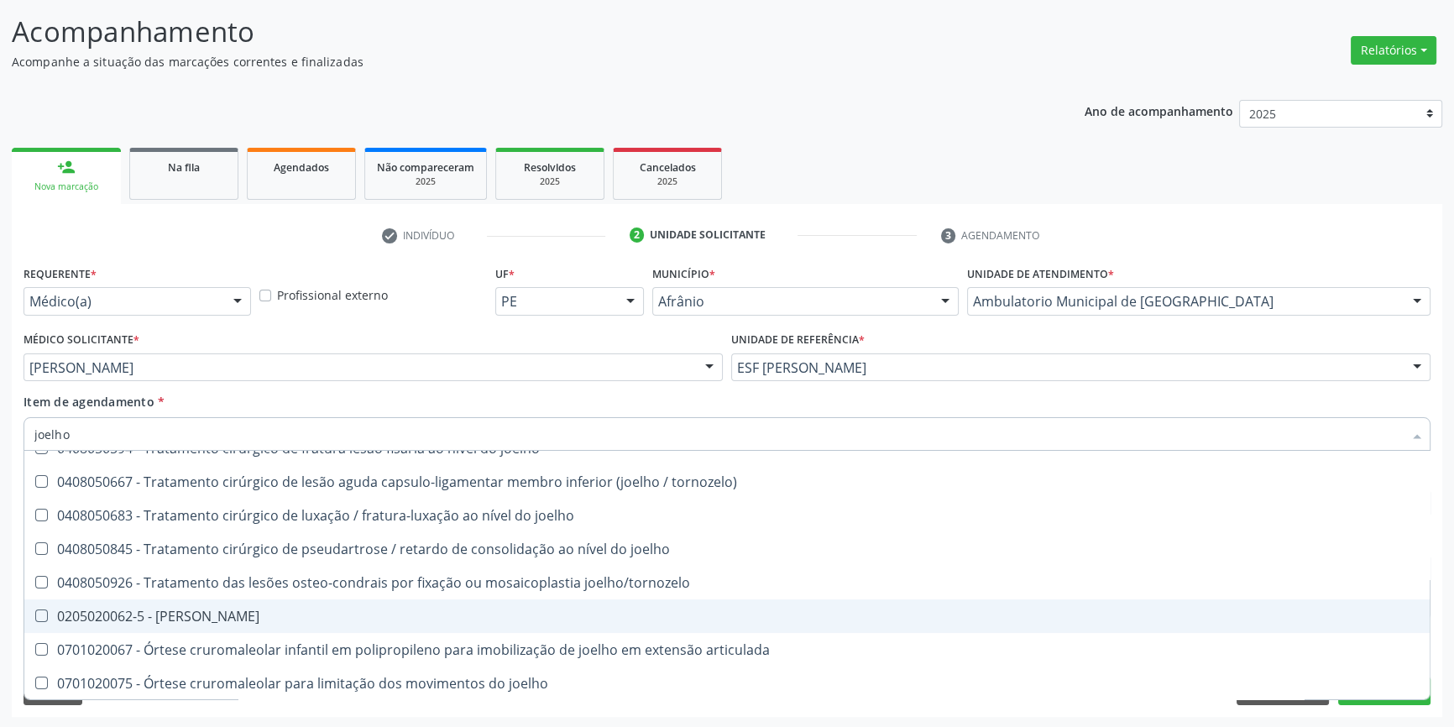
click at [227, 613] on div "0205020062-5 - [PERSON_NAME]" at bounding box center [726, 616] width 1385 height 13
checkbox Joelho "true"
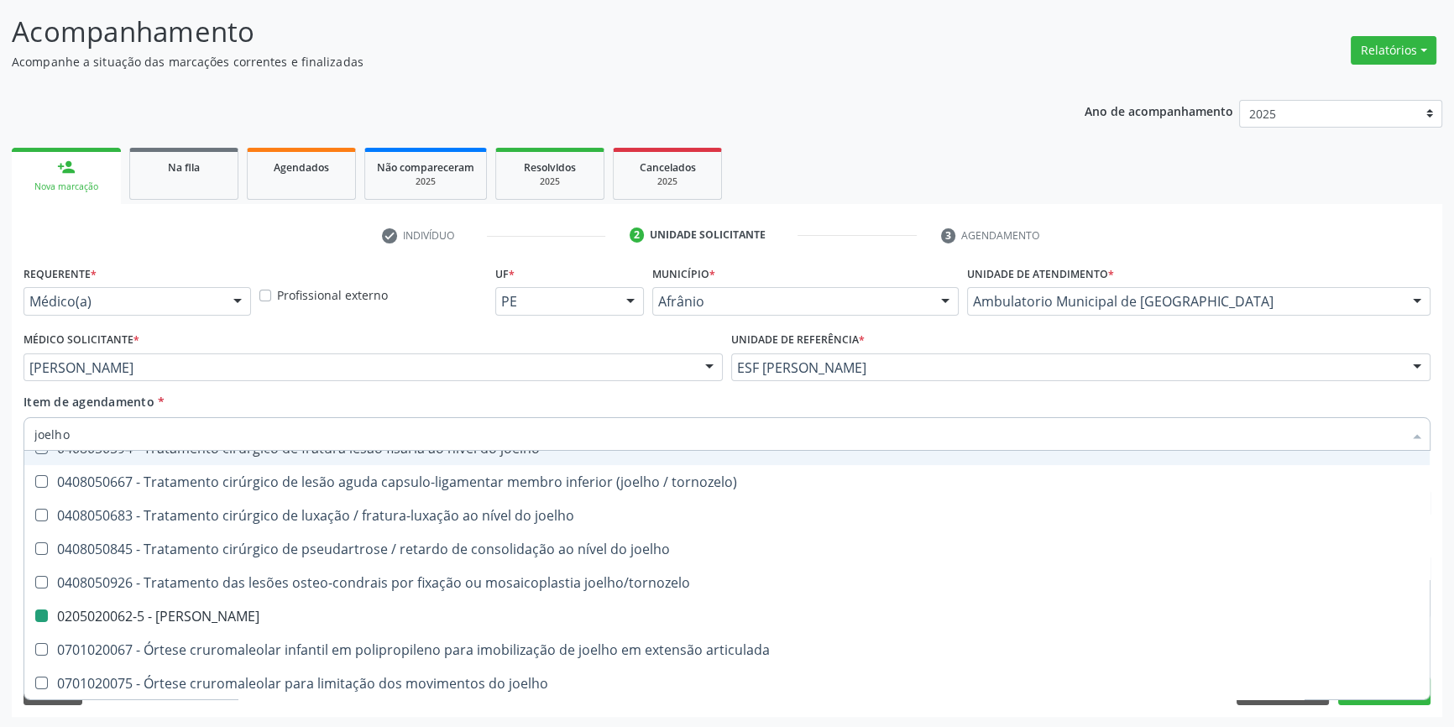
click at [260, 386] on div "Médico Solicitante * [PERSON_NAME] [PERSON_NAME] [PERSON_NAME] [PERSON_NAME] Re…" at bounding box center [373, 359] width 708 height 65
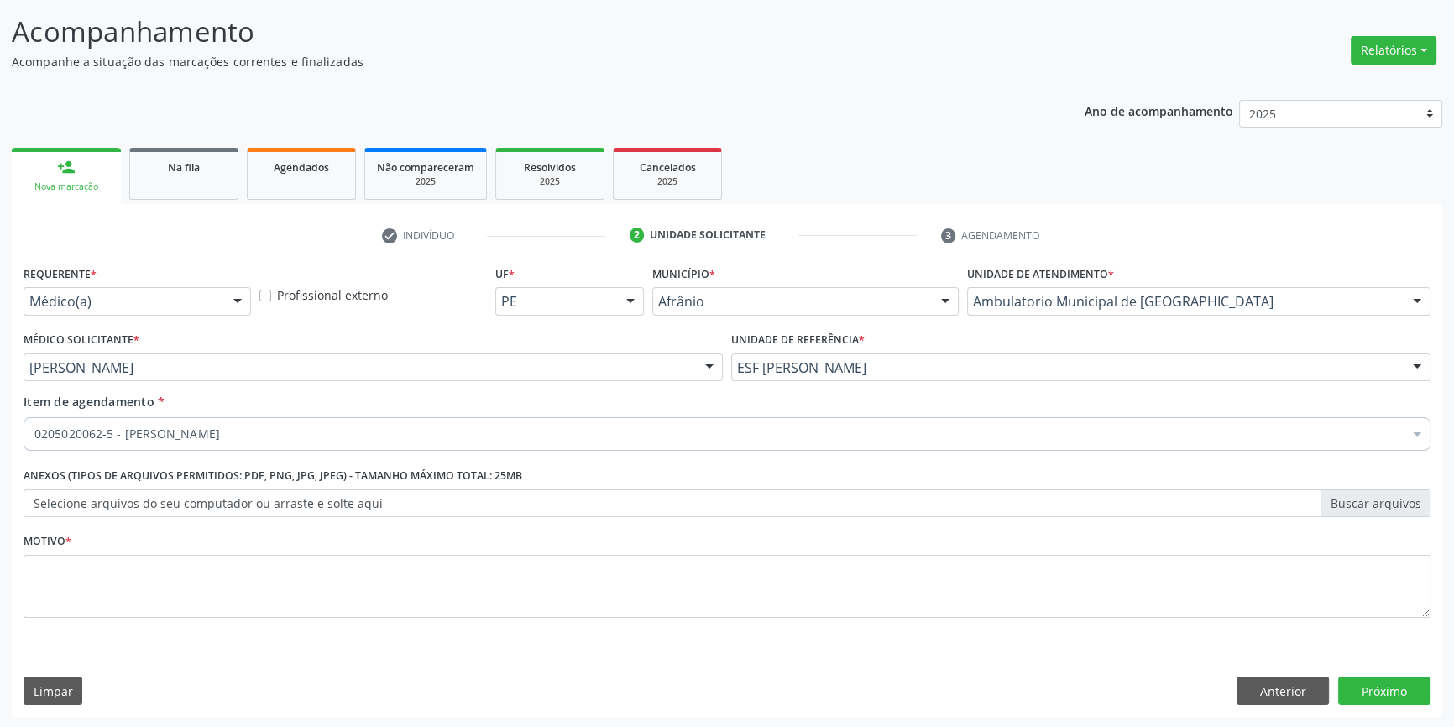
scroll to position [0, 0]
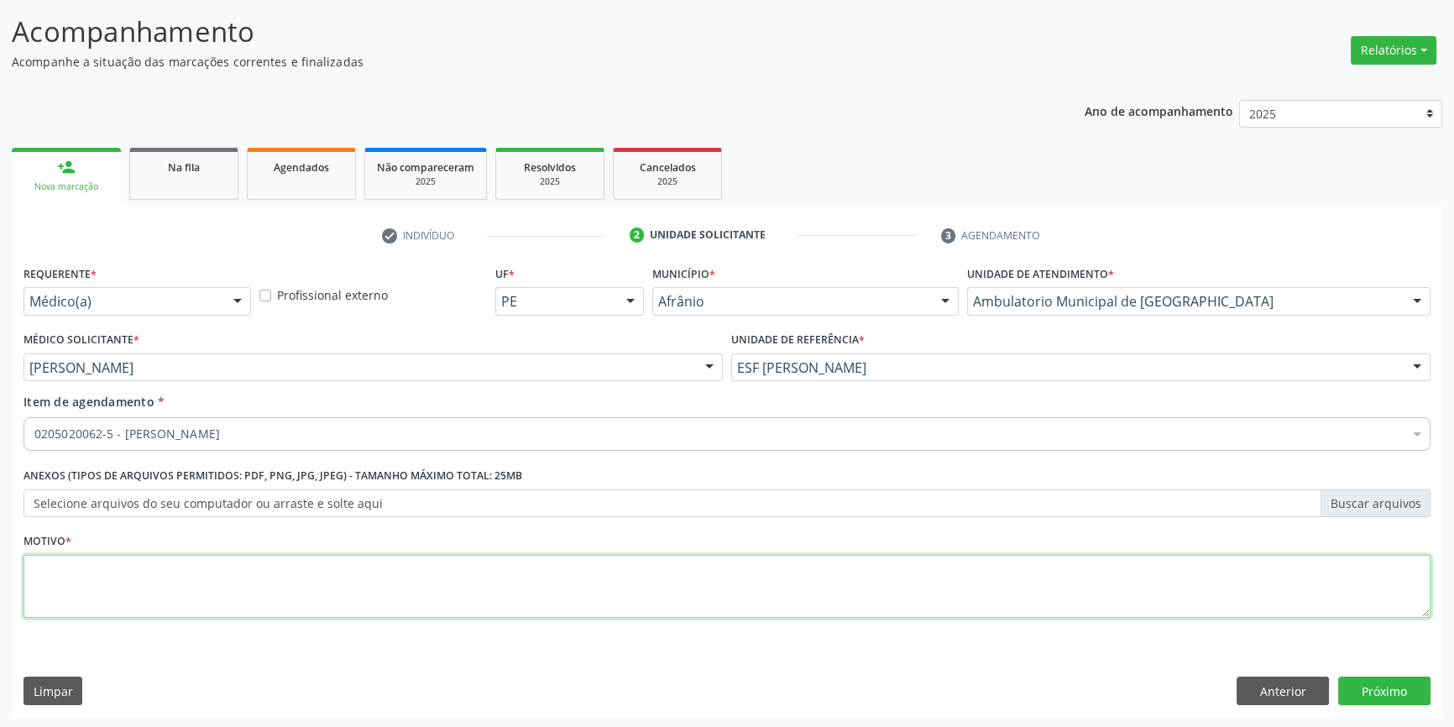
click at [224, 596] on textarea at bounding box center [727, 587] width 1407 height 64
type textarea "dor pos traumato"
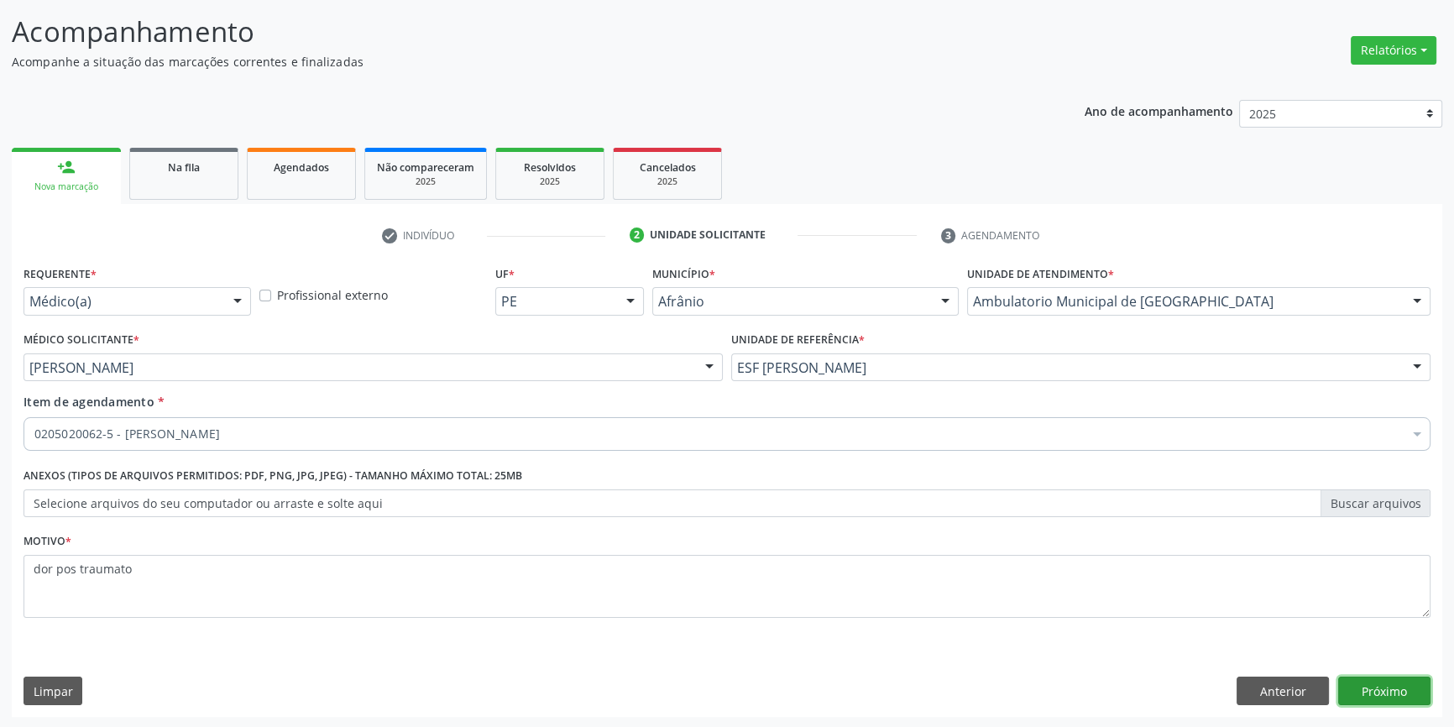
click at [1399, 686] on button "Próximo" at bounding box center [1384, 691] width 92 height 29
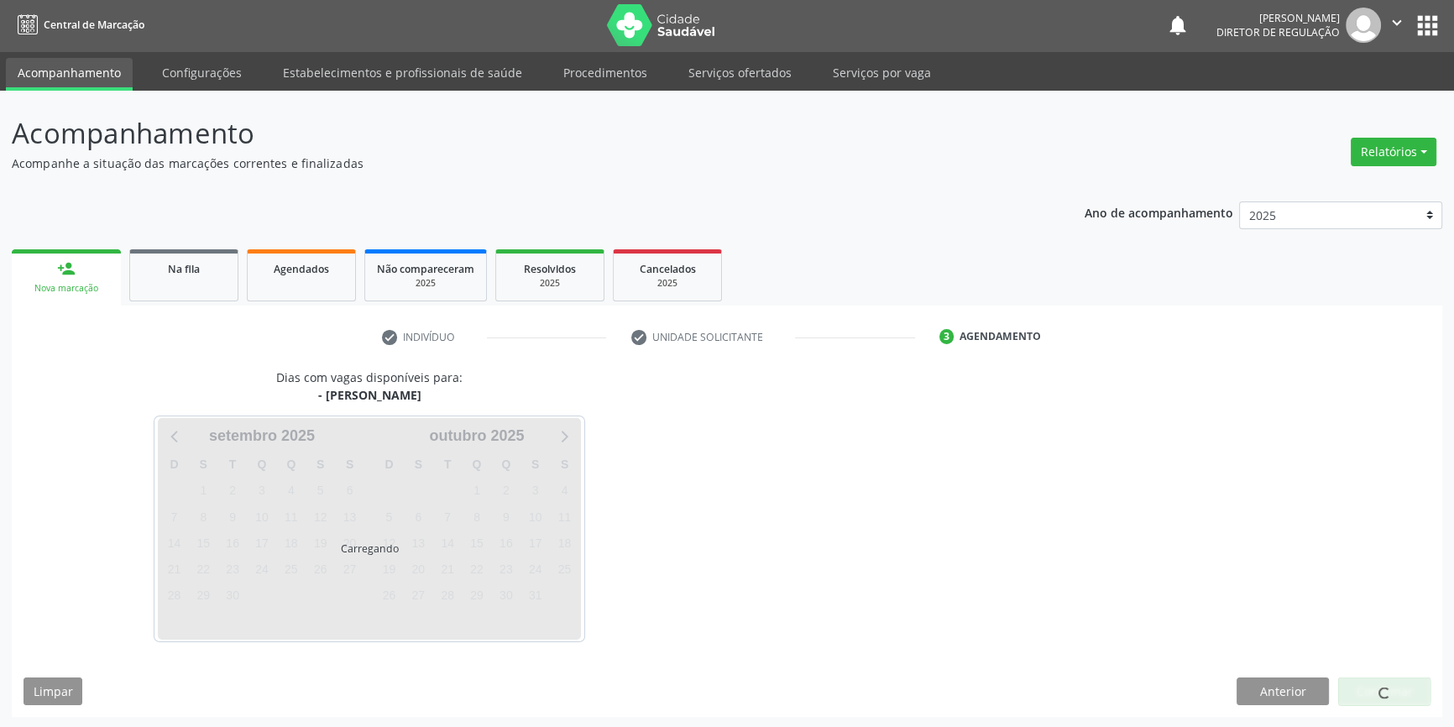
scroll to position [51, 0]
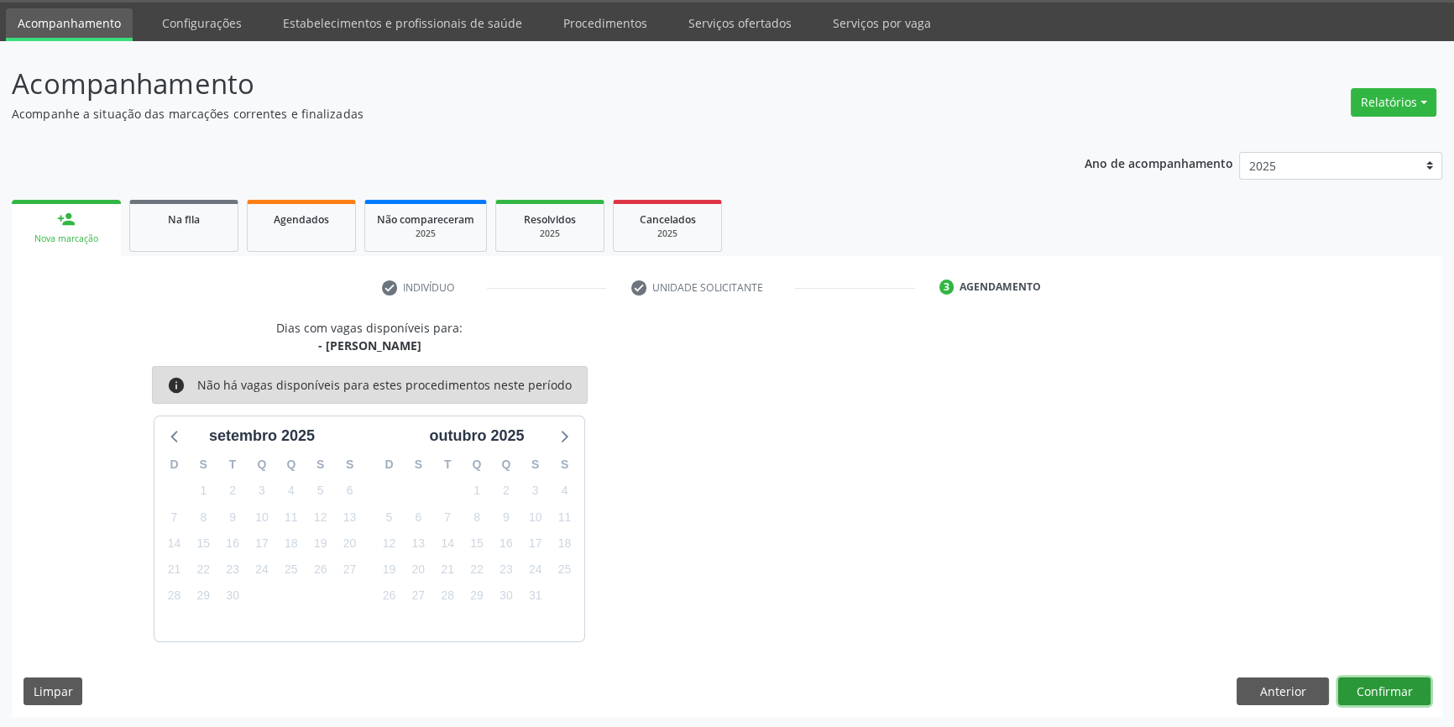
click at [1399, 686] on button "Confirmar" at bounding box center [1384, 692] width 92 height 29
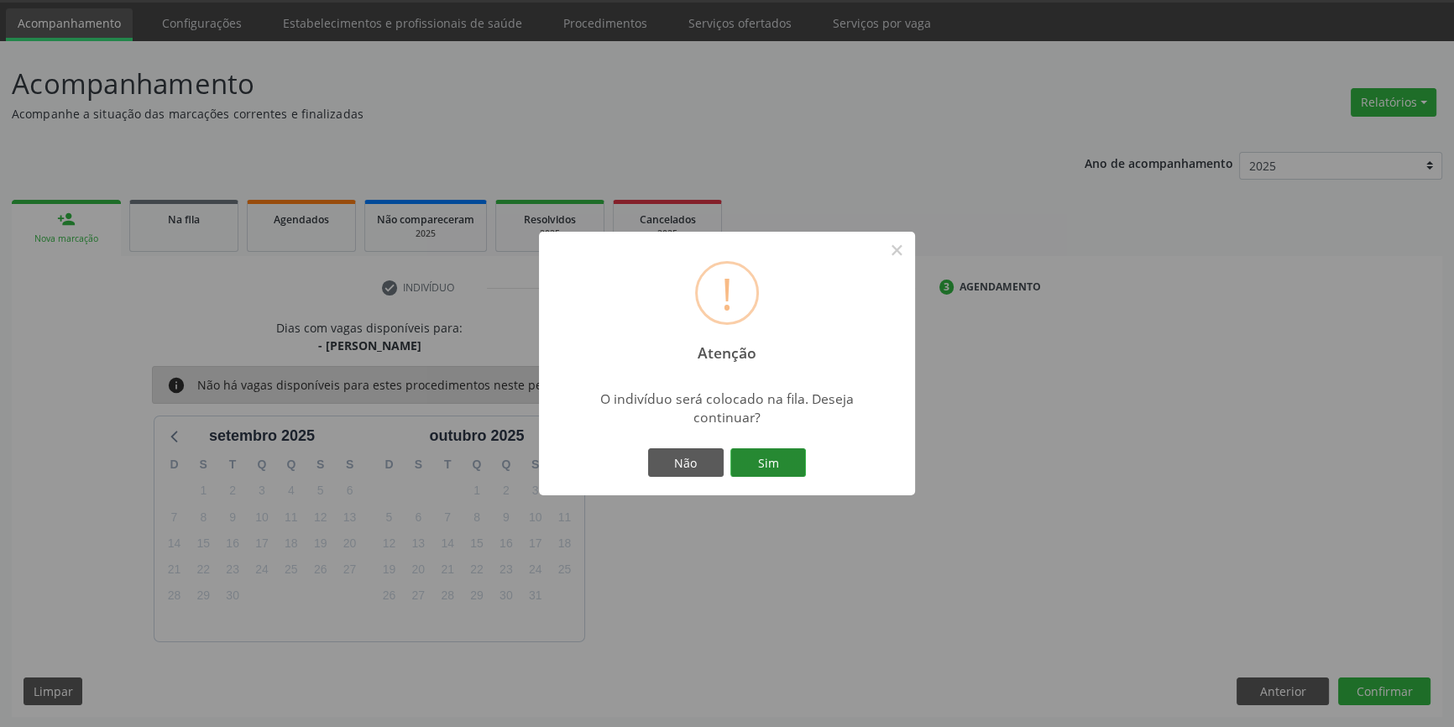
click at [755, 468] on button "Sim" at bounding box center [768, 462] width 76 height 29
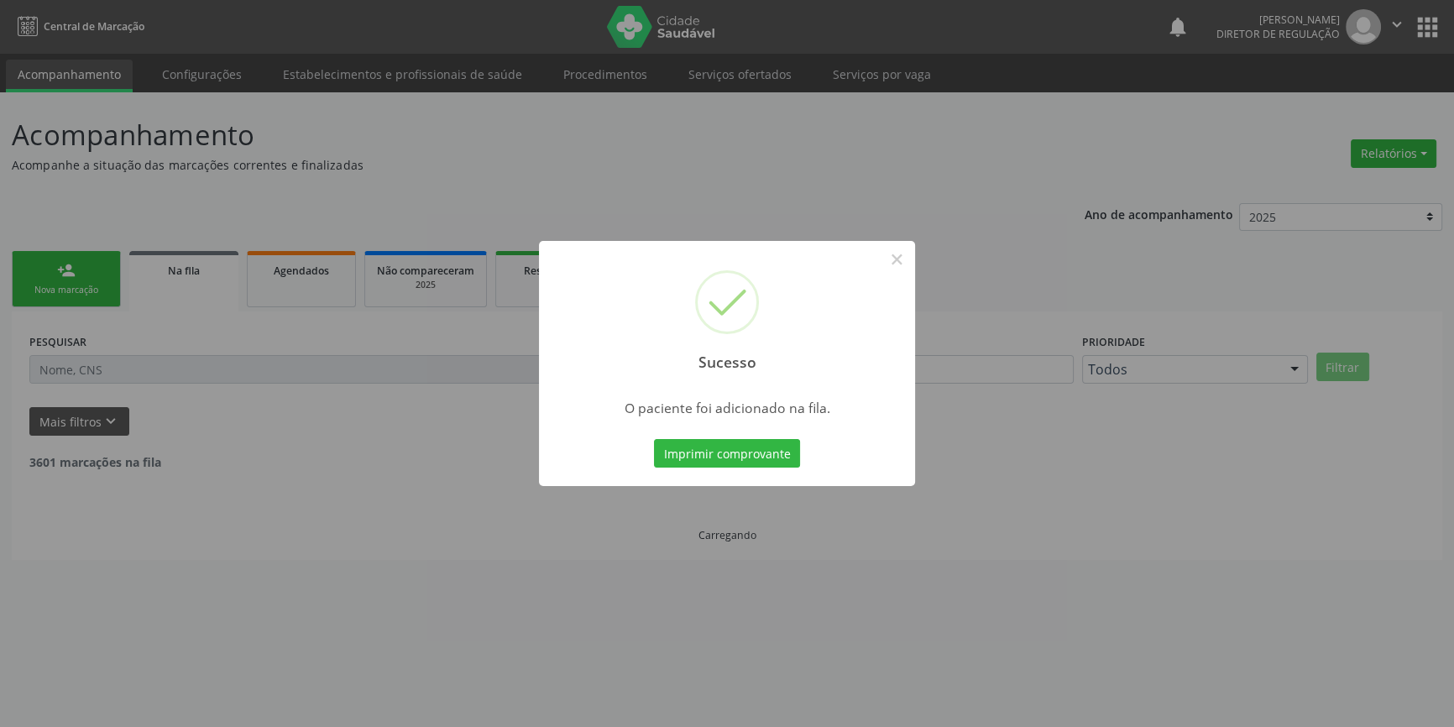
scroll to position [0, 0]
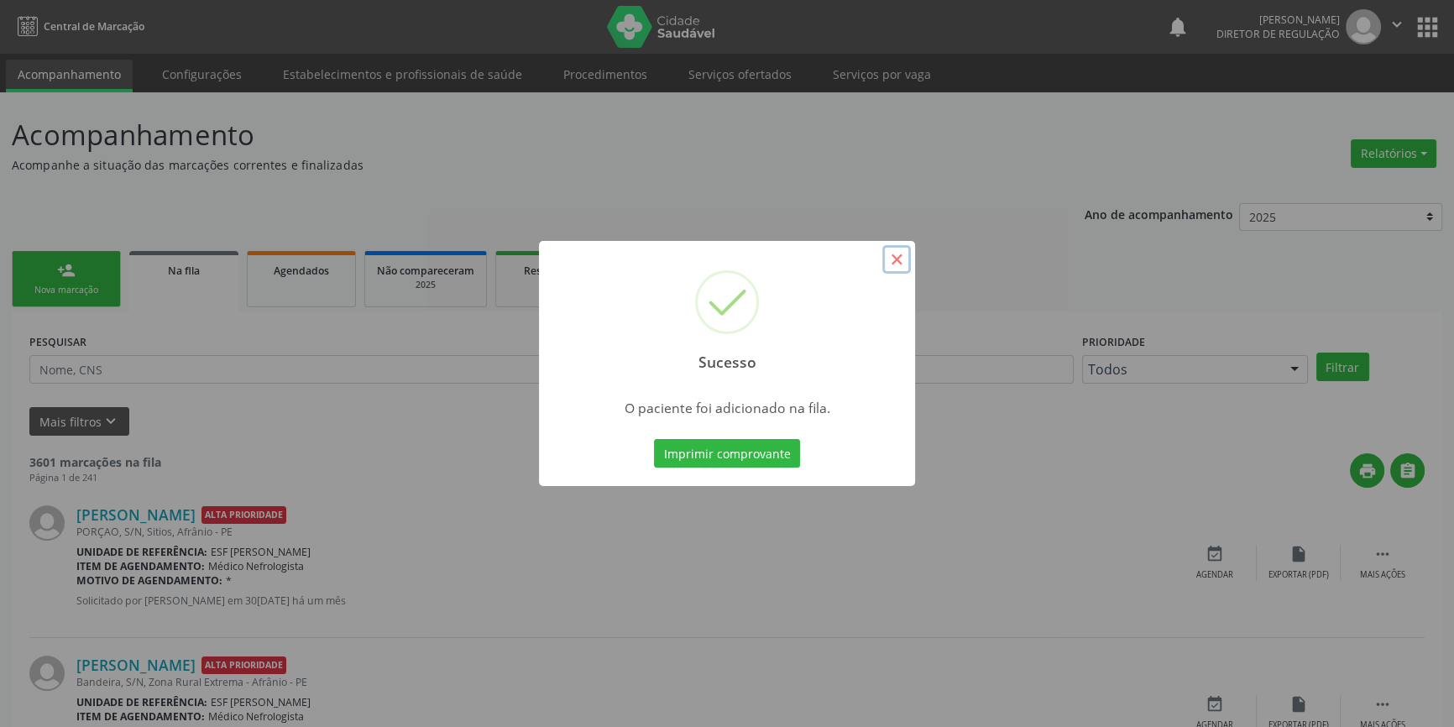
click at [900, 259] on button "×" at bounding box center [896, 259] width 29 height 29
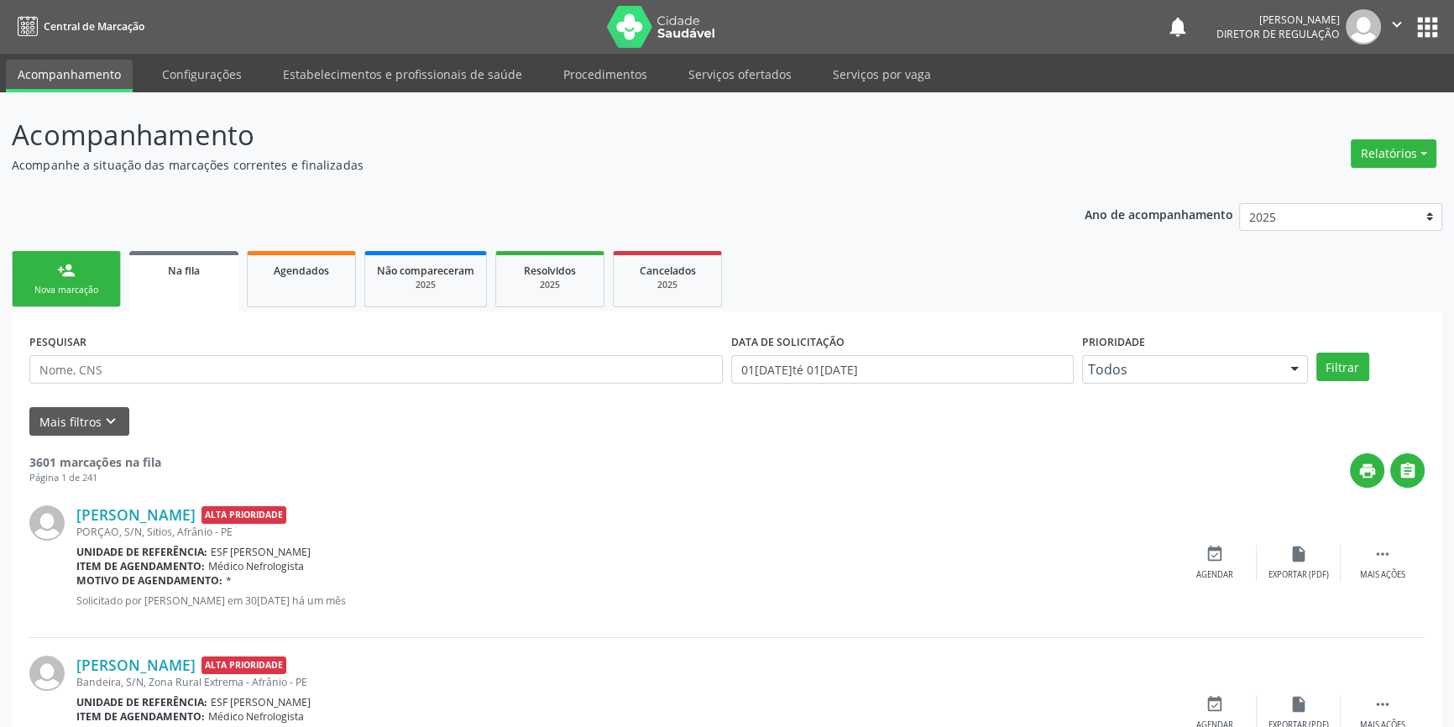
click at [45, 289] on div "Nova marcação" at bounding box center [66, 290] width 84 height 13
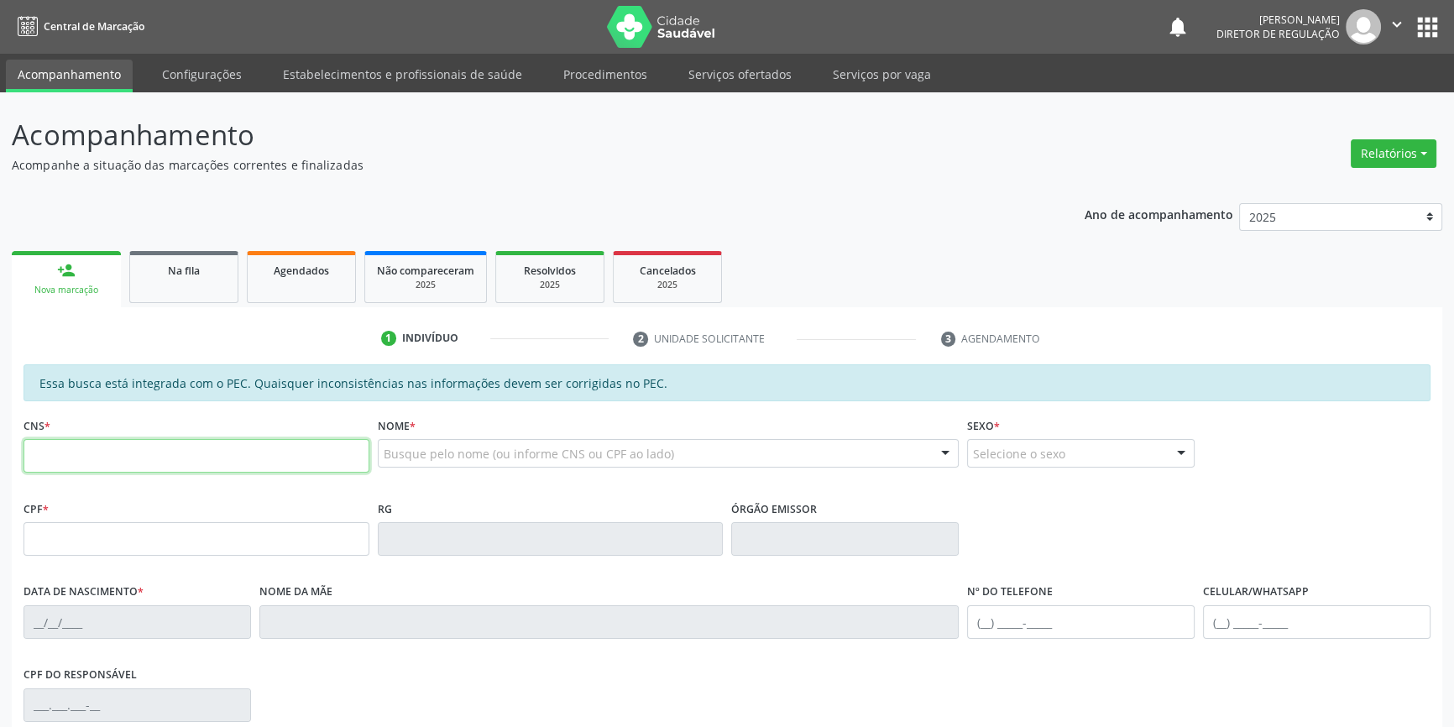
click at [84, 443] on input "text" at bounding box center [197, 456] width 346 height 34
type input "704 0003 3594 2668"
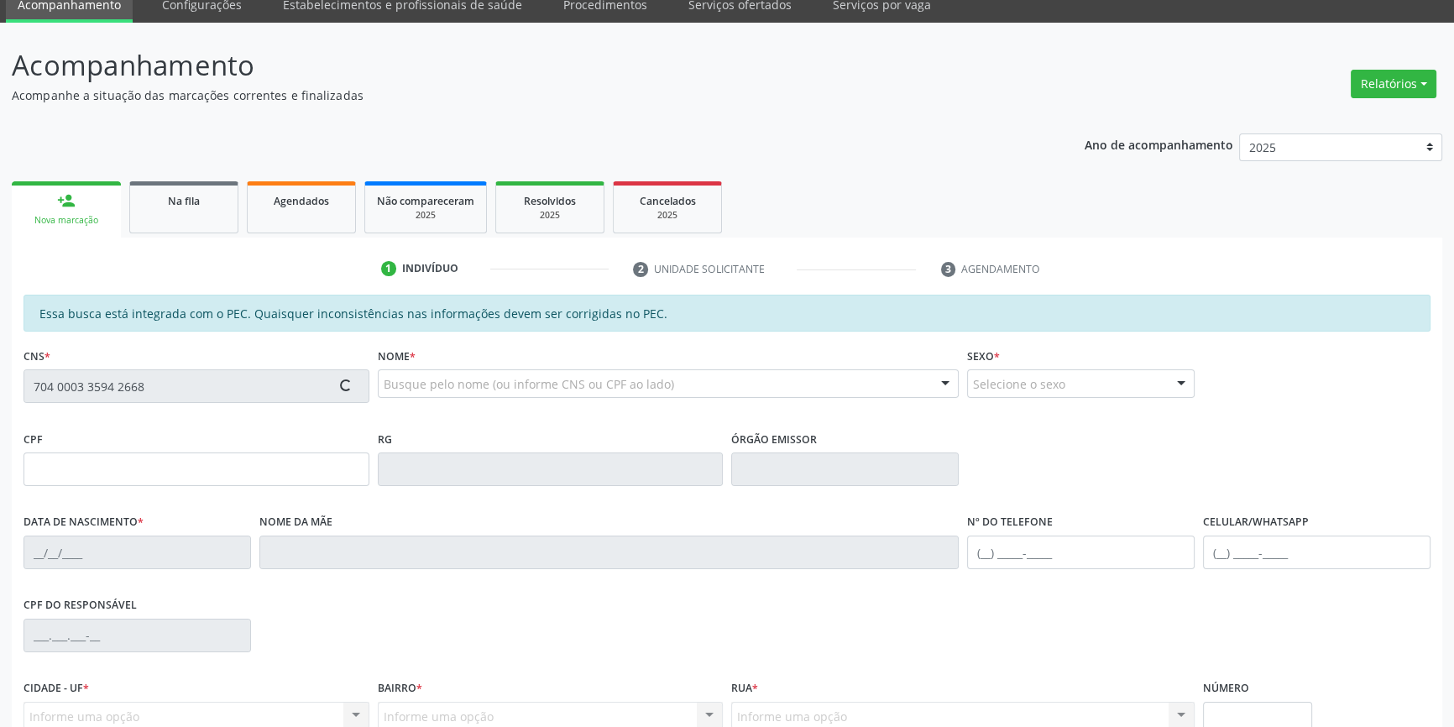
scroll to position [230, 0]
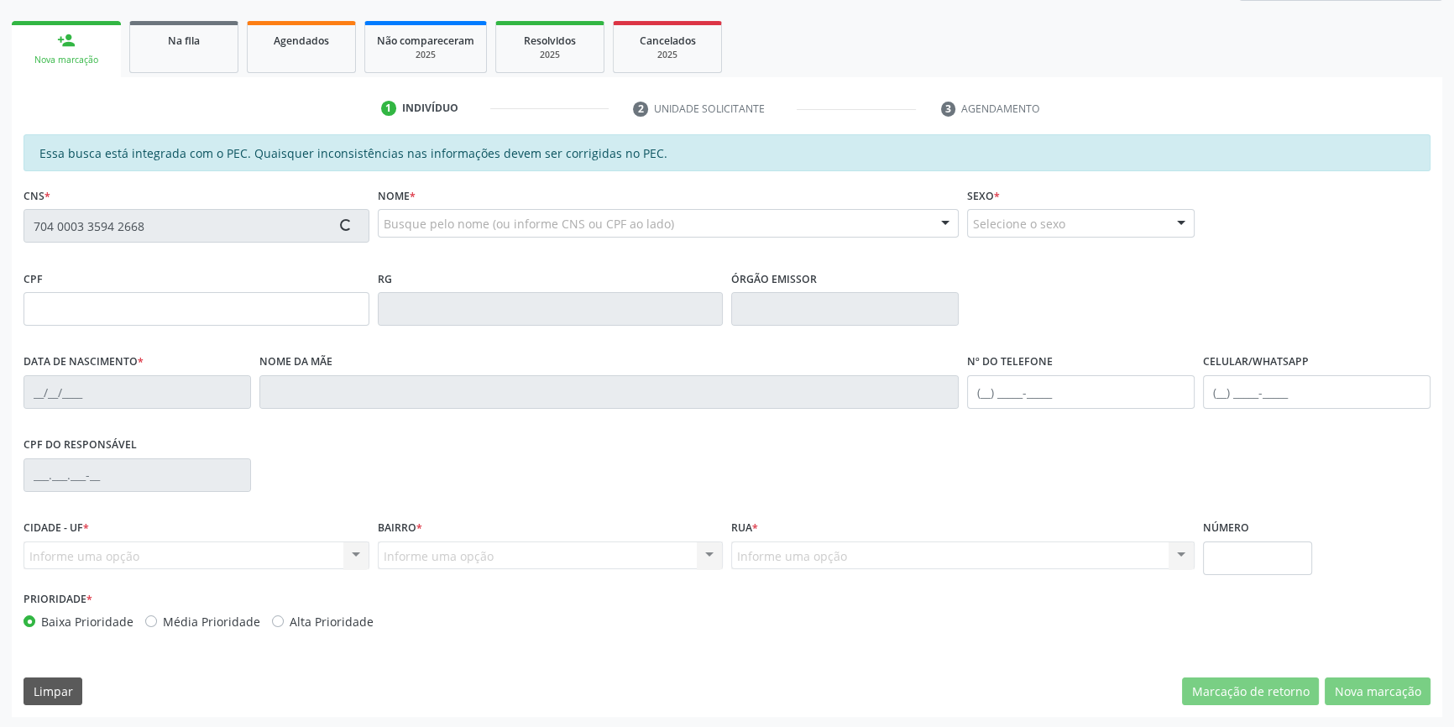
type input "075.984.264-73"
type input "02[DATE]"
type input "[PERSON_NAME]"
type input "[PHONE_NUMBER]"
type input "S/N"
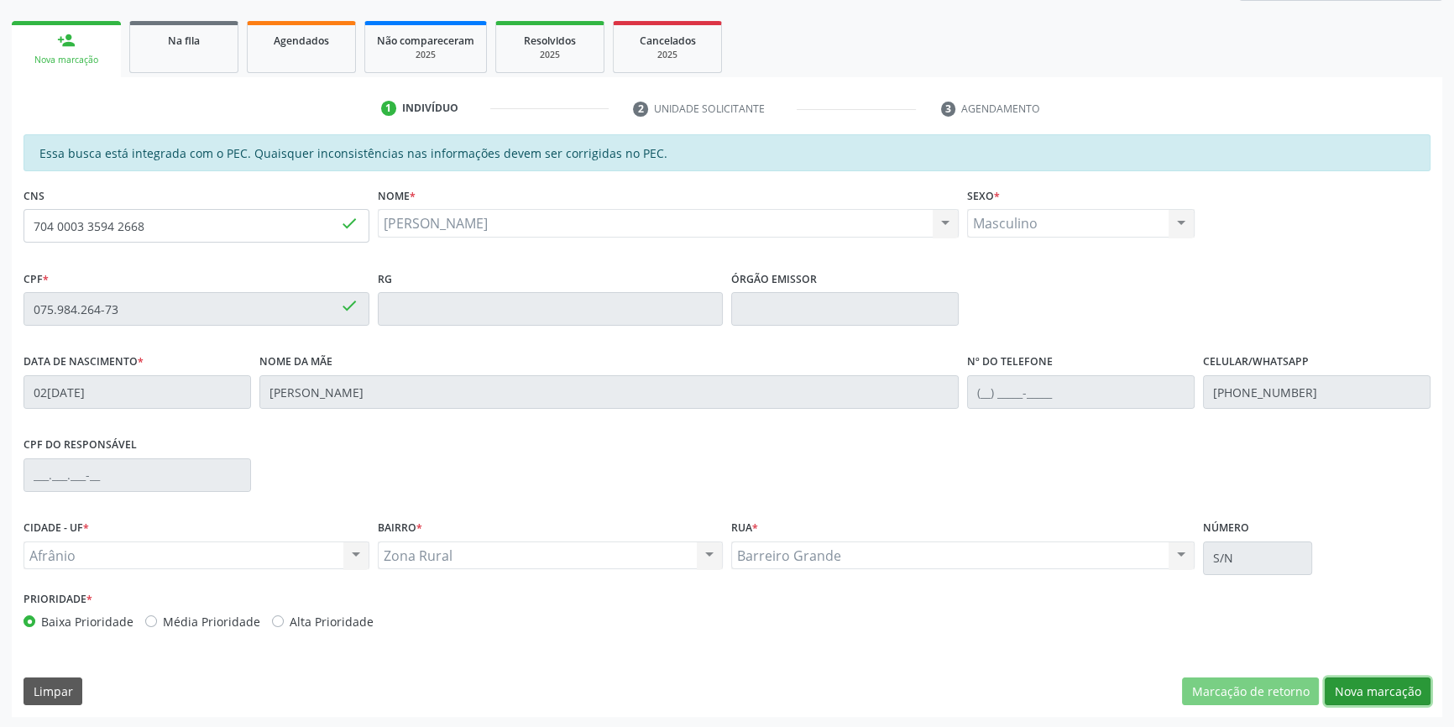
click at [1349, 684] on button "Nova marcação" at bounding box center [1378, 692] width 106 height 29
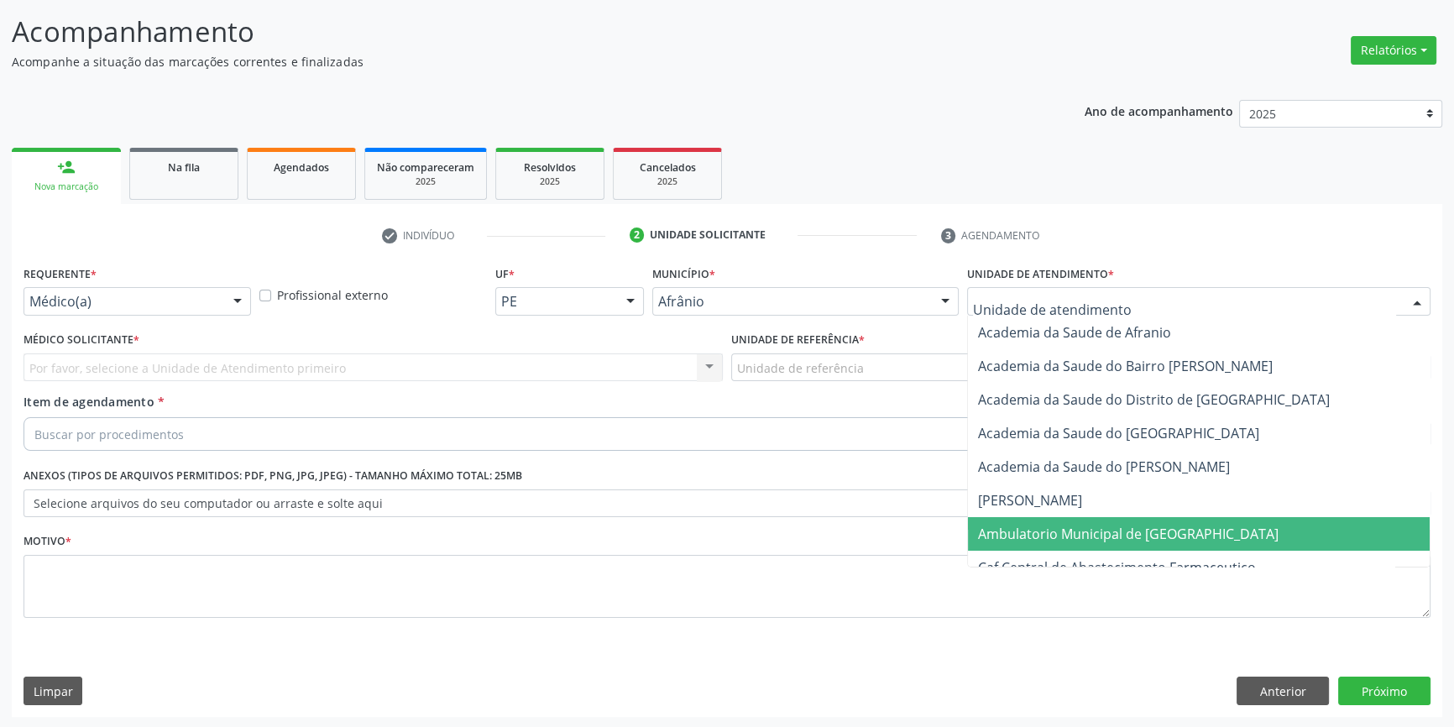
click at [1031, 519] on span "Ambulatorio Municipal de [GEOGRAPHIC_DATA]" at bounding box center [1199, 534] width 462 height 34
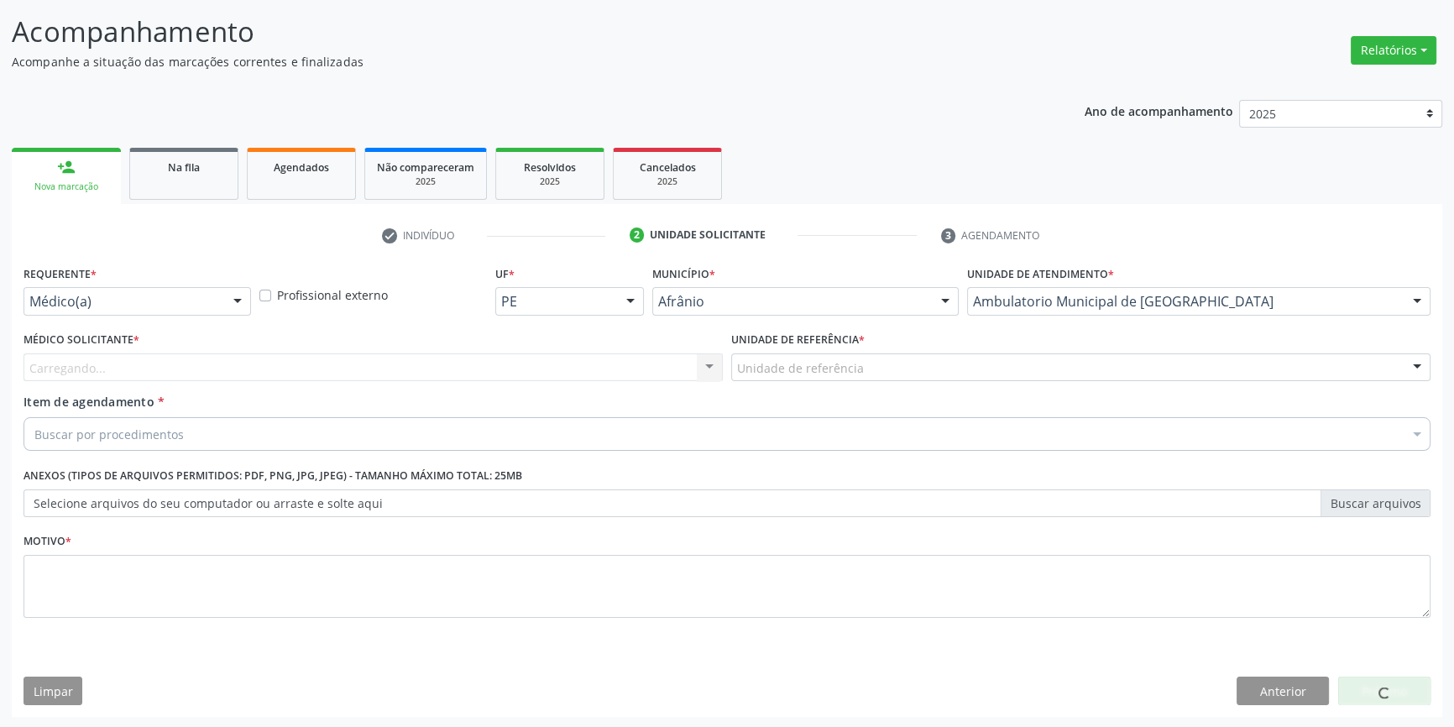
click at [859, 380] on div "Unidade de referência ESF de Extrema ESF de Barra das Melancias ESF [PERSON_NAM…" at bounding box center [1080, 367] width 699 height 29
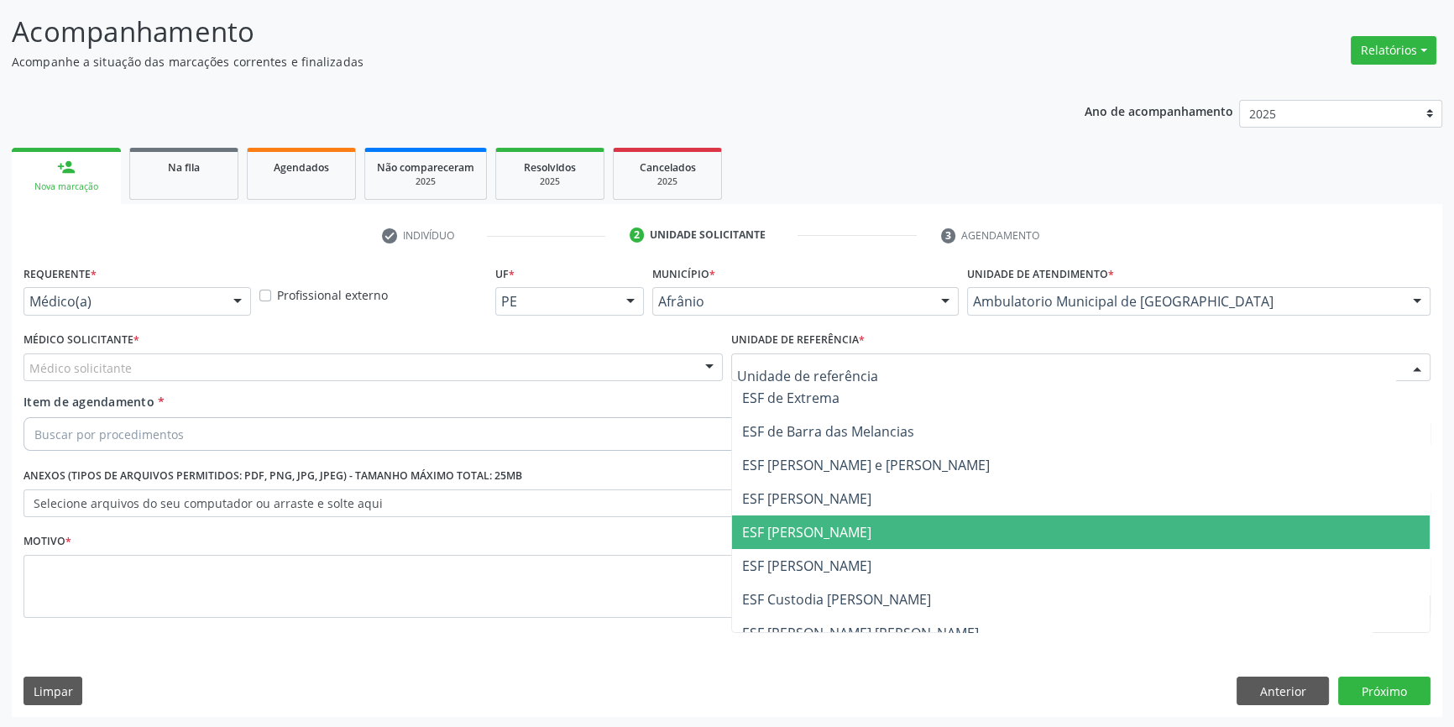
drag, startPoint x: 797, startPoint y: 533, endPoint x: 574, endPoint y: 409, distance: 254.9
click at [797, 527] on span "ESF [PERSON_NAME]" at bounding box center [806, 532] width 129 height 18
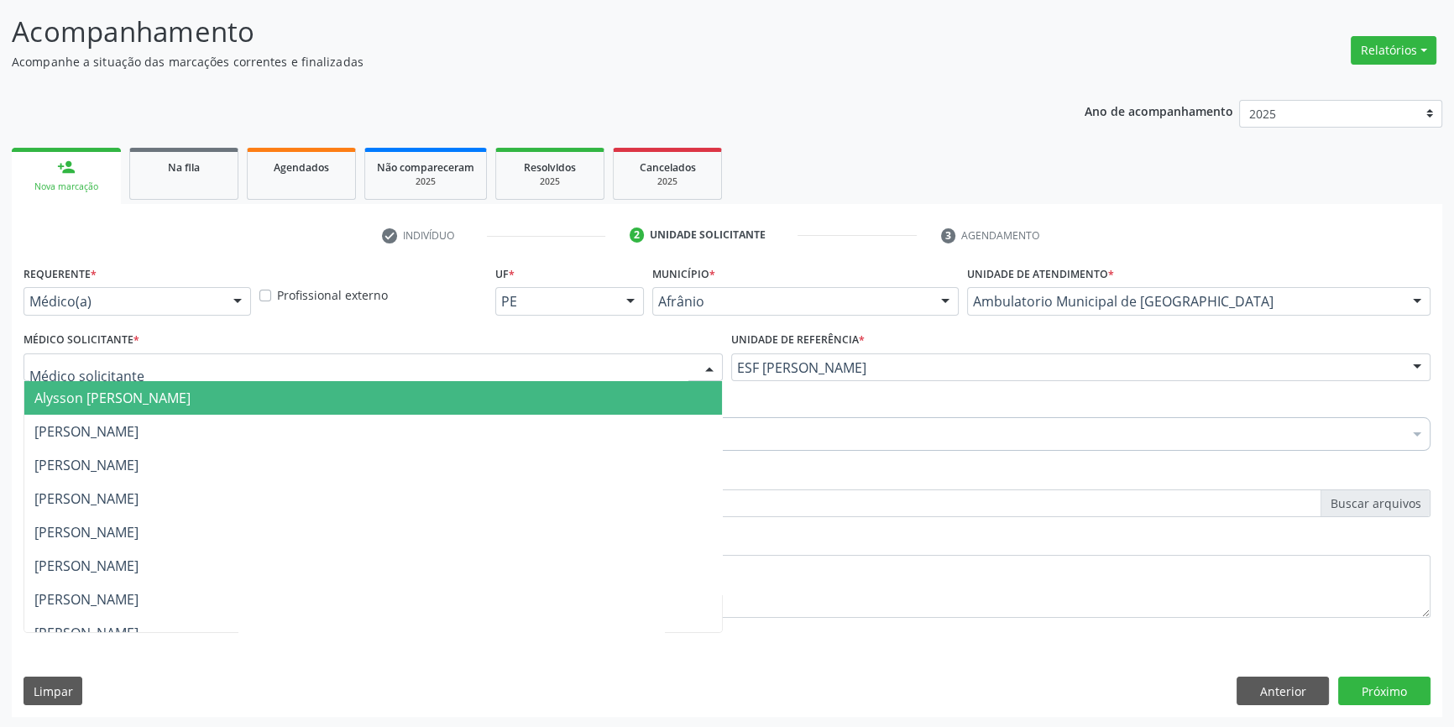
drag, startPoint x: 492, startPoint y: 368, endPoint x: 479, endPoint y: 372, distance: 14.1
click at [484, 369] on div at bounding box center [373, 367] width 699 height 29
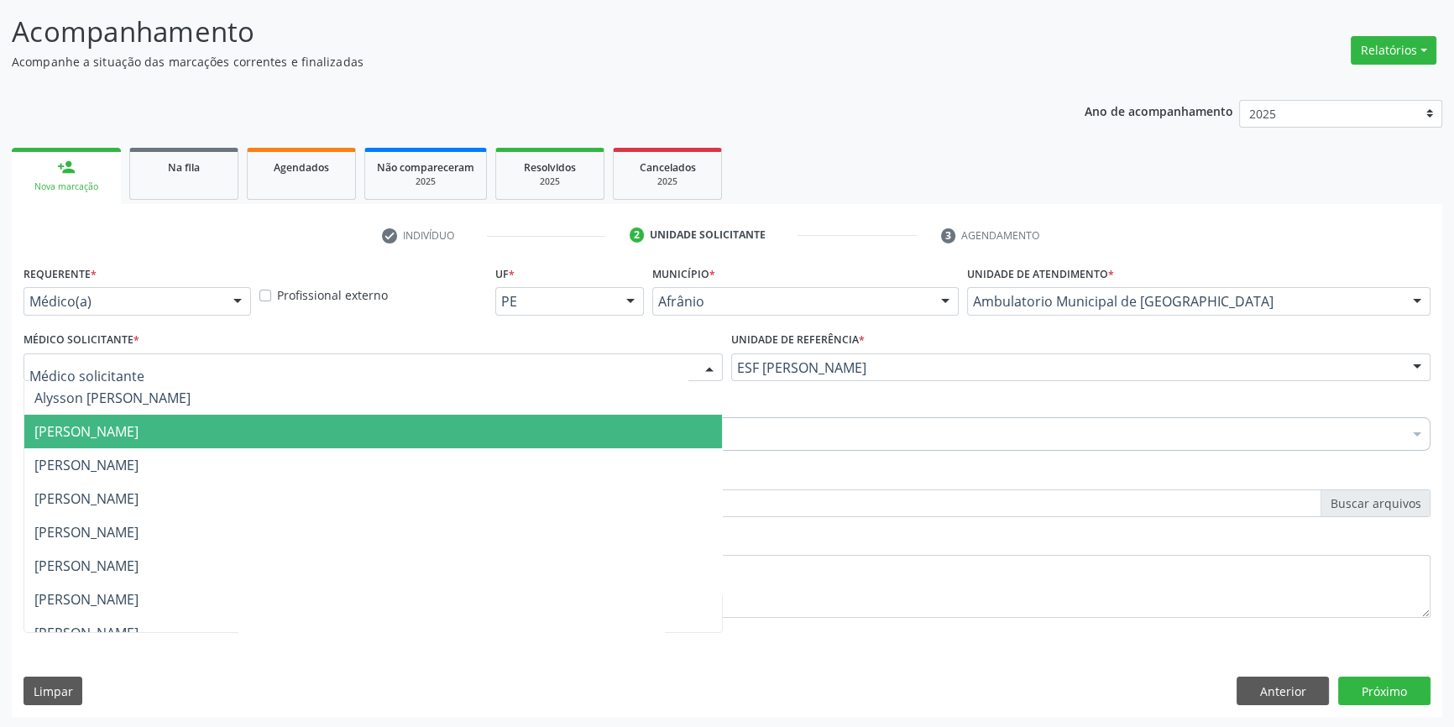
click at [282, 432] on span "[PERSON_NAME]" at bounding box center [373, 432] width 698 height 34
click at [139, 422] on span "[PERSON_NAME]" at bounding box center [86, 431] width 104 height 18
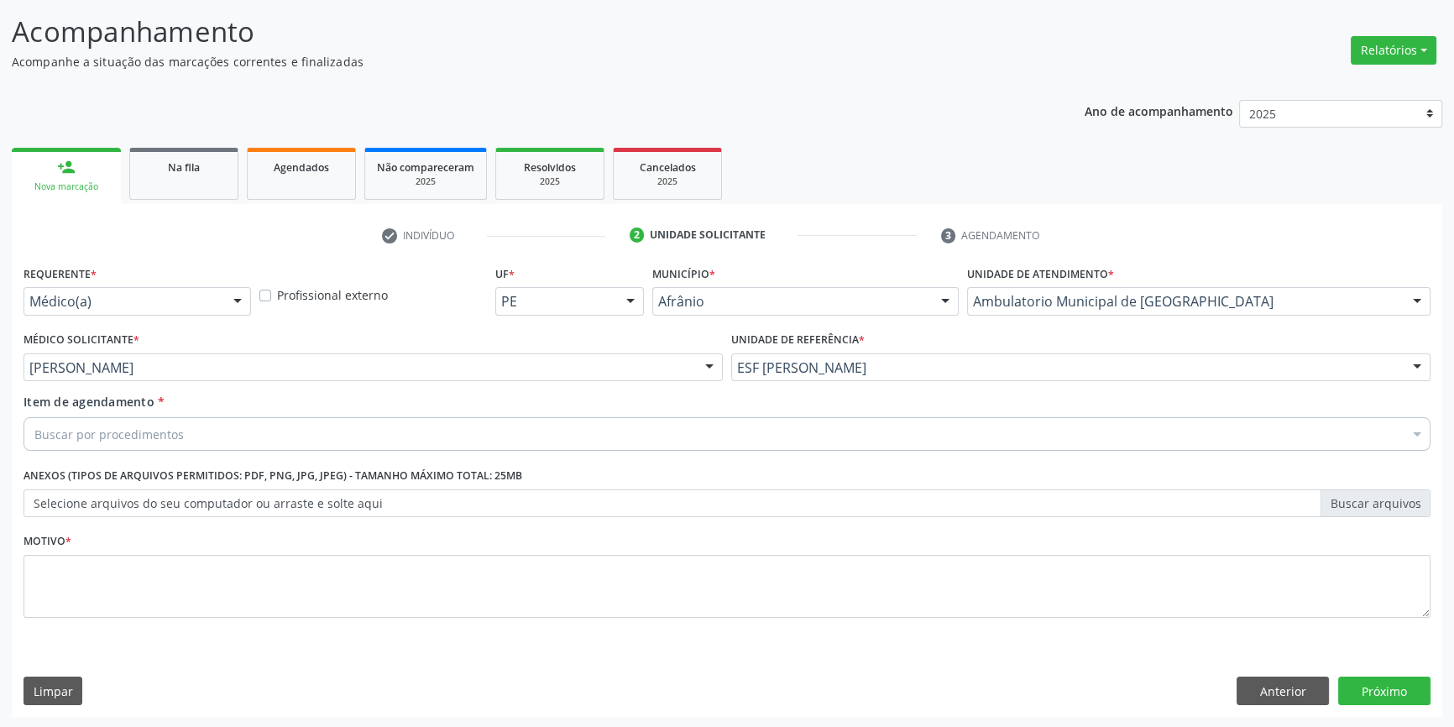
click at [223, 432] on div "Buscar por procedimentos" at bounding box center [727, 434] width 1407 height 34
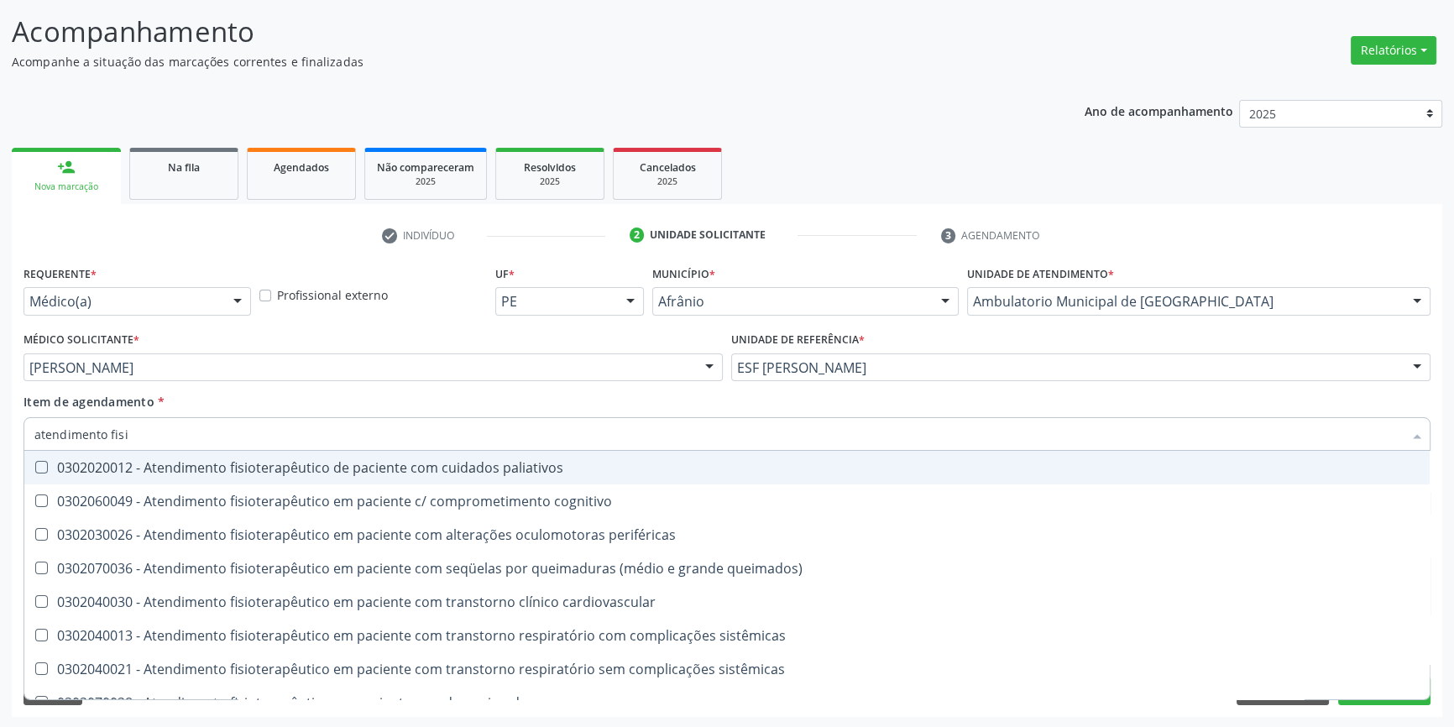
type input "atendimento fisio"
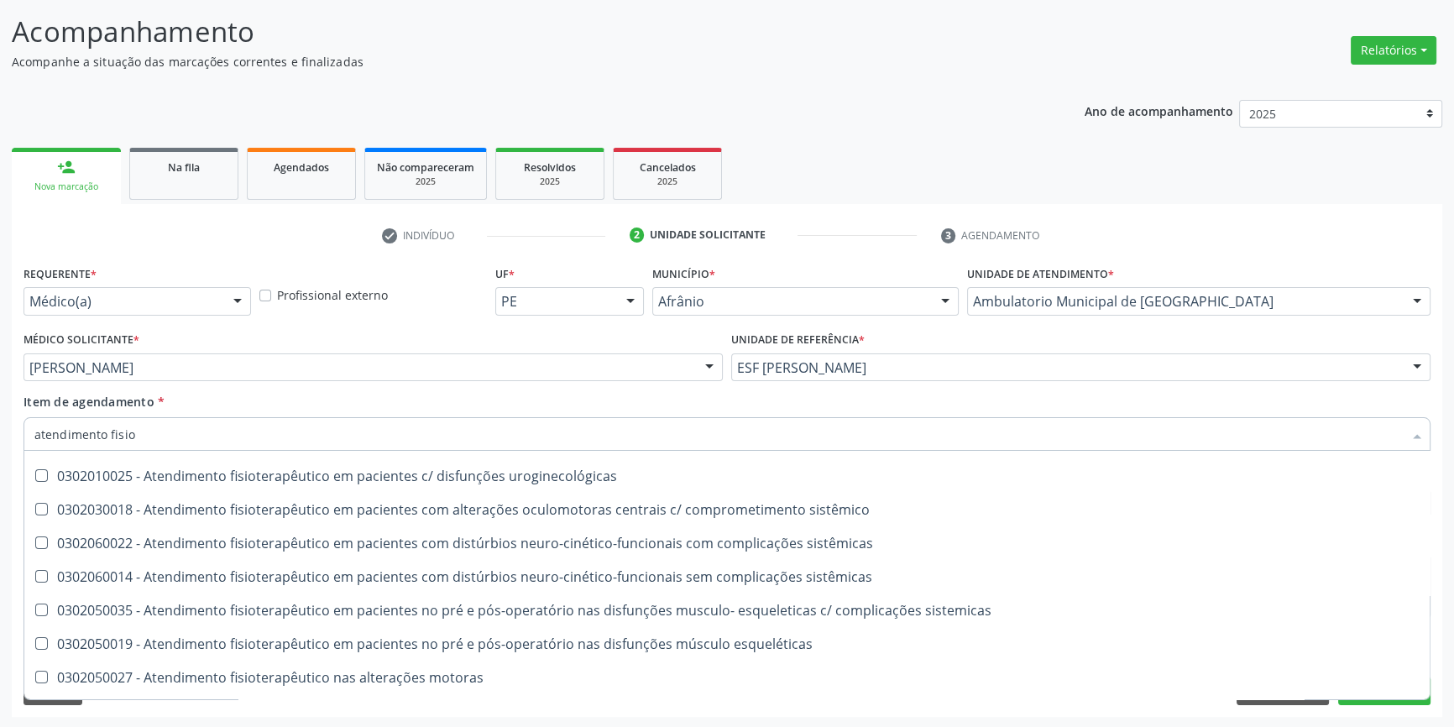
scroll to position [557, 0]
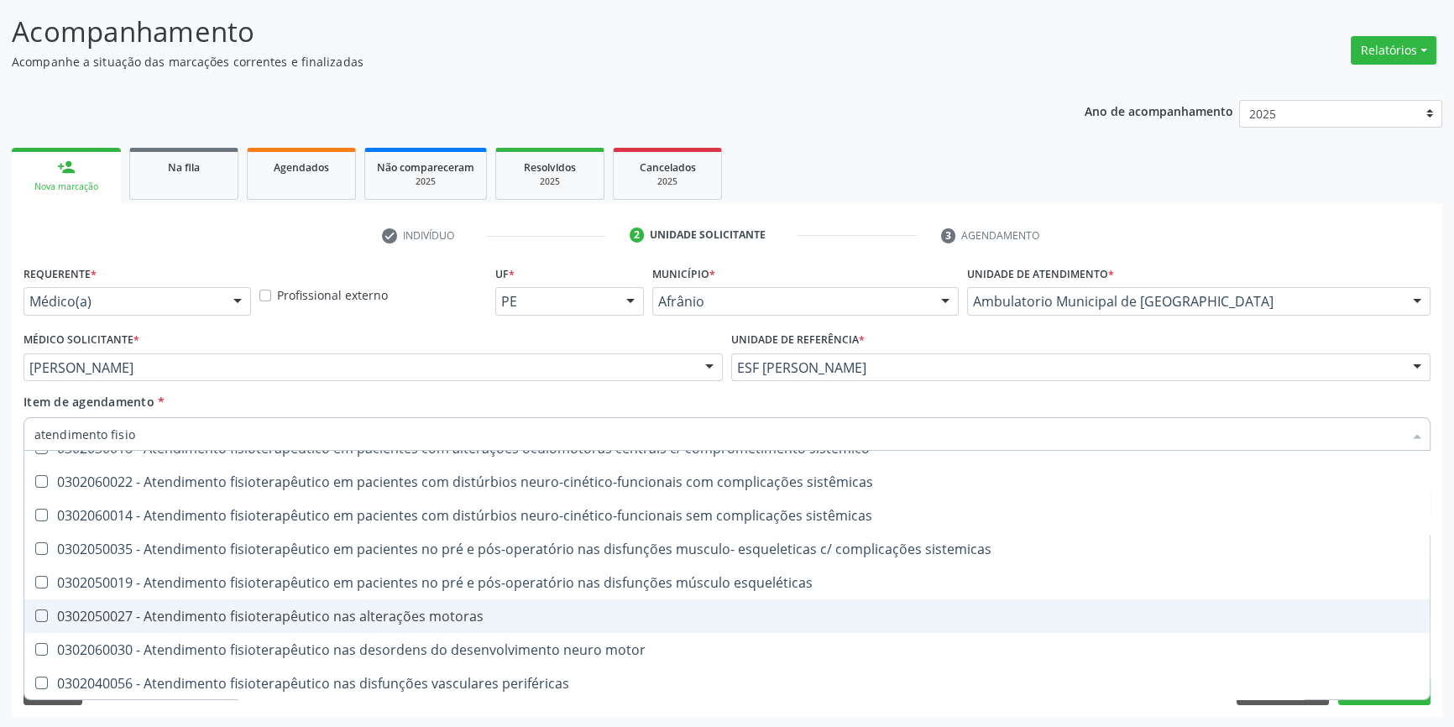
click at [381, 600] on span "0302050027 - Atendimento fisioterapêutico nas alterações motoras" at bounding box center [727, 617] width 1406 height 34
checkbox motoras "true"
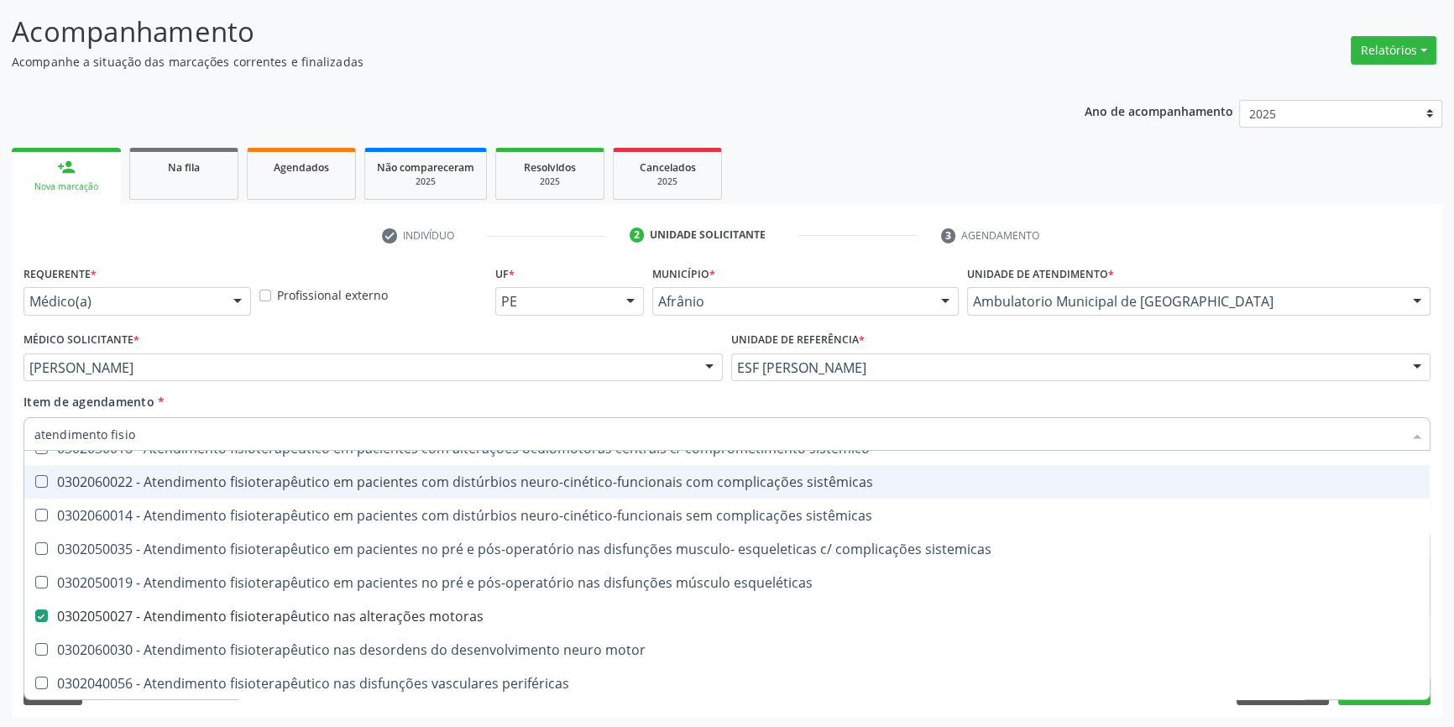
click at [407, 396] on div "Item de agendamento * atendimento fisio Desfazer seleção 0302020012 - Atendimen…" at bounding box center [727, 419] width 1407 height 53
checkbox cognitivo "true"
checkbox motoras "false"
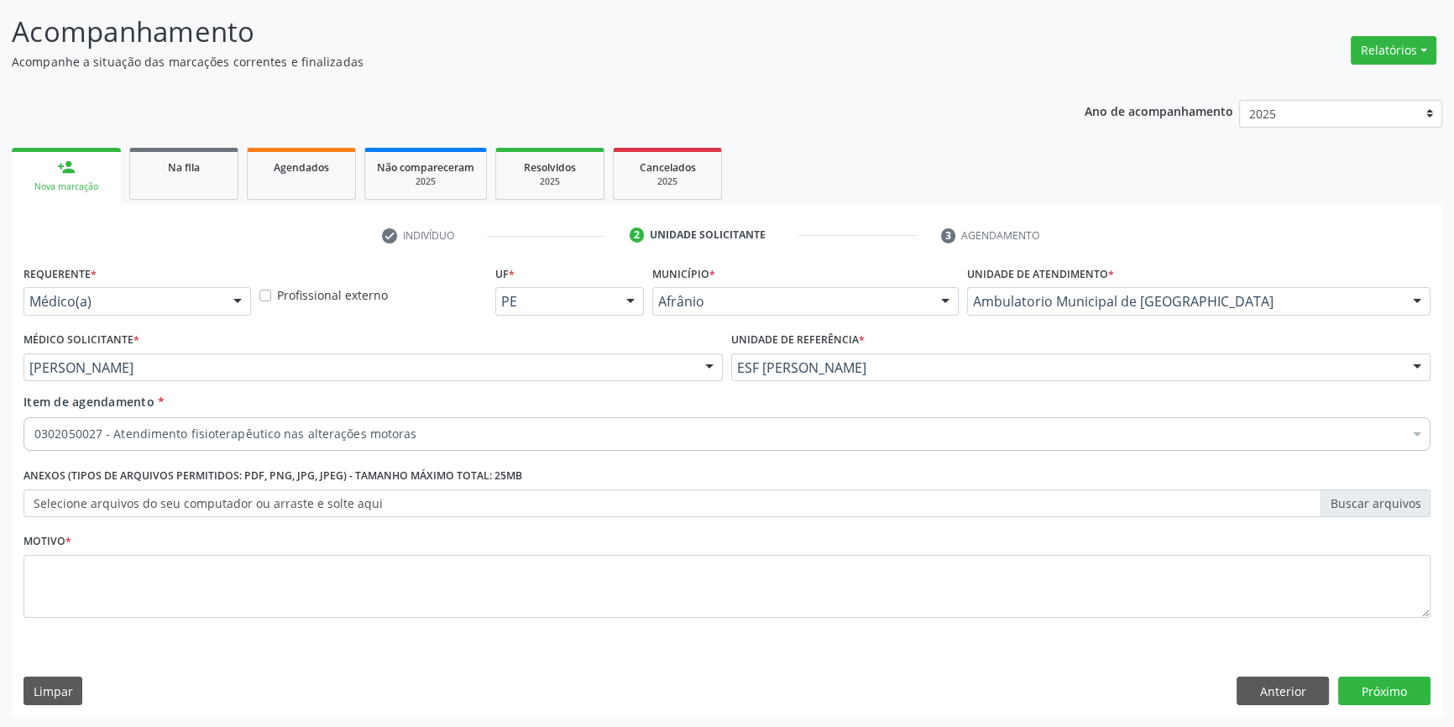
scroll to position [0, 0]
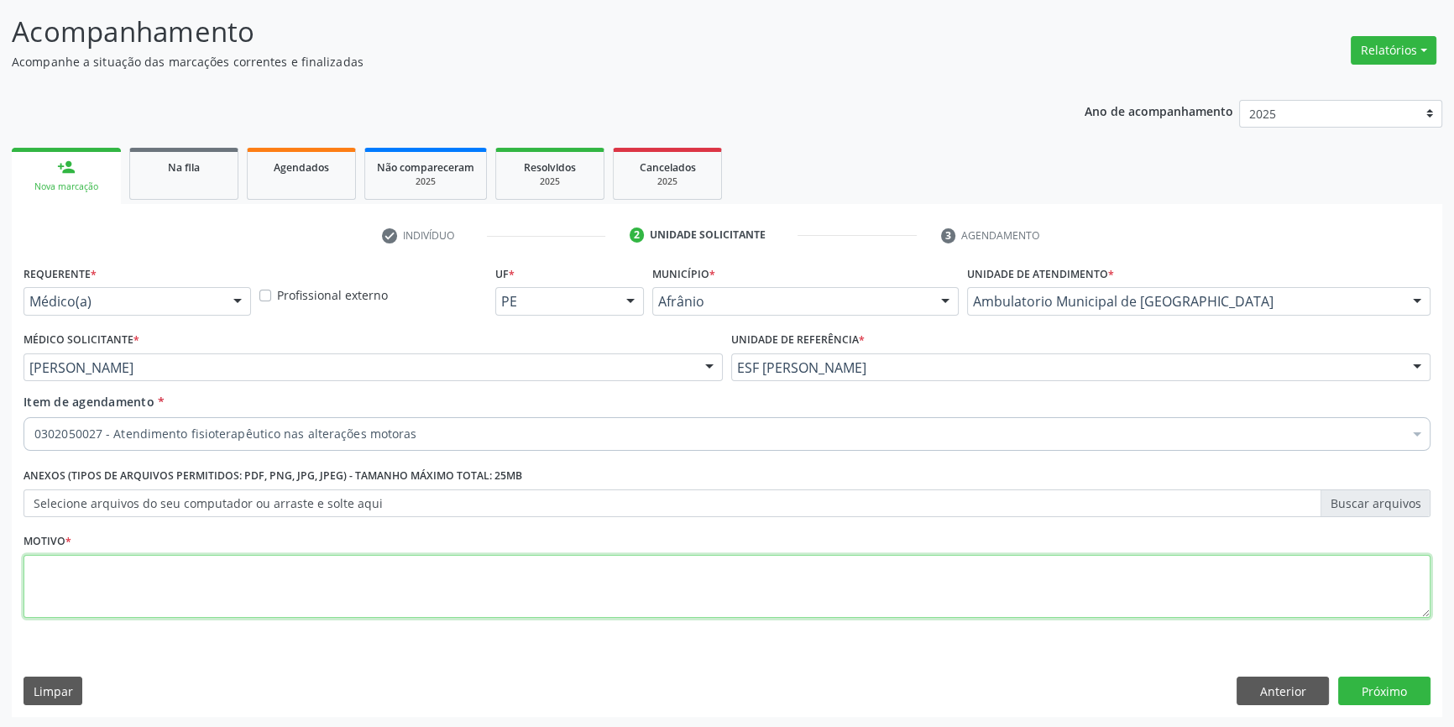
click at [229, 590] on textarea at bounding box center [727, 587] width 1407 height 64
type textarea "fratura"
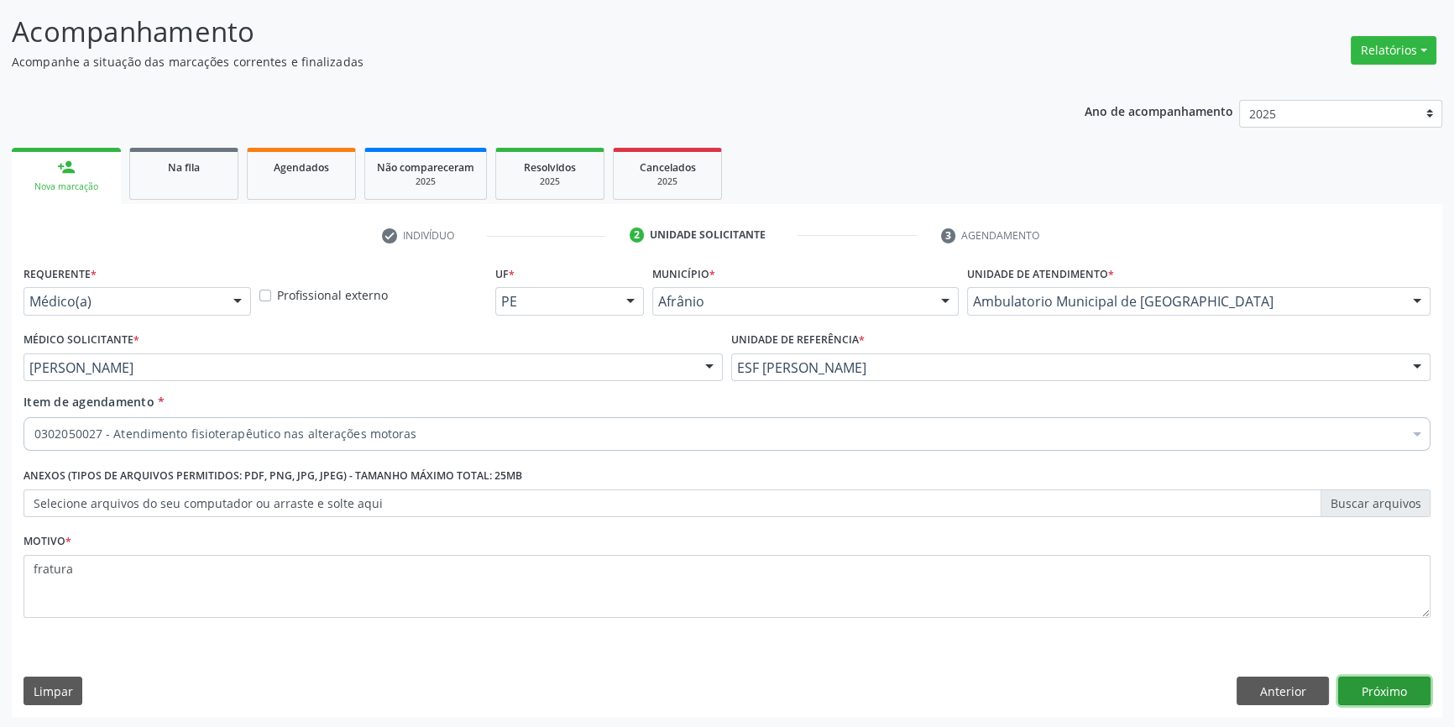
click at [1369, 681] on button "Próximo" at bounding box center [1384, 691] width 92 height 29
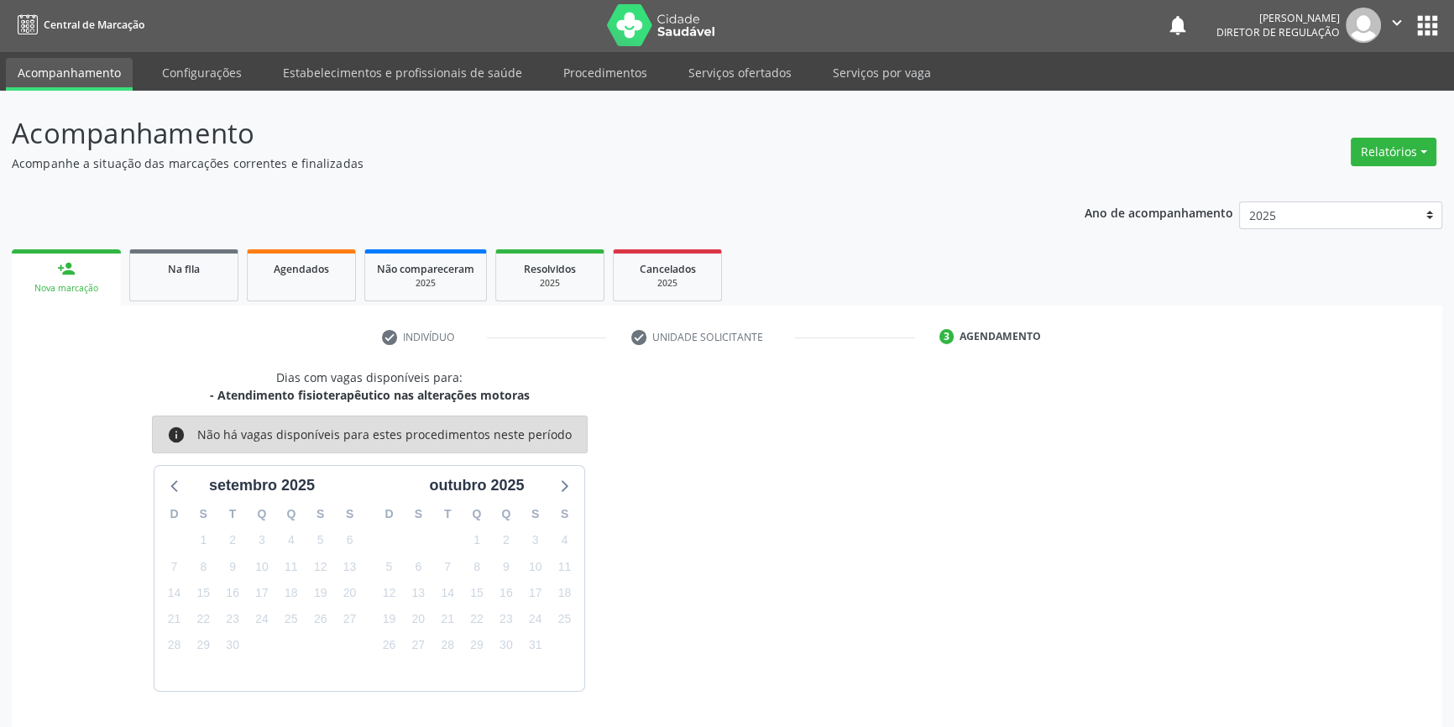
scroll to position [51, 0]
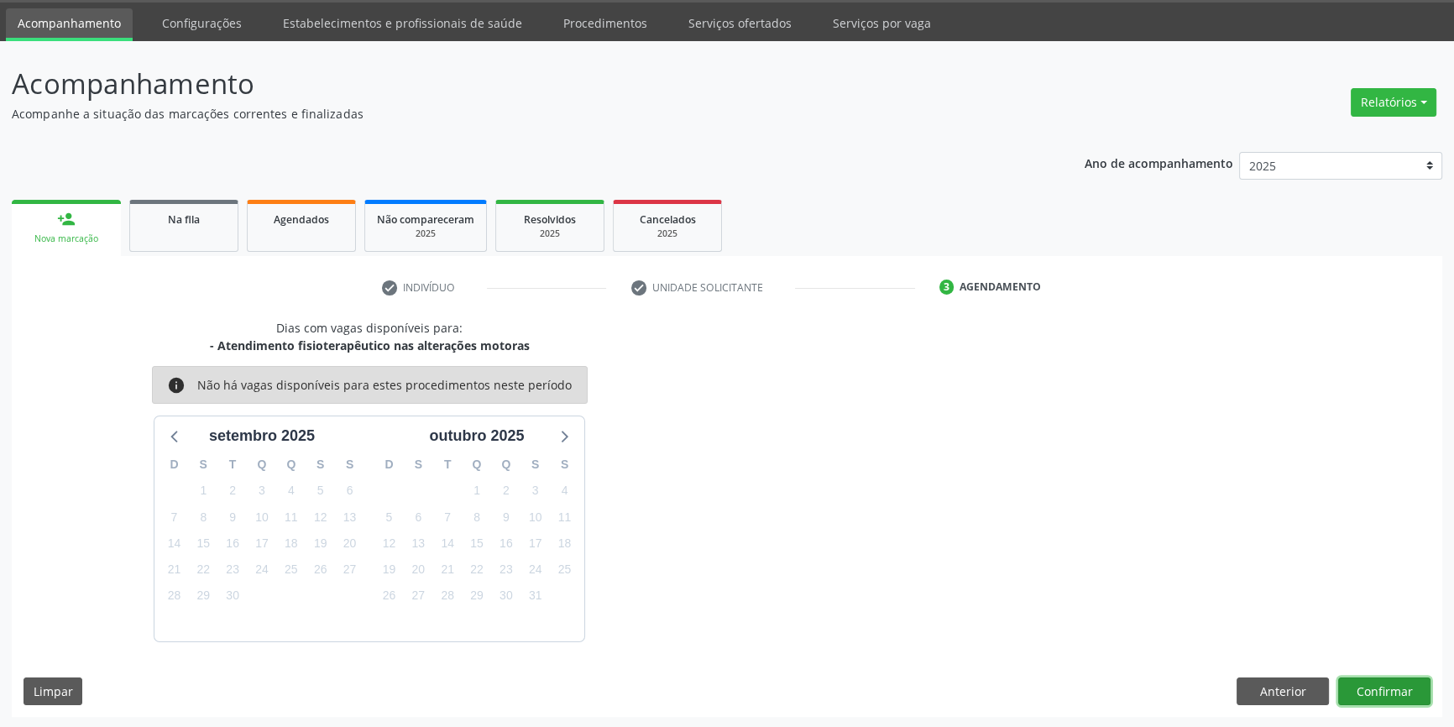
click at [1369, 689] on button "Confirmar" at bounding box center [1384, 692] width 92 height 29
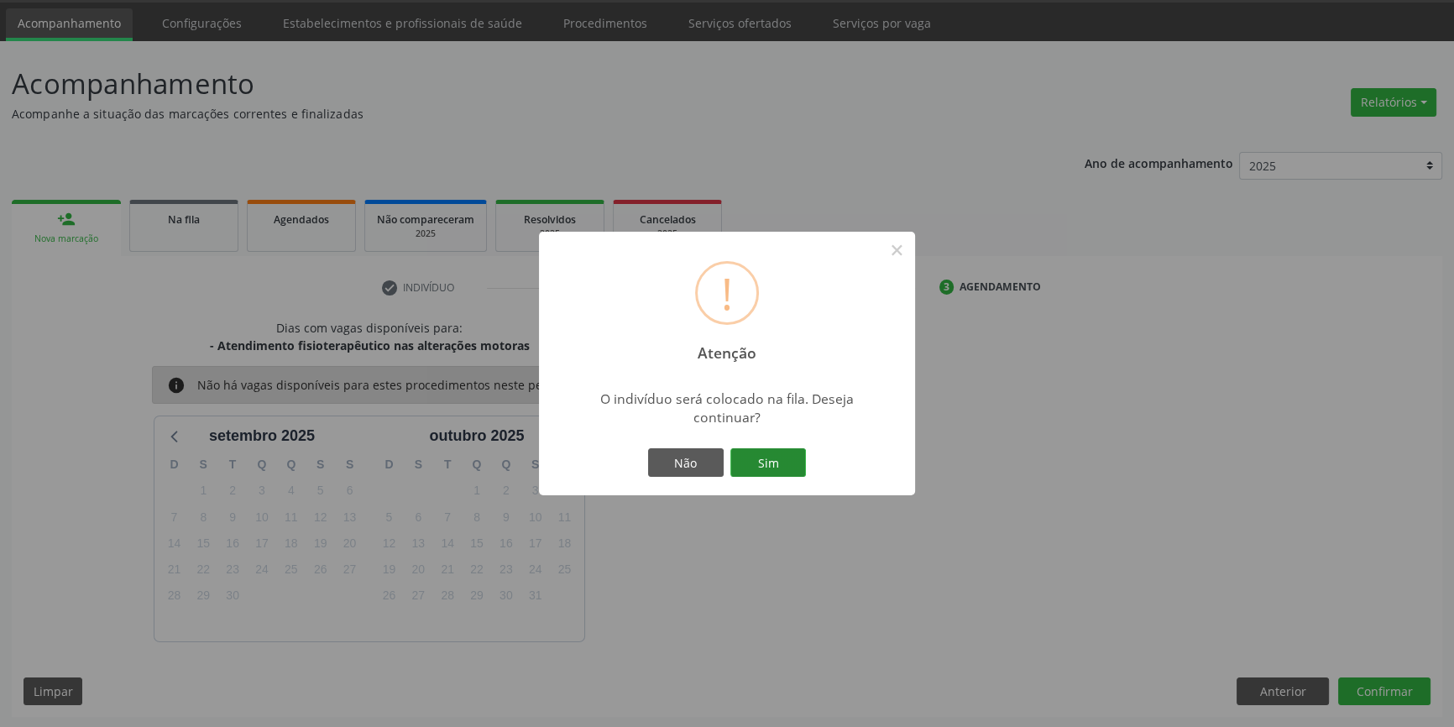
click at [767, 455] on button "Sim" at bounding box center [768, 462] width 76 height 29
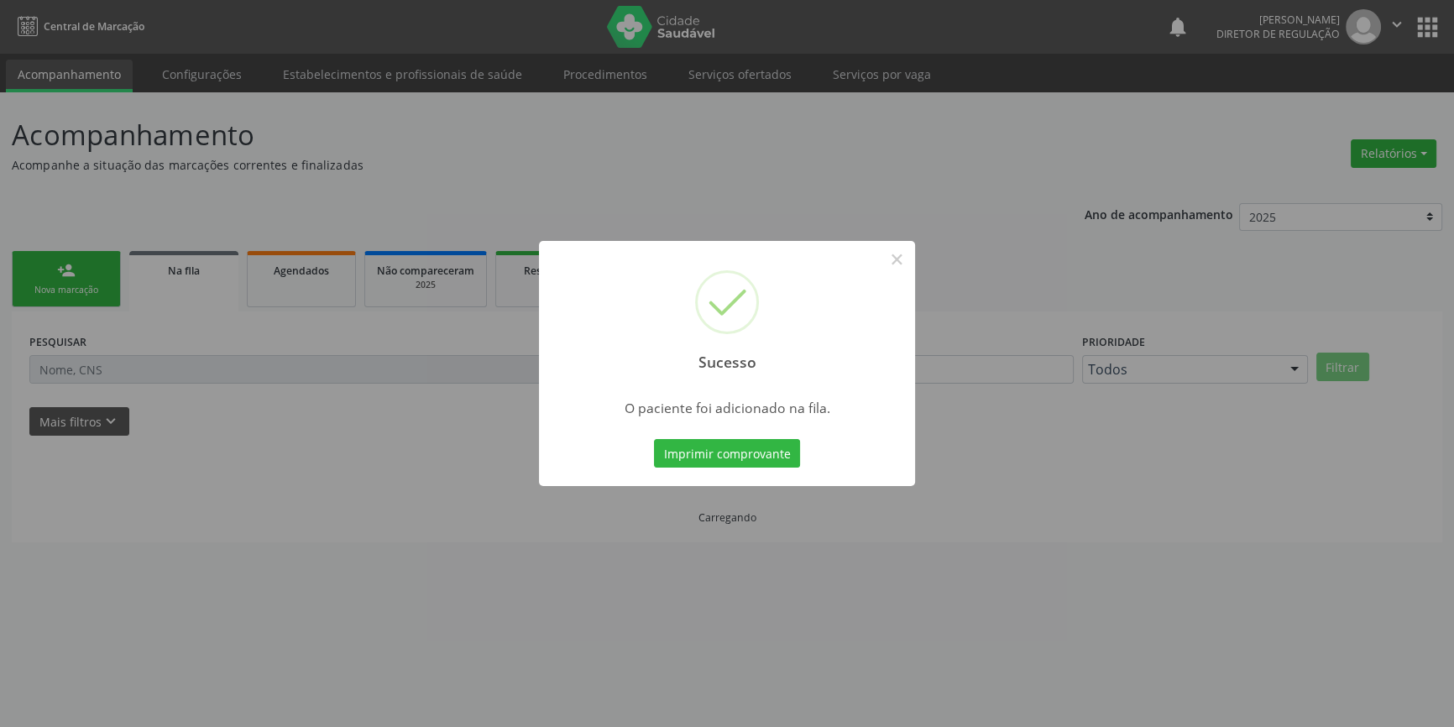
scroll to position [0, 0]
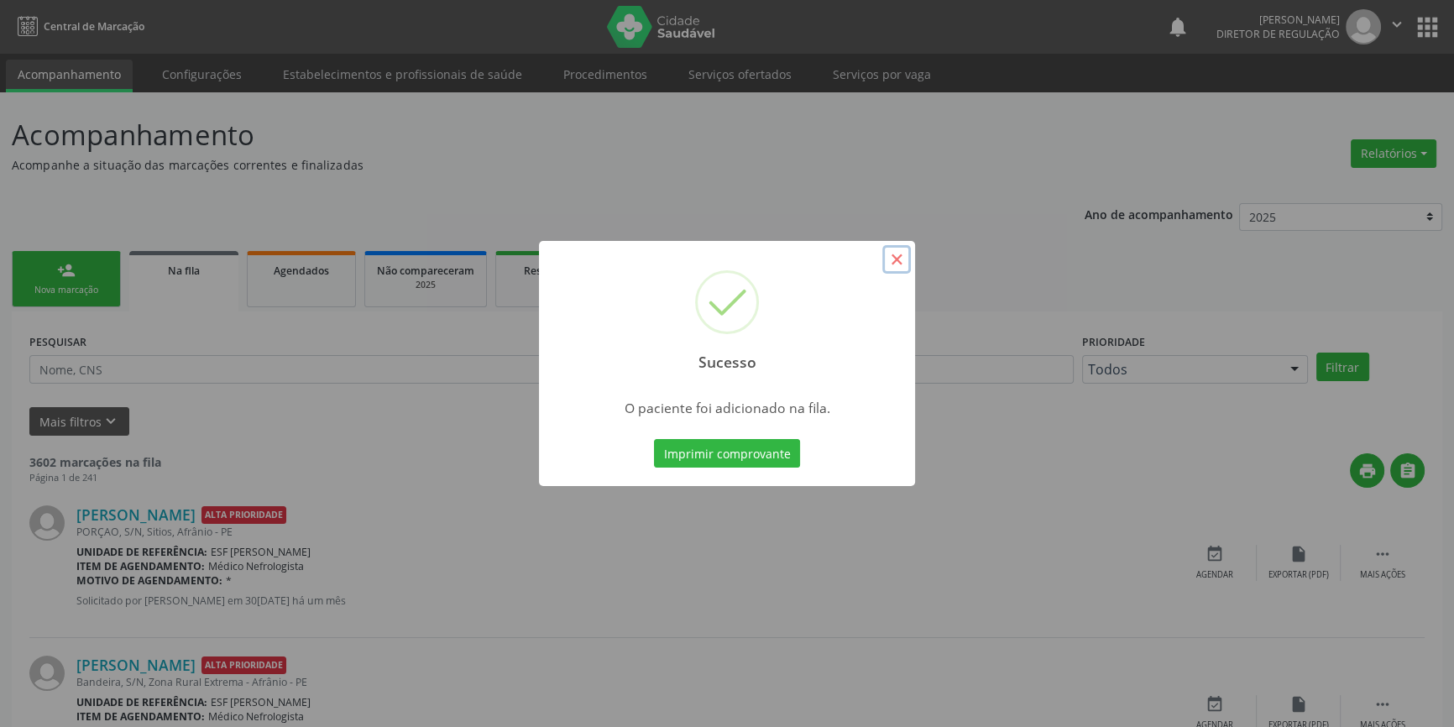
click at [899, 259] on button "×" at bounding box center [896, 259] width 29 height 29
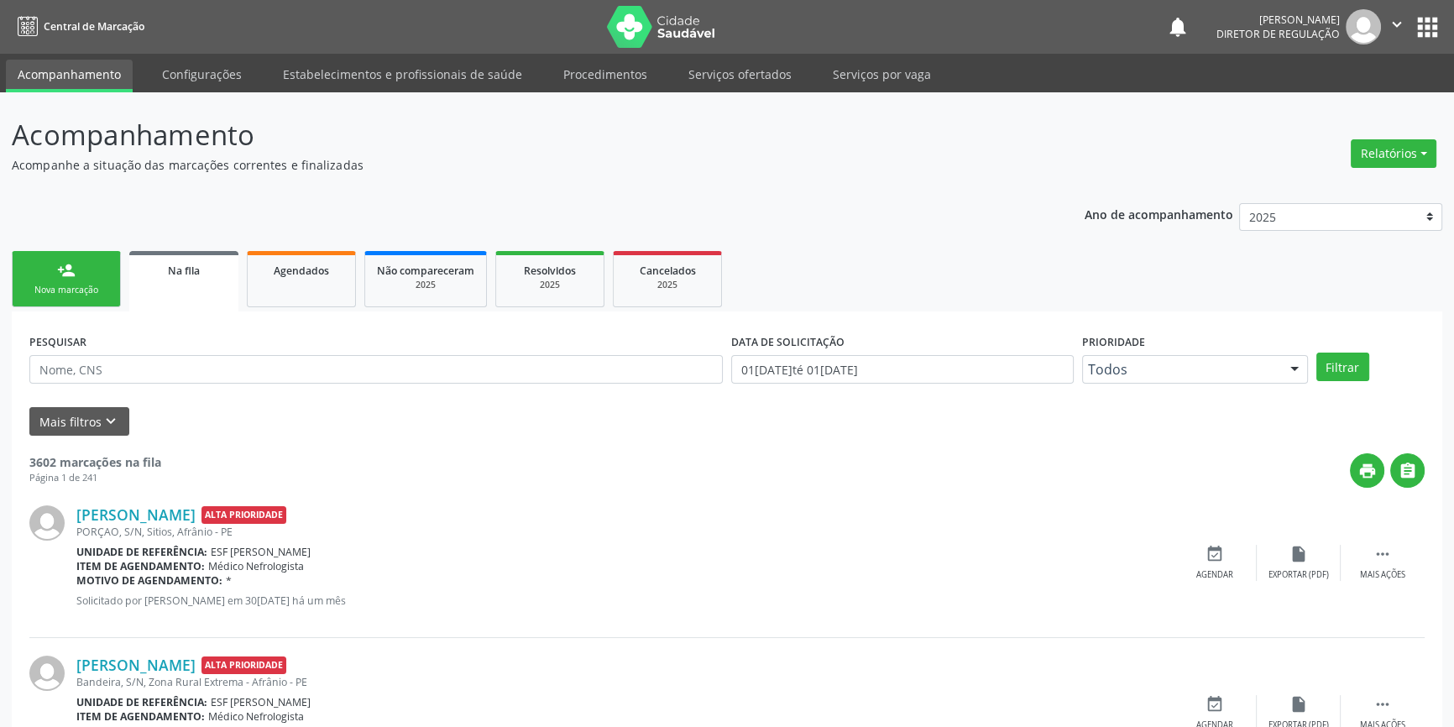
click at [92, 287] on div "Nova marcação" at bounding box center [66, 290] width 84 height 13
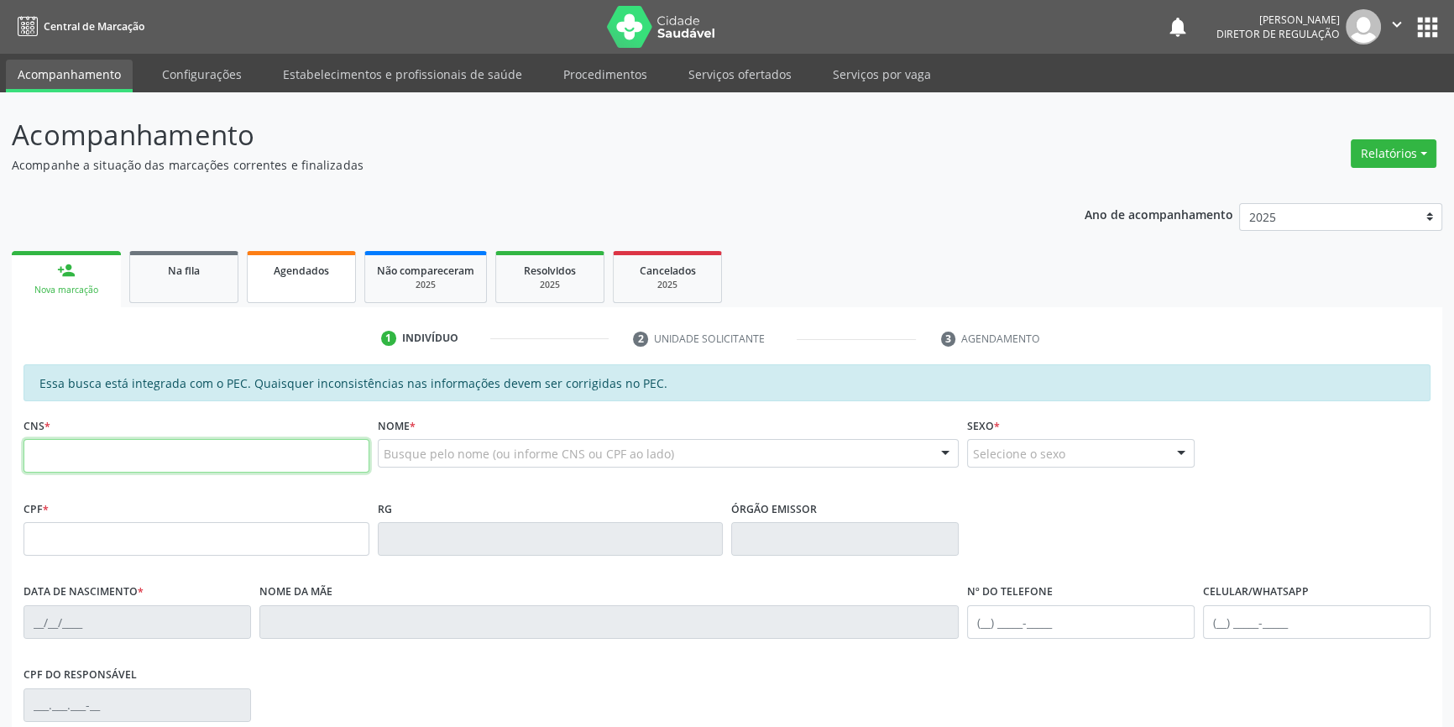
click at [100, 443] on input "text" at bounding box center [197, 456] width 346 height 34
type input "702 6062 5562 9142"
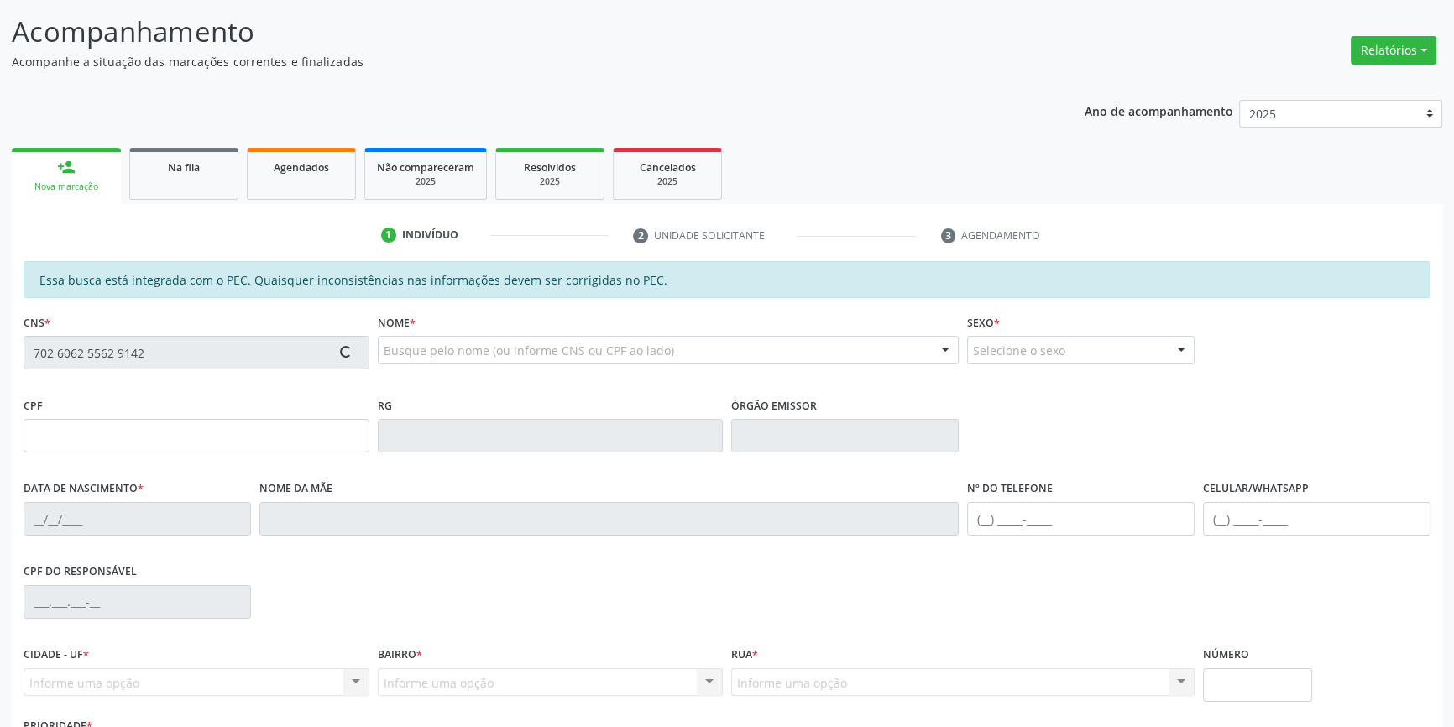
scroll to position [230, 0]
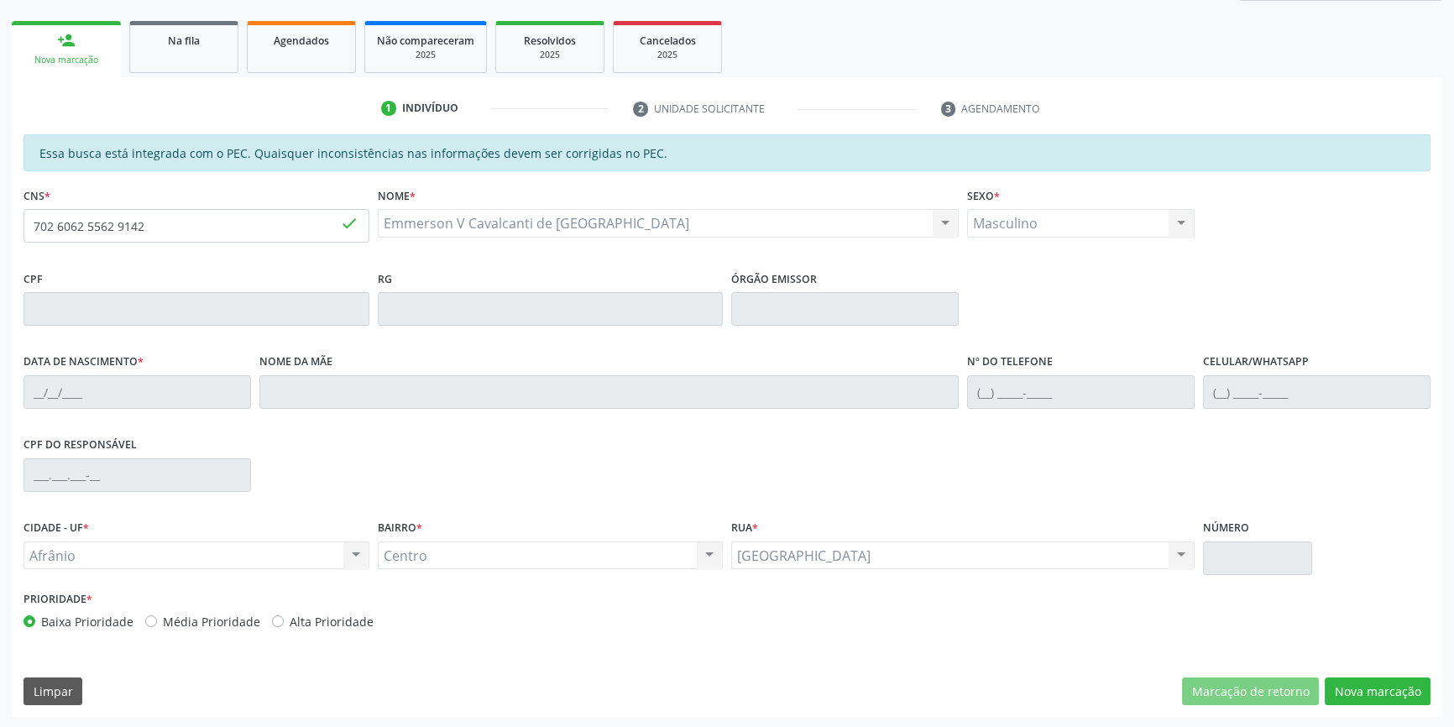
type input "[DATE]"
type input "S/N"
click at [1382, 681] on button "Nova marcação" at bounding box center [1378, 692] width 106 height 29
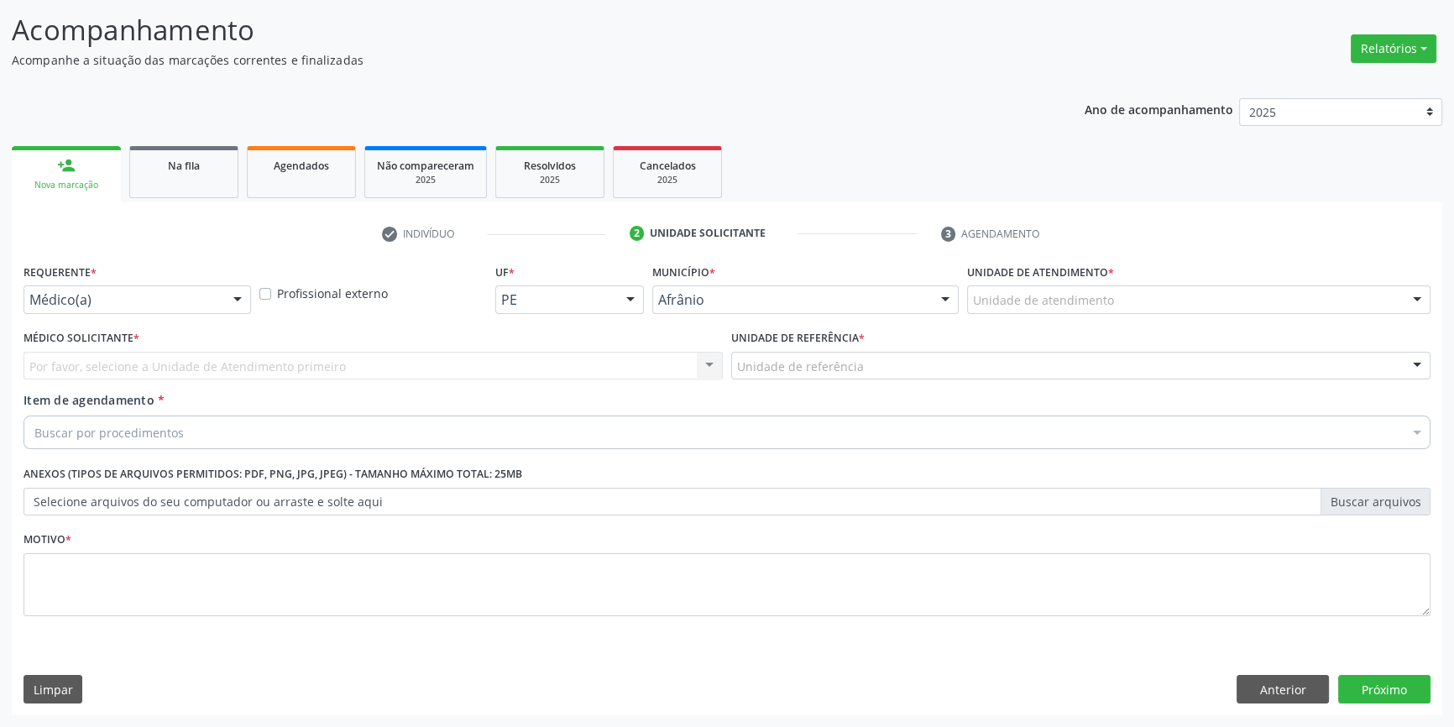
scroll to position [103, 0]
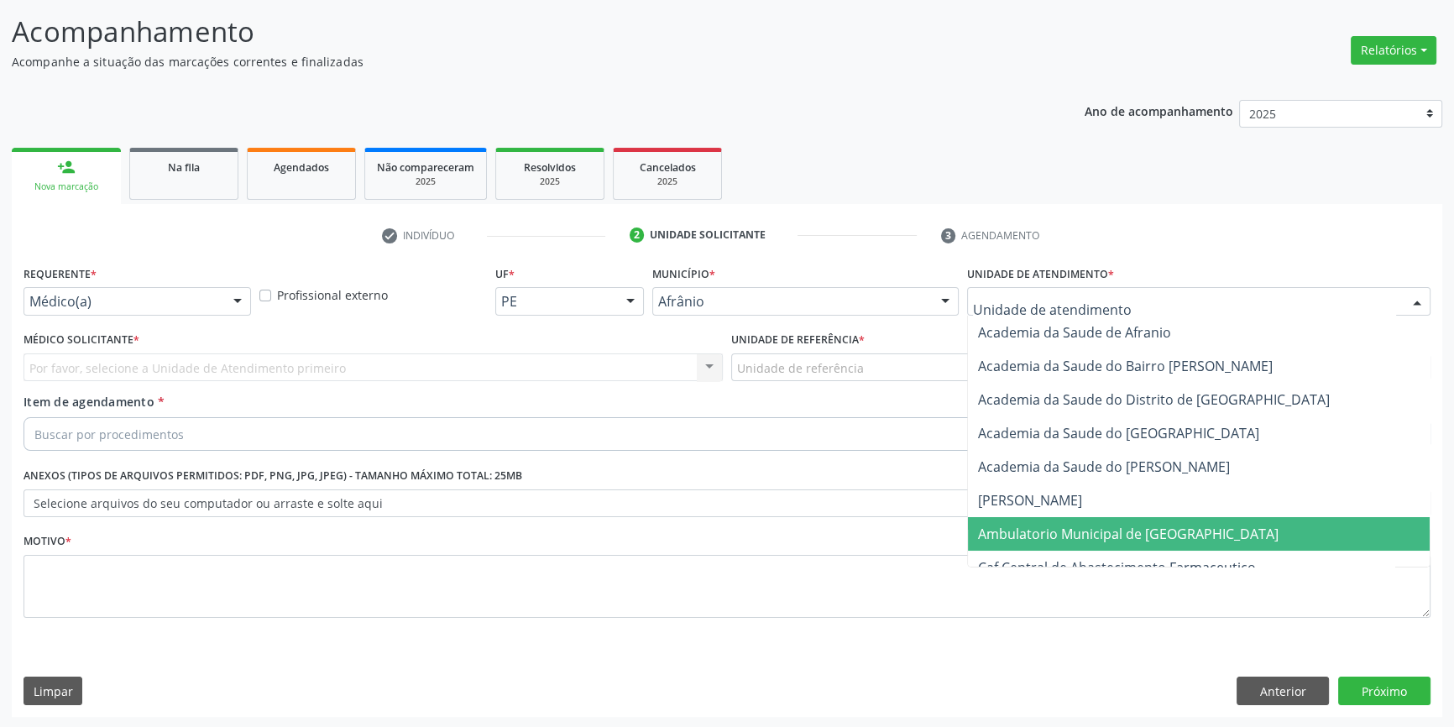
click at [1042, 521] on span "Ambulatorio Municipal de [GEOGRAPHIC_DATA]" at bounding box center [1199, 534] width 462 height 34
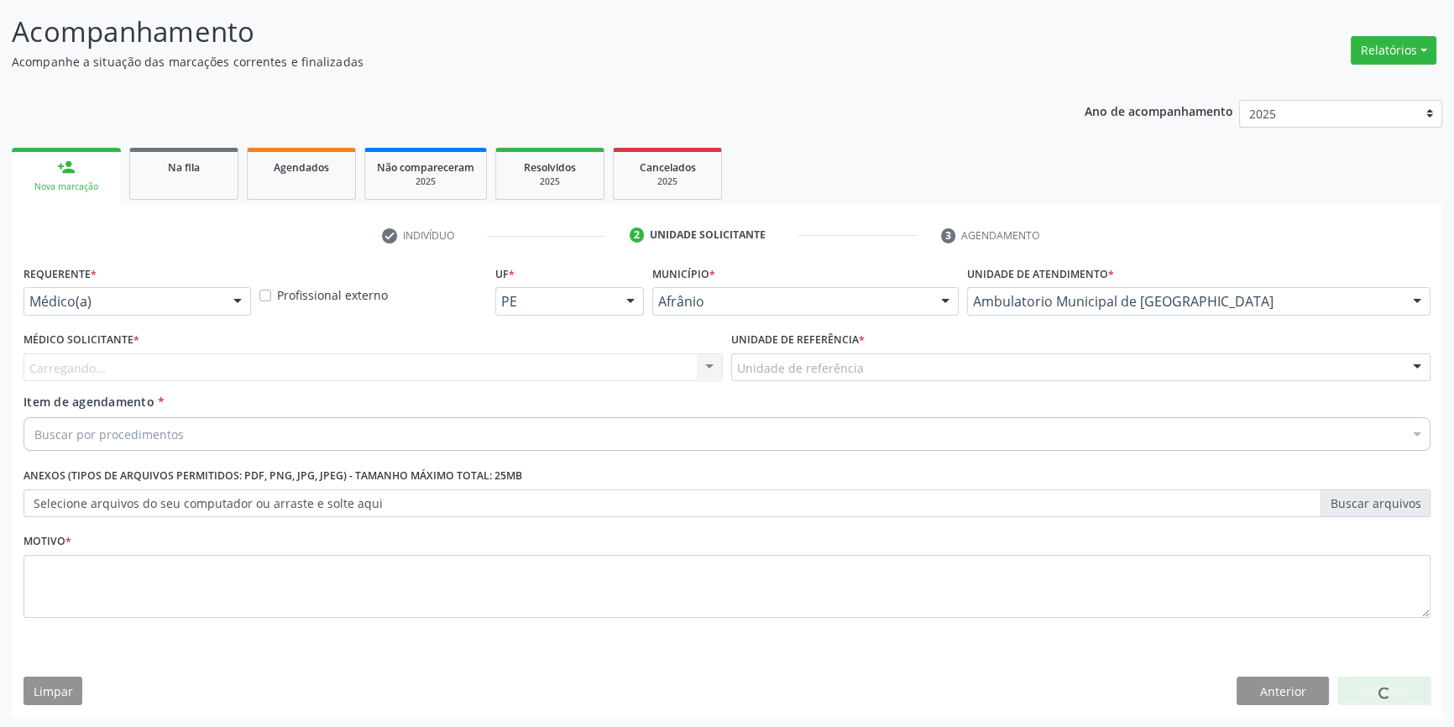
click at [823, 349] on label "Unidade de referência *" at bounding box center [798, 340] width 134 height 26
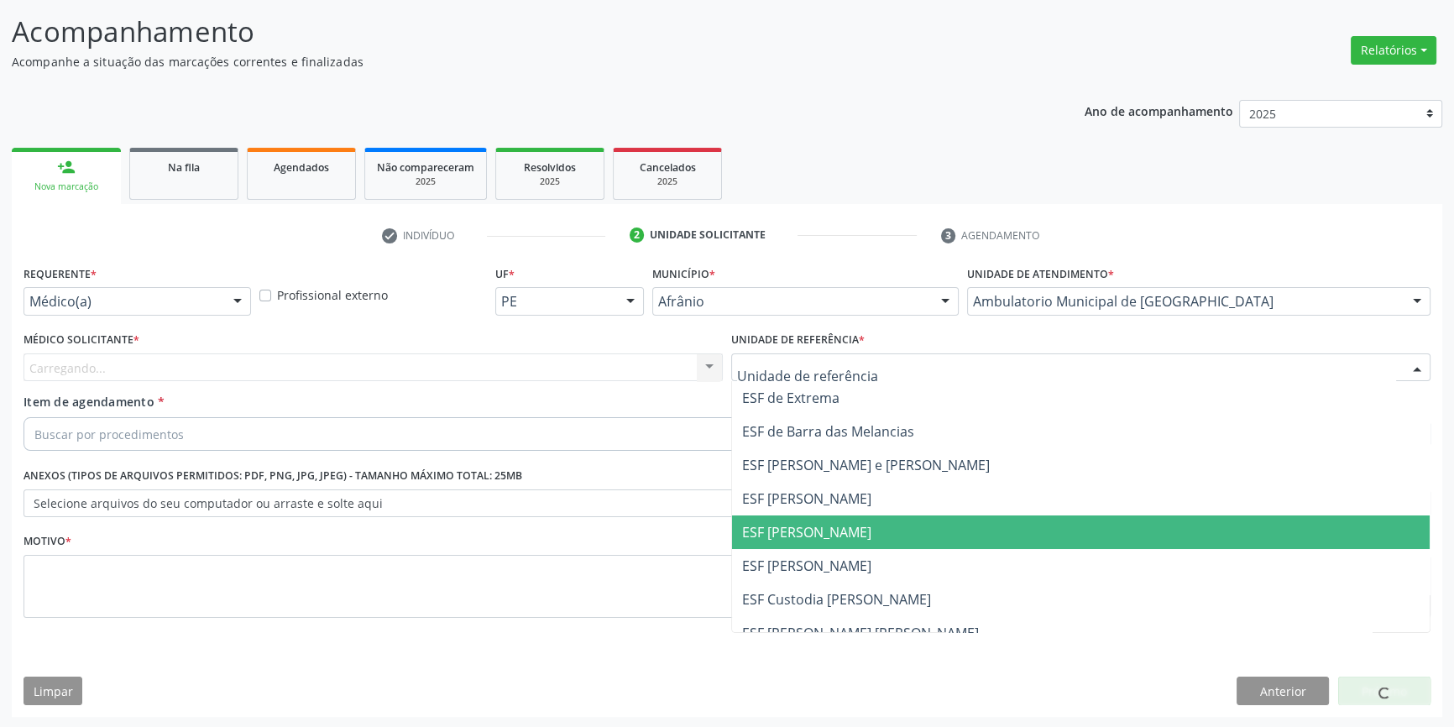
drag, startPoint x: 824, startPoint y: 536, endPoint x: 721, endPoint y: 497, distance: 109.5
click at [822, 535] on span "ESF [PERSON_NAME]" at bounding box center [806, 532] width 129 height 18
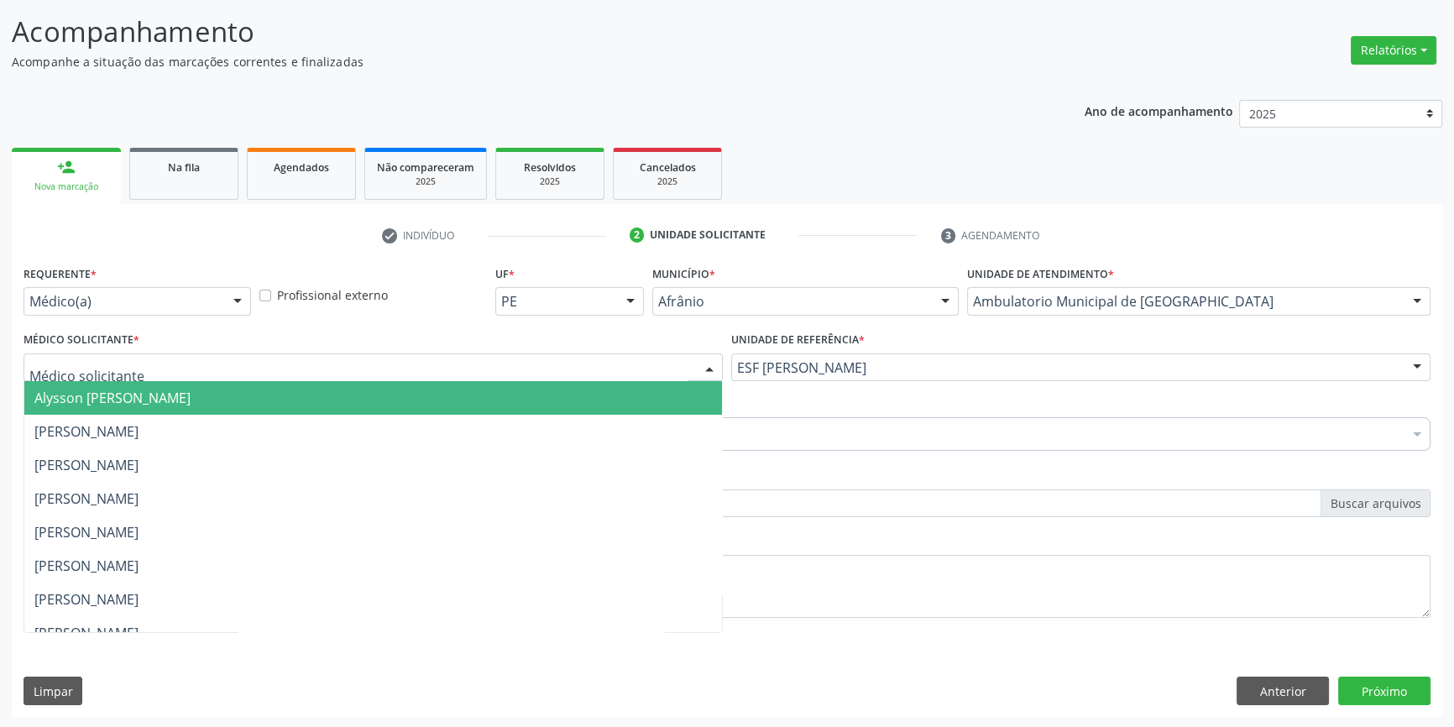
drag, startPoint x: 516, startPoint y: 369, endPoint x: 353, endPoint y: 422, distance: 172.3
click at [511, 369] on div at bounding box center [373, 367] width 699 height 29
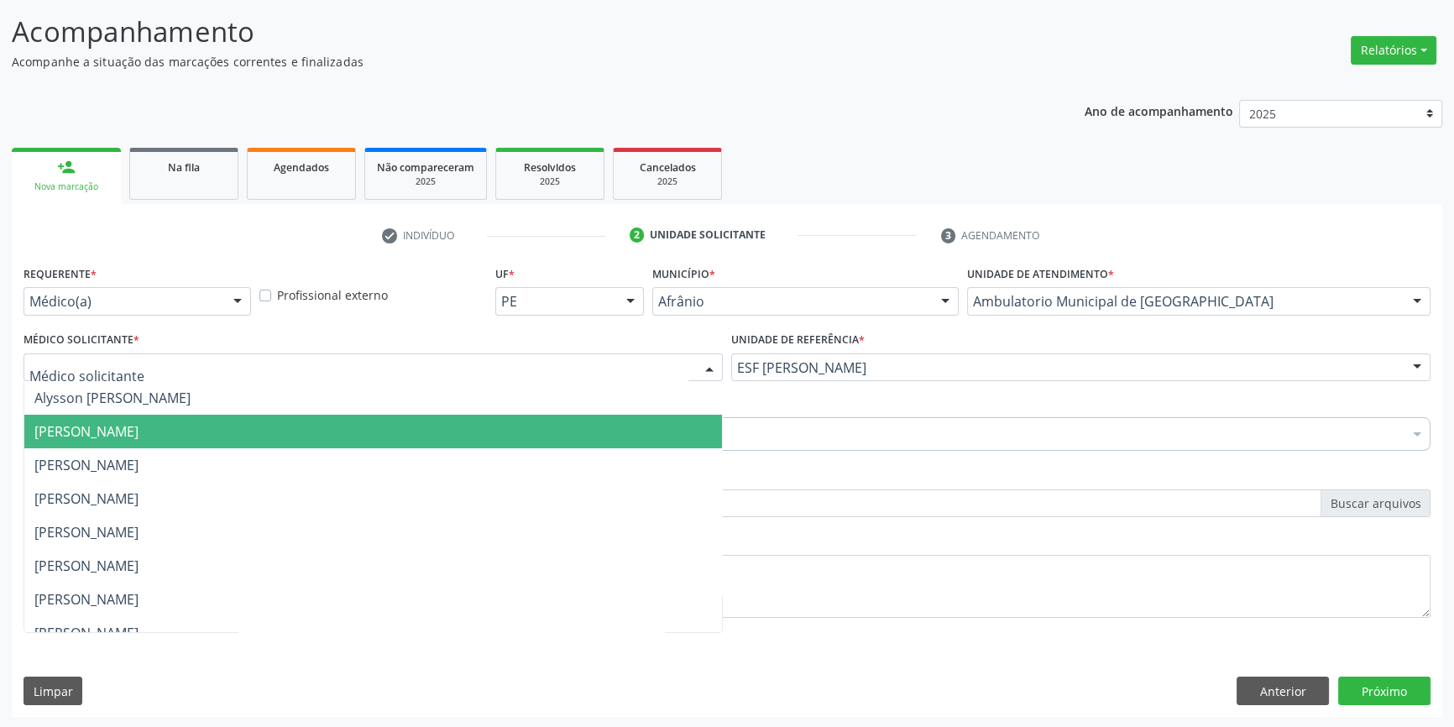
click at [243, 431] on span "[PERSON_NAME]" at bounding box center [373, 432] width 698 height 34
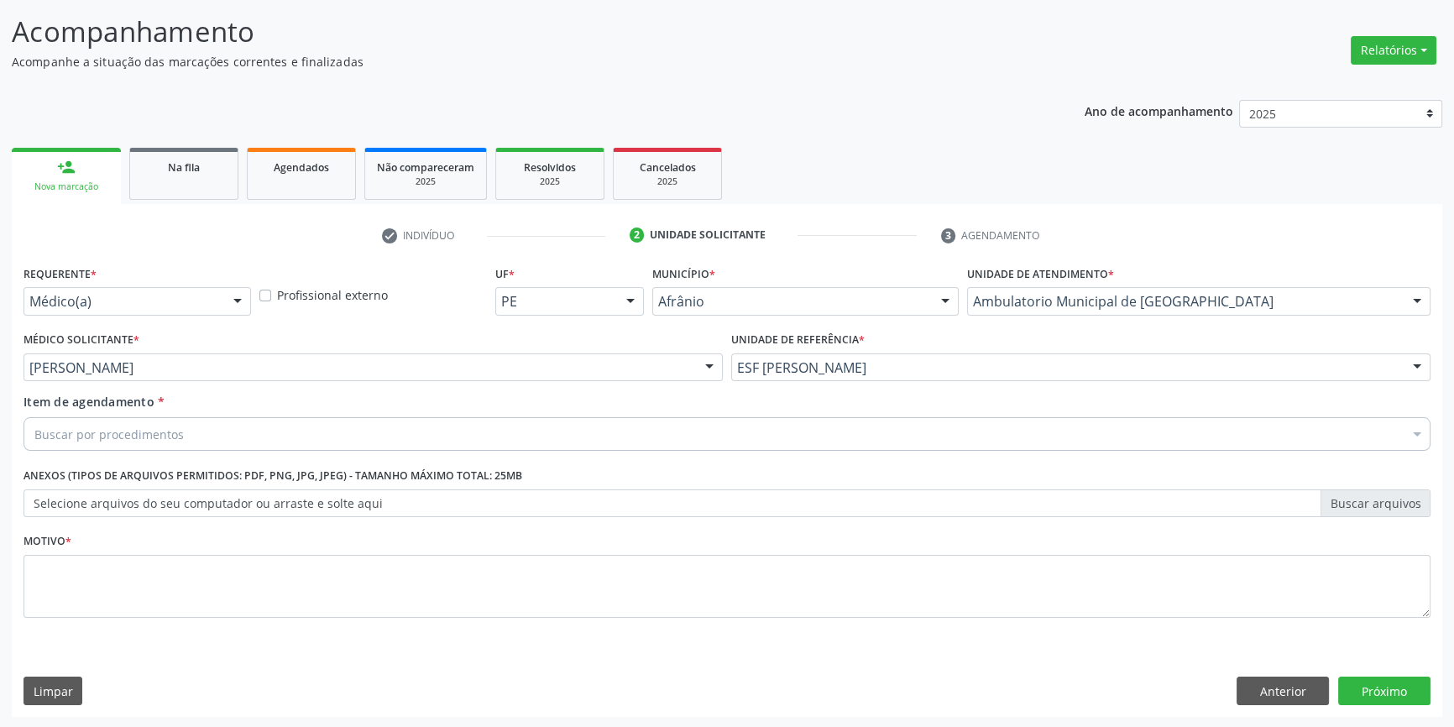
click at [197, 429] on div "Buscar por procedimentos" at bounding box center [727, 434] width 1407 height 34
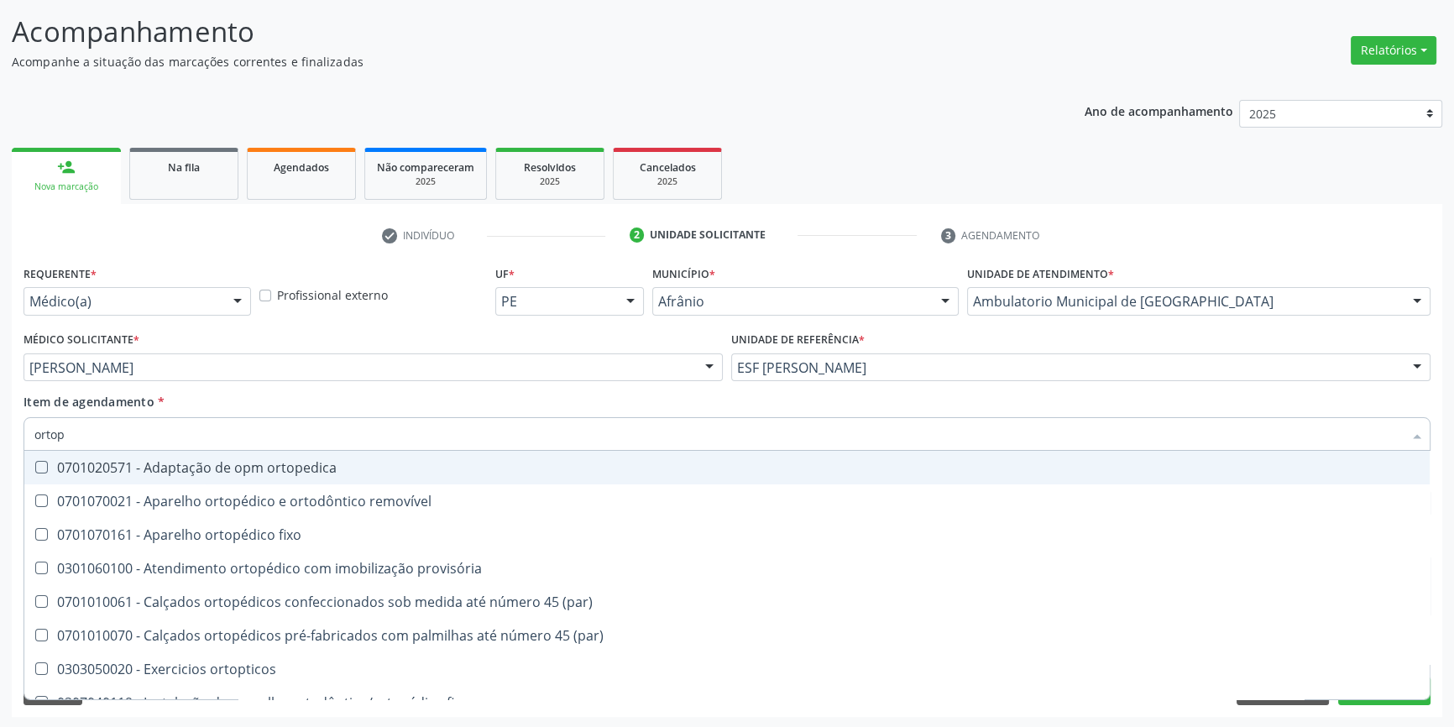
type input "ortope"
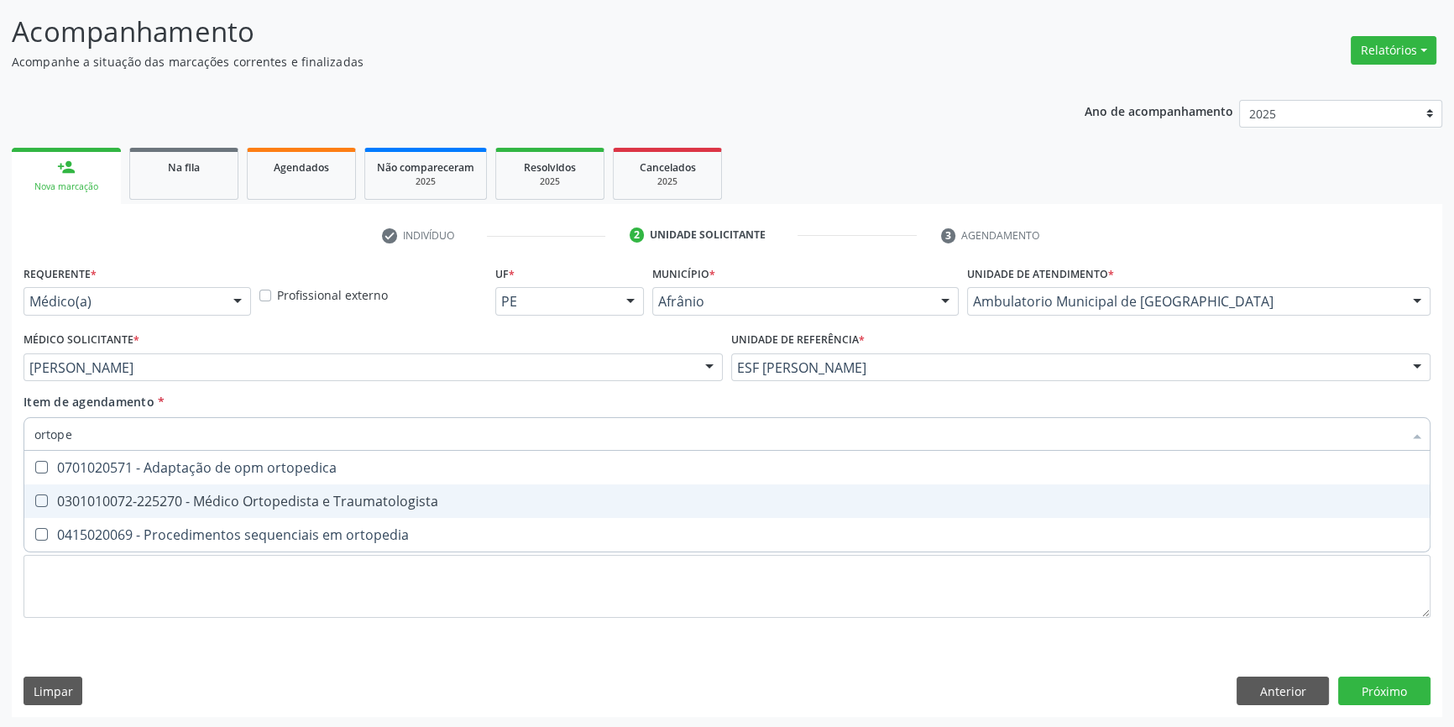
click at [277, 487] on span "0301010072-225270 - Médico Ortopedista e Traumatologista" at bounding box center [727, 501] width 1406 height 34
checkbox Traumatologista "true"
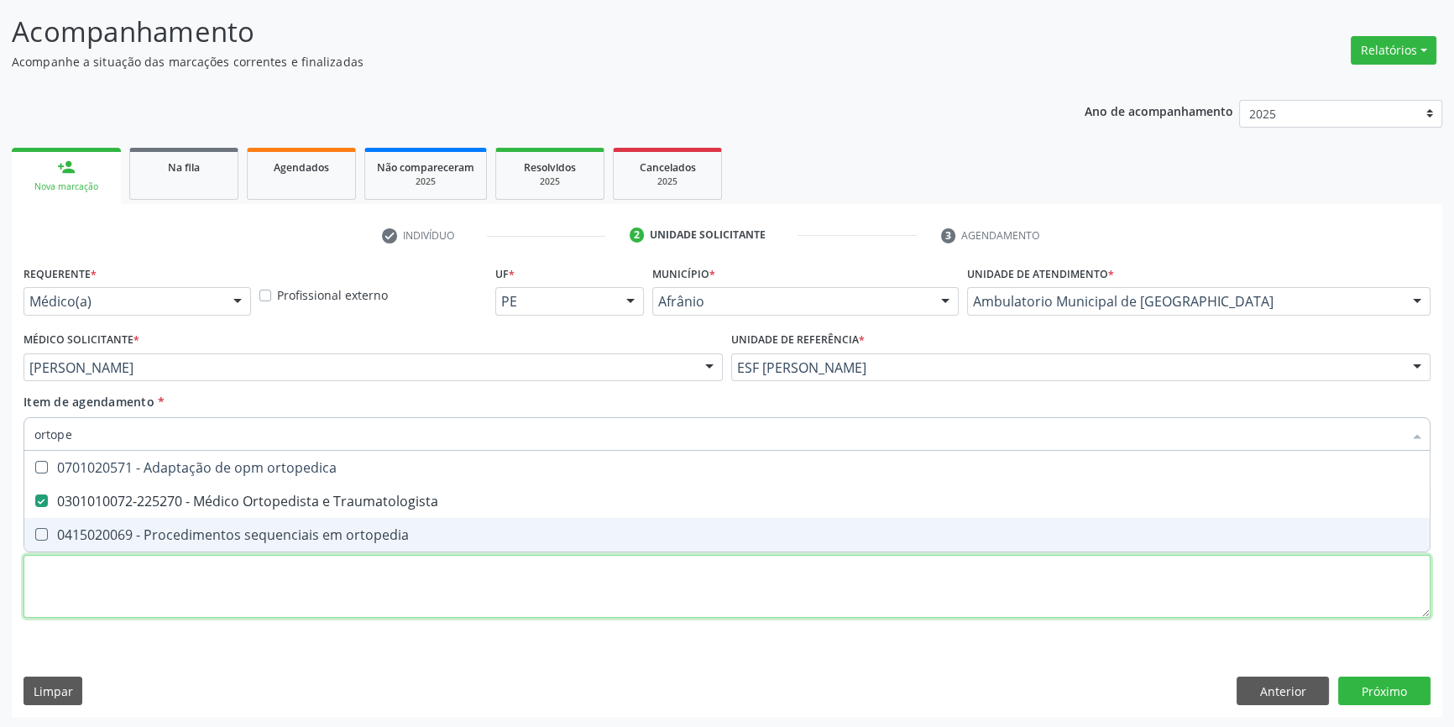
click at [259, 561] on div "Requerente * Médico(a) Médico(a) Enfermeiro(a) Paciente Nenhum resultado encont…" at bounding box center [727, 451] width 1407 height 380
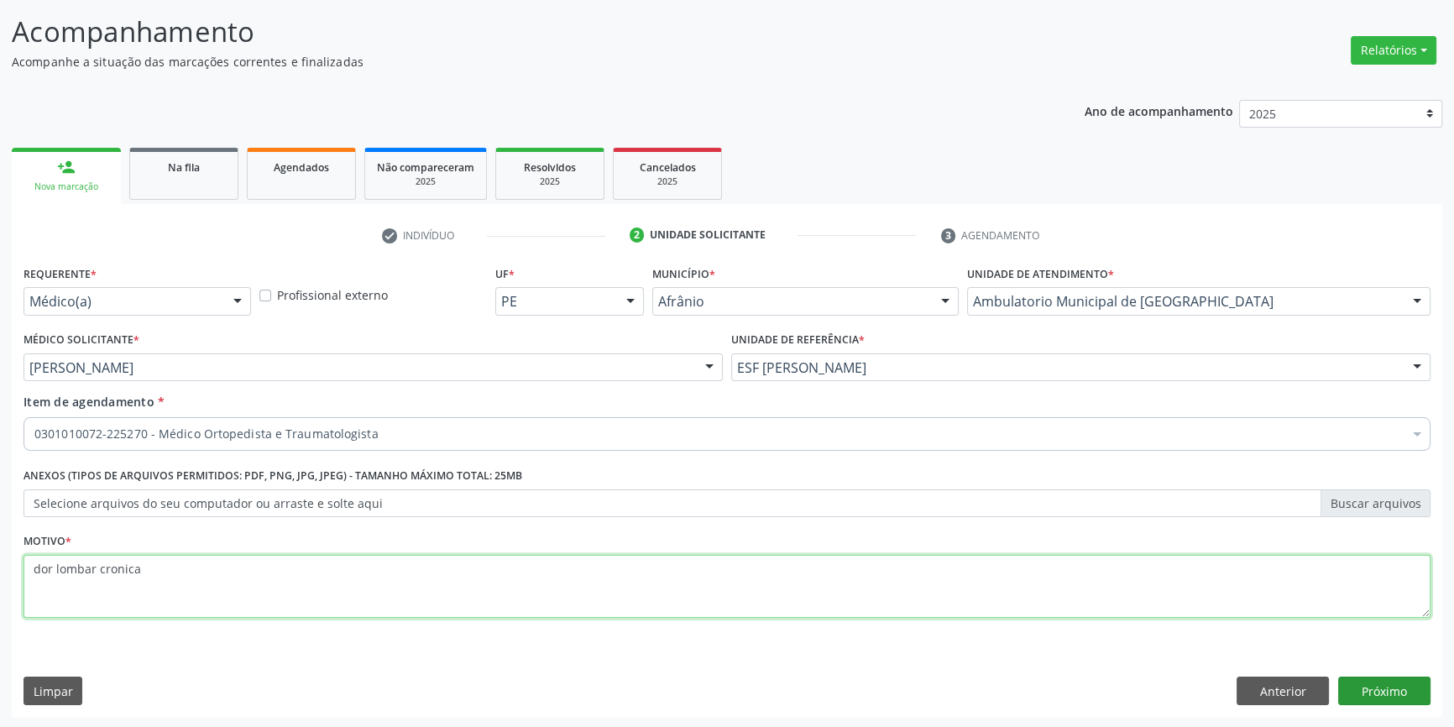
type textarea "dor lombar cronica"
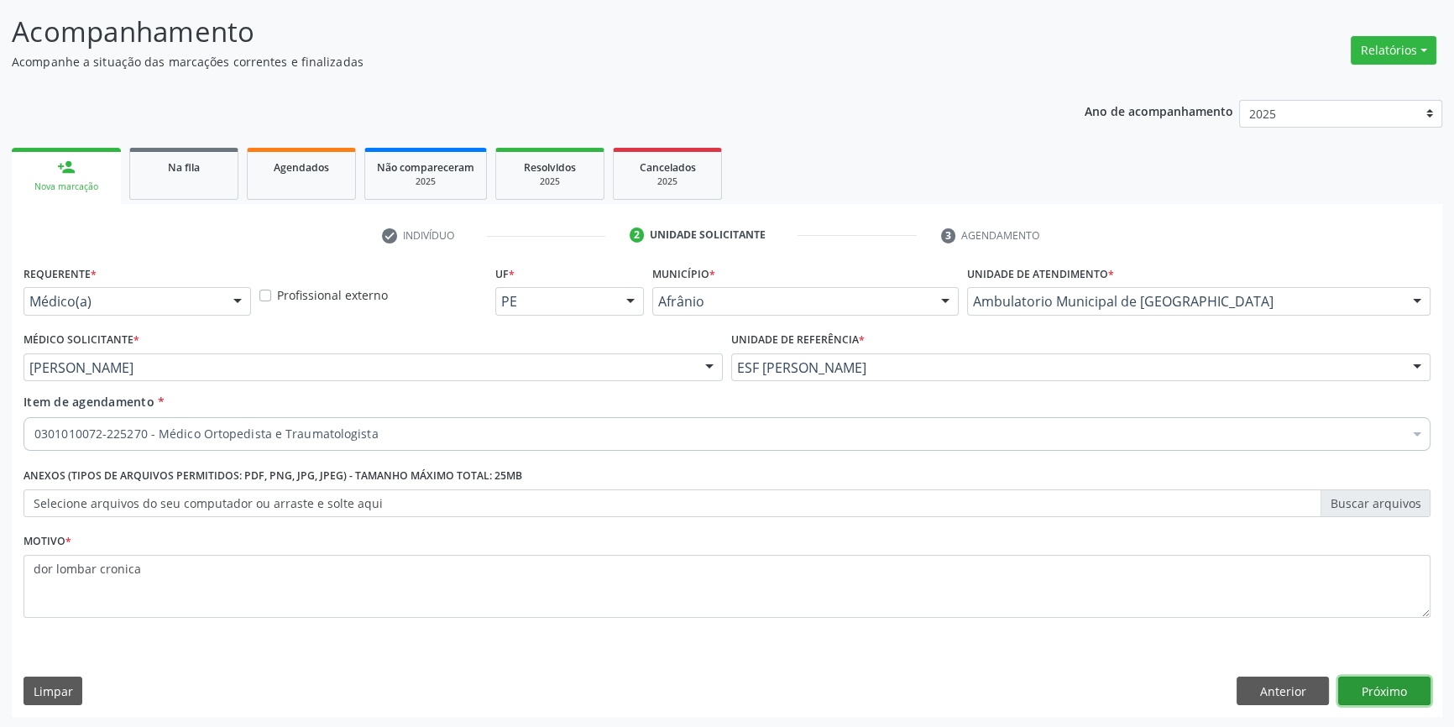
click at [1401, 688] on button "Próximo" at bounding box center [1384, 691] width 92 height 29
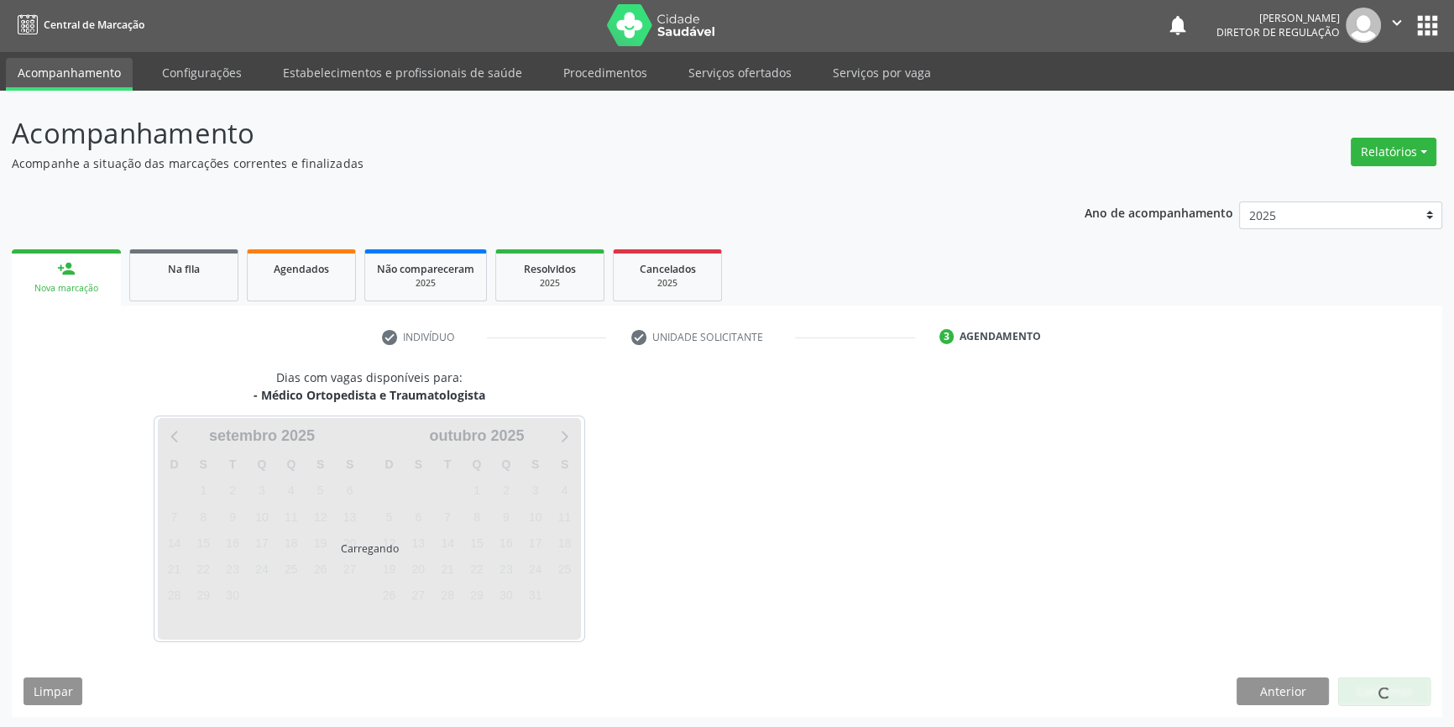
scroll to position [51, 0]
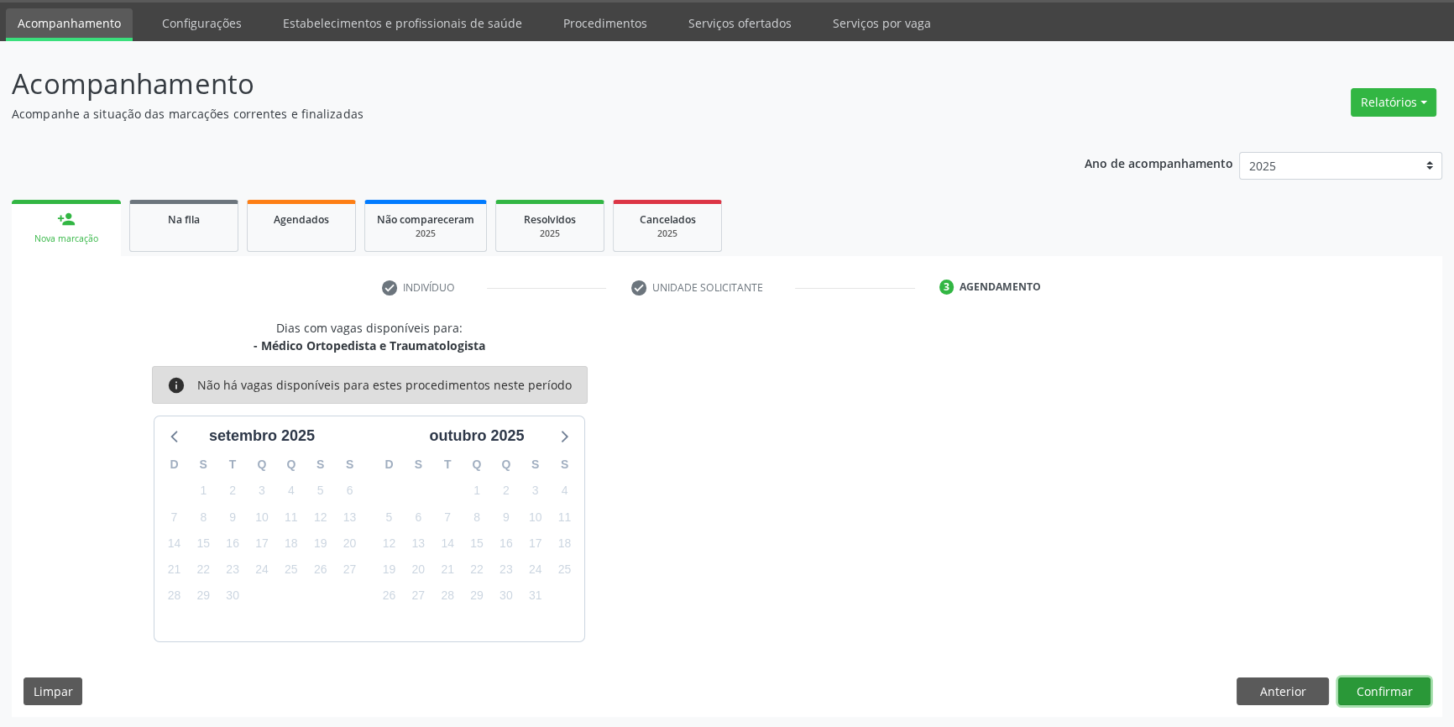
click at [1398, 689] on button "Confirmar" at bounding box center [1384, 692] width 92 height 29
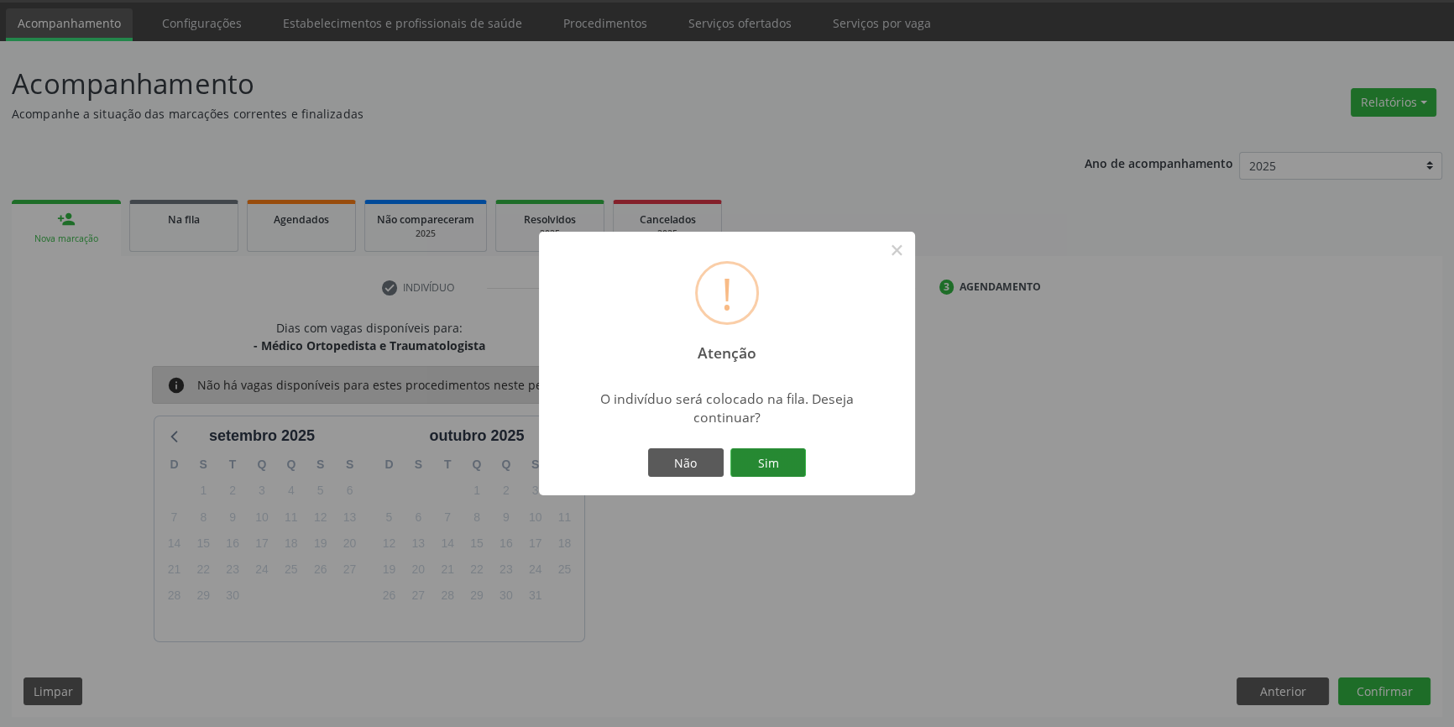
click at [743, 465] on button "Sim" at bounding box center [768, 462] width 76 height 29
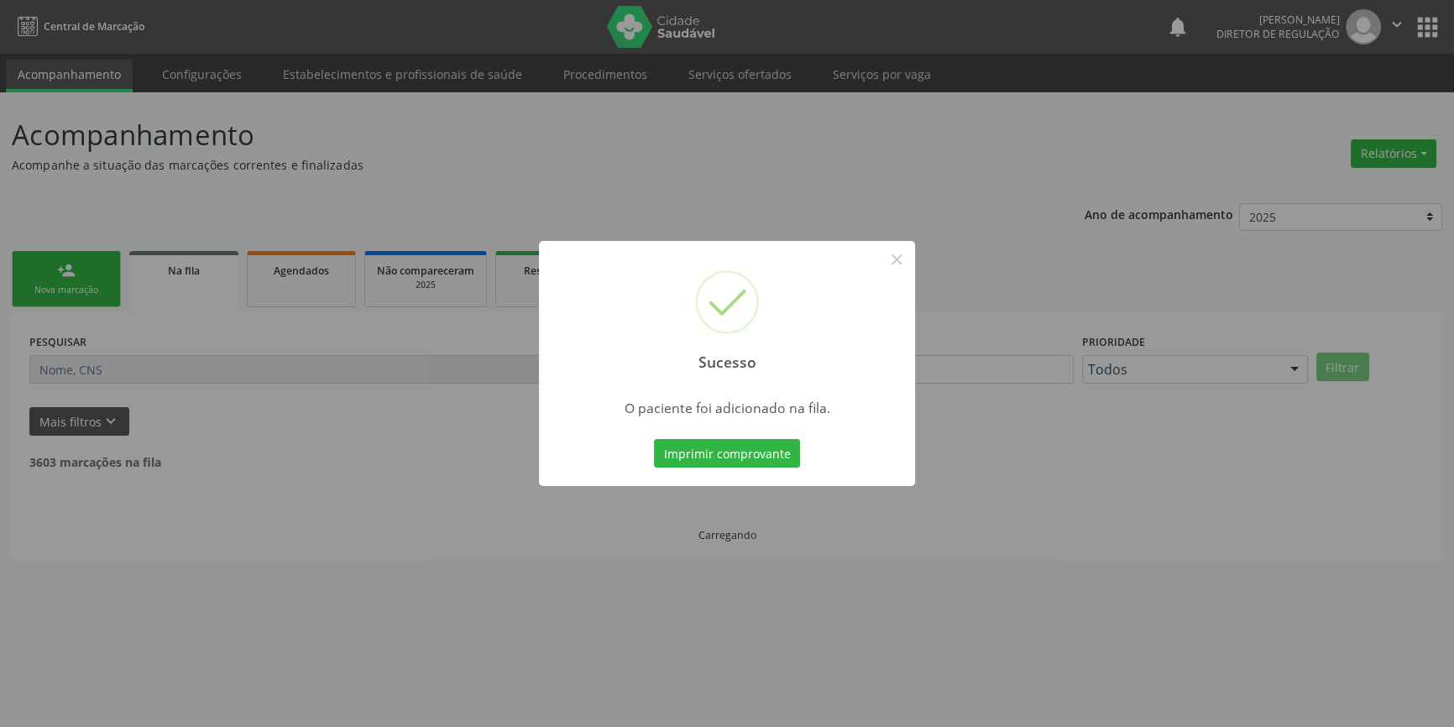
scroll to position [0, 0]
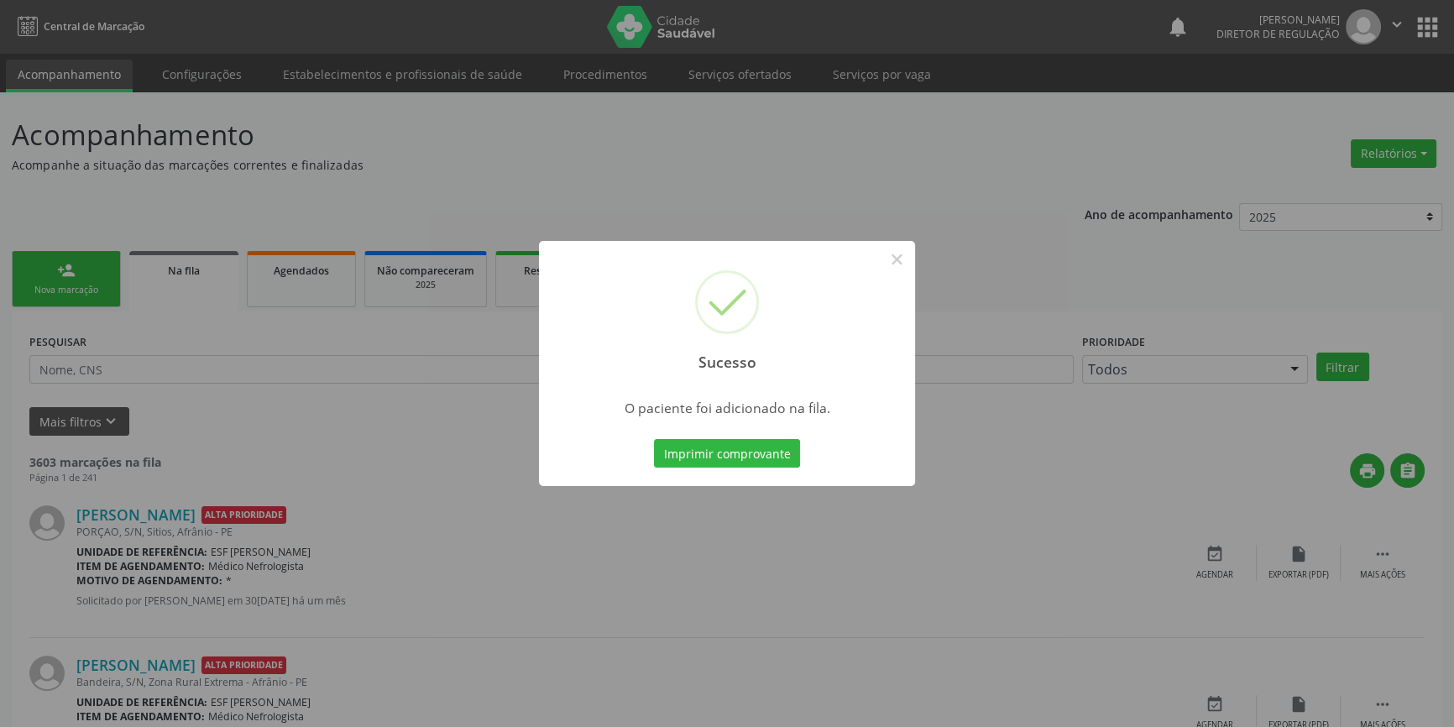
click at [914, 254] on div "Sucesso ×" at bounding box center [727, 313] width 376 height 144
click at [877, 264] on div "Sucesso ×" at bounding box center [727, 313] width 376 height 144
click at [894, 254] on button "×" at bounding box center [896, 259] width 29 height 29
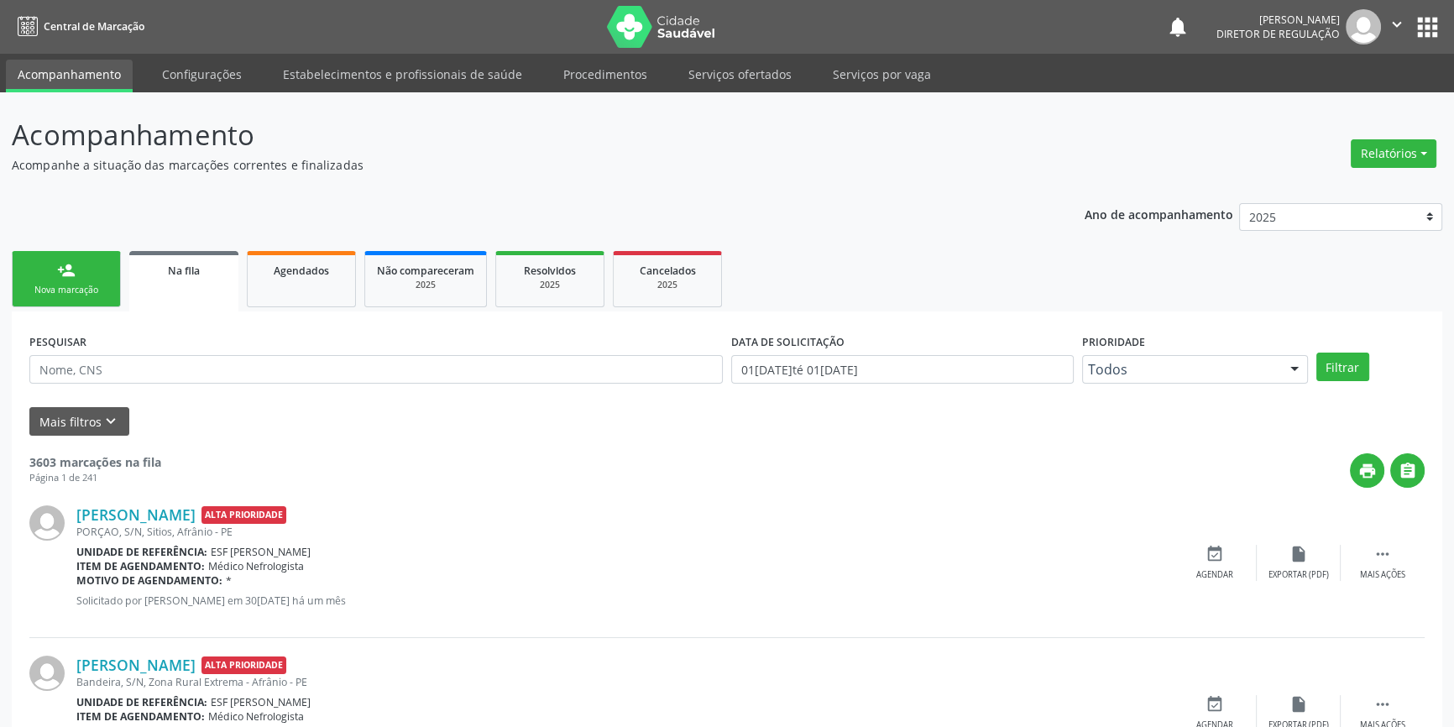
click at [53, 270] on link "person_add Nova marcação" at bounding box center [66, 279] width 109 height 56
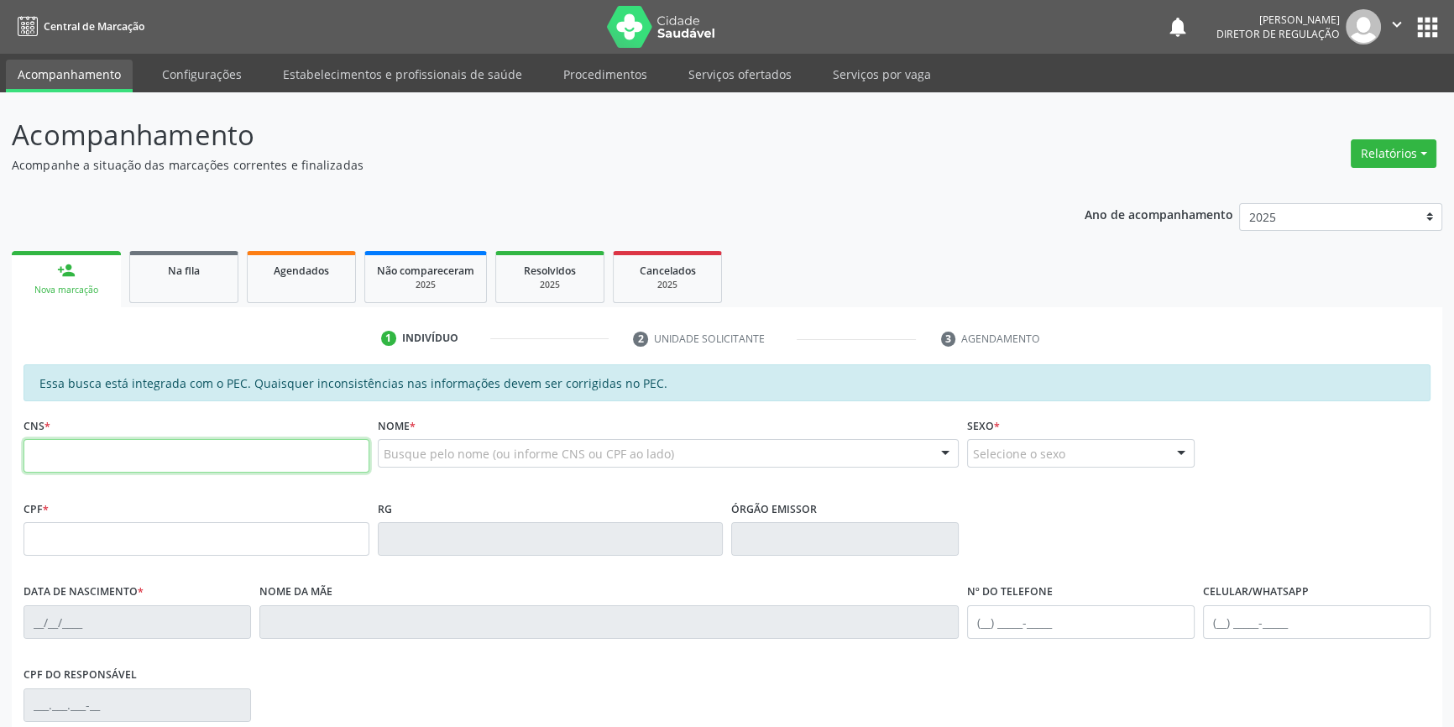
click at [88, 444] on input "text" at bounding box center [197, 456] width 346 height 34
type input "700 0043 1807 9702"
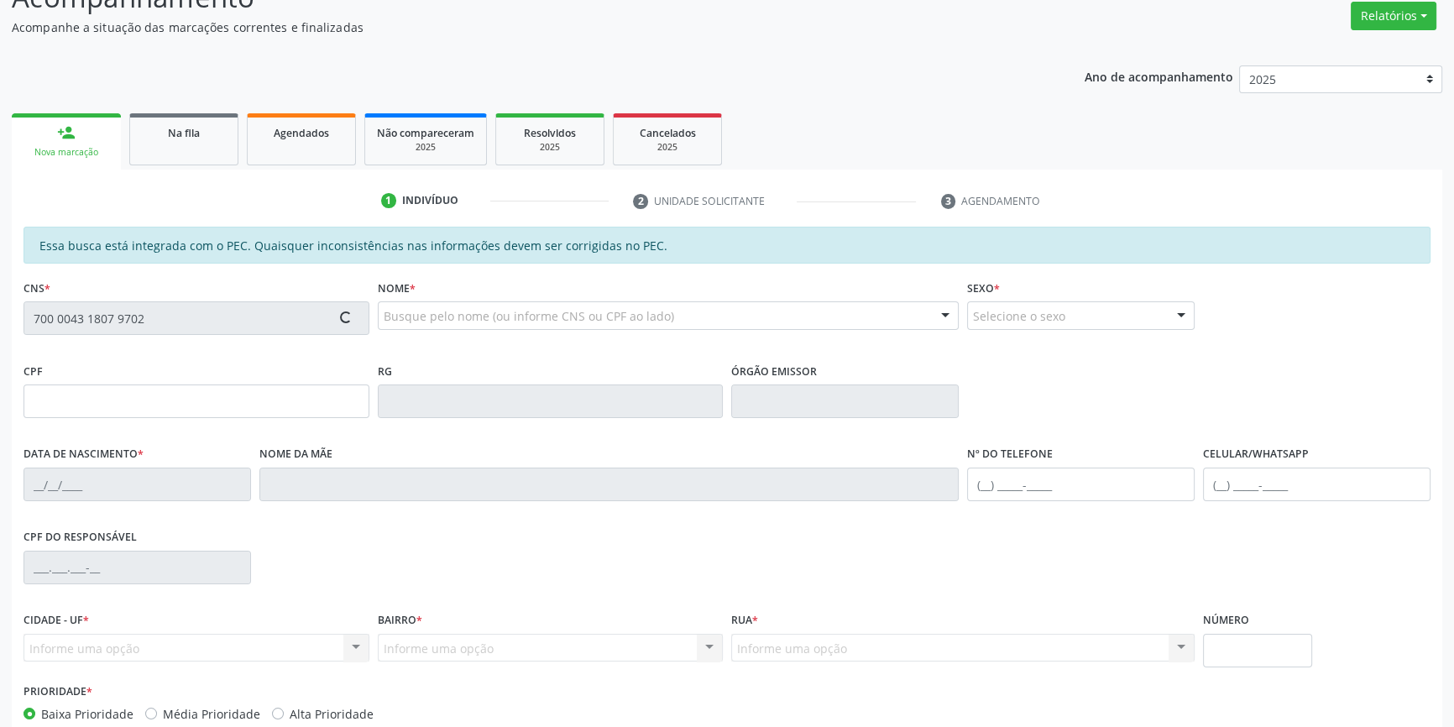
scroll to position [230, 0]
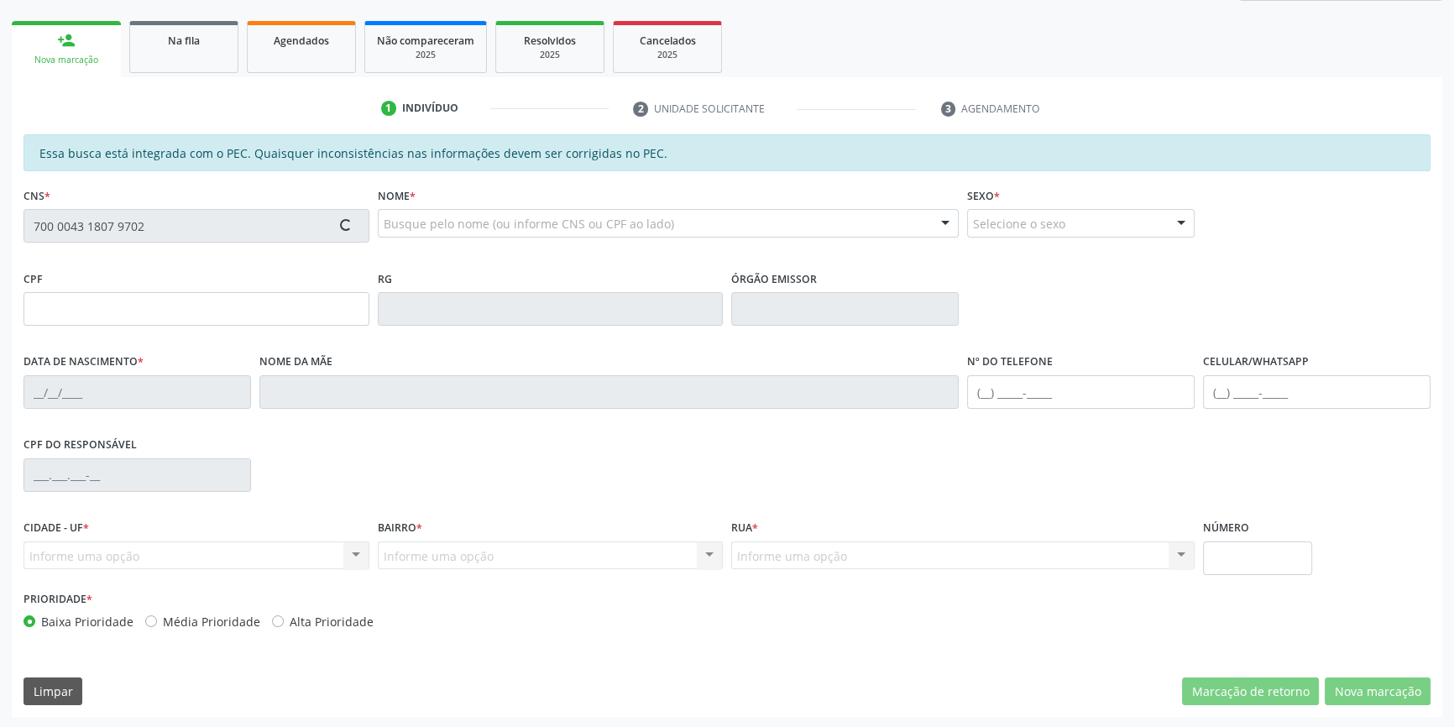
type input "084.227.284-43"
type input "[DATE]"
type input "[PERSON_NAME]"
type input "[PHONE_NUMBER]"
type input "S/N"
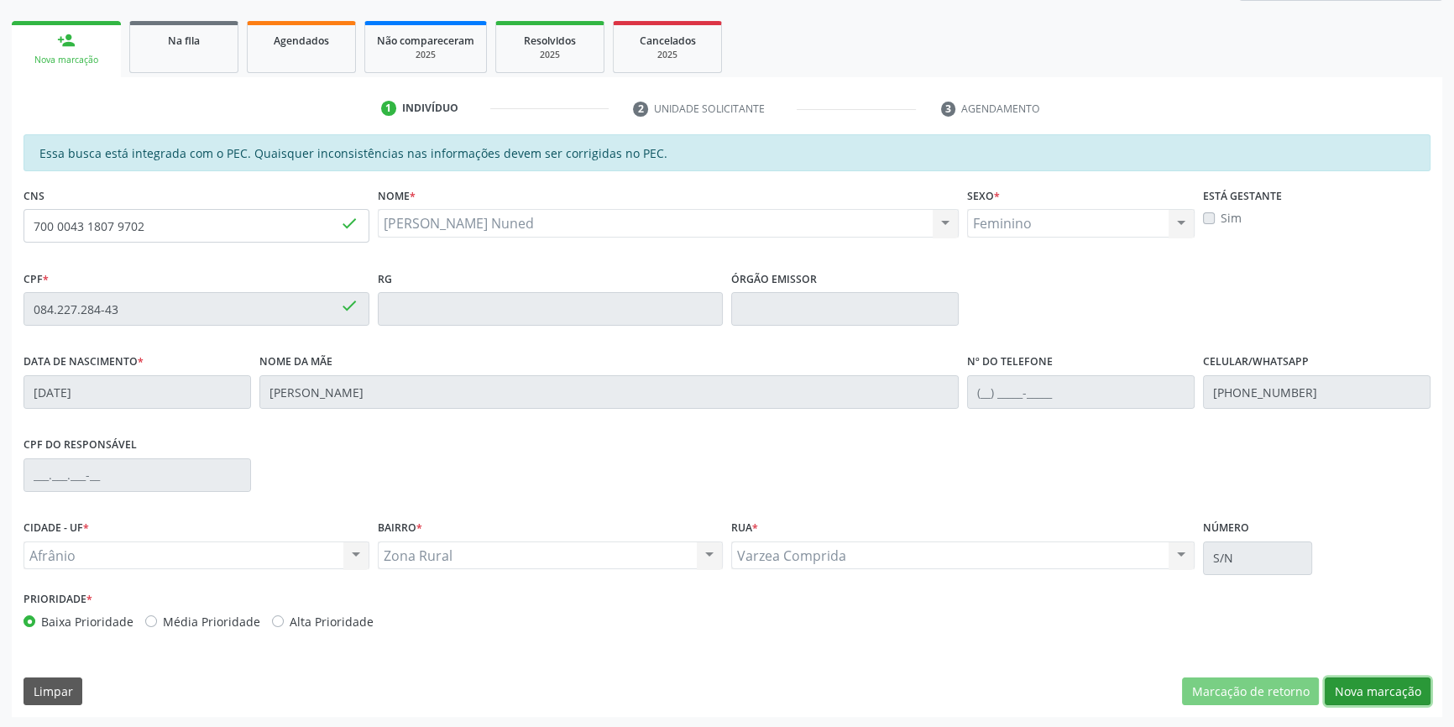
click at [1370, 691] on button "Nova marcação" at bounding box center [1378, 692] width 106 height 29
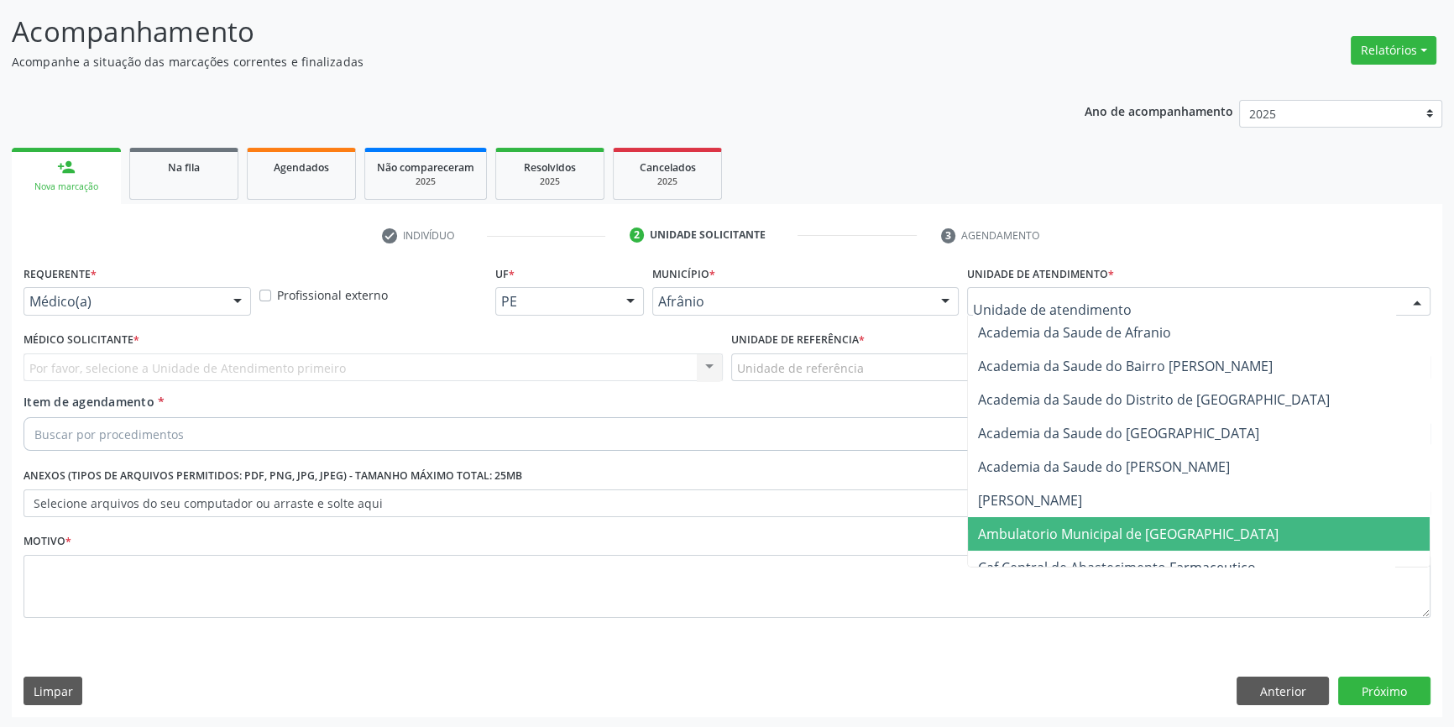
drag, startPoint x: 1062, startPoint y: 540, endPoint x: 961, endPoint y: 482, distance: 117.0
click at [1058, 541] on span "Ambulatorio Municipal de [GEOGRAPHIC_DATA]" at bounding box center [1128, 534] width 301 height 18
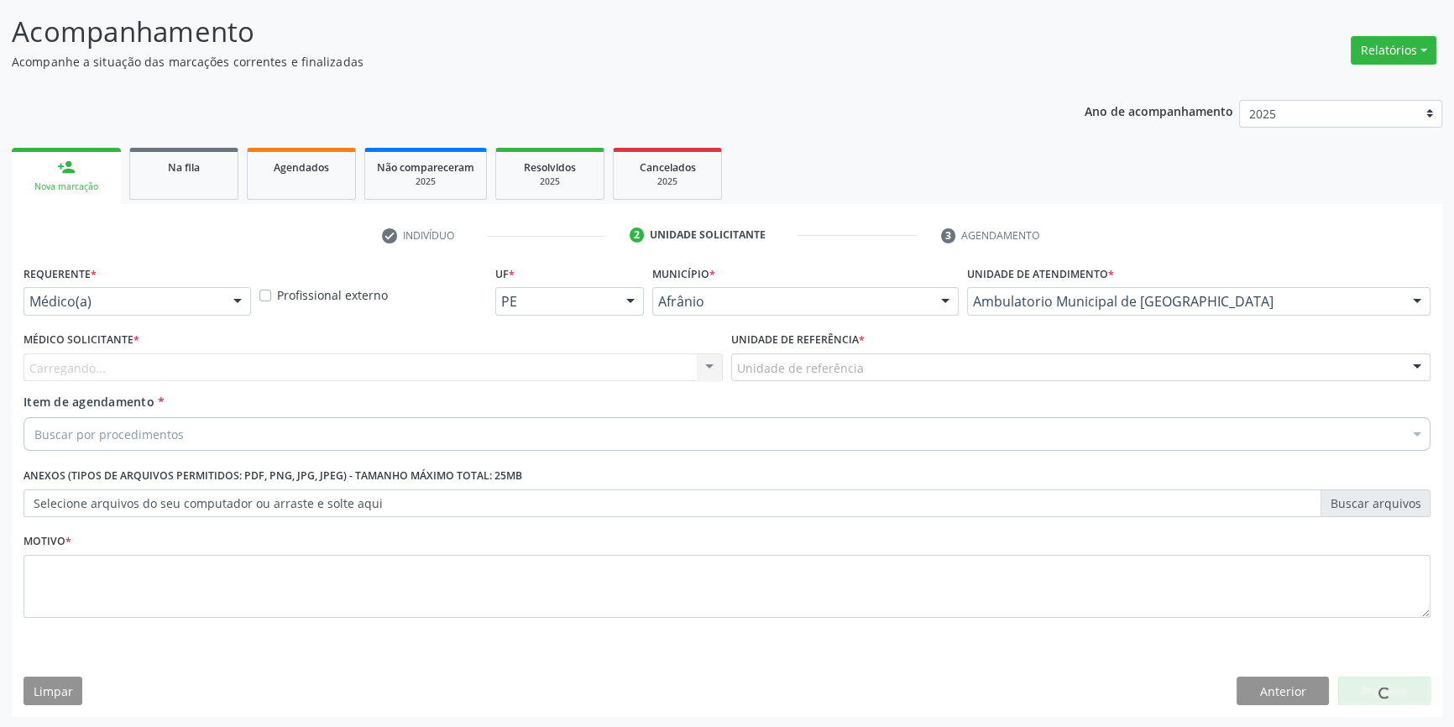
click at [867, 375] on div "Unidade de referência" at bounding box center [1080, 367] width 699 height 29
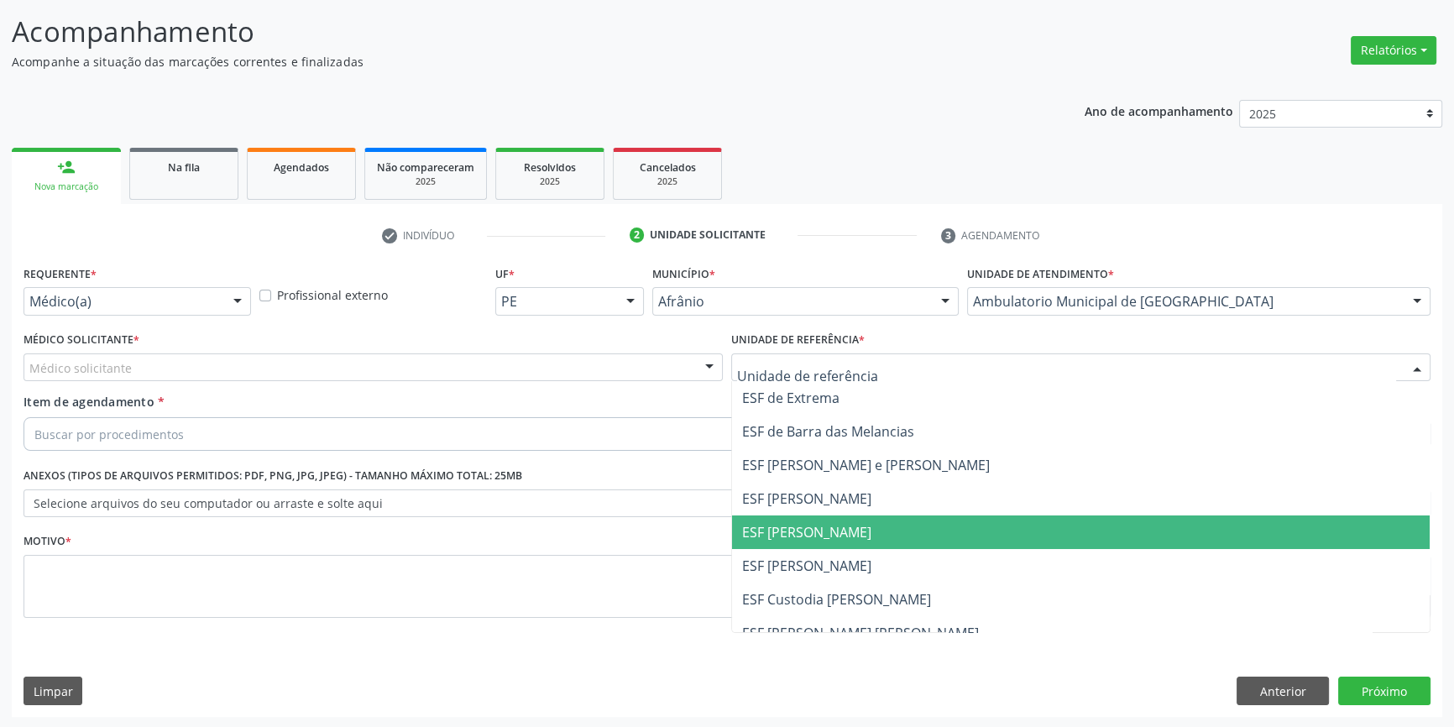
drag, startPoint x: 831, startPoint y: 537, endPoint x: 600, endPoint y: 406, distance: 266.2
click at [823, 531] on span "ESF [PERSON_NAME]" at bounding box center [806, 532] width 129 height 18
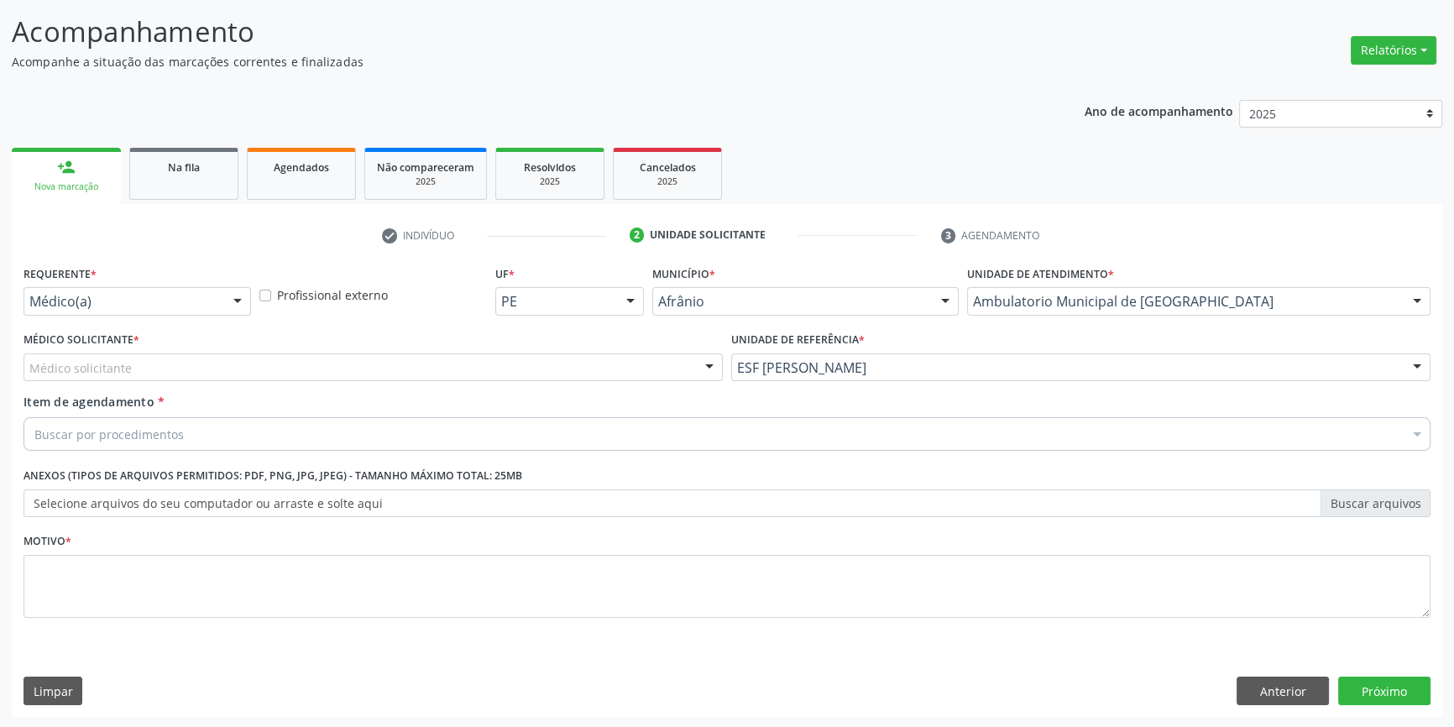
drag, startPoint x: 537, startPoint y: 359, endPoint x: 529, endPoint y: 361, distance: 8.8
click at [529, 361] on div "Médico solicitante" at bounding box center [373, 367] width 699 height 29
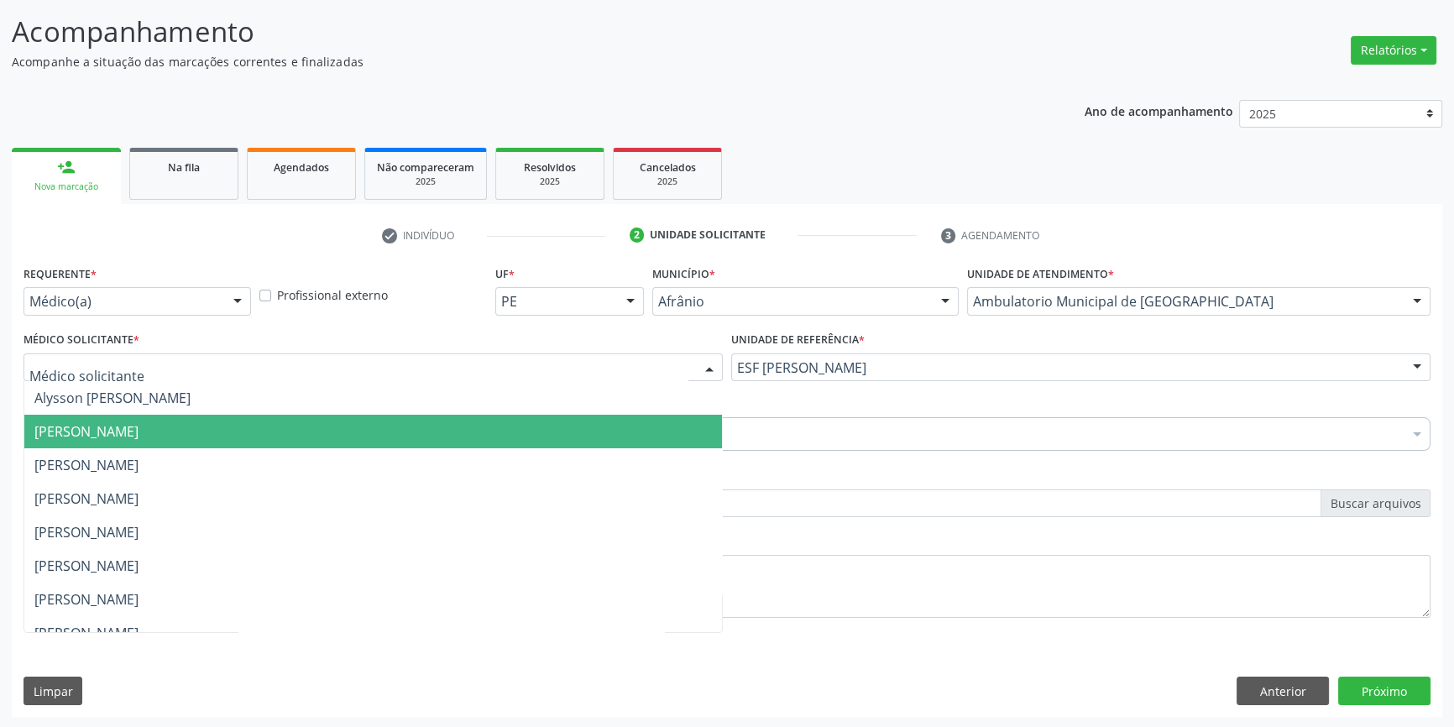
click at [310, 427] on span "[PERSON_NAME]" at bounding box center [373, 432] width 698 height 34
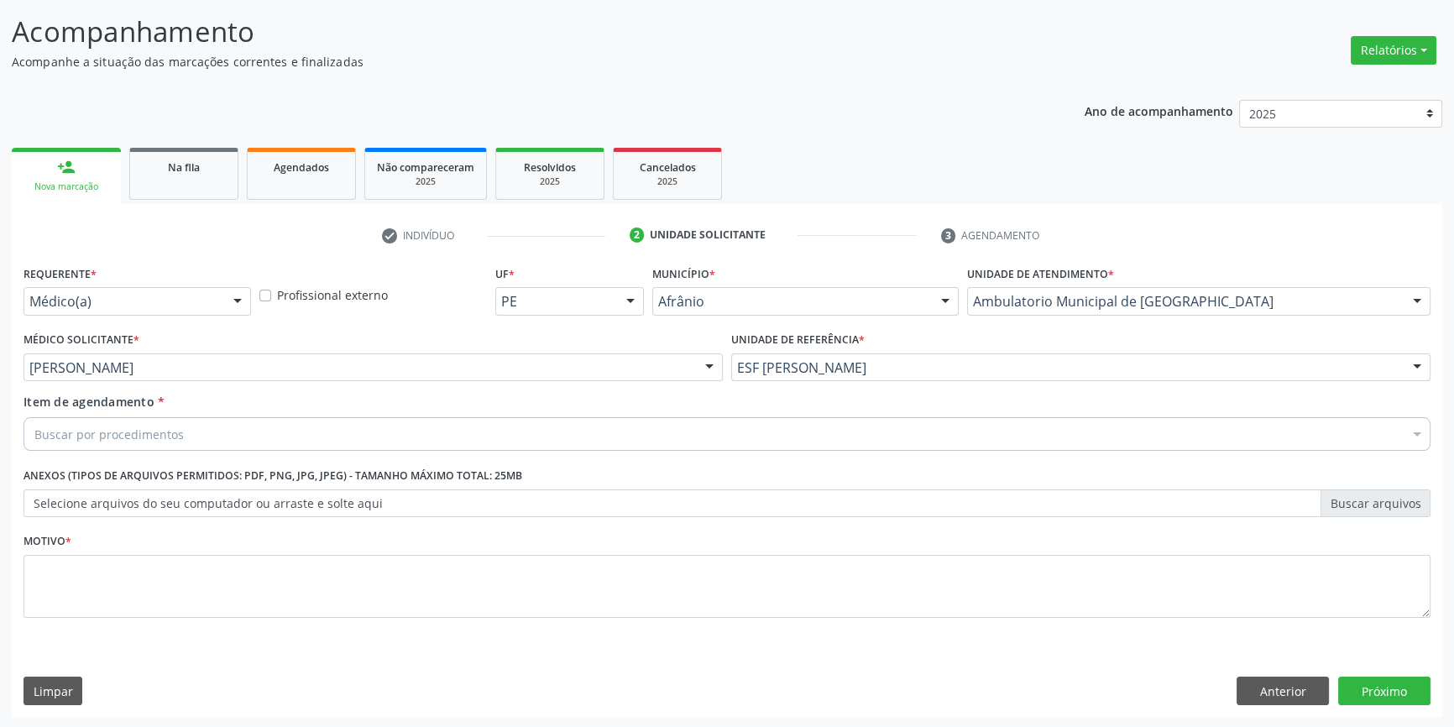
click at [309, 427] on div "Buscar por procedimentos" at bounding box center [727, 434] width 1407 height 34
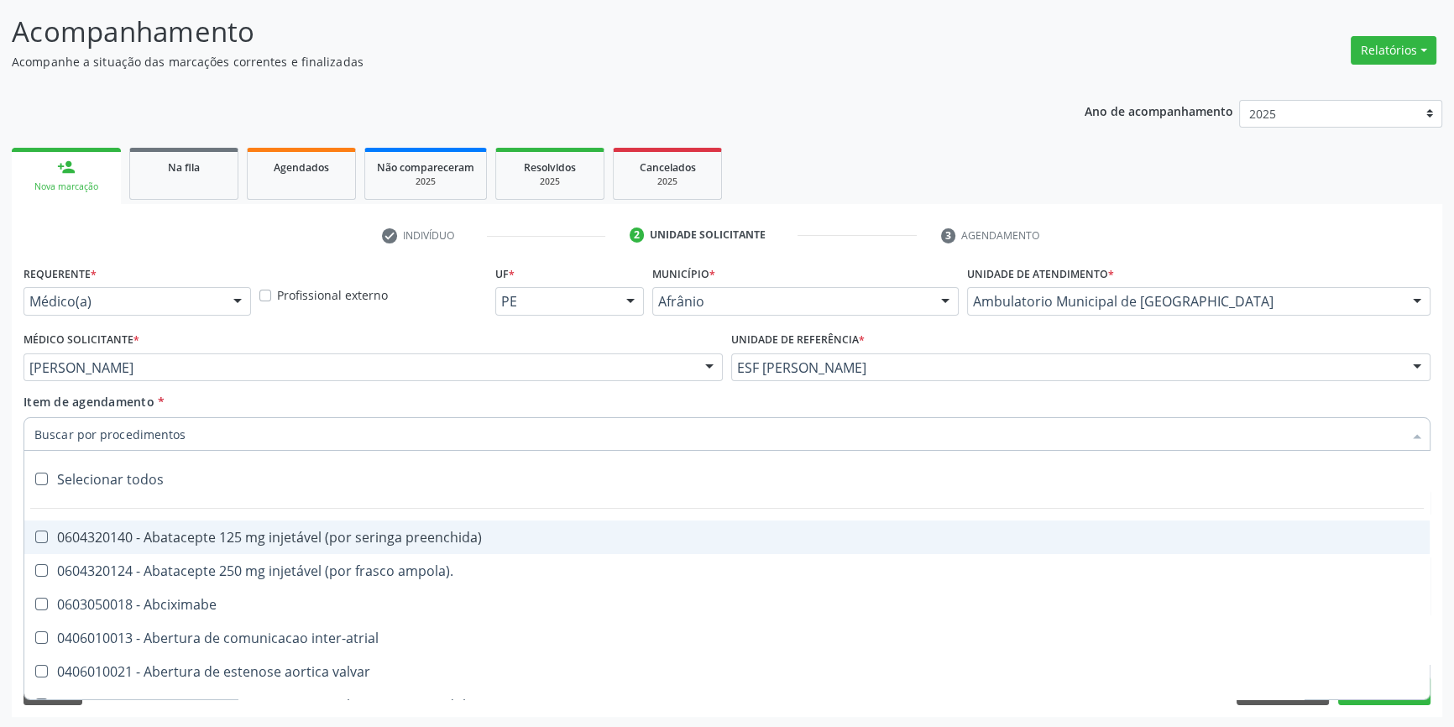
type input "r"
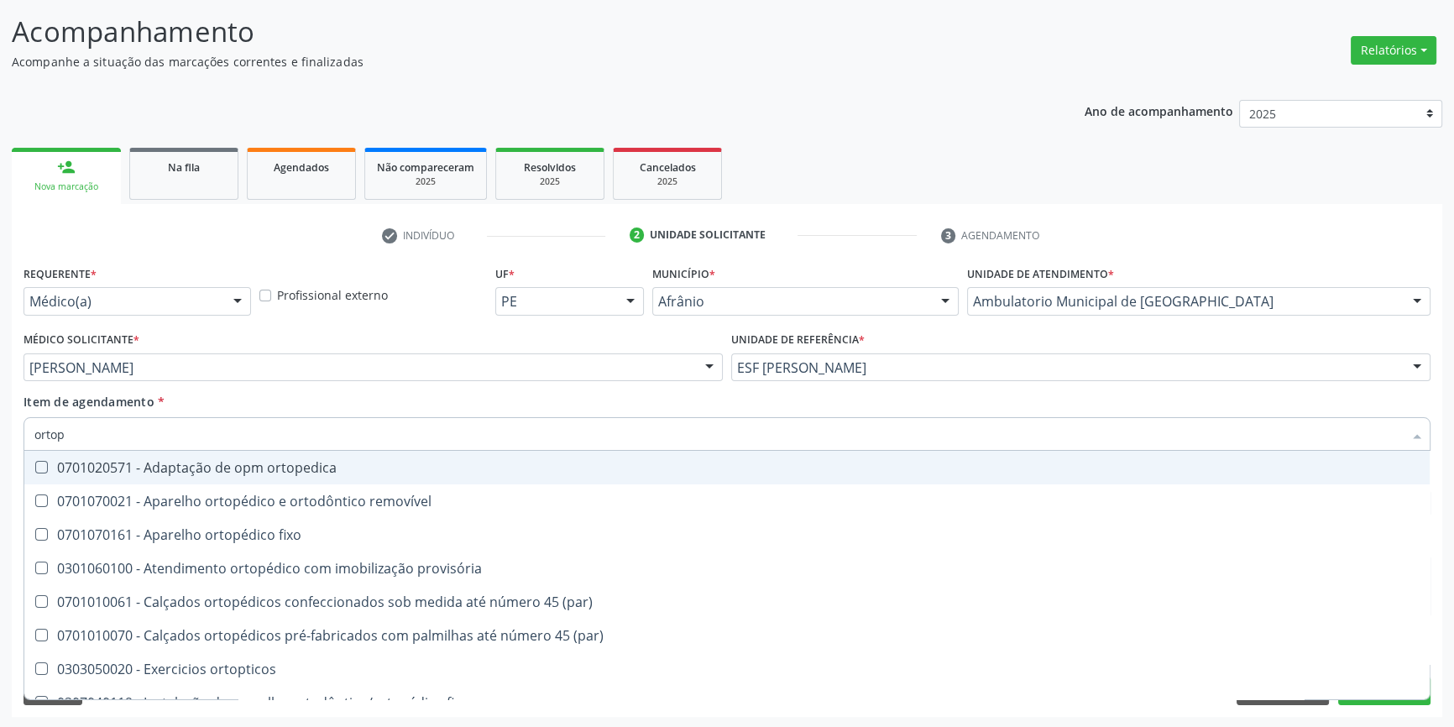
type input "ortope"
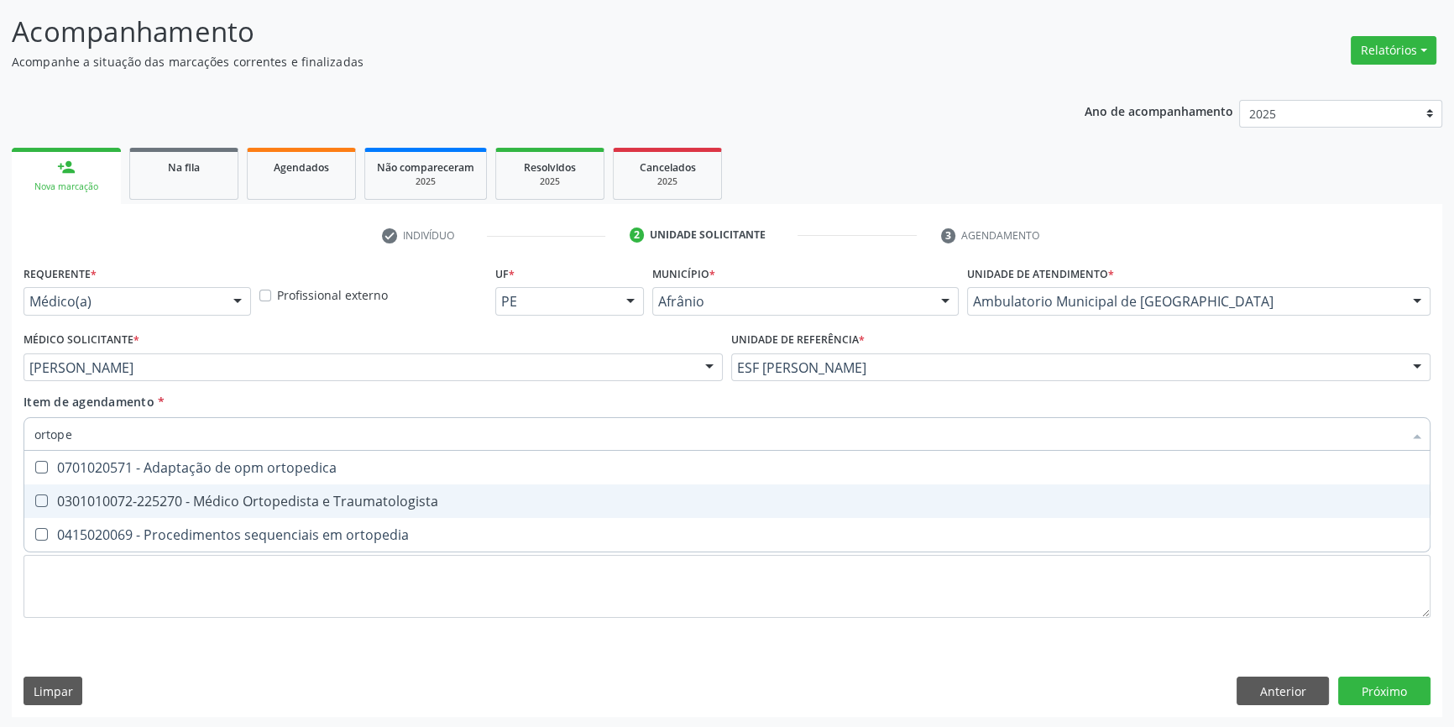
click at [351, 496] on div "0301010072-225270 - Médico Ortopedista e Traumatologista" at bounding box center [726, 501] width 1385 height 13
checkbox Traumatologista "true"
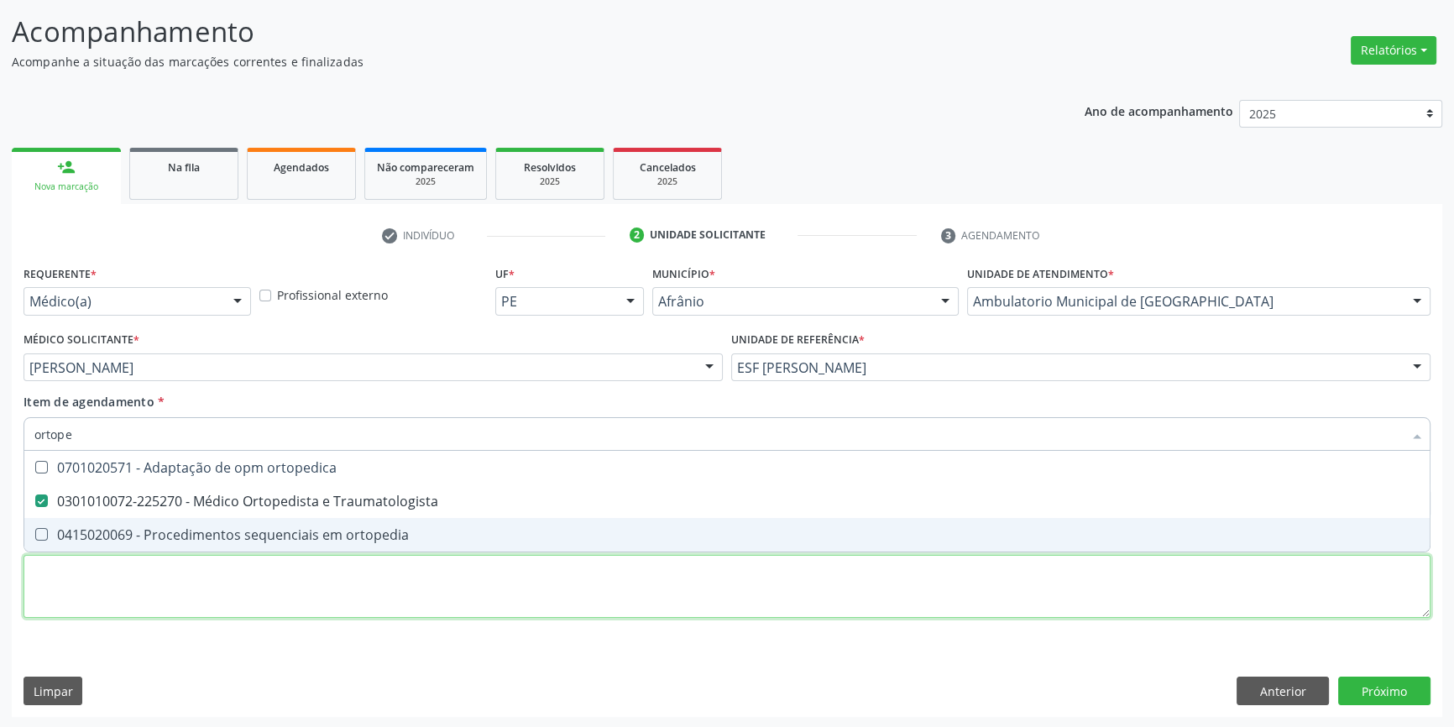
click at [296, 605] on div "Requerente * Médico(a) Médico(a) Enfermeiro(a) Paciente Nenhum resultado encont…" at bounding box center [727, 451] width 1407 height 380
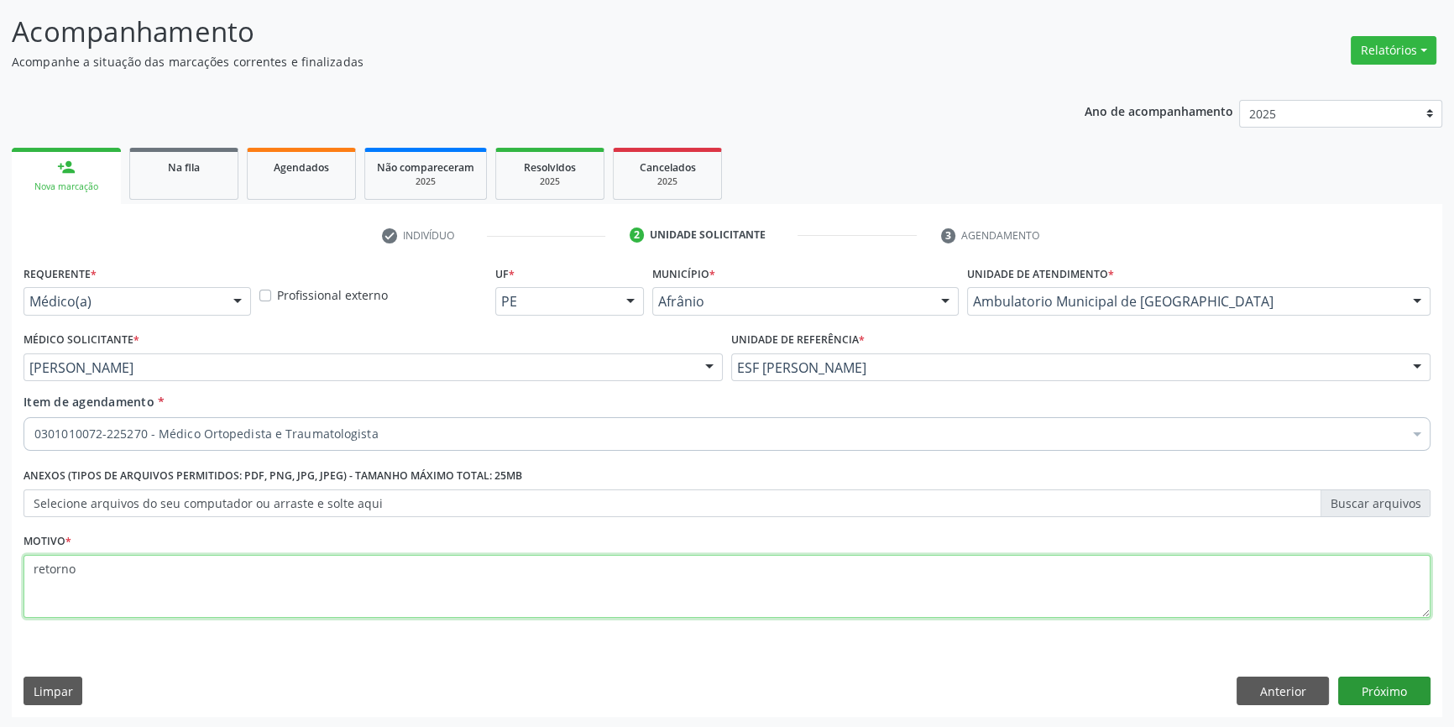
type textarea "retorno"
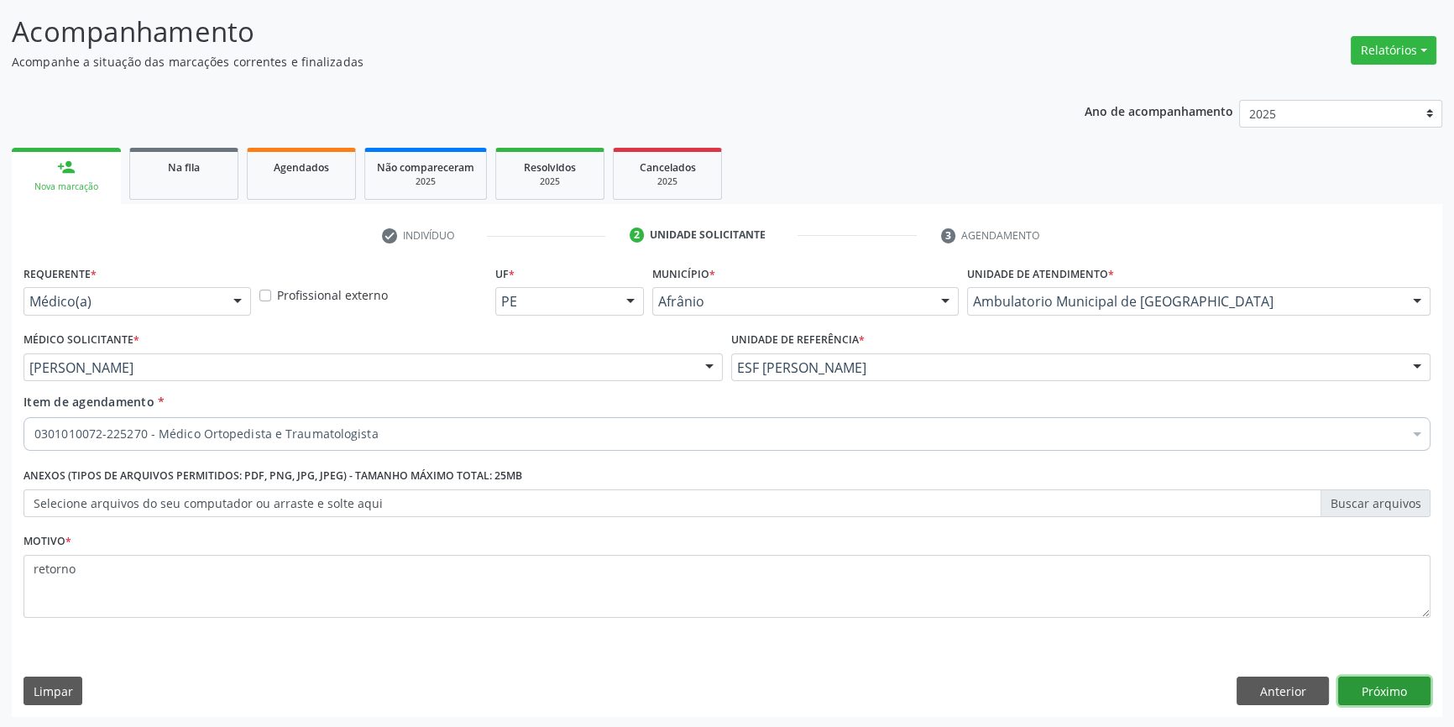
click at [1385, 680] on button "Próximo" at bounding box center [1384, 691] width 92 height 29
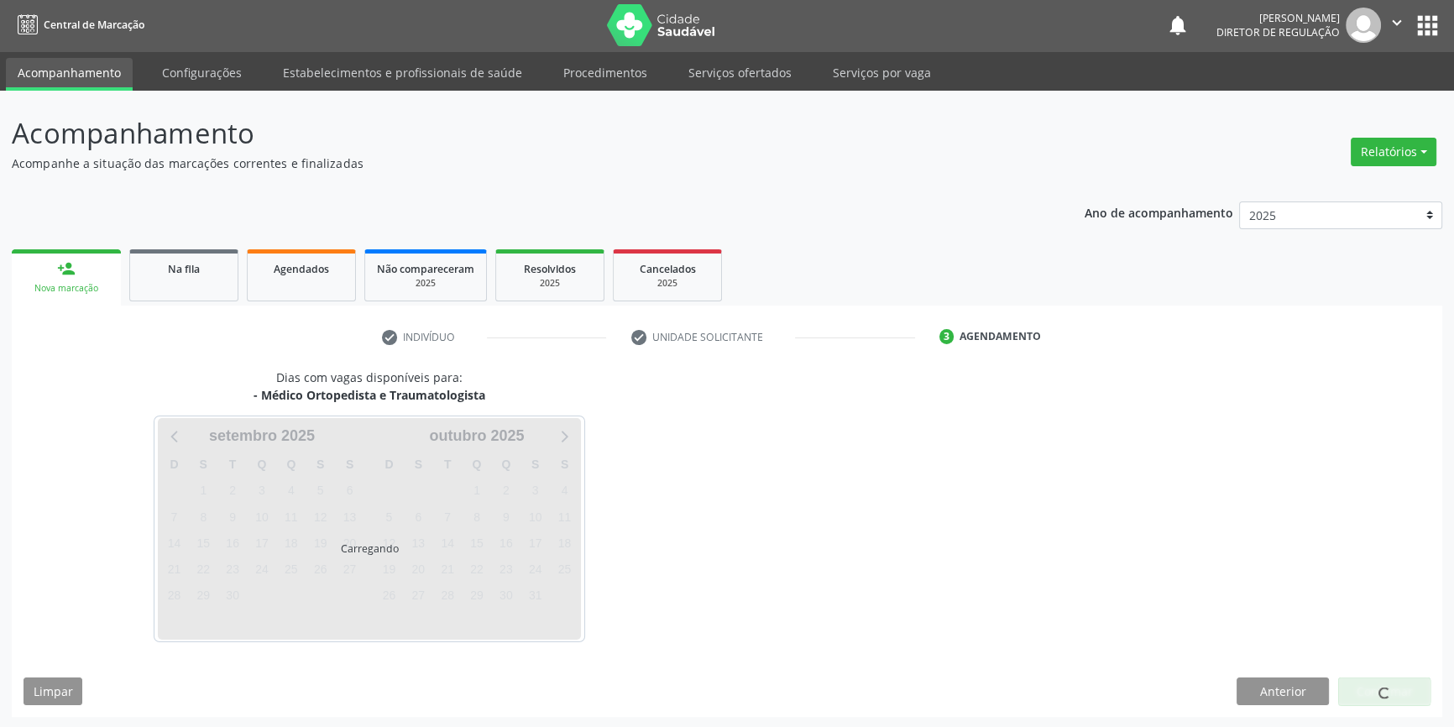
scroll to position [51, 0]
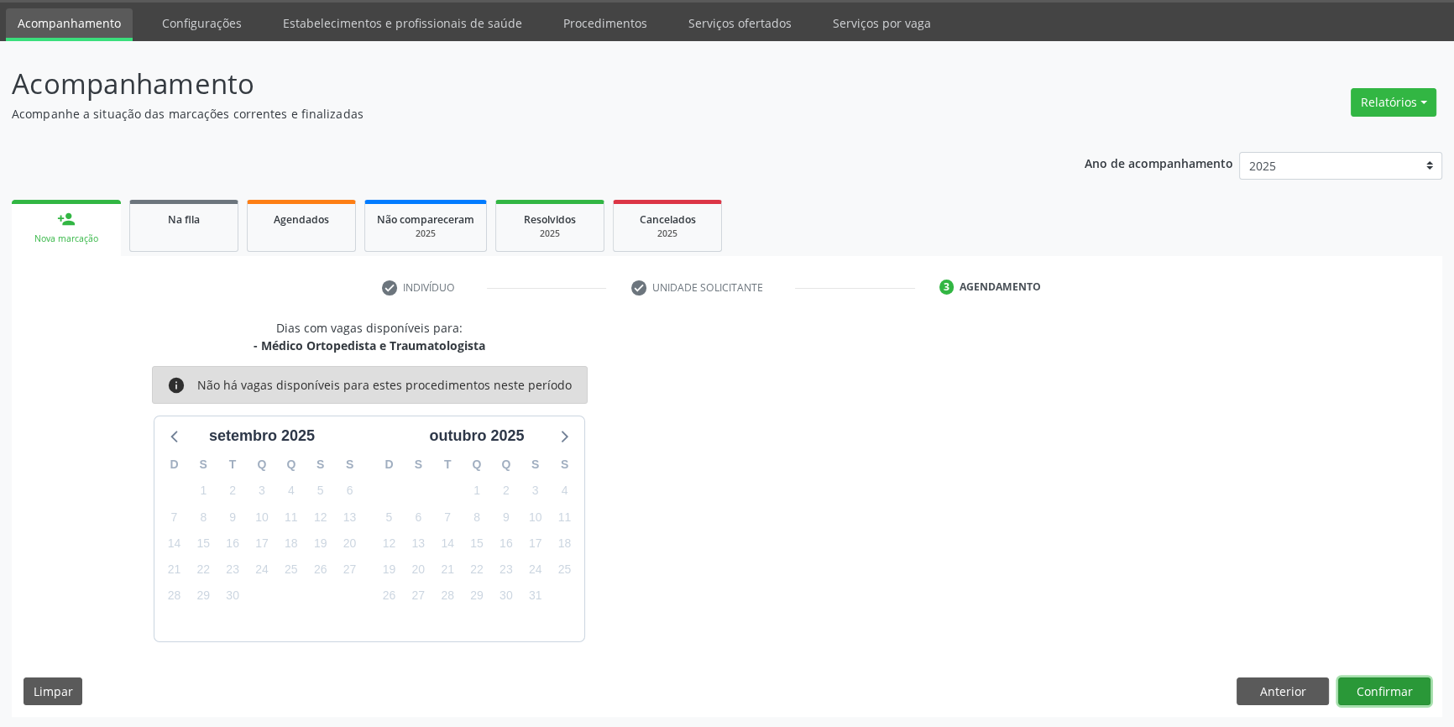
click at [1397, 694] on button "Confirmar" at bounding box center [1384, 692] width 92 height 29
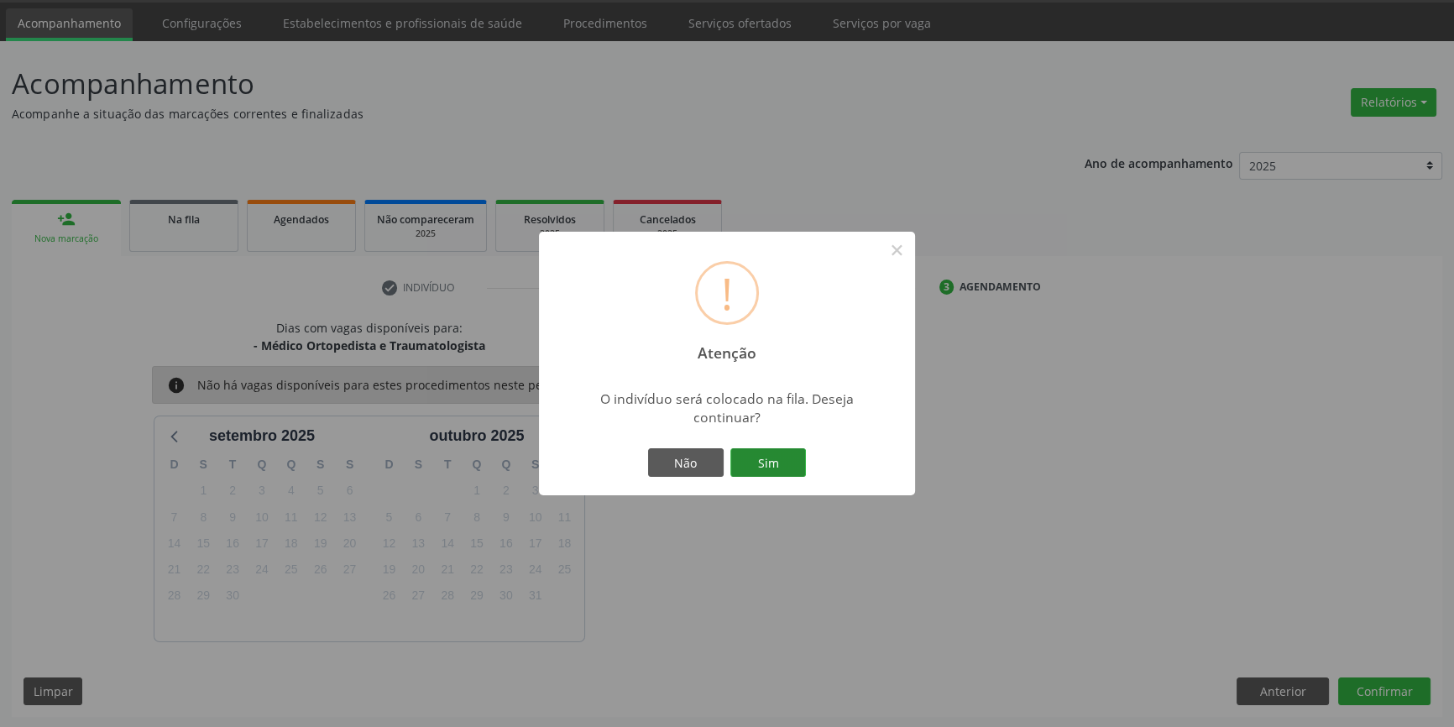
click at [786, 470] on button "Sim" at bounding box center [768, 462] width 76 height 29
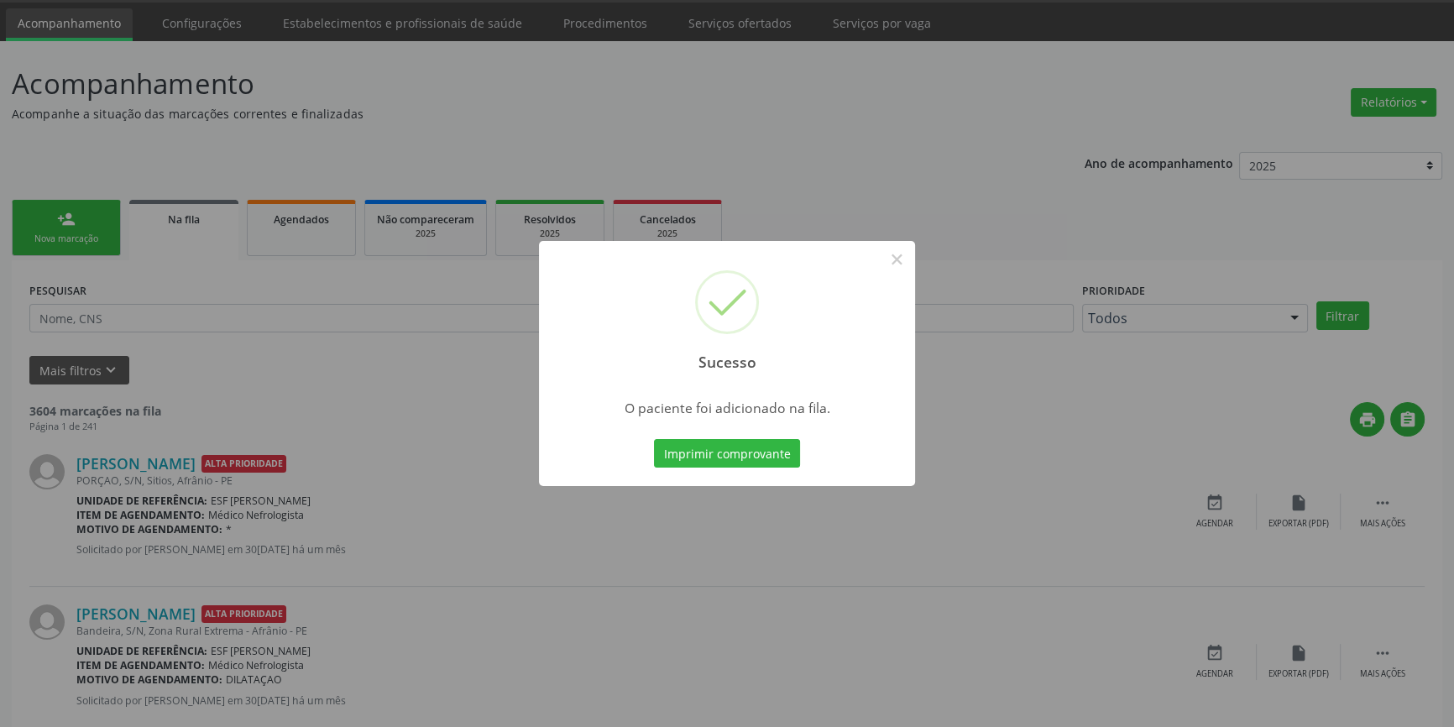
scroll to position [0, 0]
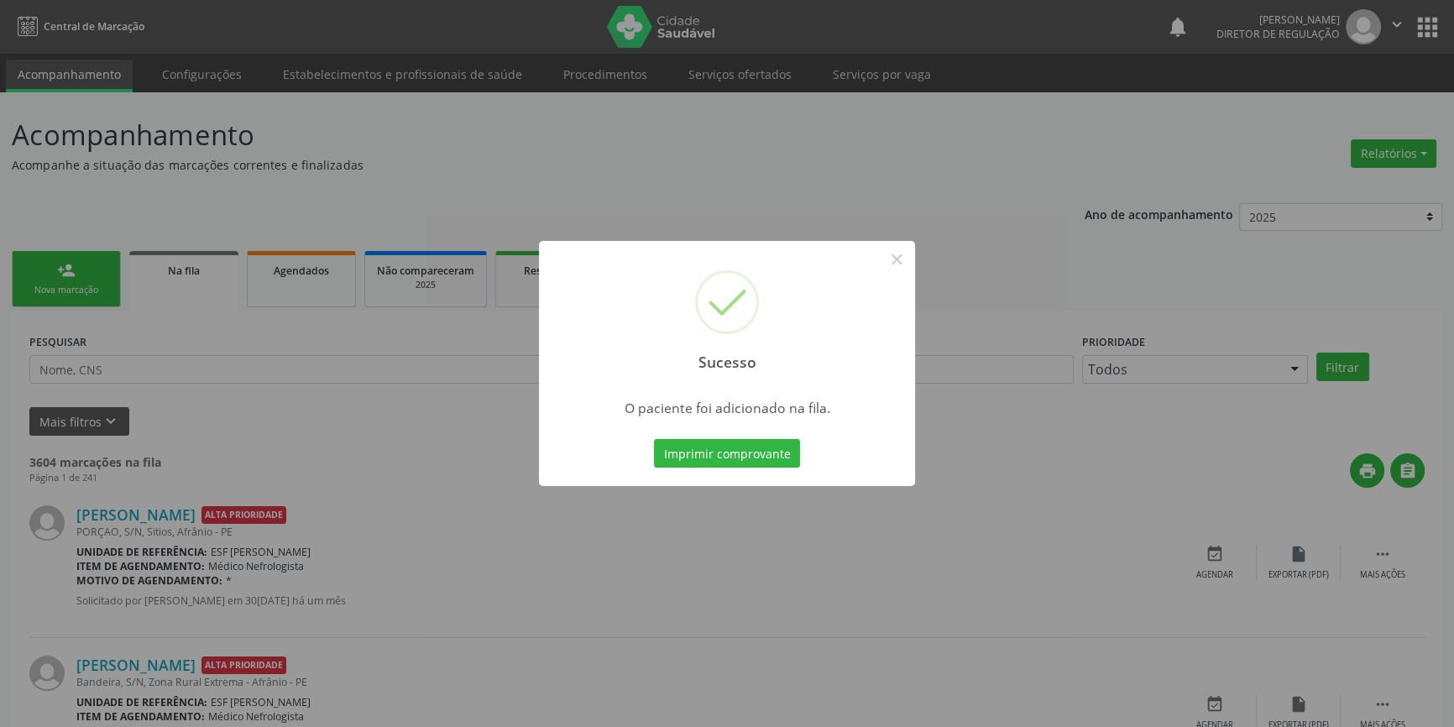
click at [462, 139] on div "Sucesso × O paciente foi adicionado na fila. Imprimir comprovante Cancel" at bounding box center [727, 363] width 1454 height 727
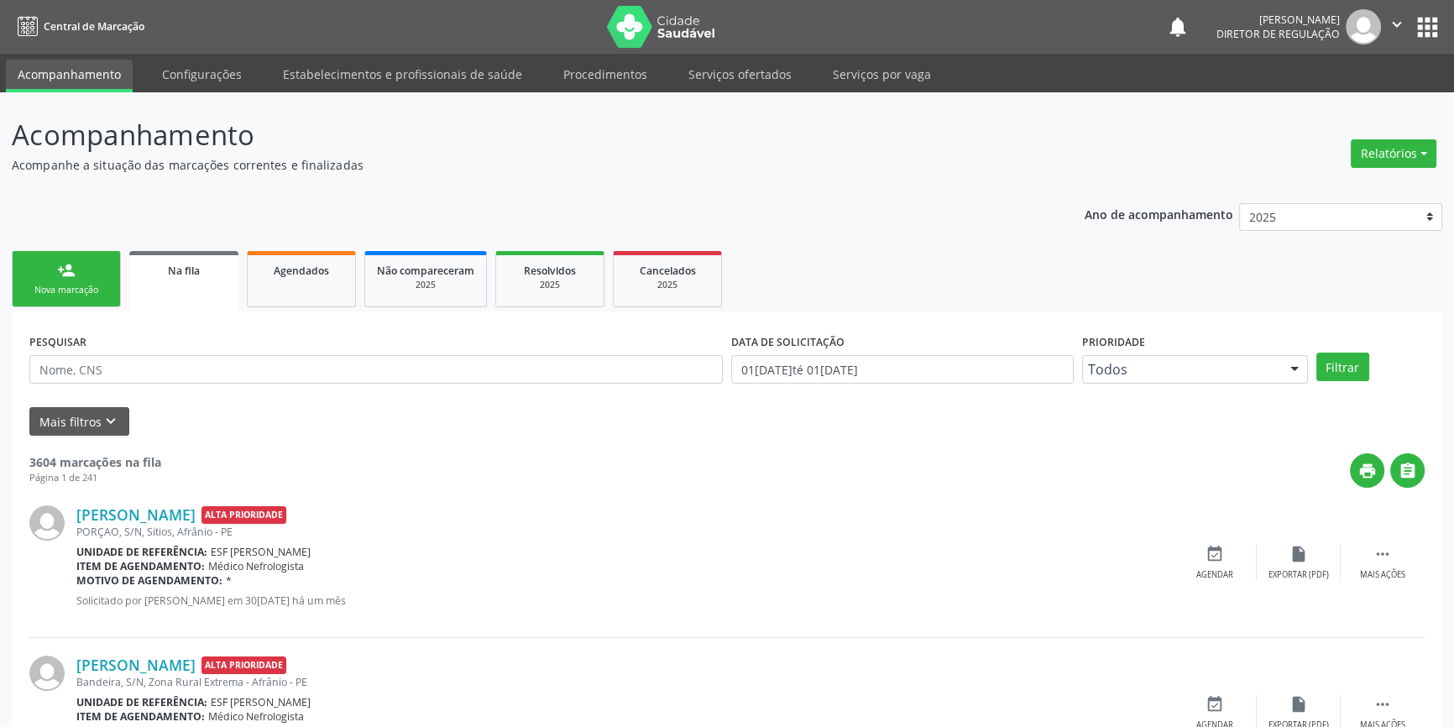
click at [93, 284] on div "Nova marcação" at bounding box center [66, 290] width 84 height 13
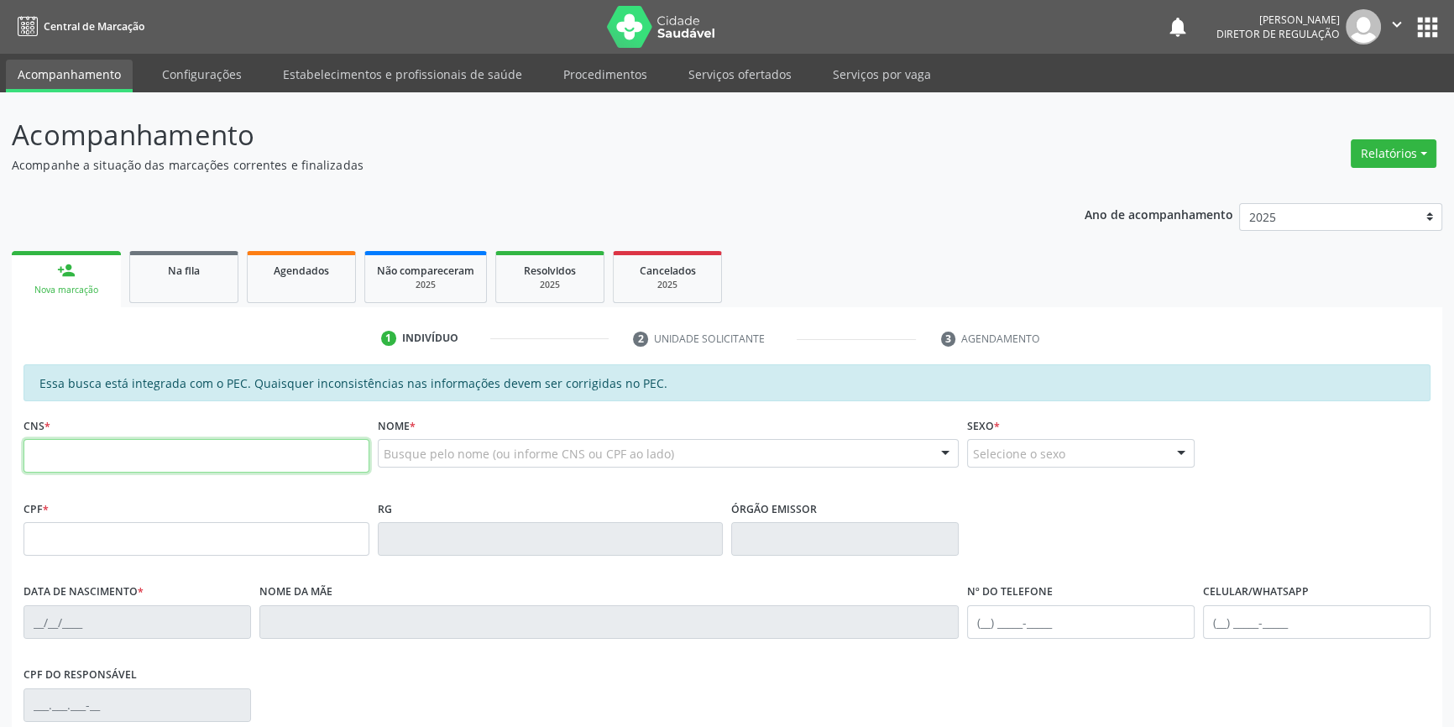
click at [93, 442] on input "text" at bounding box center [197, 456] width 346 height 34
type input "700 0043 1807 9702"
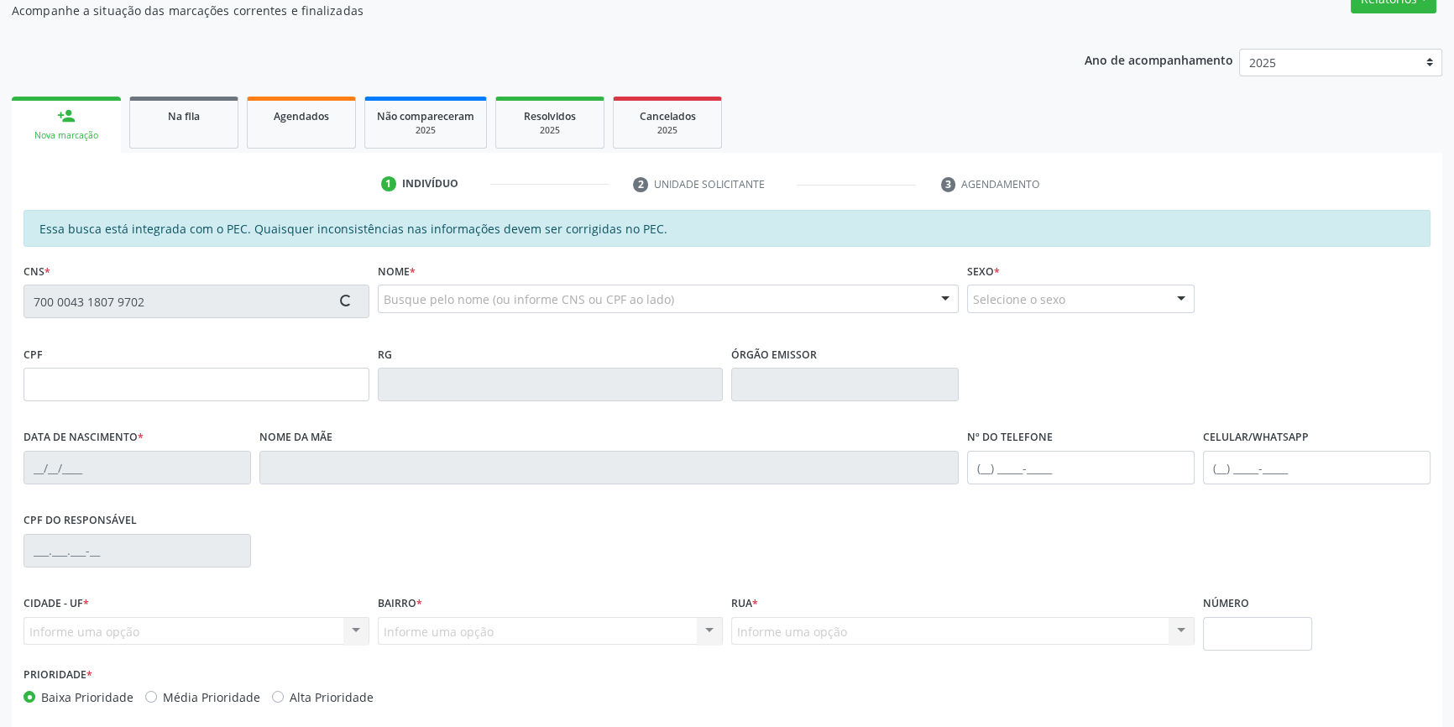
scroll to position [230, 0]
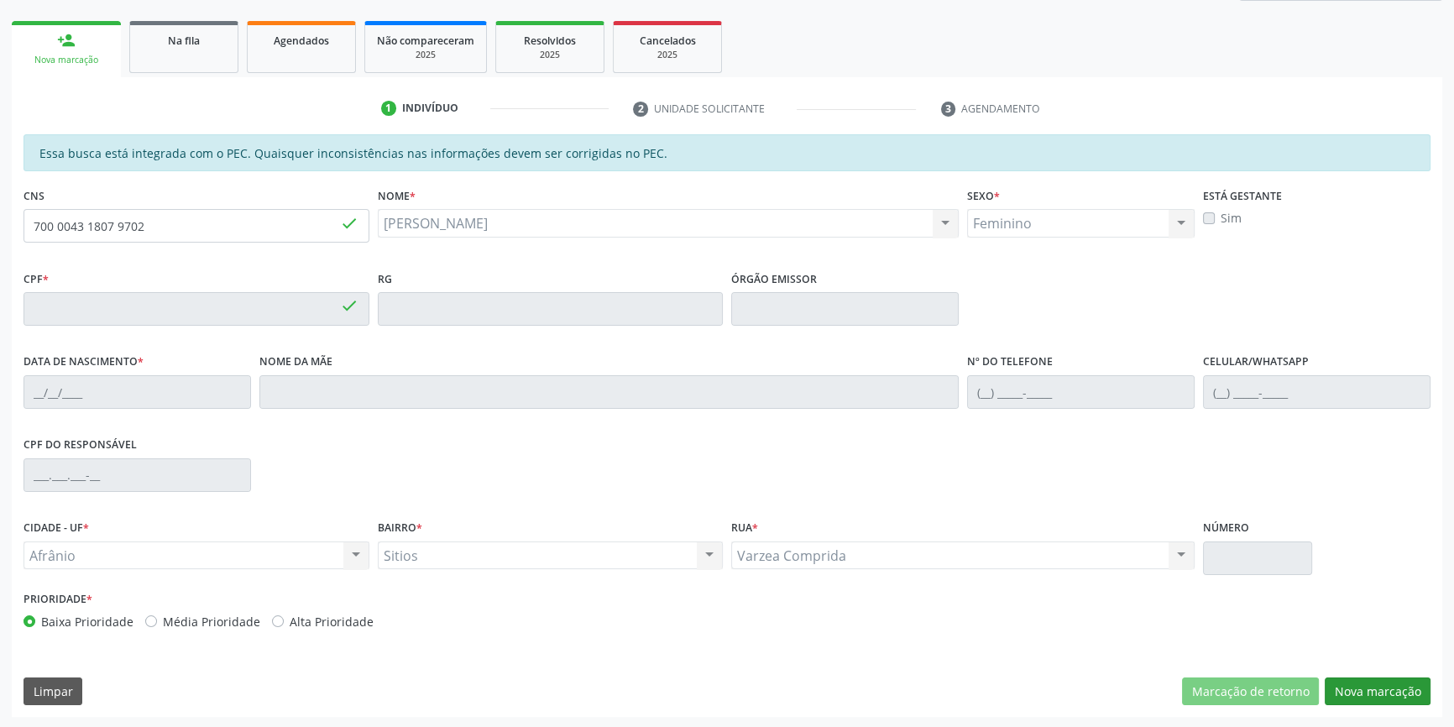
type input "084.227.284-43"
type input "[DATE]"
type input "[PERSON_NAME]"
type input "[PHONE_NUMBER]"
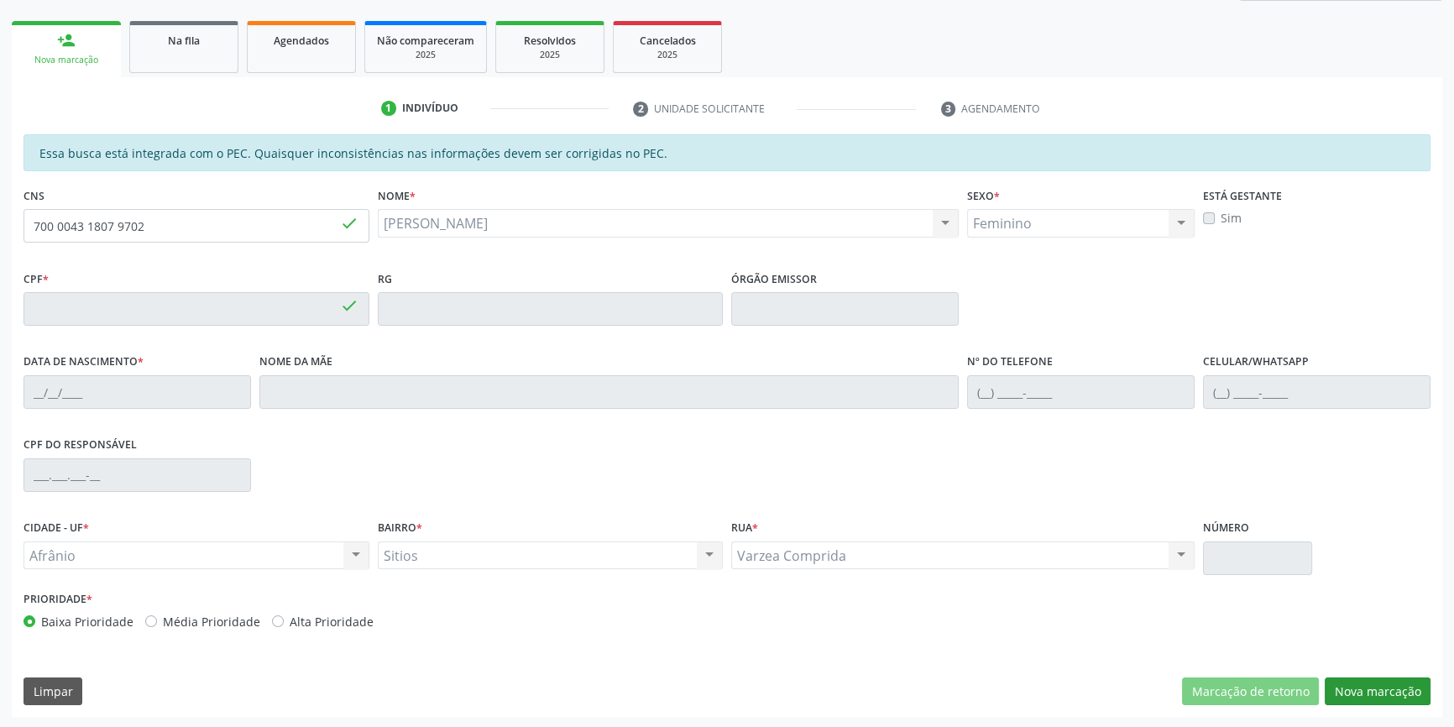
type input "S/N"
click at [1365, 685] on button "Nova marcação" at bounding box center [1378, 692] width 106 height 29
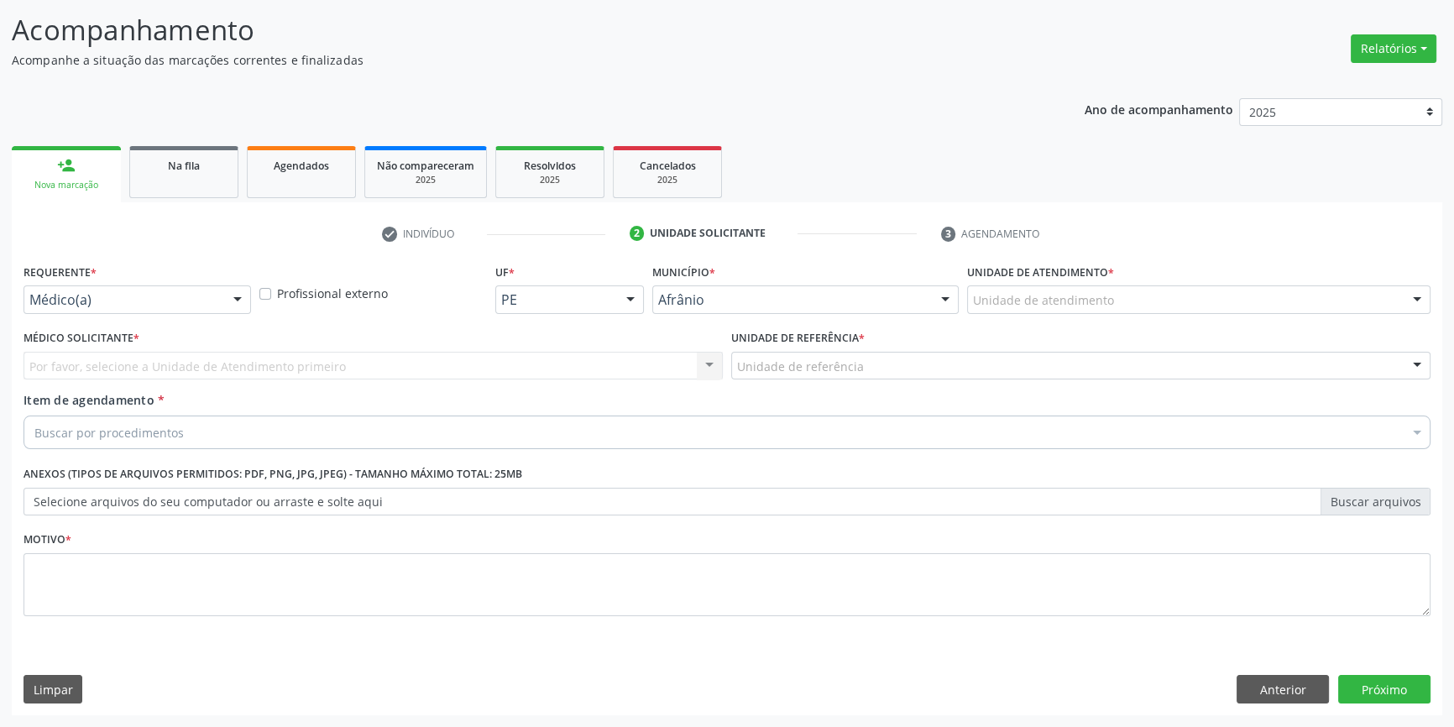
scroll to position [103, 0]
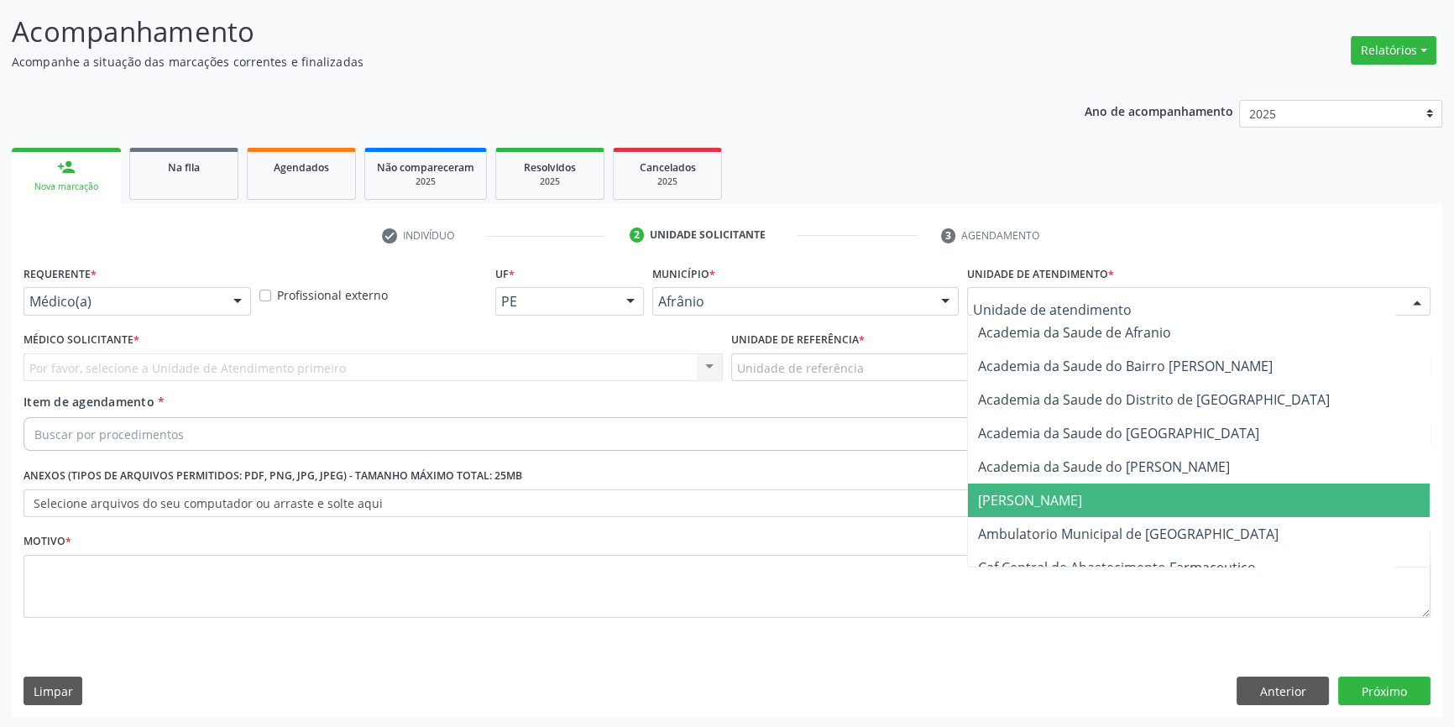
click at [1042, 528] on span "Ambulatorio Municipal de [GEOGRAPHIC_DATA]" at bounding box center [1128, 534] width 301 height 18
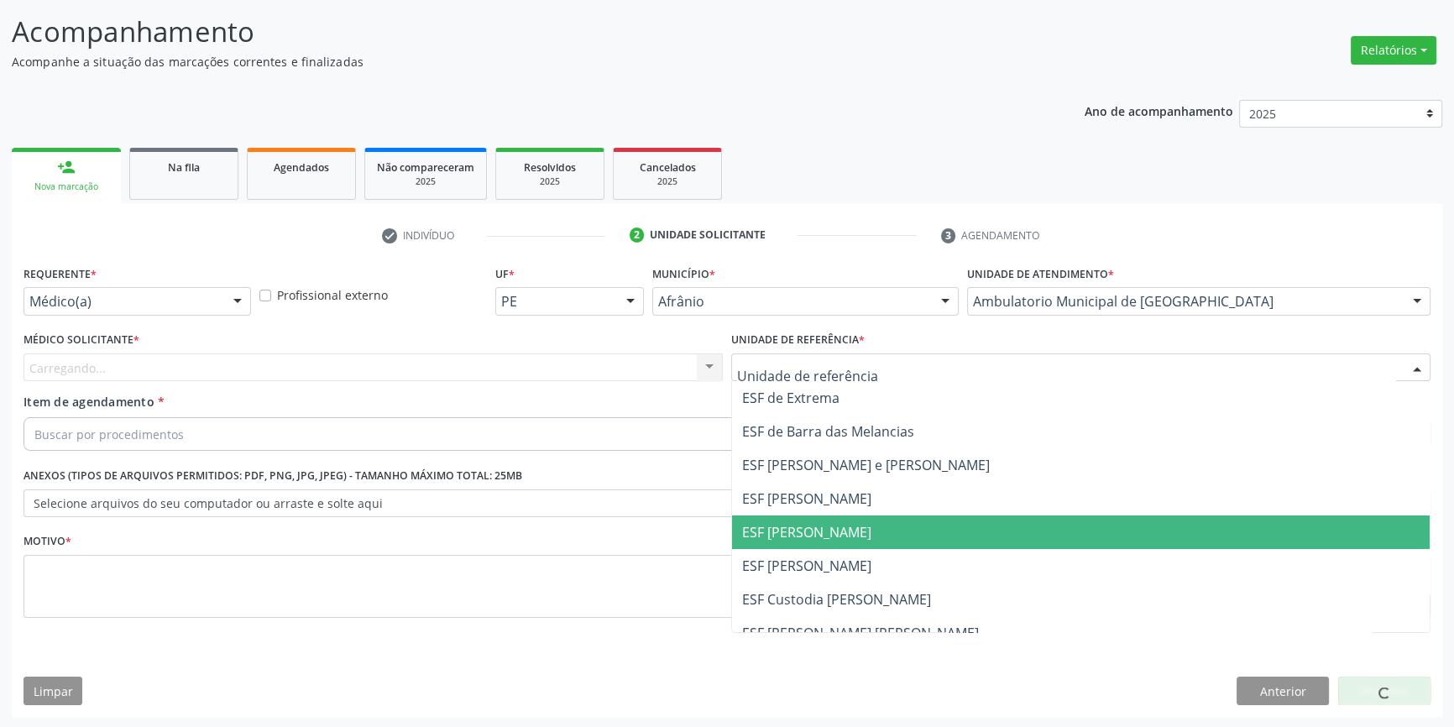
drag, startPoint x: 816, startPoint y: 521, endPoint x: 652, endPoint y: 472, distance: 171.1
click at [798, 521] on span "ESF [PERSON_NAME]" at bounding box center [1081, 533] width 698 height 34
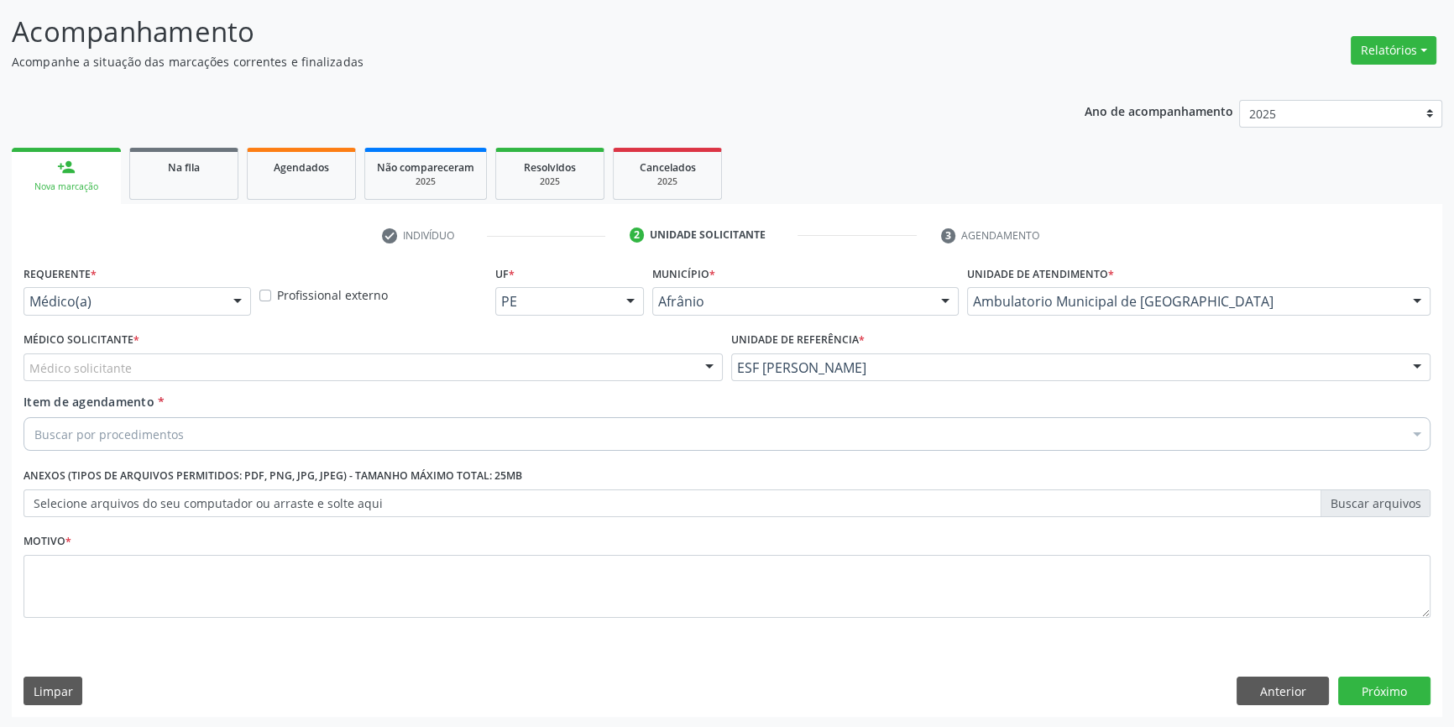
click at [531, 369] on div "Médico solicitante" at bounding box center [373, 367] width 699 height 29
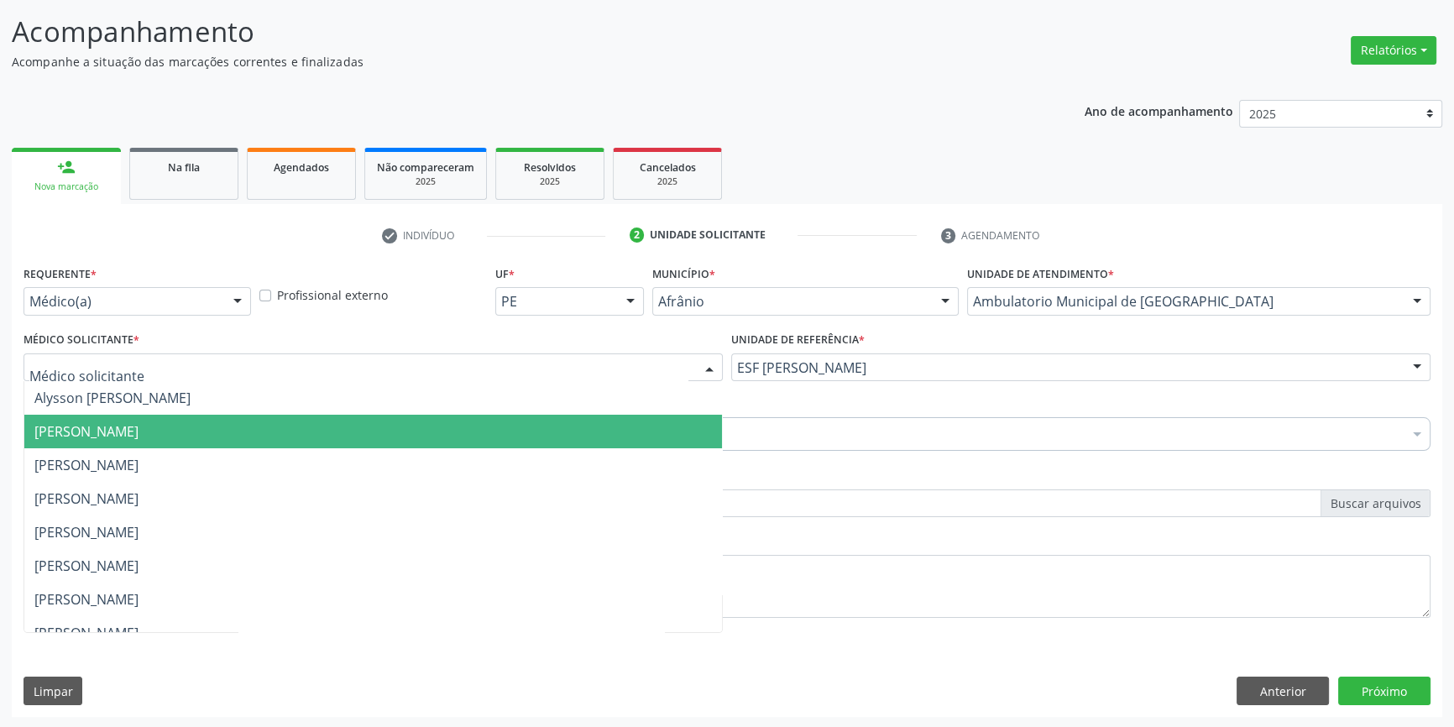
drag, startPoint x: 218, startPoint y: 445, endPoint x: 177, endPoint y: 445, distance: 41.1
click at [215, 445] on span "[PERSON_NAME]" at bounding box center [373, 432] width 698 height 34
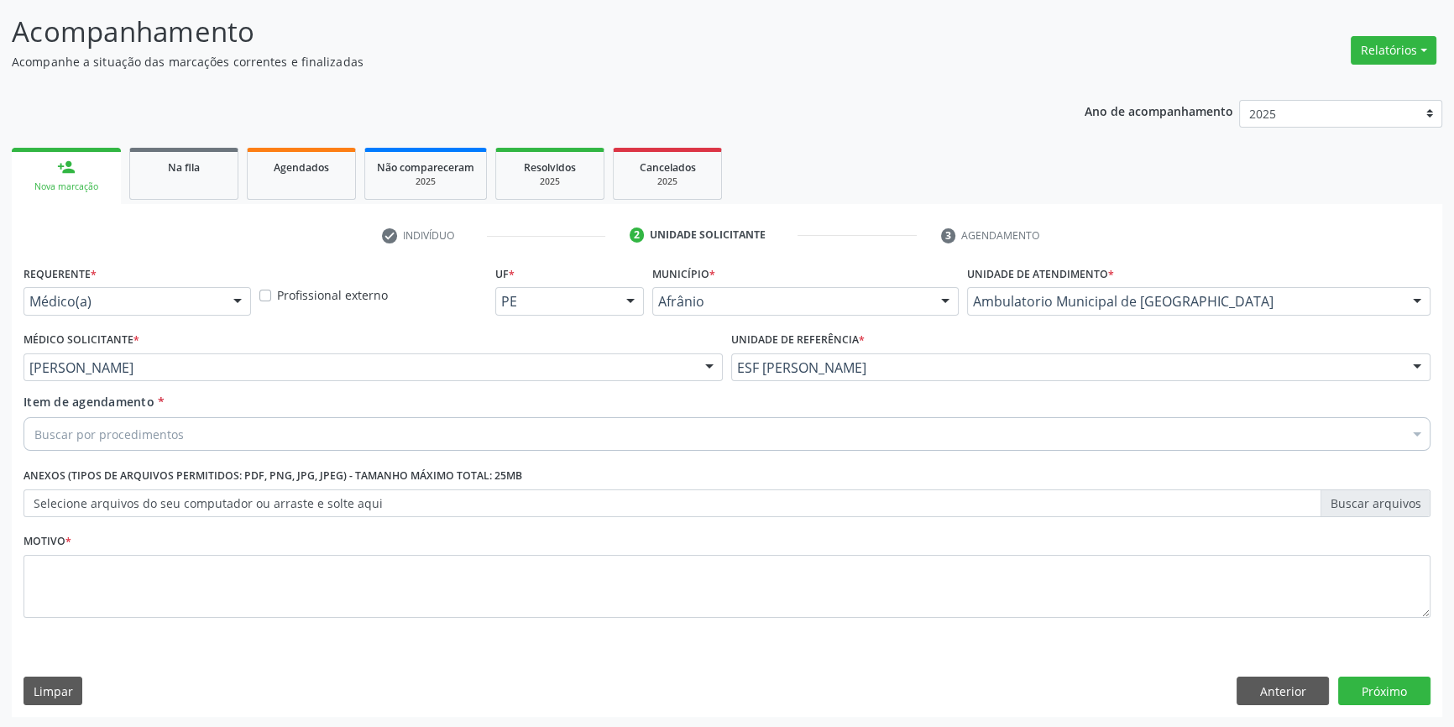
click at [173, 447] on div "Buscar por procedimentos" at bounding box center [727, 434] width 1407 height 34
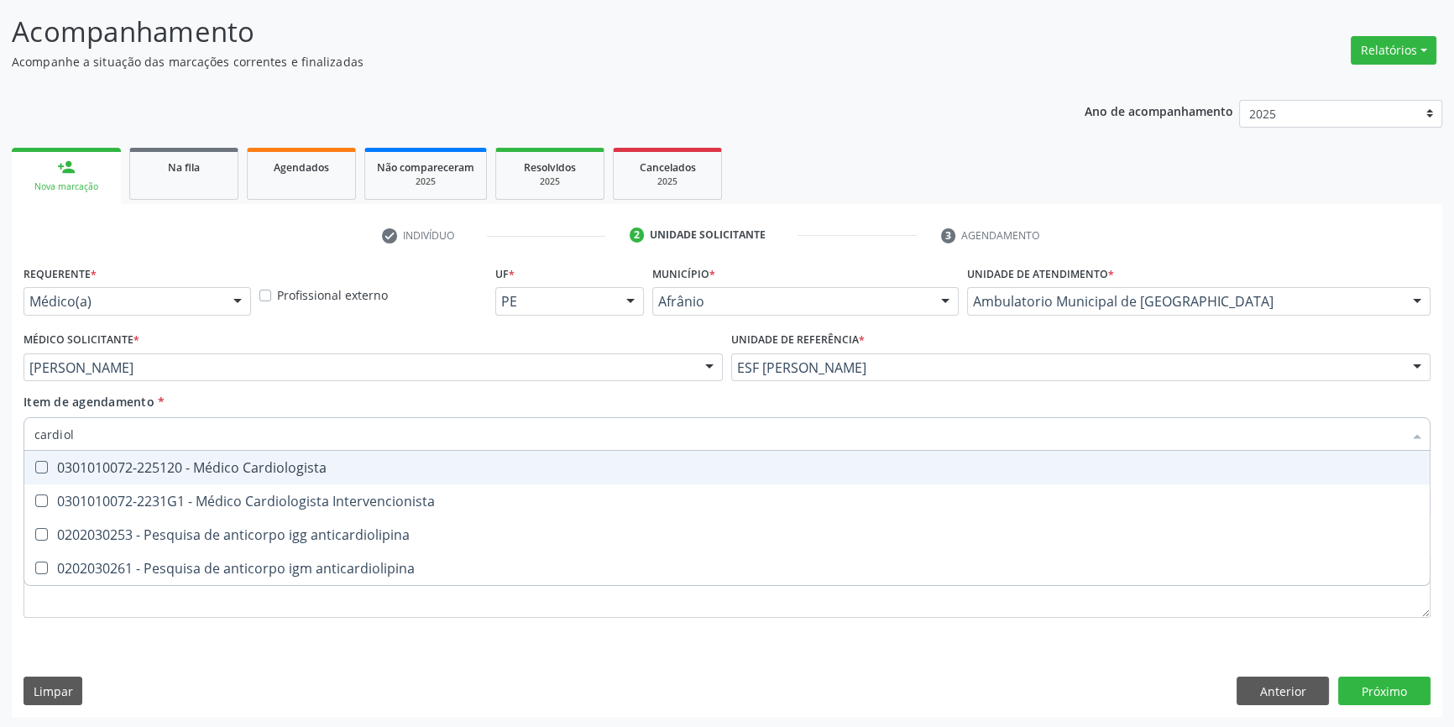
type input "cardiolo"
click at [178, 476] on span "0301010072-225120 - Médico Cardiologista" at bounding box center [727, 468] width 1406 height 34
checkbox Cardiologista "true"
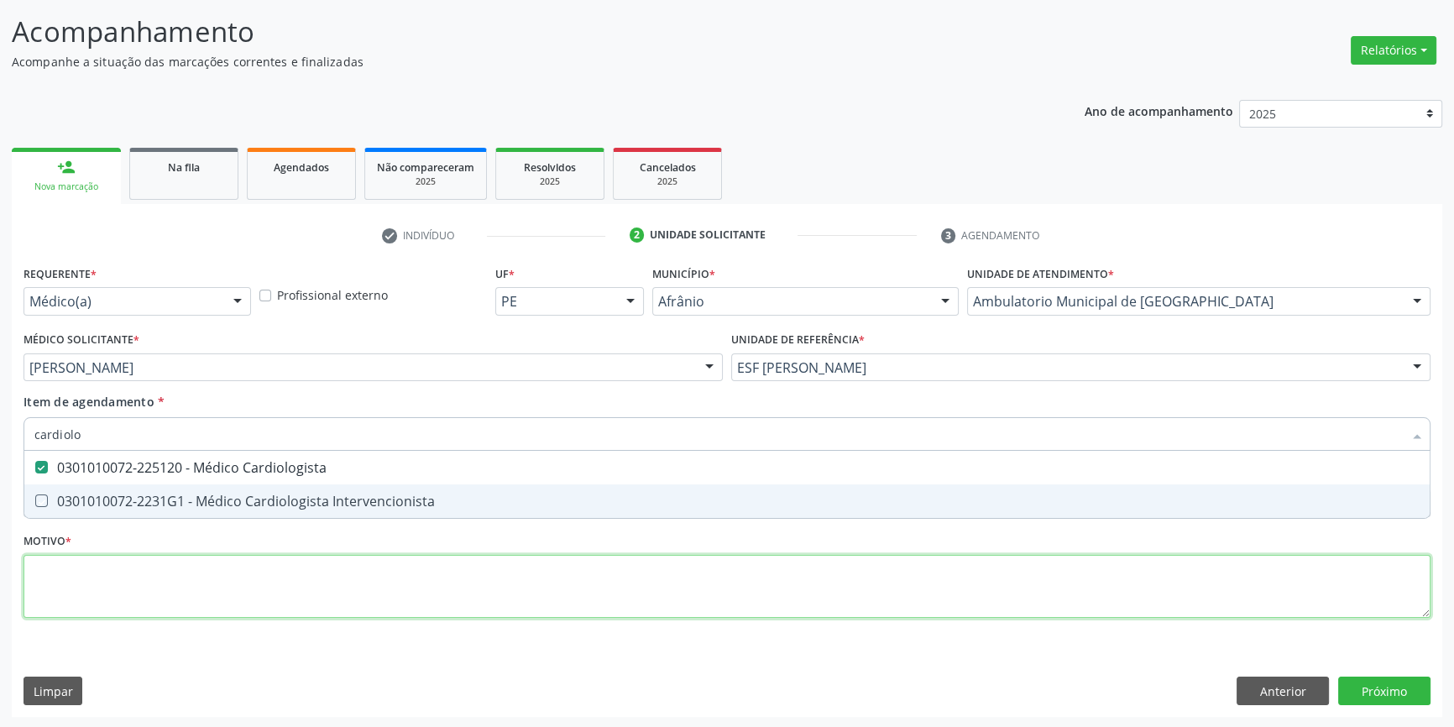
click at [160, 583] on div "Requerente * Médico(a) Médico(a) Enfermeiro(a) Paciente Nenhum resultado encont…" at bounding box center [727, 451] width 1407 height 380
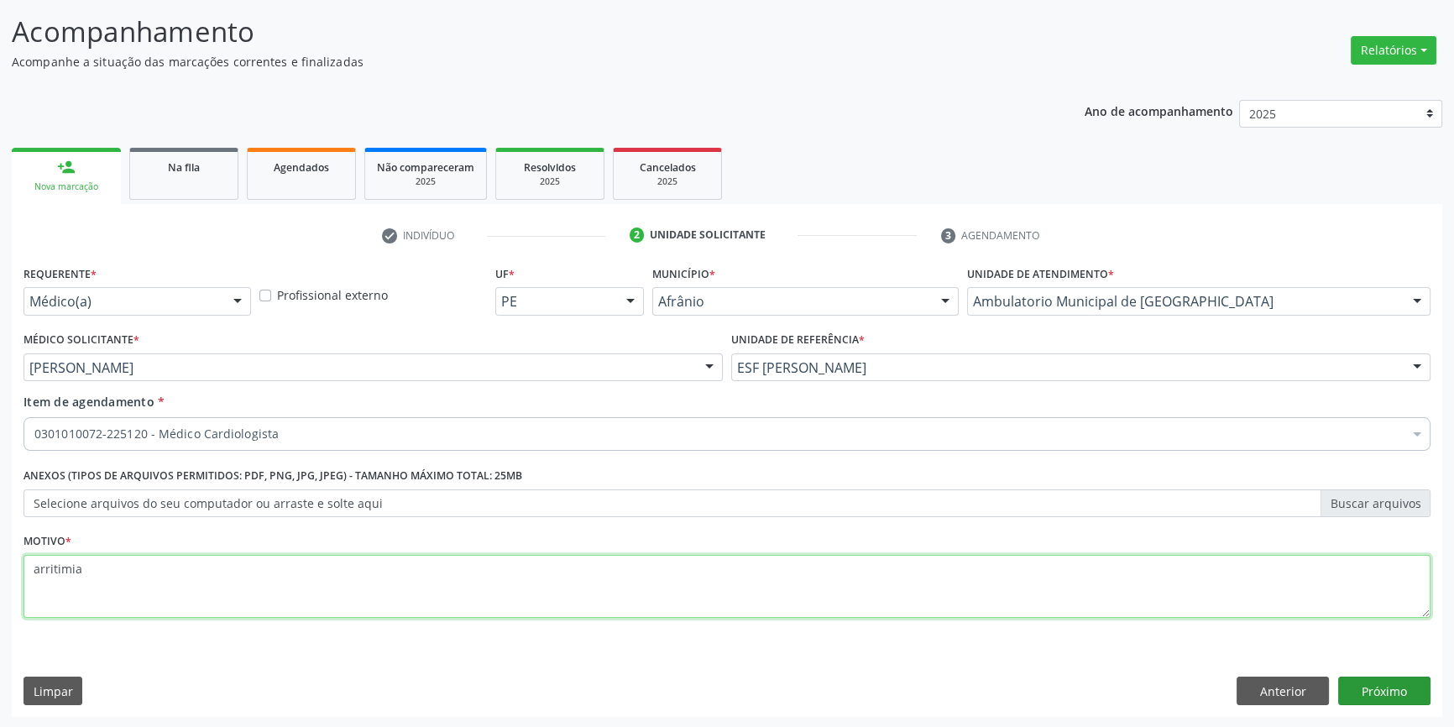
type textarea "arritimia"
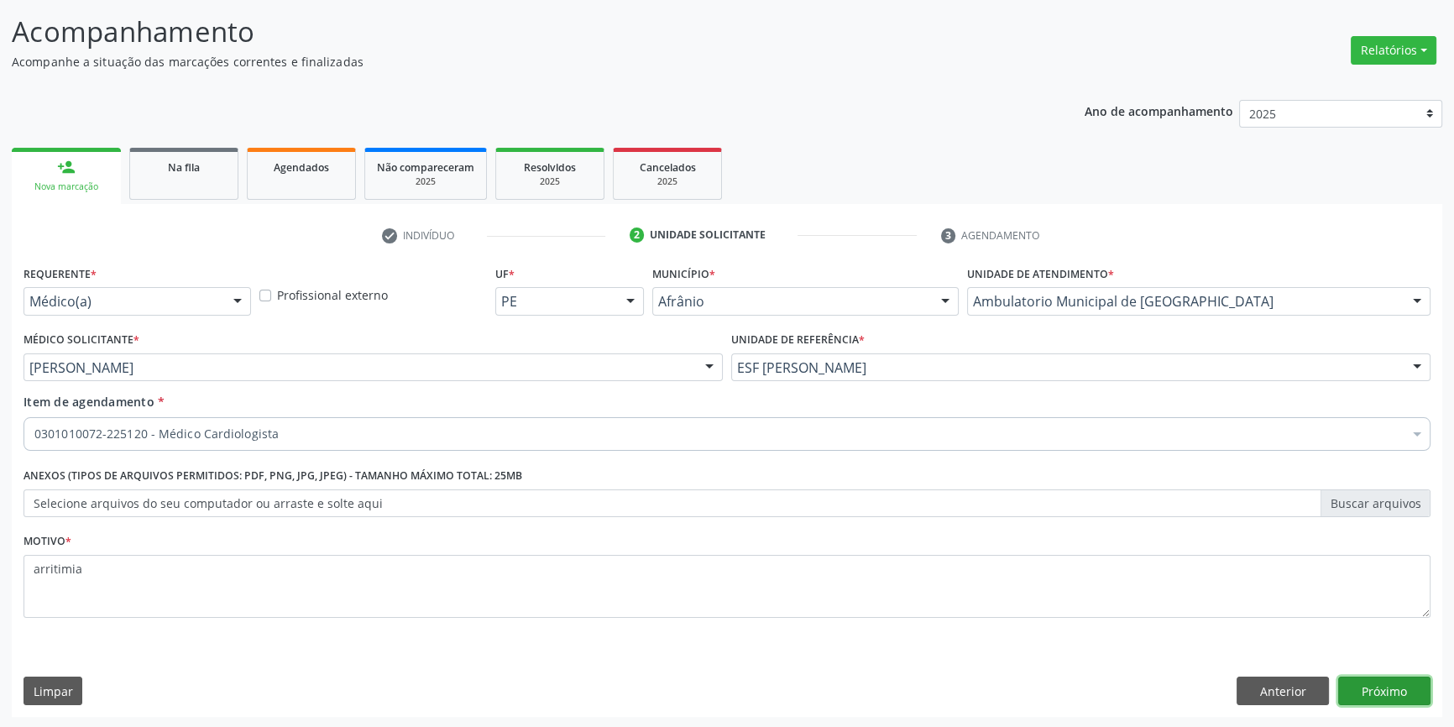
click at [1375, 678] on button "Próximo" at bounding box center [1384, 691] width 92 height 29
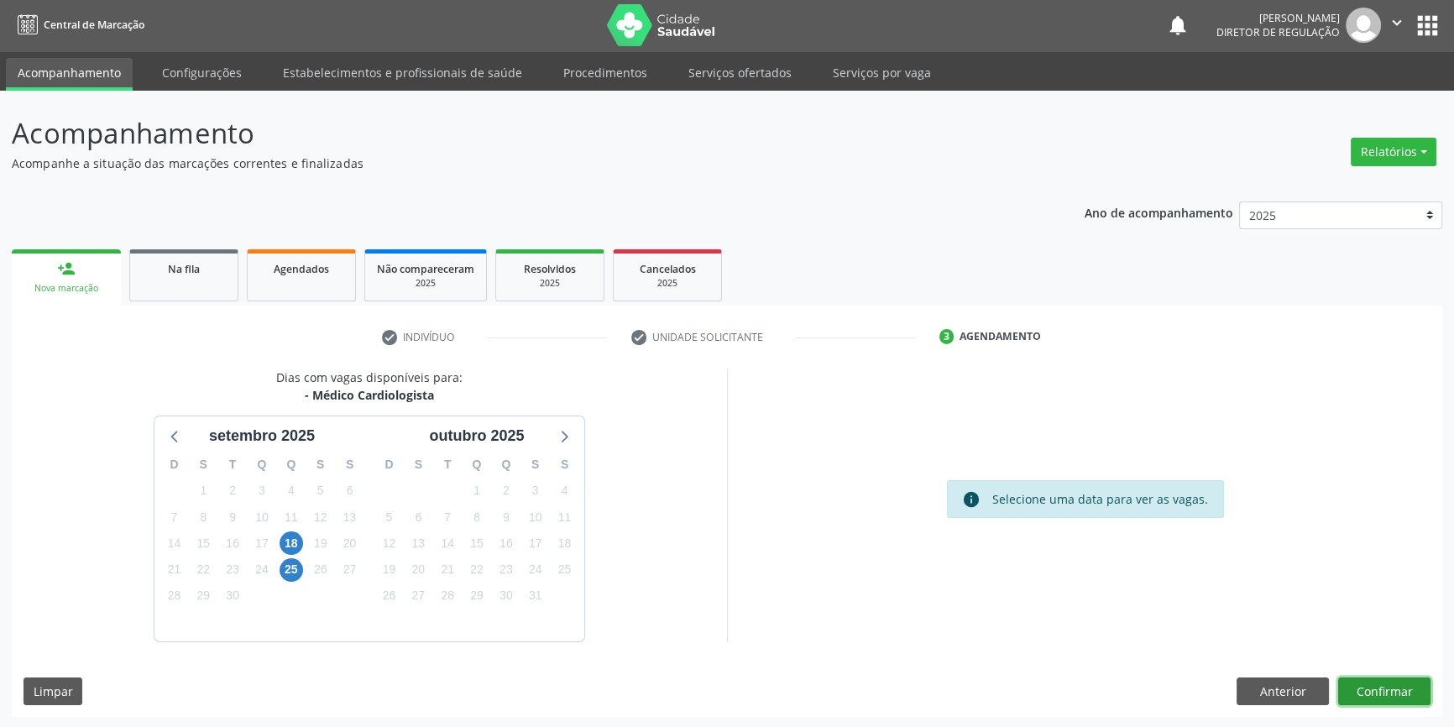
click at [1411, 679] on button "Confirmar" at bounding box center [1384, 692] width 92 height 29
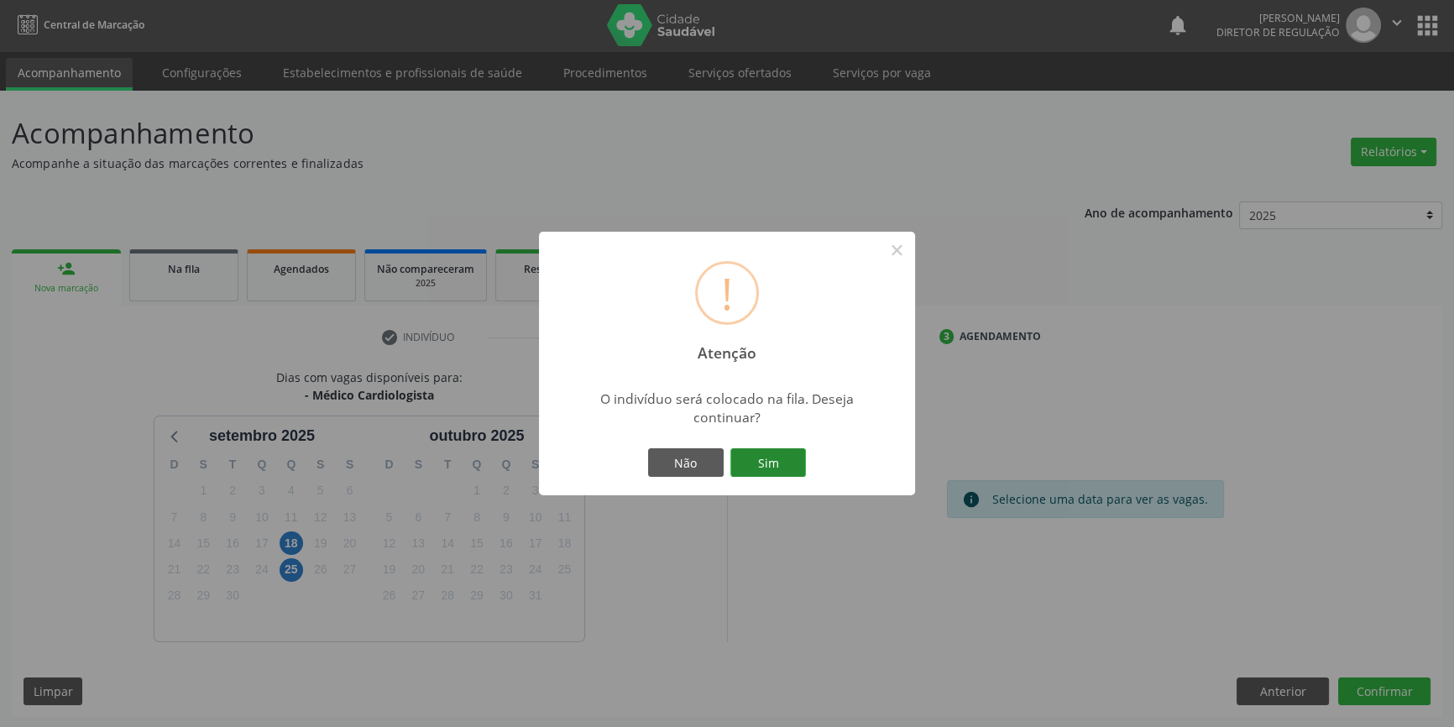
click at [750, 462] on button "Sim" at bounding box center [768, 462] width 76 height 29
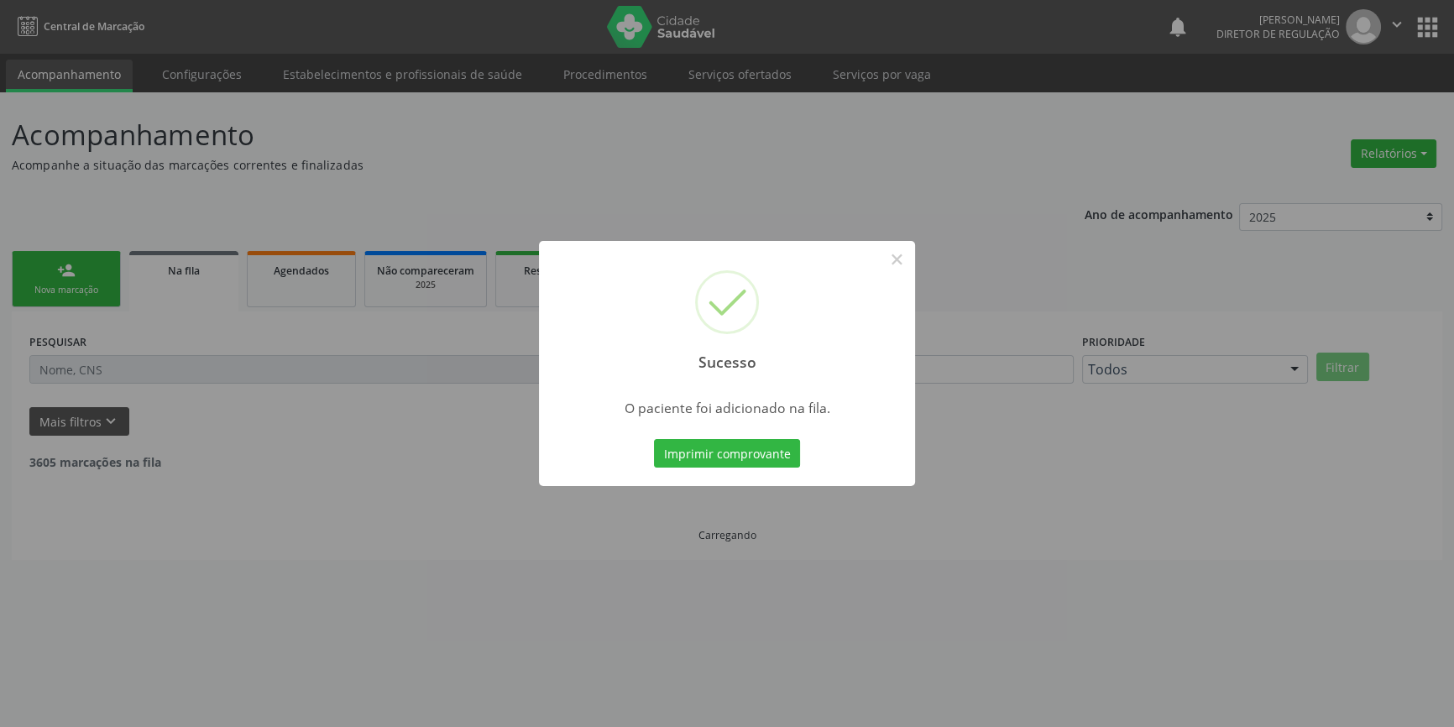
scroll to position [0, 0]
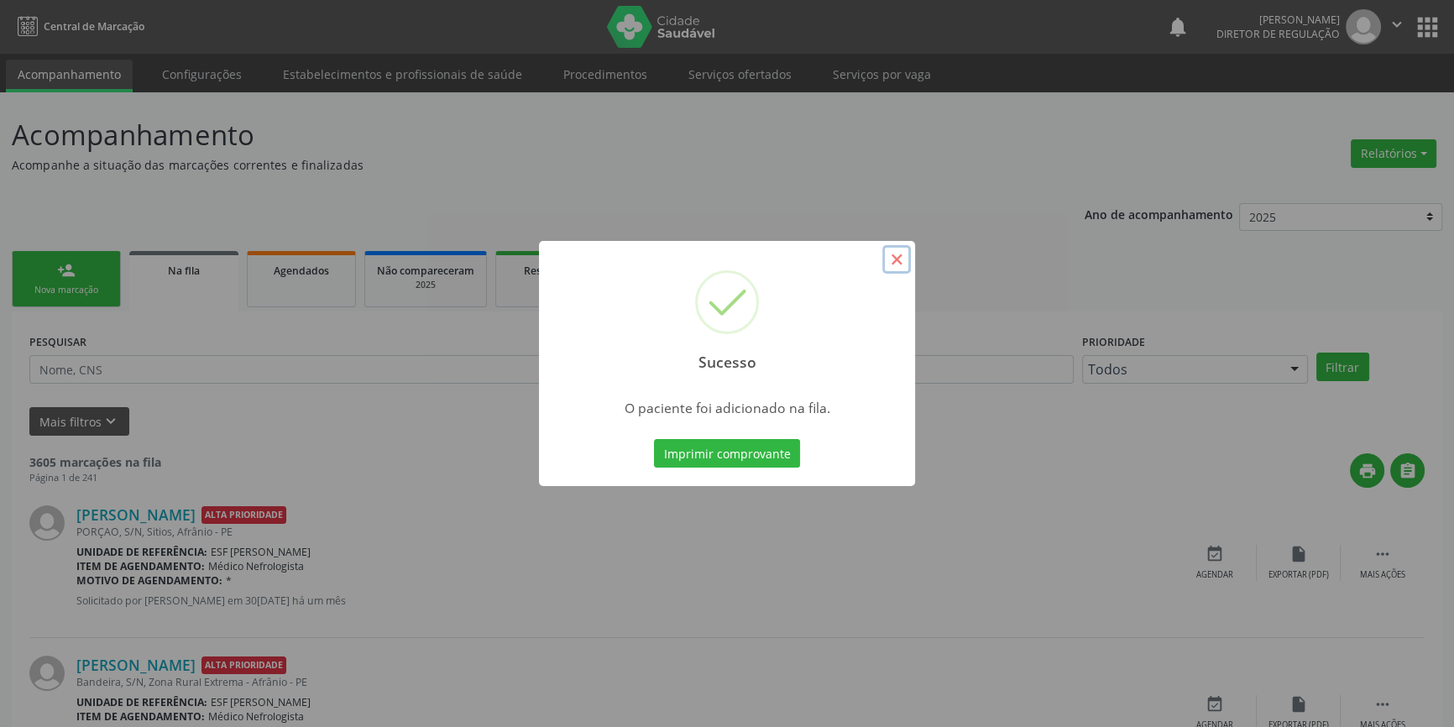
click at [902, 257] on button "×" at bounding box center [896, 259] width 29 height 29
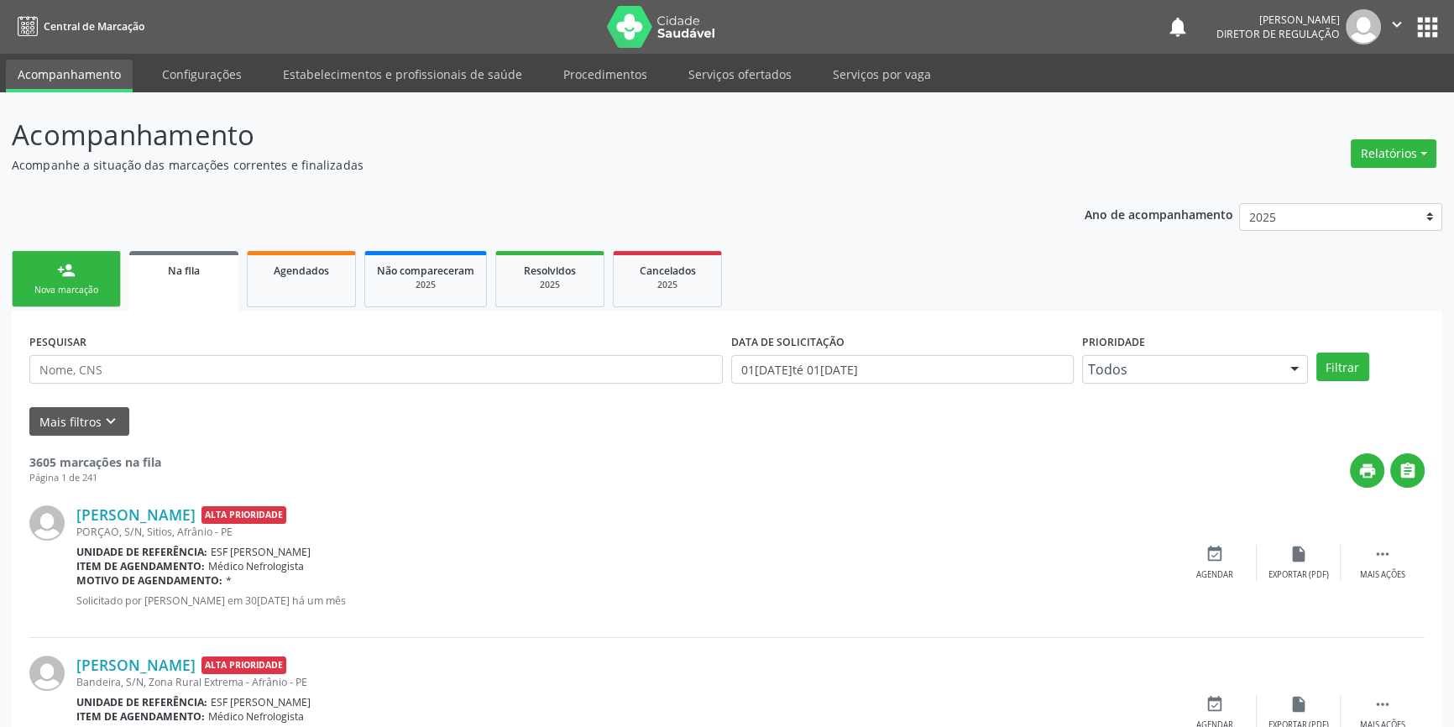
drag, startPoint x: 76, startPoint y: 285, endPoint x: 208, endPoint y: 278, distance: 132.0
click at [76, 285] on div "Nova marcação" at bounding box center [66, 290] width 84 height 13
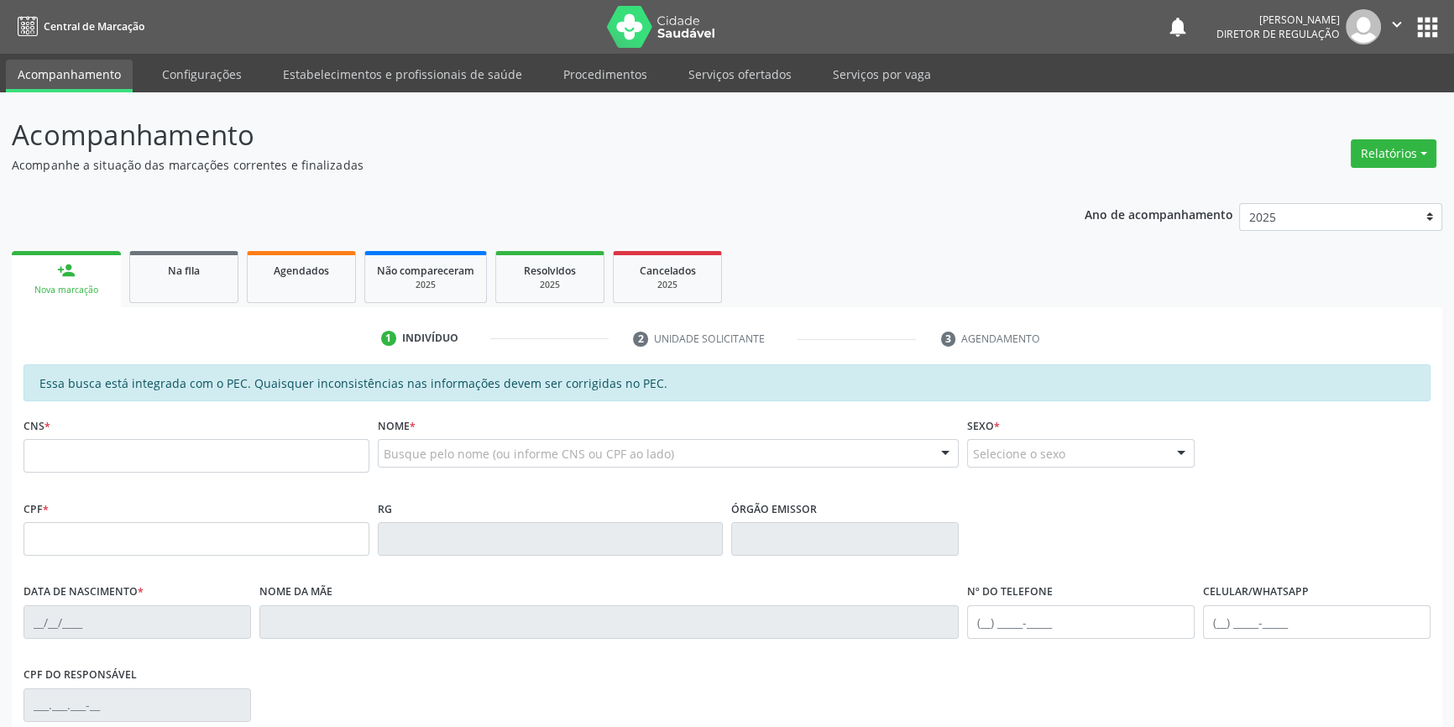
click at [131, 480] on fieldset "CNS *" at bounding box center [197, 448] width 346 height 71
click at [140, 462] on input "text" at bounding box center [197, 456] width 346 height 34
type input "700 0043 1807 9702"
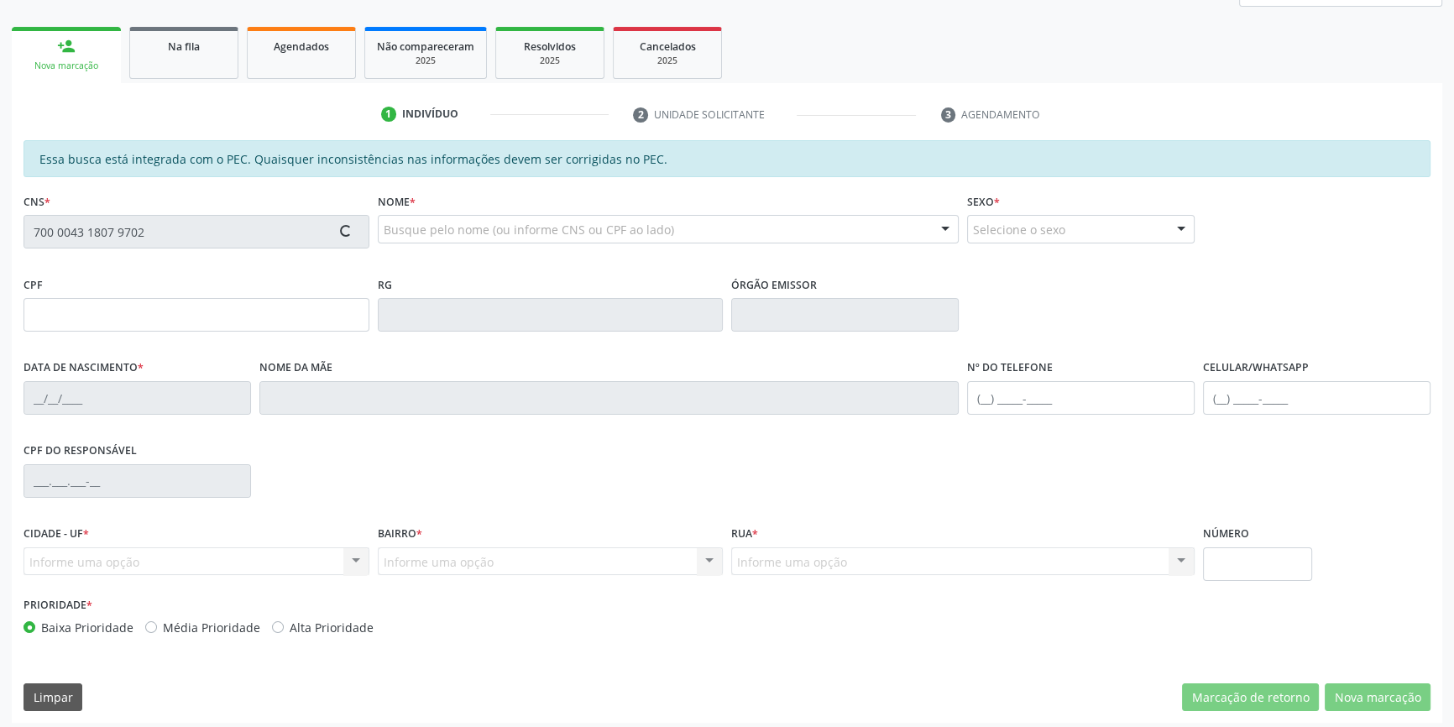
scroll to position [230, 0]
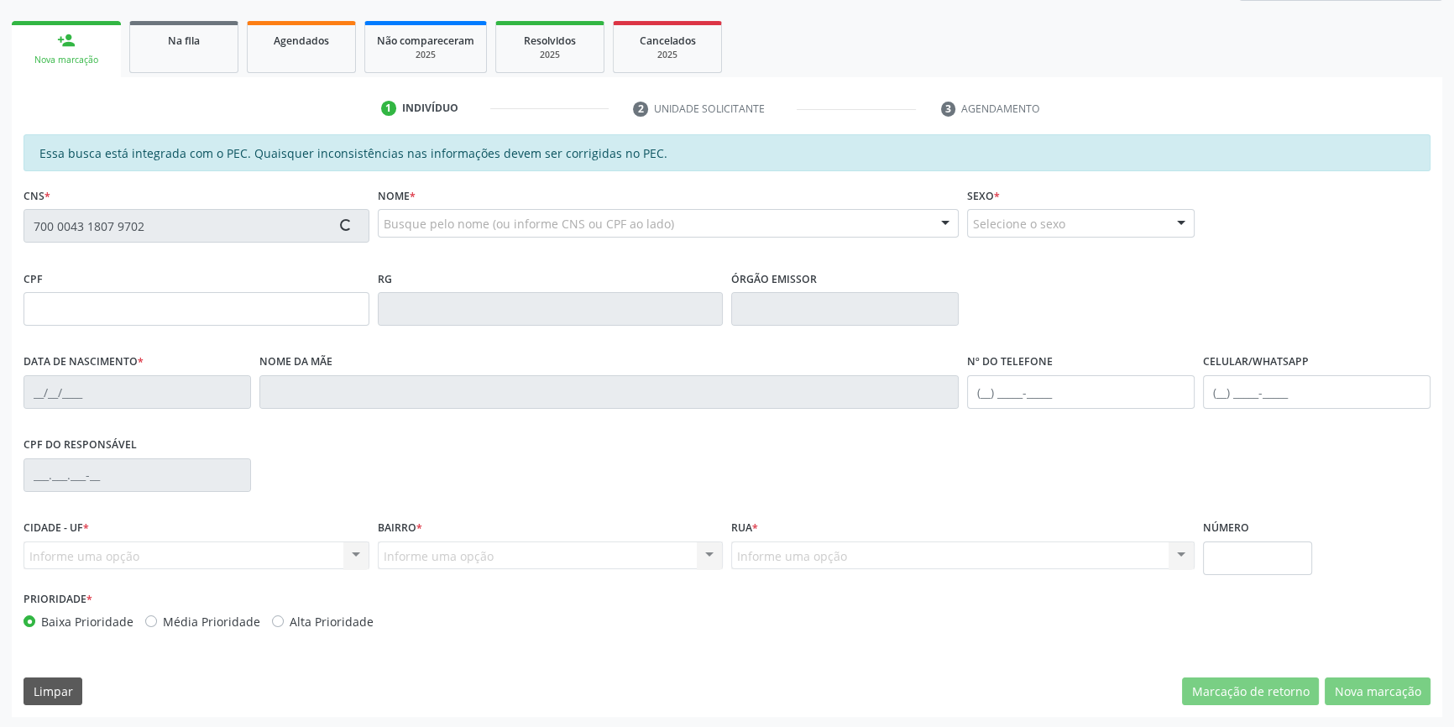
type input "084.227.284-43"
type input "[DATE]"
type input "[PERSON_NAME]"
type input "[PHONE_NUMBER]"
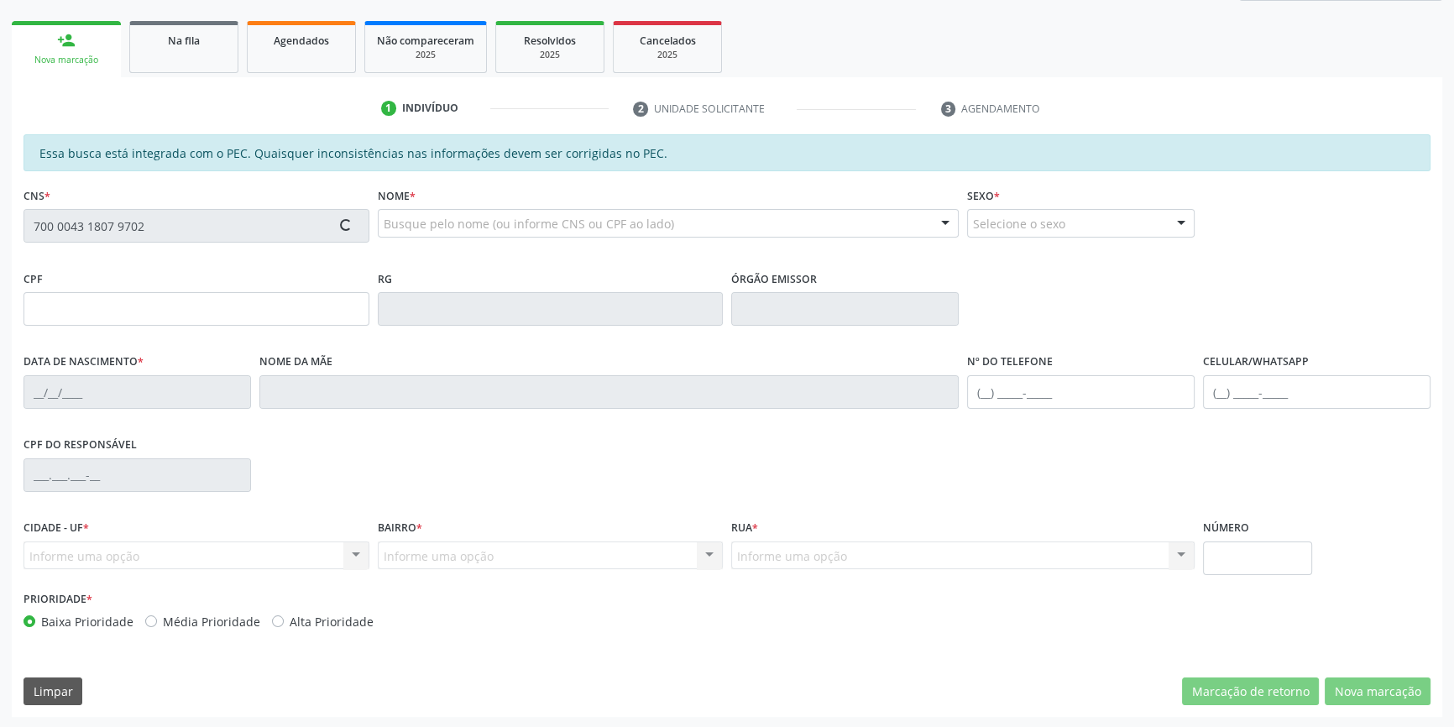
type input "S/N"
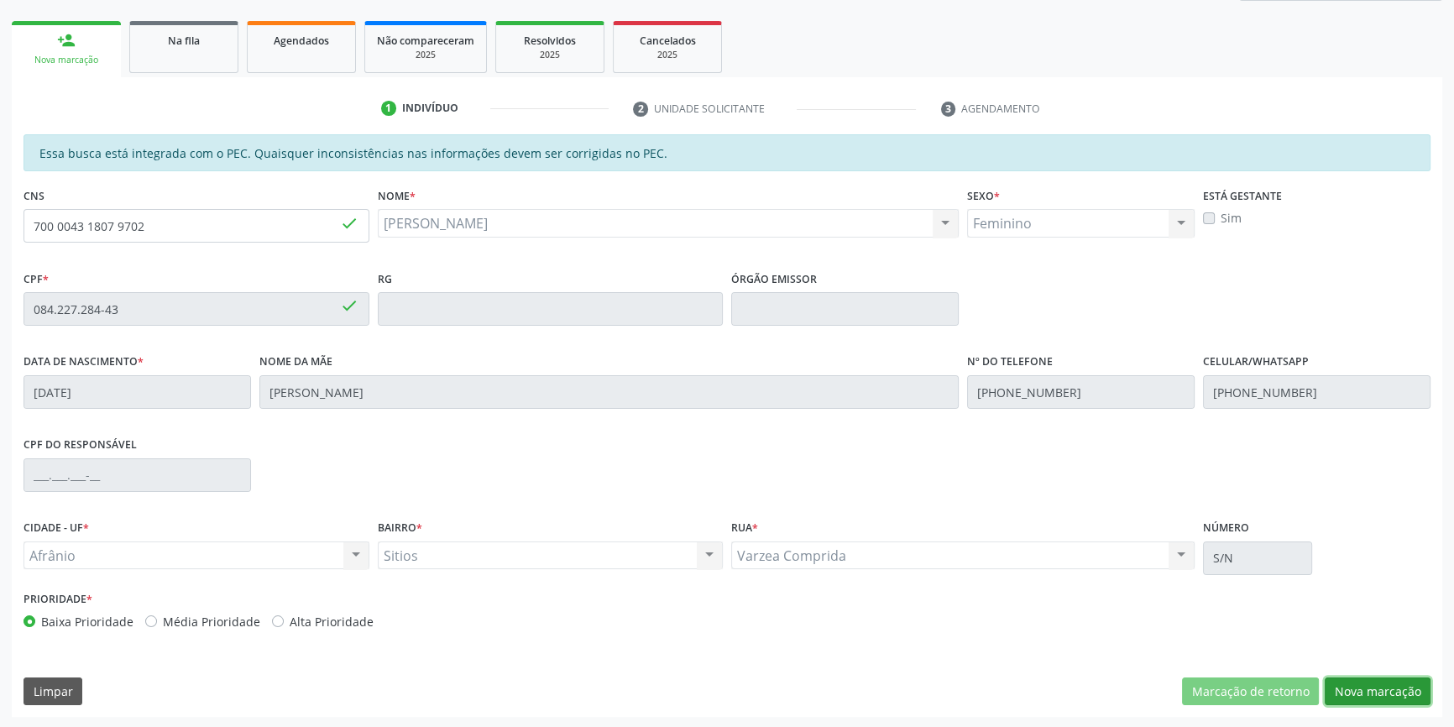
click at [1354, 686] on button "Nova marcação" at bounding box center [1378, 692] width 106 height 29
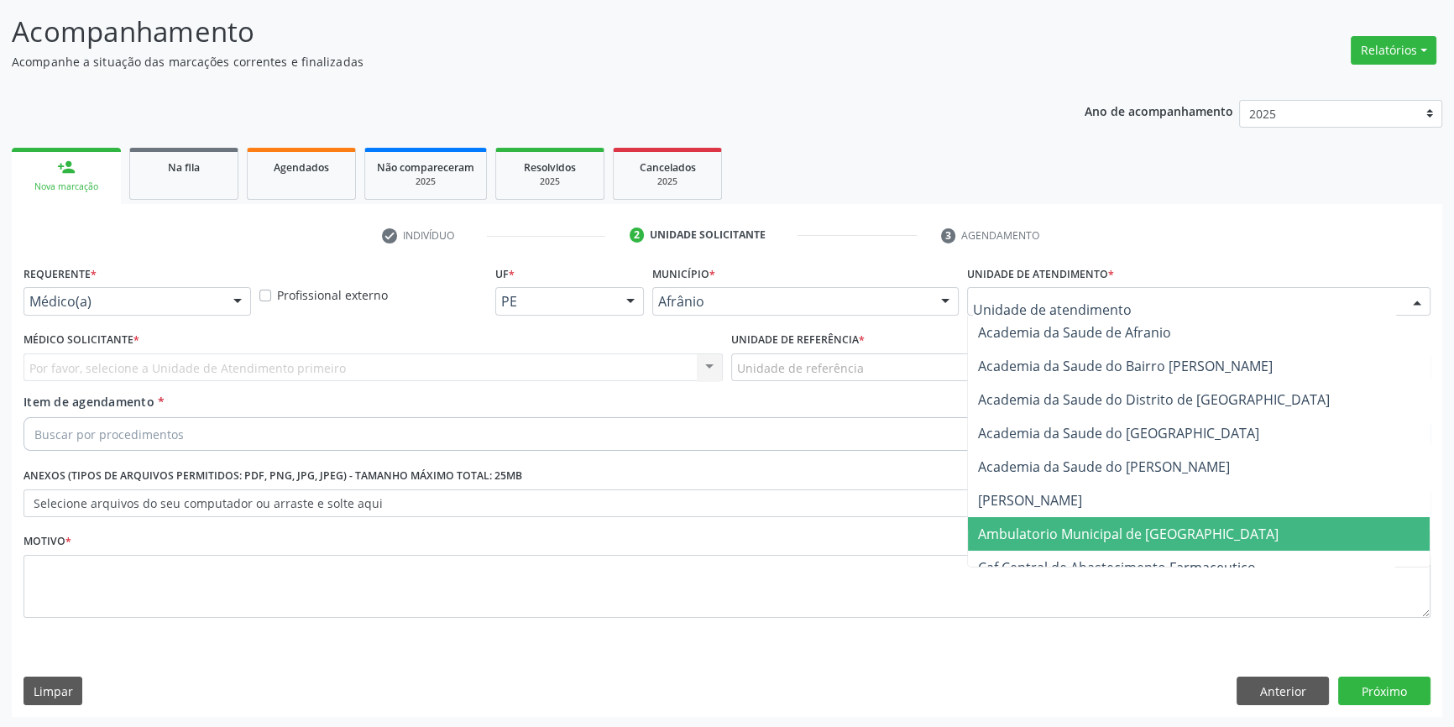
click at [1090, 531] on span "Ambulatorio Municipal de [GEOGRAPHIC_DATA]" at bounding box center [1128, 534] width 301 height 18
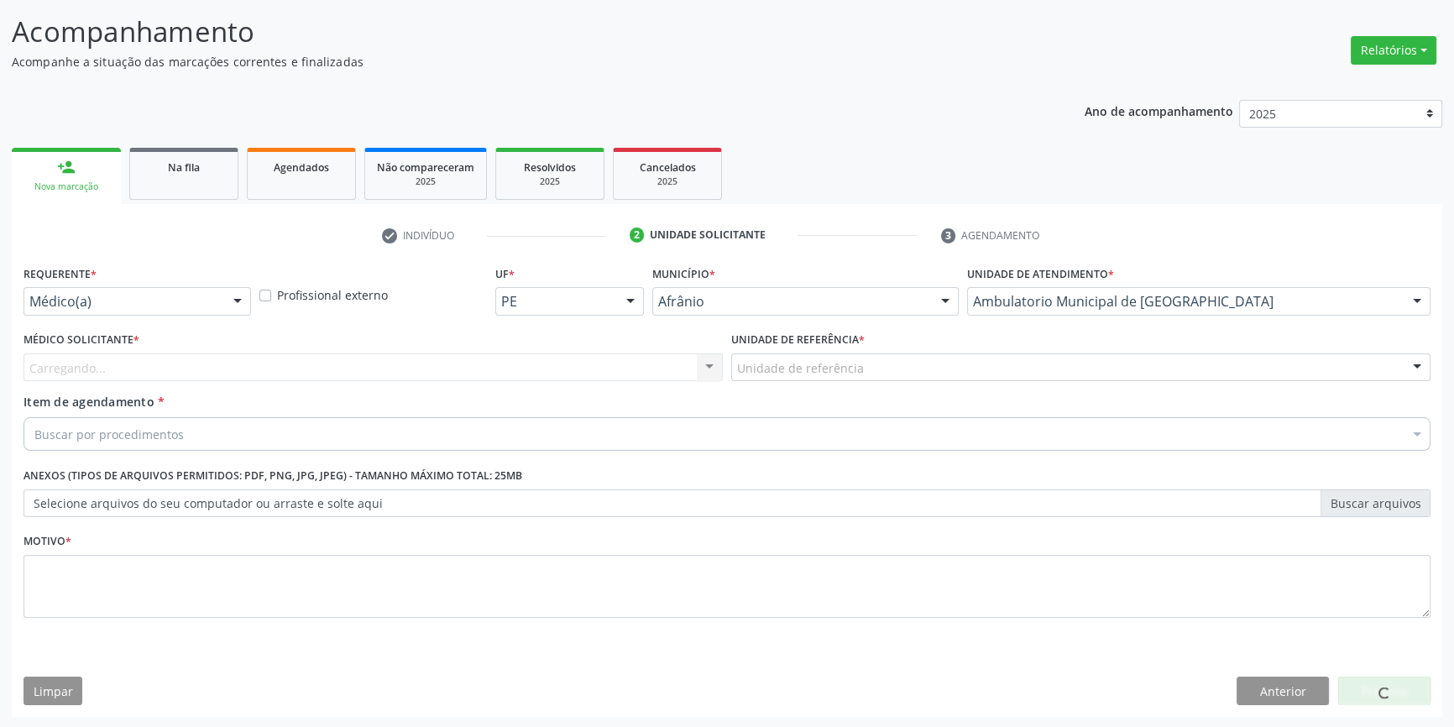
click at [863, 359] on div "Unidade de referência" at bounding box center [1080, 367] width 699 height 29
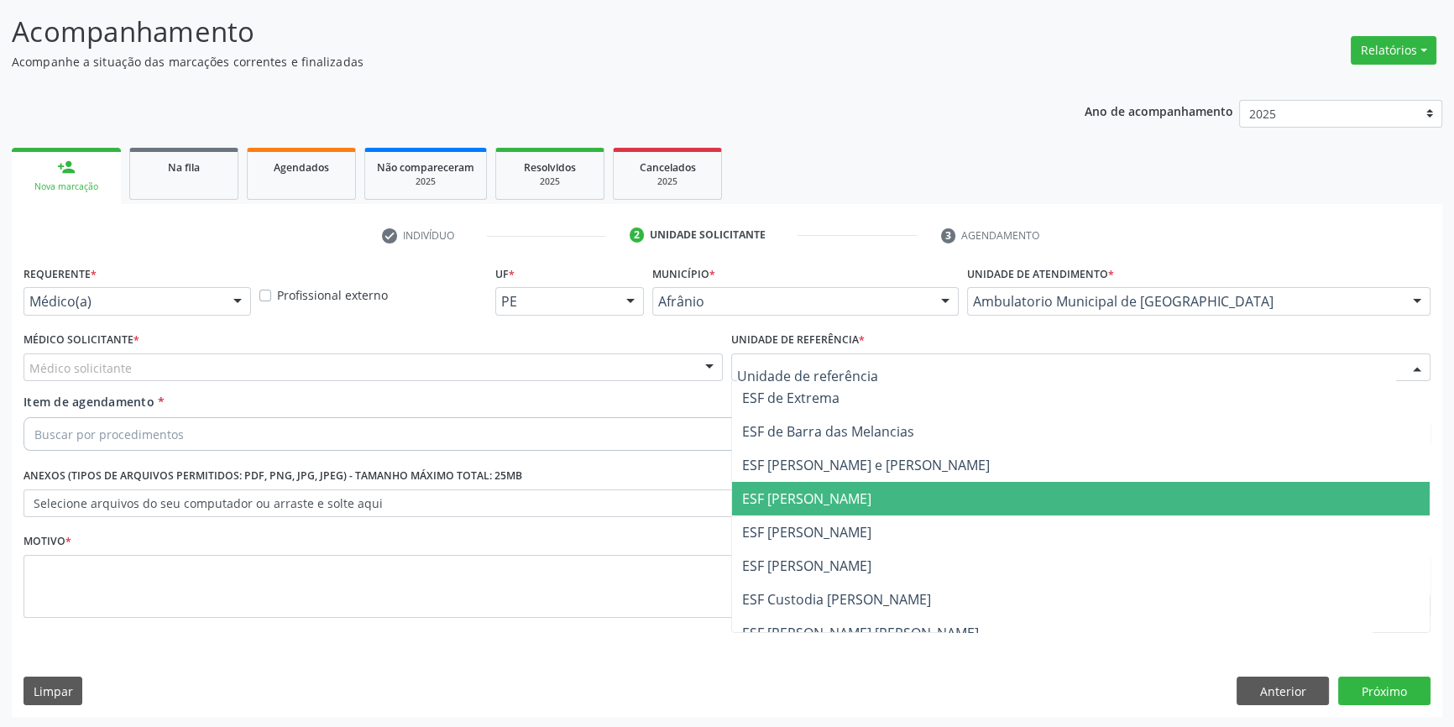
drag, startPoint x: 830, startPoint y: 514, endPoint x: 780, endPoint y: 509, distance: 50.6
click at [827, 516] on span "ESF [PERSON_NAME]" at bounding box center [1081, 533] width 698 height 34
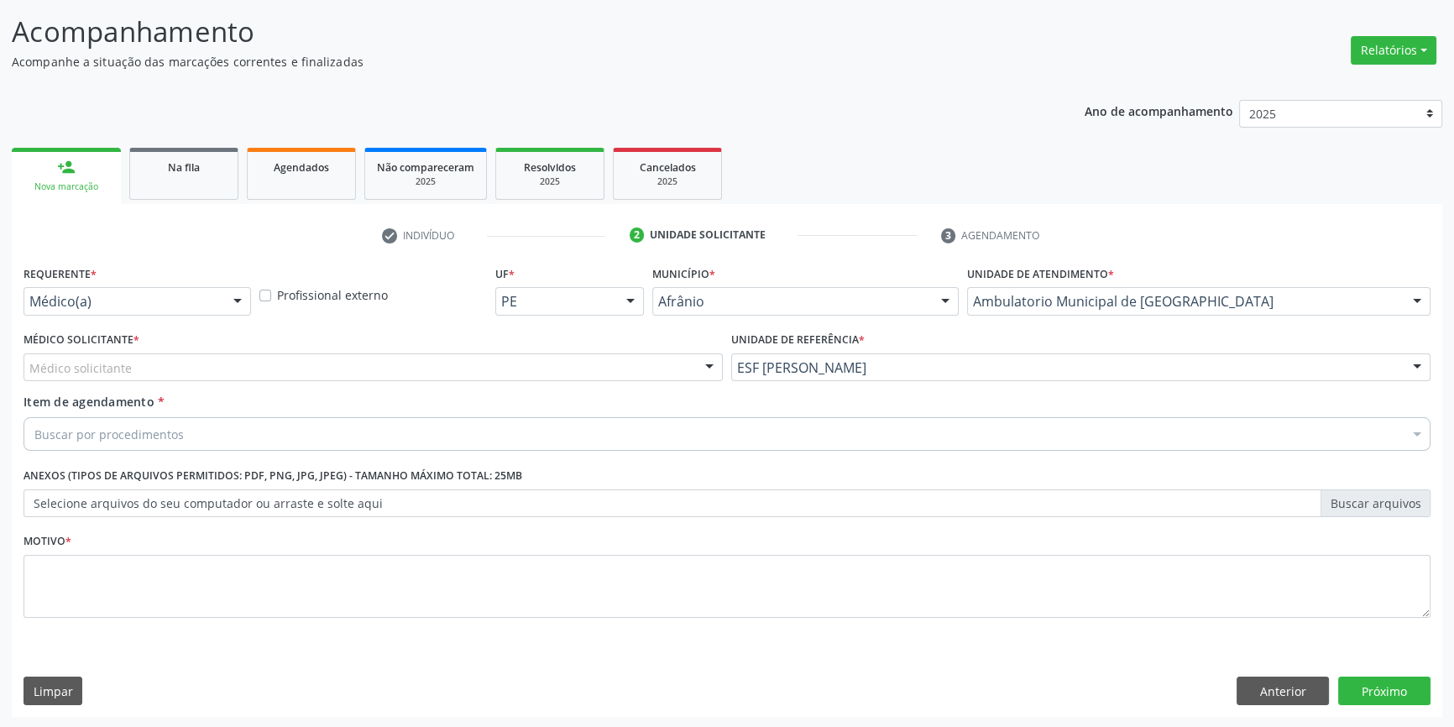
click at [374, 371] on div "Médico solicitante" at bounding box center [373, 367] width 699 height 29
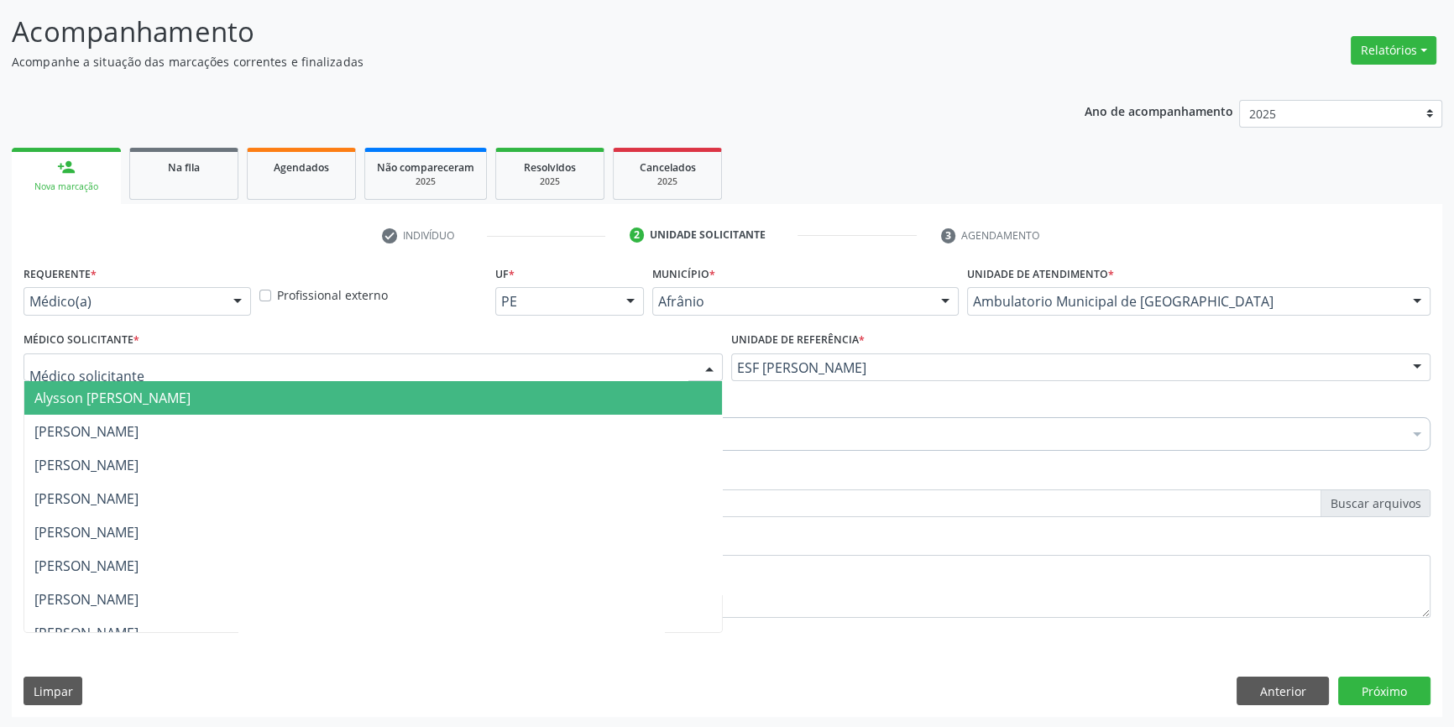
click at [300, 420] on span "[PERSON_NAME]" at bounding box center [373, 432] width 698 height 34
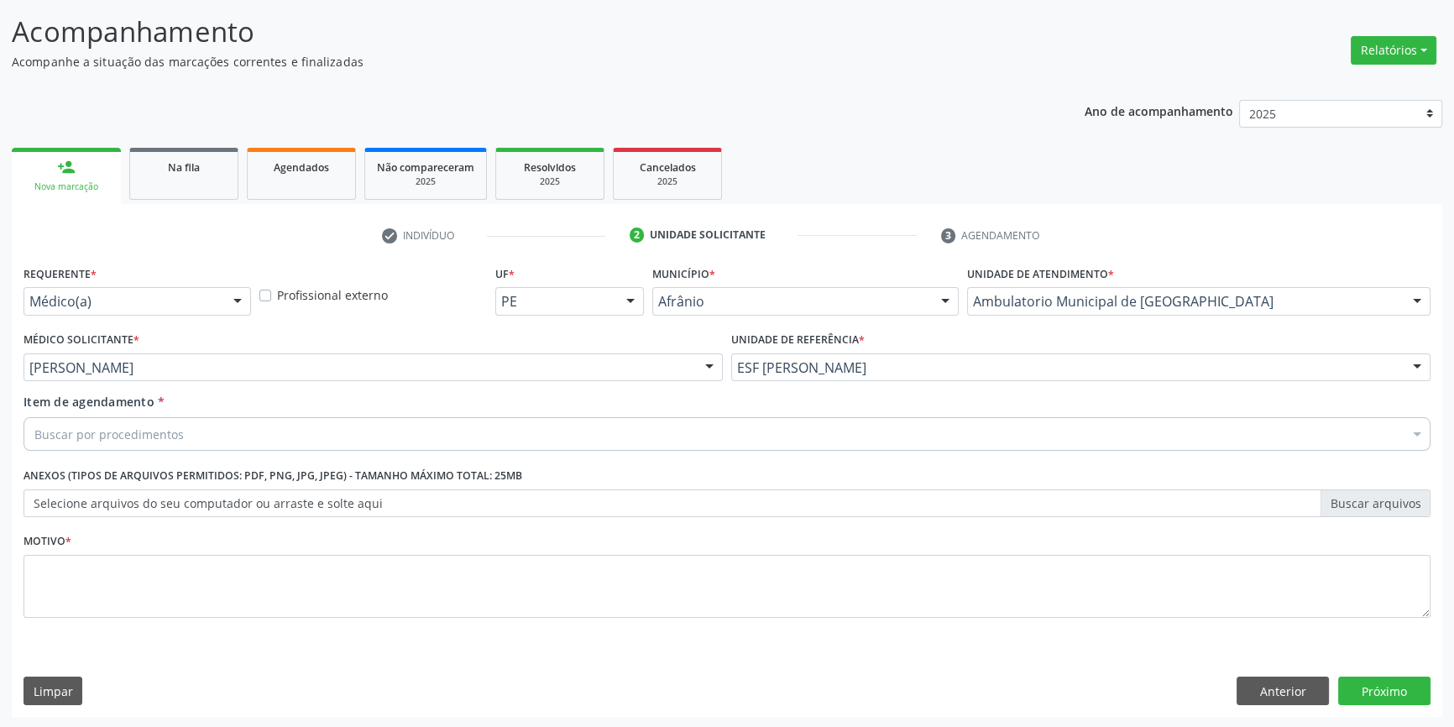
click at [298, 422] on div "Buscar por procedimentos" at bounding box center [727, 434] width 1407 height 34
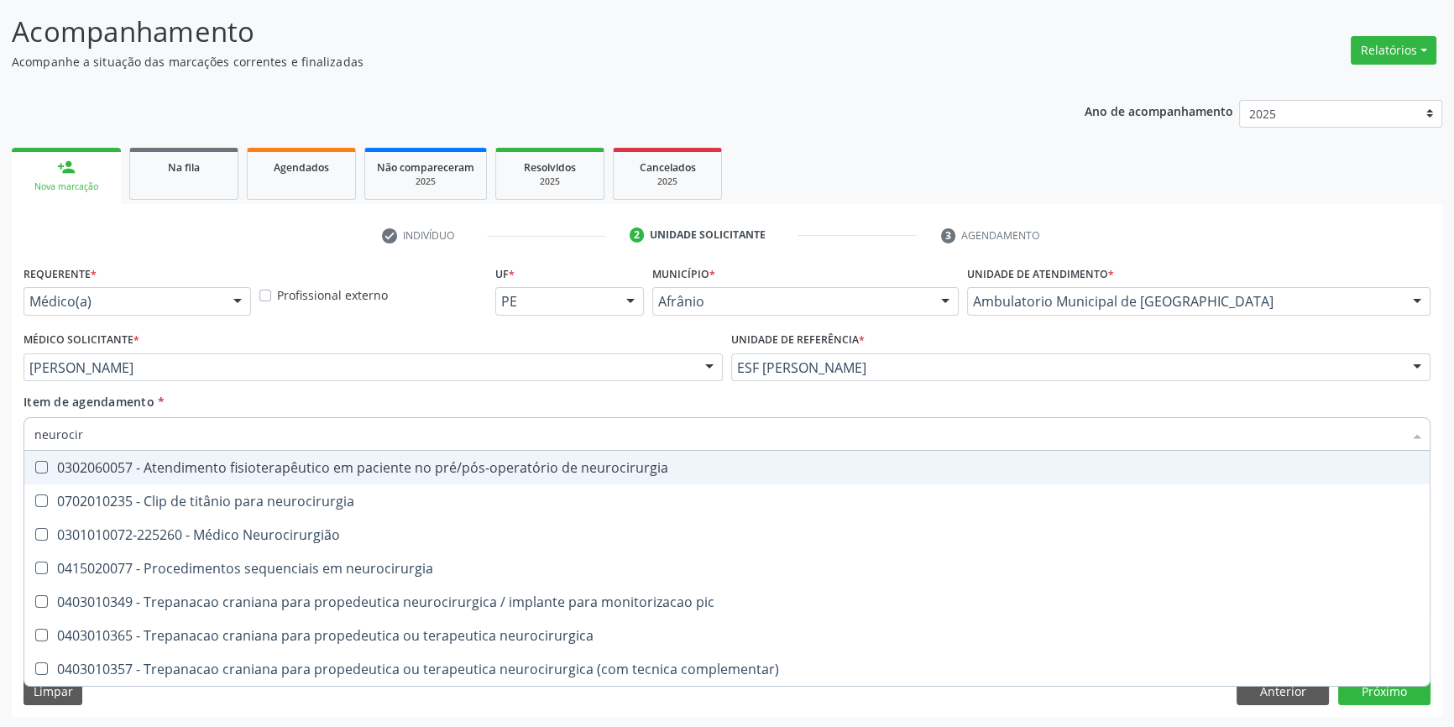
type input "neurociru"
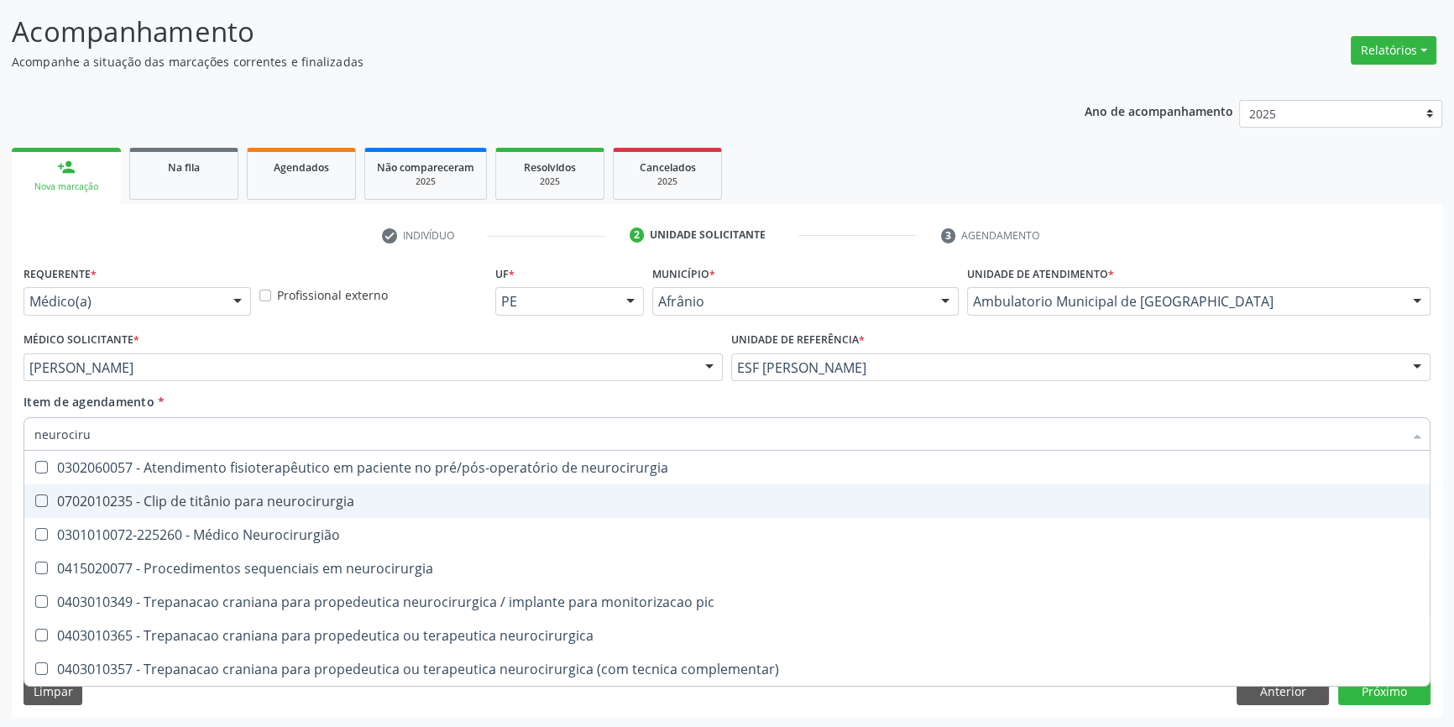
click at [304, 521] on span "0301010072-225260 - Médico Neurocirurgião" at bounding box center [727, 535] width 1406 height 34
checkbox Neurocirurgião "true"
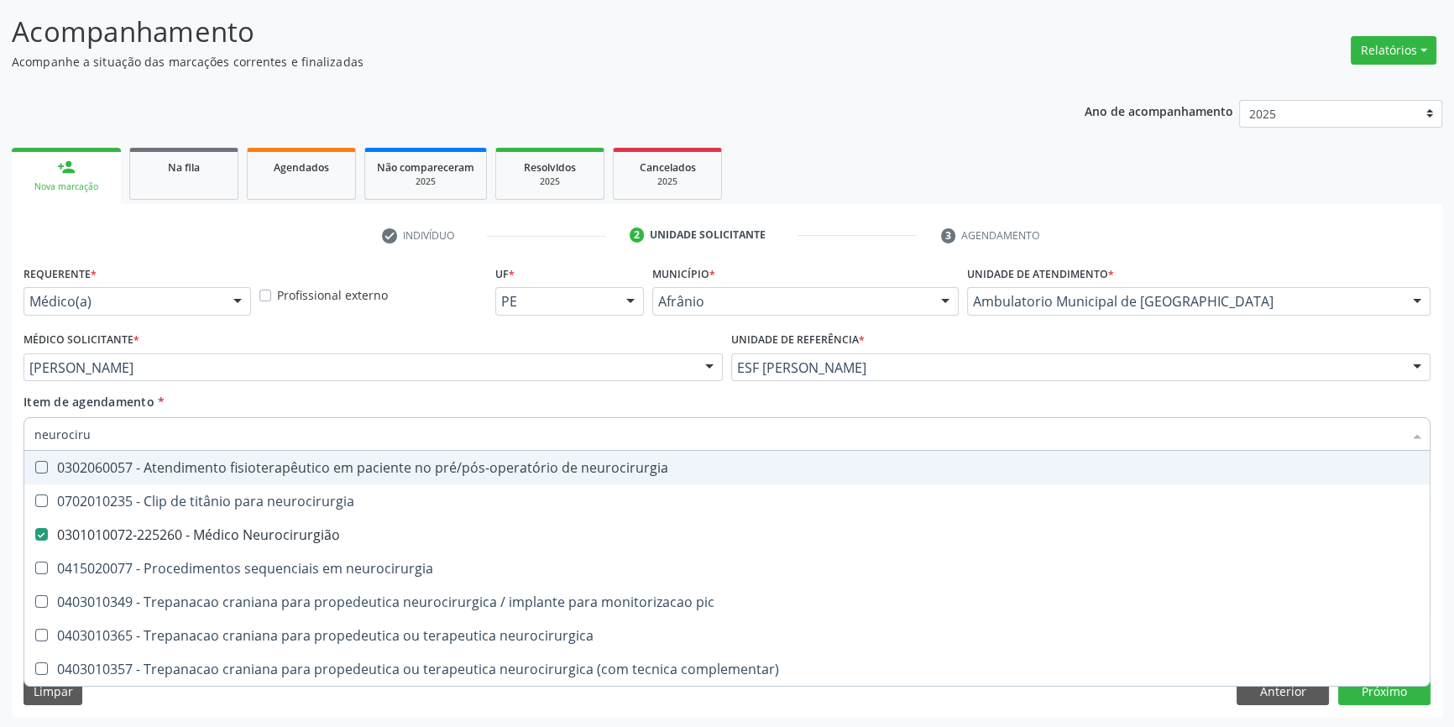
click at [336, 407] on div "Item de agendamento * neurociru Desfazer seleção 0302060057 - Atendimento fisio…" at bounding box center [727, 419] width 1407 height 53
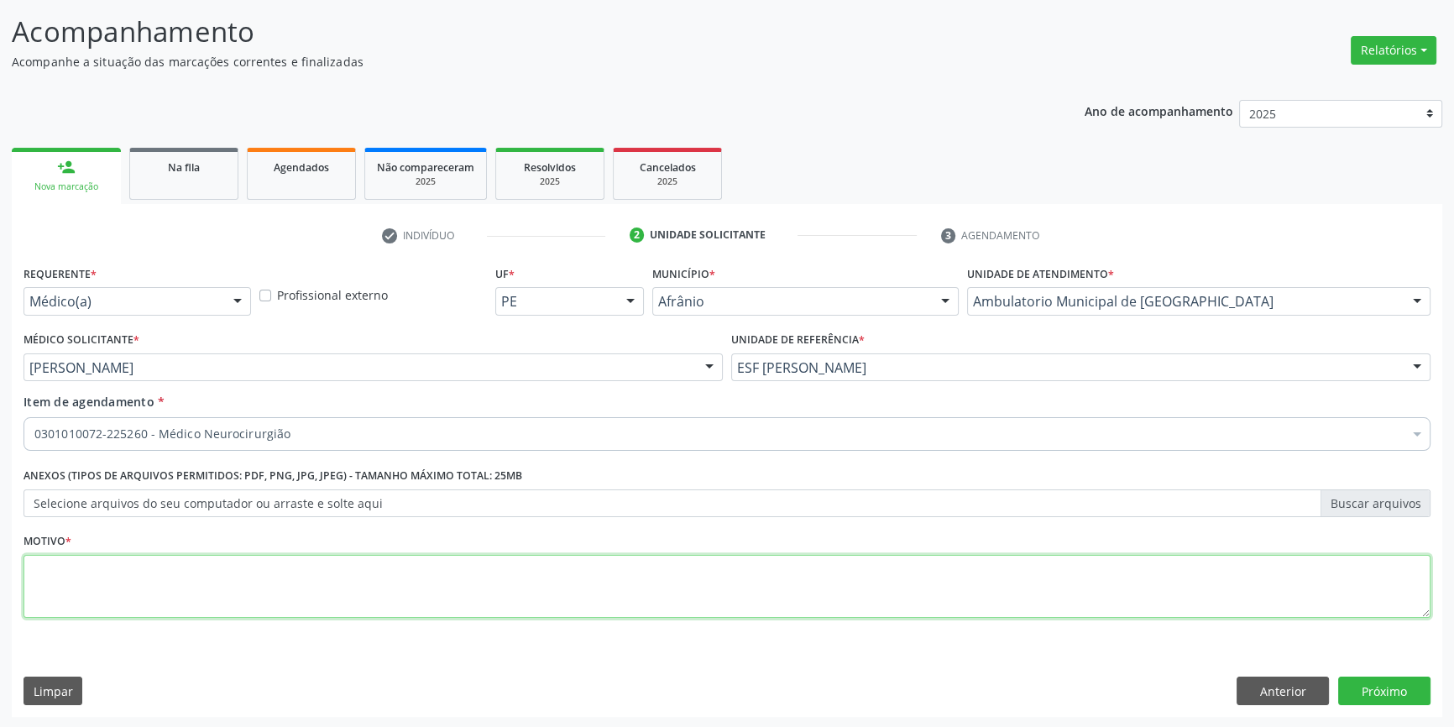
click at [294, 599] on textarea at bounding box center [727, 587] width 1407 height 64
type textarea "cefale"
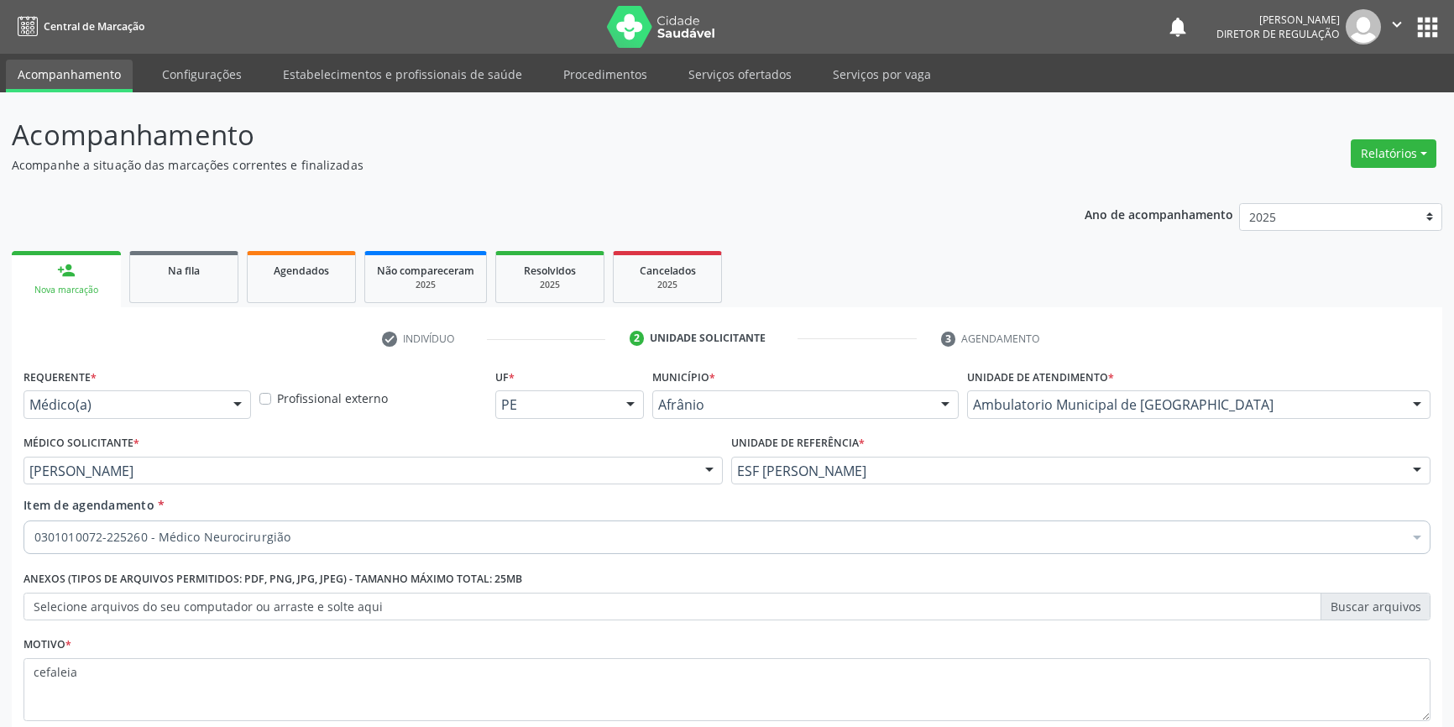
scroll to position [103, 0]
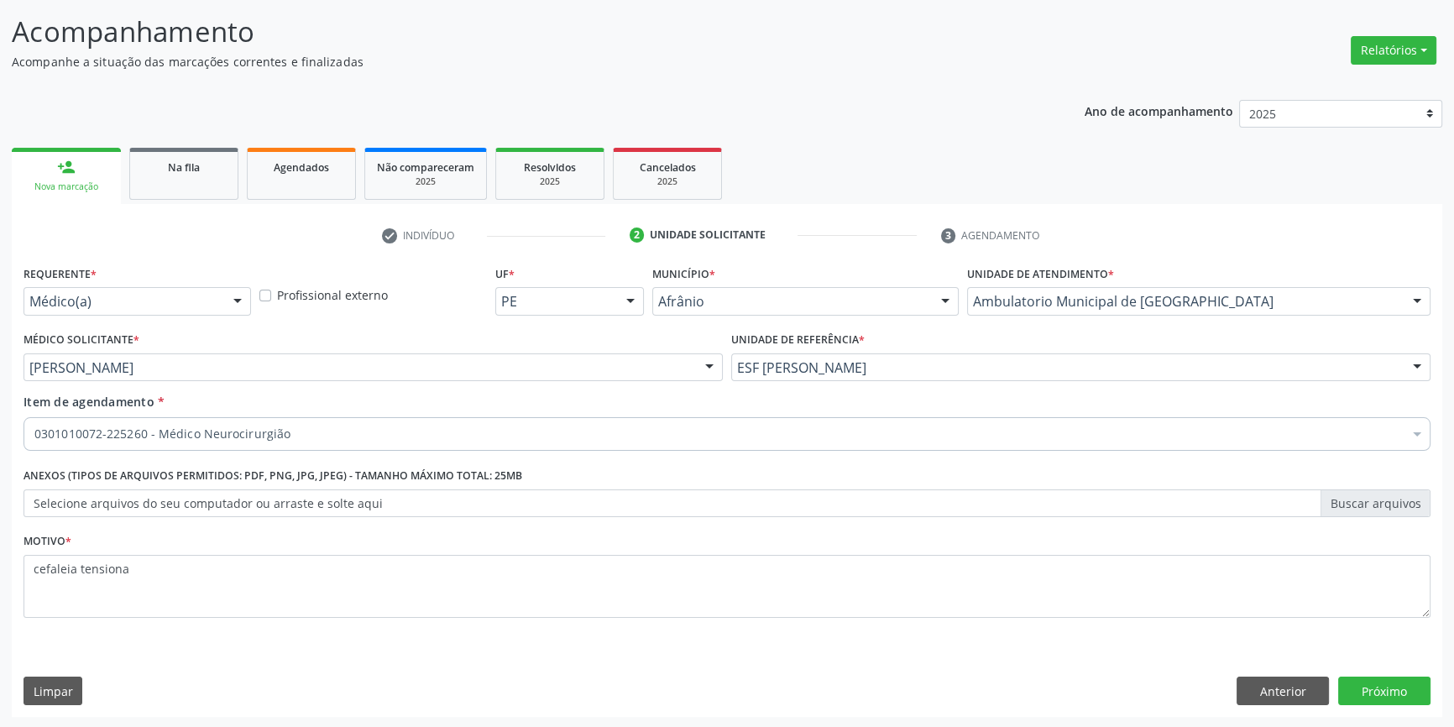
type textarea "cefaleia tensional"
click at [1369, 678] on button "Próximo" at bounding box center [1384, 691] width 92 height 29
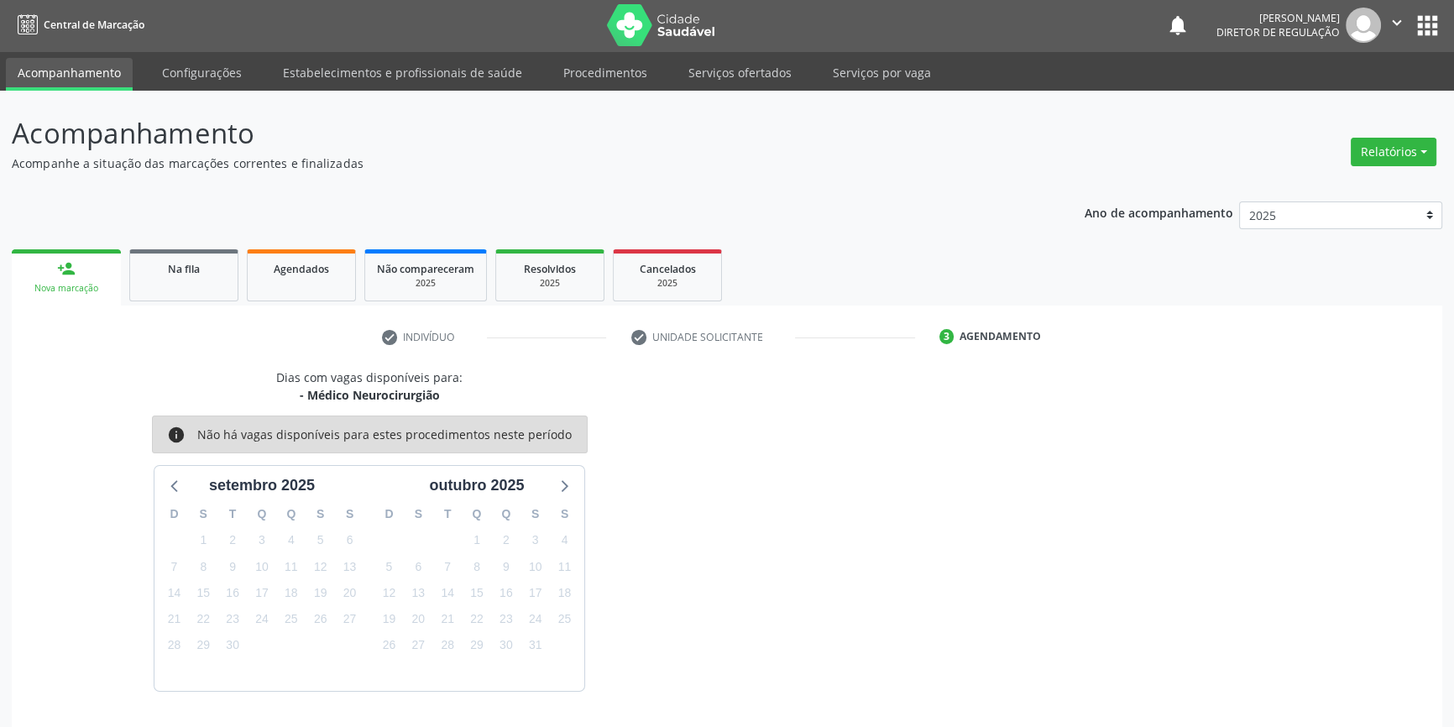
scroll to position [51, 0]
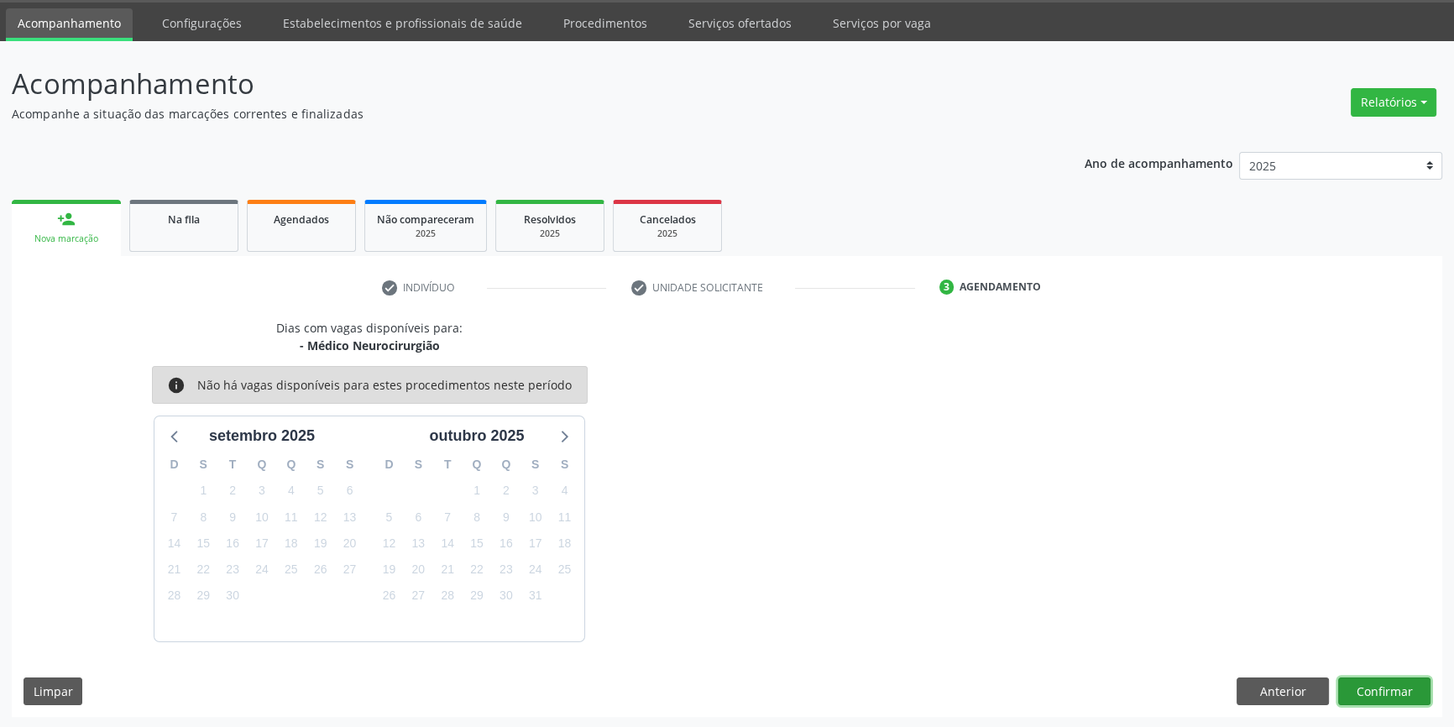
click at [1385, 681] on button "Confirmar" at bounding box center [1384, 692] width 92 height 29
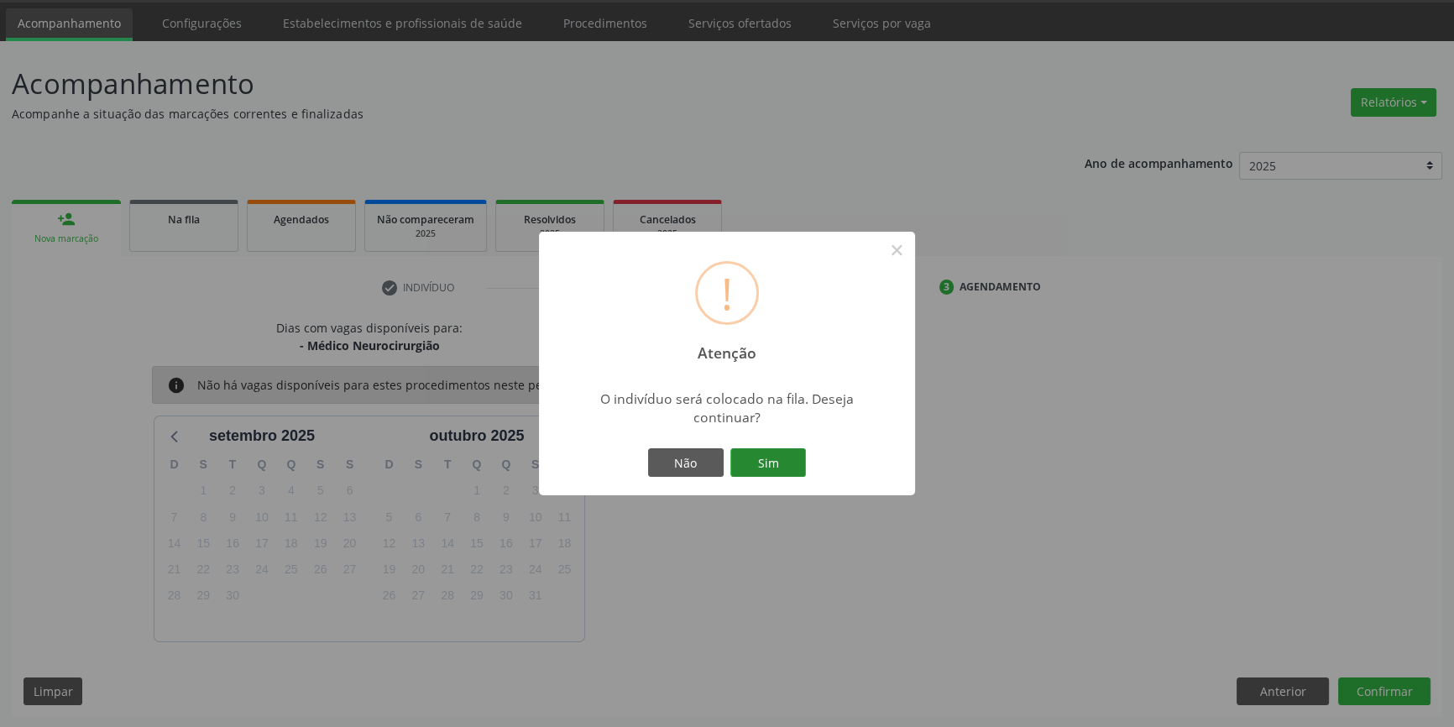
click at [772, 454] on button "Sim" at bounding box center [768, 462] width 76 height 29
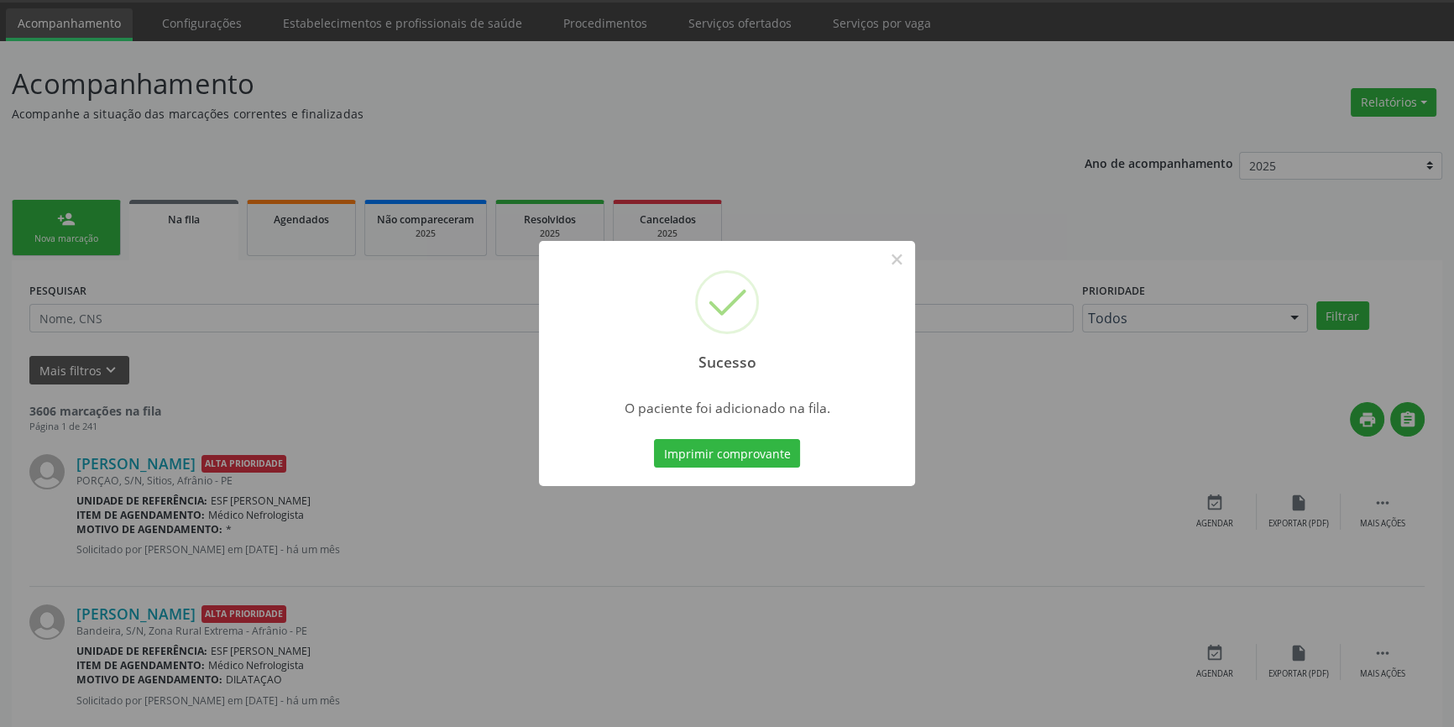
scroll to position [0, 0]
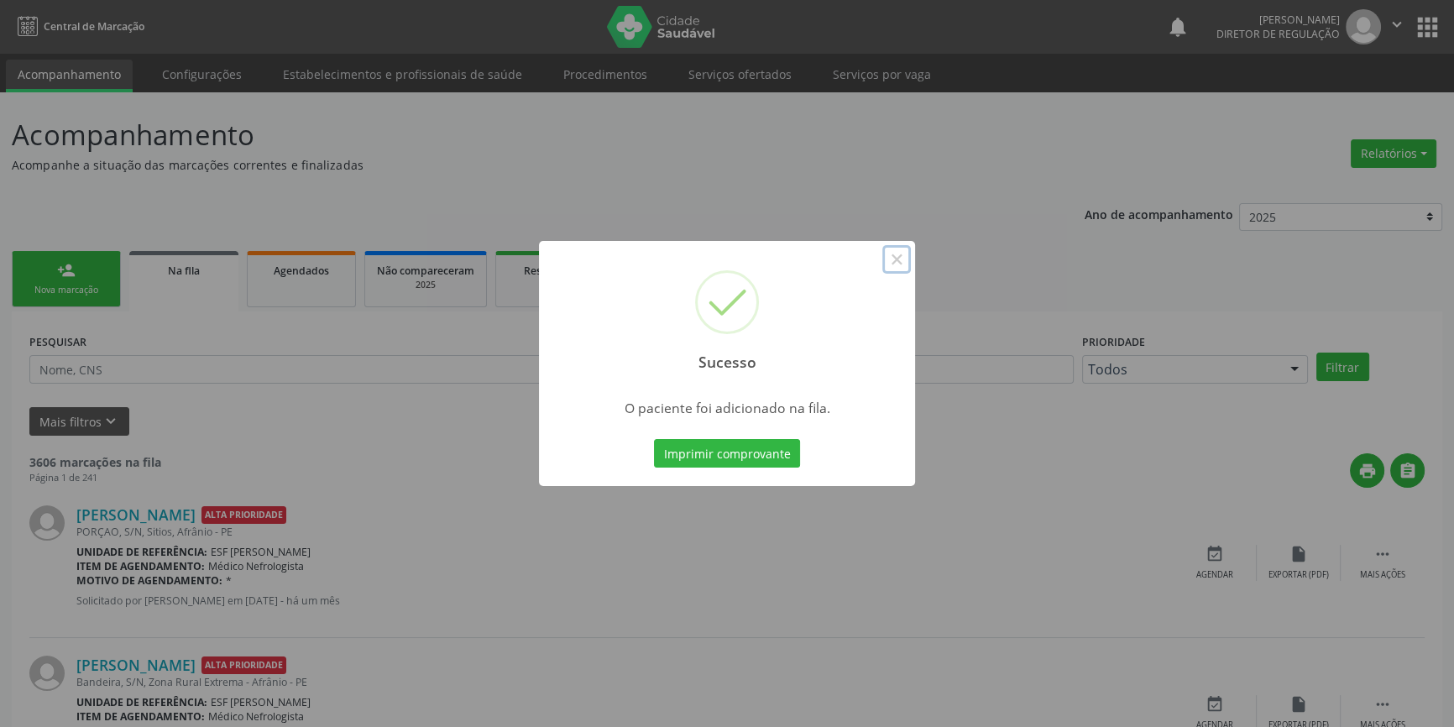
click at [905, 274] on button "×" at bounding box center [896, 259] width 29 height 29
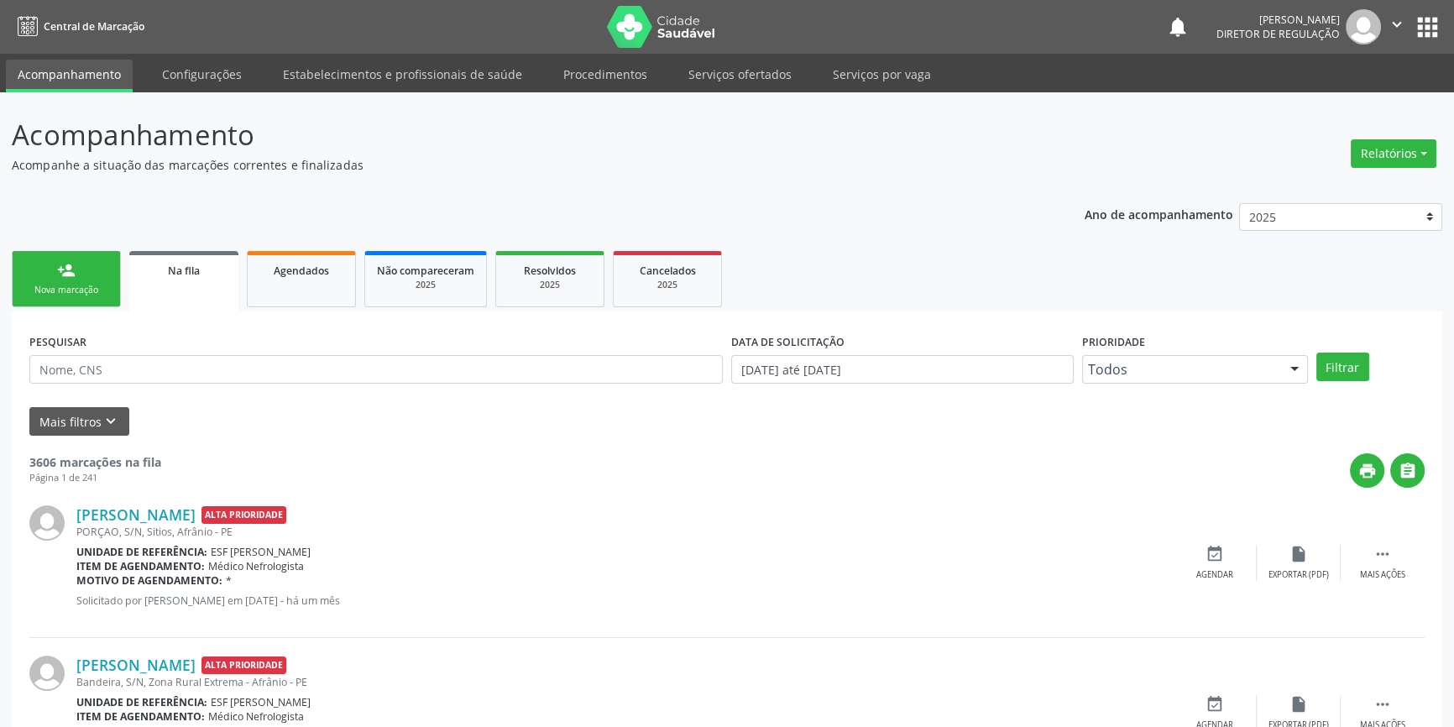
click at [82, 276] on link "person_add Nova marcação" at bounding box center [66, 279] width 109 height 56
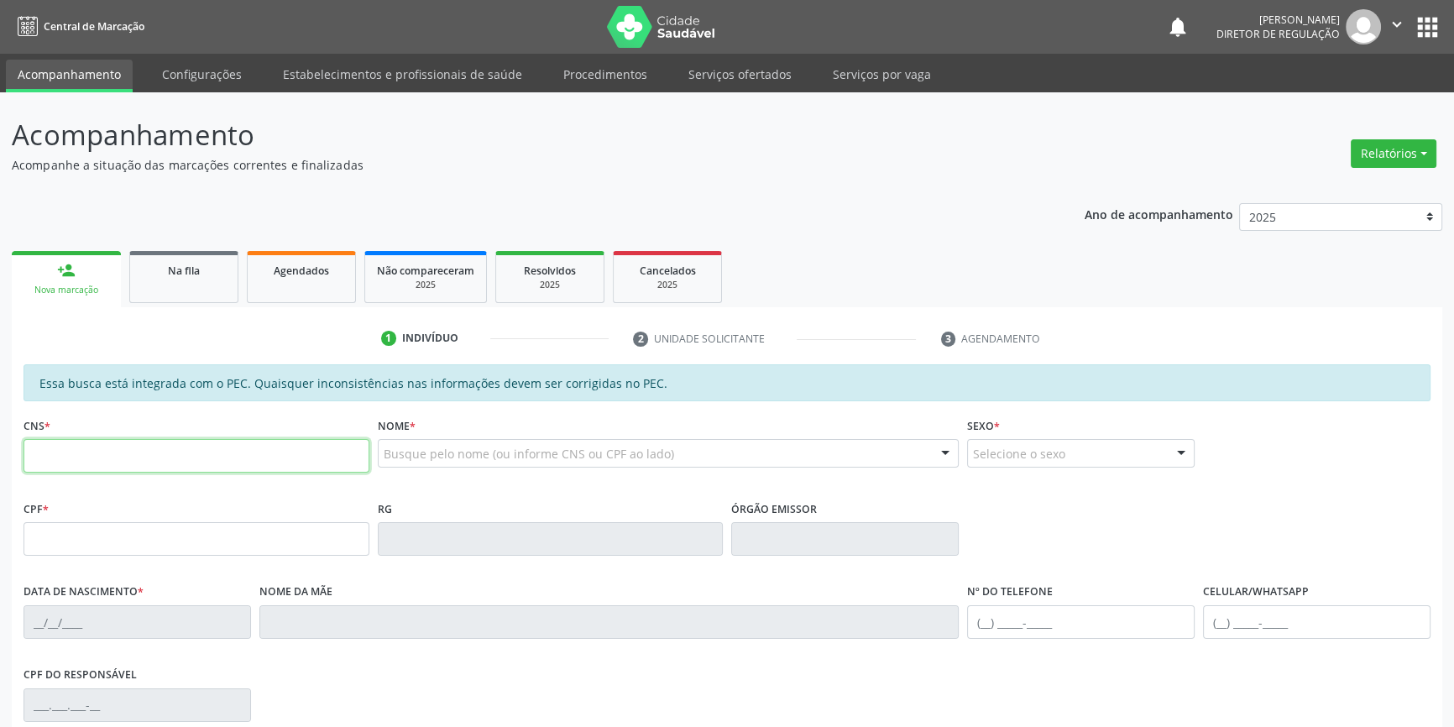
click at [118, 469] on input "text" at bounding box center [197, 456] width 346 height 34
type input "7"
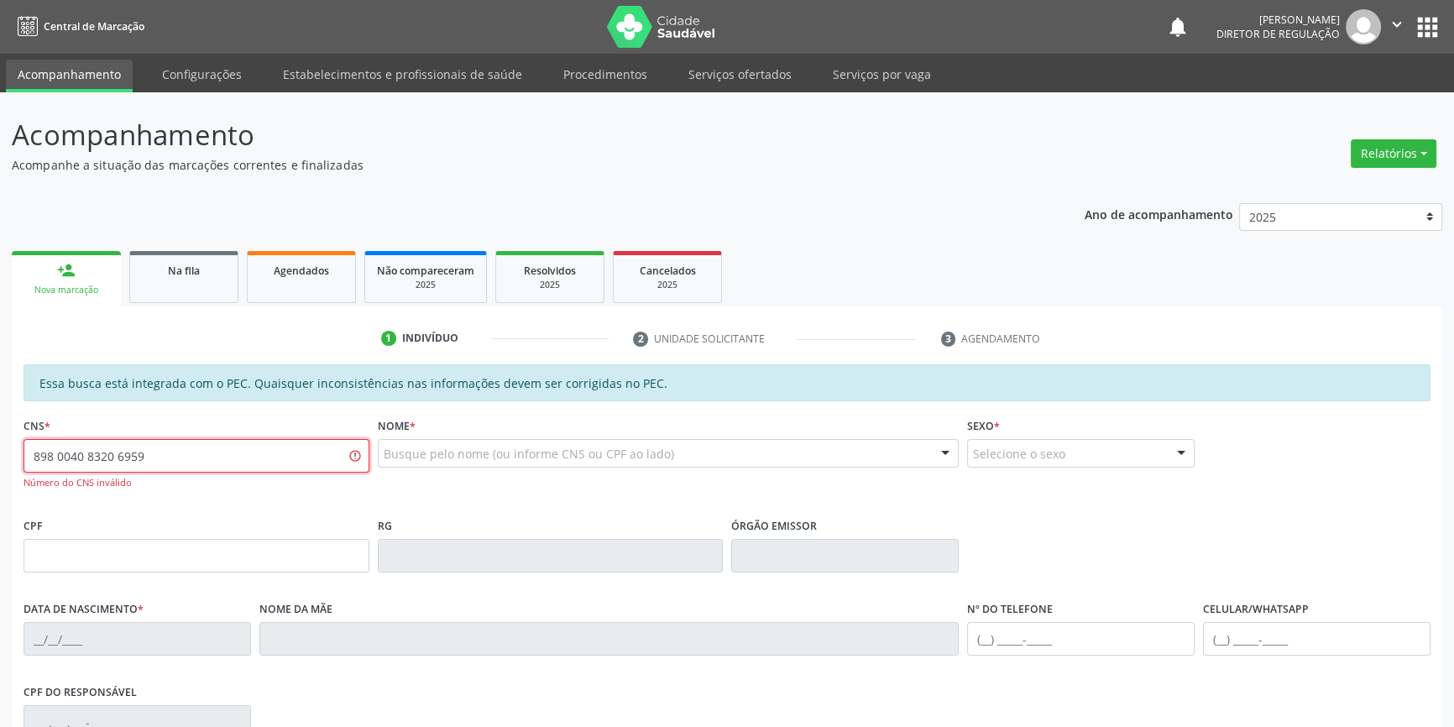
drag, startPoint x: 261, startPoint y: 460, endPoint x: 0, endPoint y: 463, distance: 261.1
click at [0, 463] on div "Acompanhamento Acompanhe a situação das marcações correntes e finalizadas Relat…" at bounding box center [727, 533] width 1454 height 883
drag, startPoint x: 191, startPoint y: 456, endPoint x: 0, endPoint y: 457, distance: 191.4
click at [0, 457] on div "Acompanhamento Acompanhe a situação das marcações correntes e finalizadas Relat…" at bounding box center [727, 533] width 1454 height 883
type input "898 0040 8320 6959"
